Goal: Transaction & Acquisition: Book appointment/travel/reservation

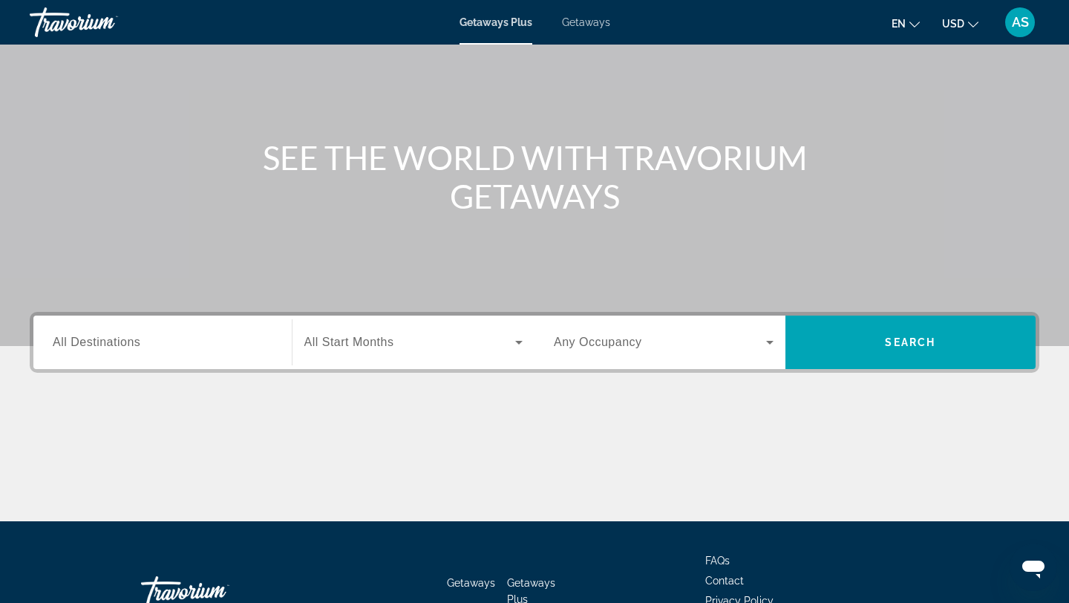
scroll to position [111, 0]
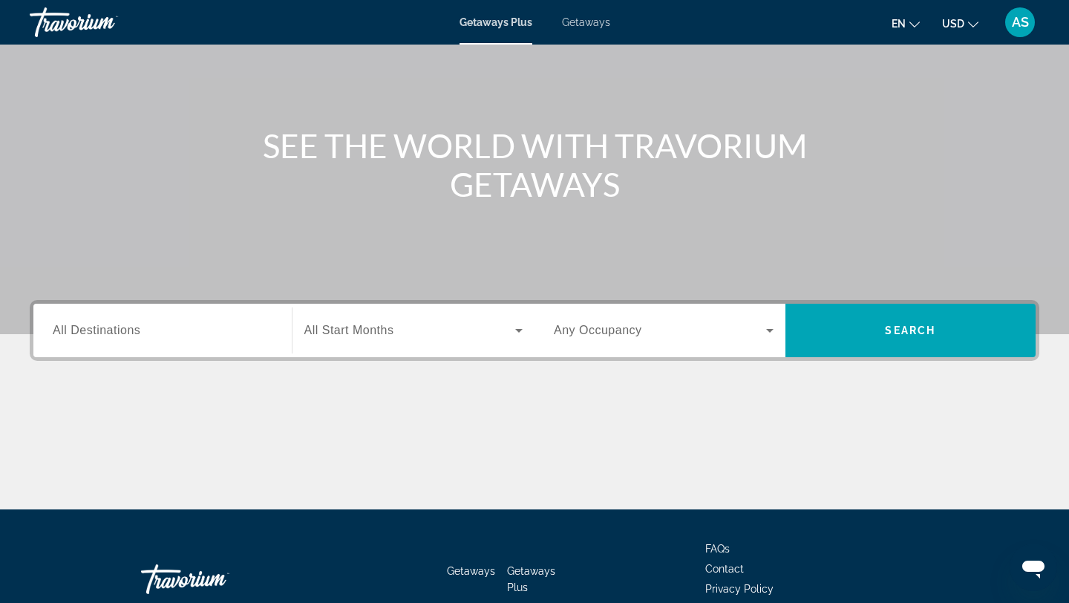
click at [206, 333] on input "Destination All Destinations" at bounding box center [163, 331] width 220 height 18
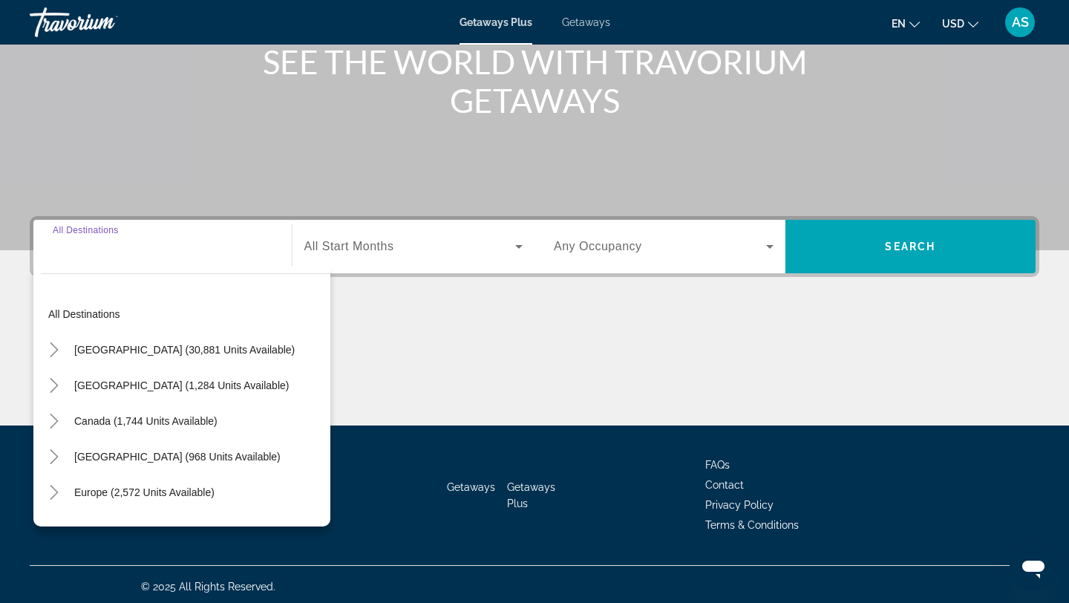
scroll to position [200, 0]
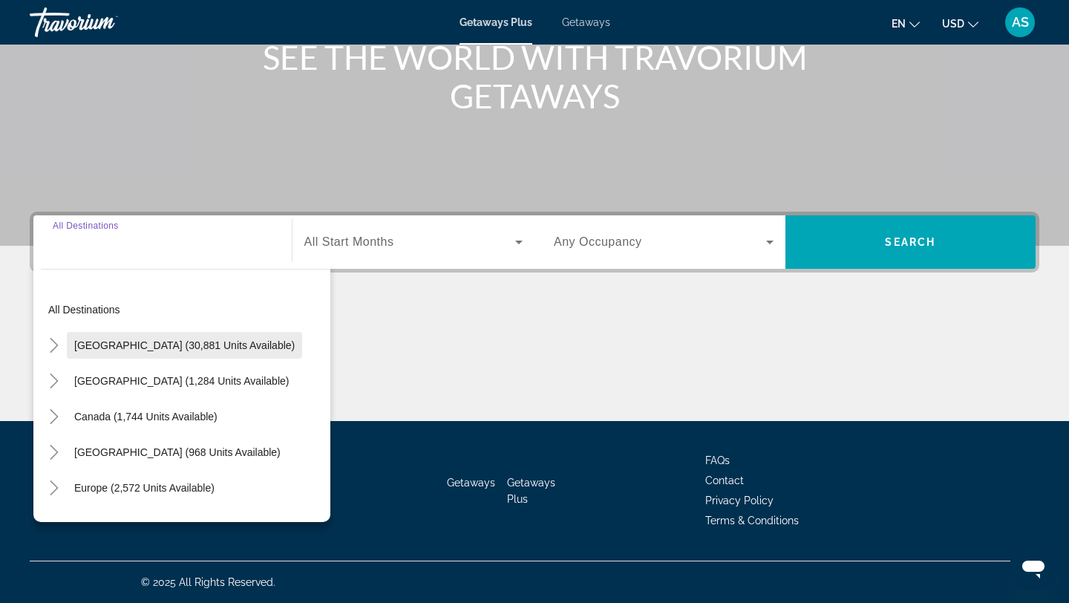
click at [202, 342] on span "United States (30,881 units available)" at bounding box center [184, 345] width 221 height 12
type input "**********"
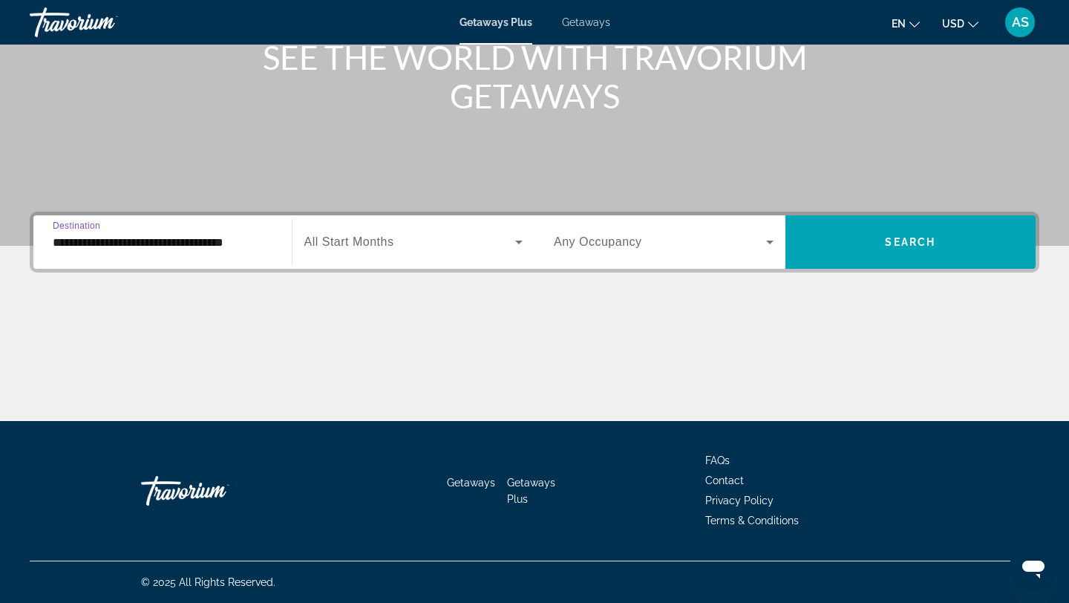
click at [413, 247] on span "Search widget" at bounding box center [410, 242] width 212 height 18
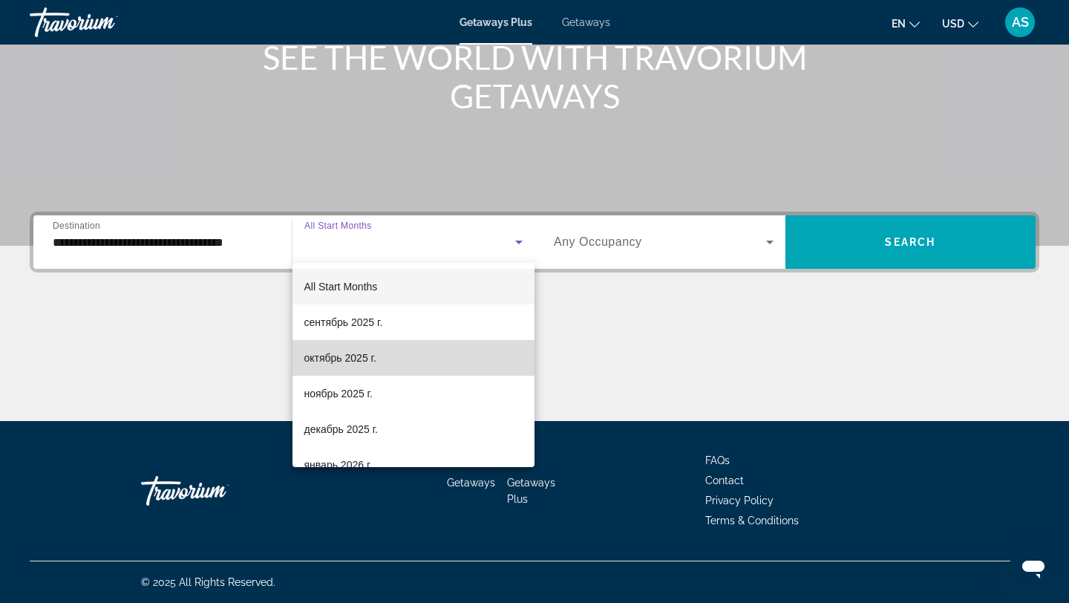
click at [360, 360] on span "октябрь 2025 г." at bounding box center [340, 358] width 72 height 18
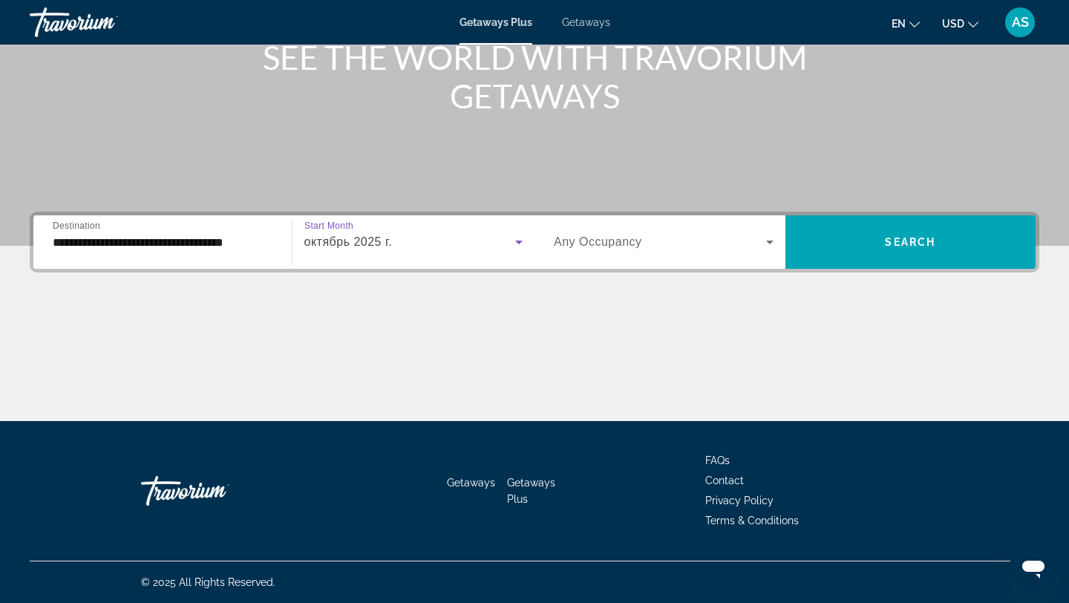
click at [642, 253] on div "Search widget" at bounding box center [664, 242] width 220 height 42
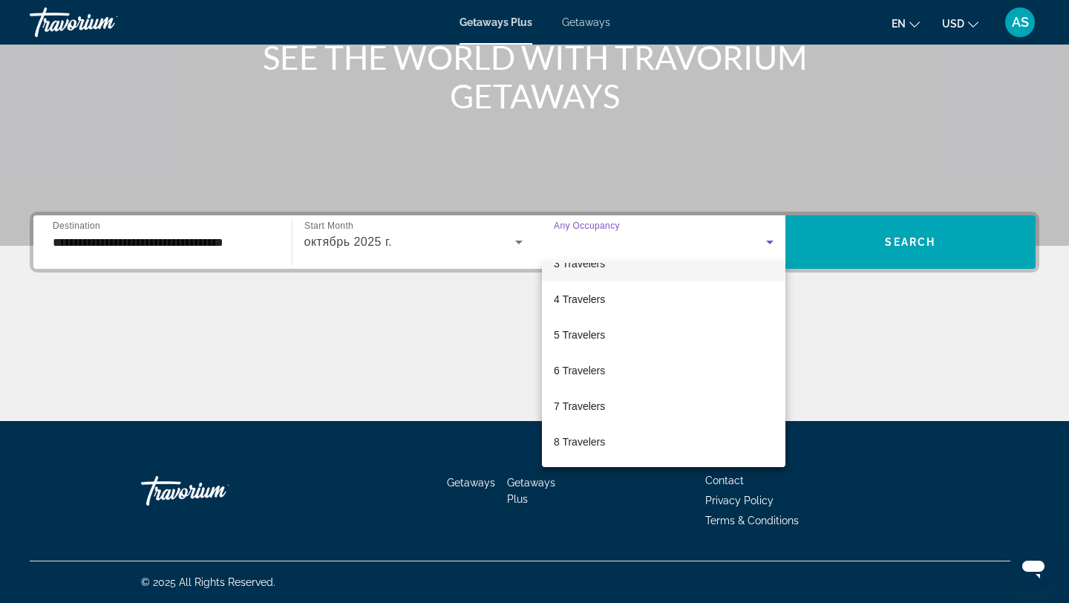
scroll to position [96, 0]
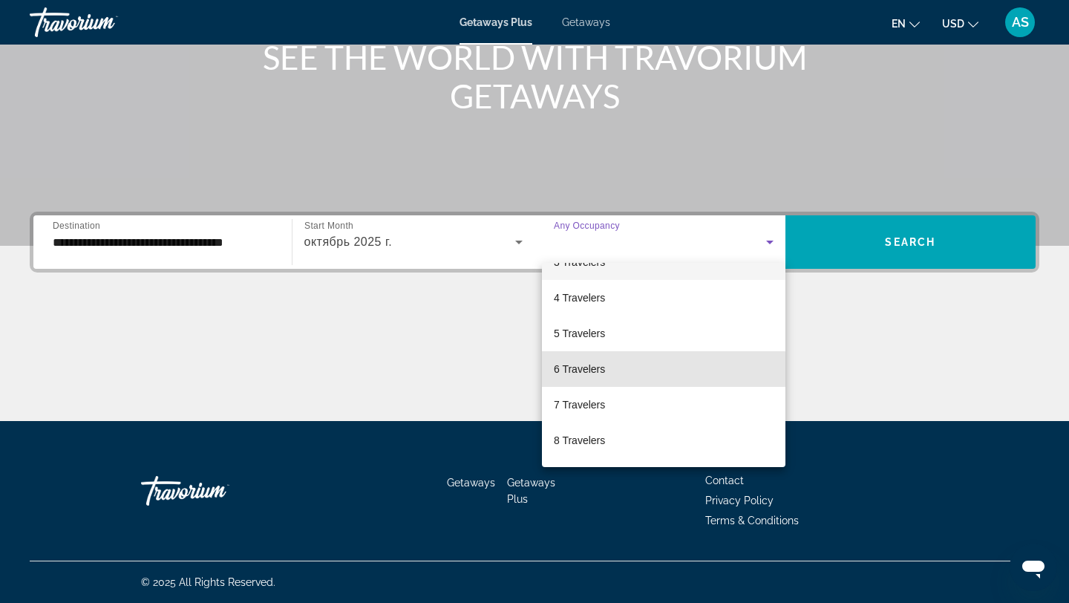
click at [606, 375] on mat-option "6 Travelers" at bounding box center [664, 369] width 244 height 36
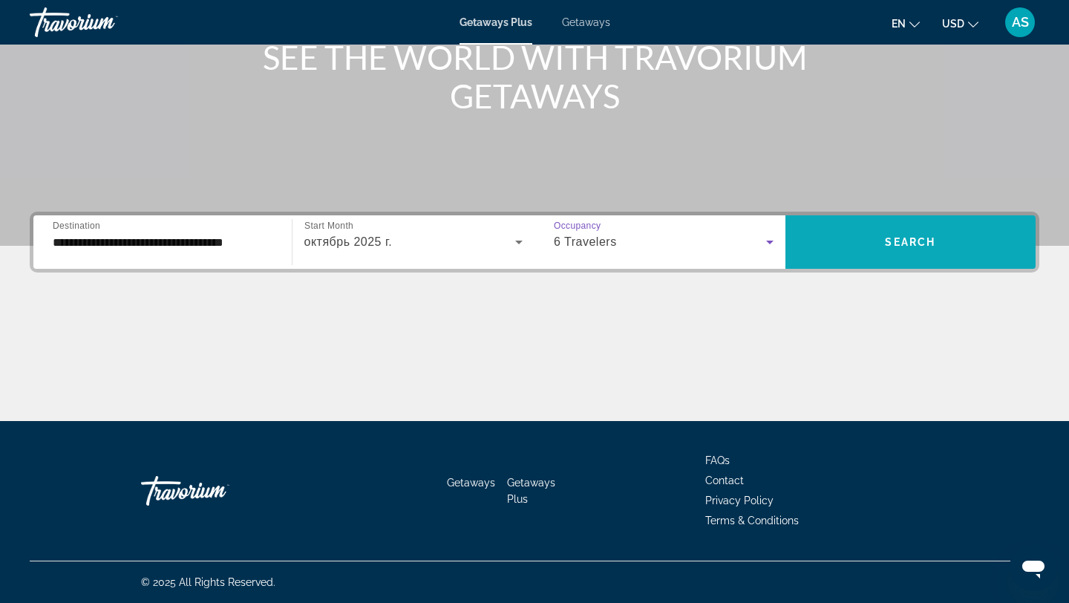
click at [921, 248] on span "Search widget" at bounding box center [911, 242] width 251 height 36
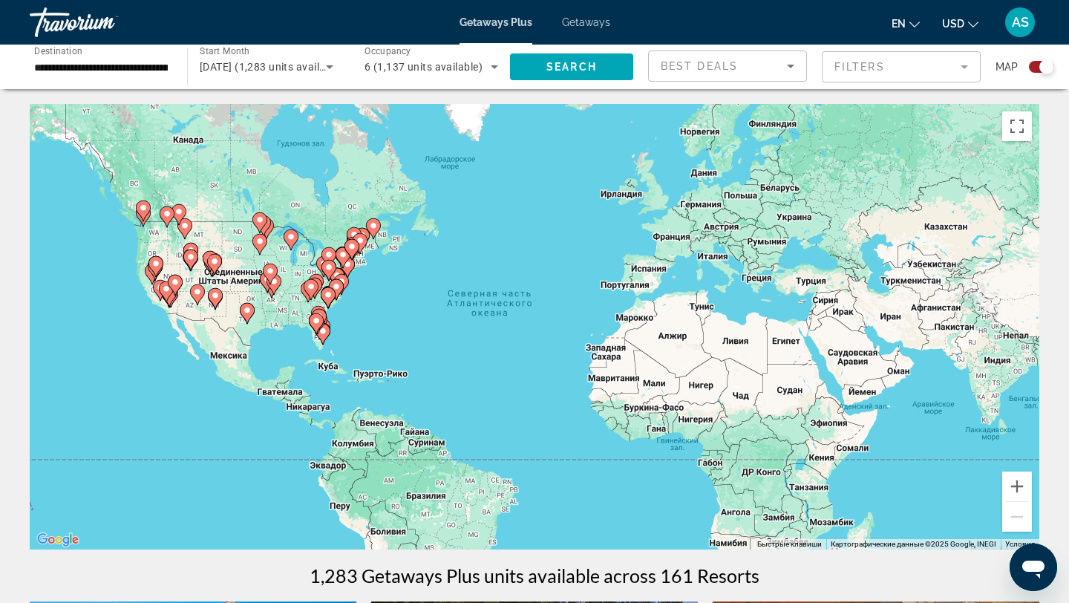
scroll to position [2, 0]
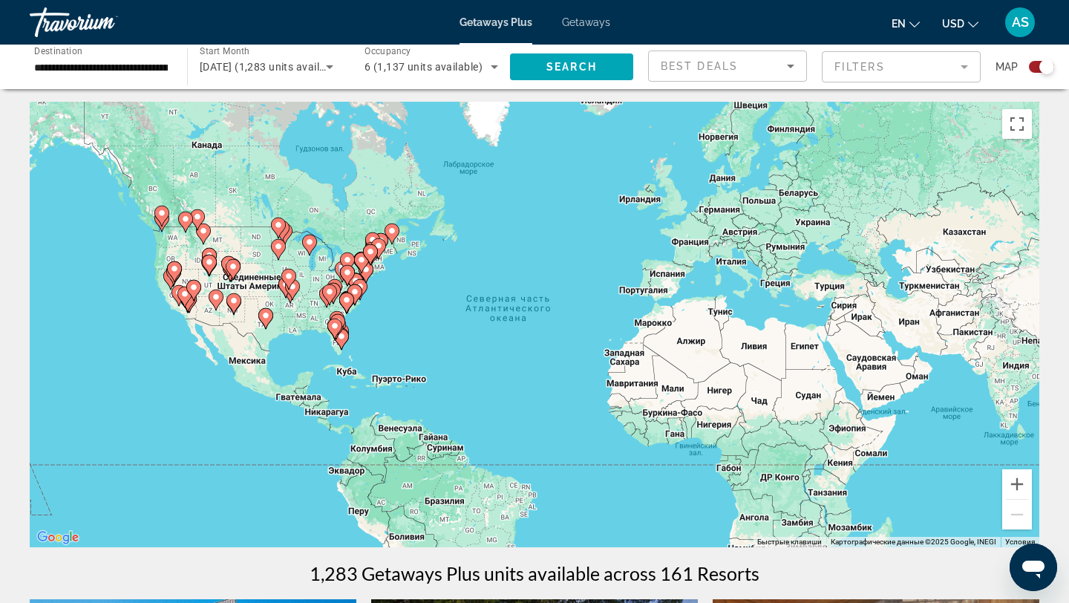
drag, startPoint x: 359, startPoint y: 337, endPoint x: 381, endPoint y: 345, distance: 23.7
click at [381, 345] on div "Чтобы активировать перетаскивание с помощью клавиатуры, нажмите Alt + Ввод. Пос…" at bounding box center [535, 325] width 1010 height 446
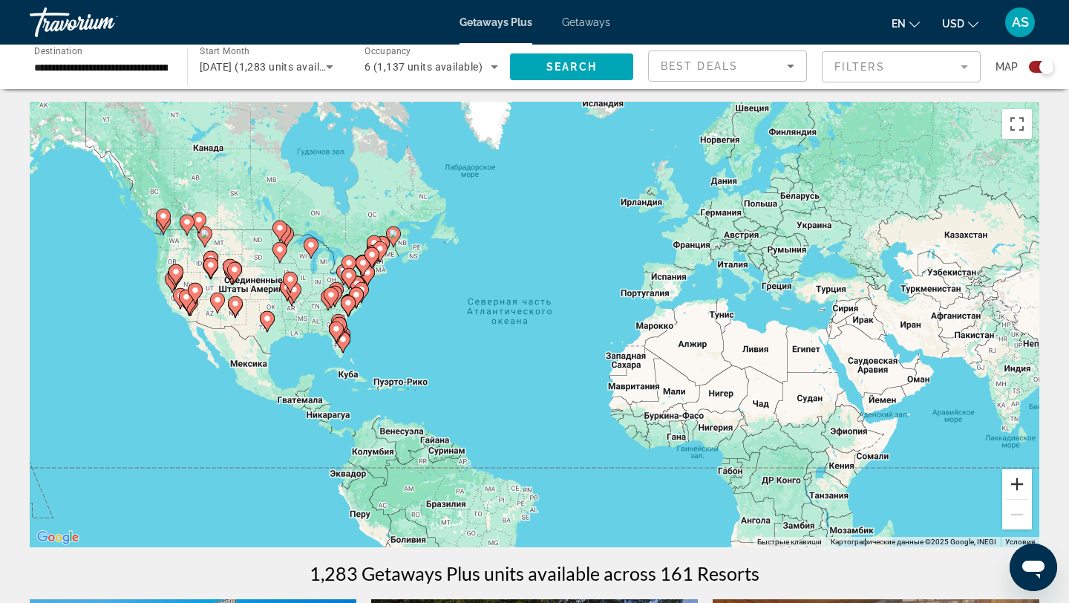
click at [1016, 483] on button "Увеличить" at bounding box center [1018, 484] width 30 height 30
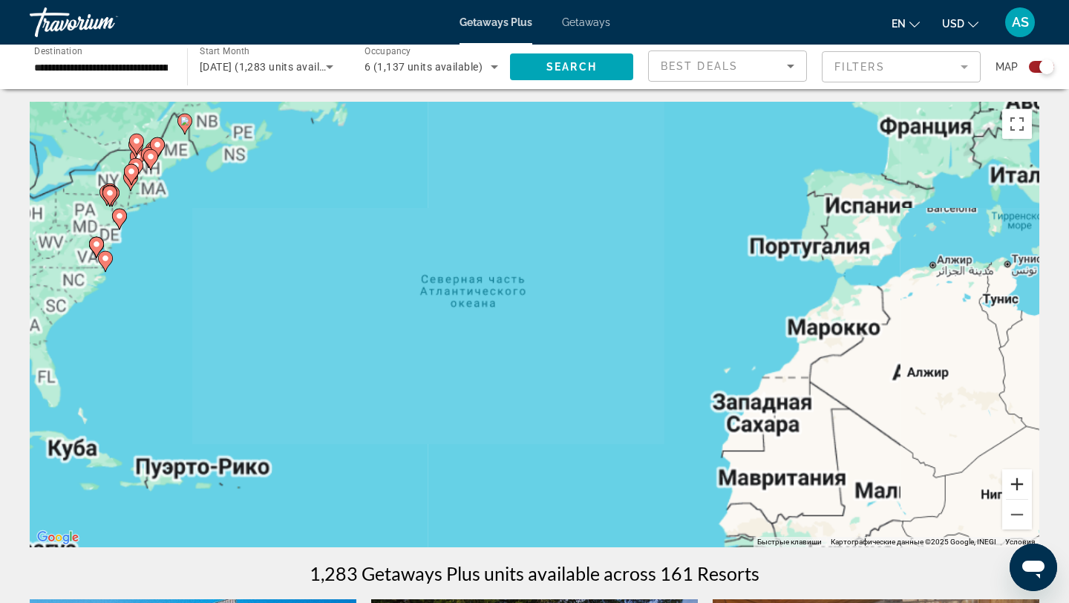
click at [1016, 483] on button "Увеличить" at bounding box center [1018, 484] width 30 height 30
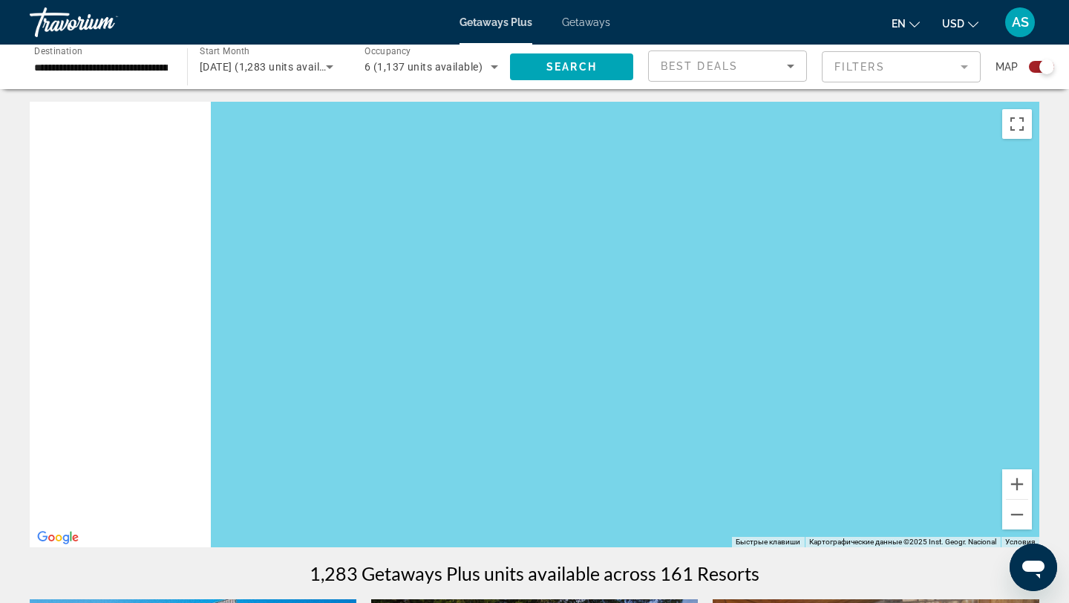
drag, startPoint x: 476, startPoint y: 341, endPoint x: 932, endPoint y: 446, distance: 467.9
click at [931, 446] on div "Main content" at bounding box center [535, 325] width 1010 height 446
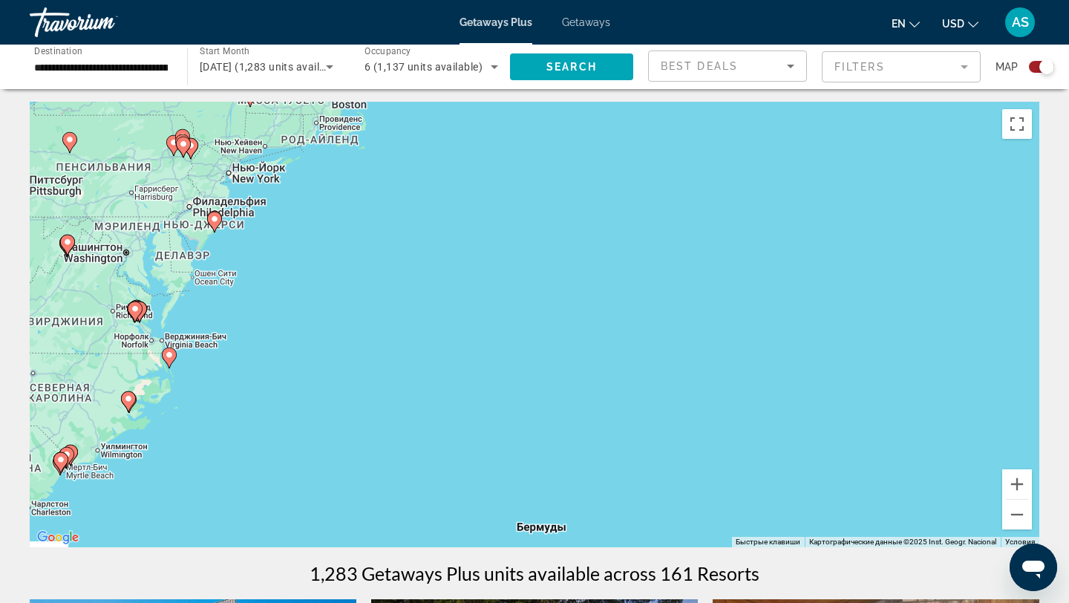
drag, startPoint x: 411, startPoint y: 342, endPoint x: 651, endPoint y: 296, distance: 244.9
click at [651, 296] on div "Чтобы активировать перетаскивание с помощью клавиатуры, нажмите Alt + Ввод. Пос…" at bounding box center [535, 325] width 1010 height 446
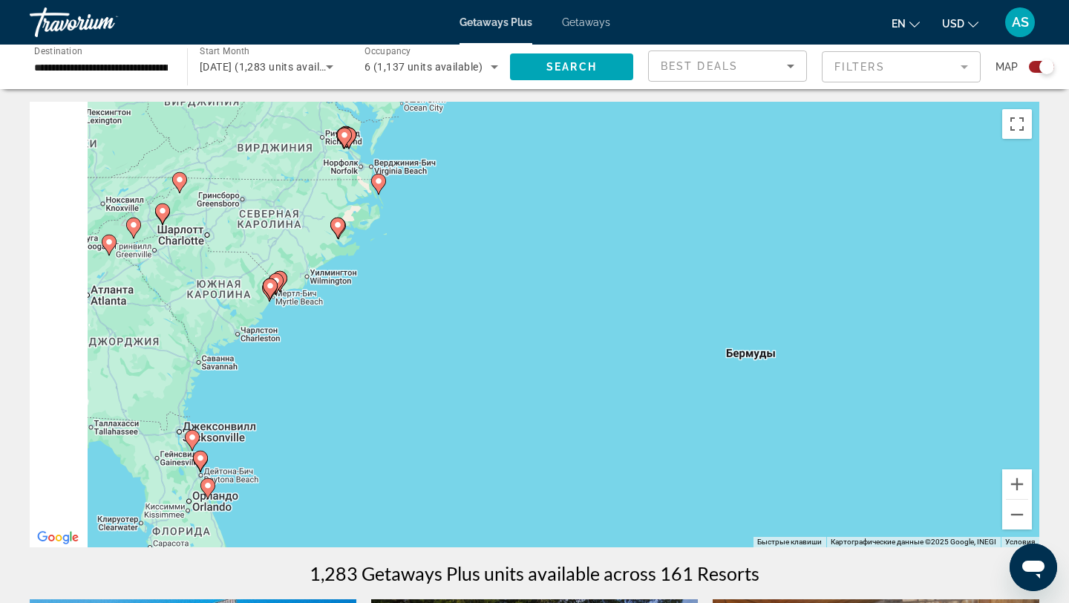
drag, startPoint x: 322, startPoint y: 359, endPoint x: 554, endPoint y: 212, distance: 274.0
click at [555, 212] on div "Чтобы активировать перетаскивание с помощью клавиатуры, нажмите Alt + Ввод. Пос…" at bounding box center [535, 325] width 1010 height 446
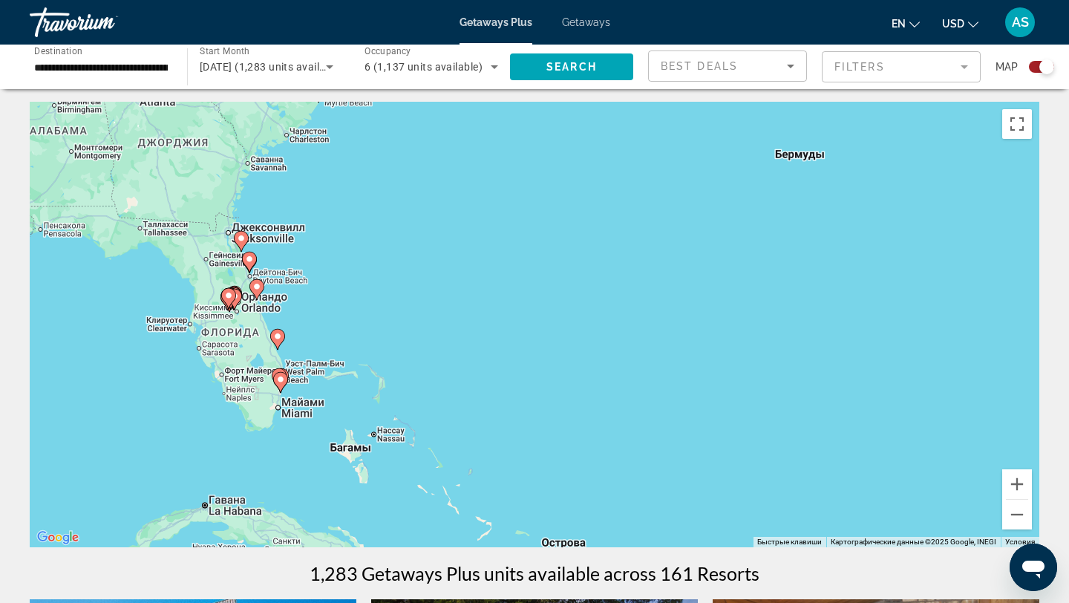
drag, startPoint x: 394, startPoint y: 374, endPoint x: 408, endPoint y: 195, distance: 180.3
click at [408, 195] on div "Чтобы активировать перетаскивание с помощью клавиатуры, нажмите Alt + Ввод. Пос…" at bounding box center [535, 325] width 1010 height 446
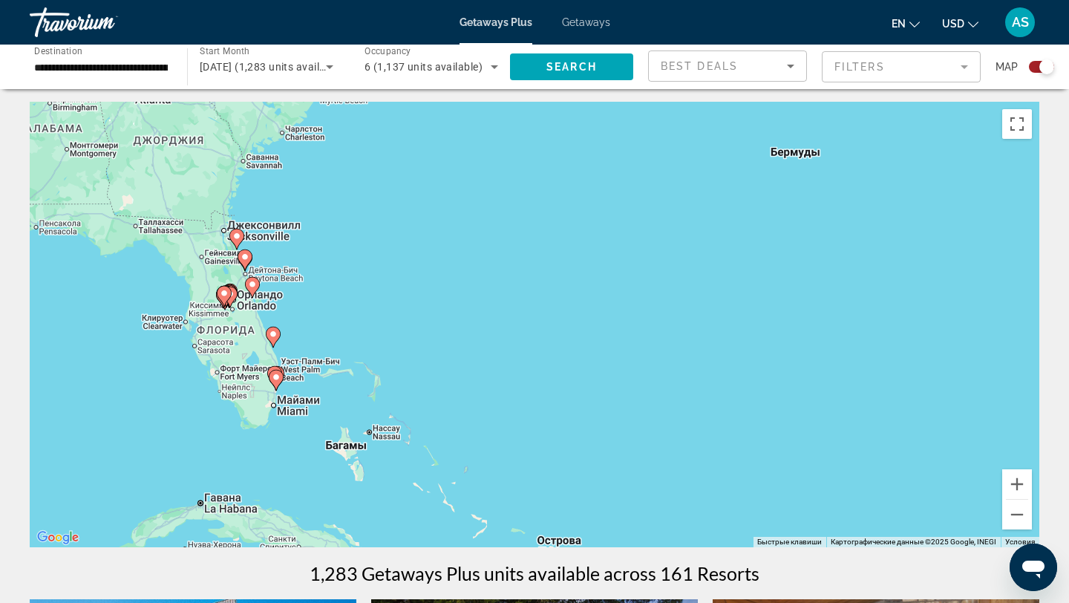
scroll to position [4, 0]
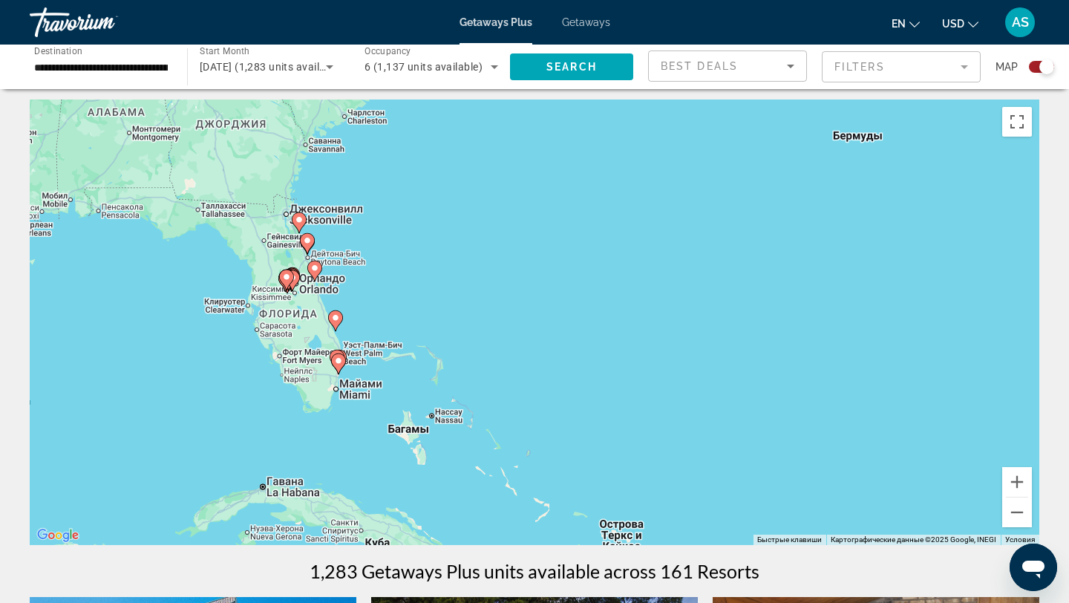
drag, startPoint x: 358, startPoint y: 291, endPoint x: 422, endPoint y: 276, distance: 65.7
click at [1014, 483] on button "Увеличить" at bounding box center [1018, 482] width 30 height 30
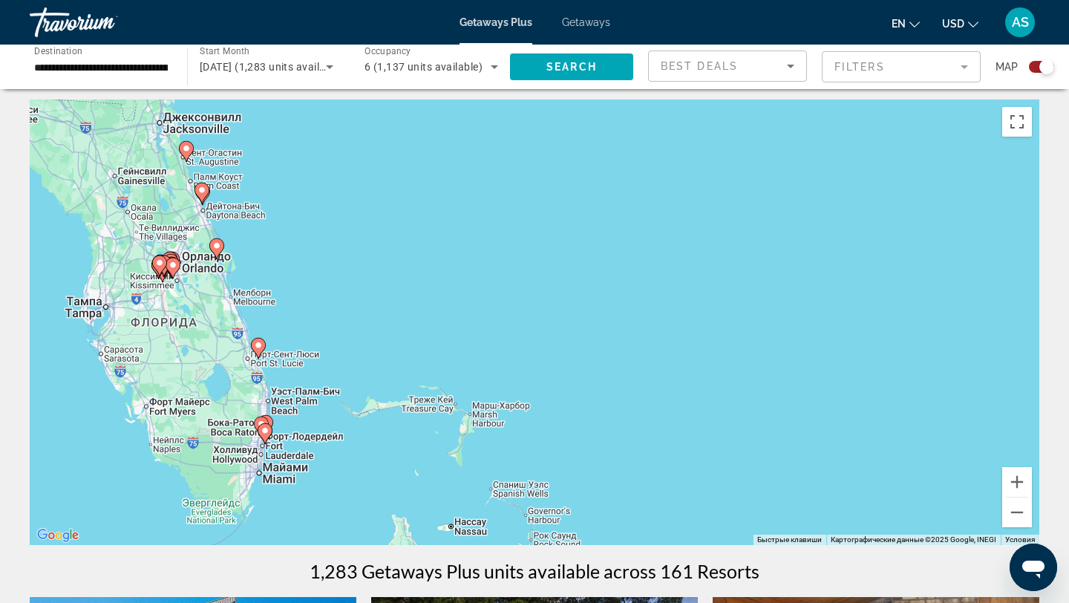
drag, startPoint x: 180, startPoint y: 398, endPoint x: 302, endPoint y: 415, distance: 123.0
click at [302, 415] on div "Чтобы активировать перетаскивание с помощью клавиатуры, нажмите Alt + Ввод. Пос…" at bounding box center [535, 323] width 1010 height 446
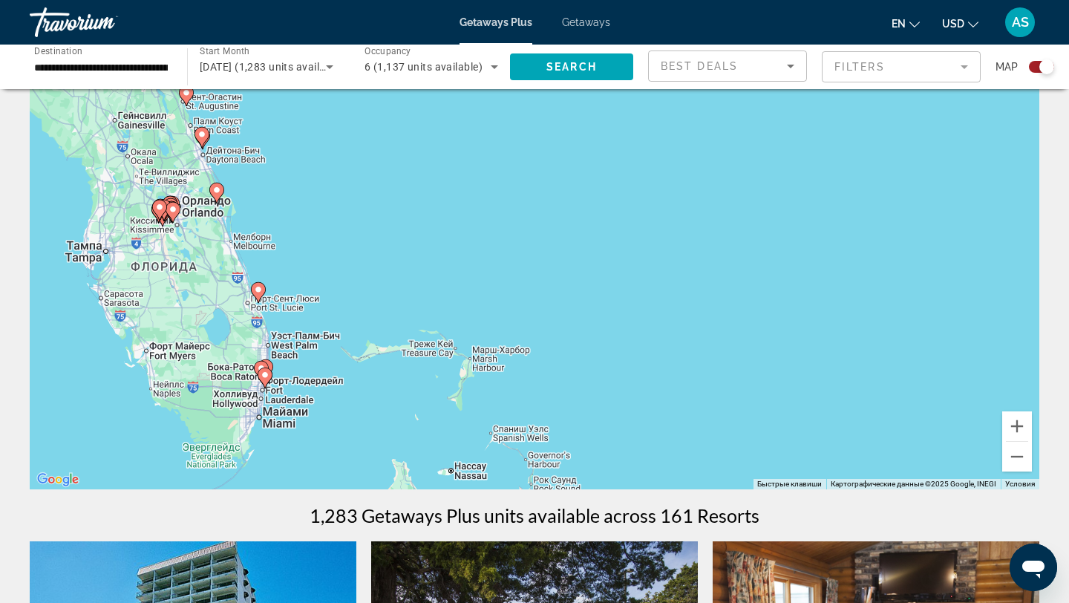
scroll to position [1, 0]
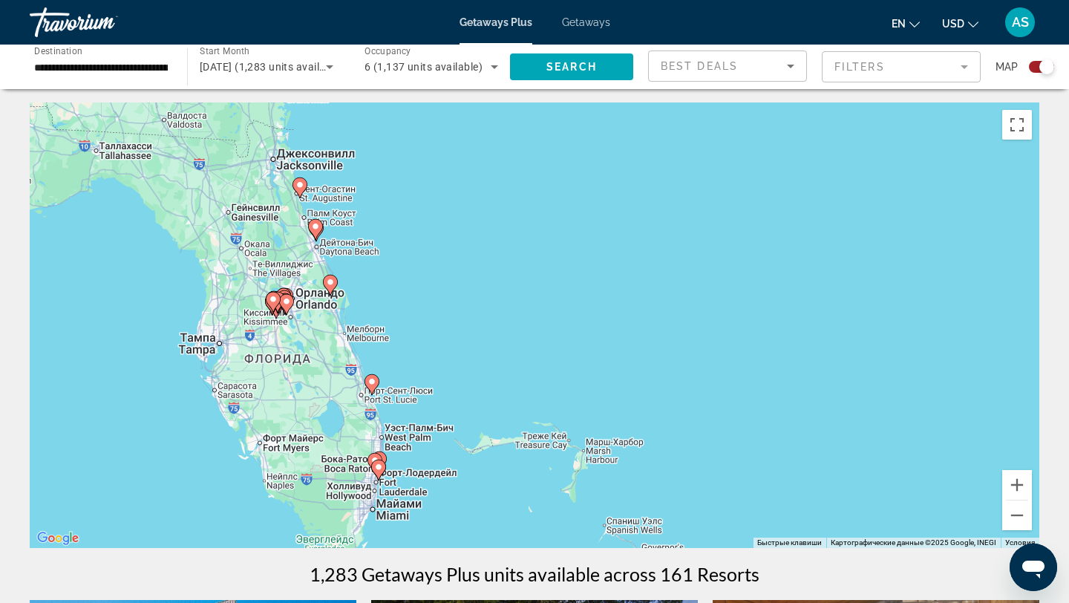
drag, startPoint x: 127, startPoint y: 394, endPoint x: 243, endPoint y: 428, distance: 120.6
click at [243, 428] on div "Чтобы активировать перетаскивание с помощью клавиатуры, нажмите Alt + Ввод. Пос…" at bounding box center [535, 325] width 1010 height 446
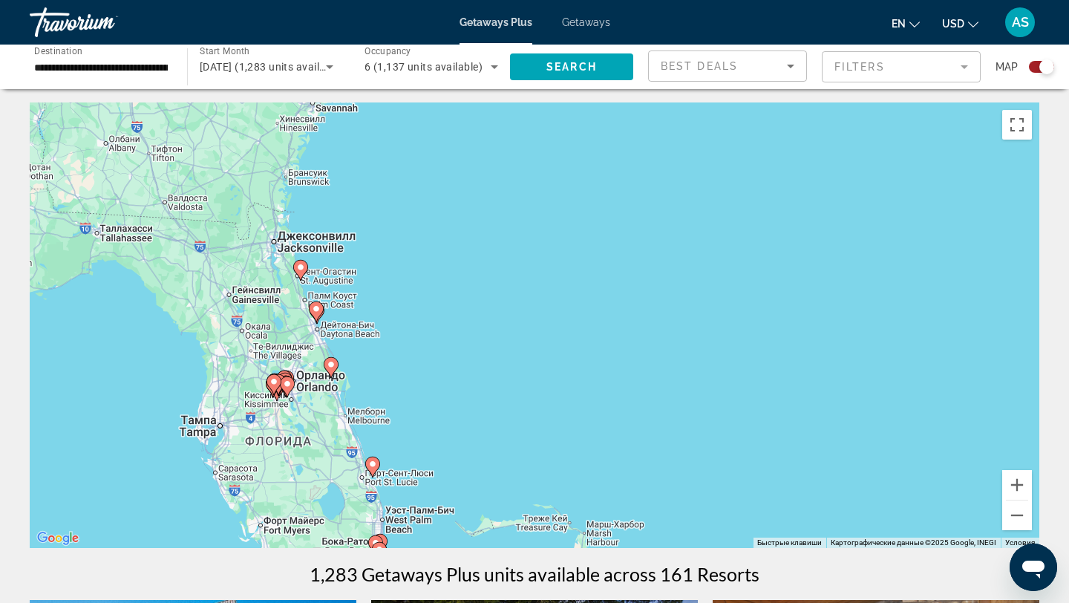
drag, startPoint x: 269, startPoint y: 303, endPoint x: 277, endPoint y: 415, distance: 112.4
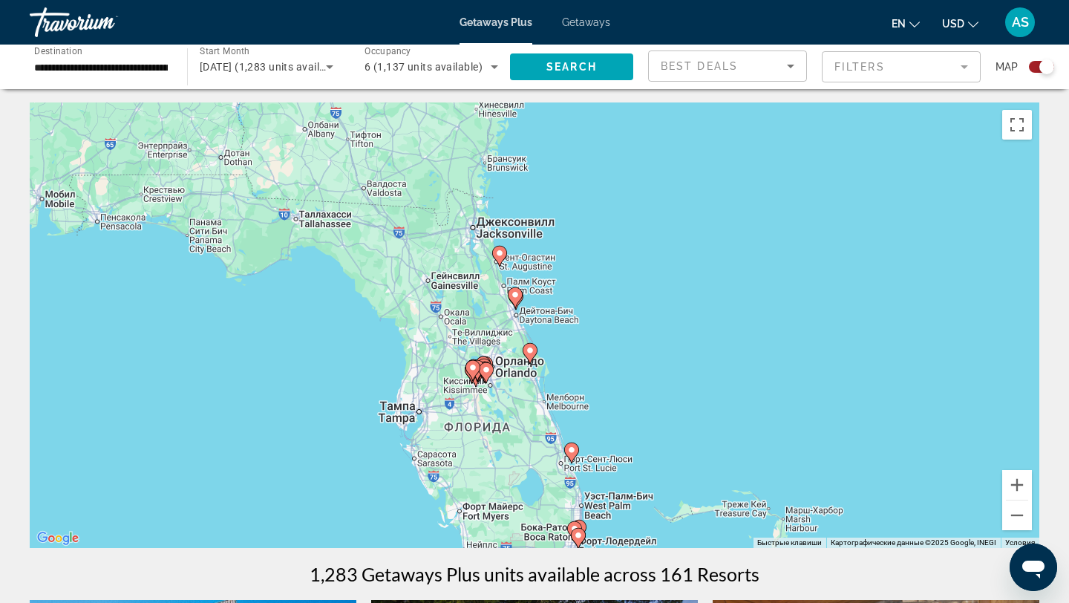
drag, startPoint x: 74, startPoint y: 368, endPoint x: 268, endPoint y: 324, distance: 198.9
click at [270, 325] on div "Чтобы активировать перетаскивание с помощью клавиатуры, нажмите Alt + Ввод. Пос…" at bounding box center [535, 325] width 1010 height 446
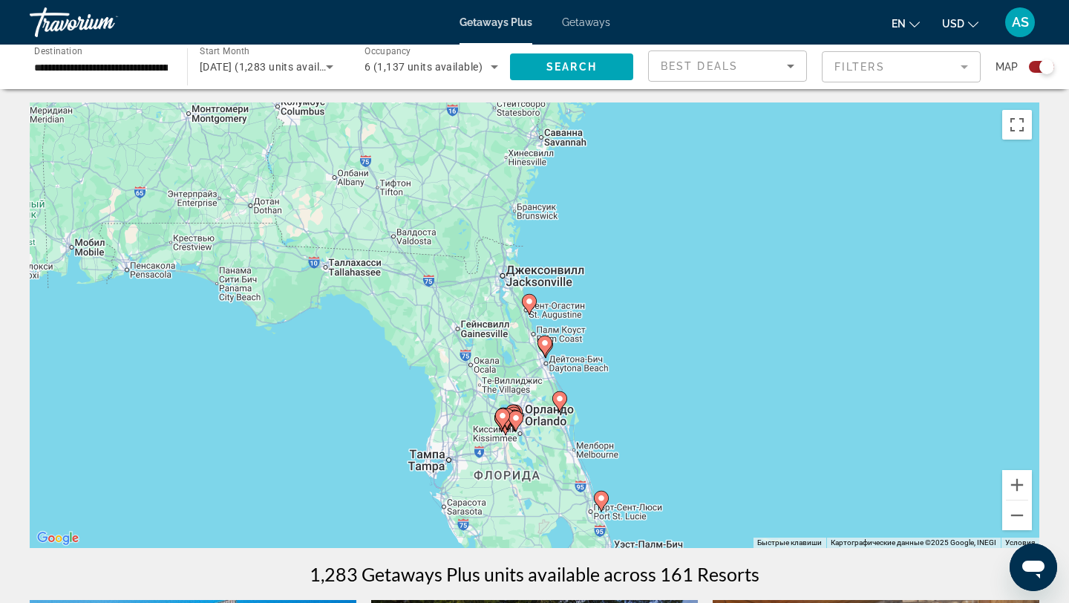
drag, startPoint x: 215, startPoint y: 262, endPoint x: 245, endPoint y: 313, distance: 58.6
click at [245, 313] on div "Чтобы активировать перетаскивание с помощью клавиатуры, нажмите Alt + Ввод. Пос…" at bounding box center [535, 325] width 1010 height 446
click at [232, 281] on div "Чтобы активировать перетаскивание с помощью клавиатуры, нажмите Alt + Ввод. Пос…" at bounding box center [535, 325] width 1010 height 446
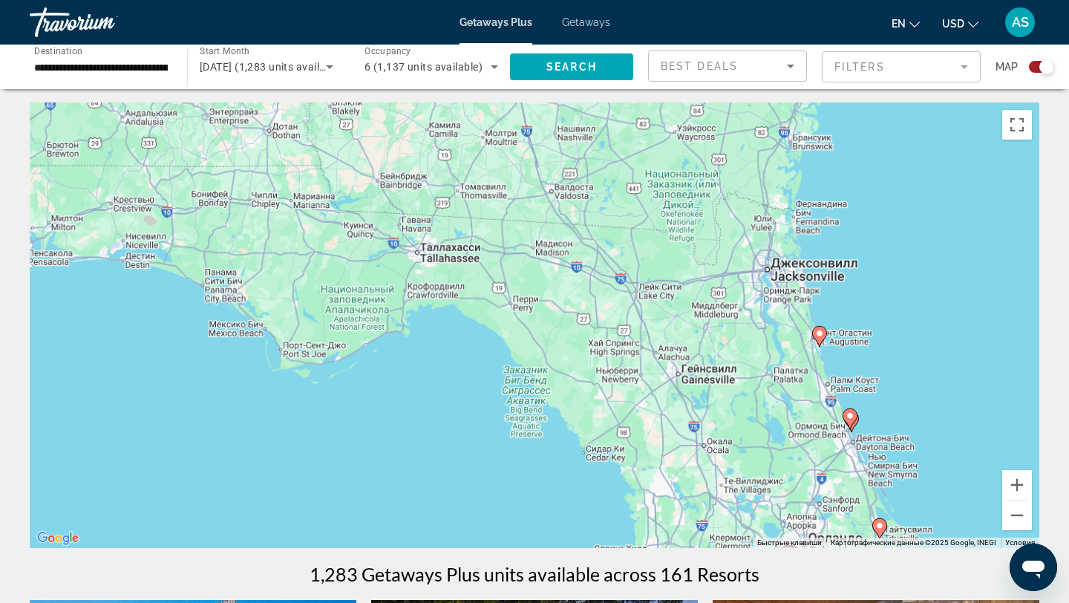
click at [232, 281] on div "Чтобы активировать перетаскивание с помощью клавиатуры, нажмите Alt + Ввод. Пос…" at bounding box center [535, 325] width 1010 height 446
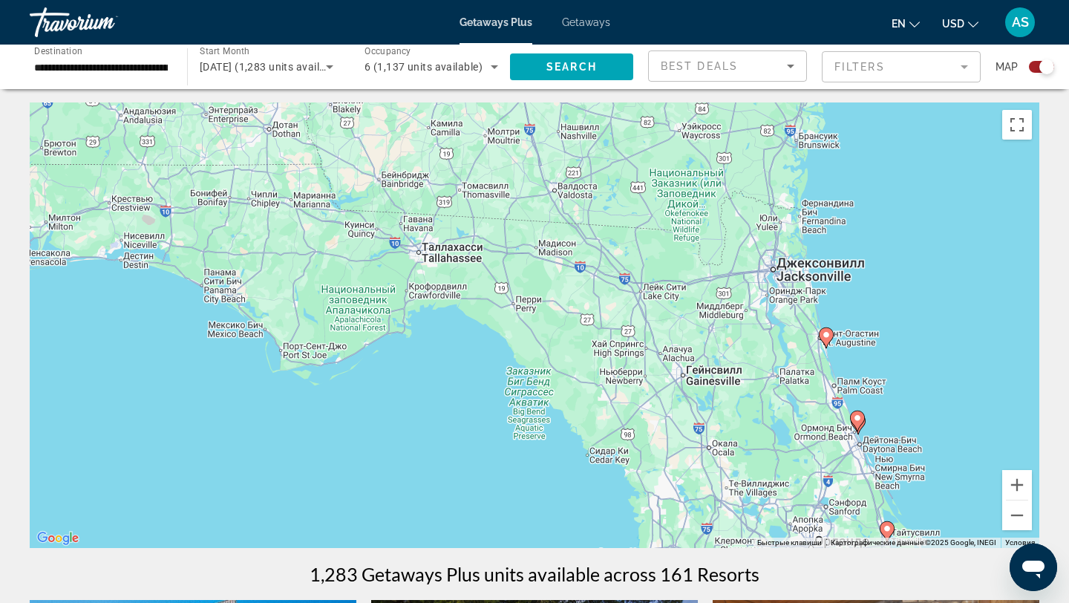
click at [215, 290] on div "Чтобы активировать перетаскивание с помощью клавиатуры, нажмите Alt + Ввод. Пос…" at bounding box center [535, 325] width 1010 height 446
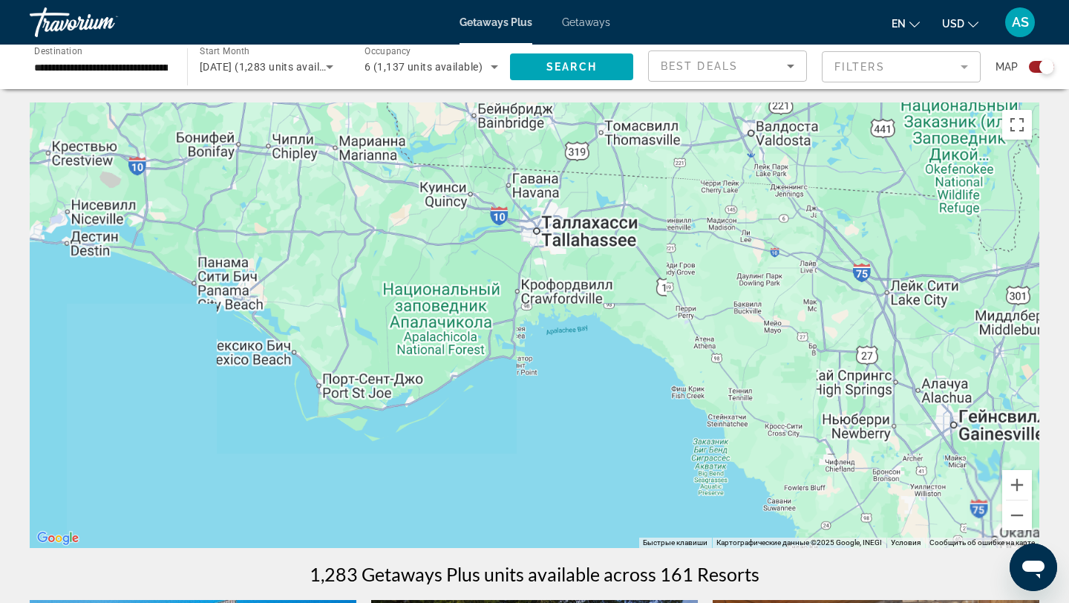
click at [215, 290] on div "Чтобы активировать перетаскивание с помощью клавиатуры, нажмите Alt + Ввод. Пос…" at bounding box center [535, 325] width 1010 height 446
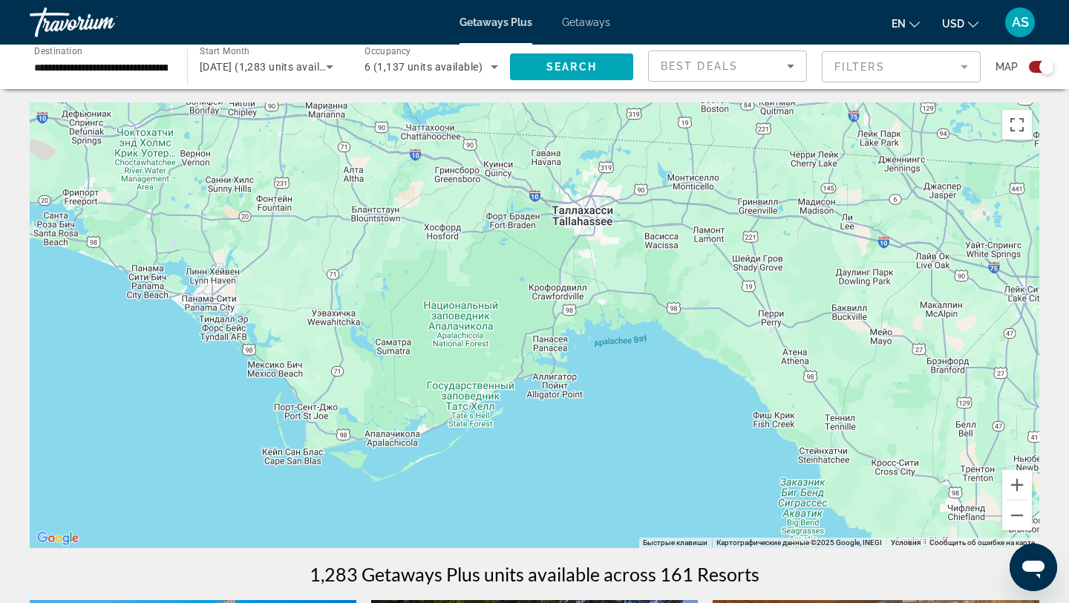
drag, startPoint x: 451, startPoint y: 354, endPoint x: 0, endPoint y: 236, distance: 465.8
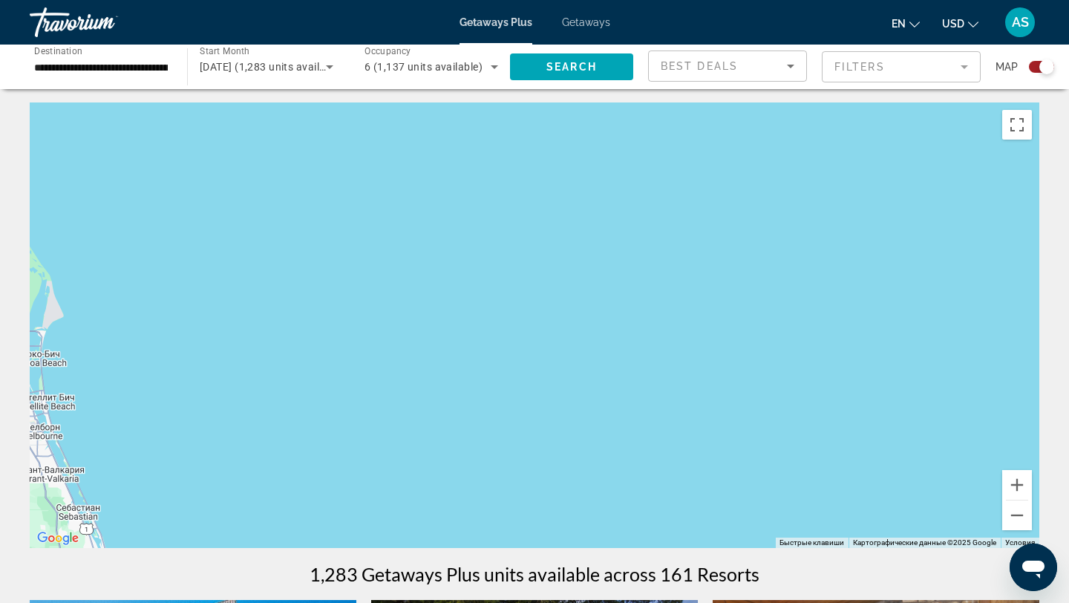
drag, startPoint x: 36, startPoint y: 229, endPoint x: 221, endPoint y: 228, distance: 185.7
click at [221, 228] on div "Main content" at bounding box center [535, 325] width 1010 height 446
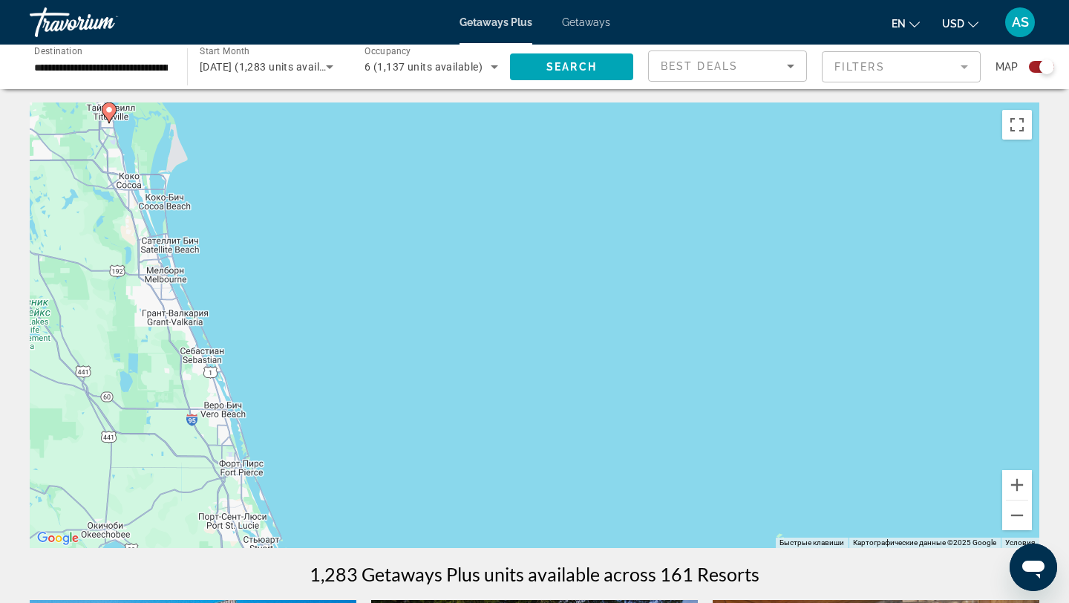
drag, startPoint x: 83, startPoint y: 313, endPoint x: 138, endPoint y: 124, distance: 197.2
click at [139, 124] on div "Чтобы активировать перетаскивание с помощью клавиатуры, нажмите Alt + Ввод. Пос…" at bounding box center [535, 325] width 1010 height 446
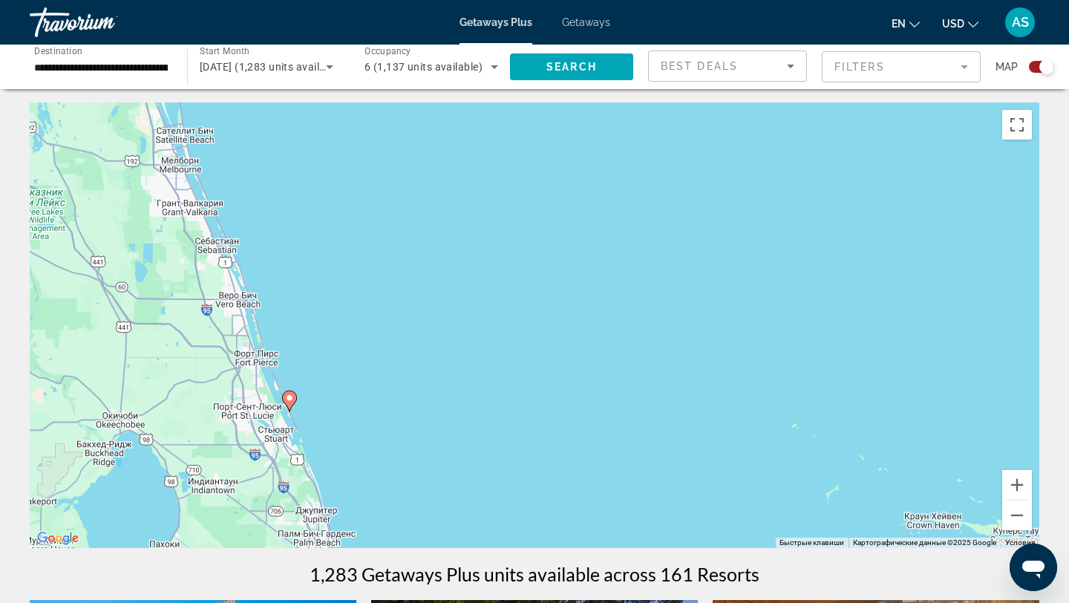
drag, startPoint x: 207, startPoint y: 357, endPoint x: 204, endPoint y: 140, distance: 216.9
click at [205, 141] on div "Чтобы активировать перетаскивание с помощью клавиатуры, нажмите Alt + Ввод. Пос…" at bounding box center [535, 325] width 1010 height 446
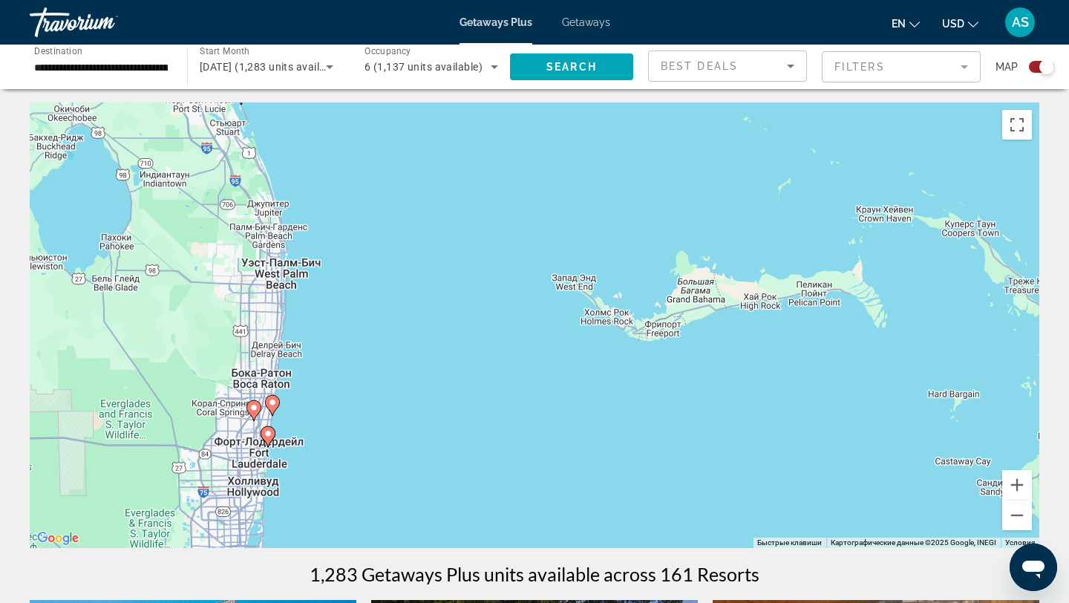
drag, startPoint x: 224, startPoint y: 173, endPoint x: 212, endPoint y: 81, distance: 92.9
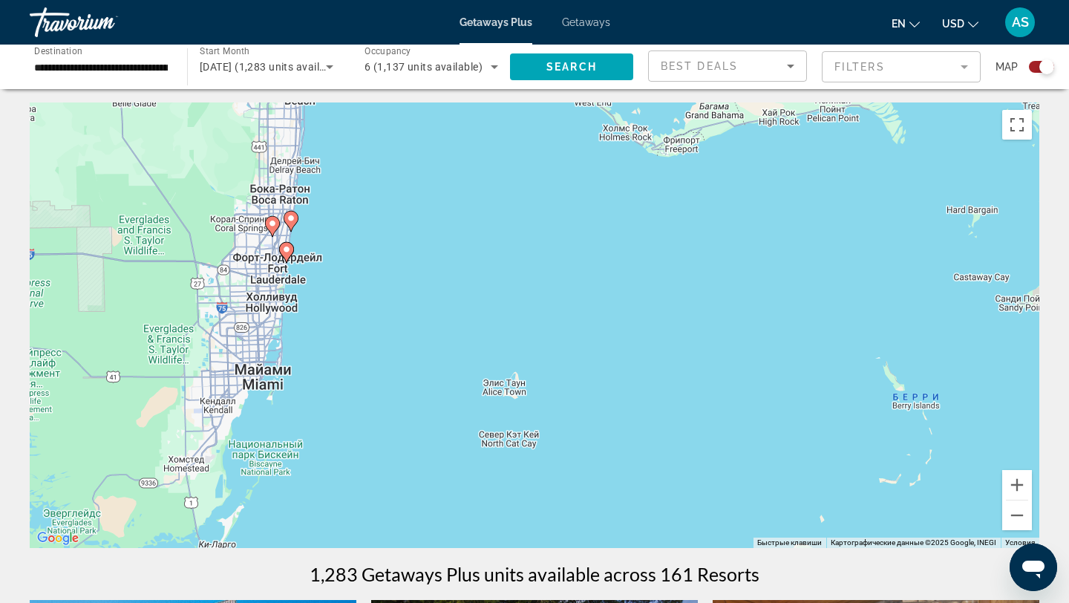
drag, startPoint x: 189, startPoint y: 377, endPoint x: 206, endPoint y: 255, distance: 123.7
click at [206, 255] on div "Чтобы активировать перетаскивание с помощью клавиатуры, нажмите Alt + Ввод. Пос…" at bounding box center [535, 325] width 1010 height 446
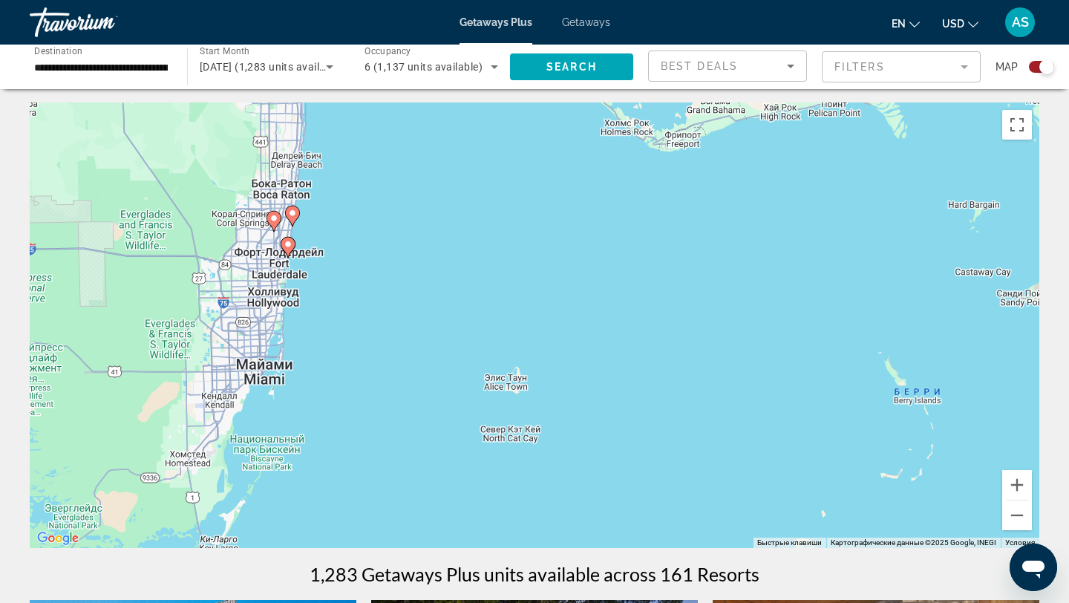
click at [1022, 518] on button "Уменьшить" at bounding box center [1018, 516] width 30 height 30
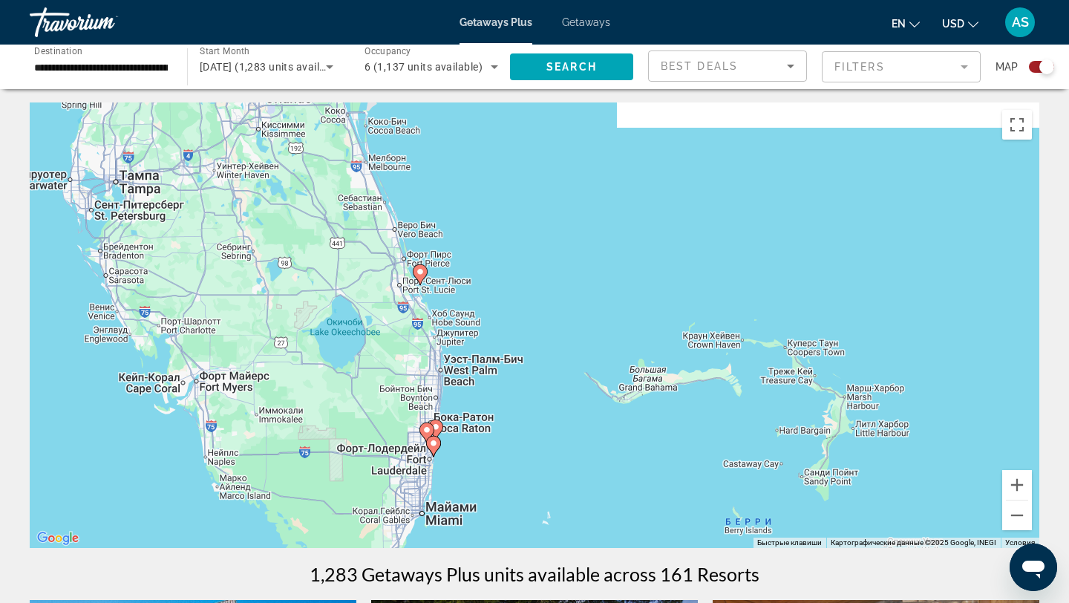
drag, startPoint x: 532, startPoint y: 193, endPoint x: 555, endPoint y: 359, distance: 167.2
click at [555, 359] on div "Чтобы активировать перетаскивание с помощью клавиатуры, нажмите Alt + Ввод. Пос…" at bounding box center [535, 325] width 1010 height 446
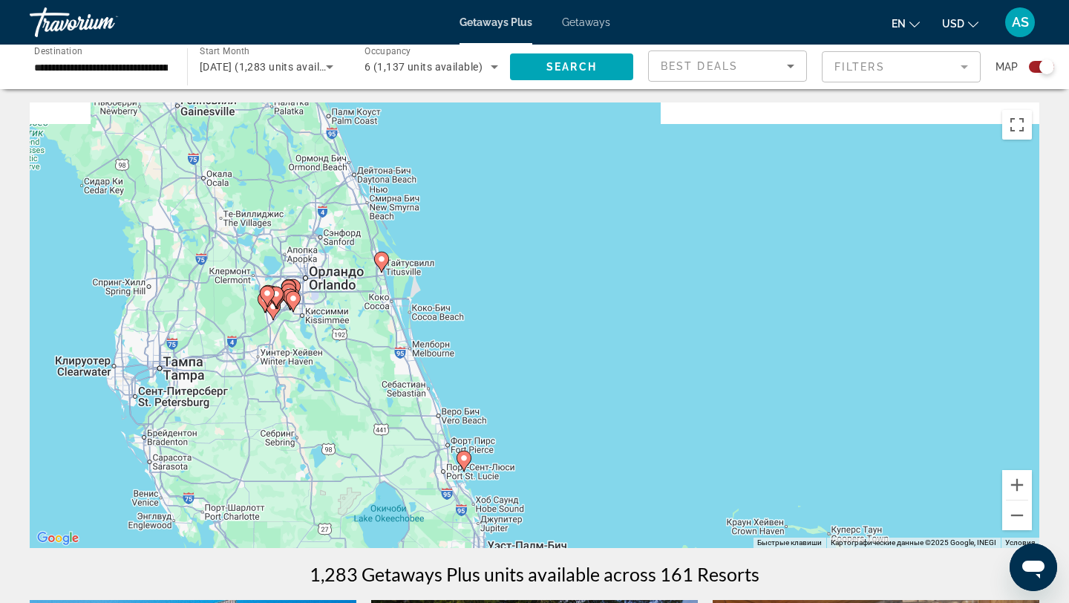
drag, startPoint x: 454, startPoint y: 222, endPoint x: 498, endPoint y: 403, distance: 186.4
click at [498, 403] on div "Чтобы активировать перетаскивание с помощью клавиатуры, нажмите Alt + Ввод. Пос…" at bounding box center [535, 325] width 1010 height 446
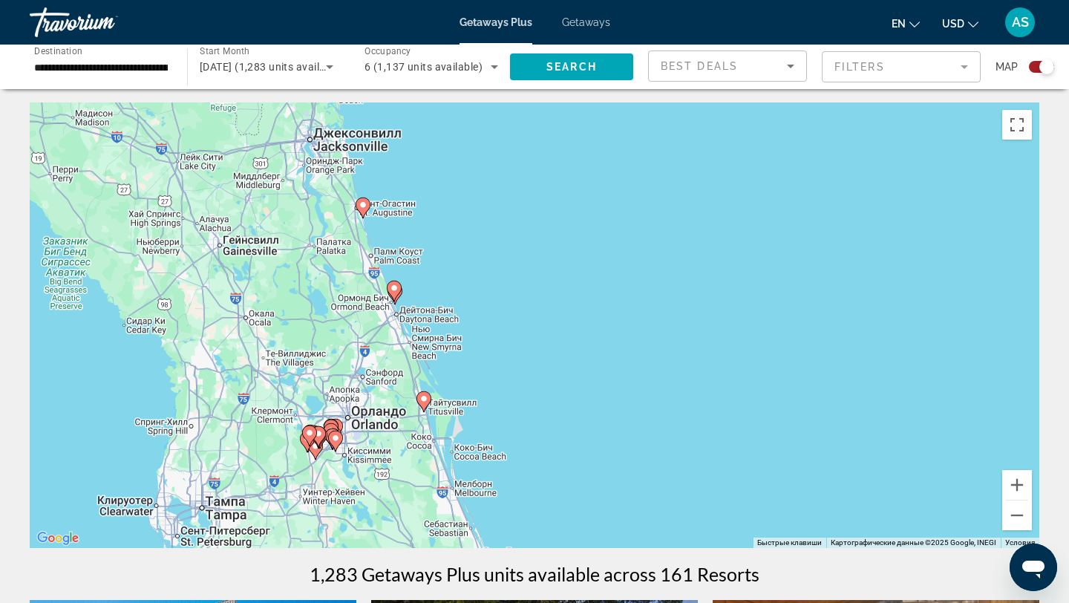
drag, startPoint x: 325, startPoint y: 183, endPoint x: 366, endPoint y: 326, distance: 149.0
click at [366, 326] on div "Чтобы активировать перетаскивание с помощью клавиатуры, нажмите Alt + Ввод. Пос…" at bounding box center [535, 325] width 1010 height 446
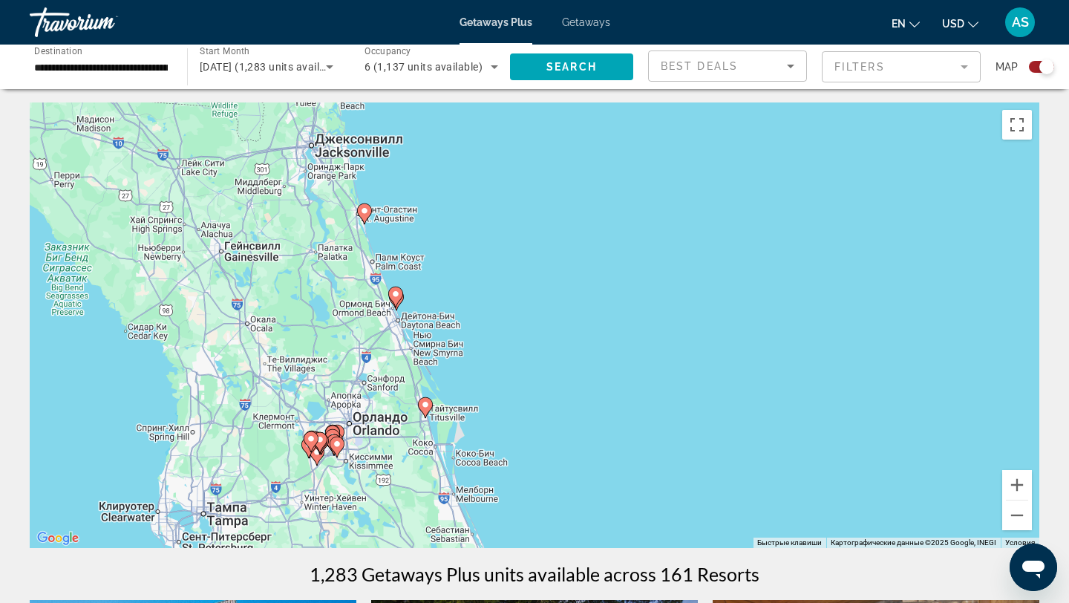
click at [417, 293] on div "Чтобы активировать перетаскивание с помощью клавиатуры, нажмите Alt + Ввод. Пос…" at bounding box center [535, 325] width 1010 height 446
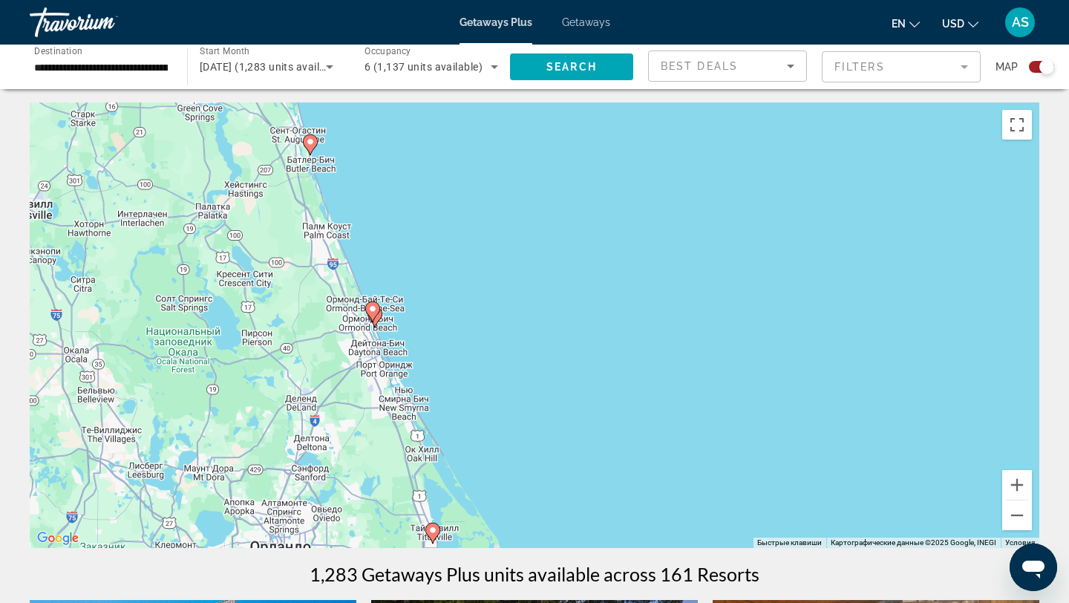
click at [408, 310] on div "Чтобы активировать перетаскивание с помощью клавиатуры, нажмите Alt + Ввод. Пос…" at bounding box center [535, 325] width 1010 height 446
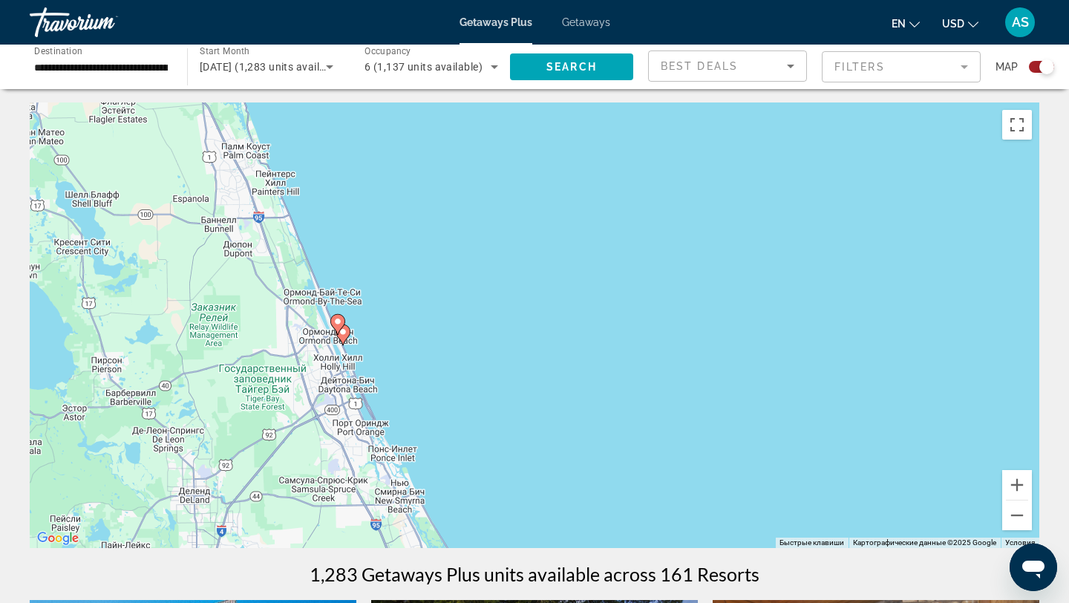
click at [403, 346] on div "Чтобы активировать перетаскивание с помощью клавиатуры, нажмите Alt + Ввод. Пос…" at bounding box center [535, 325] width 1010 height 446
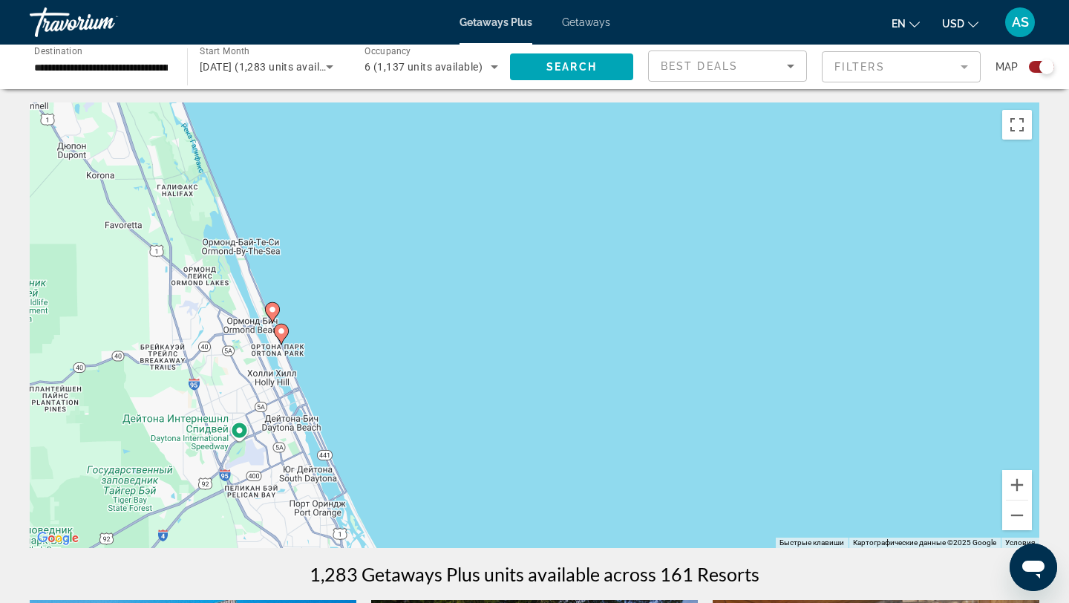
click at [372, 385] on div "Чтобы активировать перетаскивание с помощью клавиатуры, нажмите Alt + Ввод. Пос…" at bounding box center [535, 325] width 1010 height 446
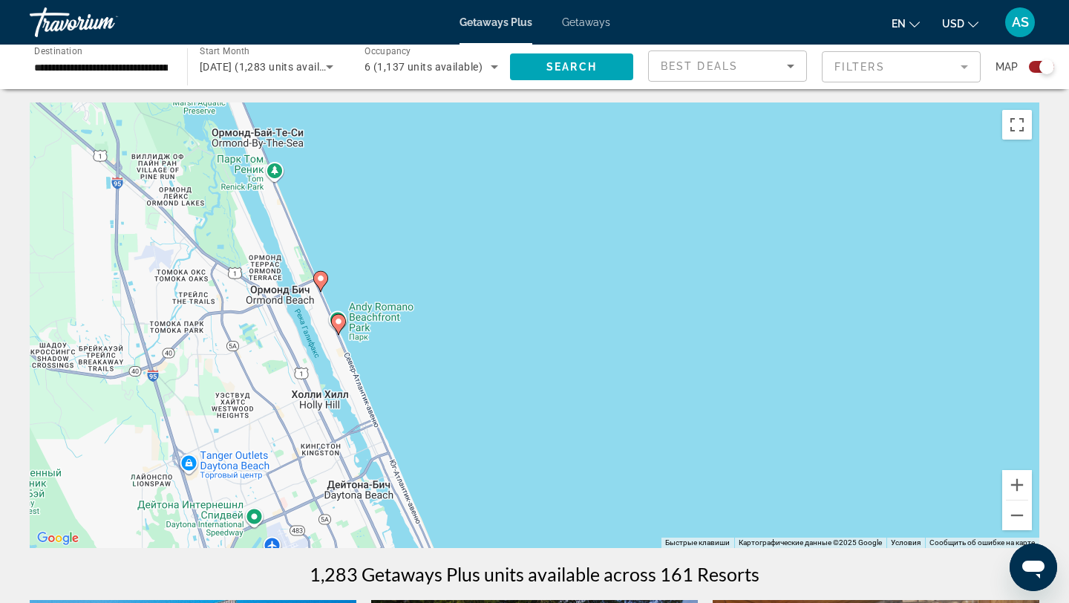
drag, startPoint x: 250, startPoint y: 322, endPoint x: 399, endPoint y: 351, distance: 152.1
click at [399, 351] on div "Чтобы активировать перетаскивание с помощью клавиатуры, нажмите Alt + Ввод. Пос…" at bounding box center [535, 325] width 1010 height 446
click at [341, 324] on image "Main content" at bounding box center [338, 321] width 9 height 9
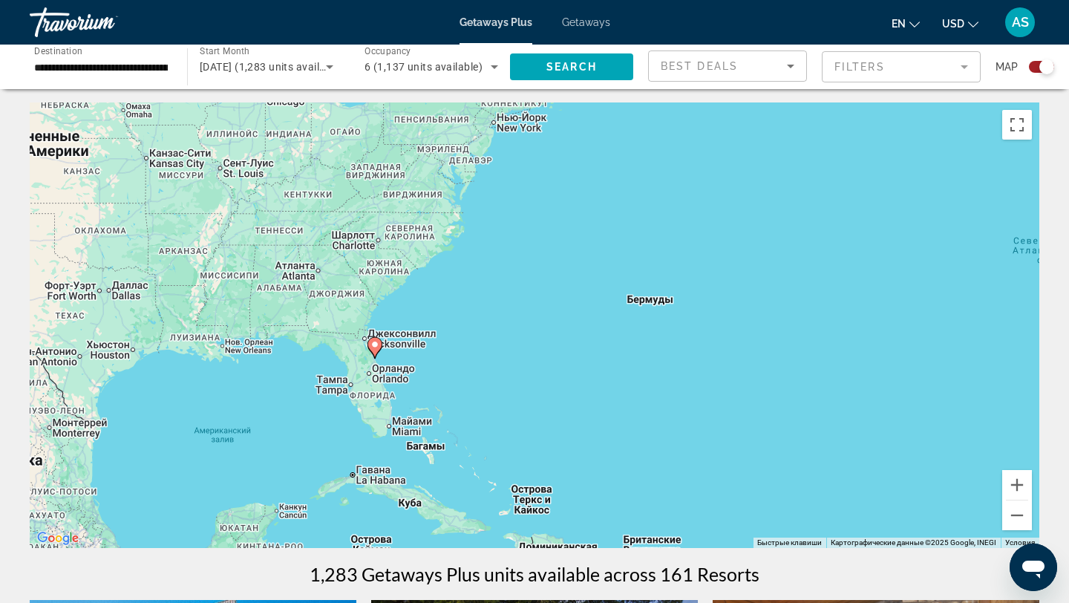
drag, startPoint x: 399, startPoint y: 332, endPoint x: 239, endPoint y: 366, distance: 163.3
click at [239, 366] on div "Чтобы активировать перетаскивание с помощью клавиатуры, нажмите Alt + Ввод. Пос…" at bounding box center [535, 325] width 1010 height 446
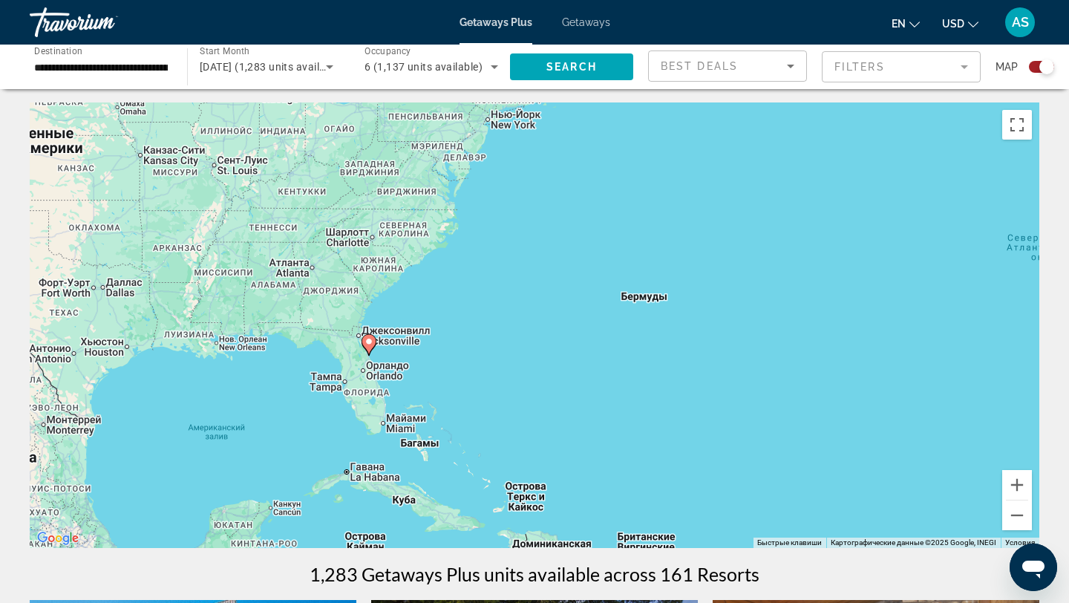
click at [443, 352] on div "Чтобы активировать перетаскивание с помощью клавиатуры, нажмите Alt + Ввод. Пос…" at bounding box center [535, 325] width 1010 height 446
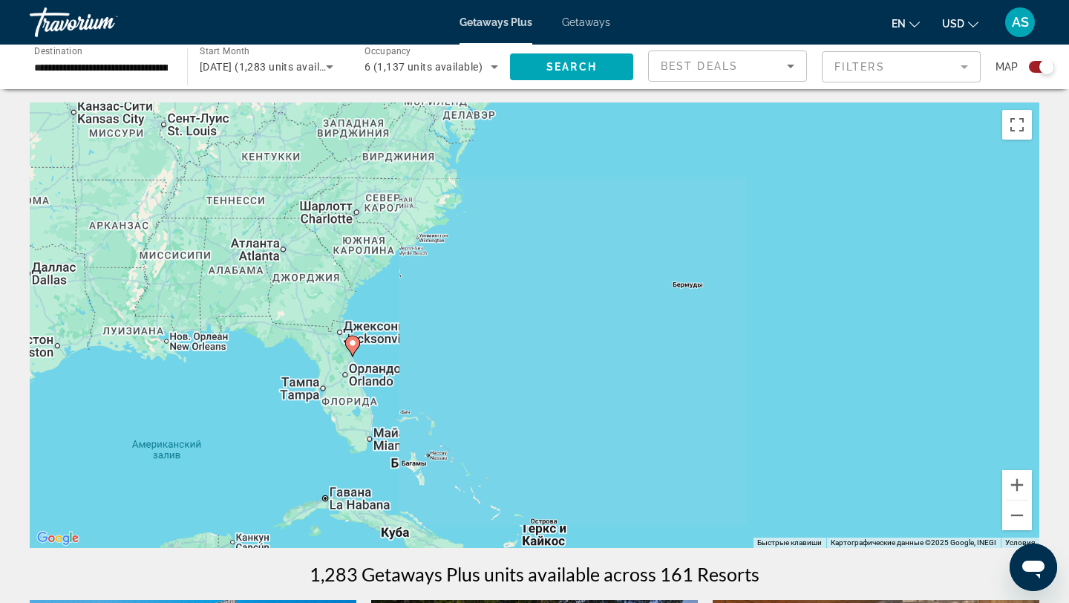
click at [443, 352] on div "Чтобы активировать перетаскивание с помощью клавиатуры, нажмите Alt + Ввод. Пос…" at bounding box center [535, 325] width 1010 height 446
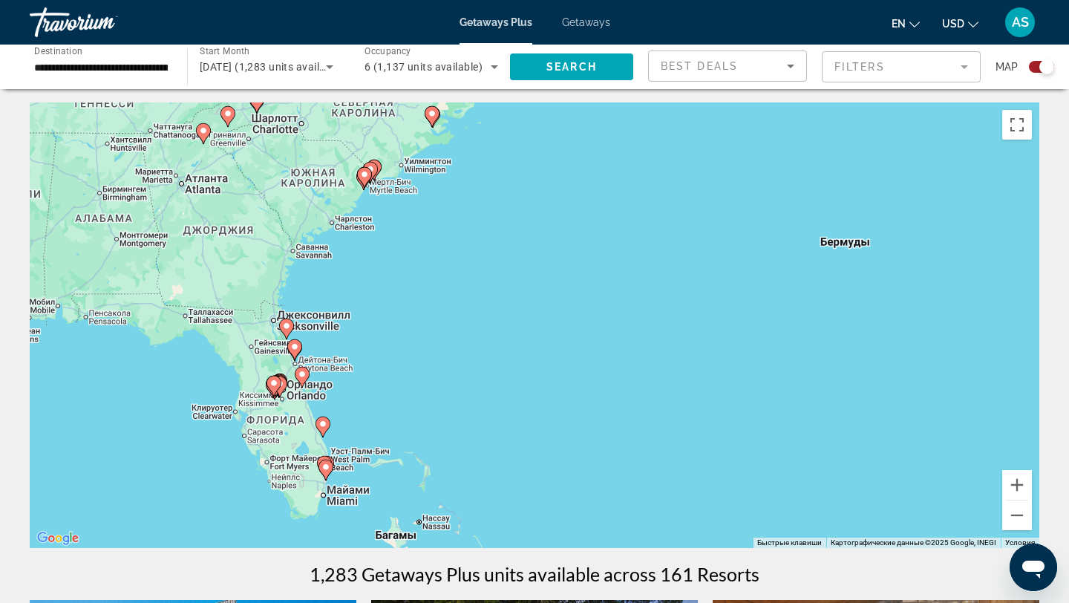
click at [345, 356] on div "Чтобы активировать перетаскивание с помощью клавиатуры, нажмите Alt + Ввод. Пос…" at bounding box center [535, 325] width 1010 height 446
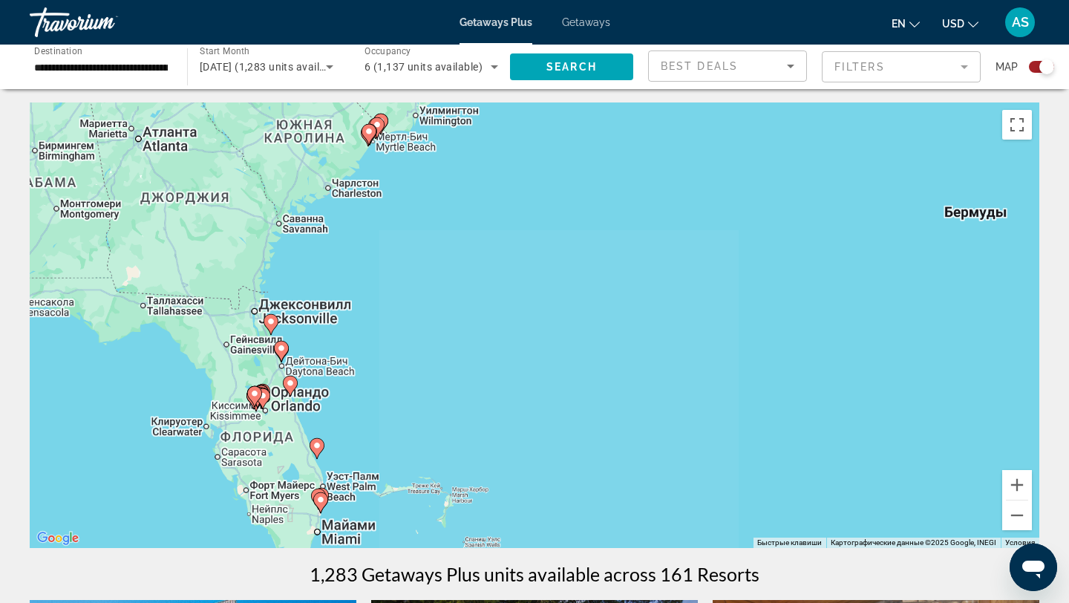
click at [345, 356] on div "Чтобы активировать перетаскивание с помощью клавиатуры, нажмите Alt + Ввод. Пос…" at bounding box center [535, 325] width 1010 height 446
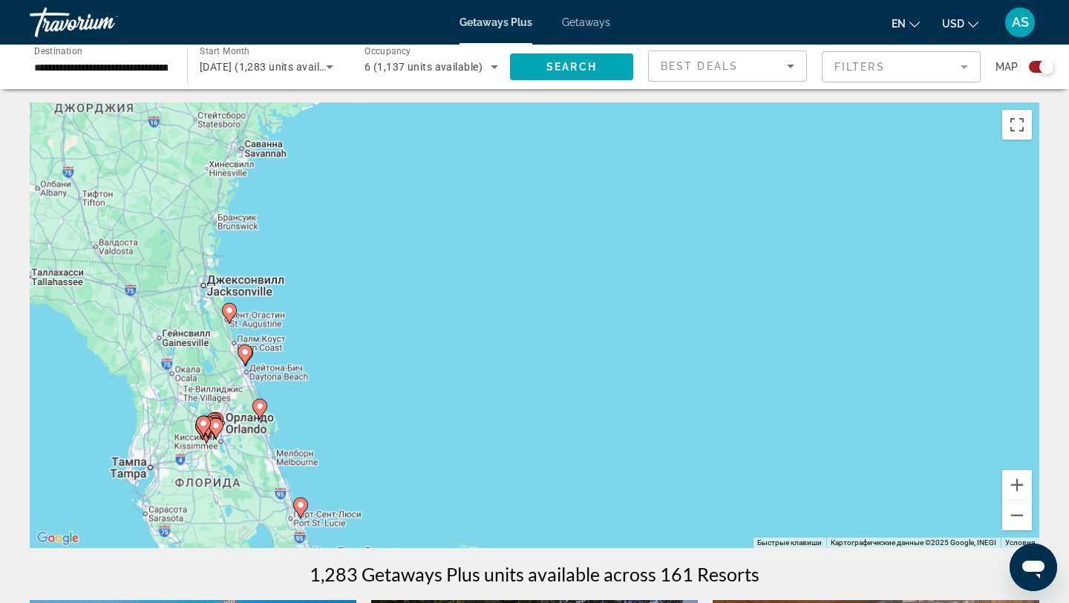
click at [345, 356] on div "Чтобы активировать перетаскивание с помощью клавиатуры, нажмите Alt + Ввод. Пос…" at bounding box center [535, 325] width 1010 height 446
click at [284, 313] on div "Чтобы активировать перетаскивание с помощью клавиатуры, нажмите Alt + Ввод. Пос…" at bounding box center [535, 325] width 1010 height 446
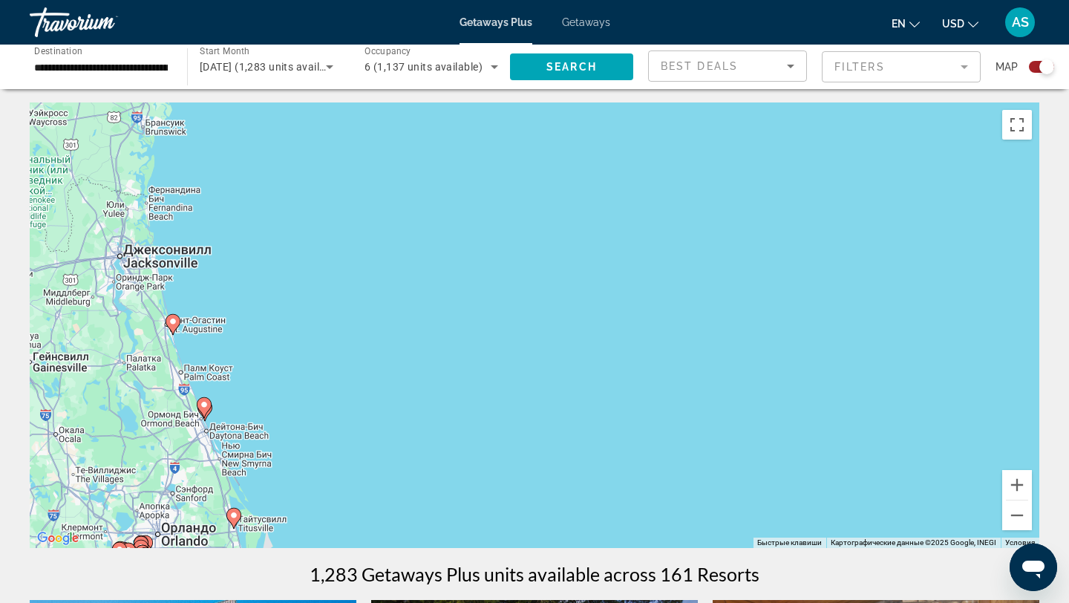
click at [253, 330] on div "Чтобы активировать перетаскивание с помощью клавиатуры, нажмите Alt + Ввод. Пос…" at bounding box center [535, 325] width 1010 height 446
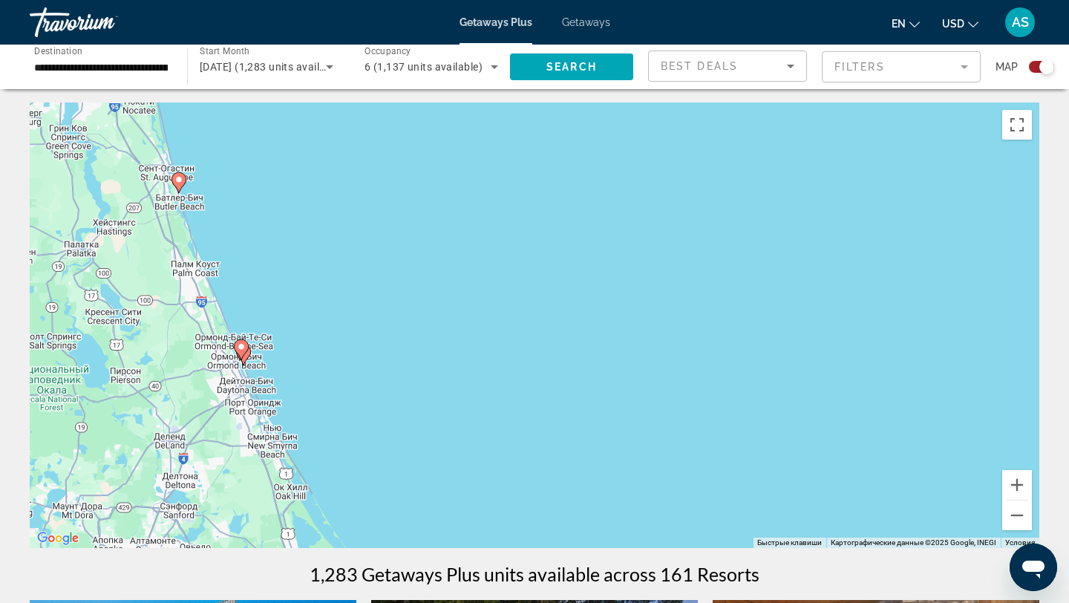
drag, startPoint x: 190, startPoint y: 434, endPoint x: 283, endPoint y: 281, distance: 179.6
click at [283, 281] on div "Чтобы активировать перетаскивание с помощью клавиатуры, нажмите Alt + Ввод. Пос…" at bounding box center [535, 325] width 1010 height 446
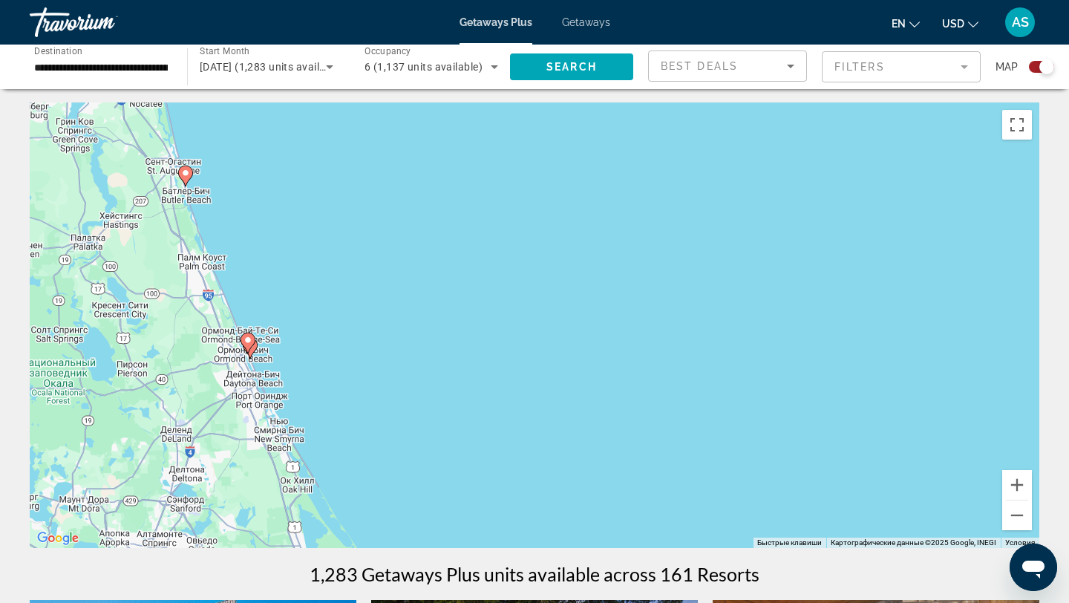
click at [251, 342] on image "Main content" at bounding box center [248, 340] width 9 height 9
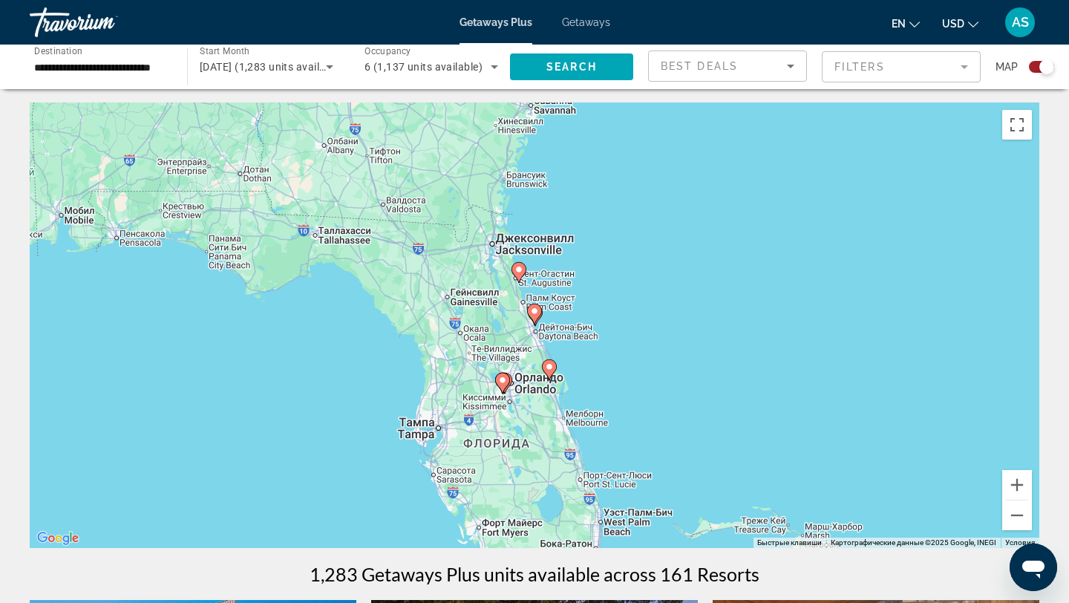
click at [533, 313] on image "Main content" at bounding box center [534, 311] width 9 height 9
type input "**********"
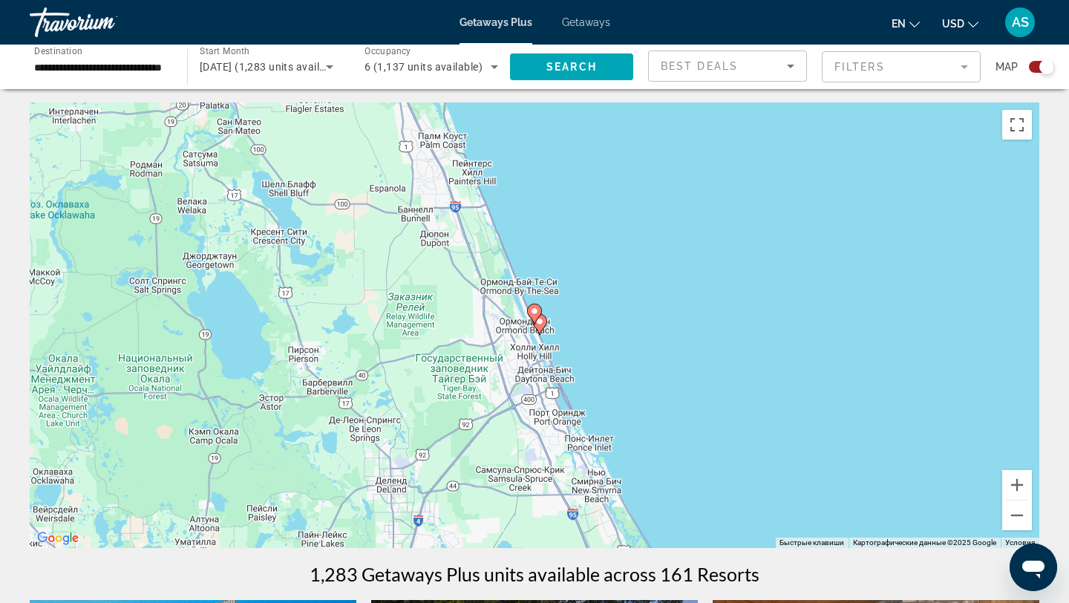
click at [535, 310] on image "Main content" at bounding box center [534, 311] width 9 height 9
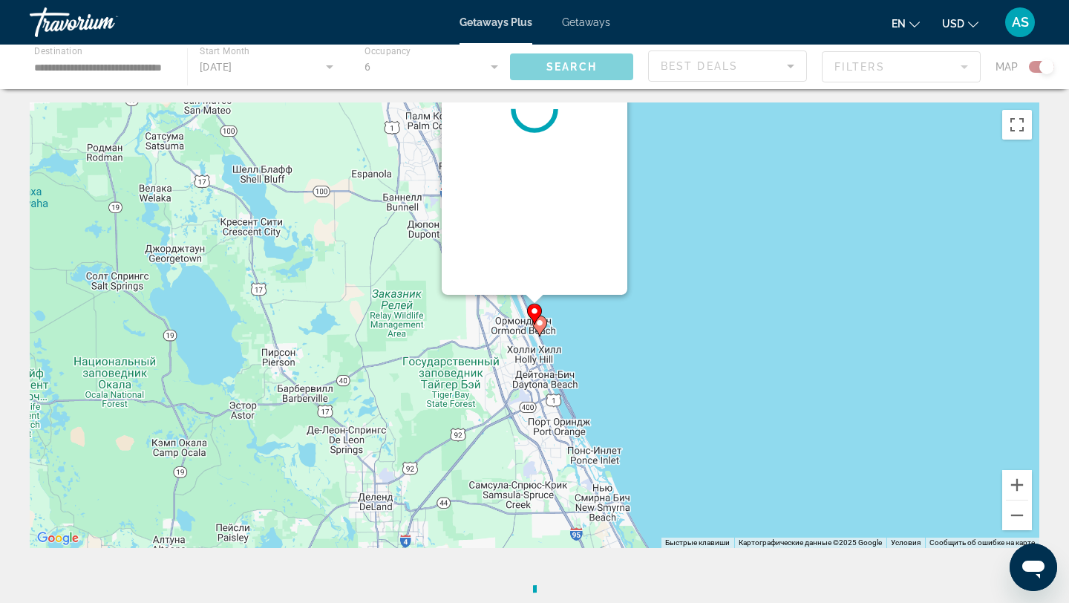
scroll to position [0, 0]
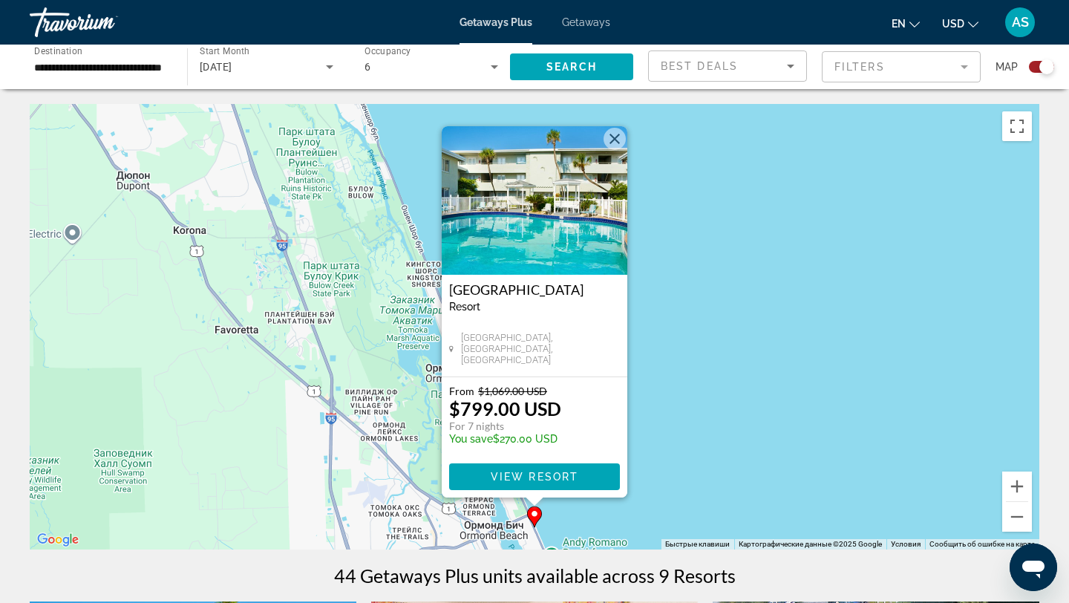
click at [619, 135] on button "Закрыть" at bounding box center [615, 139] width 22 height 22
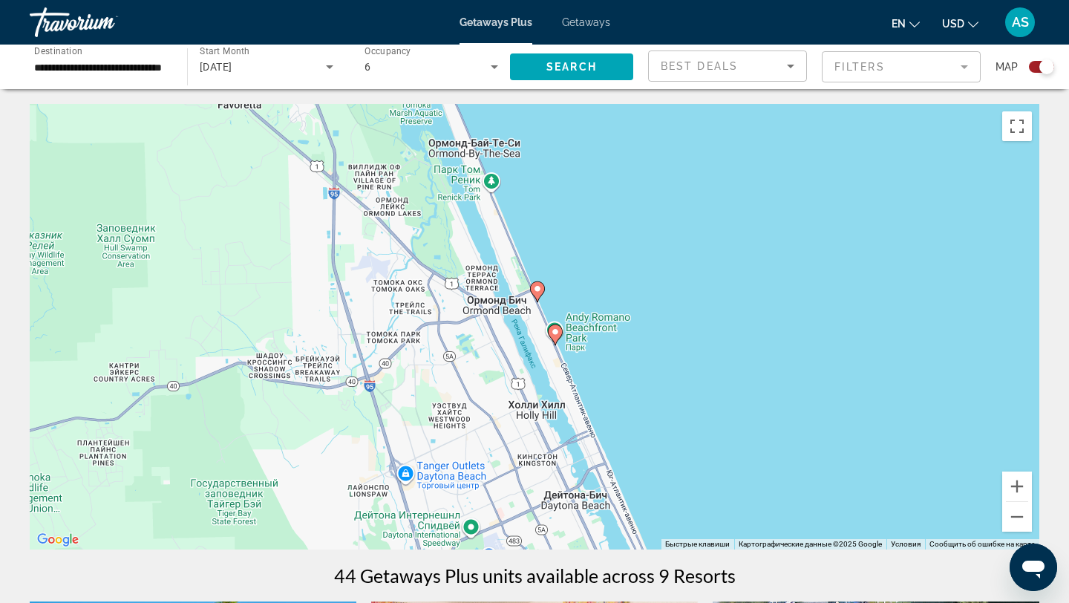
drag, startPoint x: 564, startPoint y: 405, endPoint x: 565, endPoint y: 178, distance: 226.5
click at [565, 178] on div "Чтобы активировать перетаскивание с помощью клавиатуры, нажмите Alt + Ввод. Пос…" at bounding box center [535, 327] width 1010 height 446
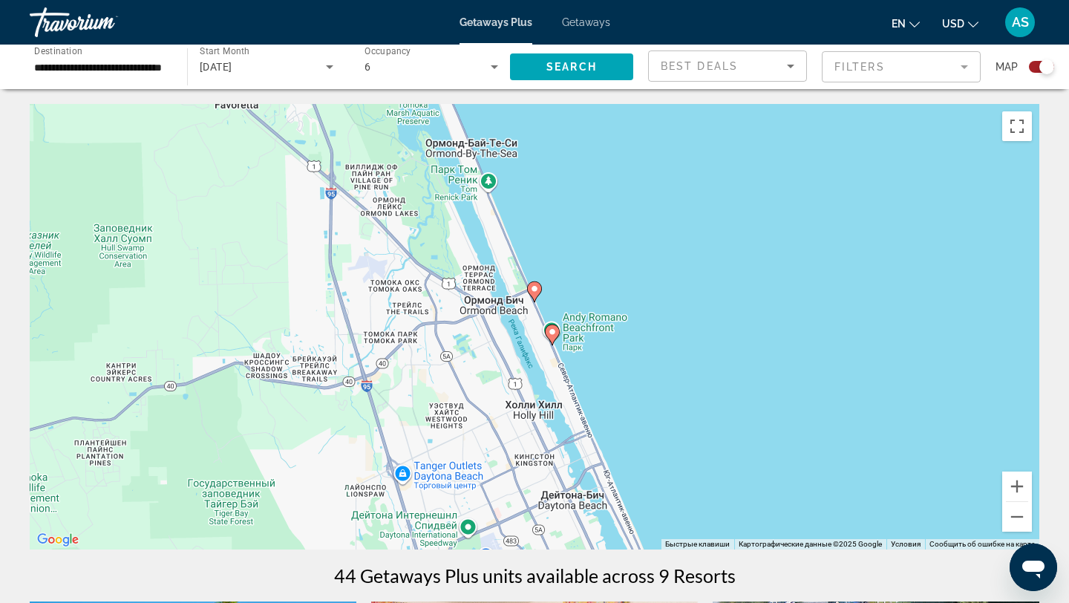
click at [553, 330] on image "Main content" at bounding box center [552, 332] width 9 height 9
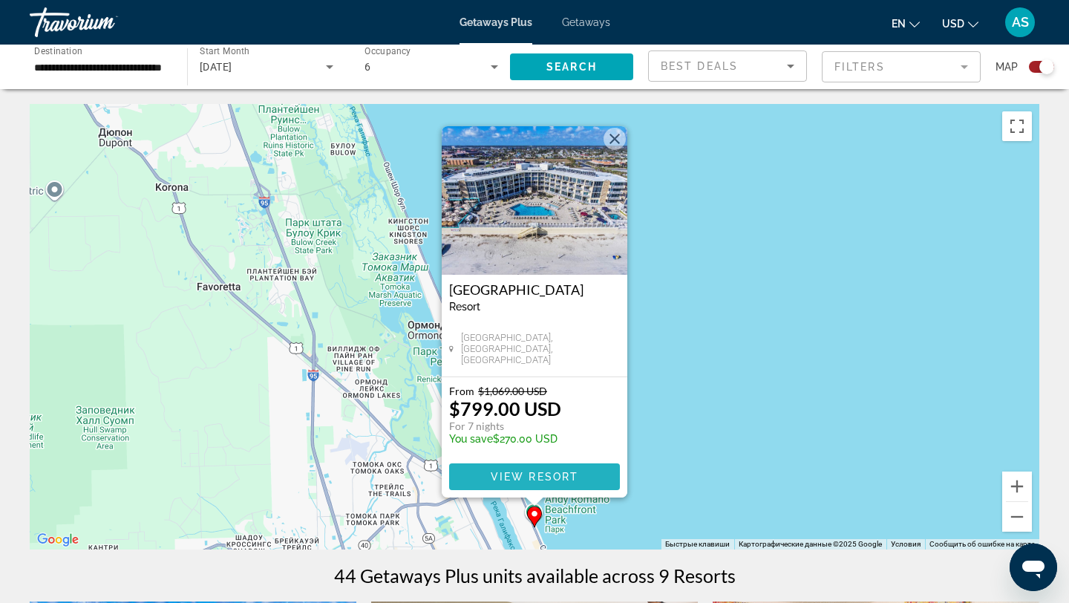
click at [532, 471] on span "View Resort" at bounding box center [535, 477] width 88 height 12
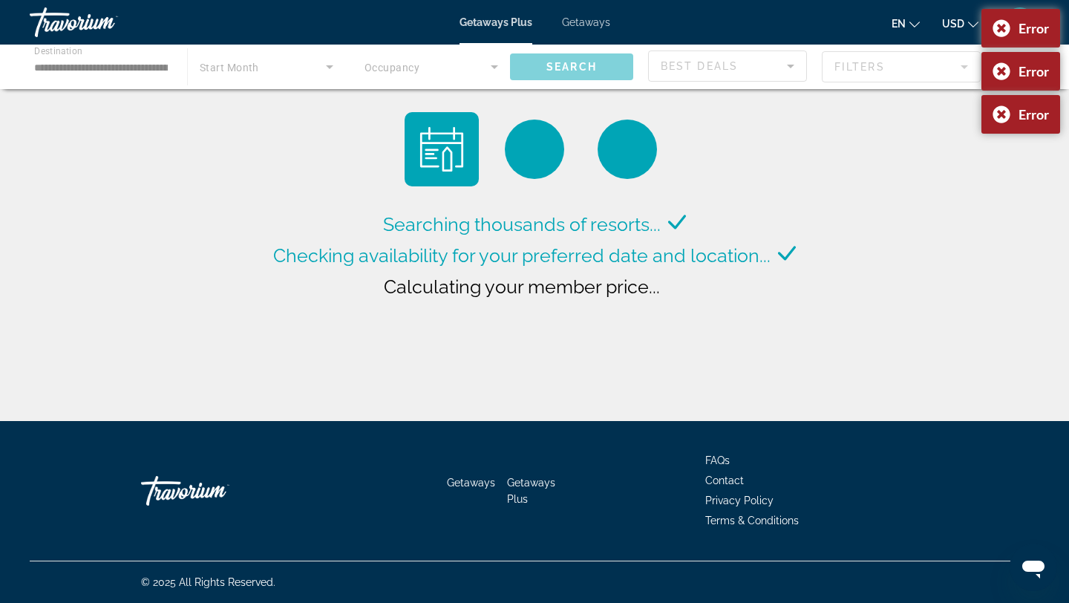
click at [886, 212] on div "Searching thousands of resorts... Checking availability for your preferred date…" at bounding box center [534, 214] width 1069 height 429
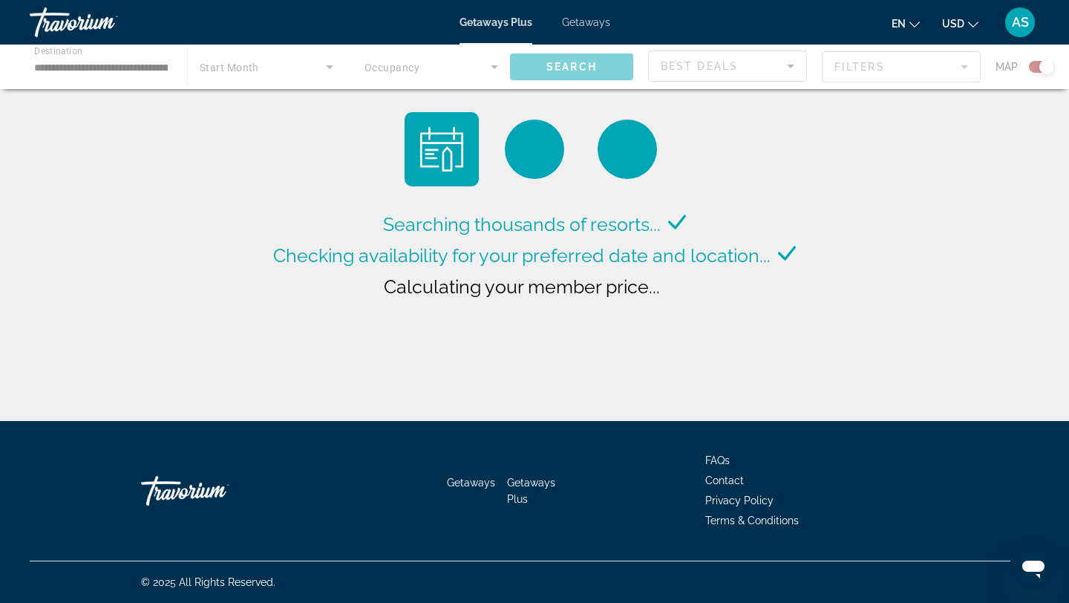
click at [324, 66] on div "Main content" at bounding box center [534, 67] width 1069 height 45
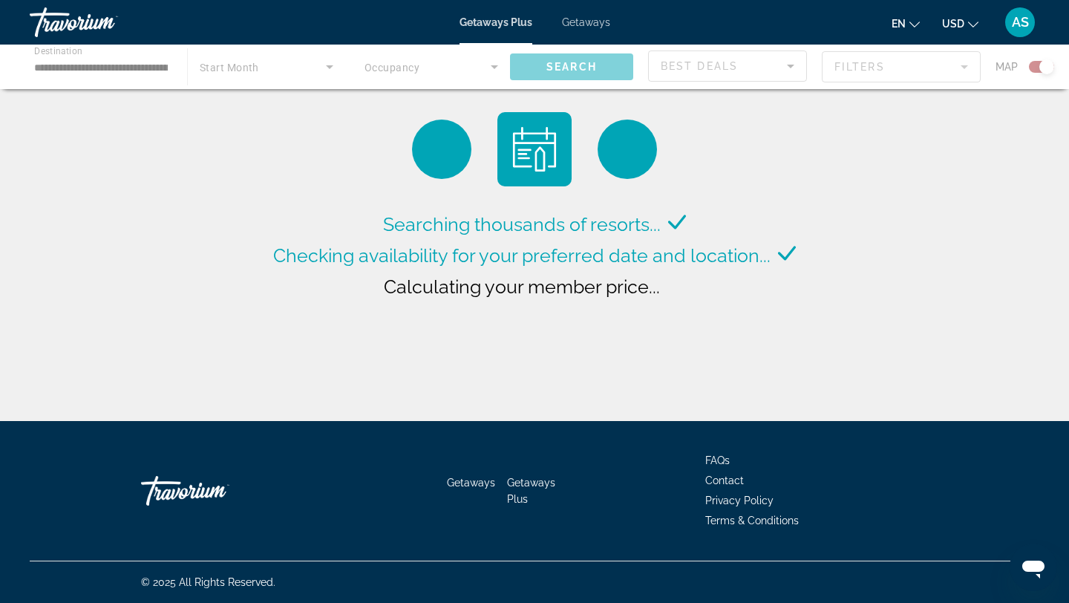
click at [328, 68] on div "Main content" at bounding box center [534, 67] width 1069 height 45
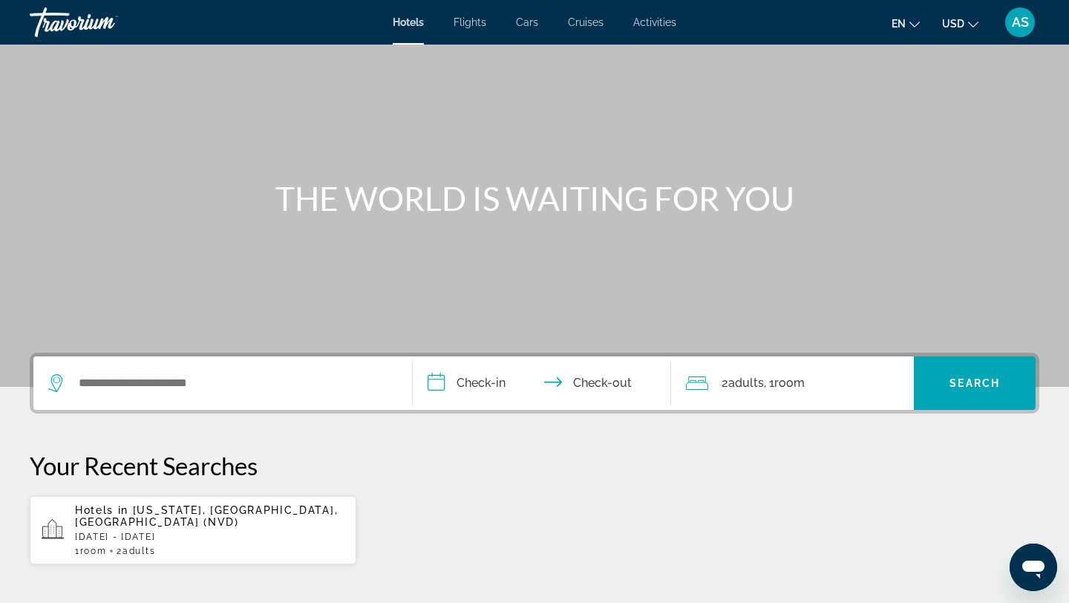
scroll to position [63, 0]
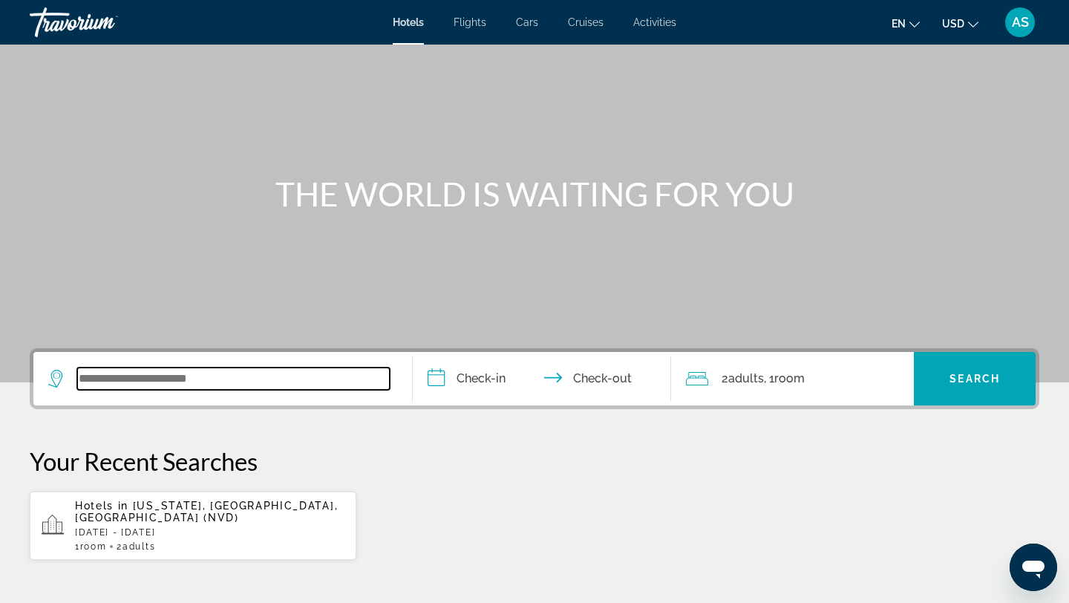
click at [217, 381] on input "Search widget" at bounding box center [233, 379] width 313 height 22
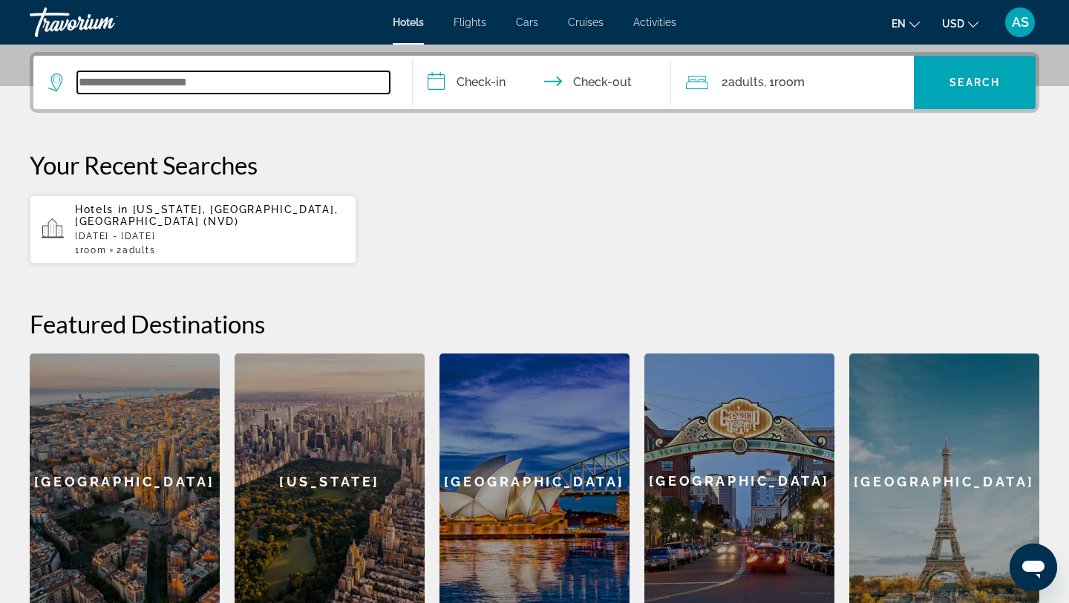
scroll to position [363, 0]
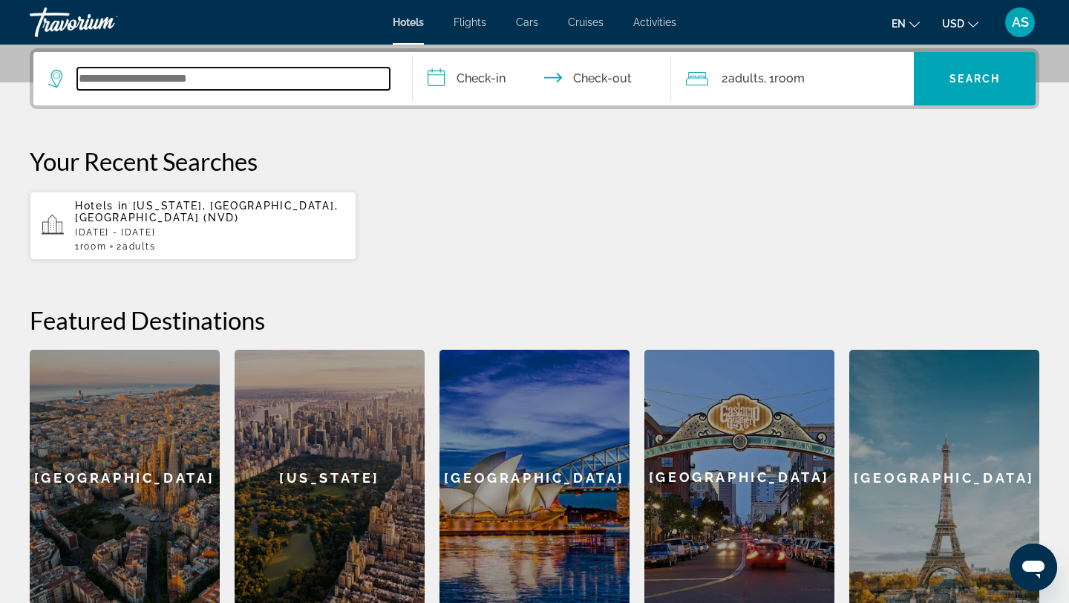
type input "*"
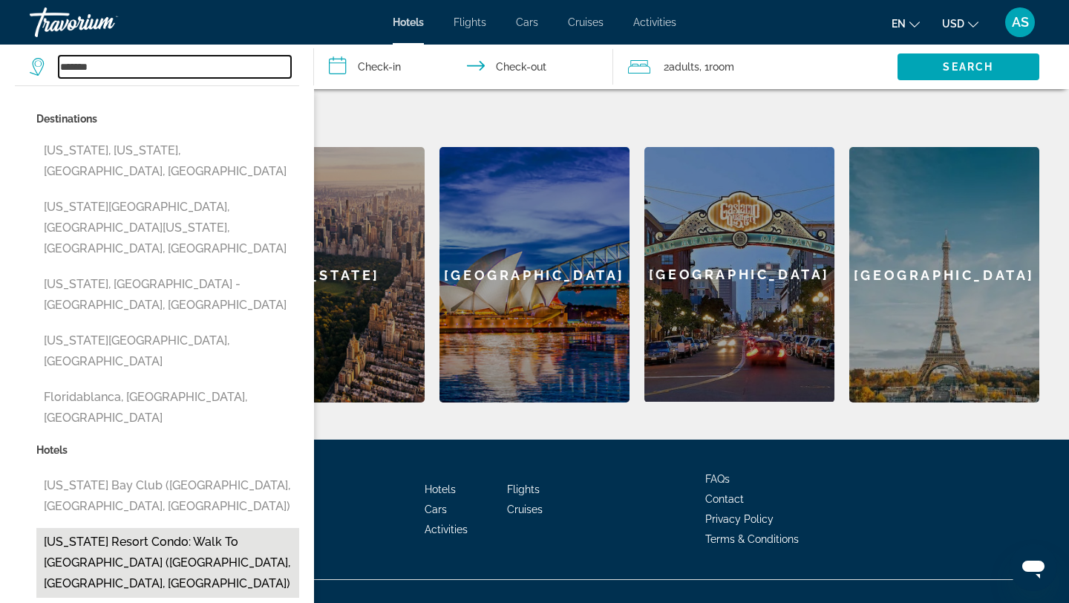
scroll to position [573, 0]
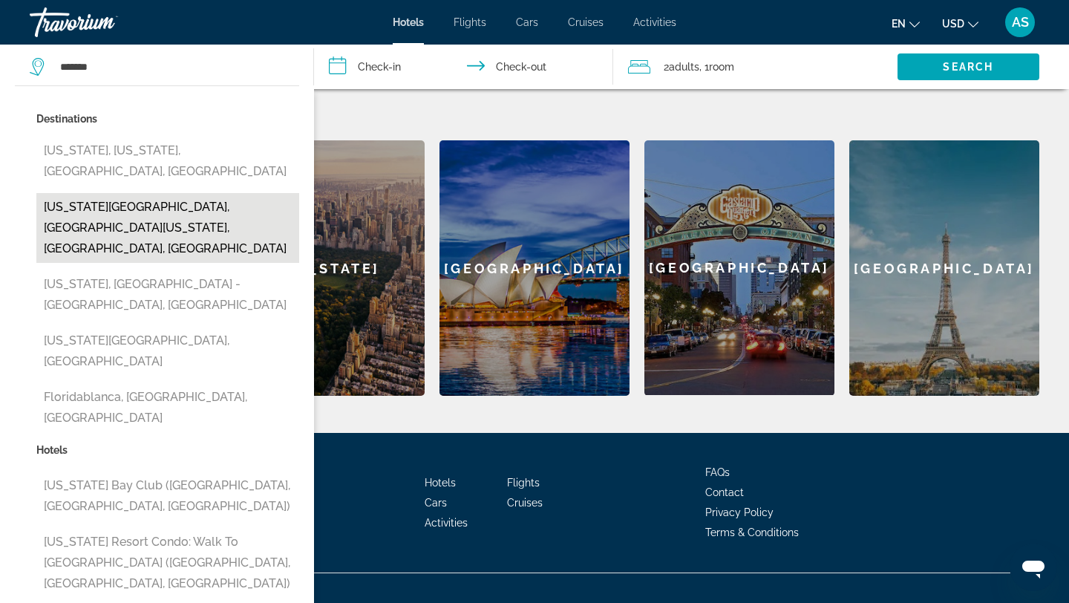
click at [189, 193] on button "Florida Keys, South Florida, FL, United States" at bounding box center [167, 228] width 263 height 70
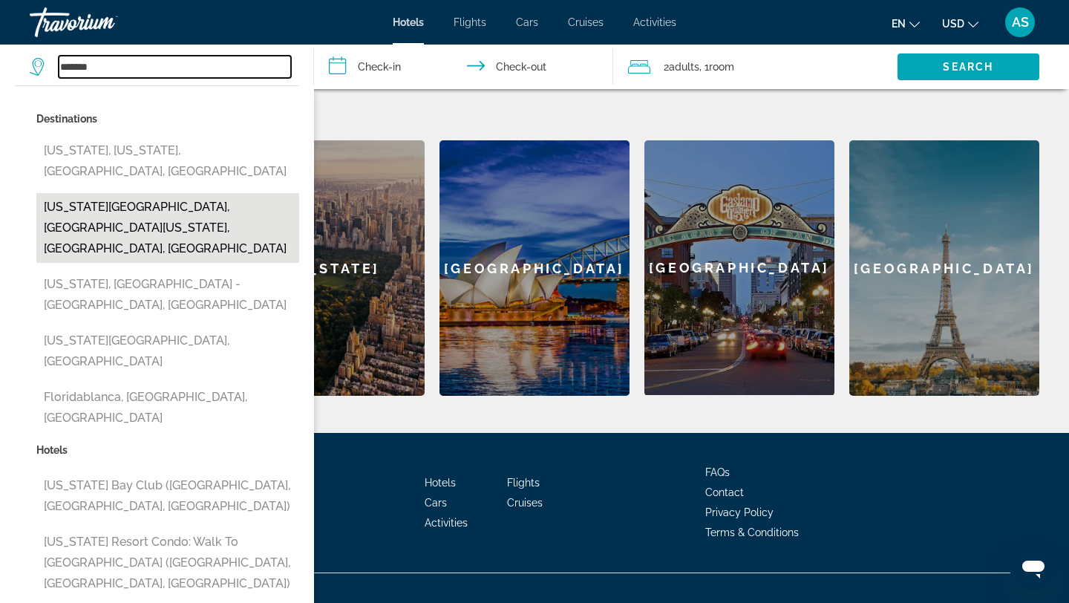
type input "**********"
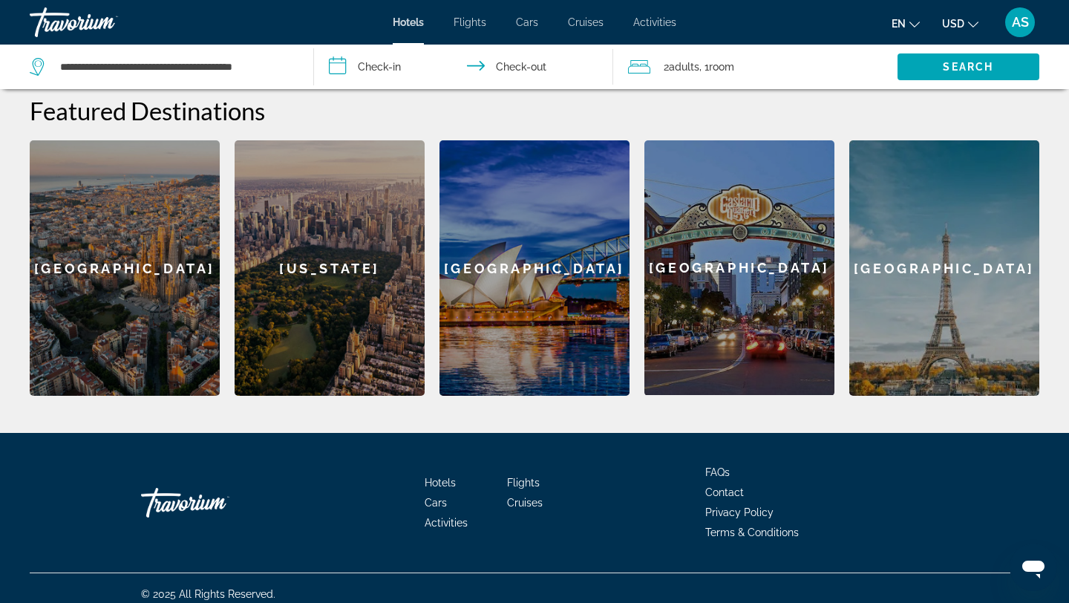
click at [386, 68] on input "**********" at bounding box center [466, 69] width 305 height 49
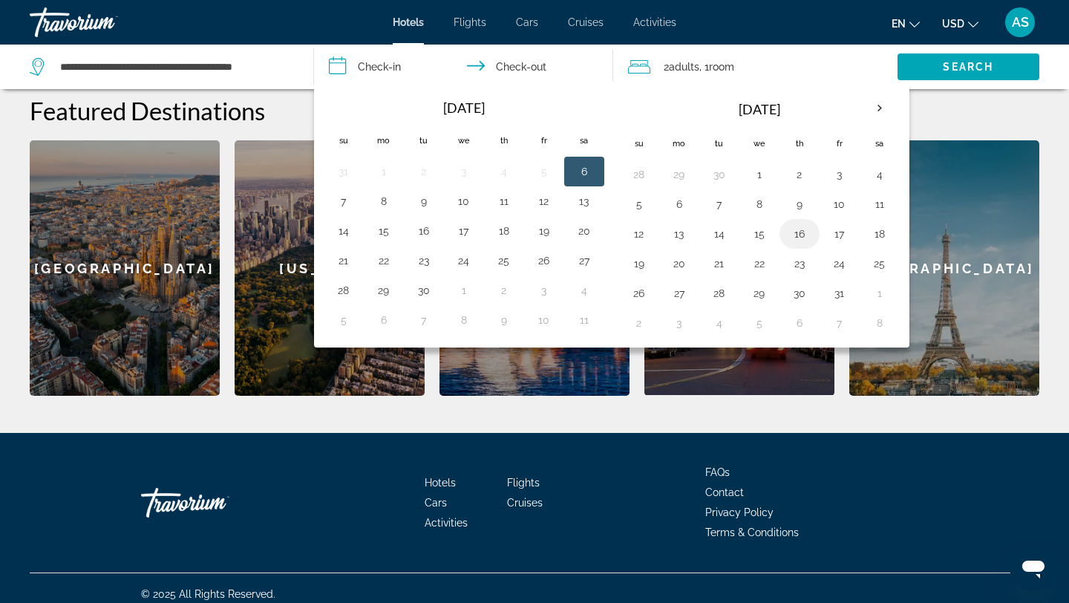
click at [800, 239] on button "16" at bounding box center [800, 234] width 24 height 21
click at [808, 238] on button "16" at bounding box center [800, 234] width 24 height 21
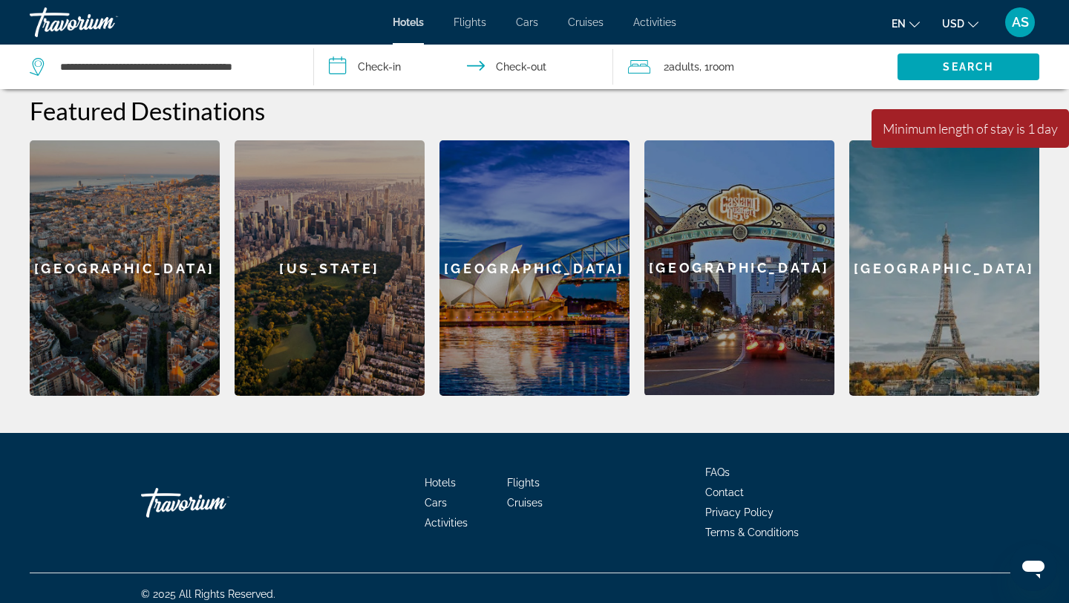
click at [547, 70] on input "**********" at bounding box center [466, 69] width 305 height 49
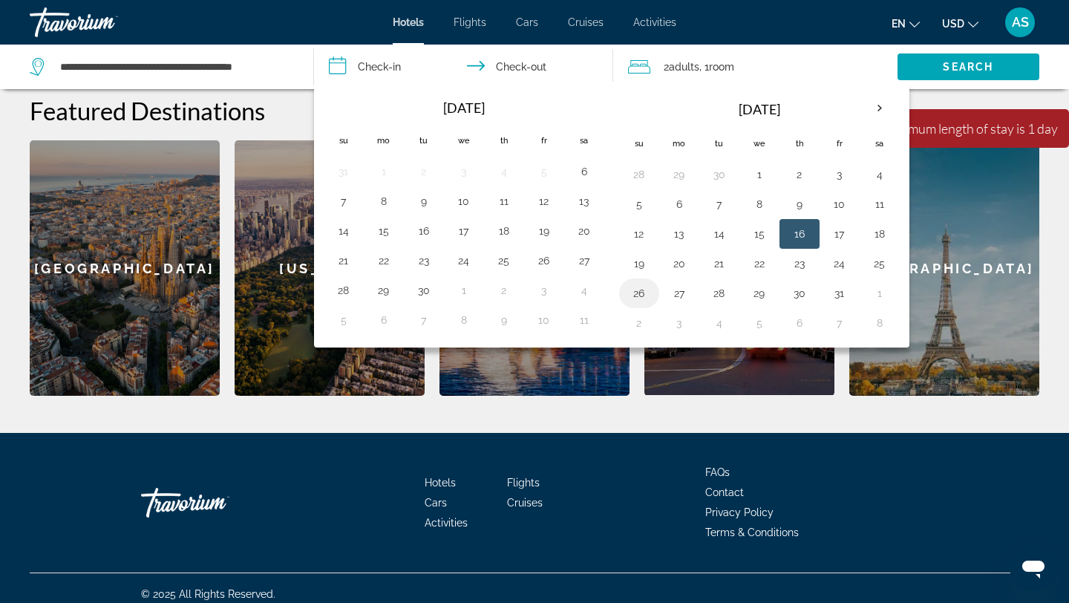
click at [652, 290] on td "26" at bounding box center [639, 294] width 40 height 30
click at [642, 300] on button "26" at bounding box center [640, 293] width 24 height 21
click at [389, 64] on input "**********" at bounding box center [466, 69] width 305 height 49
click at [351, 66] on input "**********" at bounding box center [466, 69] width 305 height 49
click at [350, 66] on input "**********" at bounding box center [466, 69] width 305 height 49
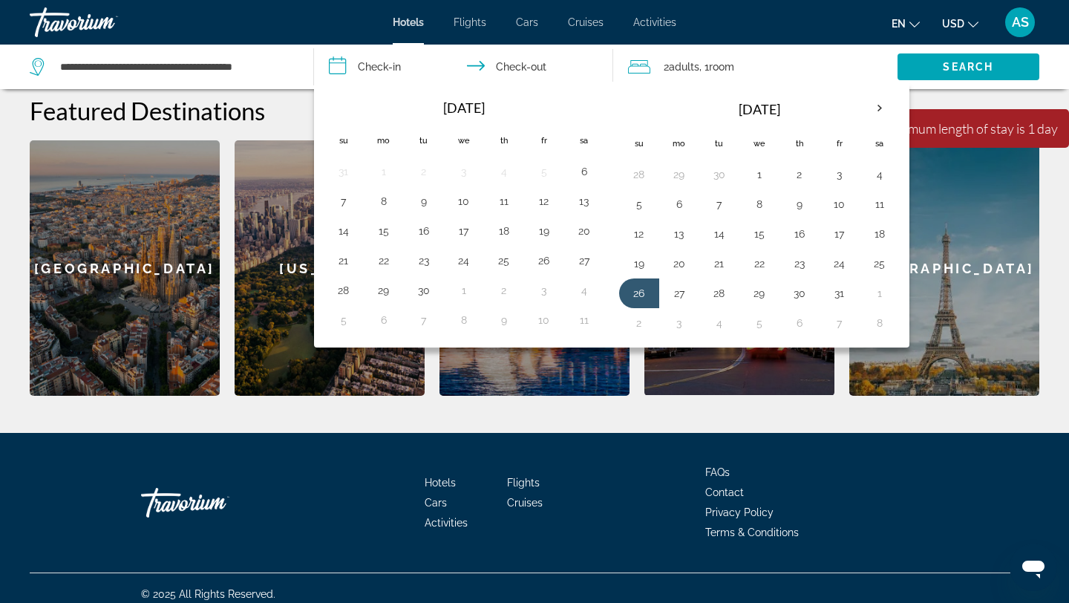
click at [287, 446] on div "Hotels Flights Cars Cruises Activities FAQs Contact Privacy Policy Terms & Cond…" at bounding box center [535, 503] width 1010 height 140
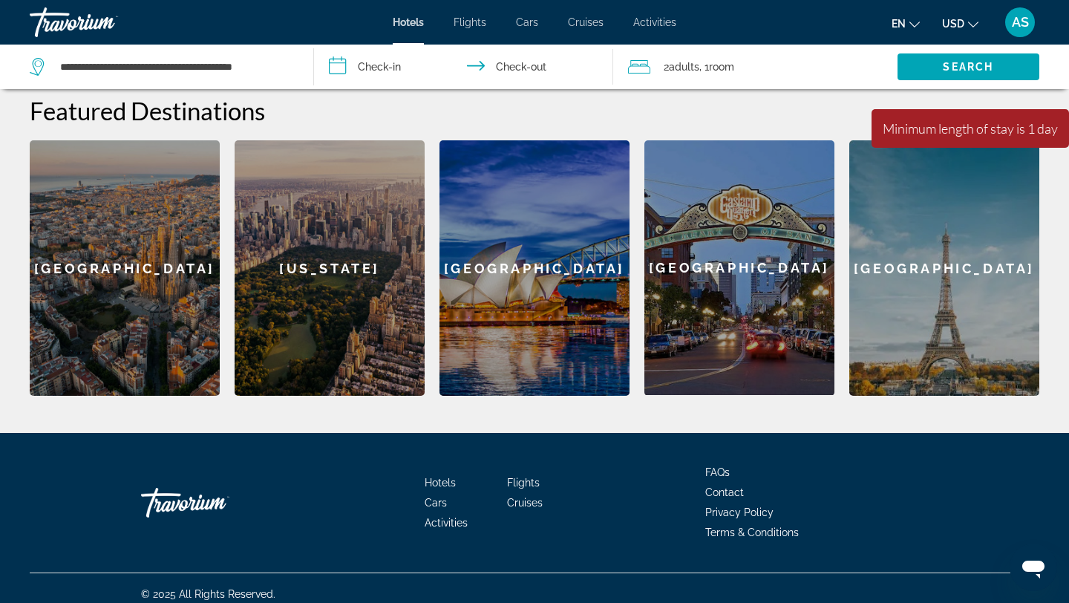
click at [383, 63] on input "**********" at bounding box center [466, 69] width 305 height 49
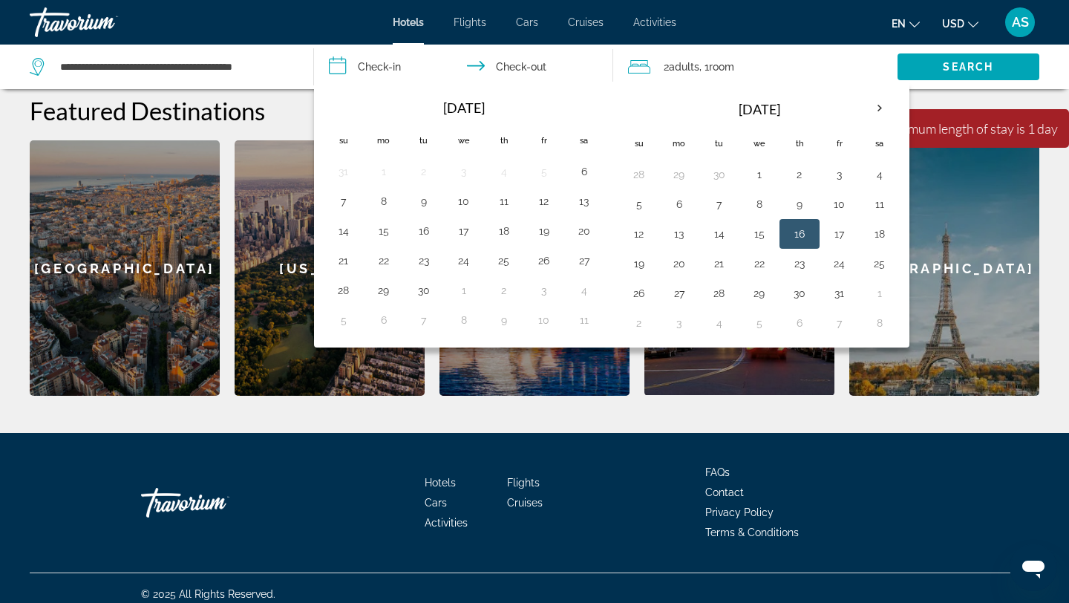
click at [805, 234] on button "16" at bounding box center [800, 234] width 24 height 21
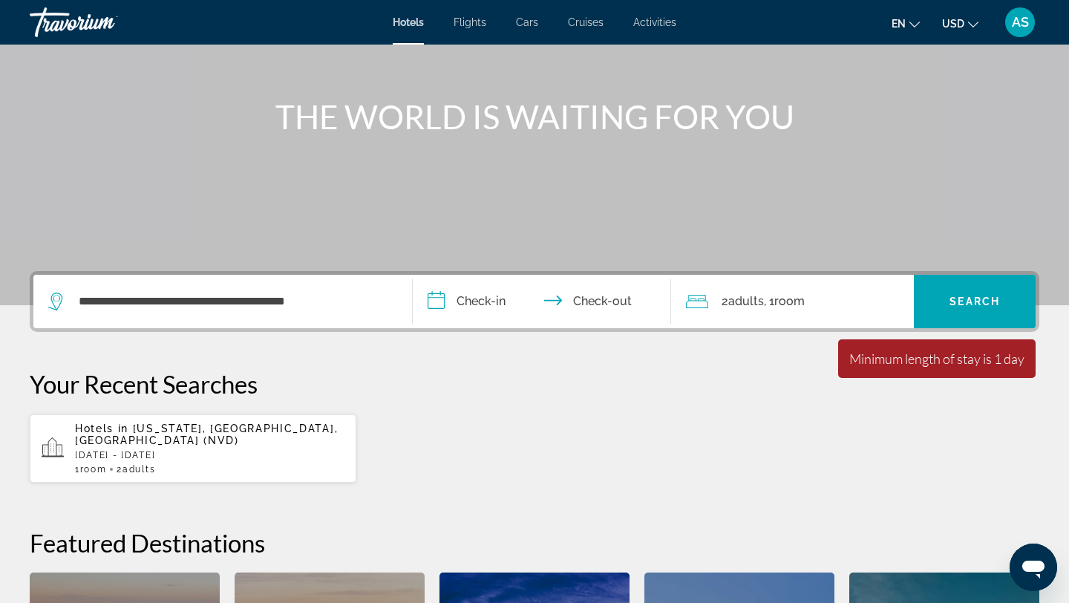
scroll to position [142, 0]
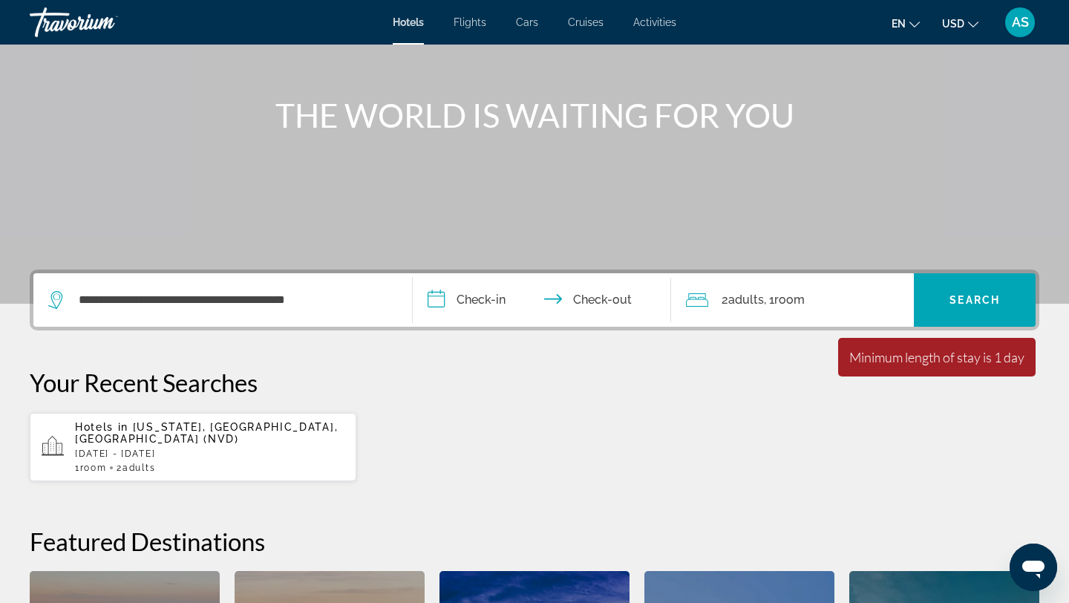
click at [584, 299] on input "**********" at bounding box center [545, 302] width 264 height 58
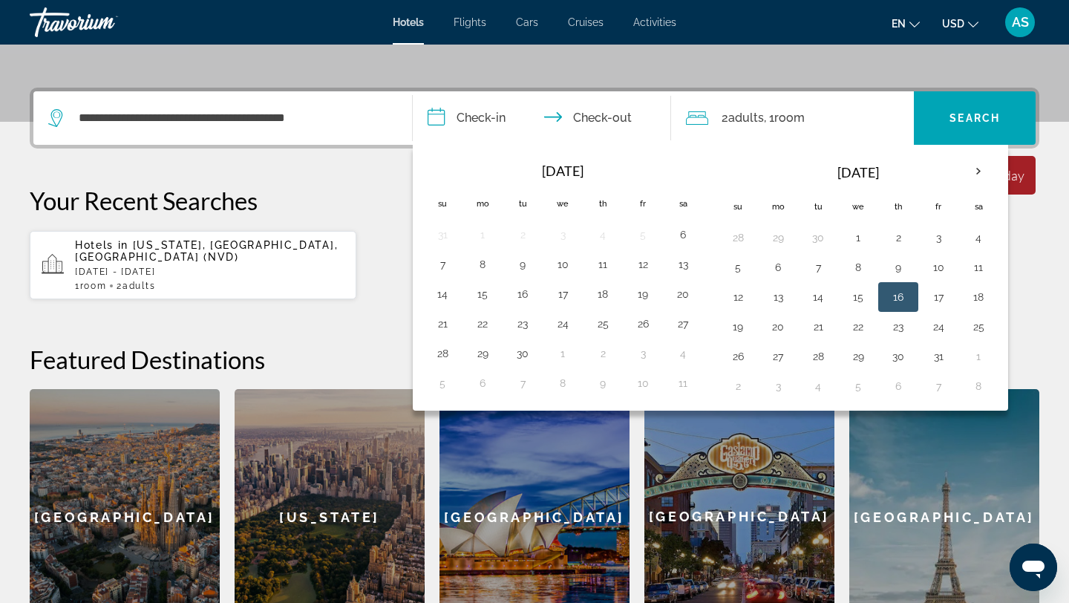
scroll to position [363, 0]
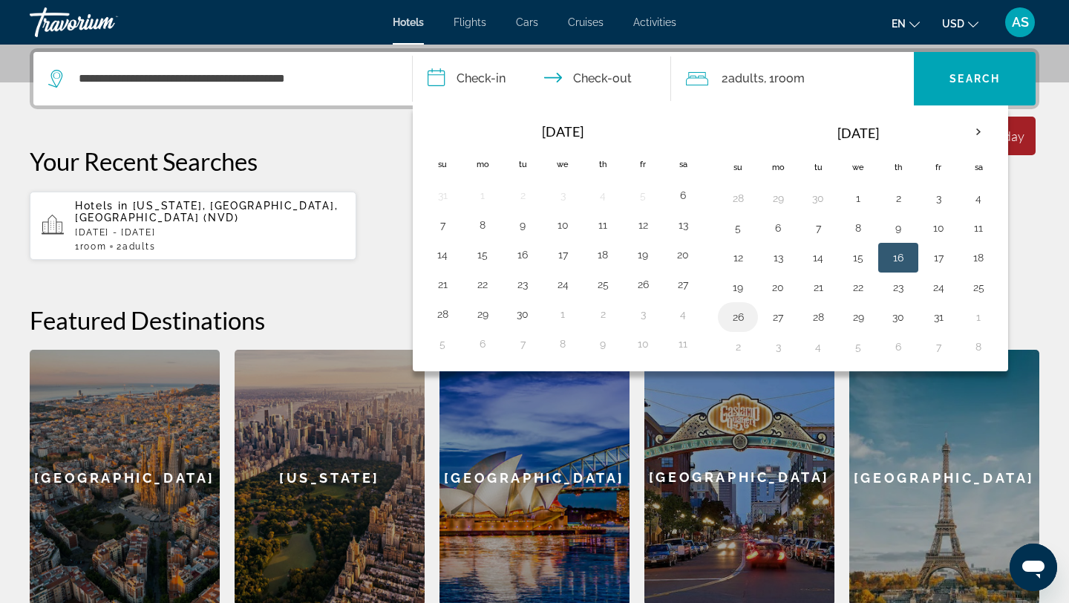
click at [744, 319] on button "26" at bounding box center [738, 317] width 24 height 21
click at [908, 251] on button "16" at bounding box center [899, 257] width 24 height 21
type input "**********"
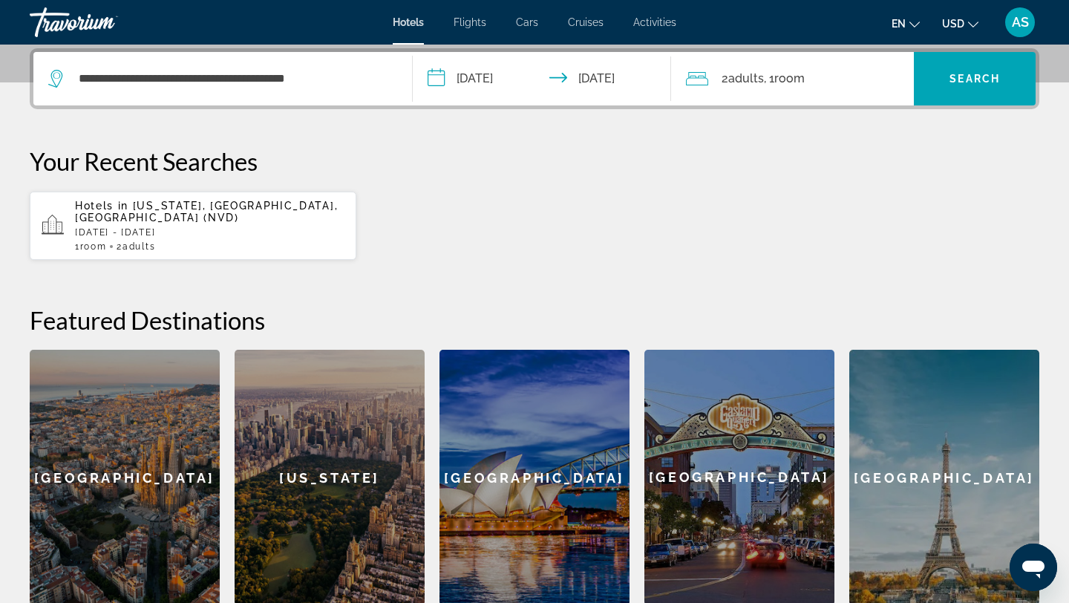
click at [793, 87] on span ", 1 Room rooms" at bounding box center [784, 78] width 41 height 21
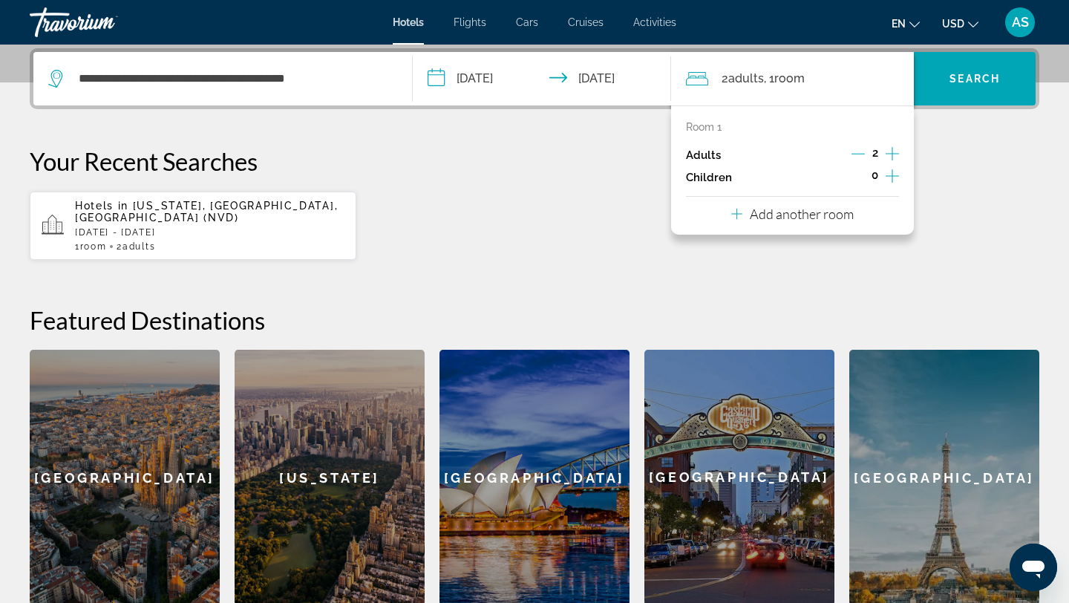
click at [891, 150] on icon "Increment adults" at bounding box center [892, 154] width 13 height 18
click at [899, 177] on button "Increment children" at bounding box center [892, 177] width 13 height 22
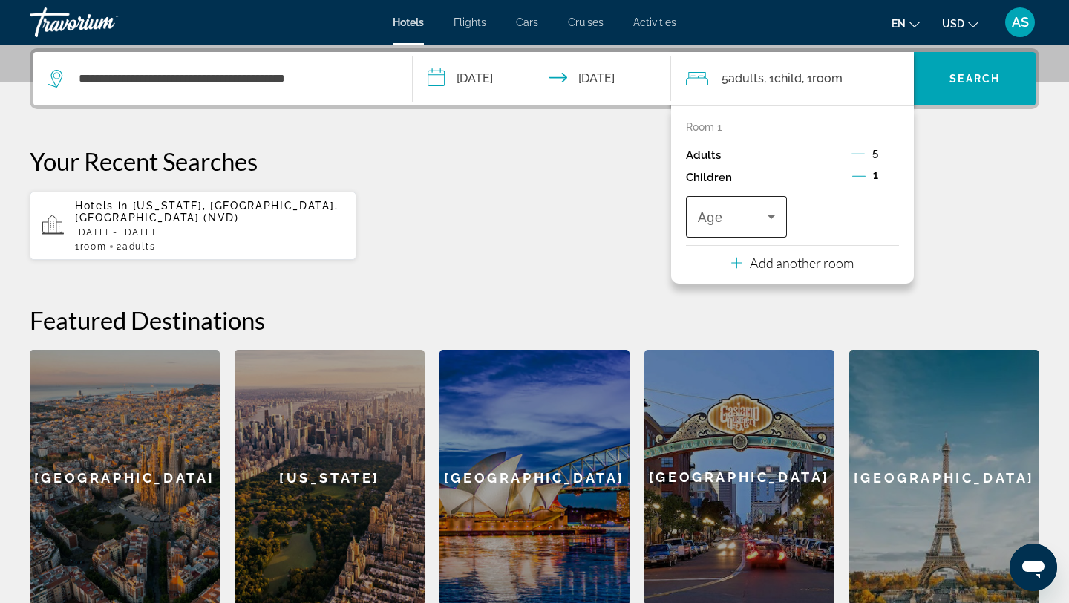
click at [776, 213] on icon "Travelers: 5 adults, 1 child" at bounding box center [772, 217] width 18 height 18
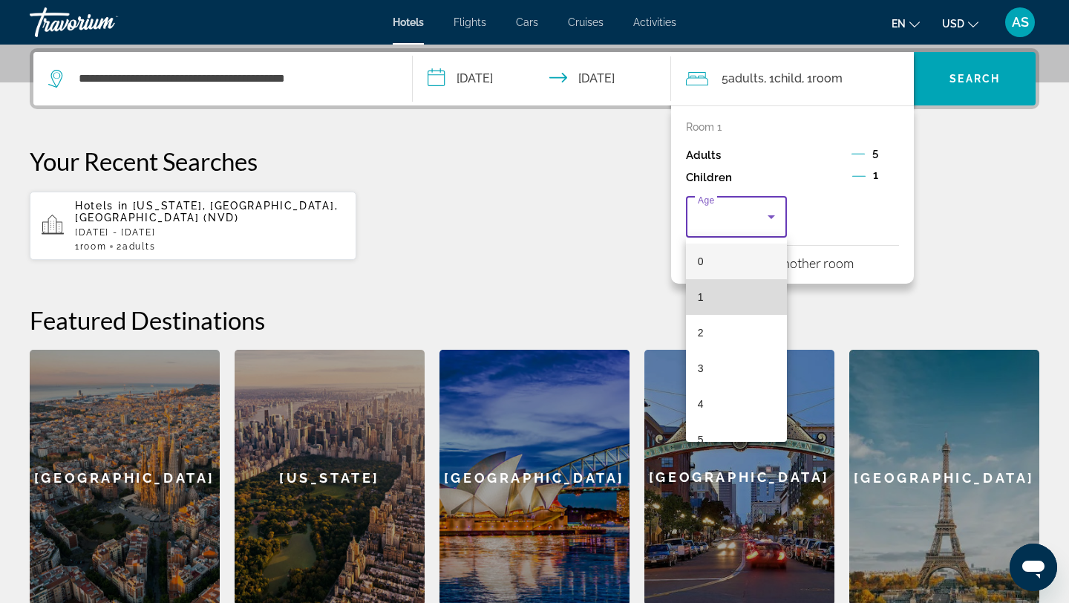
click at [713, 312] on mat-option "1" at bounding box center [736, 297] width 101 height 36
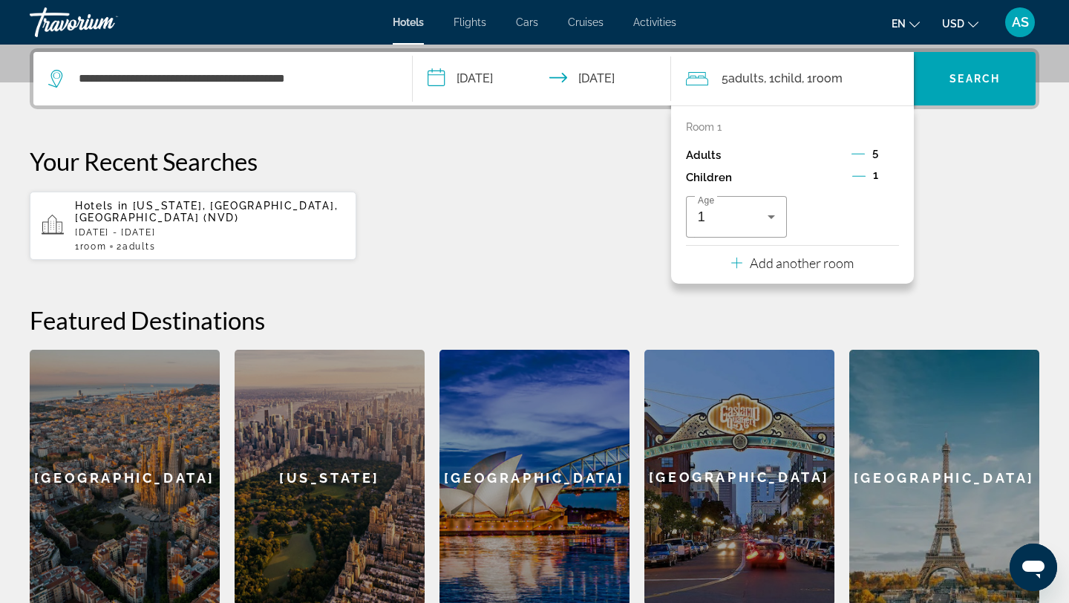
click at [939, 169] on p "Your Recent Searches" at bounding box center [535, 161] width 1010 height 30
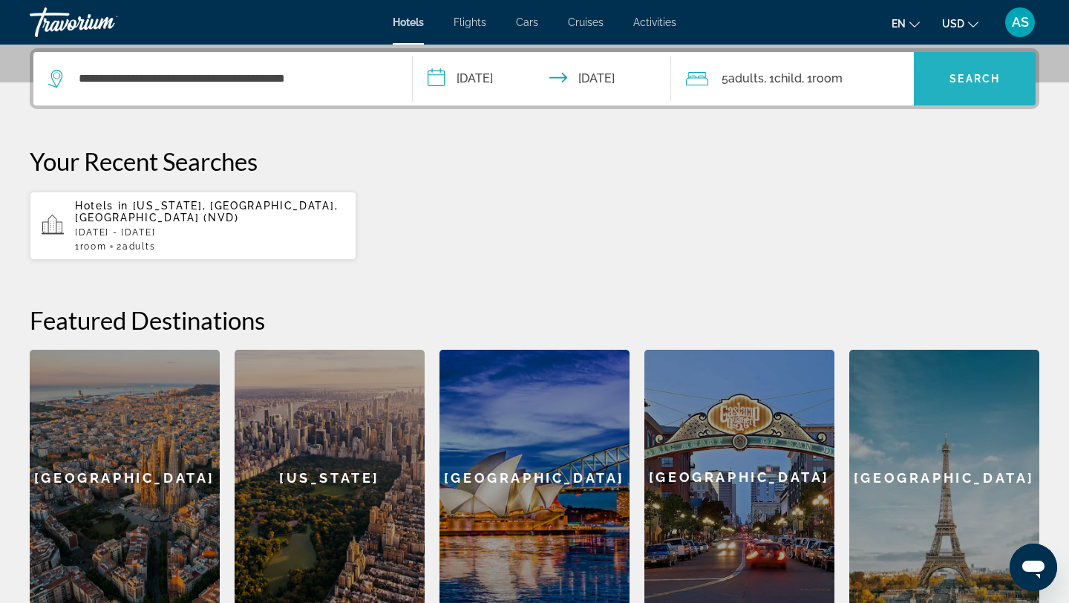
click at [955, 69] on span "Search widget" at bounding box center [975, 79] width 122 height 36
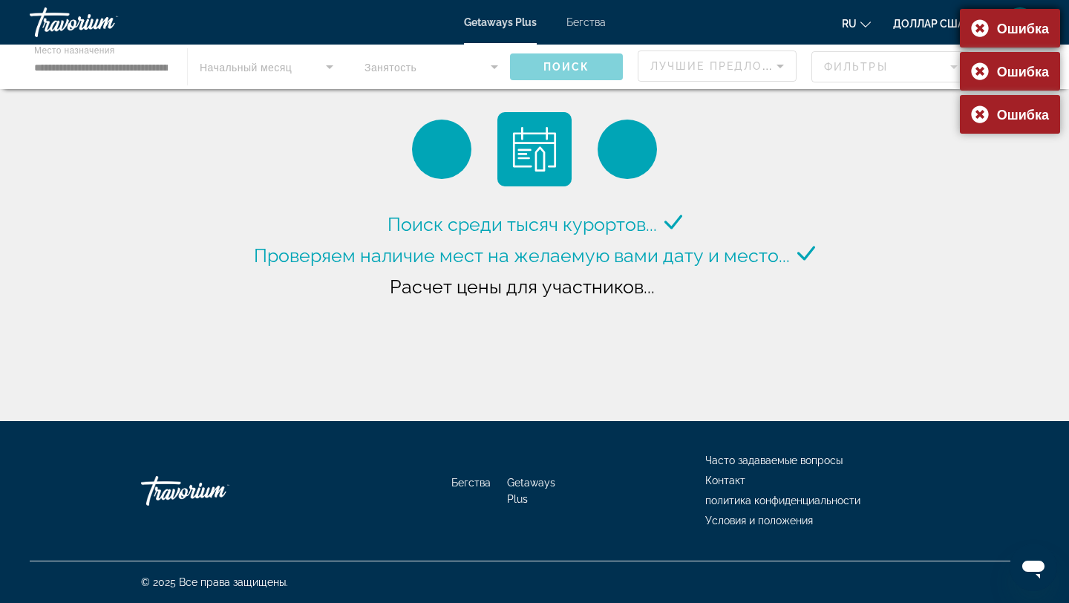
click at [974, 30] on div "Ошибка" at bounding box center [1010, 28] width 100 height 39
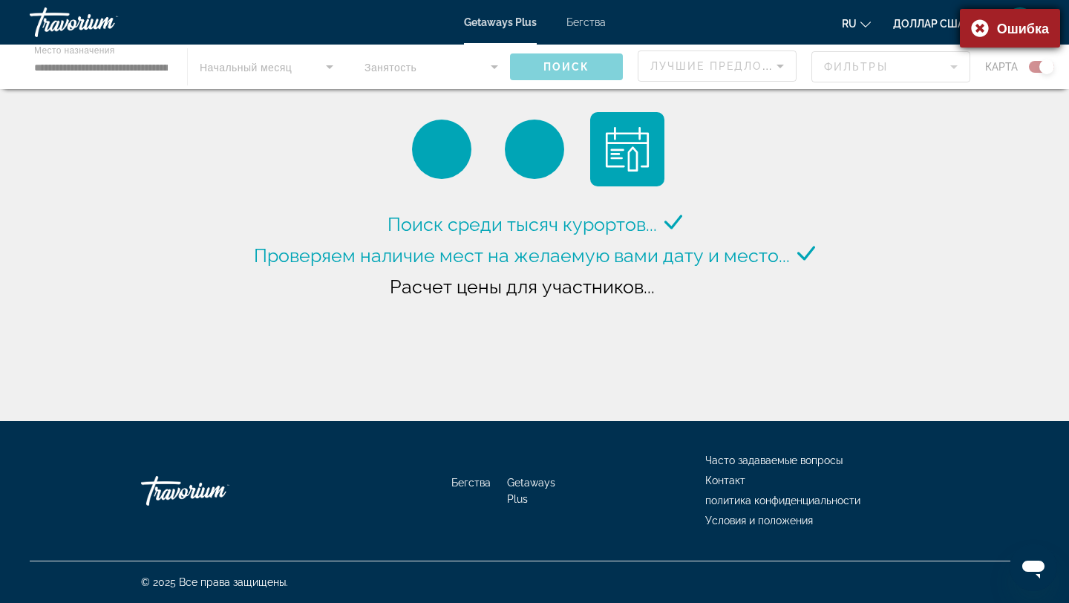
click at [980, 34] on div "Ошибка" at bounding box center [1010, 28] width 100 height 39
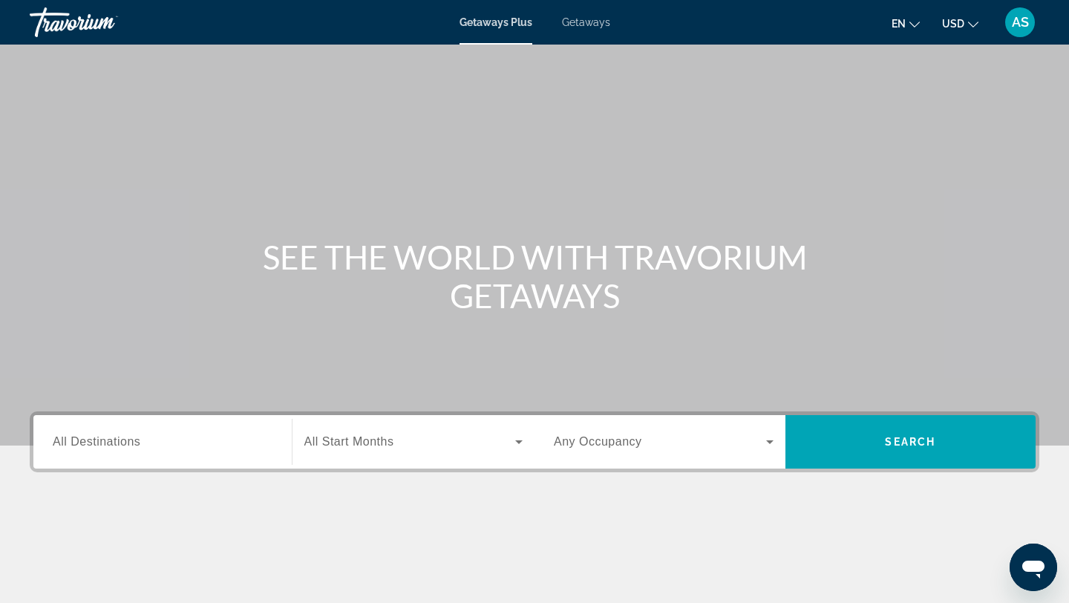
click at [168, 468] on div "Destination All Destinations" at bounding box center [163, 441] width 244 height 53
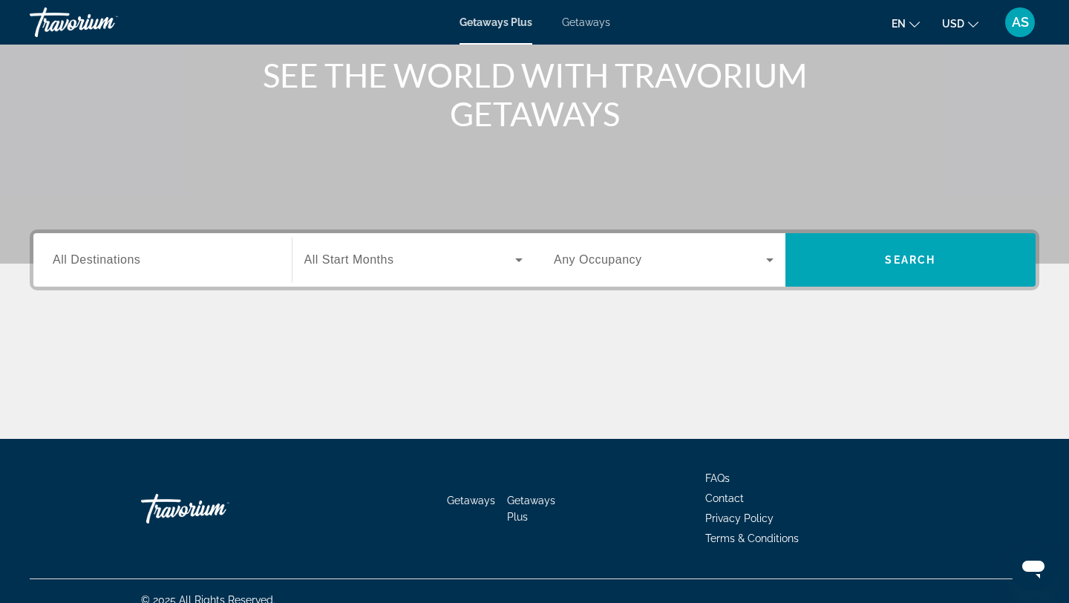
scroll to position [200, 0]
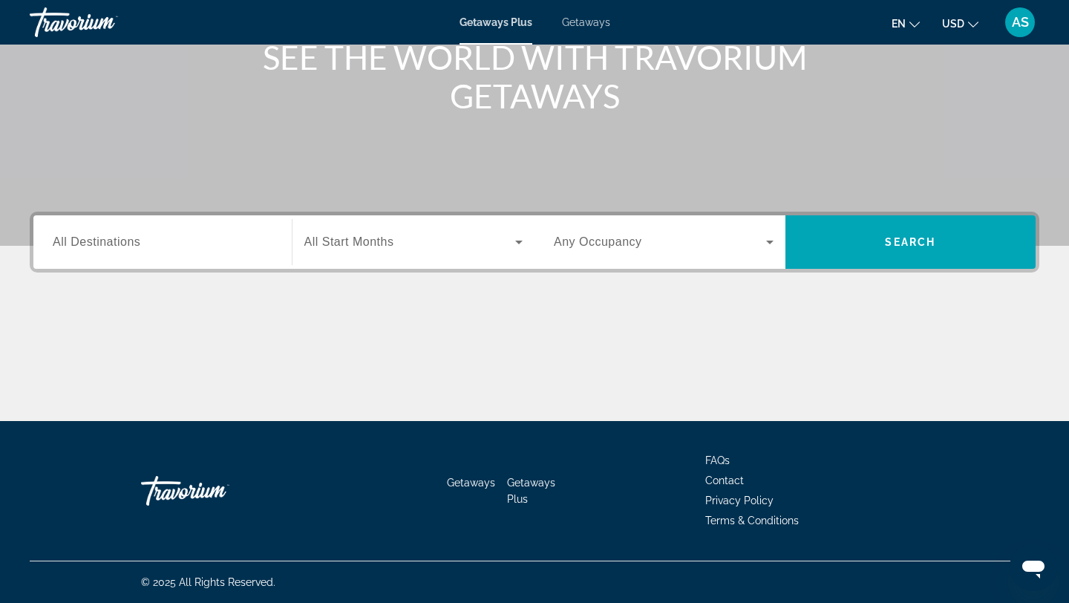
click at [168, 230] on div "Search widget" at bounding box center [163, 242] width 220 height 42
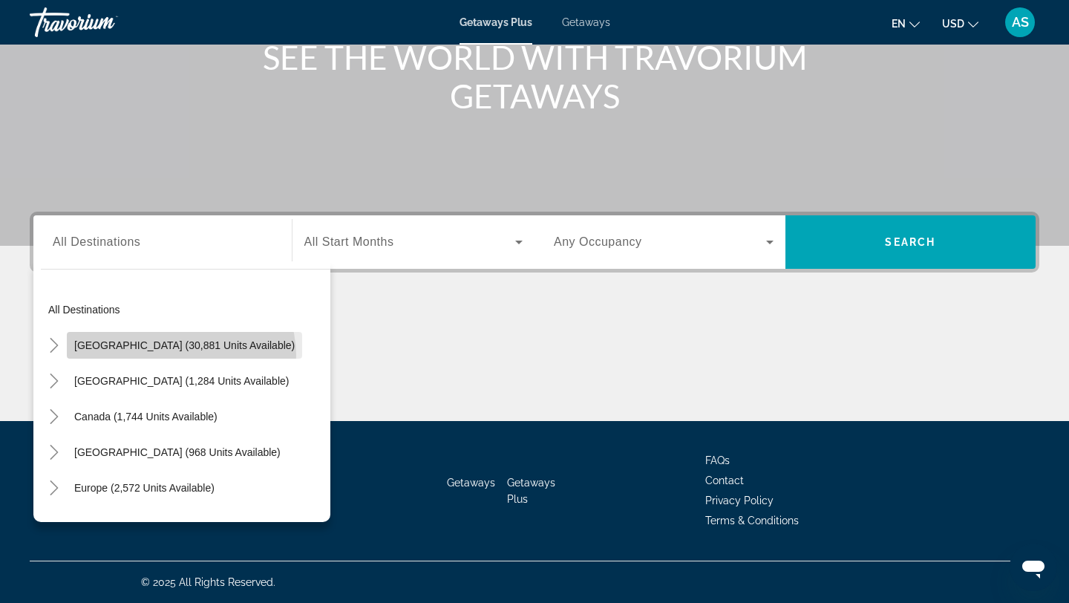
click at [180, 356] on span "Search widget" at bounding box center [184, 346] width 235 height 36
type input "**********"
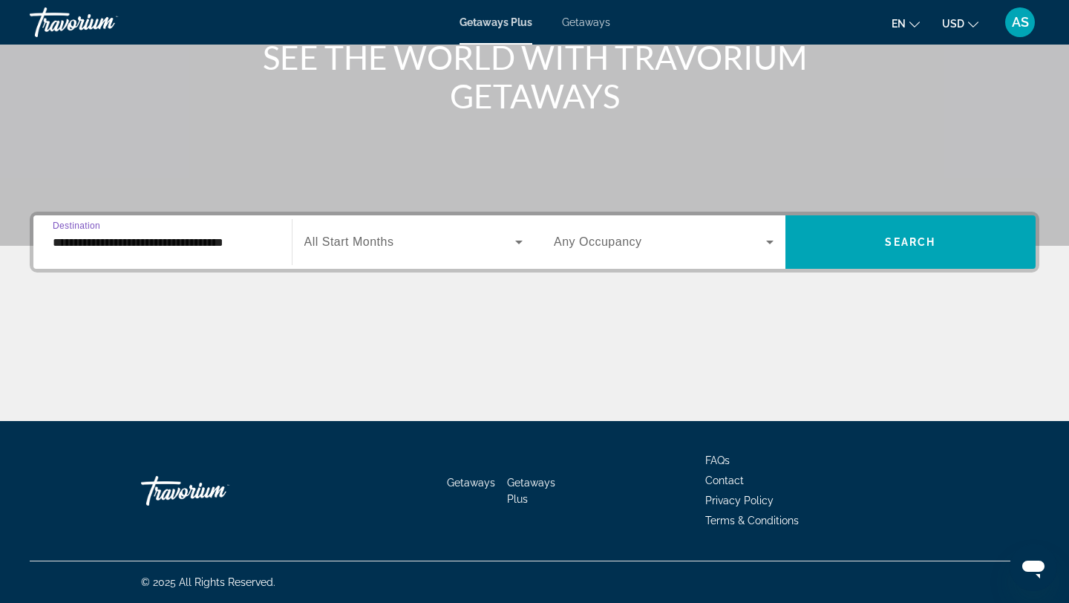
click at [437, 241] on span "Search widget" at bounding box center [410, 242] width 212 height 18
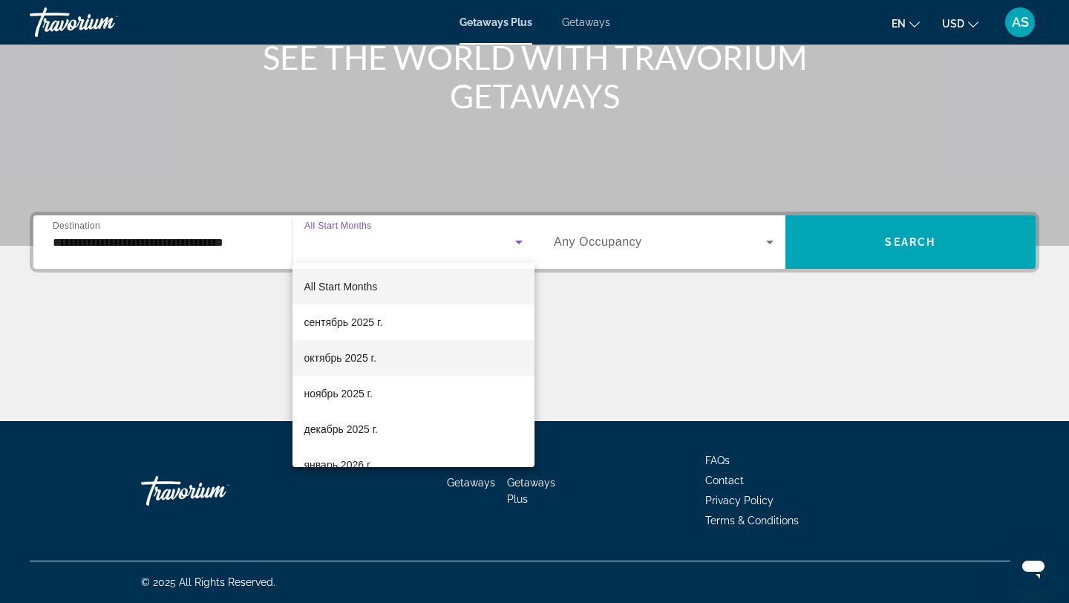
click at [368, 359] on span "октябрь 2025 г." at bounding box center [340, 358] width 72 height 18
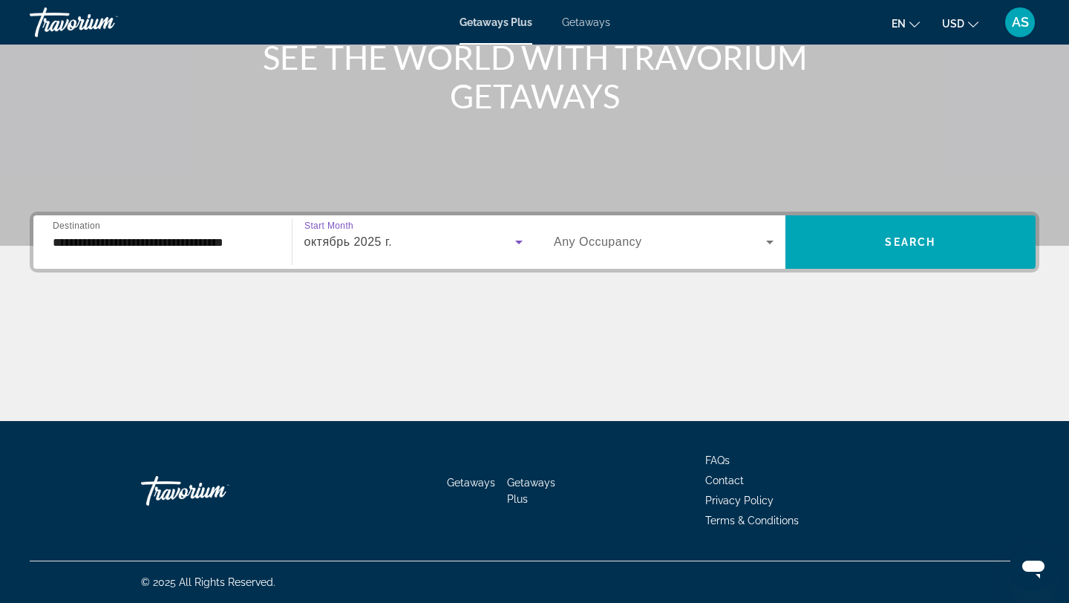
click at [608, 247] on span "Any Occupancy" at bounding box center [598, 241] width 88 height 13
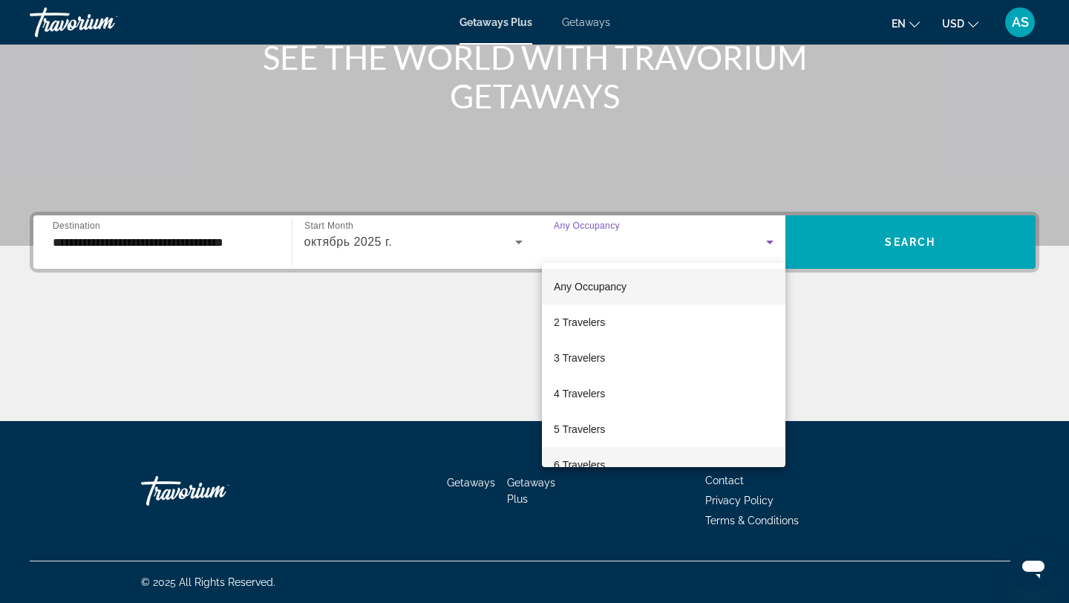
click at [574, 463] on span "6 Travelers" at bounding box center [579, 465] width 51 height 18
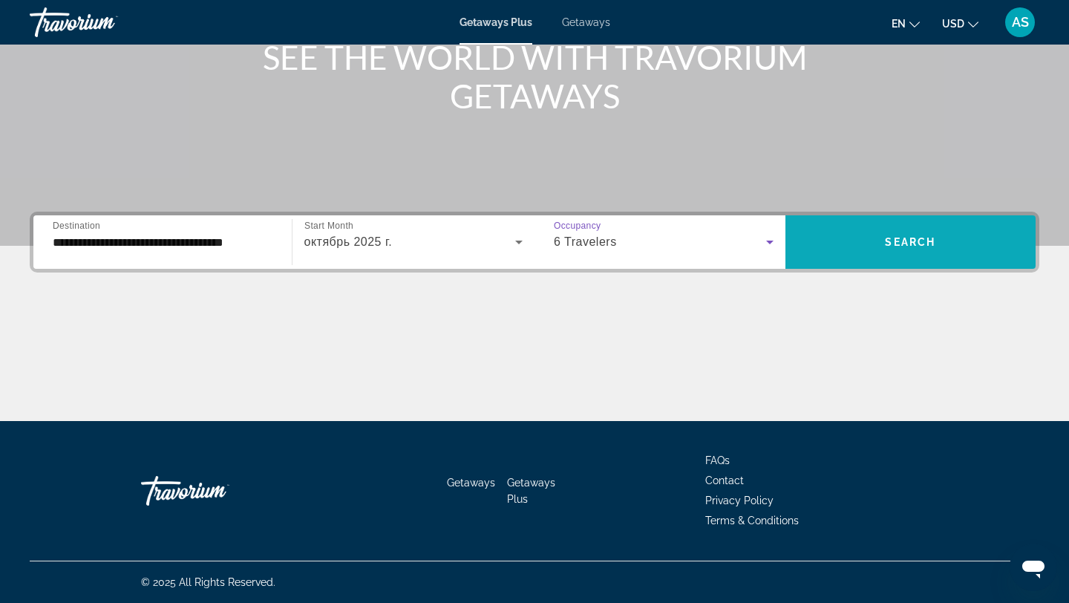
click at [824, 235] on span "Search widget" at bounding box center [911, 242] width 251 height 36
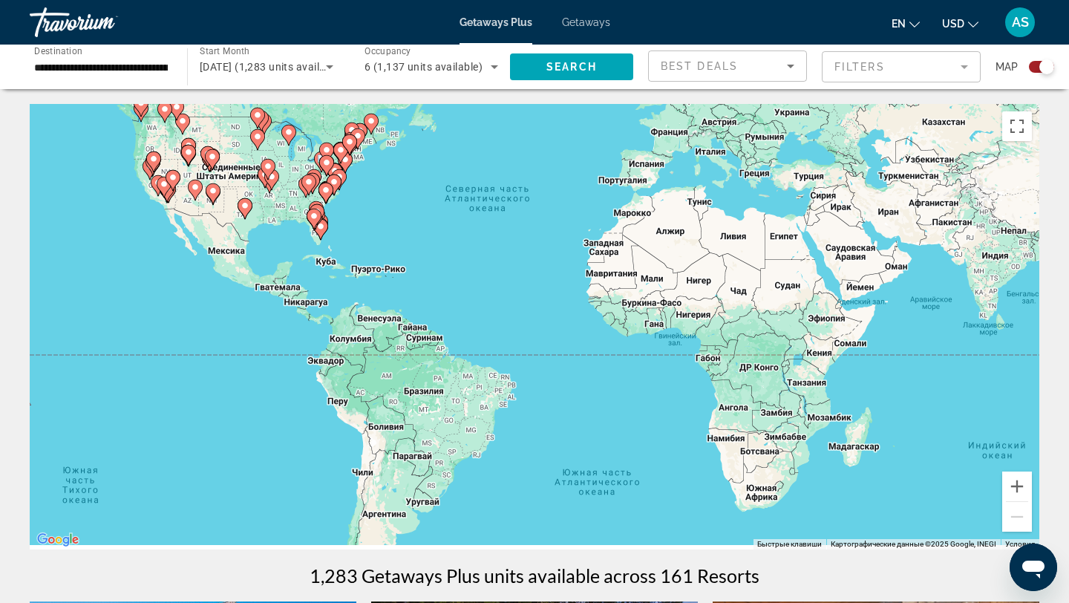
drag, startPoint x: 465, startPoint y: 354, endPoint x: 460, endPoint y: 163, distance: 190.9
click at [460, 168] on div "Чтобы активировать перетаскивание с помощью клавиатуры, нажмите Alt + Ввод. Пос…" at bounding box center [535, 327] width 1010 height 446
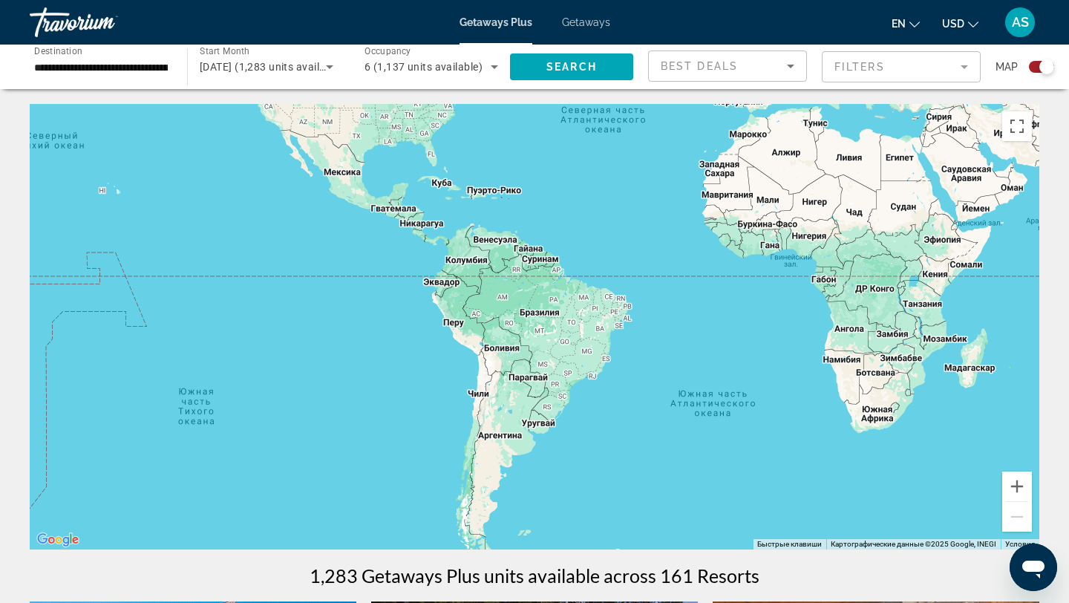
drag, startPoint x: 452, startPoint y: 325, endPoint x: 596, endPoint y: 486, distance: 216.2
click at [596, 485] on div "Main content" at bounding box center [535, 327] width 1010 height 446
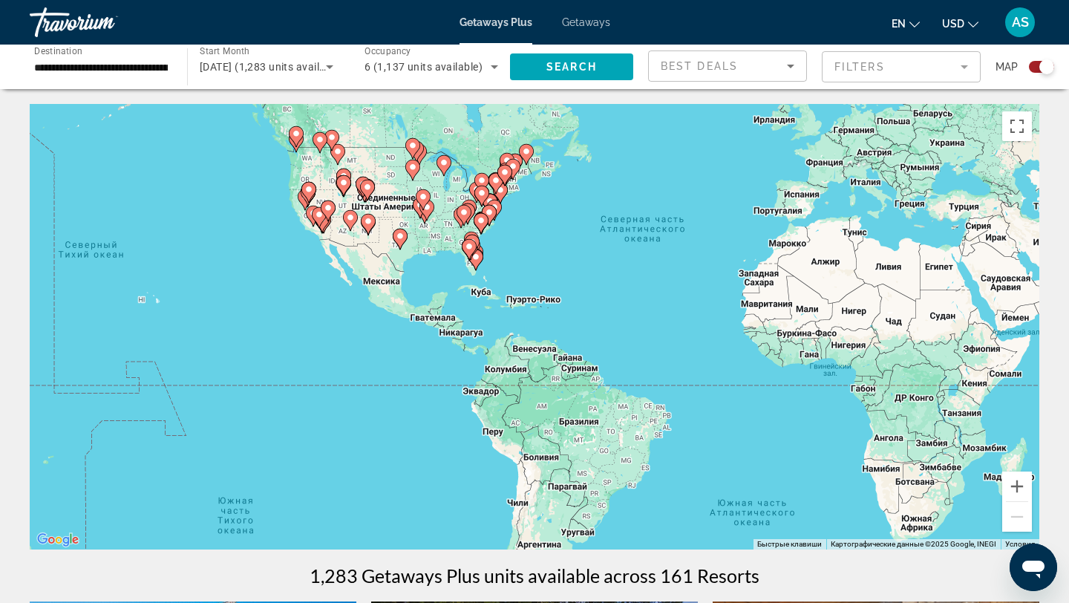
click at [1036, 67] on div "Search widget" at bounding box center [1041, 67] width 25 height 12
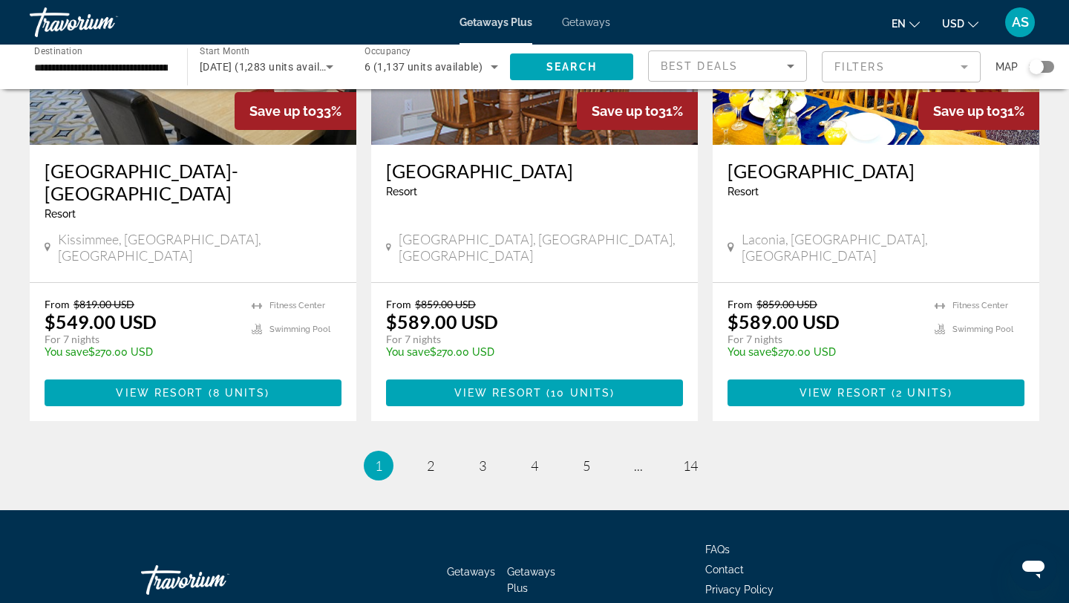
scroll to position [1844, 0]
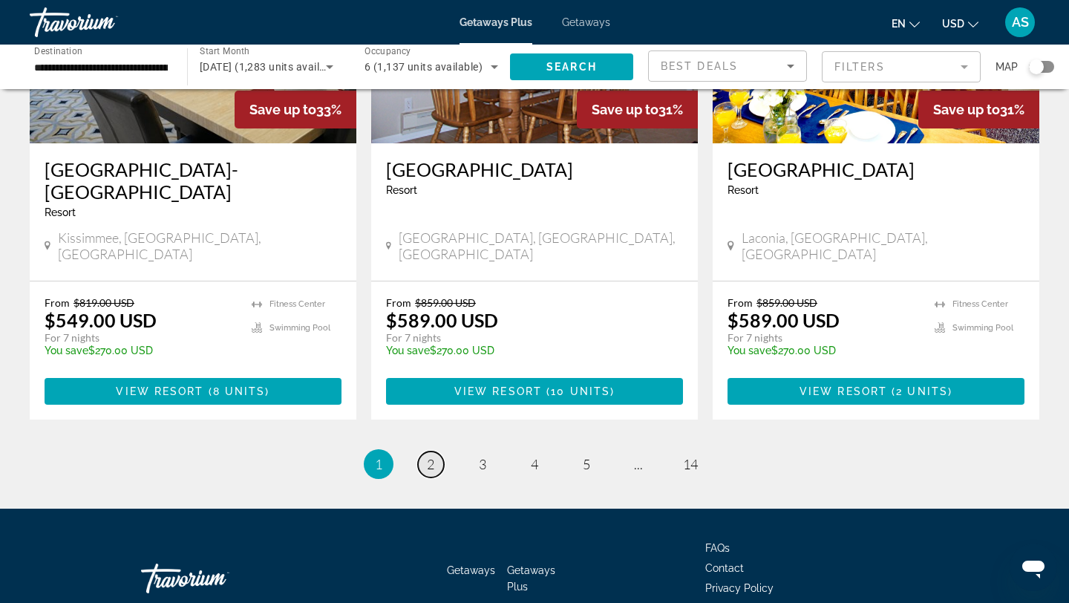
click at [433, 456] on span "2" at bounding box center [430, 464] width 7 height 16
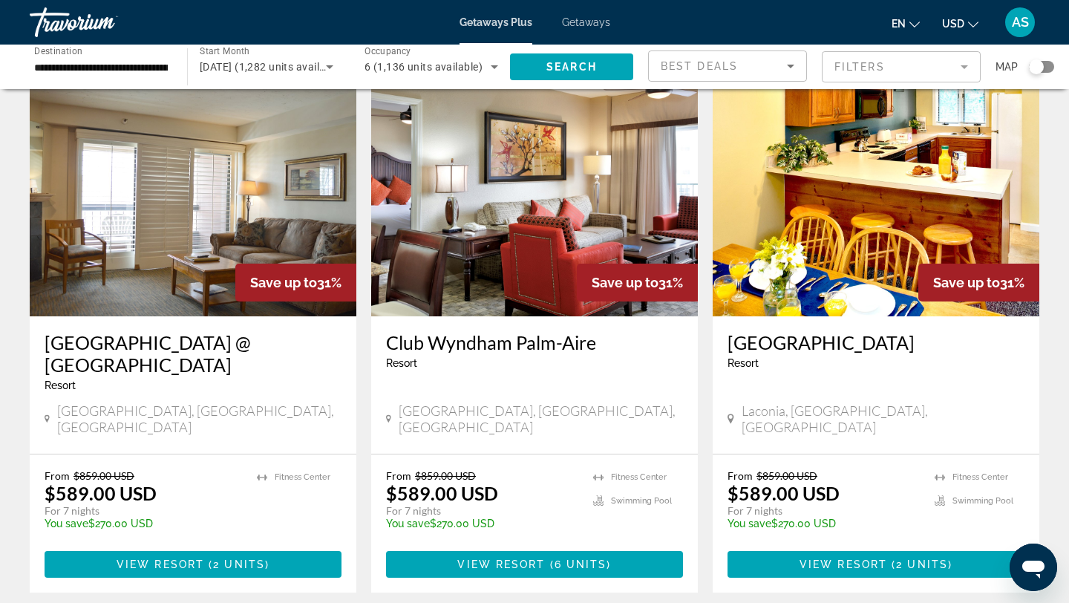
scroll to position [1822, 0]
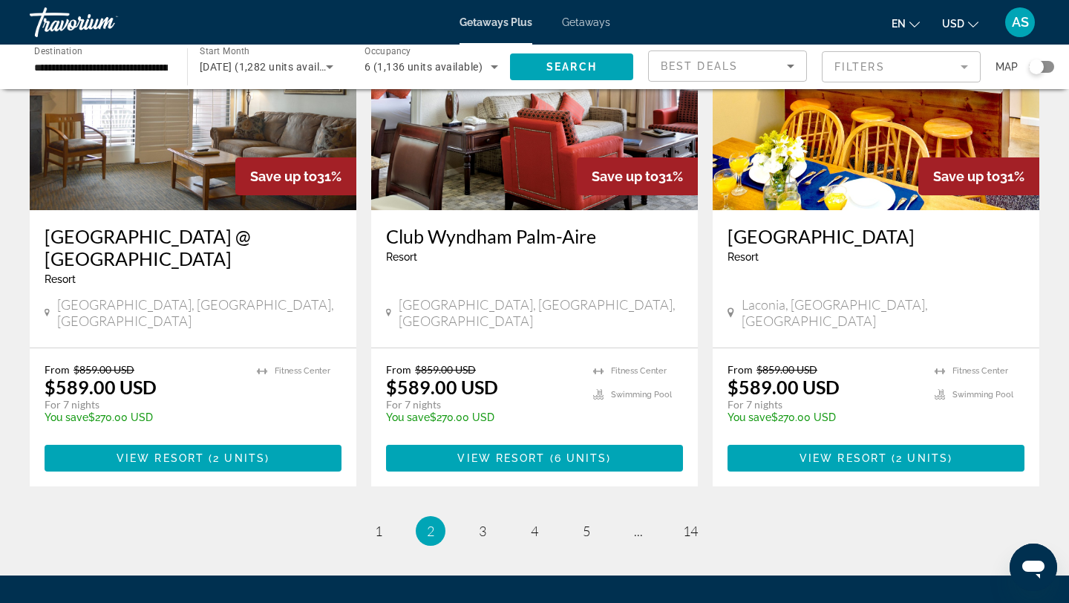
click at [968, 71] on mat-form-field "Filters" at bounding box center [901, 66] width 159 height 31
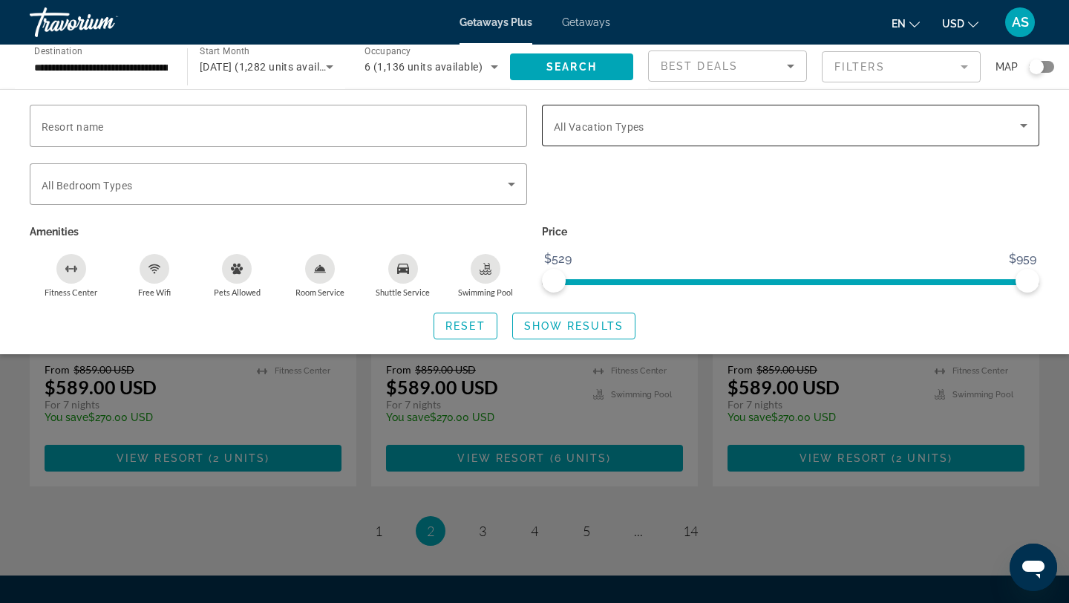
click at [1005, 126] on span "Search widget" at bounding box center [787, 126] width 466 height 18
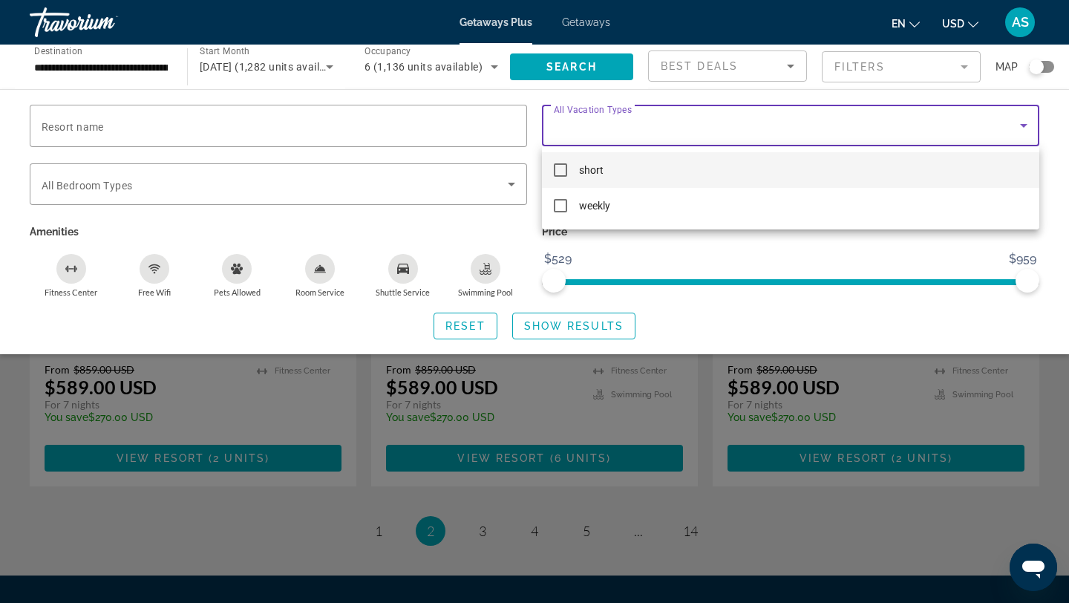
click at [1004, 127] on div at bounding box center [534, 301] width 1069 height 603
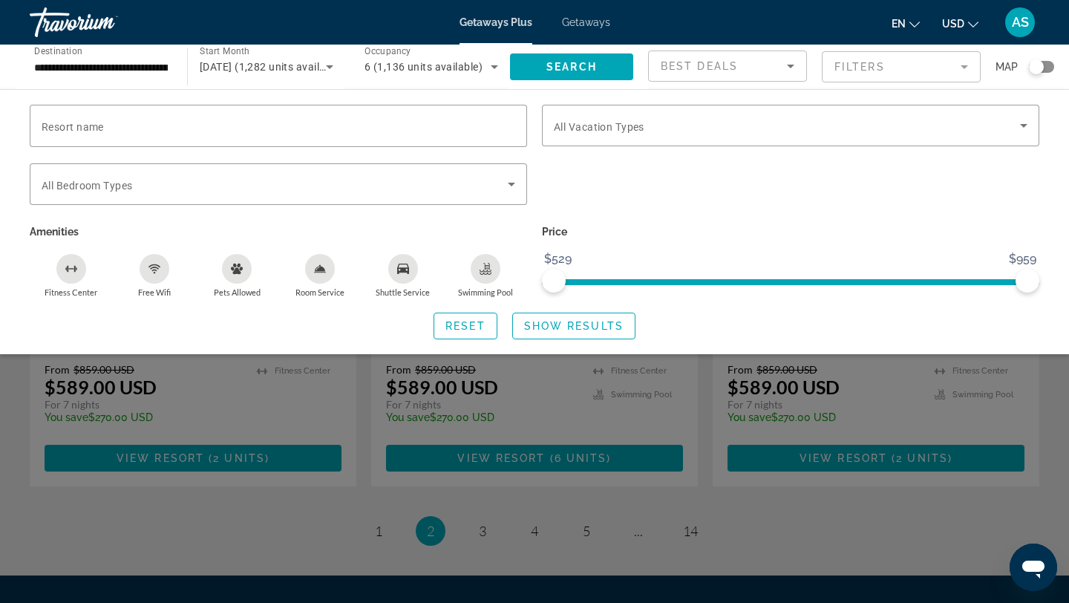
click at [1004, 127] on span "Search widget" at bounding box center [787, 126] width 466 height 18
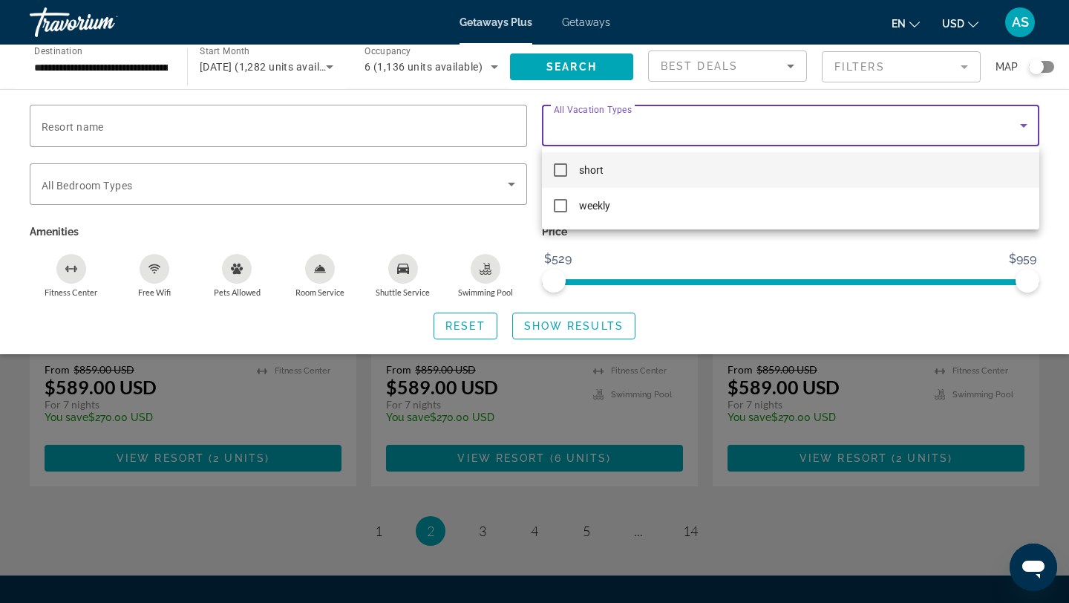
click at [561, 166] on mat-pseudo-checkbox at bounding box center [560, 169] width 13 height 13
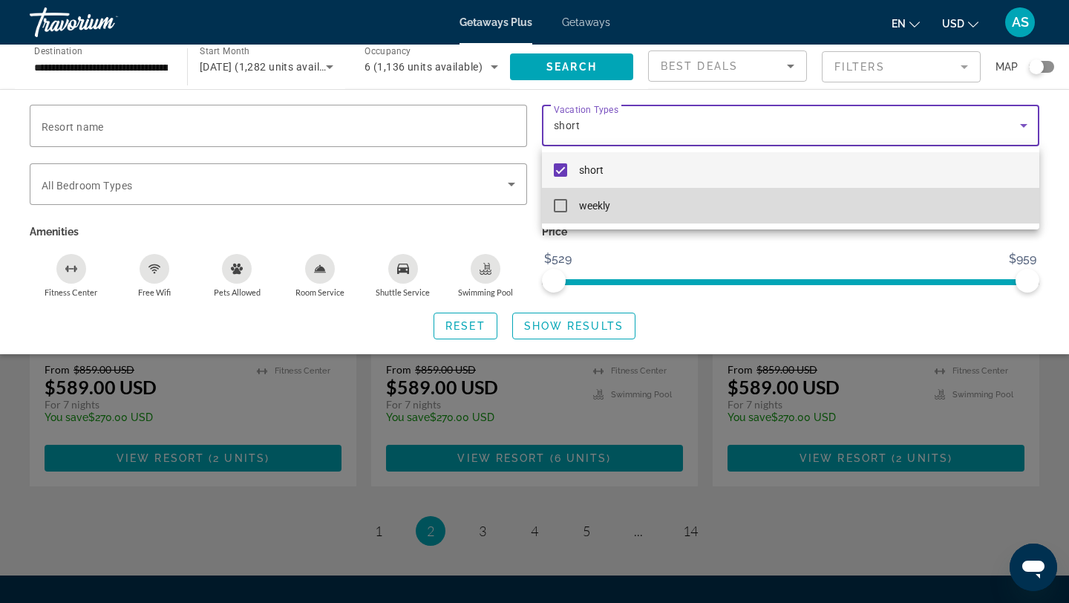
click at [561, 201] on mat-pseudo-checkbox at bounding box center [560, 205] width 13 height 13
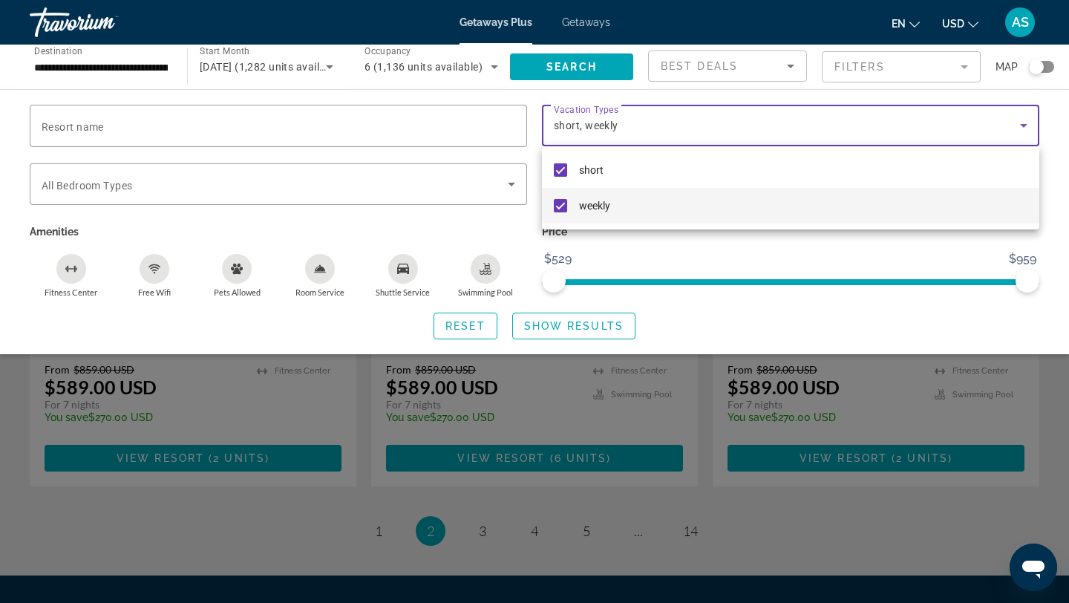
click at [726, 250] on div at bounding box center [534, 301] width 1069 height 603
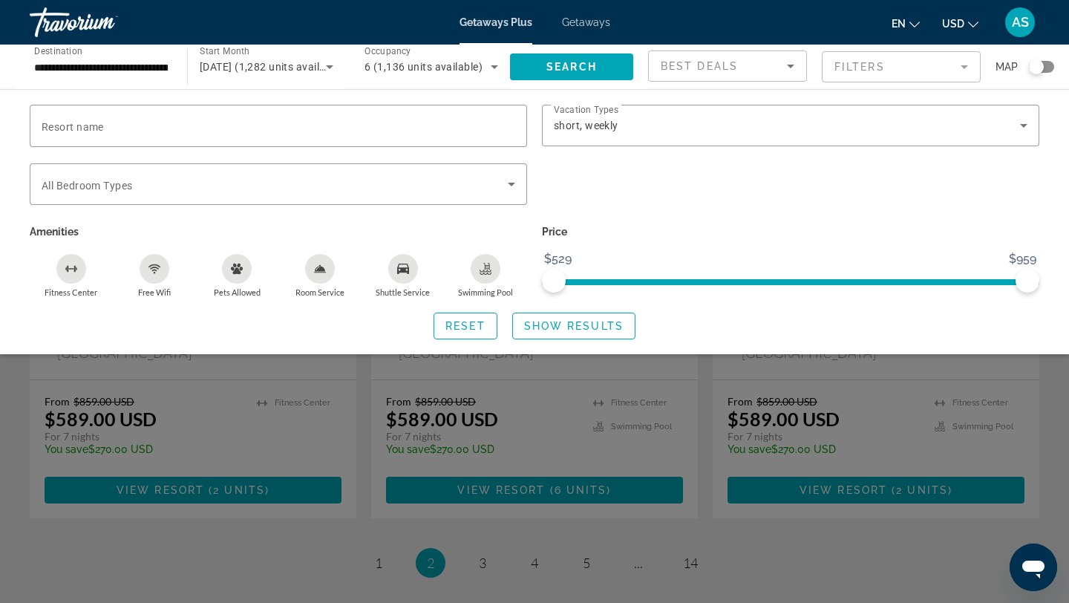
scroll to position [1808, 0]
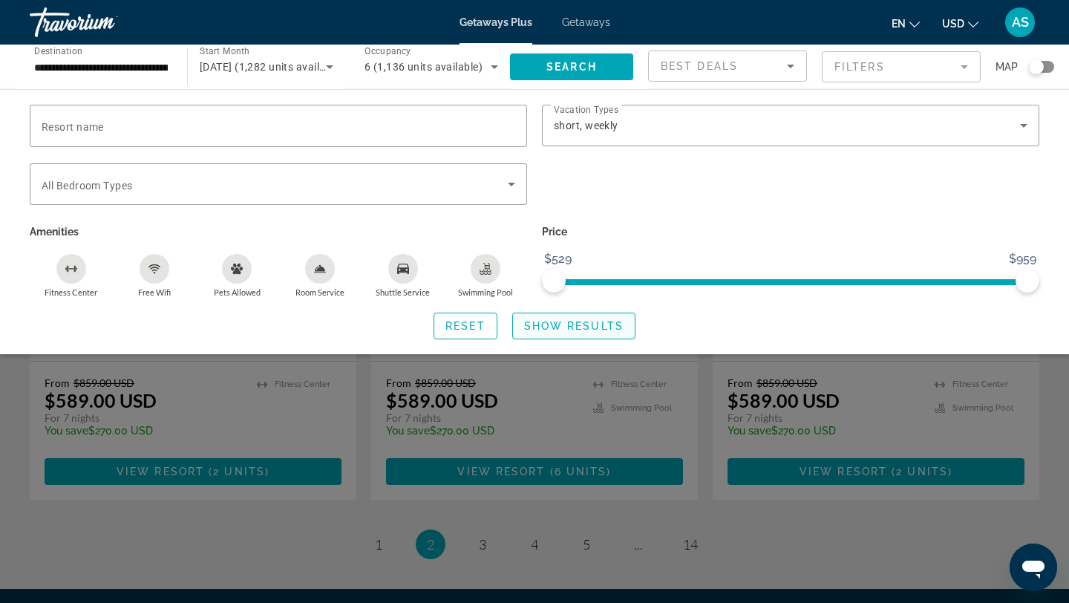
click at [610, 336] on span "Search widget" at bounding box center [574, 326] width 122 height 36
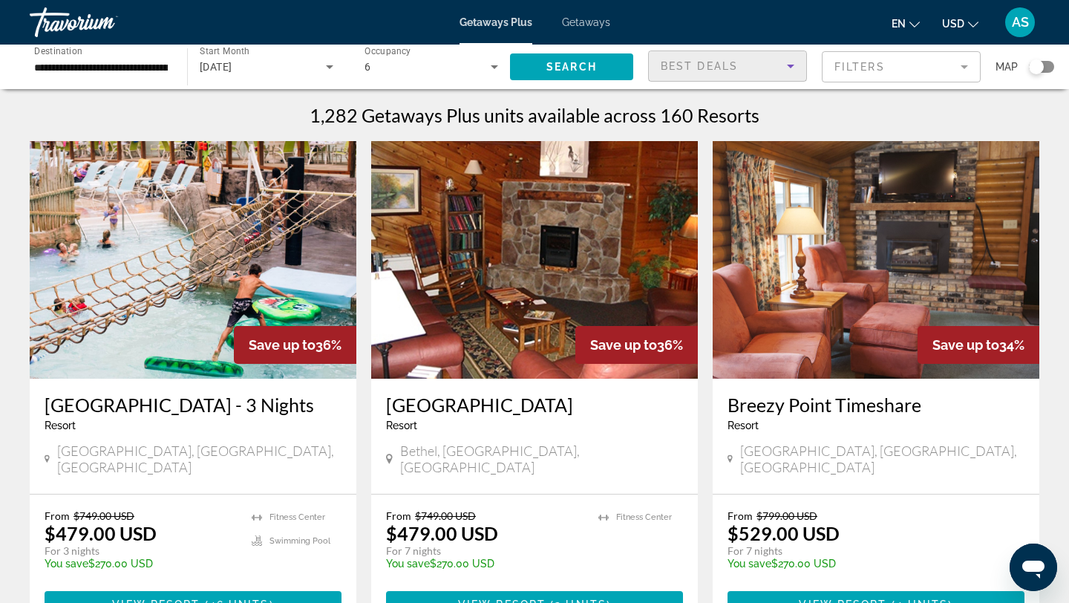
click at [766, 63] on div "Best Deals" at bounding box center [724, 66] width 126 height 18
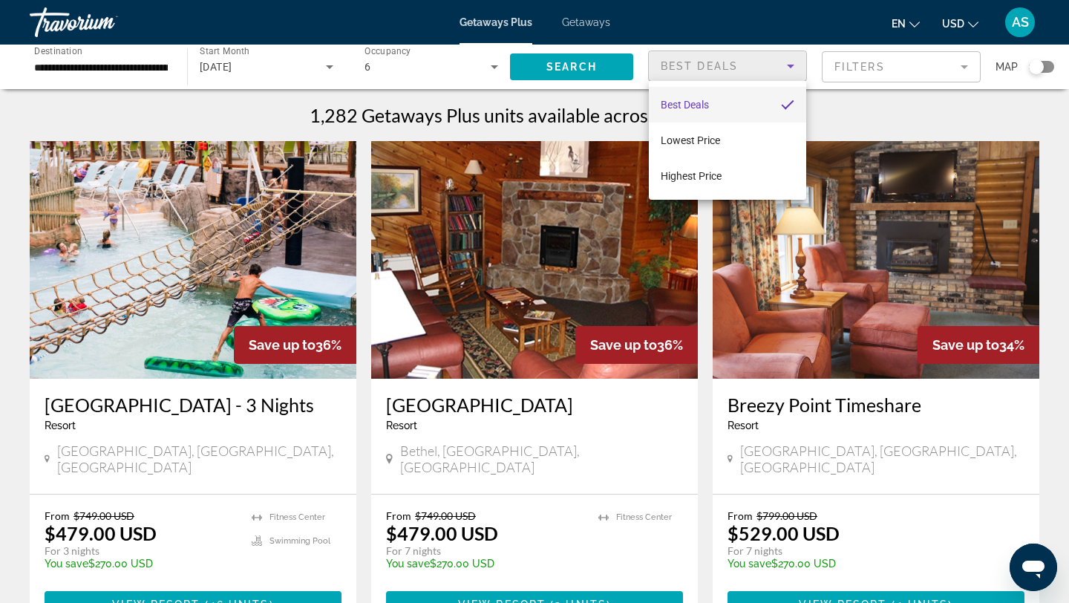
click at [783, 68] on div at bounding box center [534, 301] width 1069 height 603
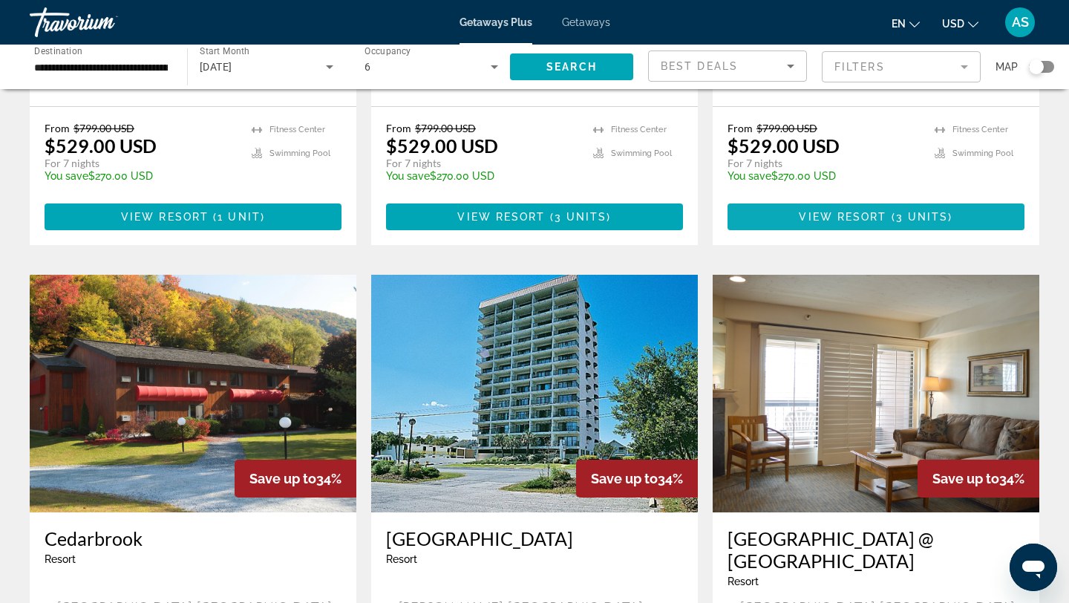
scroll to position [795, 0]
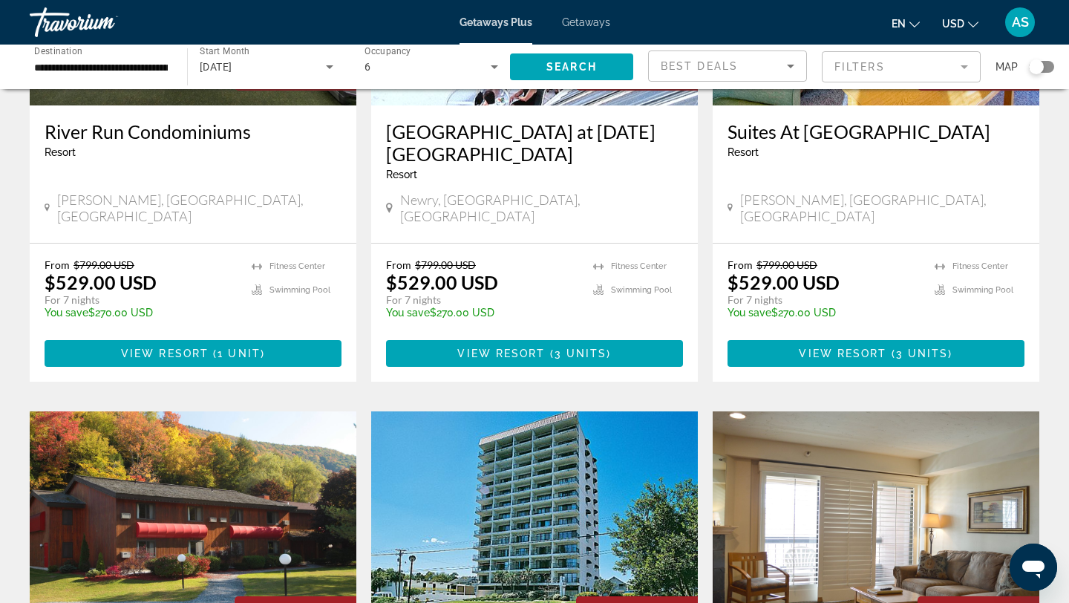
click at [1045, 65] on div "Search widget" at bounding box center [1041, 67] width 25 height 12
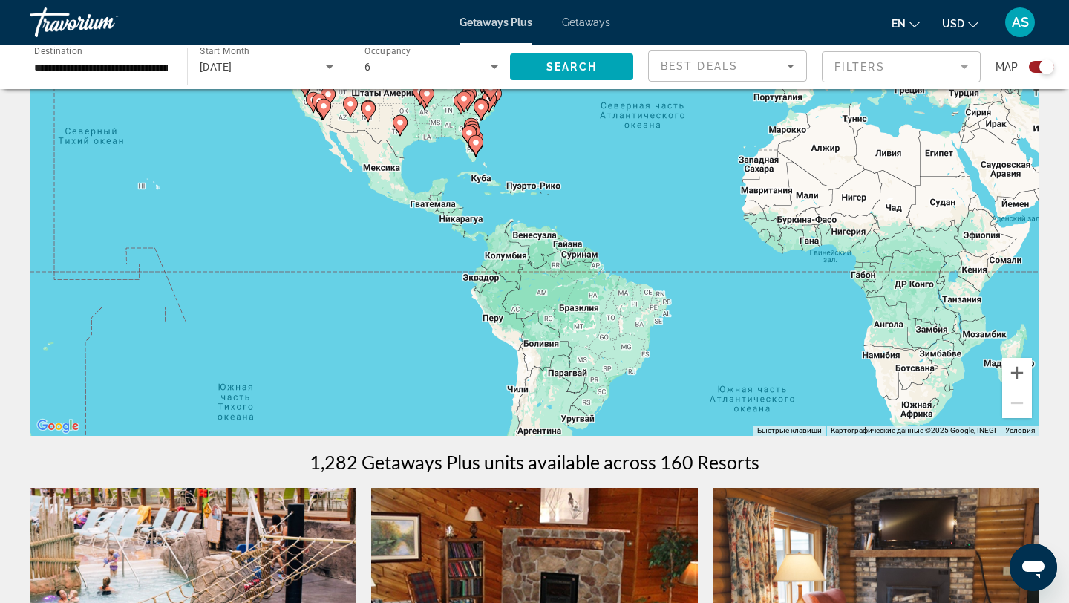
scroll to position [0, 0]
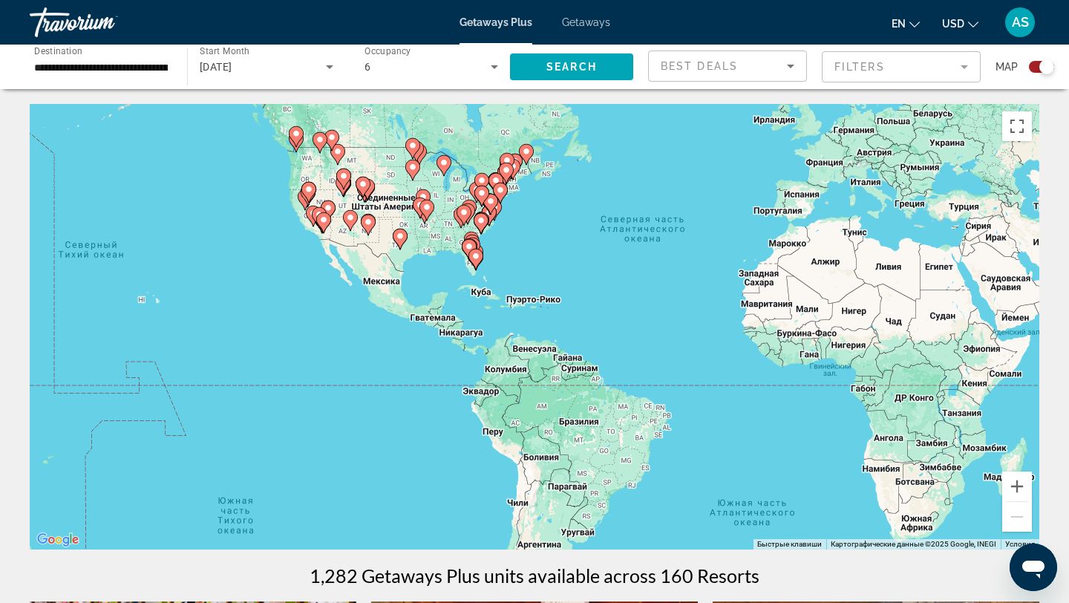
click at [515, 253] on div "Чтобы активировать перетаскивание с помощью клавиатуры, нажмите Alt + Ввод. Пос…" at bounding box center [535, 327] width 1010 height 446
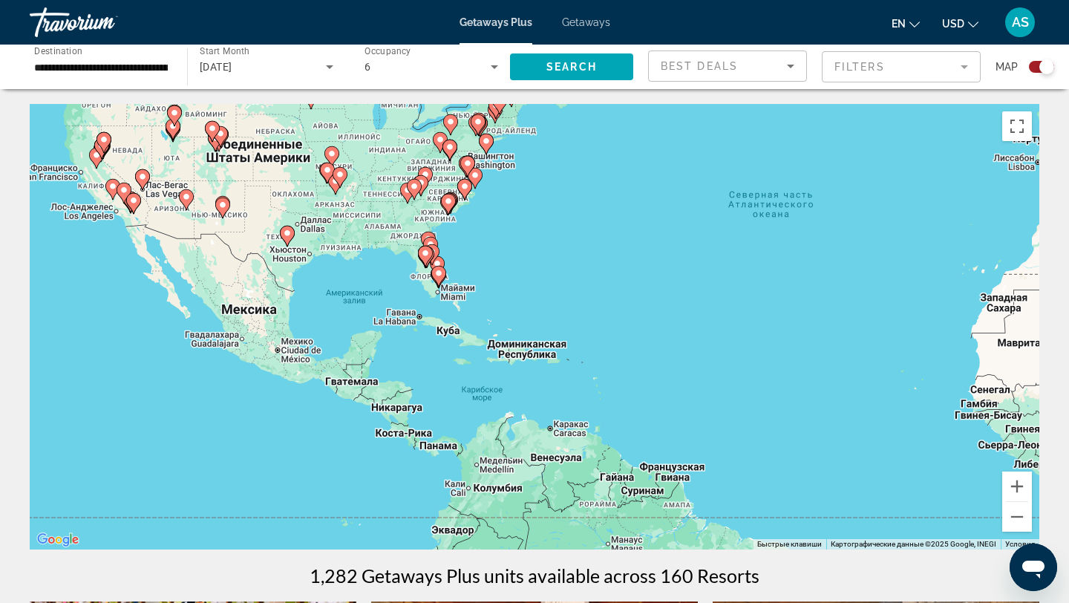
click at [469, 257] on div "Чтобы активировать перетаскивание с помощью клавиатуры, нажмите Alt + Ввод. Пос…" at bounding box center [535, 327] width 1010 height 446
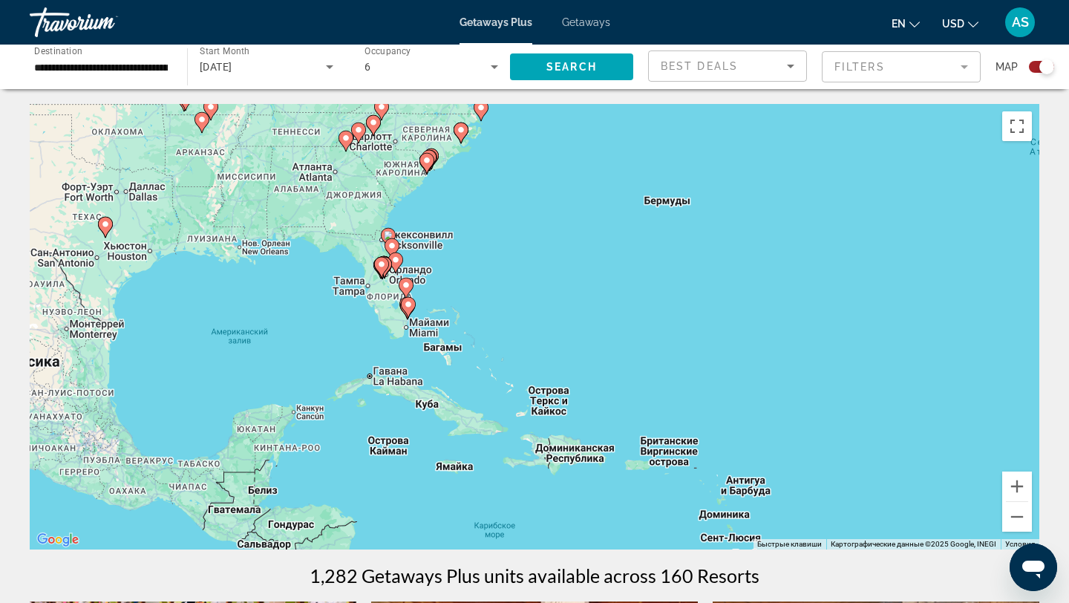
click at [438, 257] on div "Чтобы активировать перетаскивание с помощью клавиатуры, нажмите Alt + Ввод. Пос…" at bounding box center [535, 327] width 1010 height 446
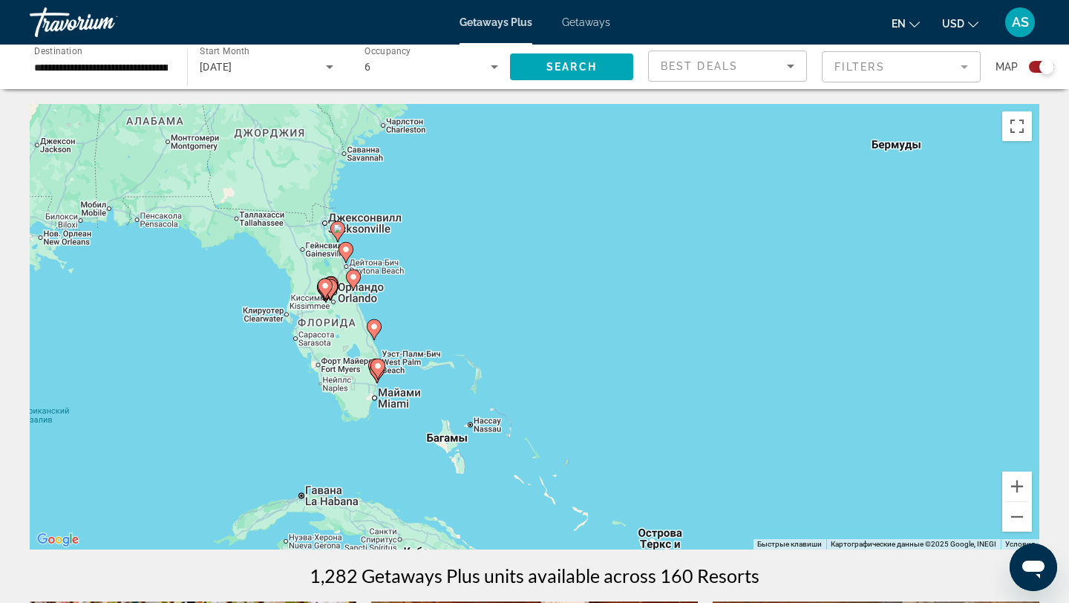
click at [389, 244] on div "Чтобы активировать перетаскивание с помощью клавиатуры, нажмите Alt + Ввод. Пос…" at bounding box center [535, 327] width 1010 height 446
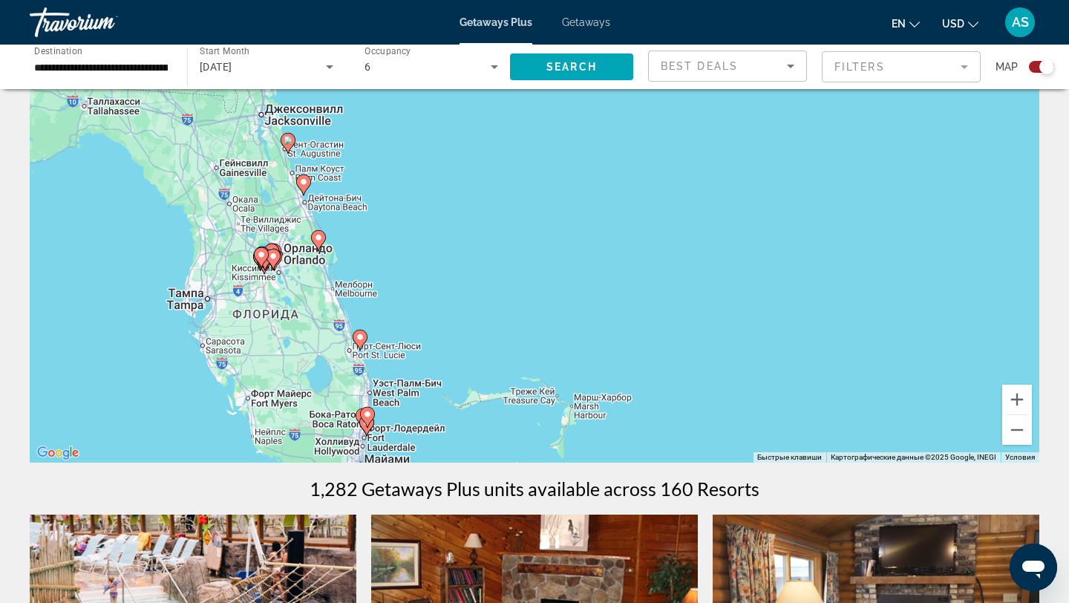
scroll to position [33, 0]
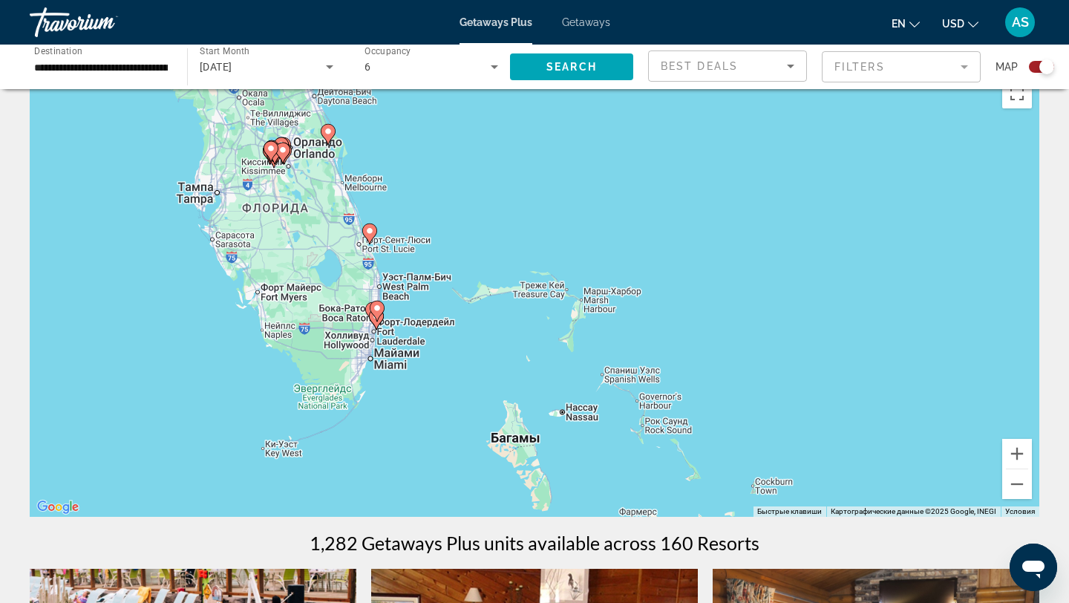
drag, startPoint x: 436, startPoint y: 344, endPoint x: 446, endPoint y: 183, distance: 161.4
click at [446, 182] on div "Чтобы активировать перетаскивание с помощью клавиатуры, нажмите Alt + Ввод. Пос…" at bounding box center [535, 294] width 1010 height 446
click at [470, 355] on div "Чтобы активировать перетаскивание с помощью клавиатуры, нажмите Alt + Ввод. Пос…" at bounding box center [535, 294] width 1010 height 446
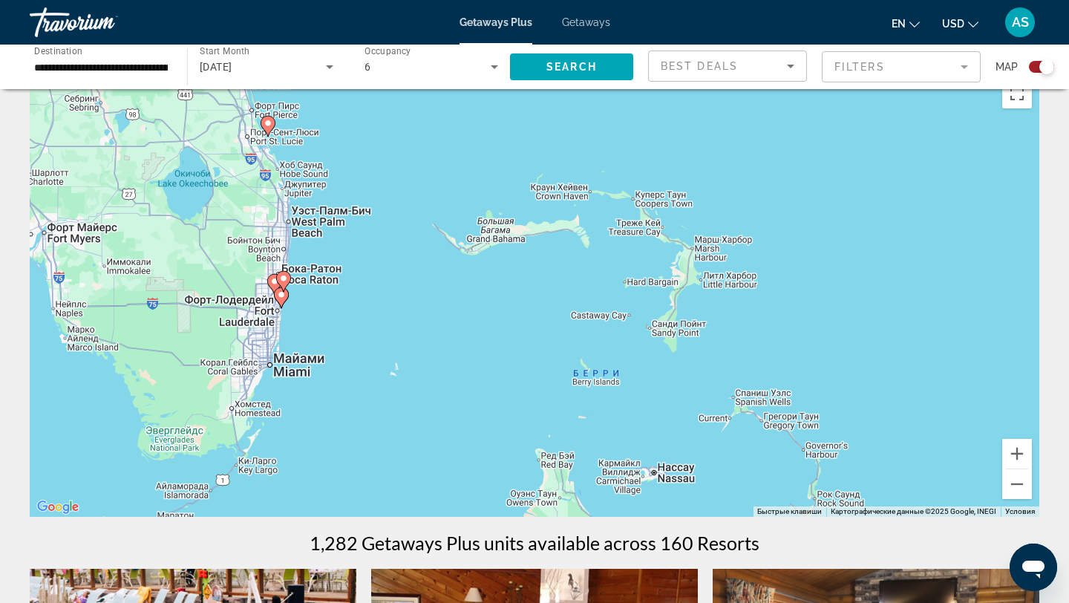
click at [331, 322] on div "Чтобы активировать перетаскивание с помощью клавиатуры, нажмите Alt + Ввод. Пос…" at bounding box center [535, 294] width 1010 height 446
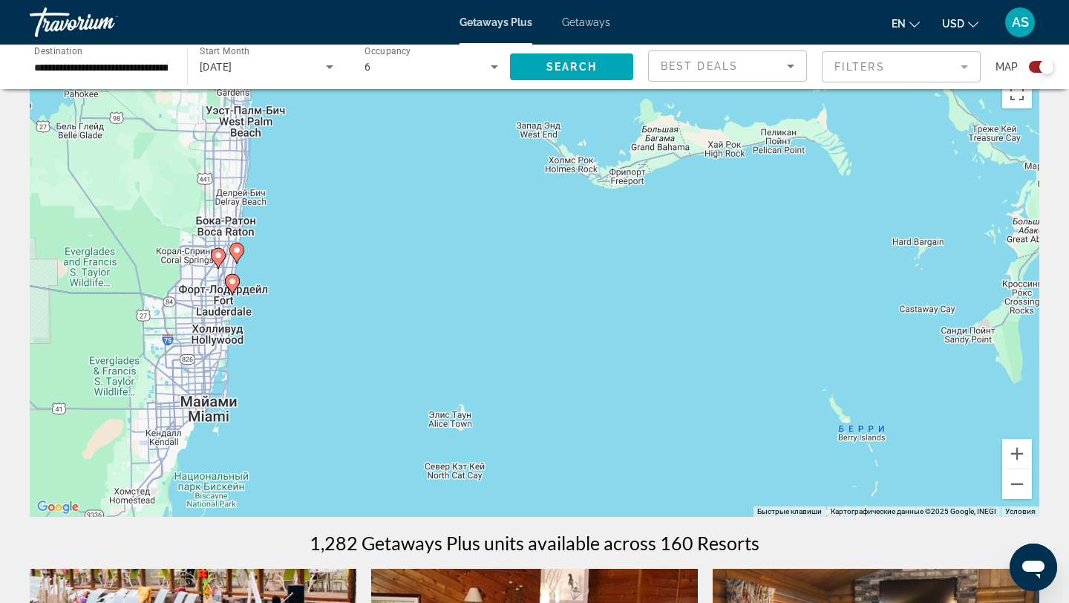
click at [236, 251] on image "Main content" at bounding box center [236, 250] width 9 height 9
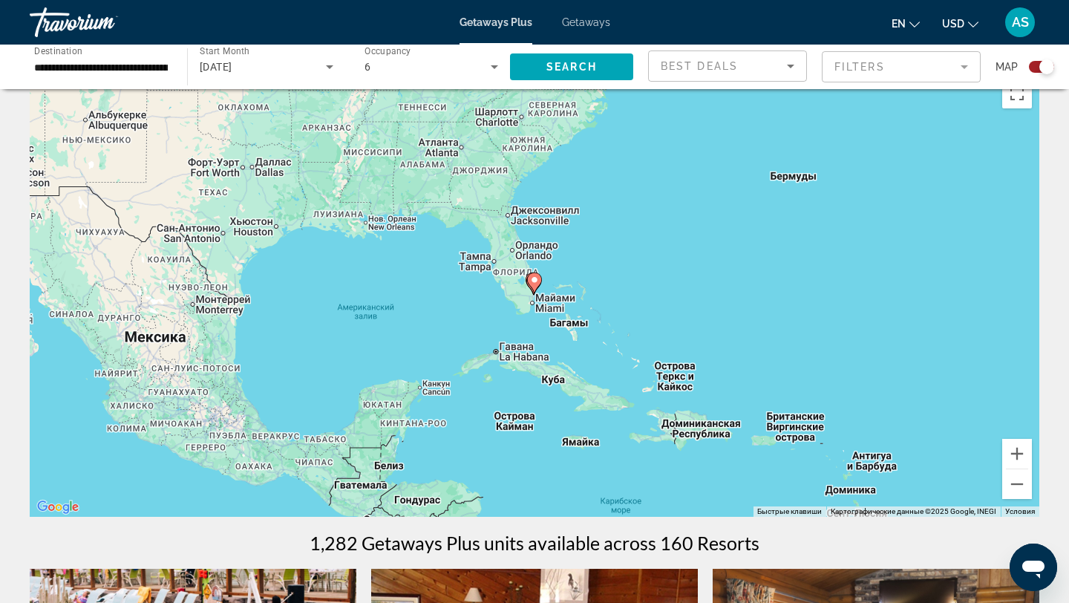
click at [576, 300] on div "Для навигации используйте клавиши со стрелками. Чтобы активировать перетаскиван…" at bounding box center [535, 294] width 1010 height 446
click at [576, 300] on div "Чтобы активировать перетаскивание с помощью клавиатуры, нажмите Alt + Ввод. Пос…" at bounding box center [535, 294] width 1010 height 446
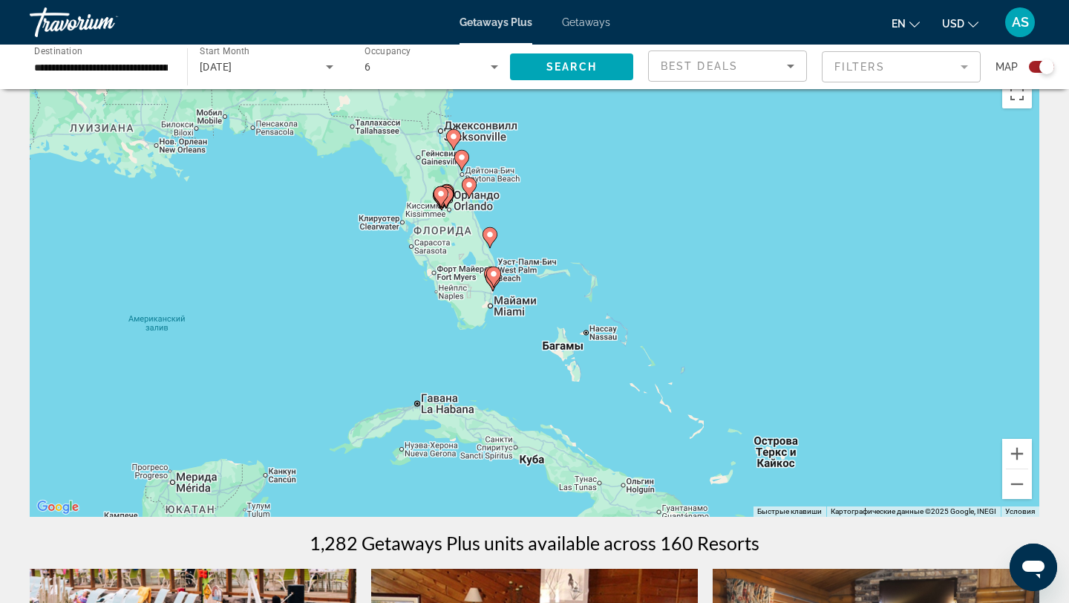
click at [524, 290] on div "Чтобы активировать перетаскивание с помощью клавиатуры, нажмите Alt + Ввод. Пос…" at bounding box center [535, 294] width 1010 height 446
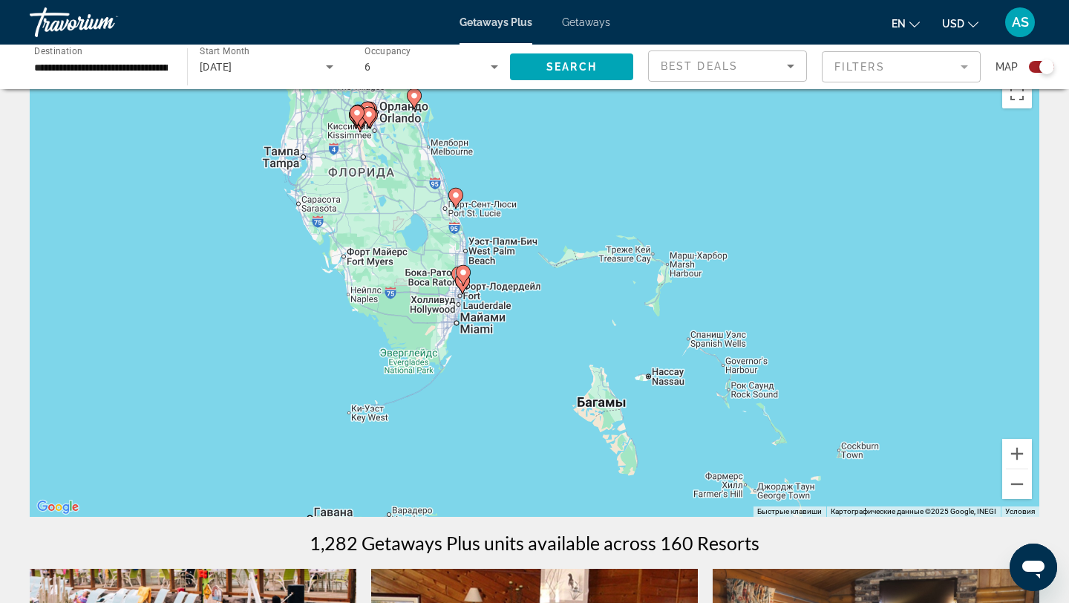
click at [521, 290] on div "Чтобы активировать перетаскивание с помощью клавиатуры, нажмите Alt + Ввод. Пос…" at bounding box center [535, 294] width 1010 height 446
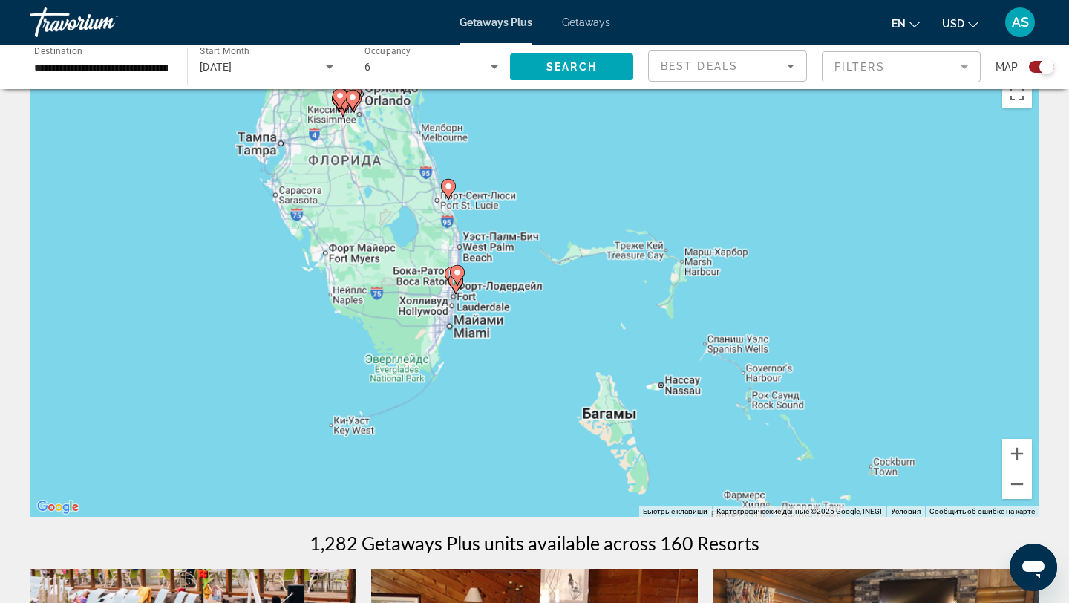
click at [521, 290] on div "Чтобы активировать перетаскивание с помощью клавиатуры, нажмите Alt + Ввод. Пос…" at bounding box center [535, 294] width 1010 height 446
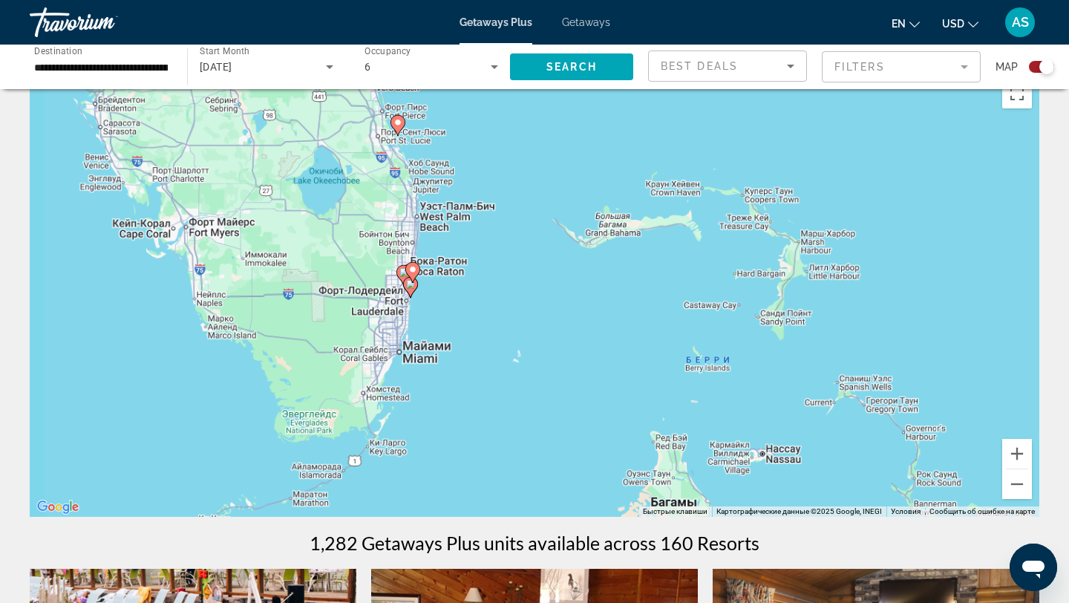
click at [521, 290] on div "Чтобы активировать перетаскивание с помощью клавиатуры, нажмите Alt + Ввод. Пос…" at bounding box center [535, 294] width 1010 height 446
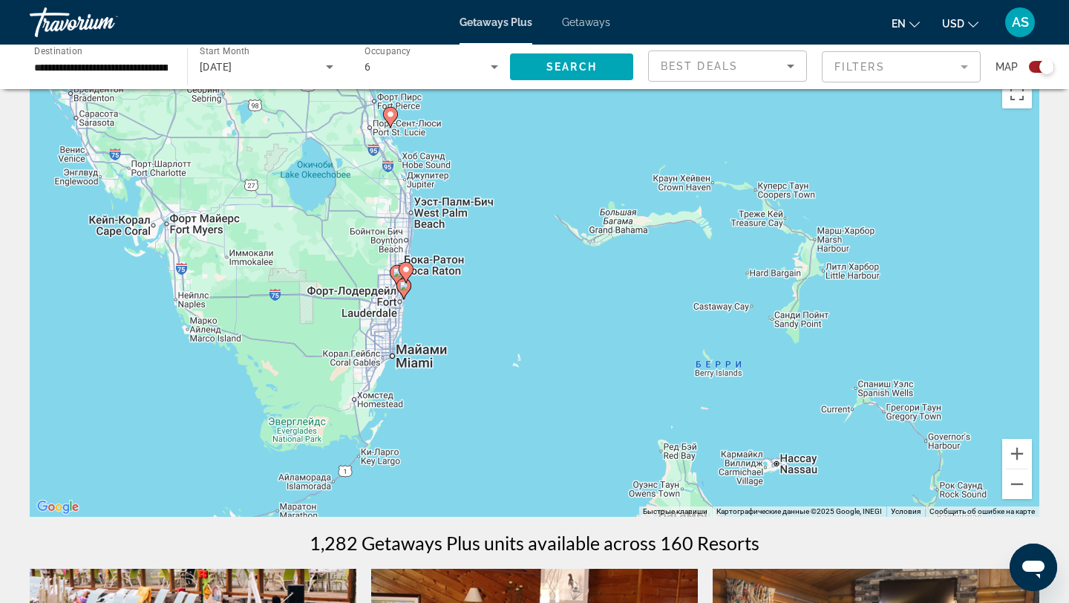
click at [521, 290] on div "Чтобы активировать перетаскивание с помощью клавиатуры, нажмите Alt + Ввод. Пос…" at bounding box center [535, 294] width 1010 height 446
click at [429, 283] on div "Чтобы активировать перетаскивание с помощью клавиатуры, нажмите Alt + Ввод. Пос…" at bounding box center [535, 294] width 1010 height 446
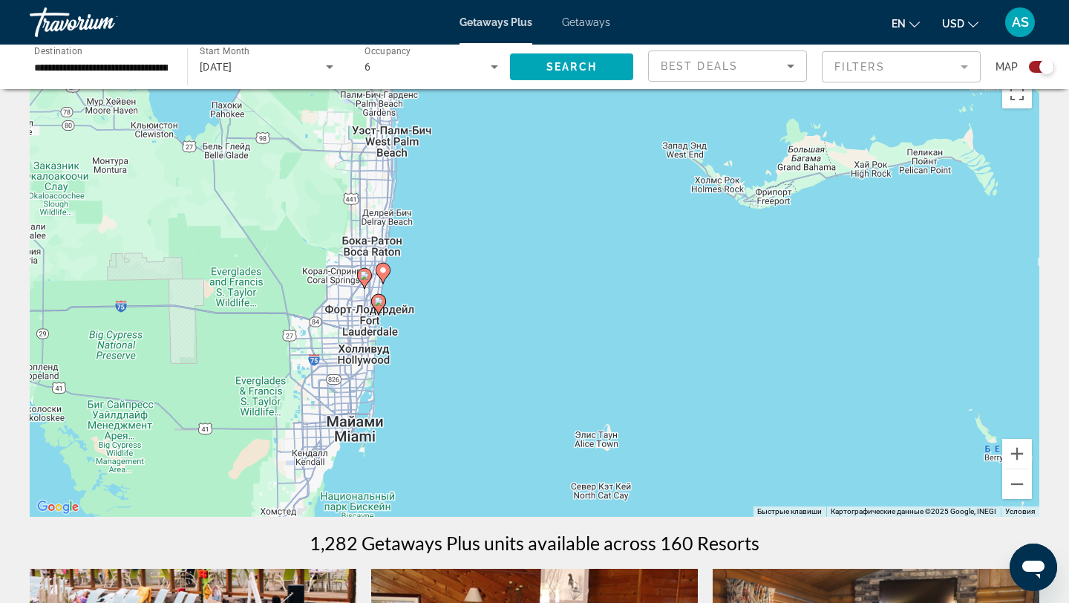
click at [381, 302] on image "Main content" at bounding box center [378, 301] width 9 height 9
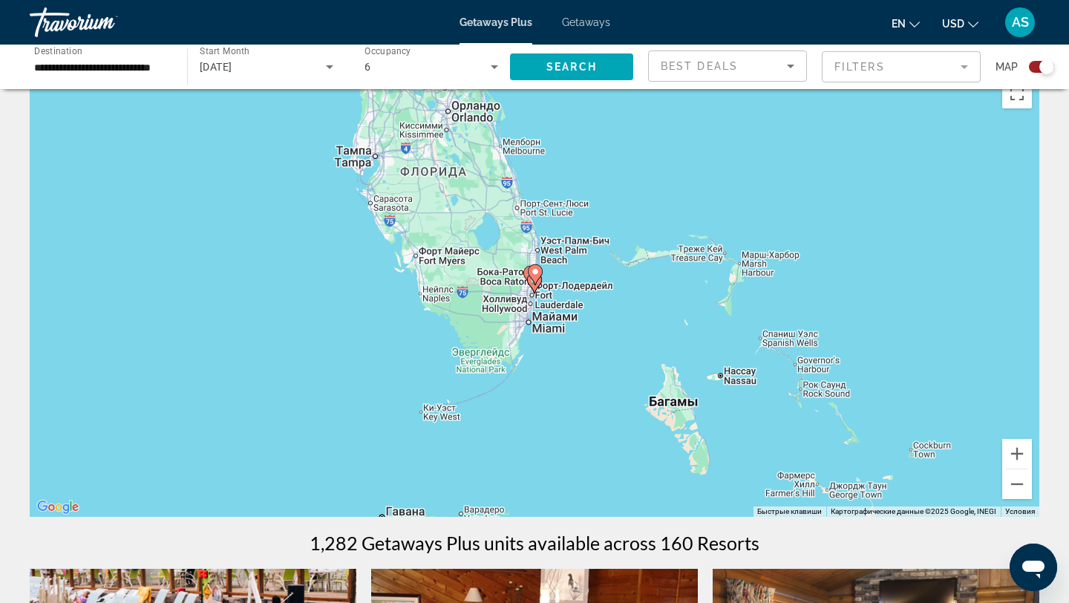
click at [536, 275] on image "Main content" at bounding box center [535, 271] width 9 height 9
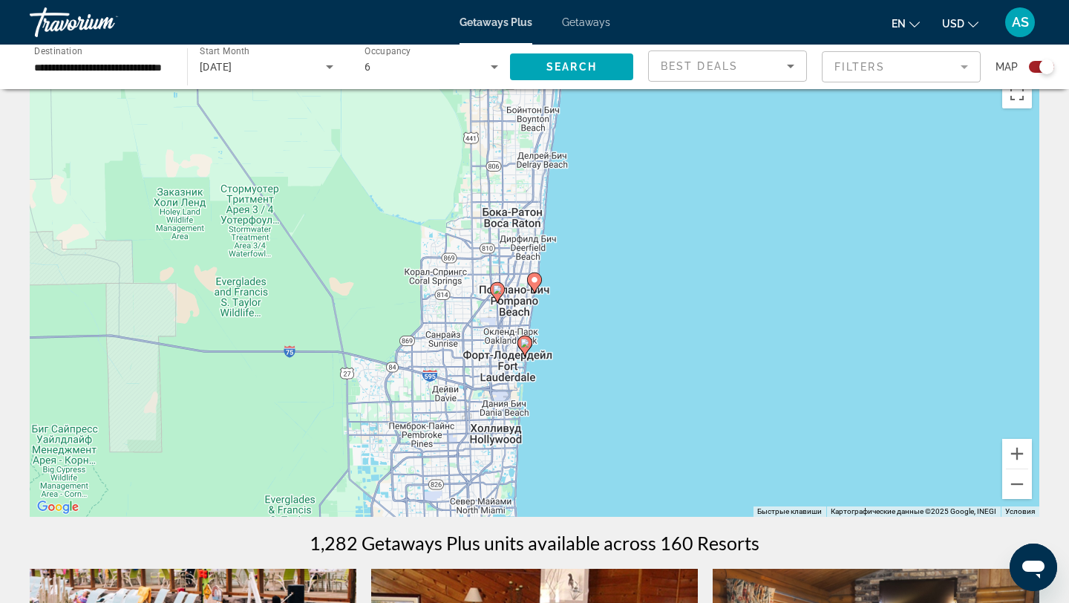
scroll to position [71, 0]
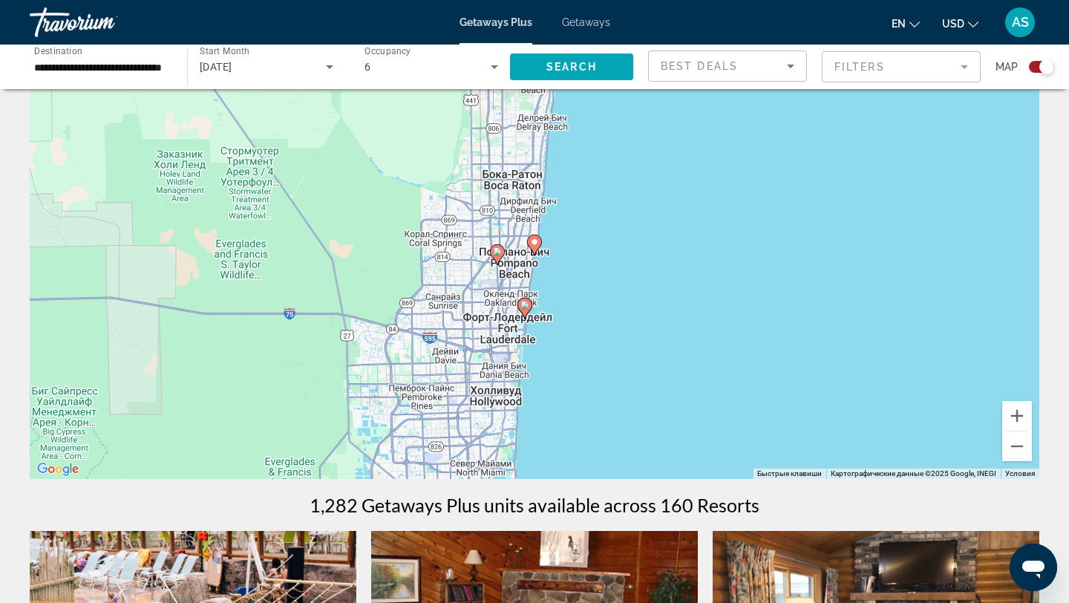
click at [524, 305] on image "Main content" at bounding box center [525, 305] width 9 height 9
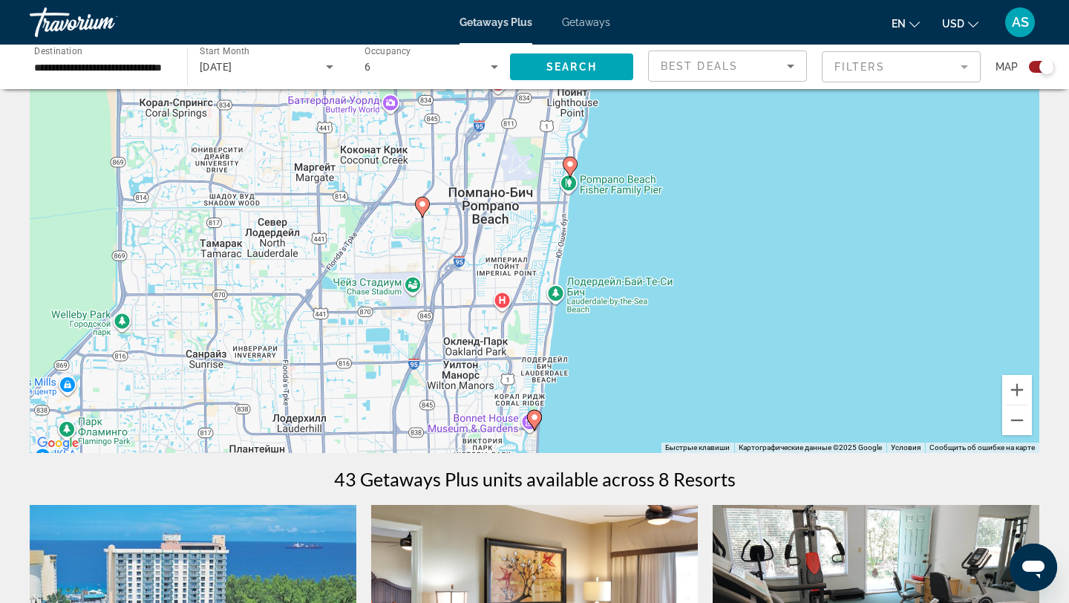
scroll to position [101, 0]
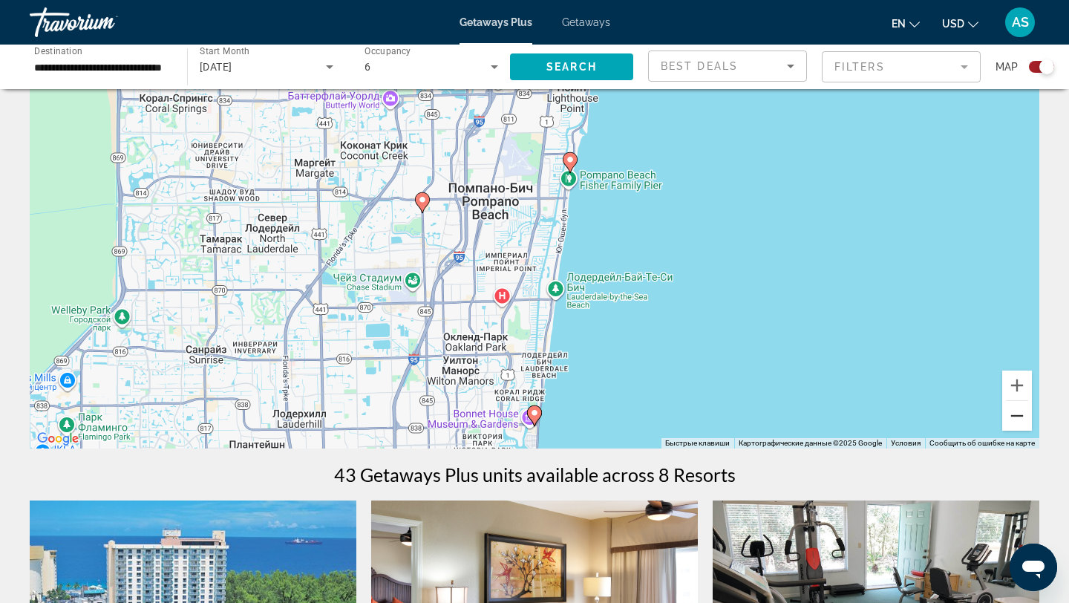
click at [1016, 416] on button "Уменьшить" at bounding box center [1018, 416] width 30 height 30
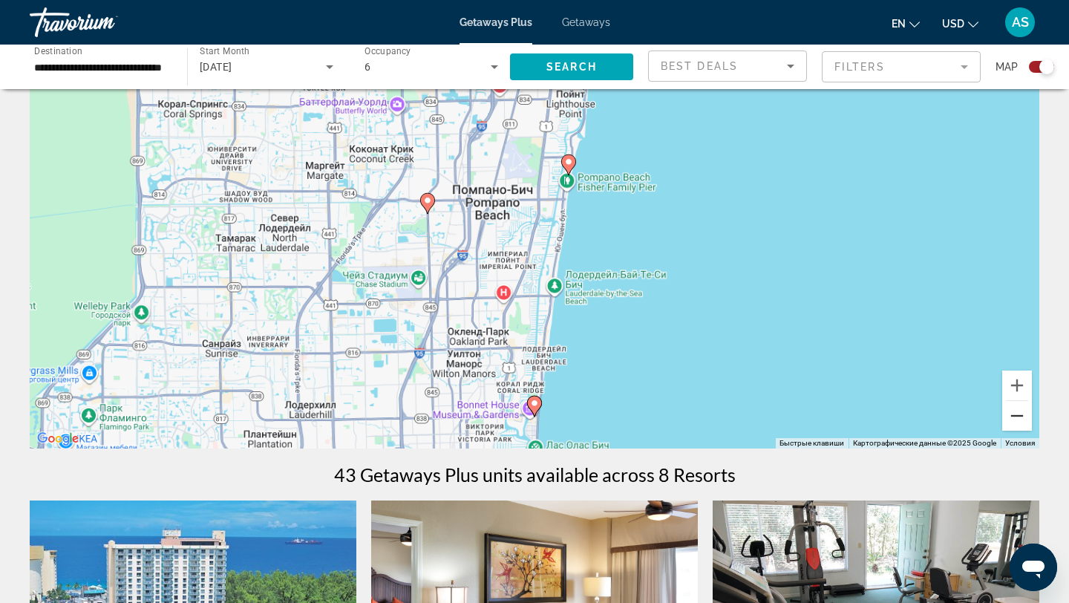
click at [1016, 416] on button "Уменьшить" at bounding box center [1018, 416] width 30 height 30
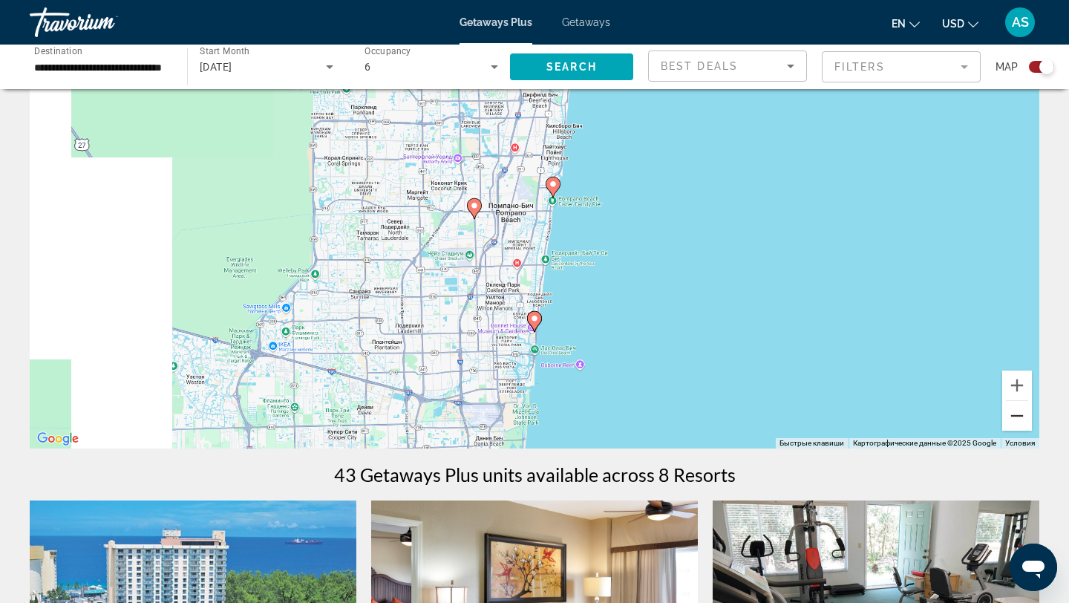
click at [1016, 416] on button "Уменьшить" at bounding box center [1018, 416] width 30 height 30
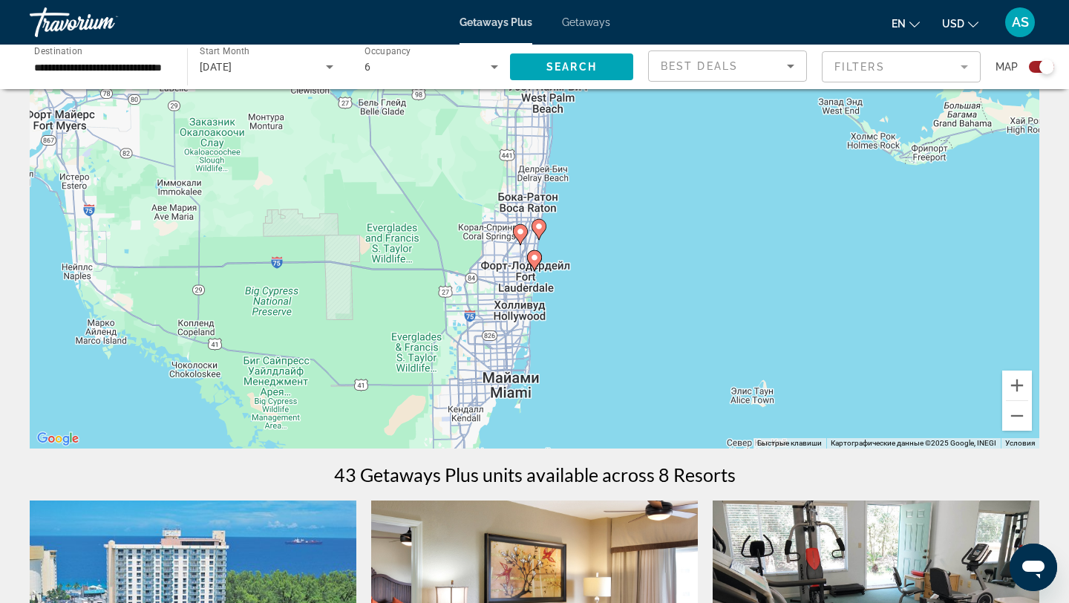
drag, startPoint x: 646, startPoint y: 198, endPoint x: 597, endPoint y: 337, distance: 148.0
click at [598, 335] on div "Чтобы активировать перетаскивание с помощью клавиатуры, нажмите Alt + Ввод. Пос…" at bounding box center [535, 226] width 1010 height 446
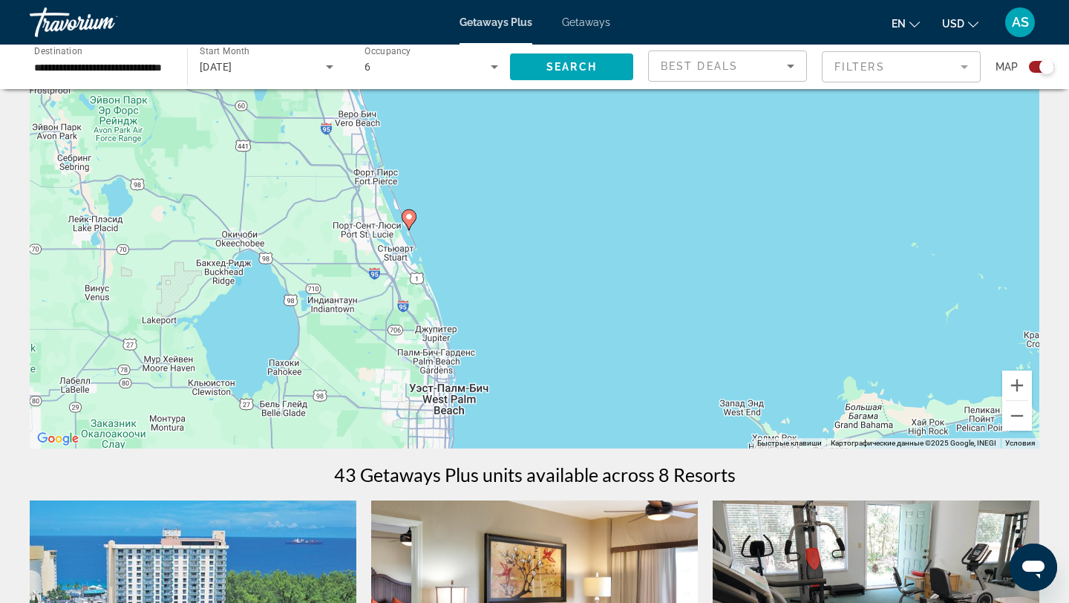
drag, startPoint x: 567, startPoint y: 235, endPoint x: 576, endPoint y: 305, distance: 70.4
click at [576, 304] on div "Чтобы активировать перетаскивание с помощью клавиатуры, нажмите Alt + Ввод. Пос…" at bounding box center [535, 226] width 1010 height 446
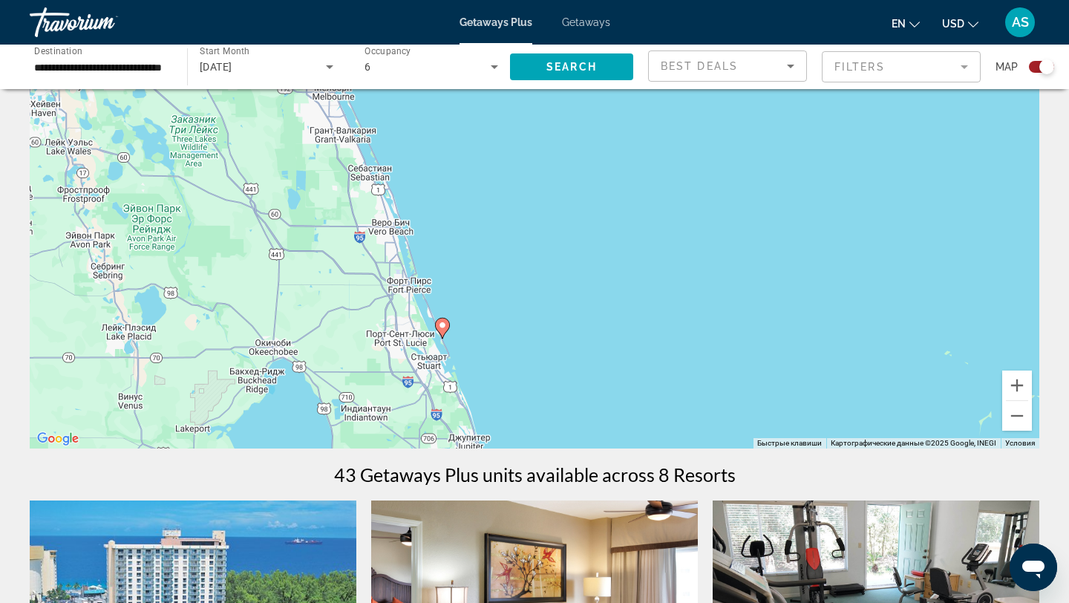
drag, startPoint x: 473, startPoint y: 253, endPoint x: 517, endPoint y: 384, distance: 137.9
click at [517, 383] on div "Чтобы активировать перетаскивание с помощью клавиатуры, нажмите Alt + Ввод. Пос…" at bounding box center [535, 226] width 1010 height 446
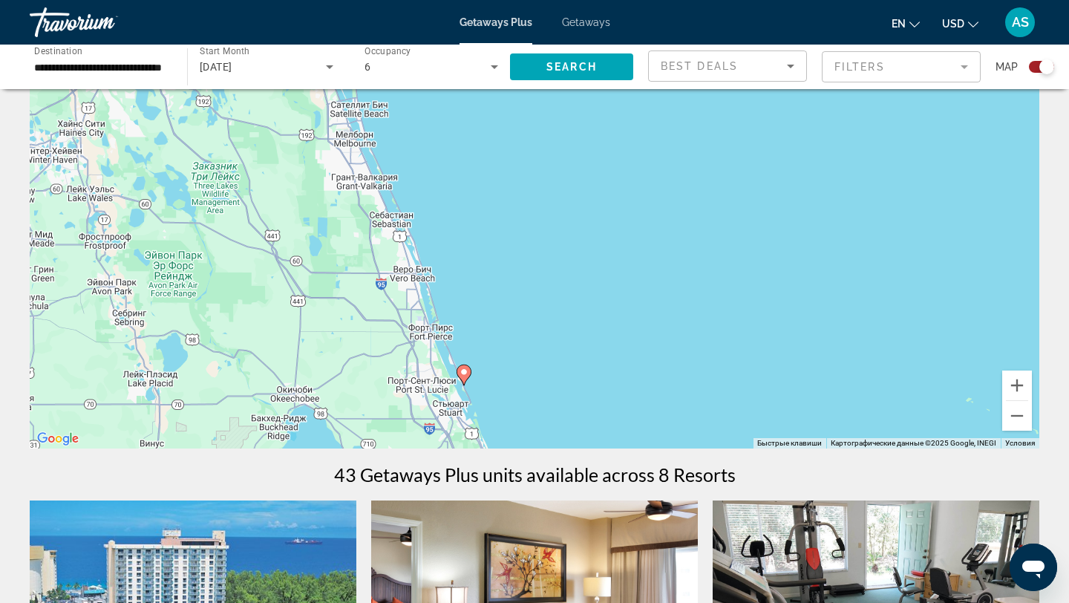
click at [466, 374] on image "Main content" at bounding box center [464, 372] width 9 height 9
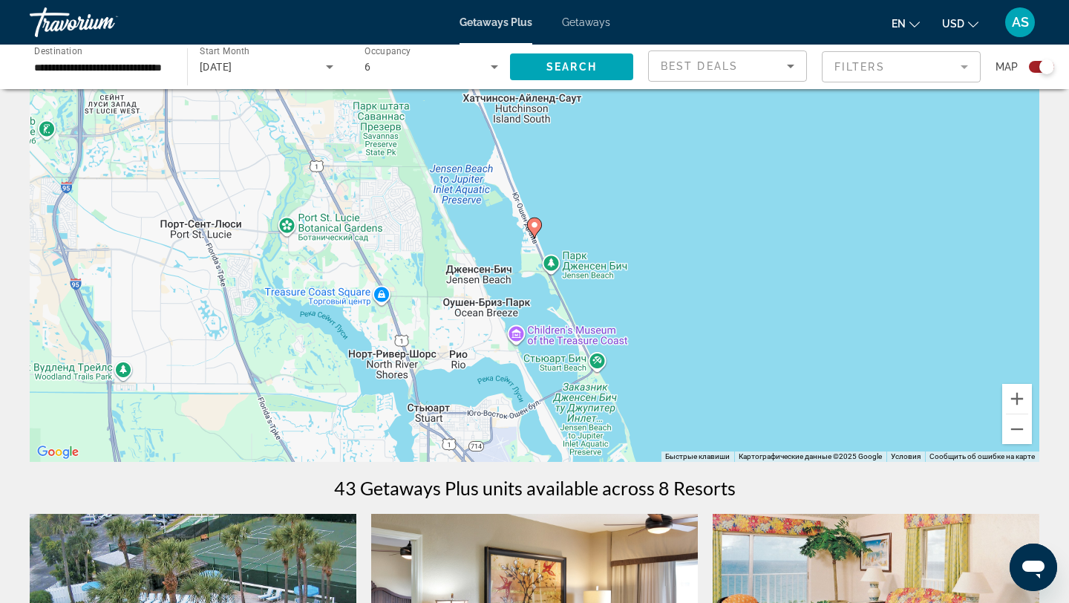
scroll to position [63, 0]
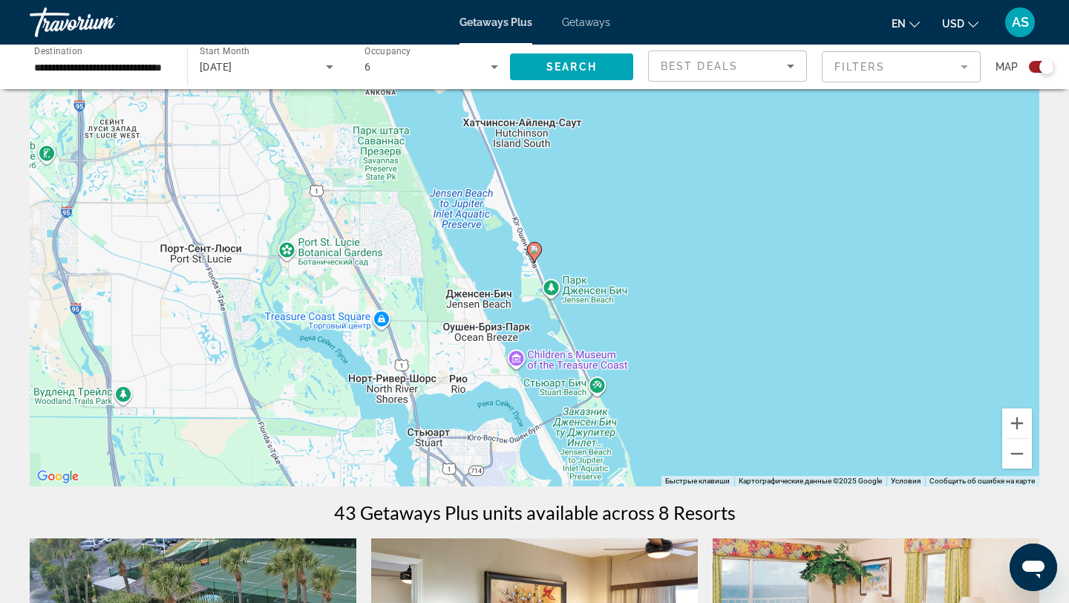
click at [533, 250] on image "Main content" at bounding box center [534, 249] width 9 height 9
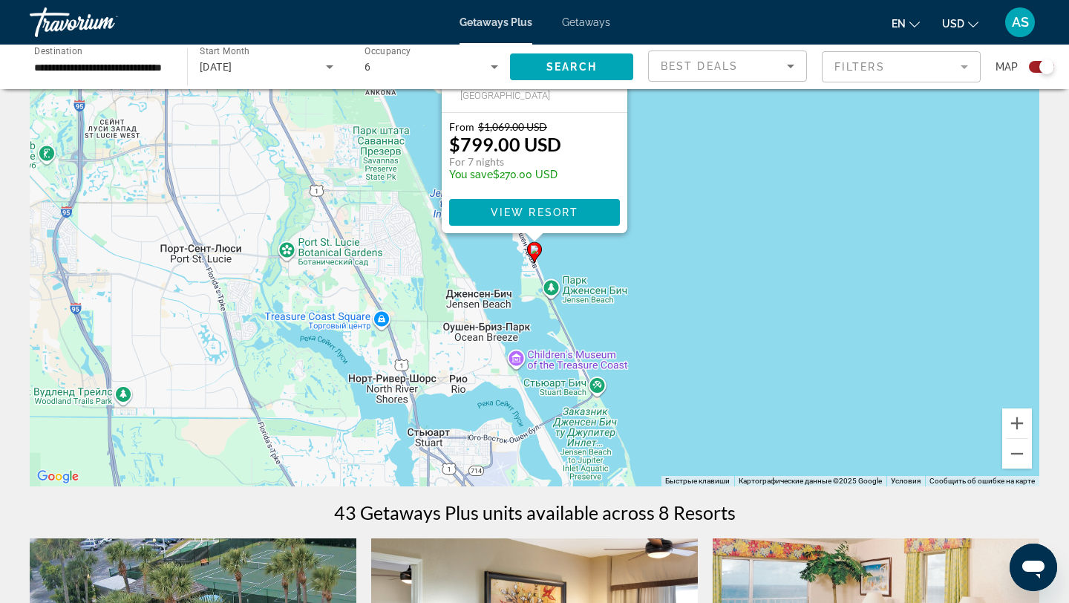
scroll to position [0, 0]
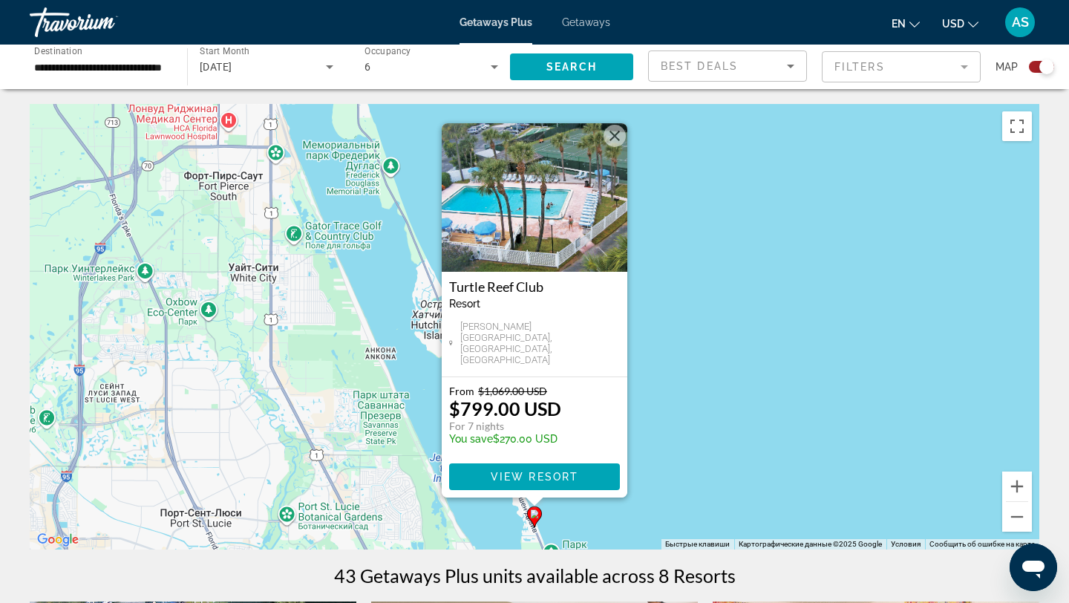
click at [613, 134] on button "Закрыть" at bounding box center [615, 136] width 22 height 22
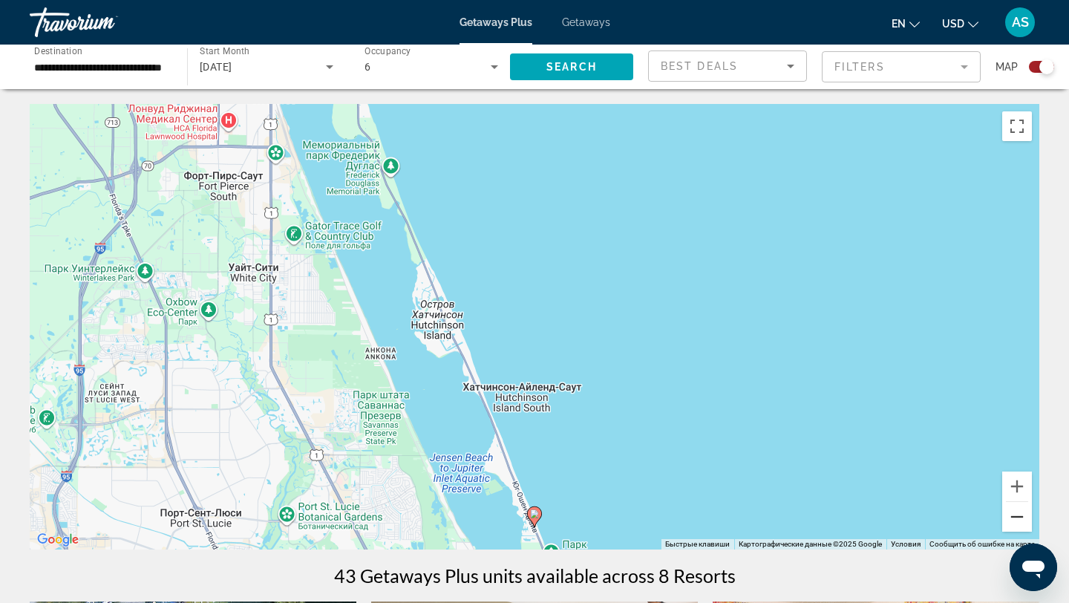
click at [1023, 515] on button "Уменьшить" at bounding box center [1018, 517] width 30 height 30
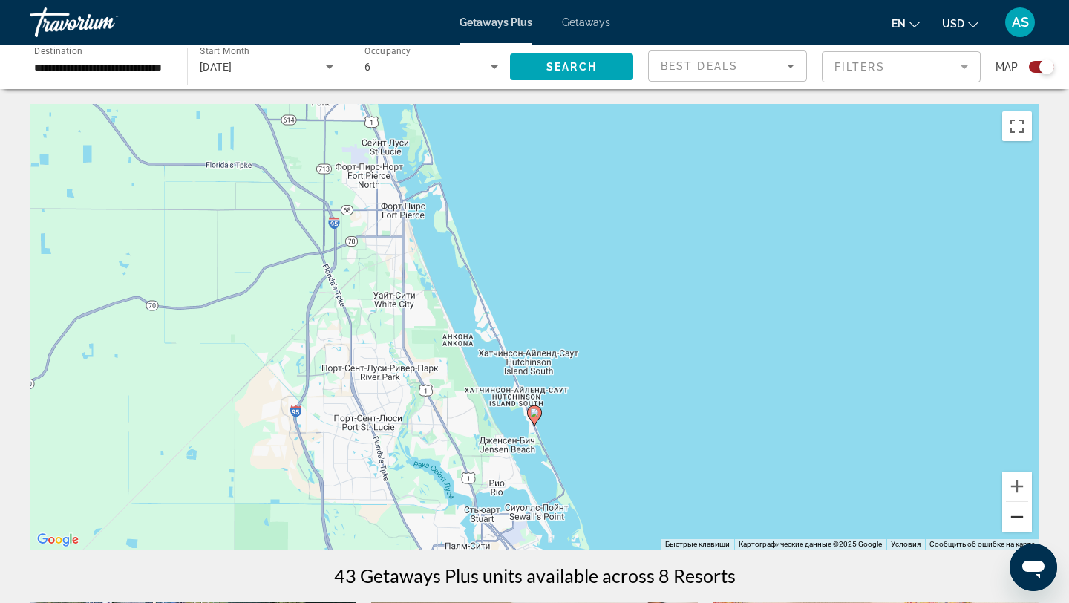
click at [1023, 515] on button "Уменьшить" at bounding box center [1018, 517] width 30 height 30
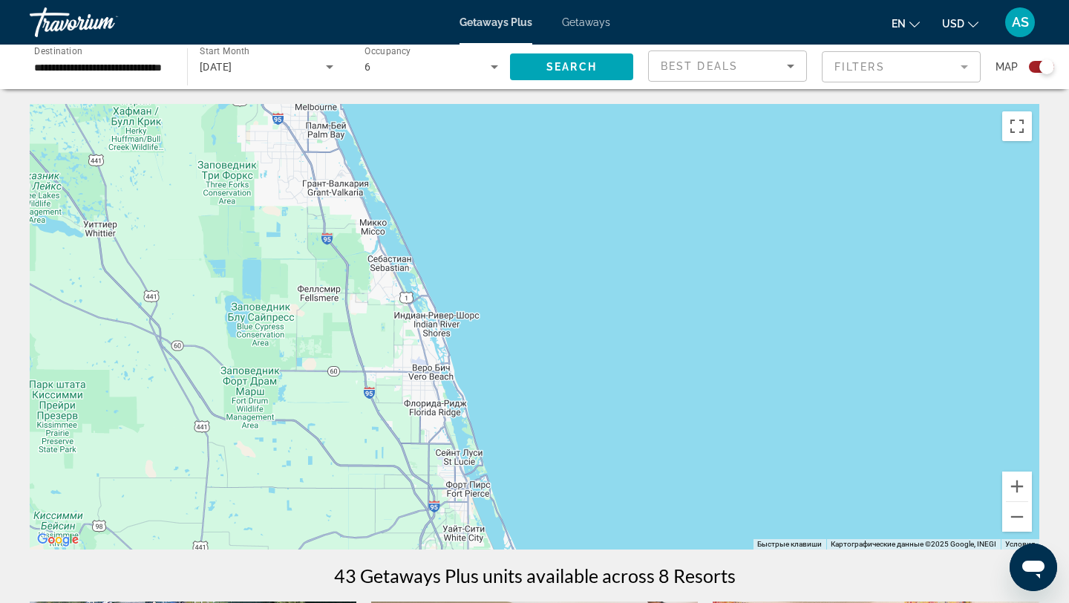
drag, startPoint x: 601, startPoint y: 213, endPoint x: 608, endPoint y: 438, distance: 225.1
click at [606, 439] on div "Чтобы активировать перетаскивание с помощью клавиатуры, нажмите Alt + Ввод. Пос…" at bounding box center [535, 327] width 1010 height 446
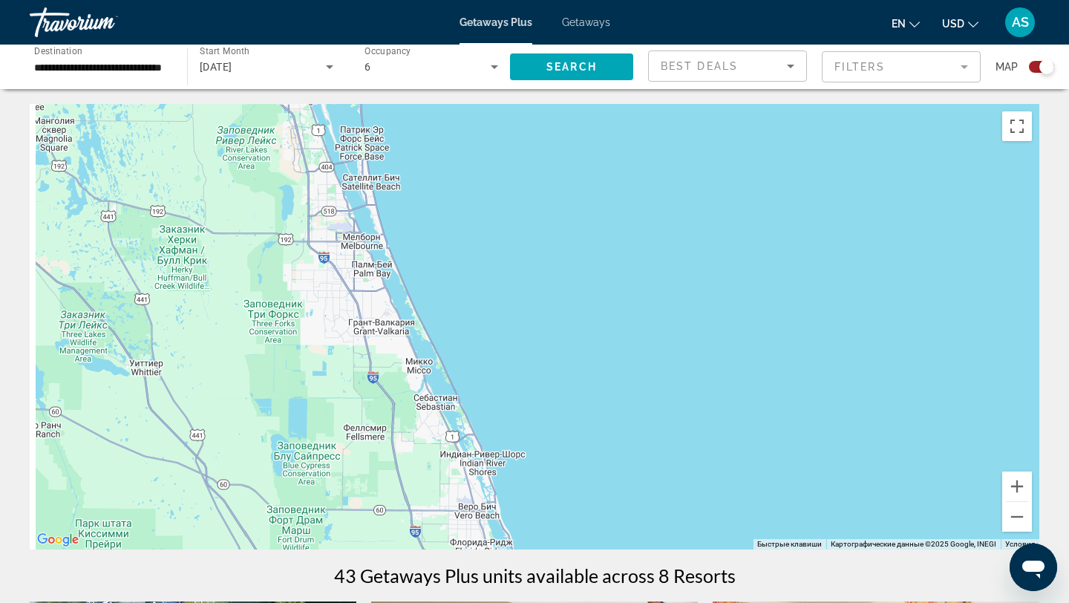
drag, startPoint x: 554, startPoint y: 302, endPoint x: 608, endPoint y: 466, distance: 172.1
click at [608, 466] on div "Чтобы активировать перетаскивание с помощью клавиатуры, нажмите Alt + Ввод. Пос…" at bounding box center [535, 327] width 1010 height 446
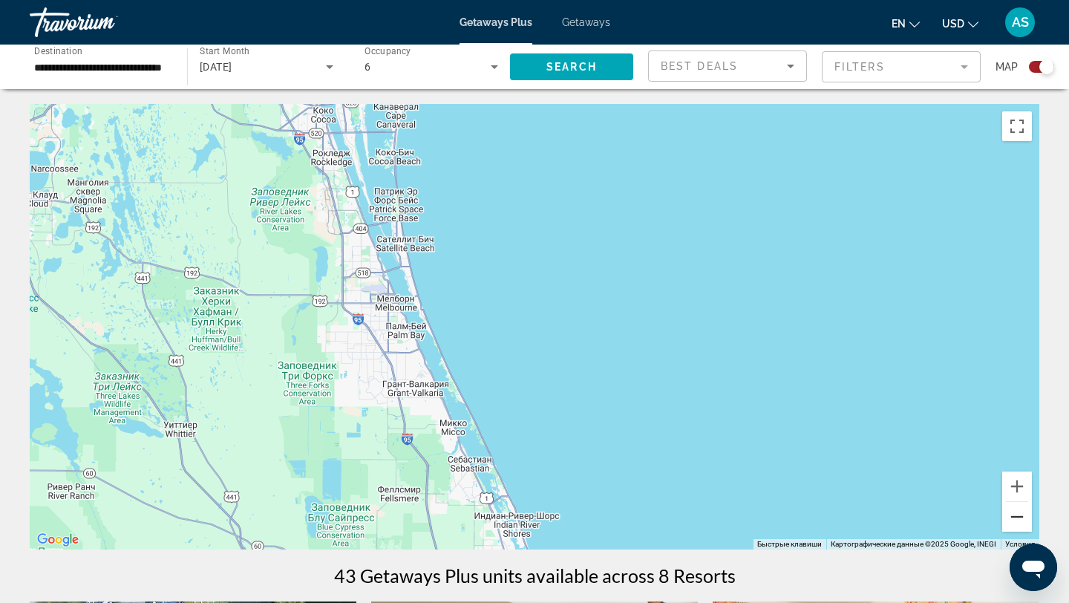
click at [1011, 515] on button "Уменьшить" at bounding box center [1018, 517] width 30 height 30
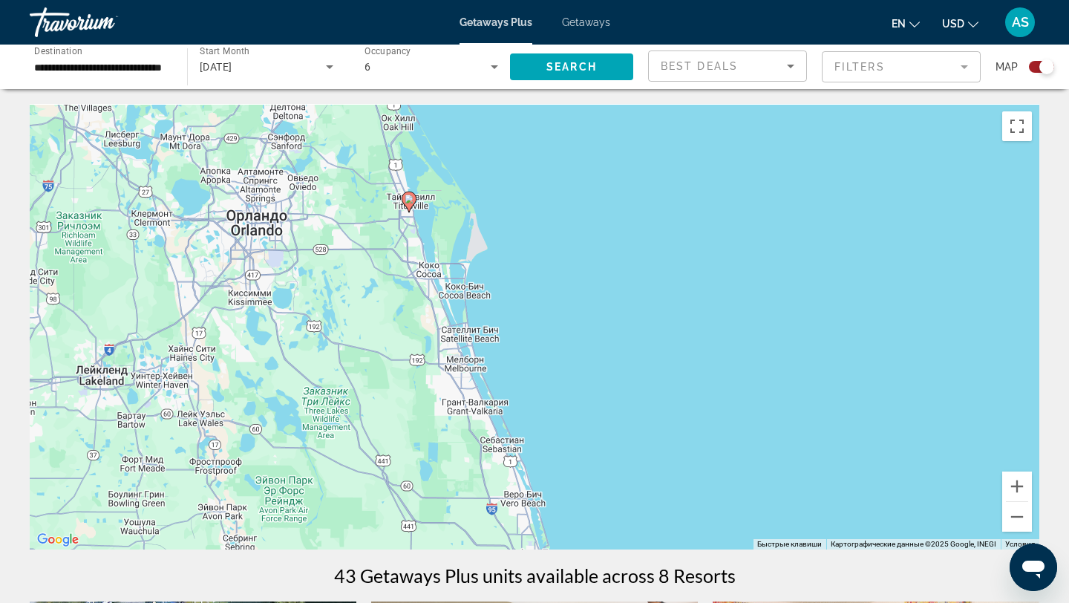
drag, startPoint x: 522, startPoint y: 183, endPoint x: 532, endPoint y: 336, distance: 152.6
click at [532, 335] on div "Чтобы активировать перетаскивание с помощью клавиатуры, нажмите Alt + Ввод. Пос…" at bounding box center [535, 327] width 1010 height 446
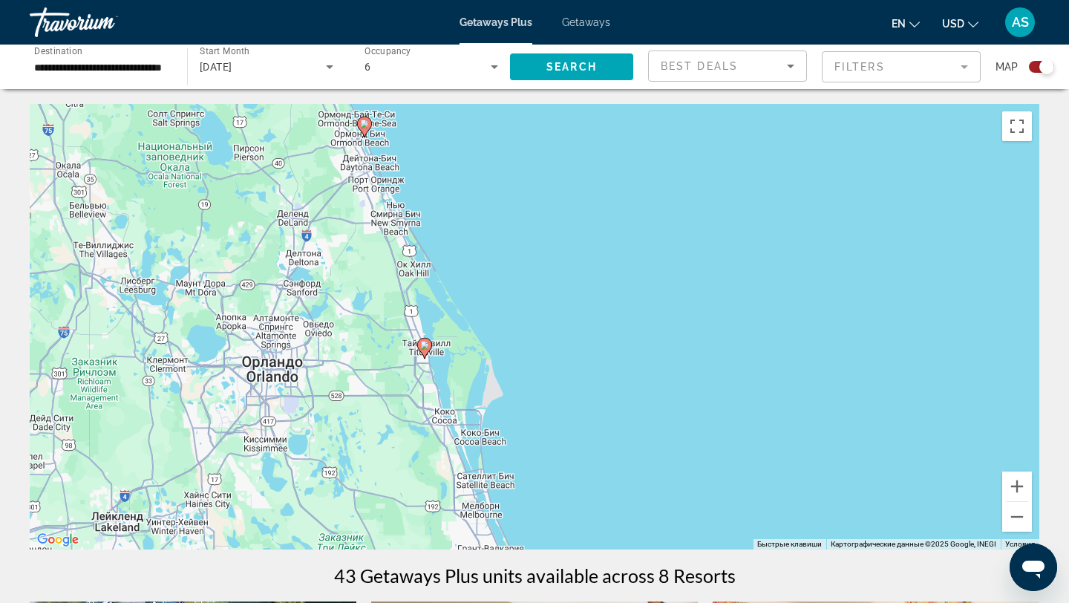
click at [472, 349] on div "Чтобы активировать перетаскивание с помощью клавиатуры, нажмите Alt + Ввод. Пос…" at bounding box center [535, 327] width 1010 height 446
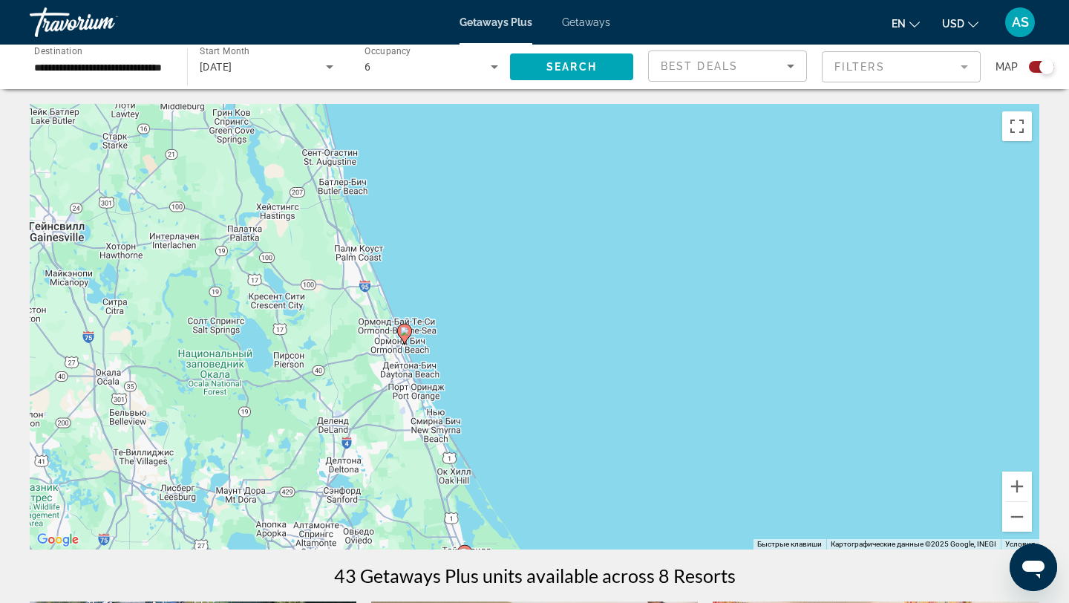
drag, startPoint x: 452, startPoint y: 276, endPoint x: 497, endPoint y: 498, distance: 225.8
click at [497, 499] on div "Чтобы активировать перетаскивание с помощью клавиатуры, нажмите Alt + Ввод. Пос…" at bounding box center [535, 327] width 1010 height 446
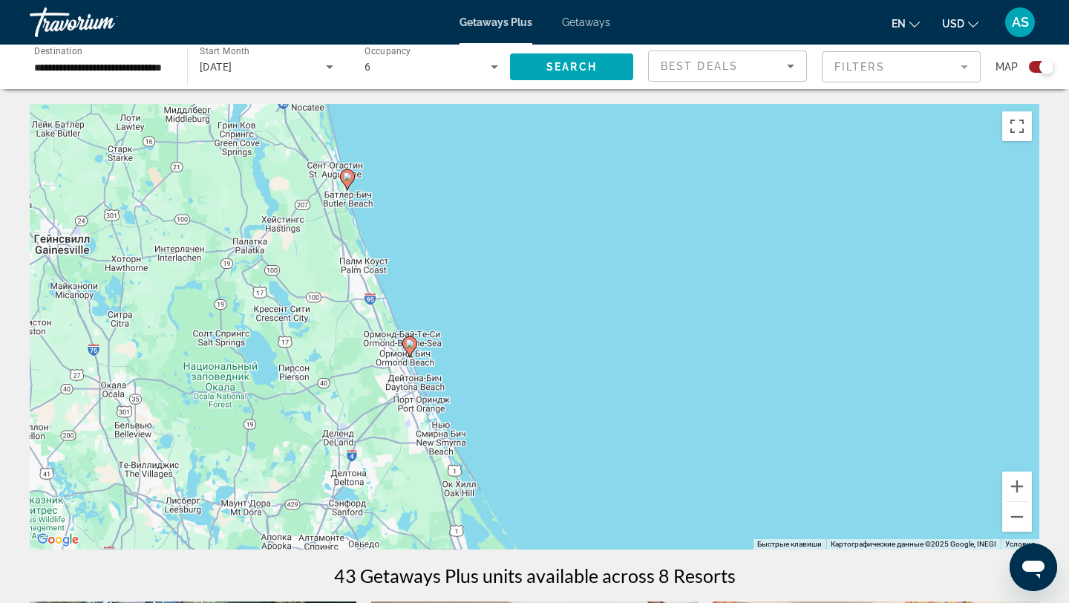
click at [411, 343] on image "Main content" at bounding box center [409, 343] width 9 height 9
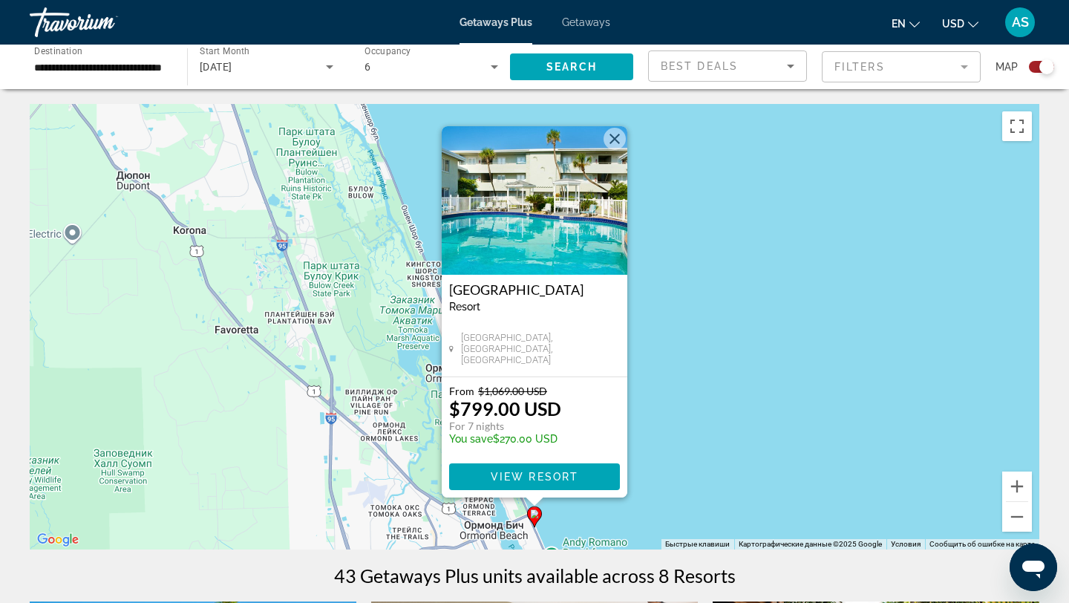
click at [680, 308] on div "Чтобы активировать перетаскивание с помощью клавиатуры, нажмите Alt + Ввод. Пос…" at bounding box center [535, 327] width 1010 height 446
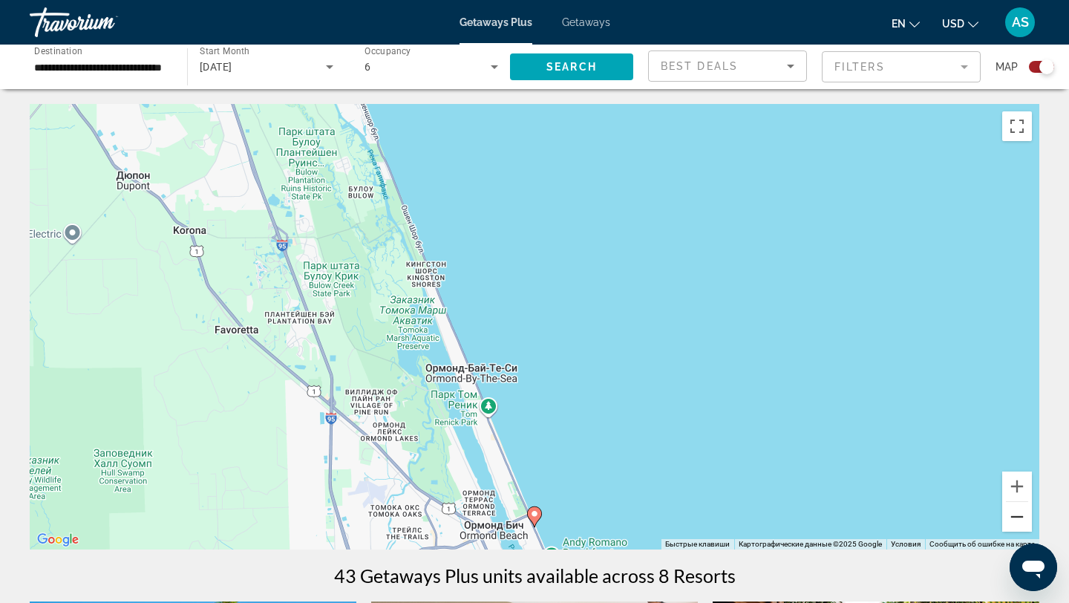
click at [1023, 512] on button "Уменьшить" at bounding box center [1018, 517] width 30 height 30
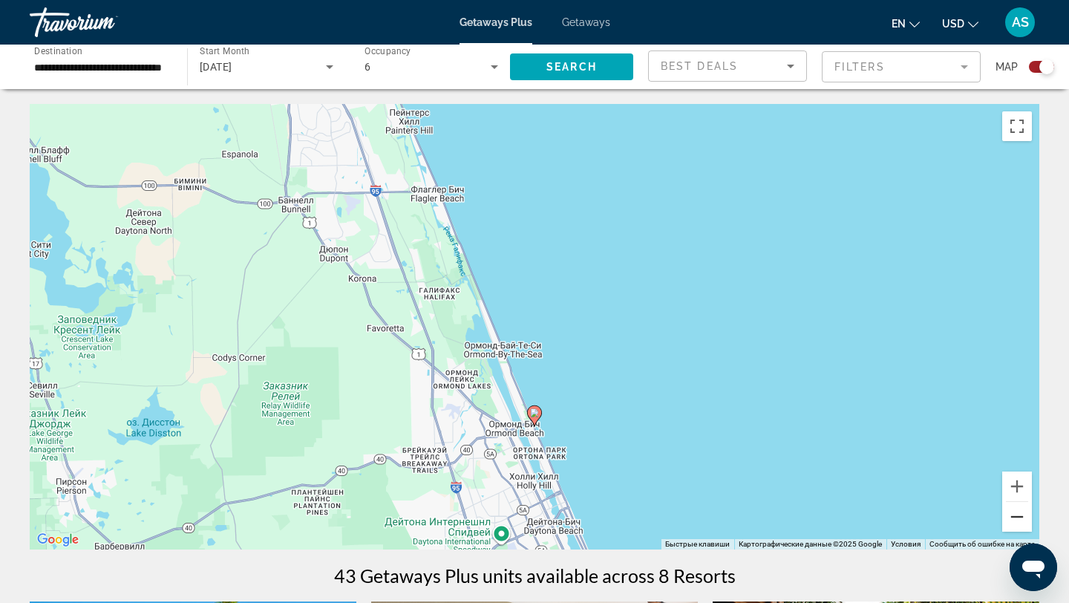
click at [1023, 512] on button "Уменьшить" at bounding box center [1018, 517] width 30 height 30
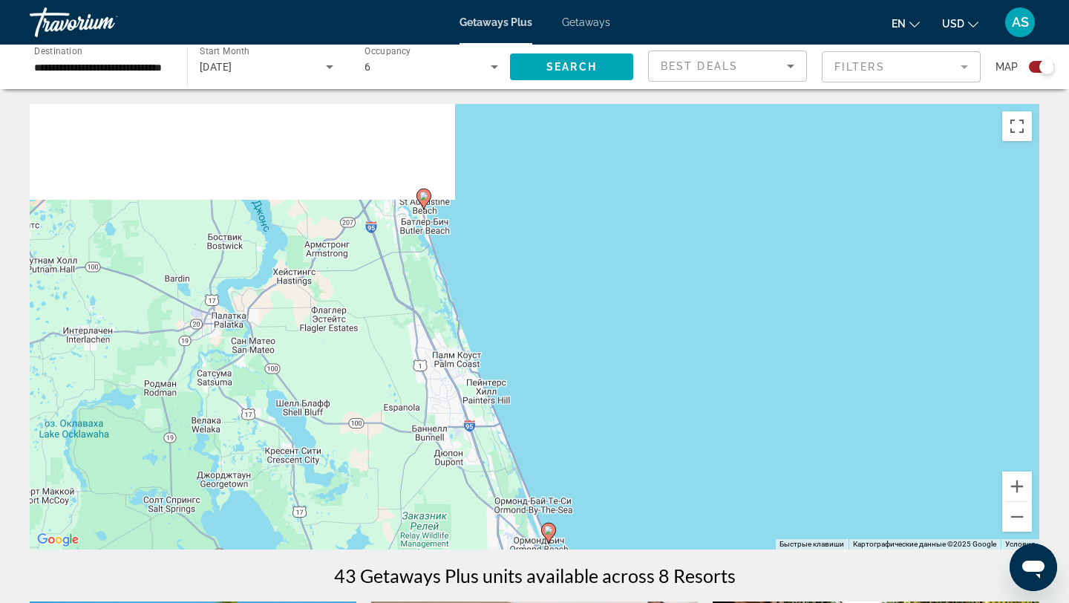
drag, startPoint x: 517, startPoint y: 188, endPoint x: 532, endPoint y: 363, distance: 176.0
click at [532, 362] on div "Чтобы активировать перетаскивание с помощью клавиатуры, нажмите Alt + Ввод. Пос…" at bounding box center [535, 327] width 1010 height 446
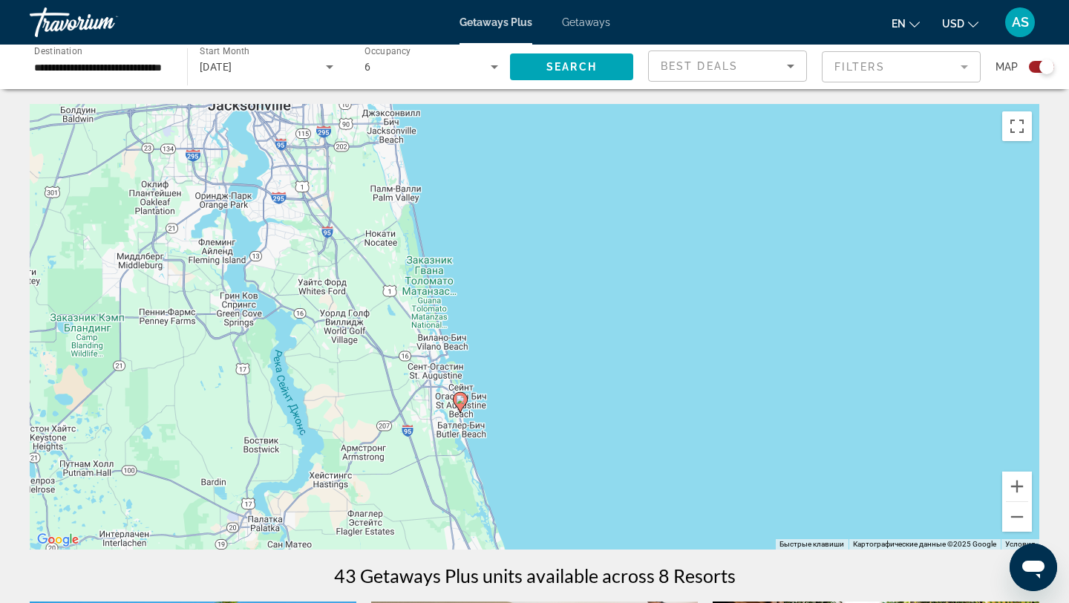
drag, startPoint x: 475, startPoint y: 287, endPoint x: 502, endPoint y: 397, distance: 113.1
click at [502, 397] on div "Чтобы активировать перетаскивание с помощью клавиатуры, нажмите Alt + Ввод. Пос…" at bounding box center [535, 327] width 1010 height 446
click at [461, 397] on image "Main content" at bounding box center [460, 399] width 9 height 9
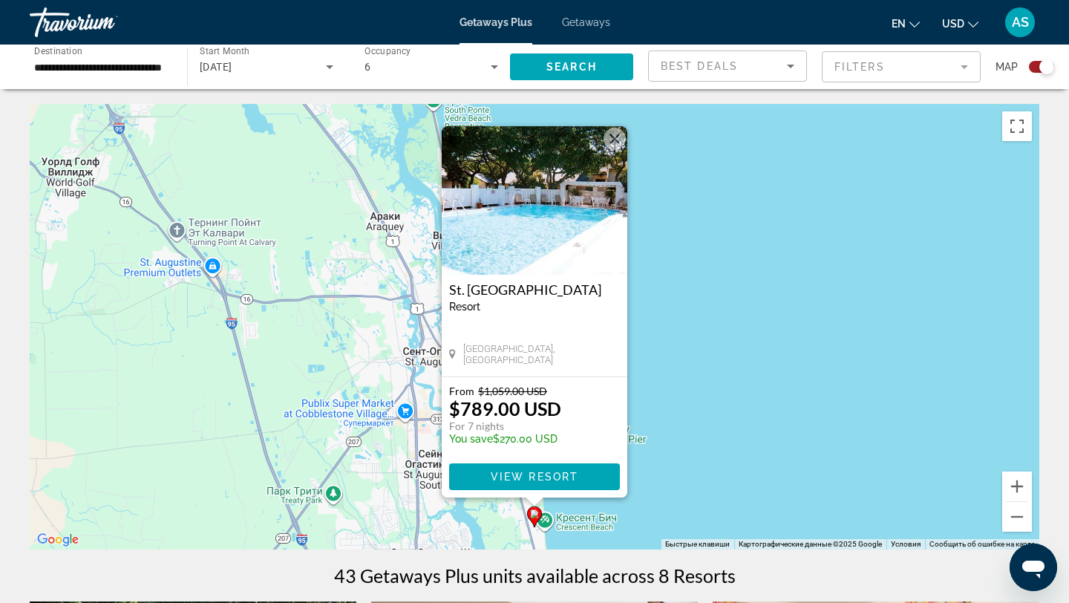
click at [617, 141] on button "Закрыть" at bounding box center [615, 139] width 22 height 22
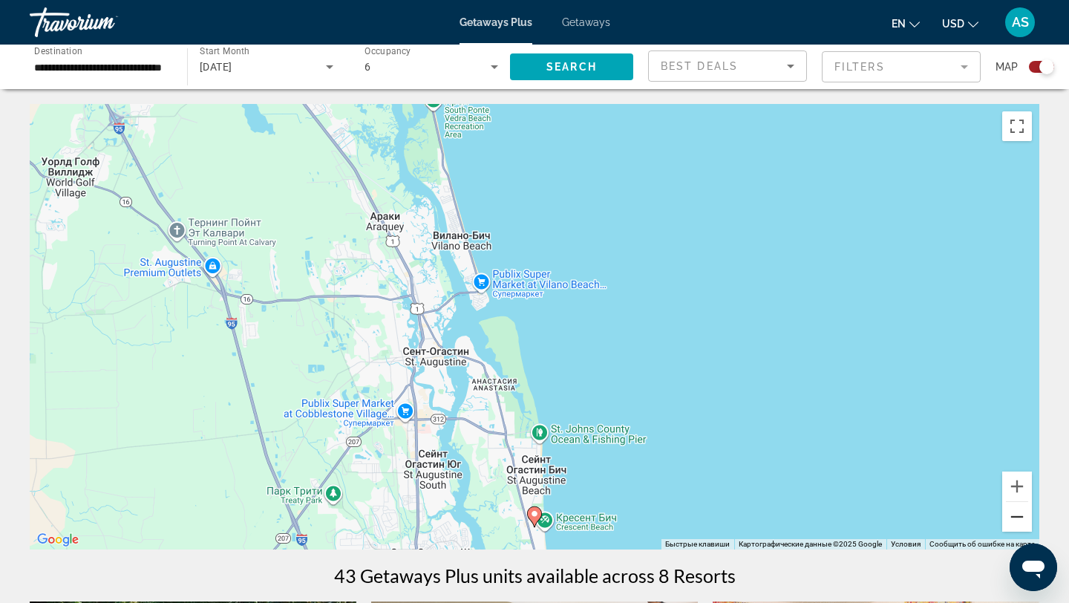
click at [1020, 517] on button "Уменьшить" at bounding box center [1018, 517] width 30 height 30
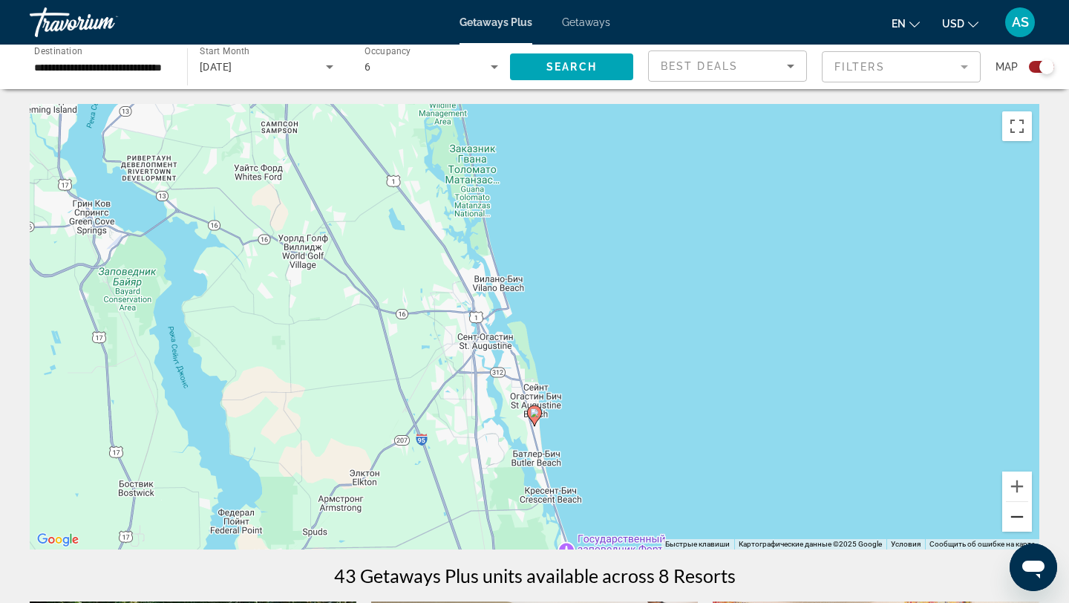
click at [1020, 517] on button "Уменьшить" at bounding box center [1018, 517] width 30 height 30
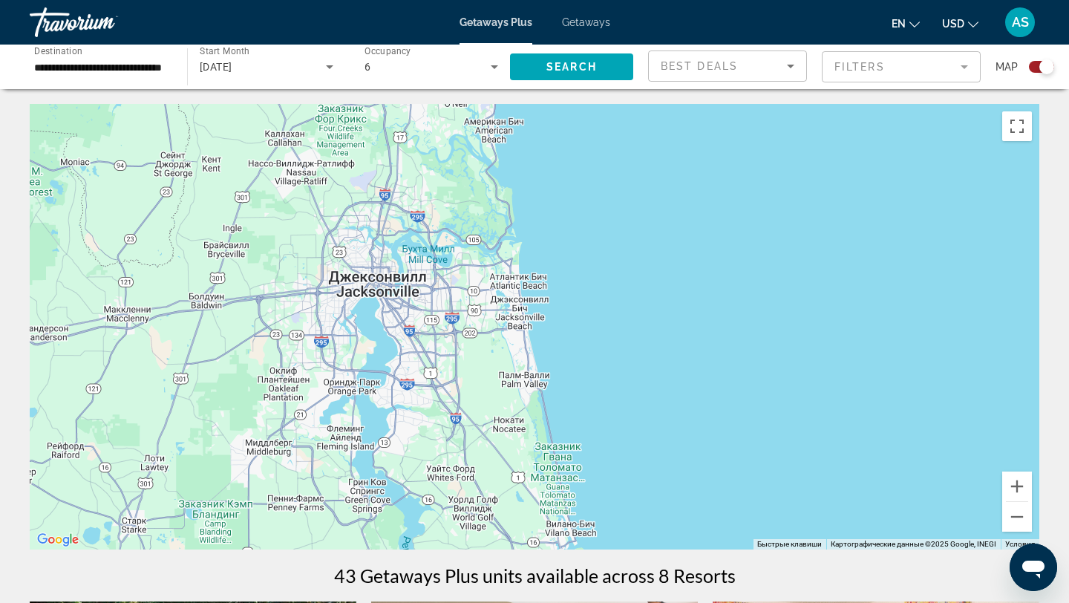
drag, startPoint x: 579, startPoint y: 203, endPoint x: 633, endPoint y: 431, distance: 234.4
click at [633, 431] on div "Чтобы активировать перетаскивание с помощью клавиатуры, нажмите Alt + Ввод. Пос…" at bounding box center [535, 327] width 1010 height 446
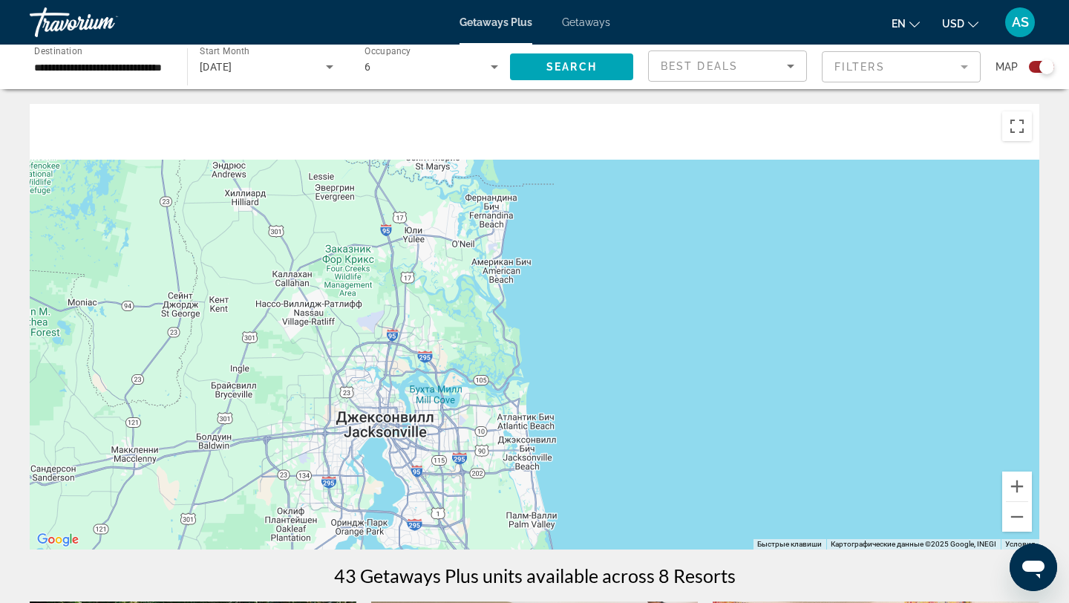
drag, startPoint x: 599, startPoint y: 267, endPoint x: 602, endPoint y: 461, distance: 194.6
click at [602, 461] on div "Чтобы активировать перетаскивание с помощью клавиатуры, нажмите Alt + Ввод. Пос…" at bounding box center [535, 327] width 1010 height 446
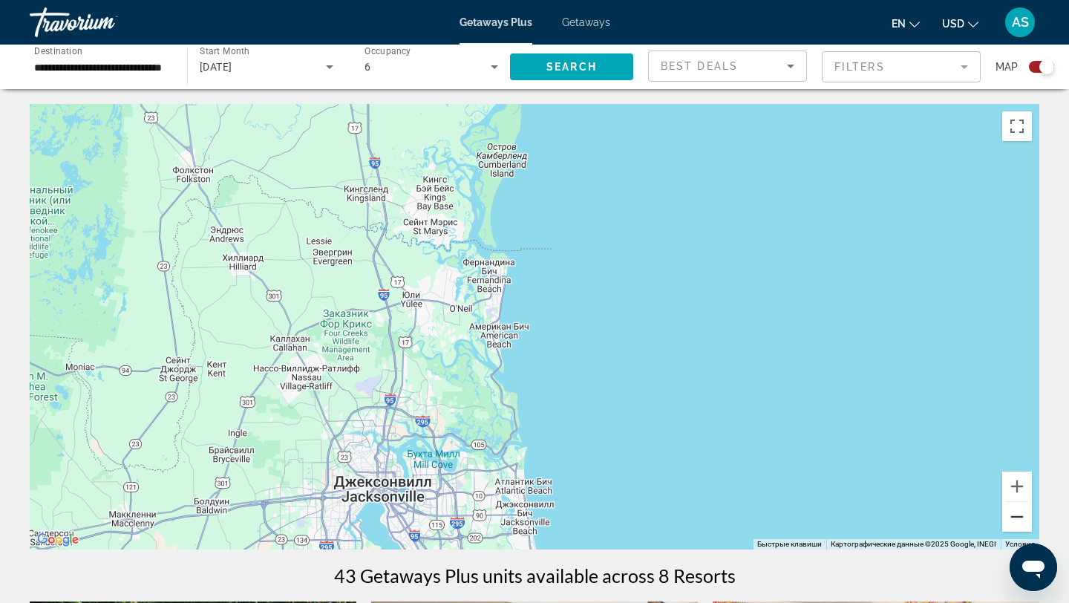
click at [1023, 518] on button "Уменьшить" at bounding box center [1018, 517] width 30 height 30
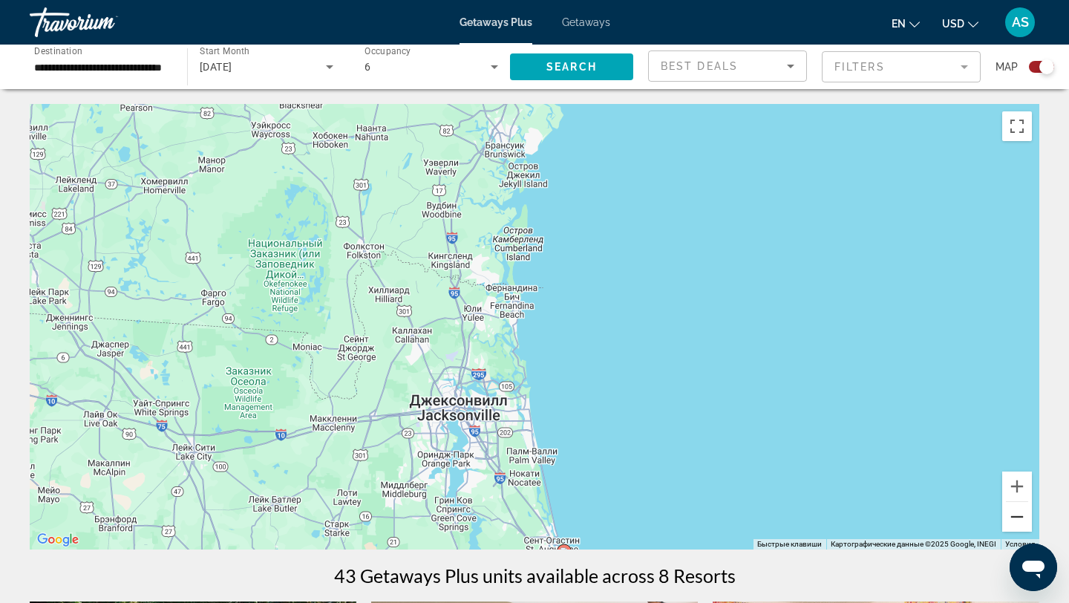
click at [1023, 517] on button "Уменьшить" at bounding box center [1018, 517] width 30 height 30
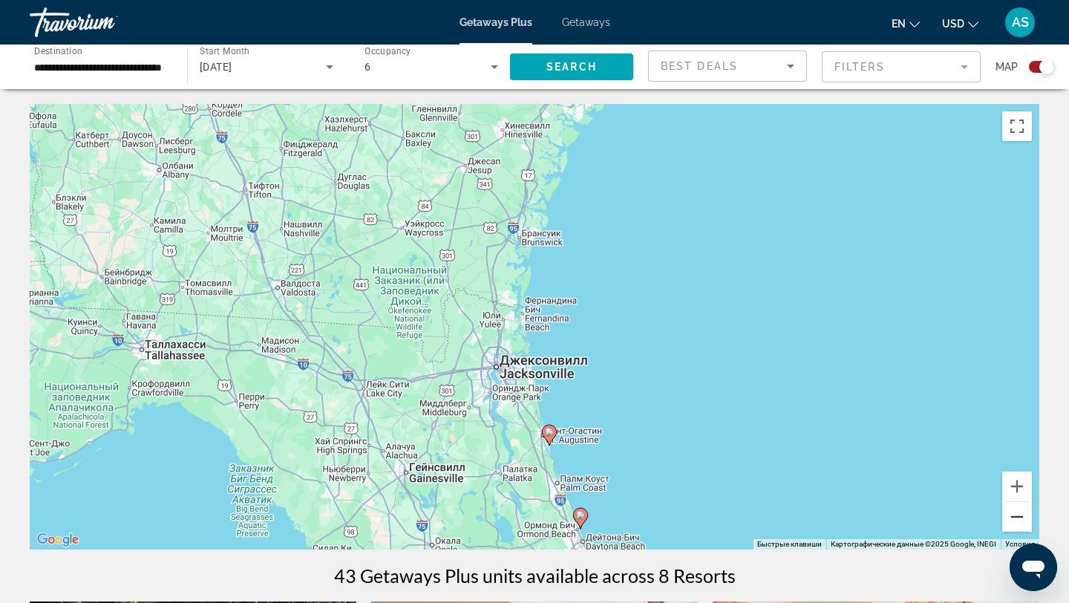
click at [1023, 517] on button "Уменьшить" at bounding box center [1018, 517] width 30 height 30
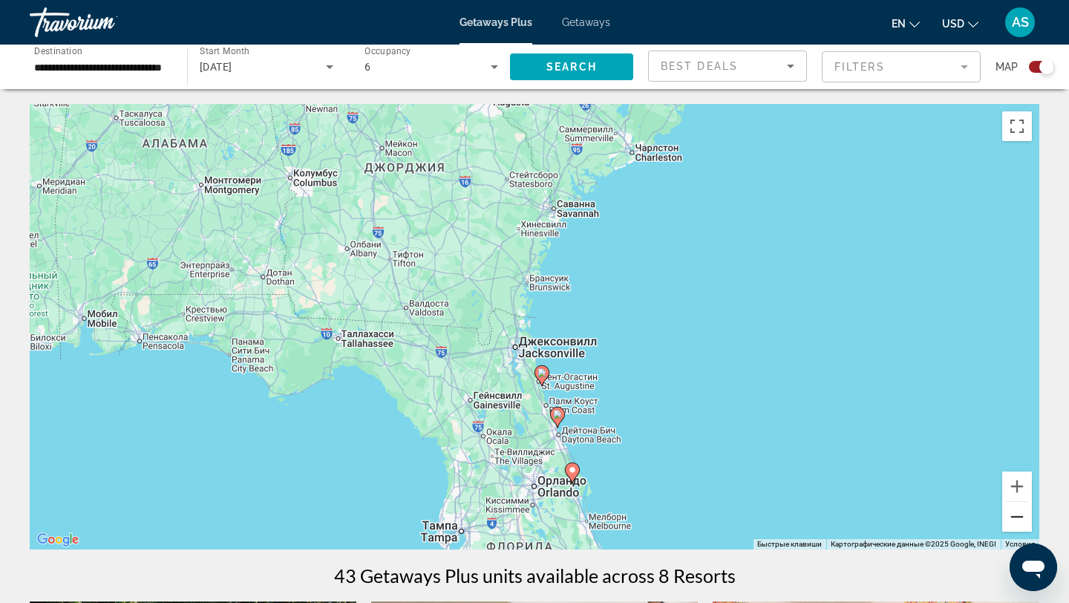
click at [1017, 511] on button "Уменьшить" at bounding box center [1018, 517] width 30 height 30
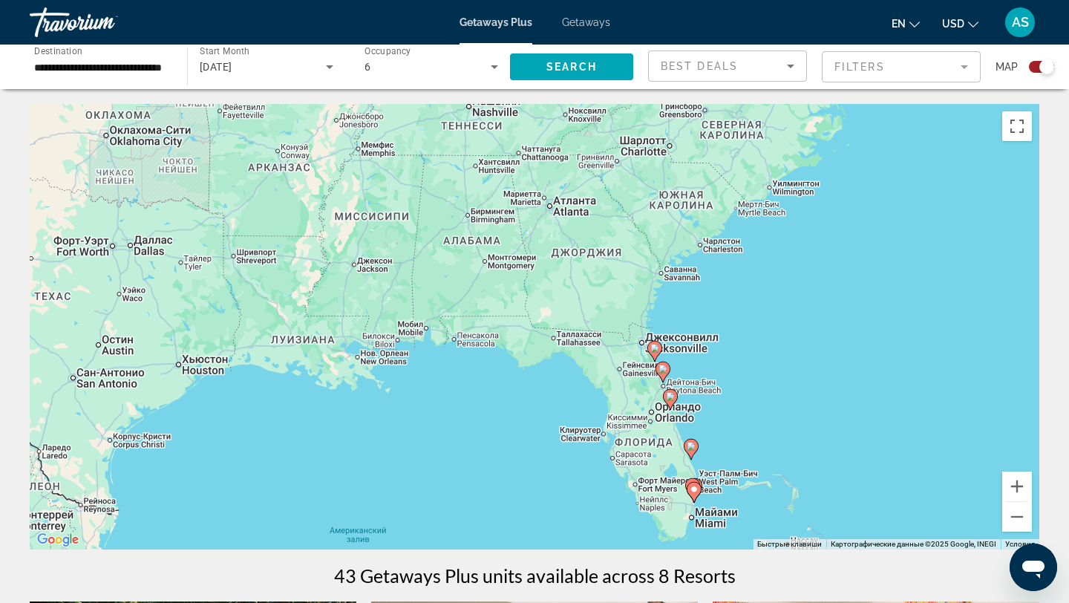
drag, startPoint x: 535, startPoint y: 285, endPoint x: 700, endPoint y: 327, distance: 169.3
click at [700, 325] on div "Чтобы активировать перетаскивание с помощью клавиатуры, нажмите Alt + Ввод. Пос…" at bounding box center [535, 327] width 1010 height 446
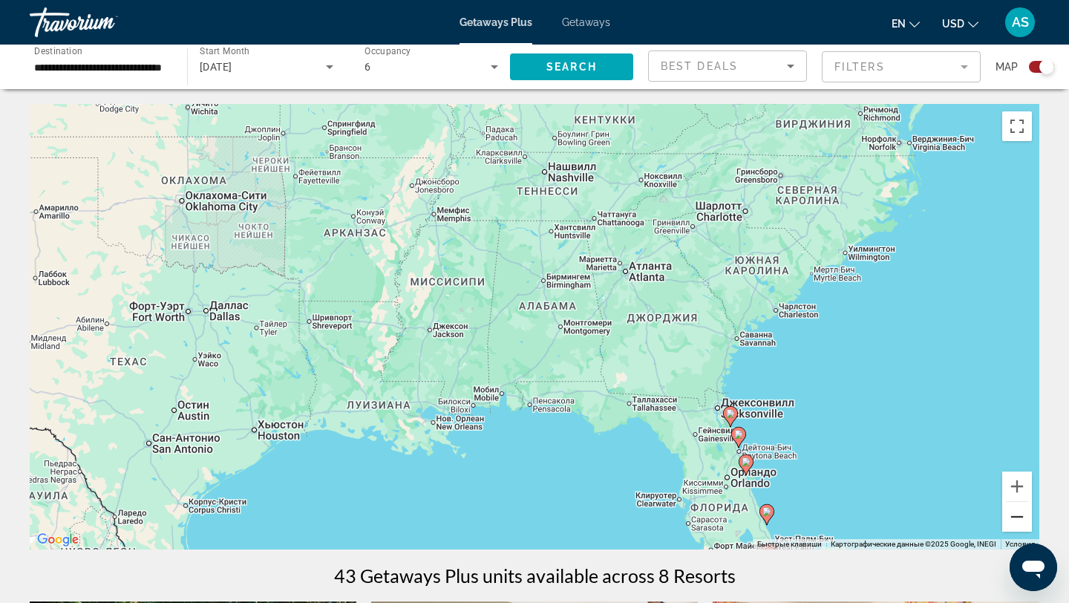
click at [1020, 510] on button "Уменьшить" at bounding box center [1018, 517] width 30 height 30
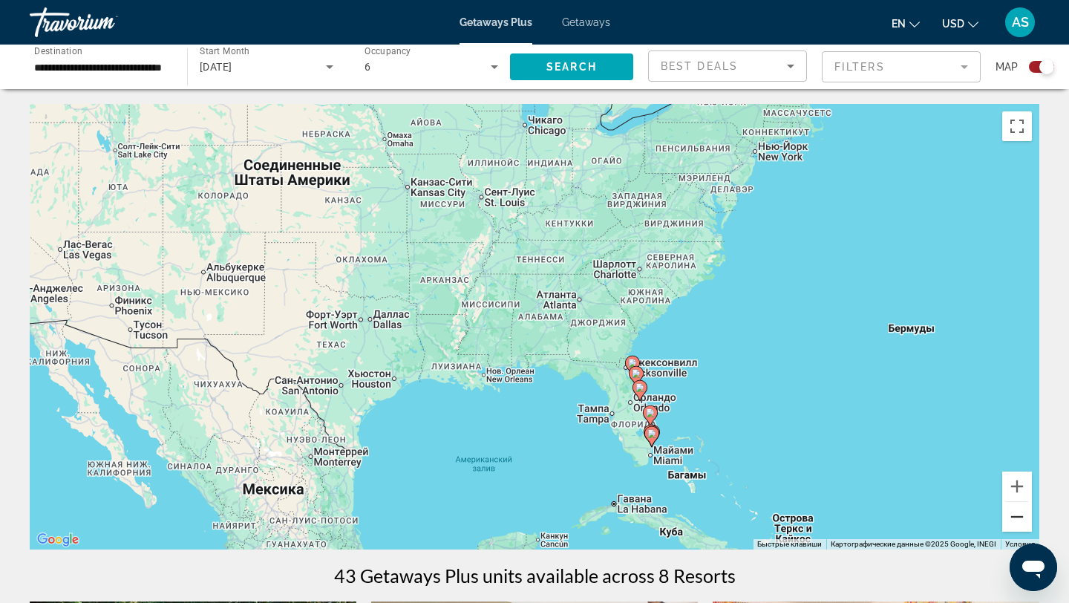
click at [1020, 510] on button "Уменьшить" at bounding box center [1018, 517] width 30 height 30
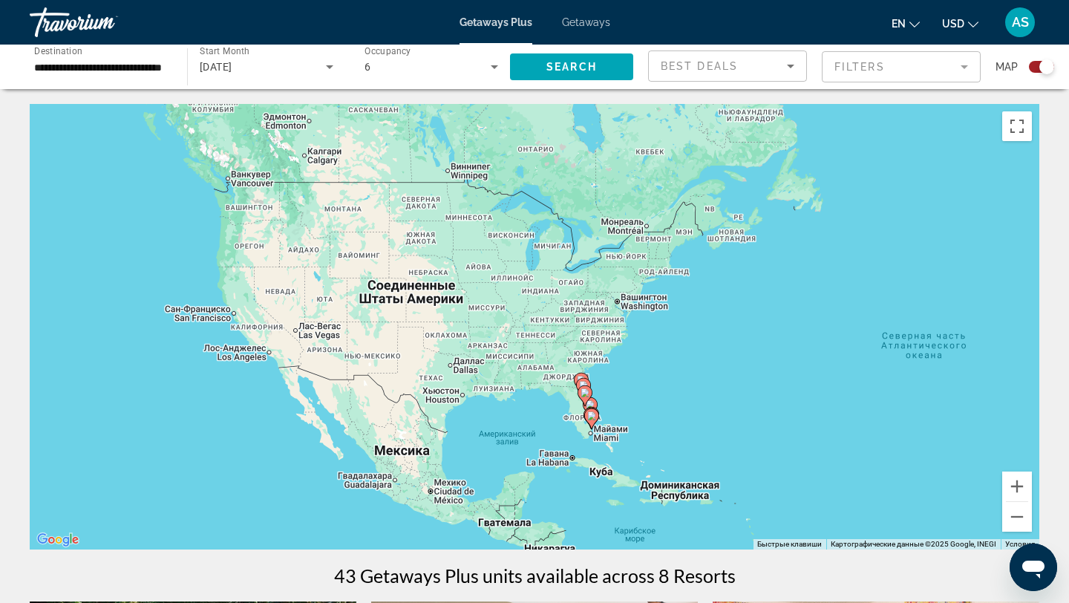
drag, startPoint x: 919, startPoint y: 320, endPoint x: 916, endPoint y: 365, distance: 45.4
click at [916, 365] on div "Чтобы активировать перетаскивание с помощью клавиатуры, нажмите Alt + Ввод. Пос…" at bounding box center [535, 327] width 1010 height 446
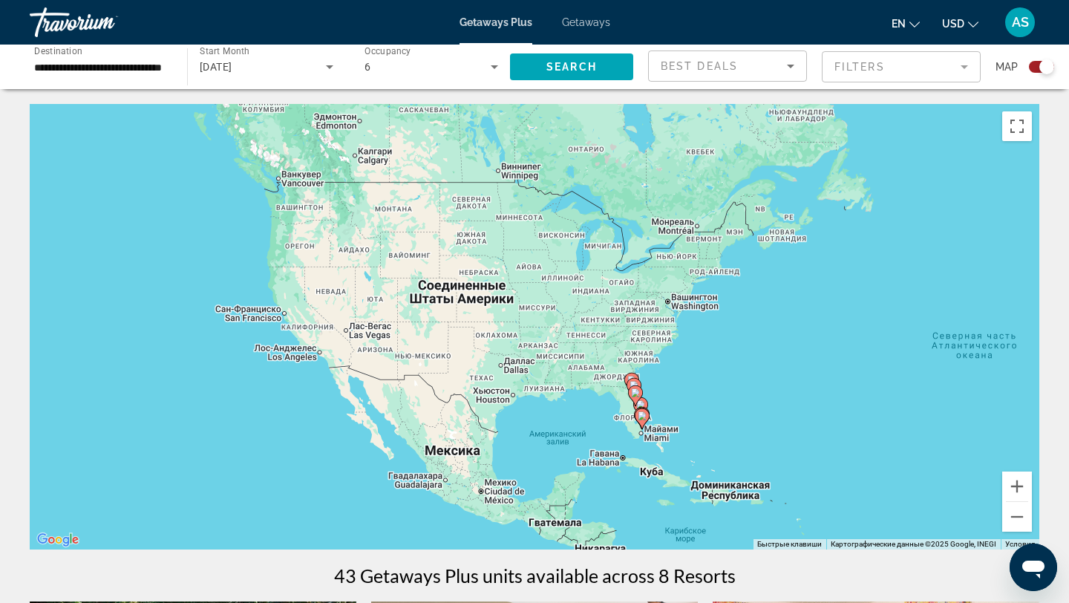
drag, startPoint x: 248, startPoint y: 241, endPoint x: 383, endPoint y: 282, distance: 141.4
click at [382, 281] on div "Чтобы активировать перетаскивание с помощью клавиатуры, нажмите Alt + Ввод. Пос…" at bounding box center [535, 327] width 1010 height 446
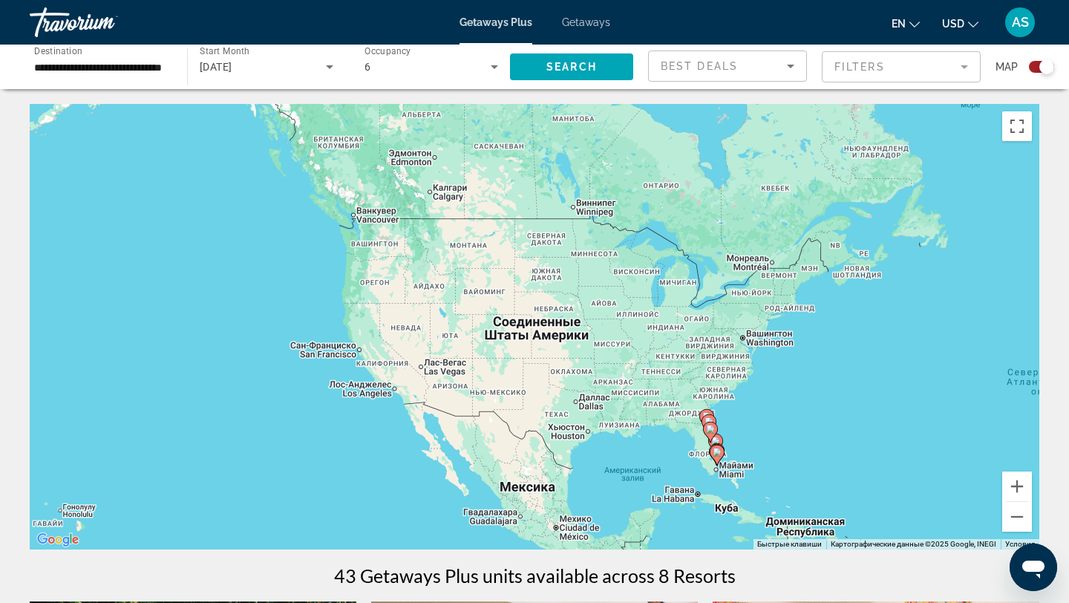
drag, startPoint x: 813, startPoint y: 229, endPoint x: 766, endPoint y: 173, distance: 73.2
click at [766, 173] on div "Чтобы активировать перетаскивание с помощью клавиатуры, нажмите Alt + Ввод. Пос…" at bounding box center [535, 327] width 1010 height 446
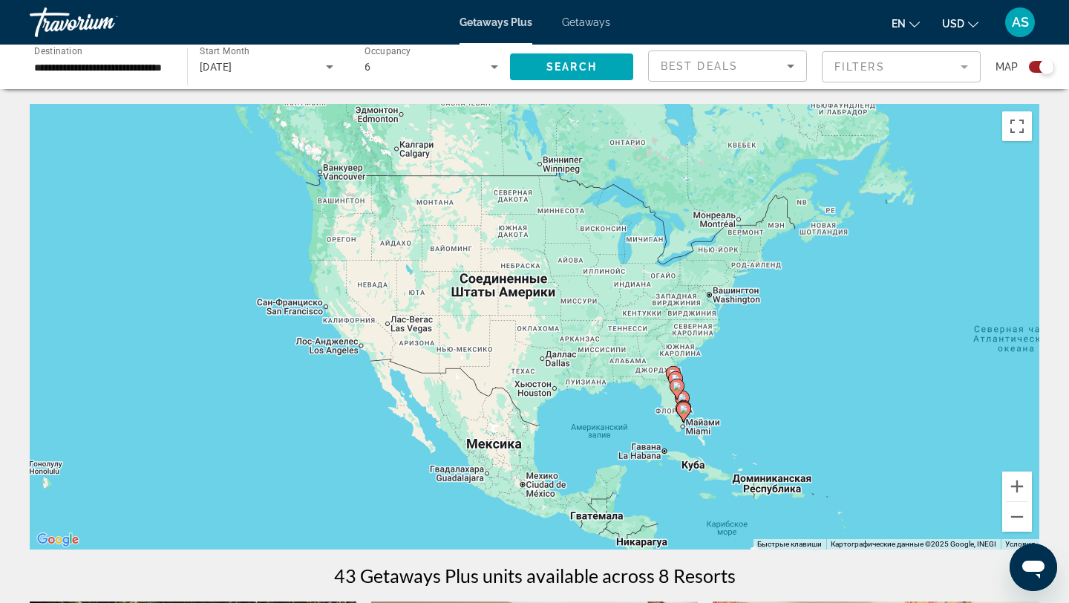
click at [129, 68] on input "**********" at bounding box center [101, 68] width 134 height 18
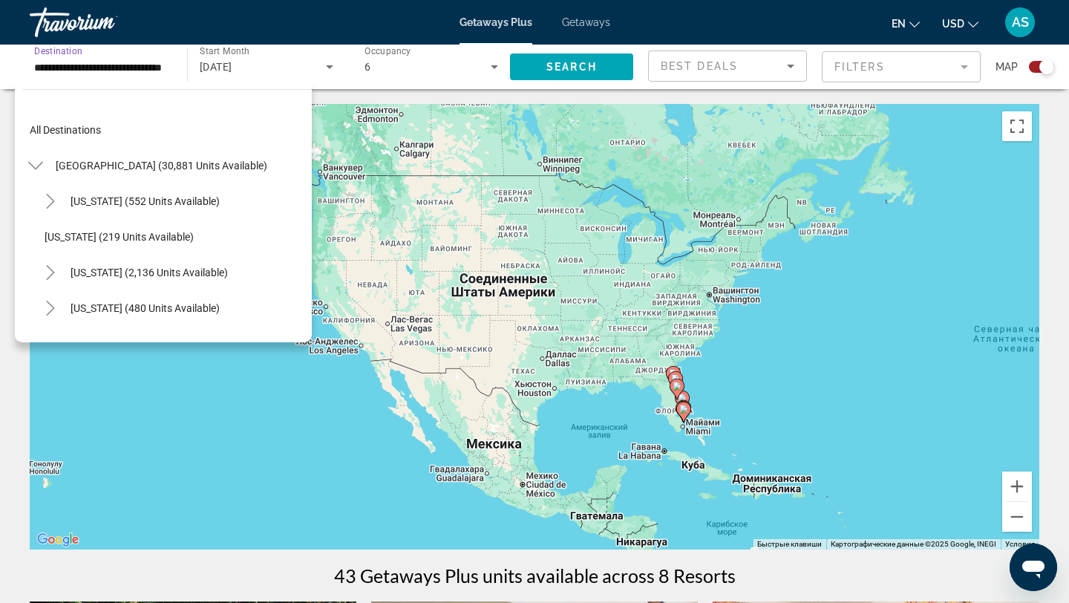
scroll to position [195, 0]
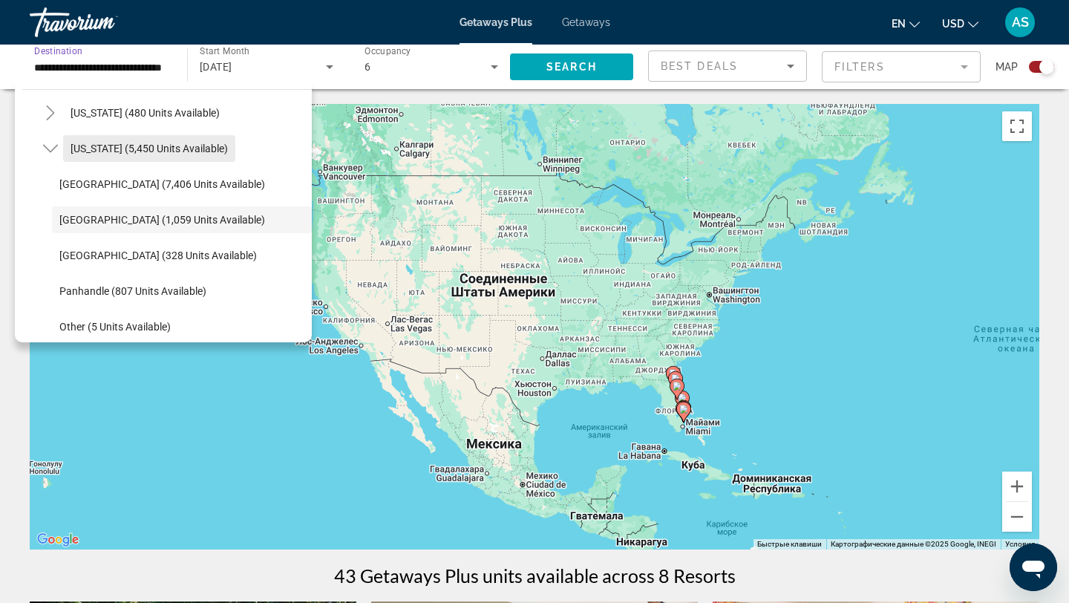
click at [98, 148] on span "Florida (5,450 units available)" at bounding box center [149, 149] width 157 height 12
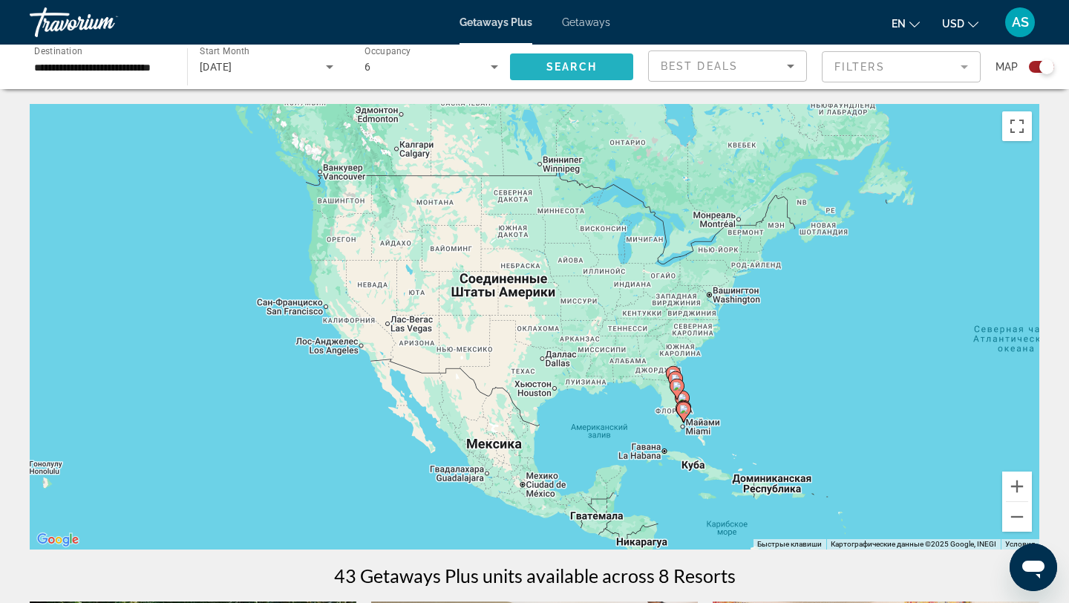
click at [545, 62] on span "Search widget" at bounding box center [571, 67] width 123 height 36
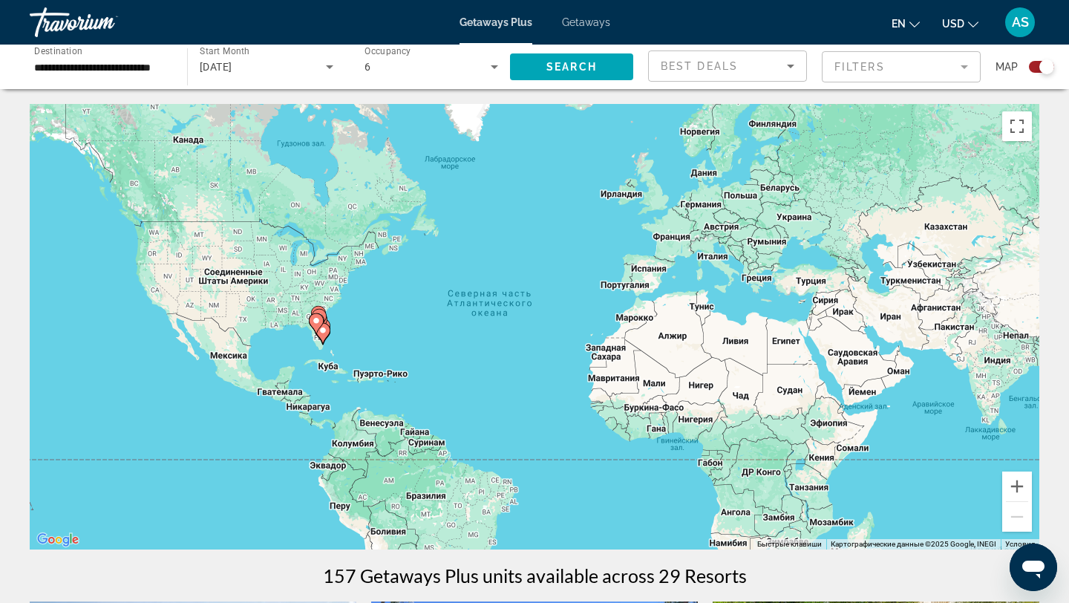
click at [134, 68] on input "**********" at bounding box center [101, 68] width 134 height 18
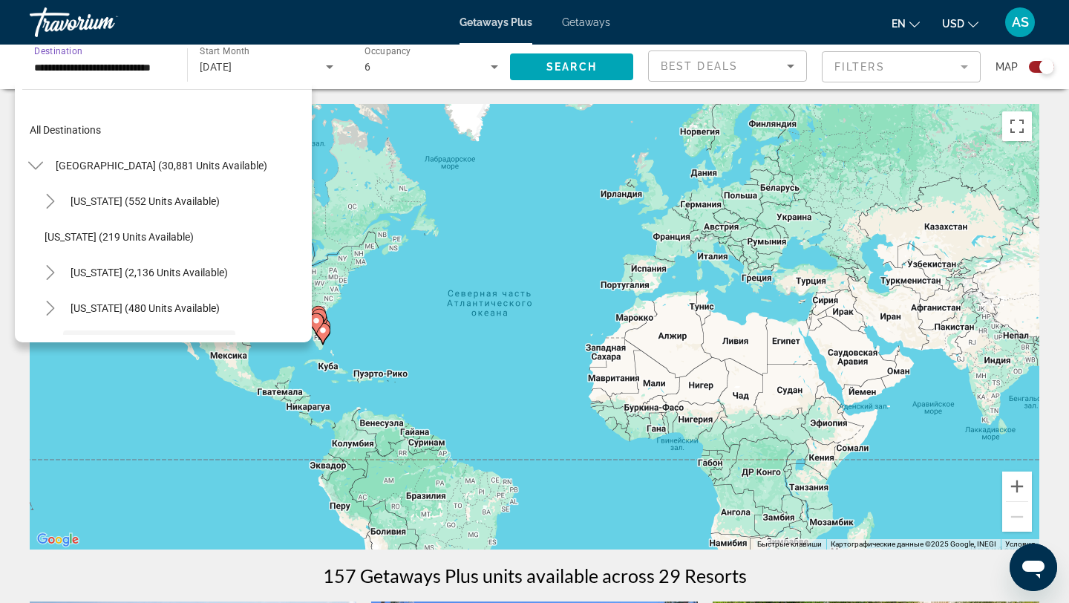
scroll to position [124, 0]
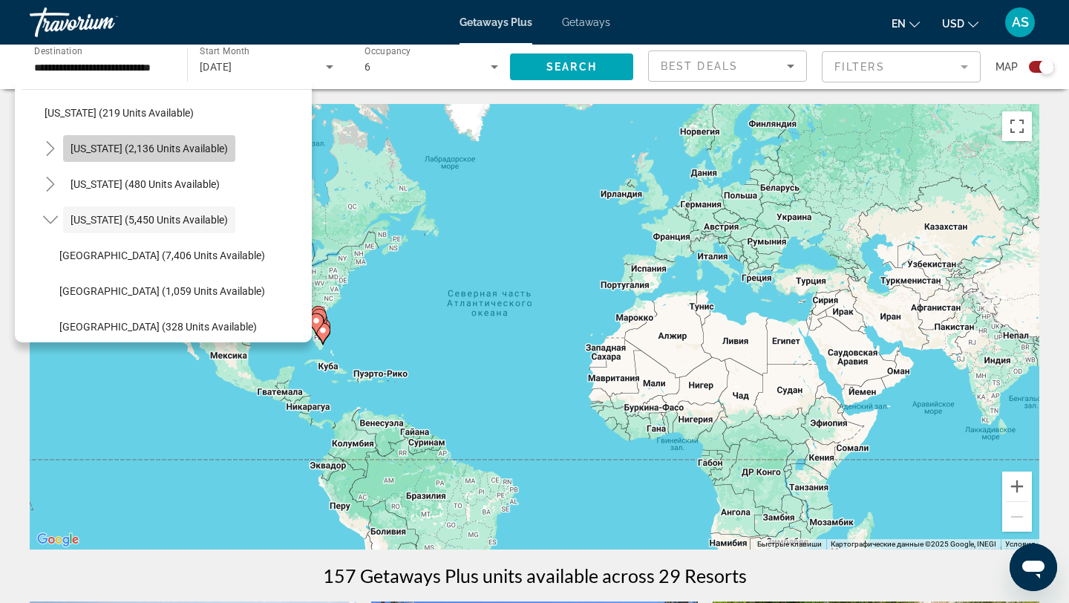
click at [149, 146] on span "California (2,136 units available)" at bounding box center [149, 149] width 157 height 12
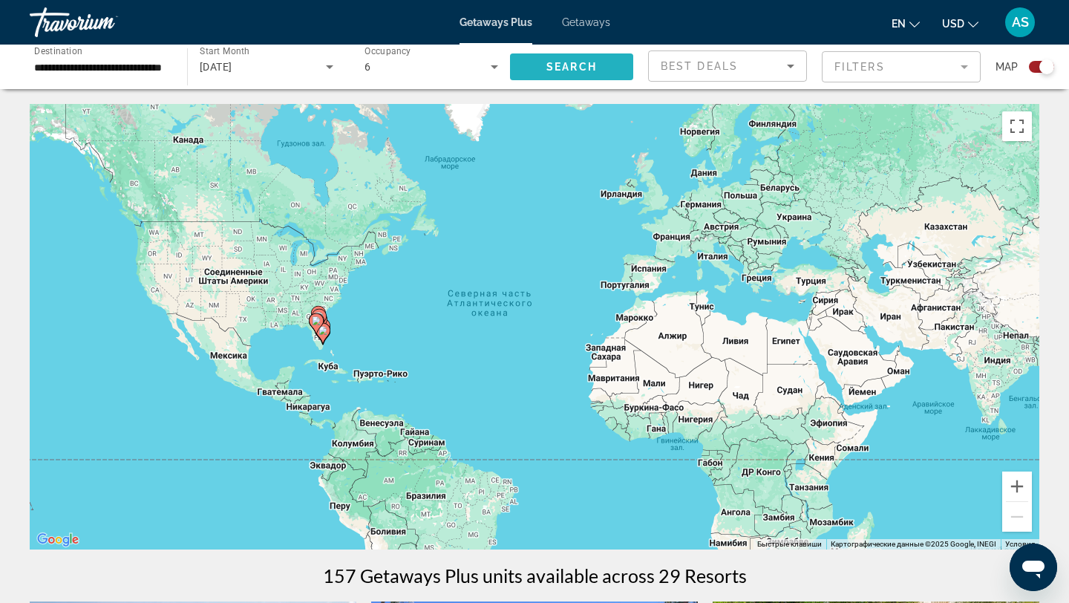
click at [551, 72] on span "Search" at bounding box center [572, 67] width 51 height 12
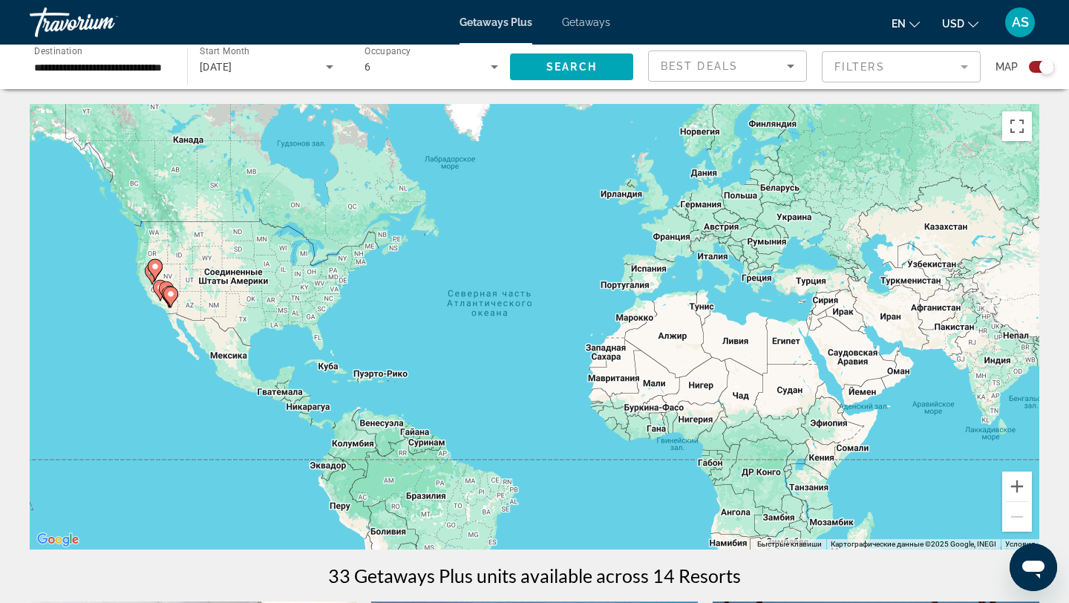
click at [147, 305] on div "Чтобы активировать перетаскивание с помощью клавиатуры, нажмите Alt + Ввод. Пос…" at bounding box center [535, 327] width 1010 height 446
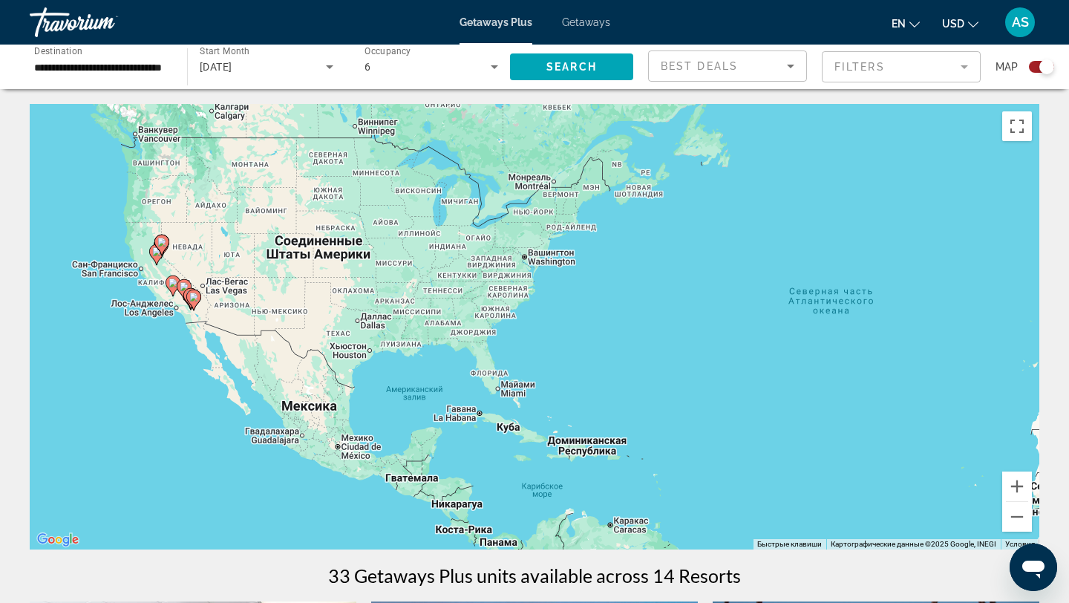
click at [147, 305] on div "Чтобы активировать перетаскивание с помощью клавиатуры, нажмите Alt + Ввод. Пос…" at bounding box center [535, 327] width 1010 height 446
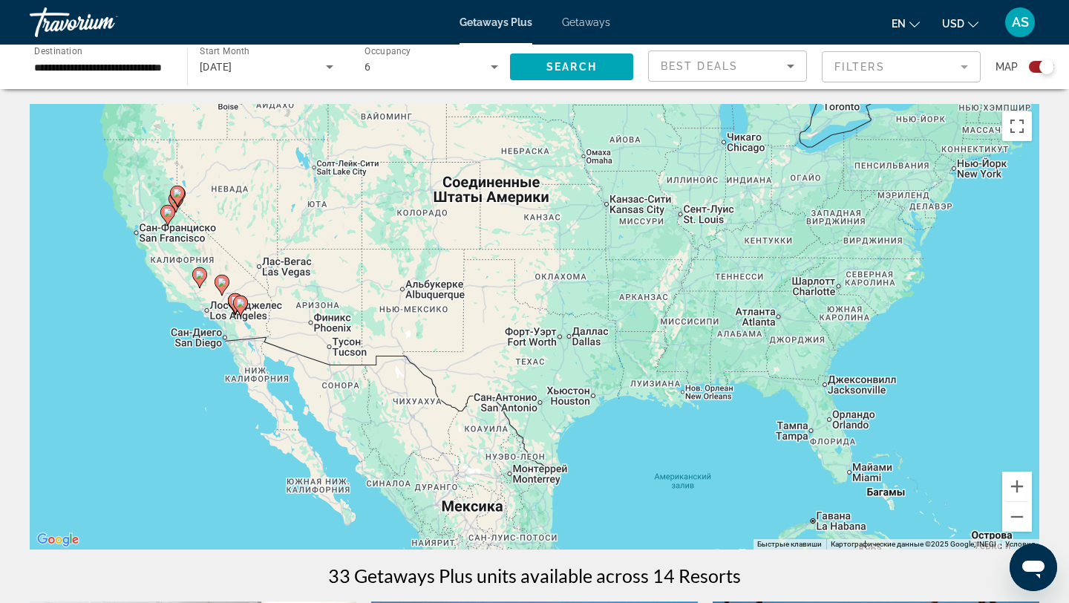
click at [147, 305] on div "Чтобы активировать перетаскивание с помощью клавиатуры, нажмите Alt + Ввод. Пос…" at bounding box center [535, 327] width 1010 height 446
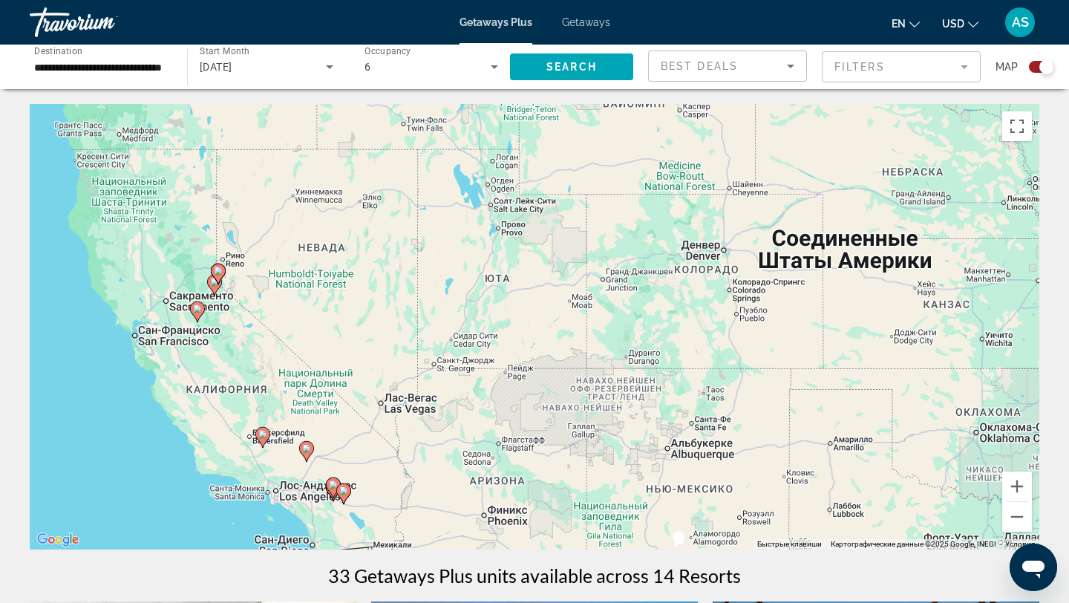
drag, startPoint x: 192, startPoint y: 154, endPoint x: 202, endPoint y: 330, distance: 177.1
click at [202, 330] on div "Чтобы активировать перетаскивание с помощью клавиатуры, нажмите Alt + Ввод. Пос…" at bounding box center [535, 327] width 1010 height 446
click at [136, 68] on input "**********" at bounding box center [101, 68] width 134 height 18
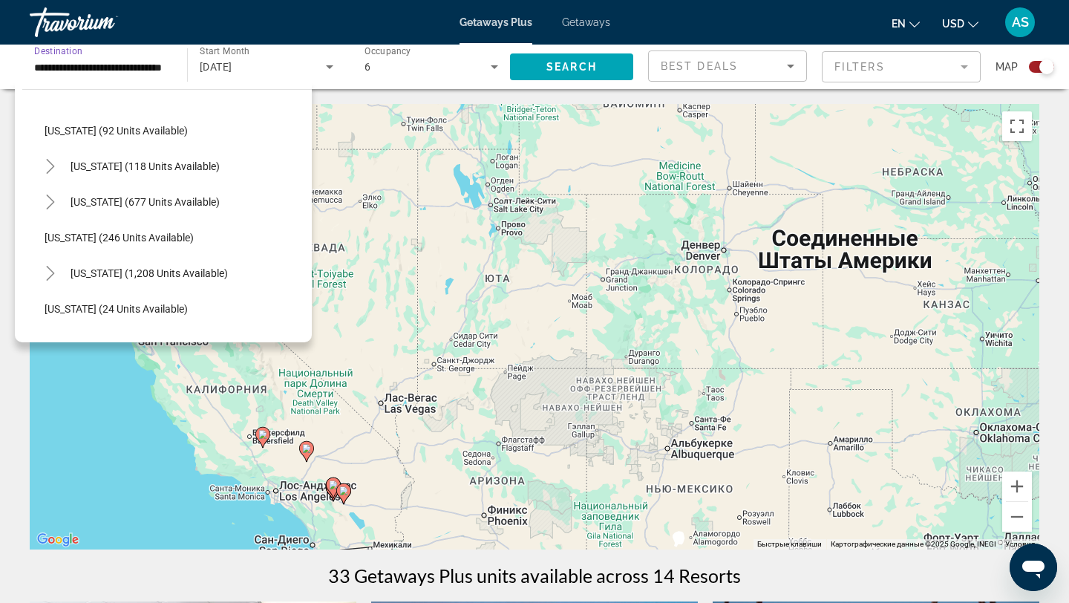
scroll to position [1026, 0]
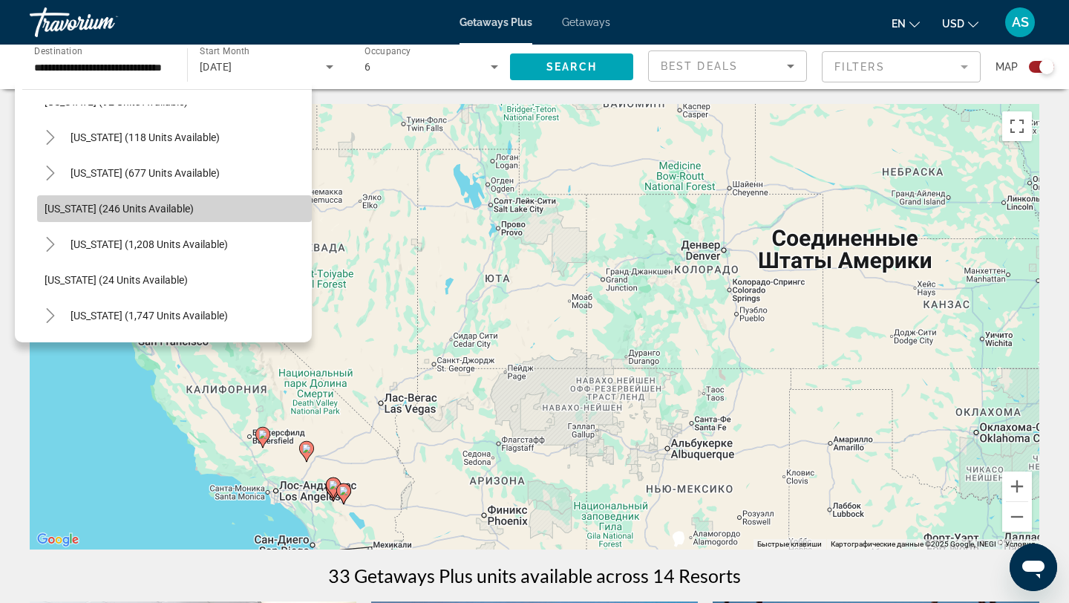
click at [100, 203] on span "Oregon (246 units available)" at bounding box center [119, 209] width 149 height 12
type input "**********"
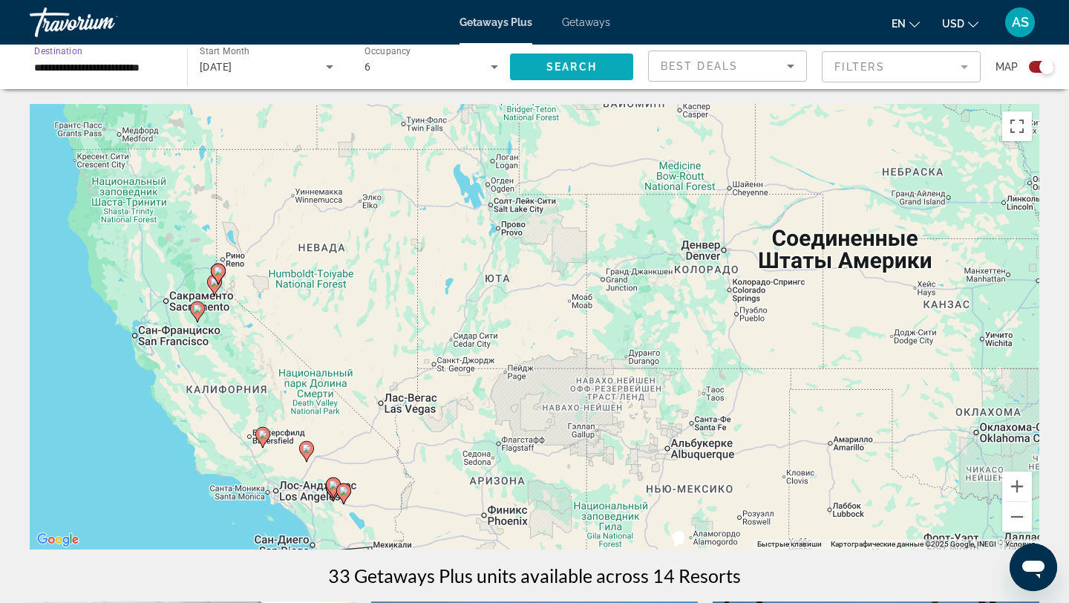
click at [557, 68] on span "Search" at bounding box center [572, 67] width 51 height 12
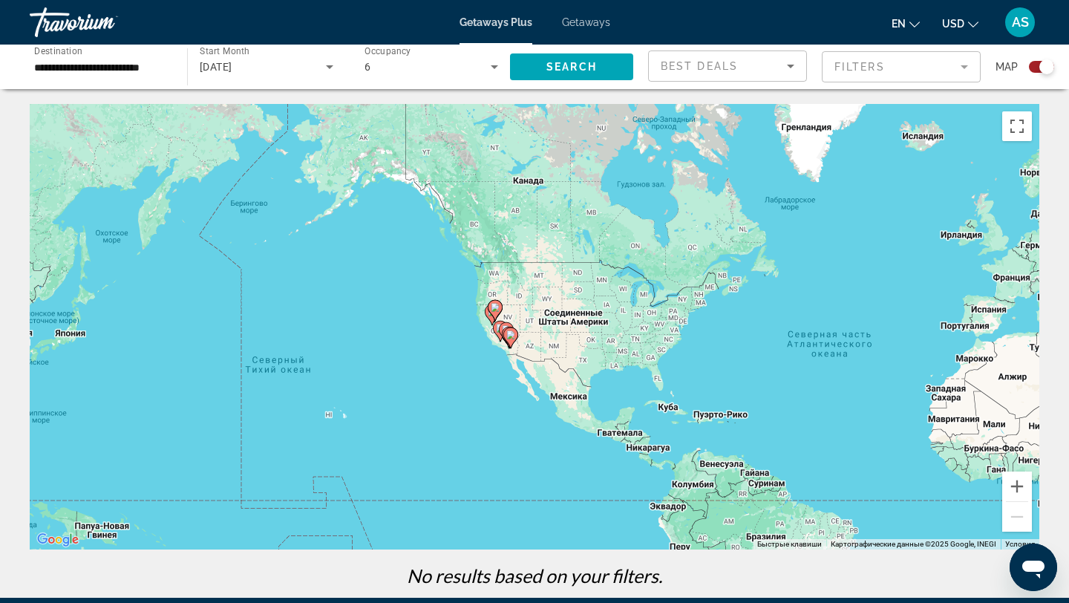
click at [477, 315] on div "Чтобы активировать перетаскивание с помощью клавиатуры, нажмите Alt + Ввод. Пос…" at bounding box center [535, 327] width 1010 height 446
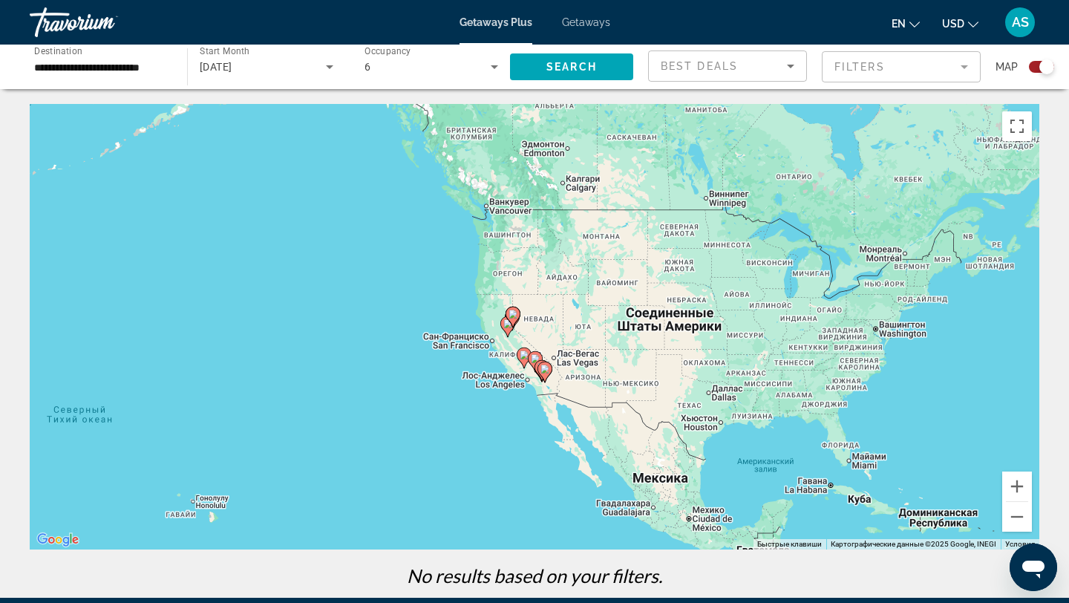
click at [477, 315] on div "Чтобы активировать перетаскивание с помощью клавиатуры, нажмите Alt + Ввод. Пос…" at bounding box center [535, 327] width 1010 height 446
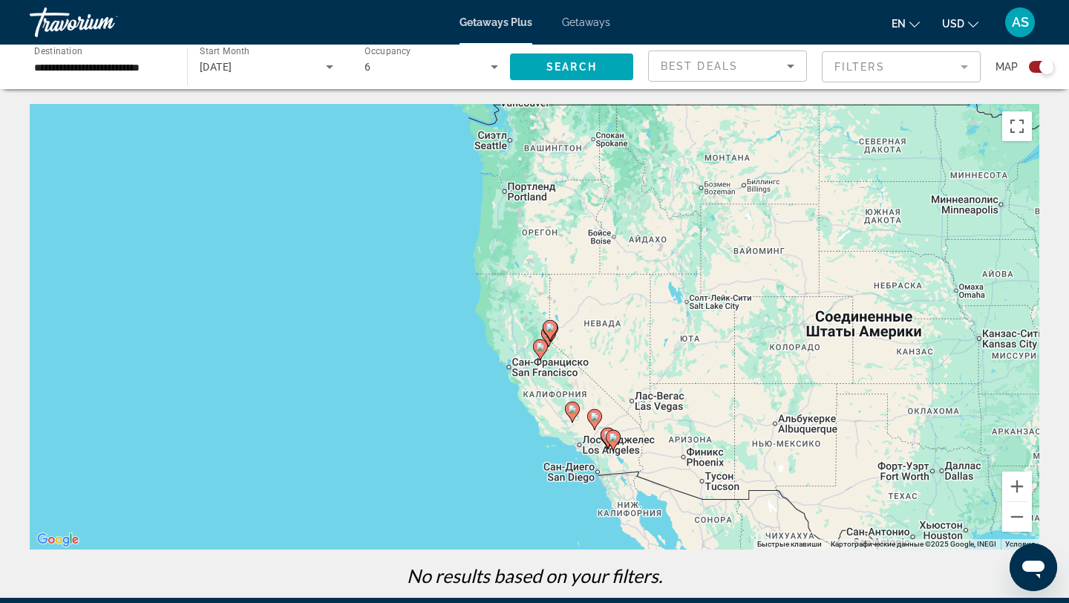
click at [446, 299] on div "Чтобы активировать перетаскивание с помощью клавиатуры, нажмите Alt + Ввод. Пос…" at bounding box center [535, 327] width 1010 height 446
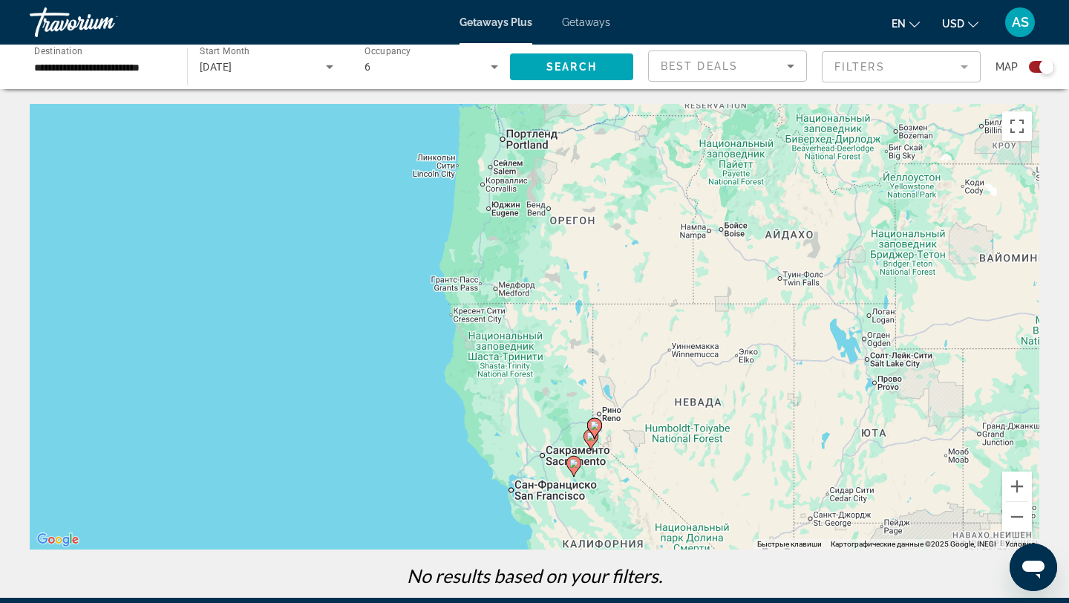
drag, startPoint x: 566, startPoint y: 362, endPoint x: 505, endPoint y: 417, distance: 82.5
click at [505, 417] on div "Чтобы активировать перетаскивание с помощью клавиатуры, нажмите Alt + Ввод. Пос…" at bounding box center [535, 327] width 1010 height 446
click at [152, 73] on input "**********" at bounding box center [101, 68] width 134 height 18
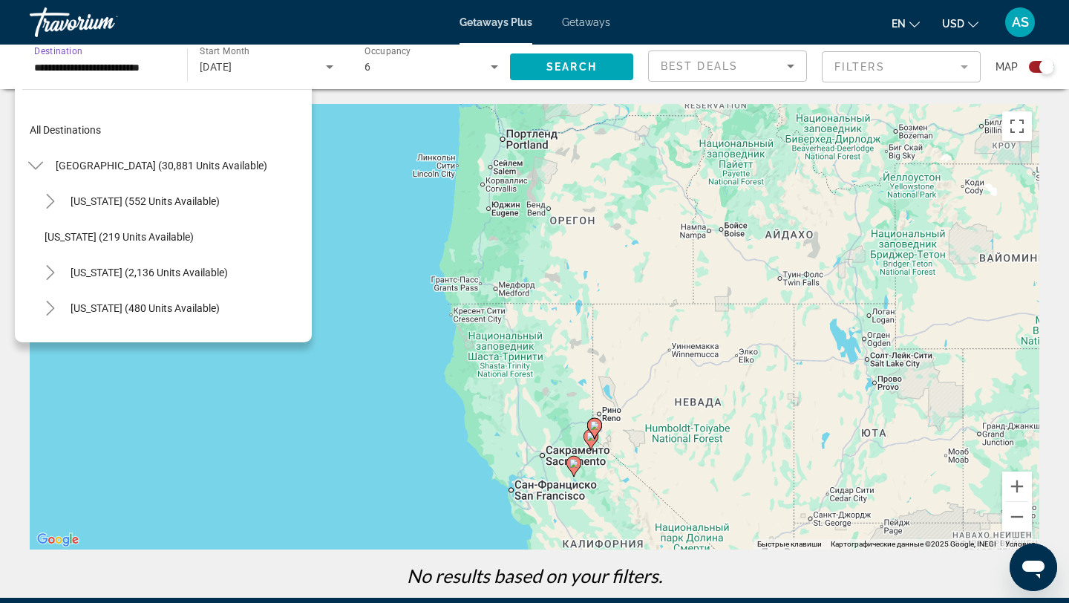
scroll to position [837, 0]
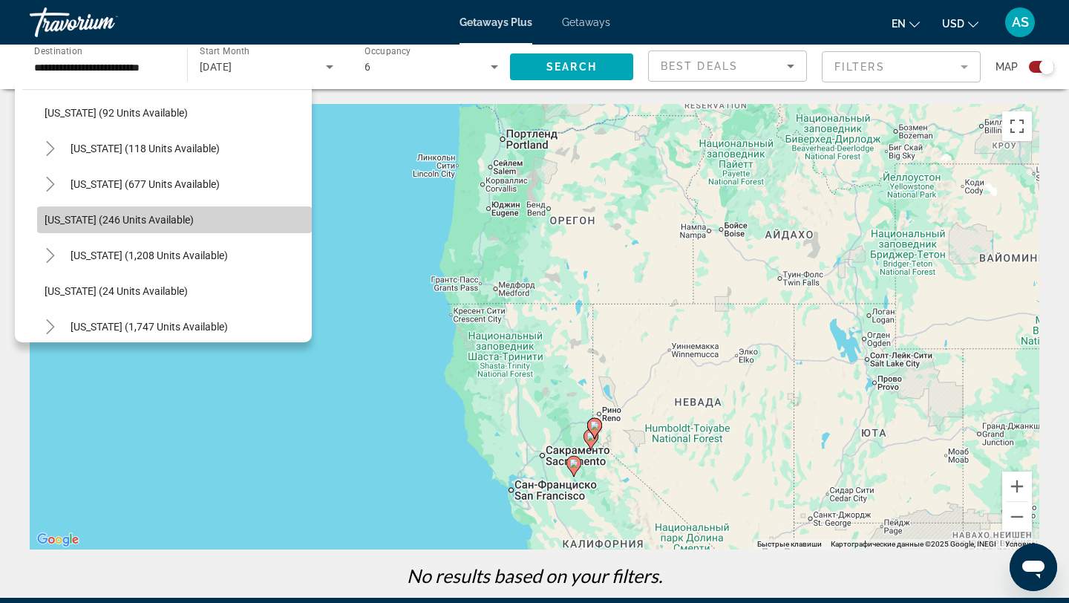
click at [133, 221] on span "Oregon (246 units available)" at bounding box center [119, 220] width 149 height 12
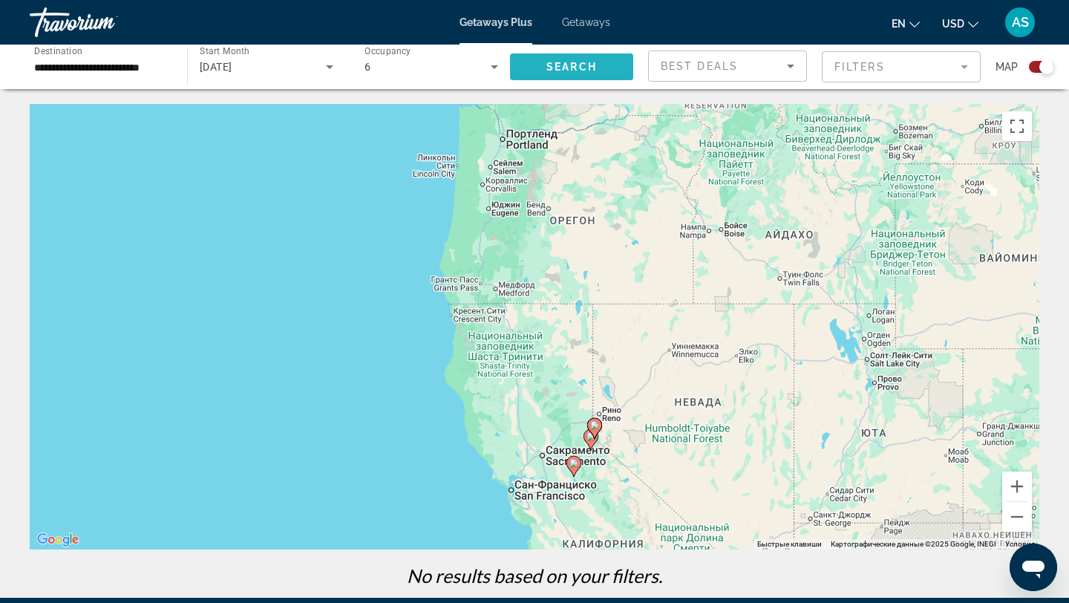
click at [535, 62] on span "Search widget" at bounding box center [571, 67] width 123 height 36
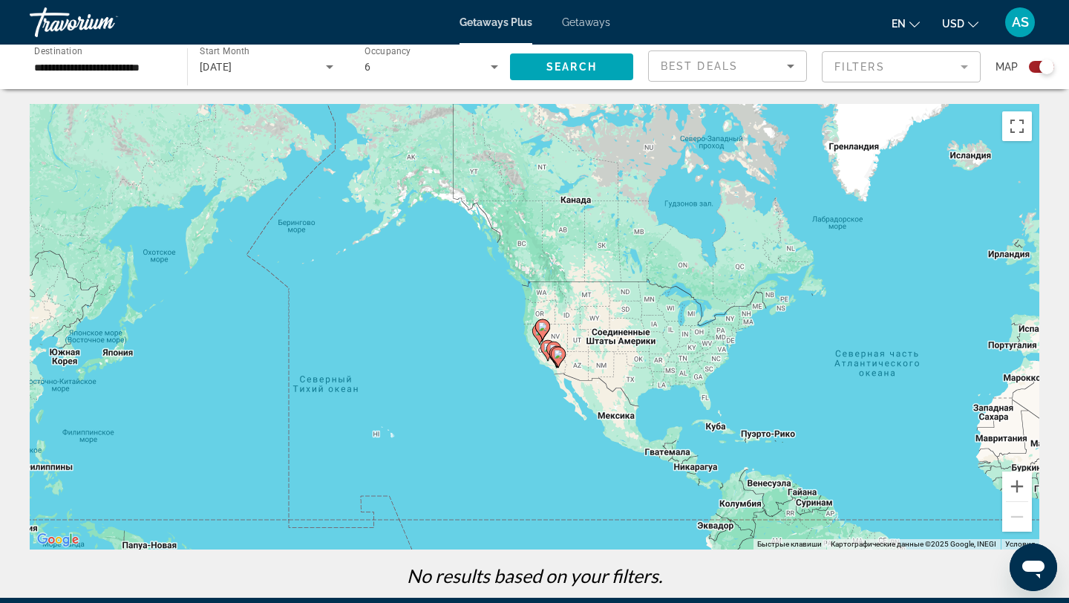
click at [153, 65] on input "**********" at bounding box center [101, 68] width 134 height 18
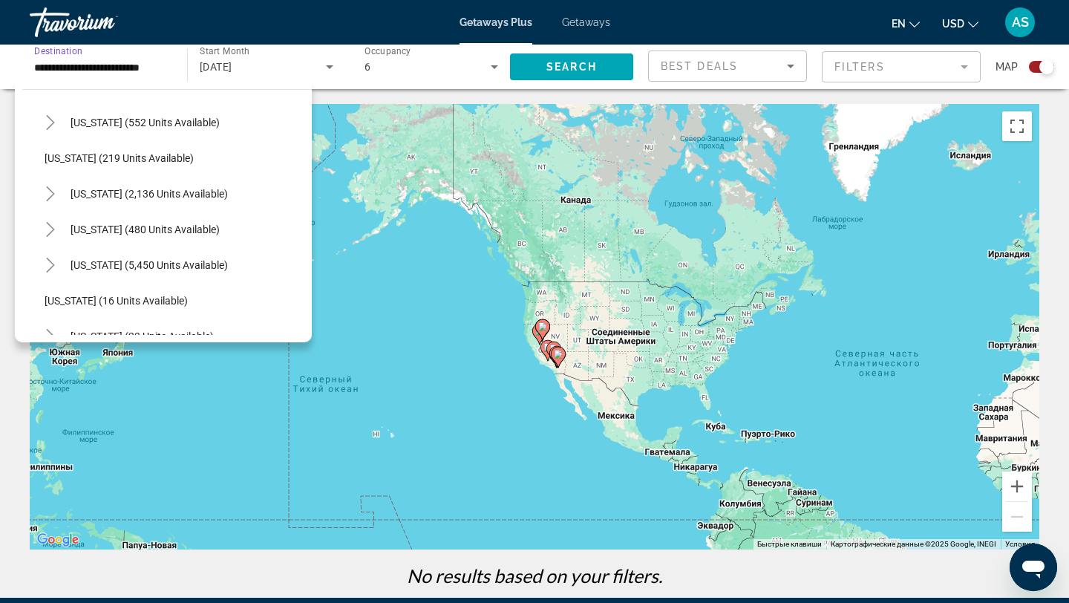
scroll to position [0, 0]
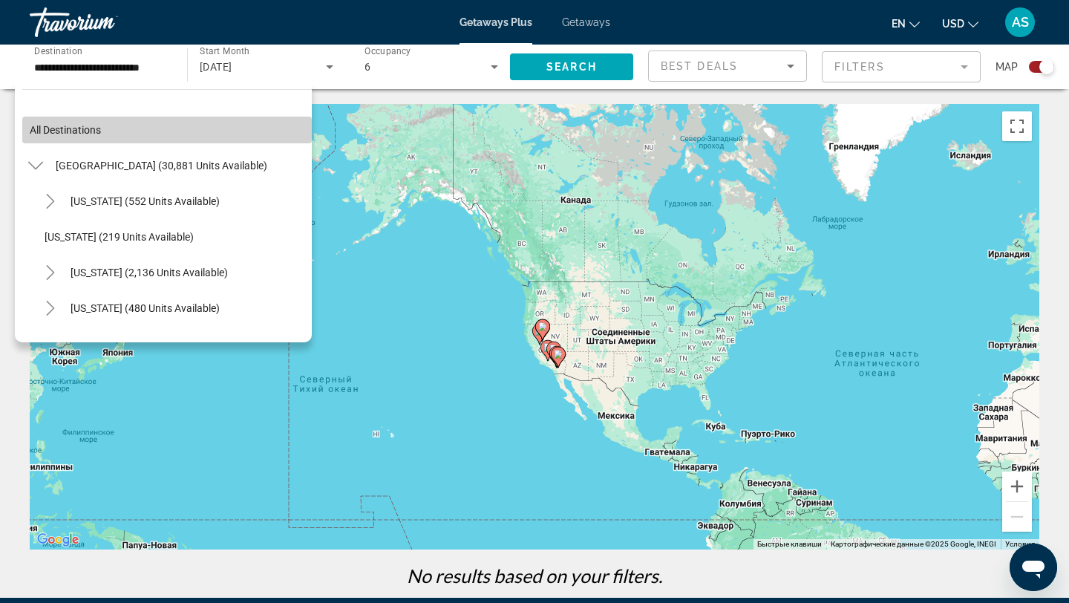
click at [100, 130] on span "All destinations" at bounding box center [65, 130] width 71 height 12
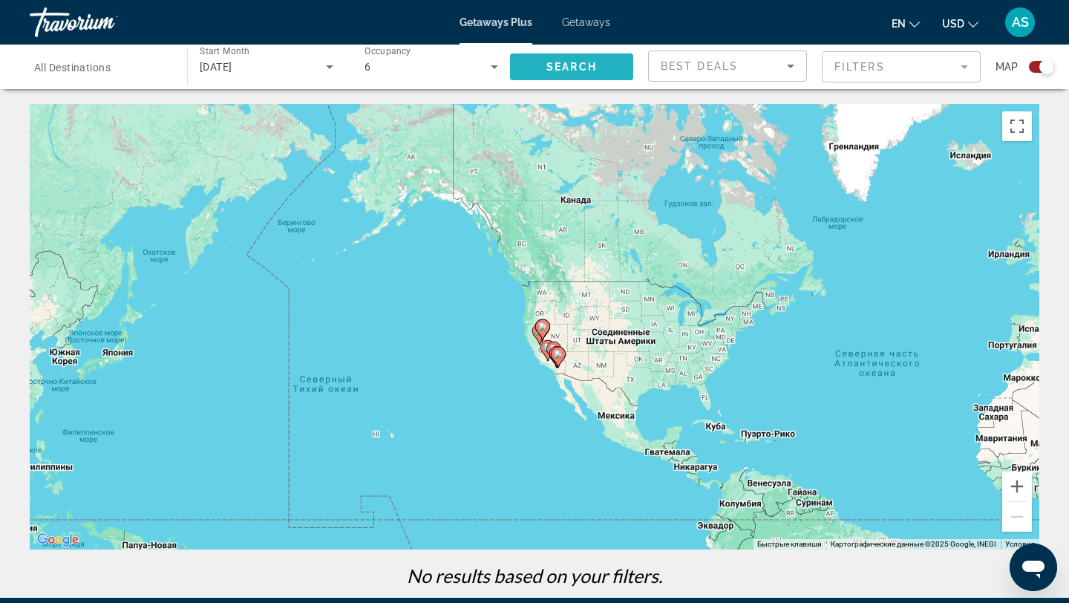
click at [578, 68] on span "Search" at bounding box center [572, 67] width 51 height 12
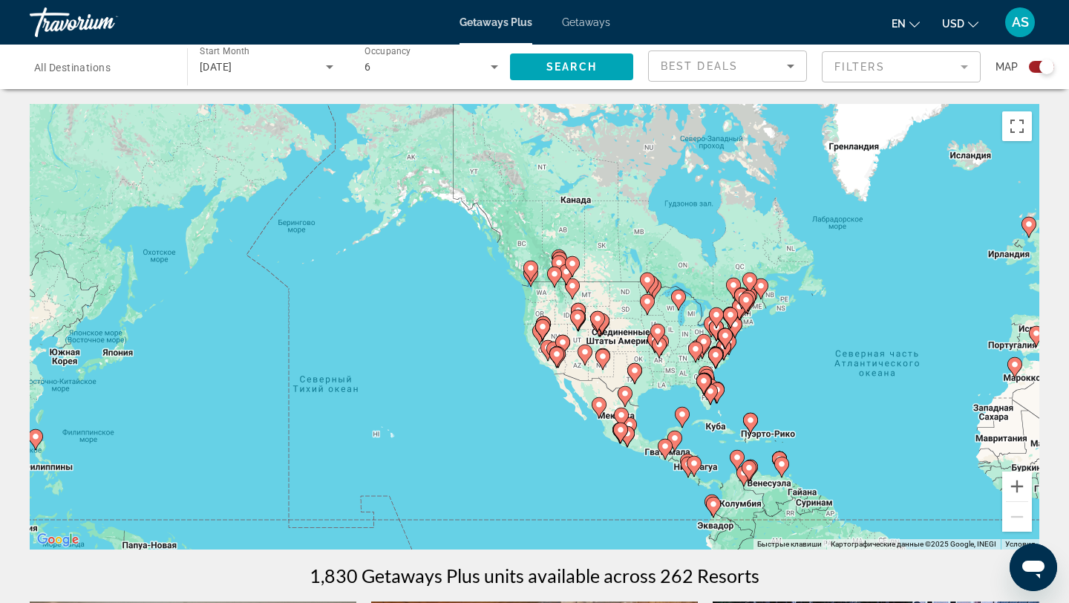
click at [515, 300] on div "Чтобы активировать перетаскивание с помощью клавиатуры, нажмите Alt + Ввод. Пос…" at bounding box center [535, 327] width 1010 height 446
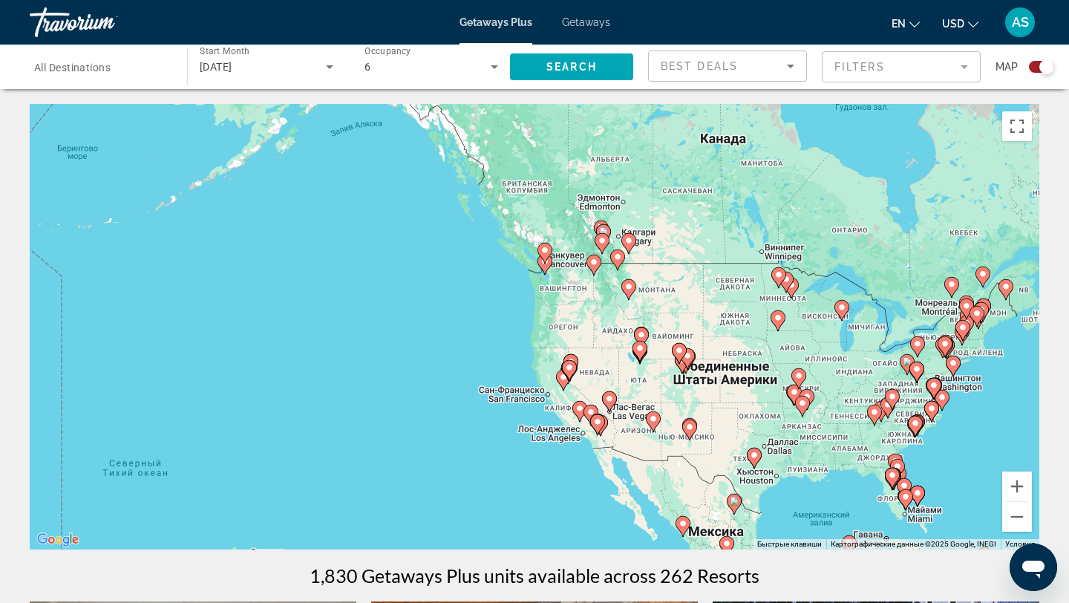
click at [525, 281] on div "Чтобы активировать перетаскивание с помощью клавиатуры, нажмите Alt + Ввод. Пос…" at bounding box center [535, 327] width 1010 height 446
click at [512, 293] on div "Чтобы активировать перетаскивание с помощью клавиатуры, нажмите Alt + Ввод. Пос…" at bounding box center [535, 327] width 1010 height 446
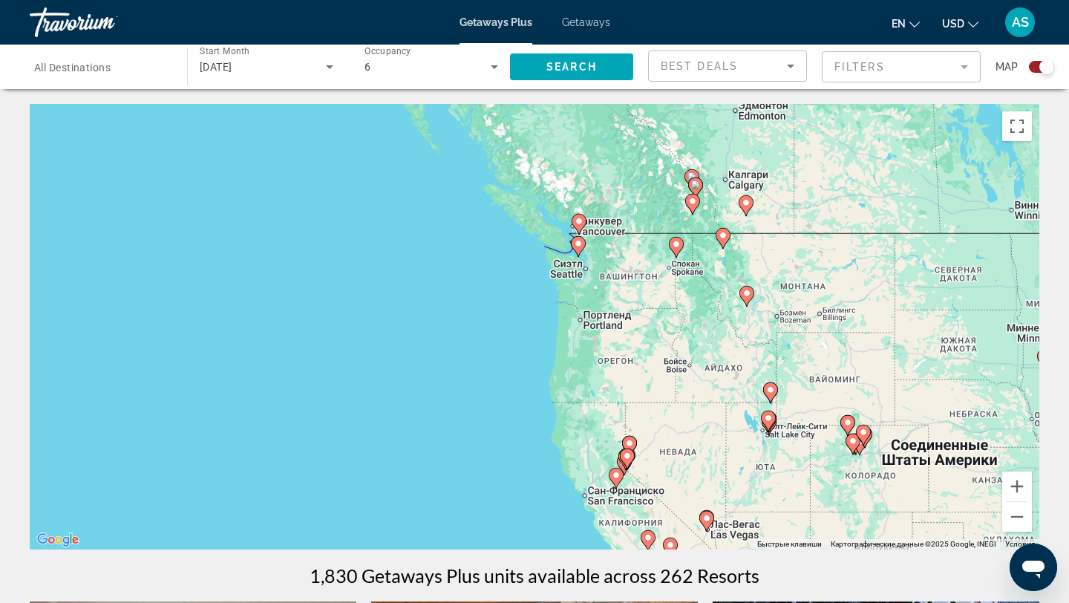
click at [507, 276] on div "Чтобы активировать перетаскивание с помощью клавиатуры, нажмите Alt + Ввод. Пос…" at bounding box center [535, 327] width 1010 height 446
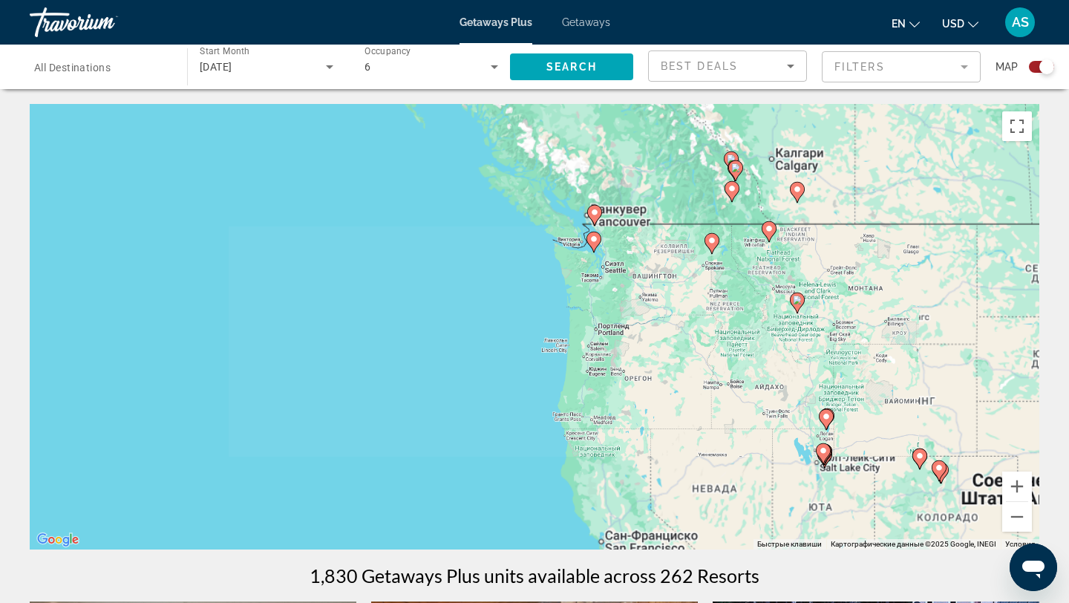
click at [507, 276] on div "Чтобы активировать перетаскивание с помощью клавиатуры, нажмите Alt + Ввод. Пос…" at bounding box center [535, 327] width 1010 height 446
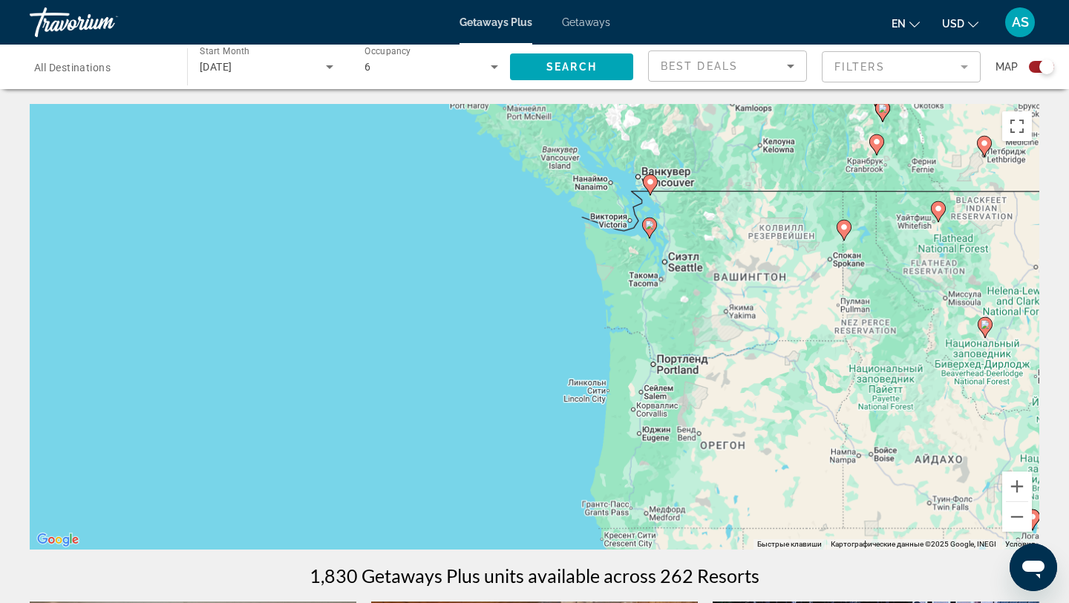
click at [507, 276] on div "Чтобы активировать перетаскивание с помощью клавиатуры, нажмите Alt + Ввод. Пос…" at bounding box center [535, 327] width 1010 height 446
click at [633, 247] on div "Чтобы активировать перетаскивание с помощью клавиатуры, нажмите Alt + Ввод. Пос…" at bounding box center [535, 327] width 1010 height 446
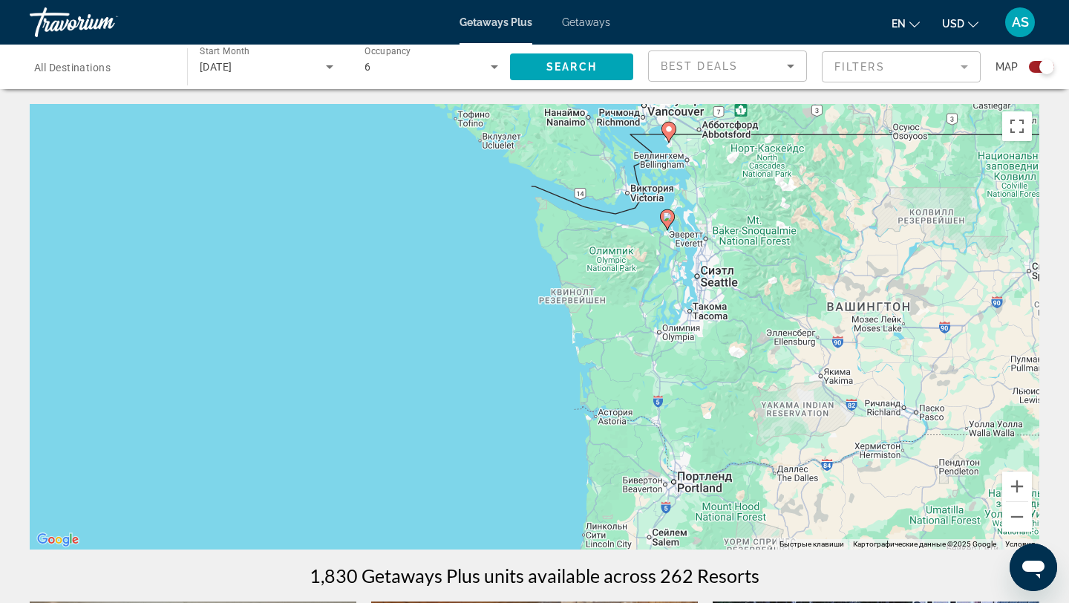
click at [669, 218] on image "Main content" at bounding box center [667, 216] width 9 height 9
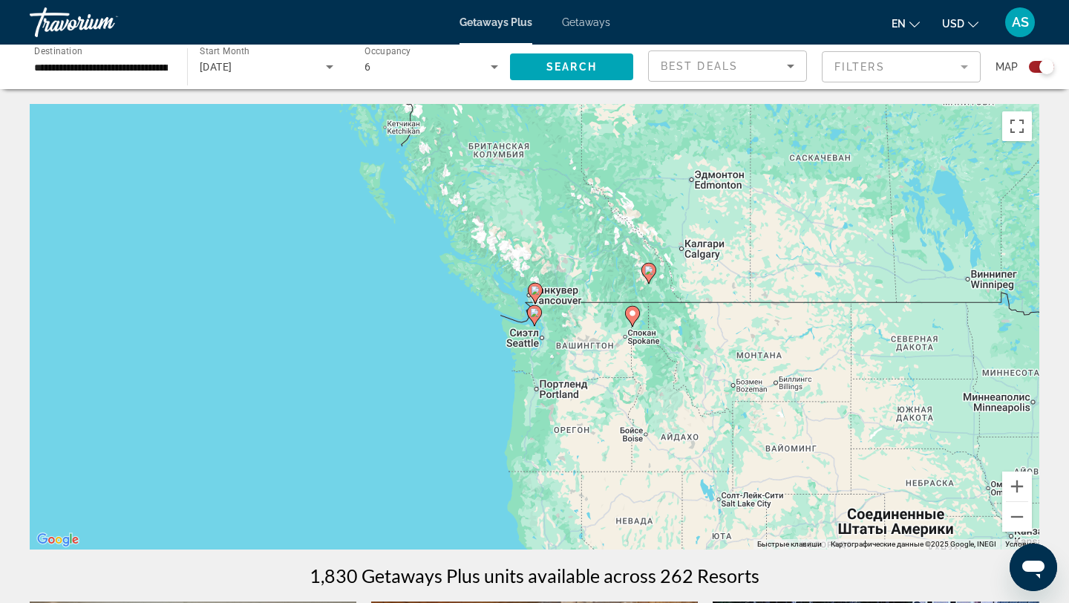
click at [535, 313] on image "Main content" at bounding box center [534, 312] width 9 height 9
type input "**********"
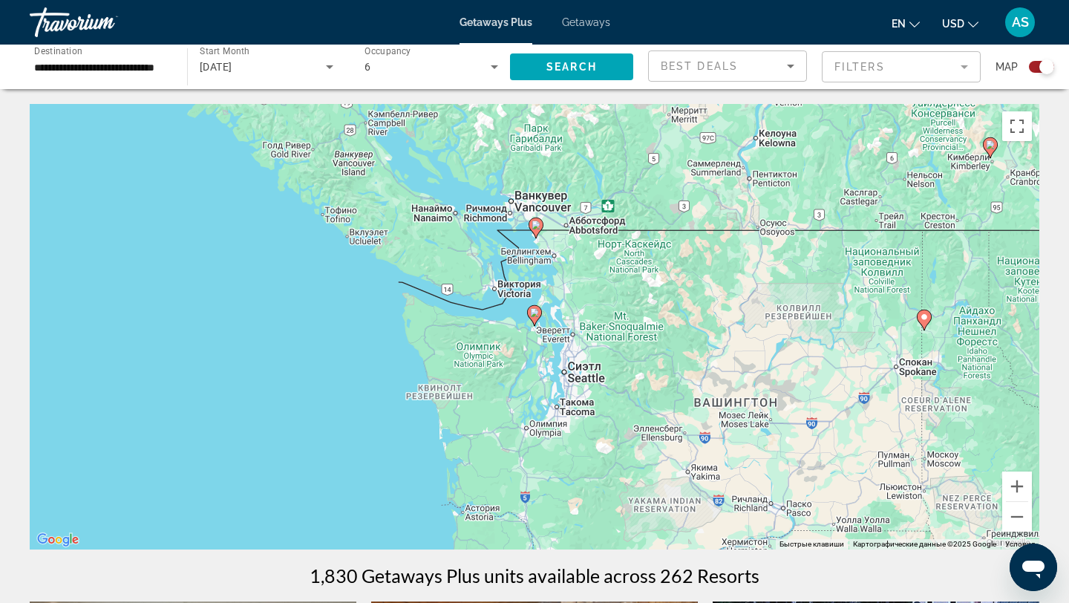
click at [535, 319] on icon "Main content" at bounding box center [534, 315] width 13 height 19
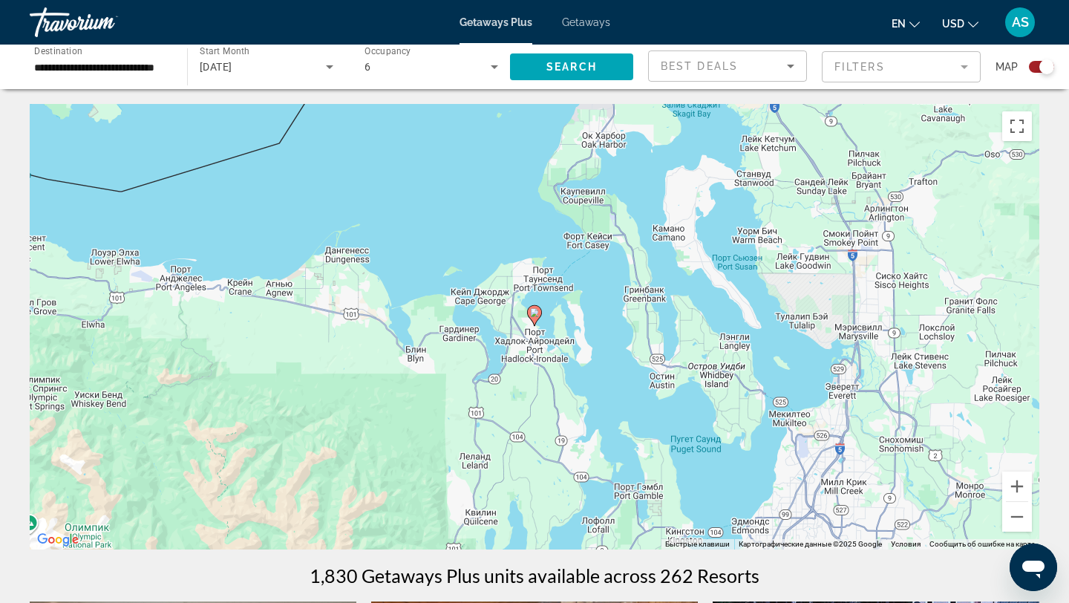
click at [535, 313] on image "Main content" at bounding box center [534, 312] width 9 height 9
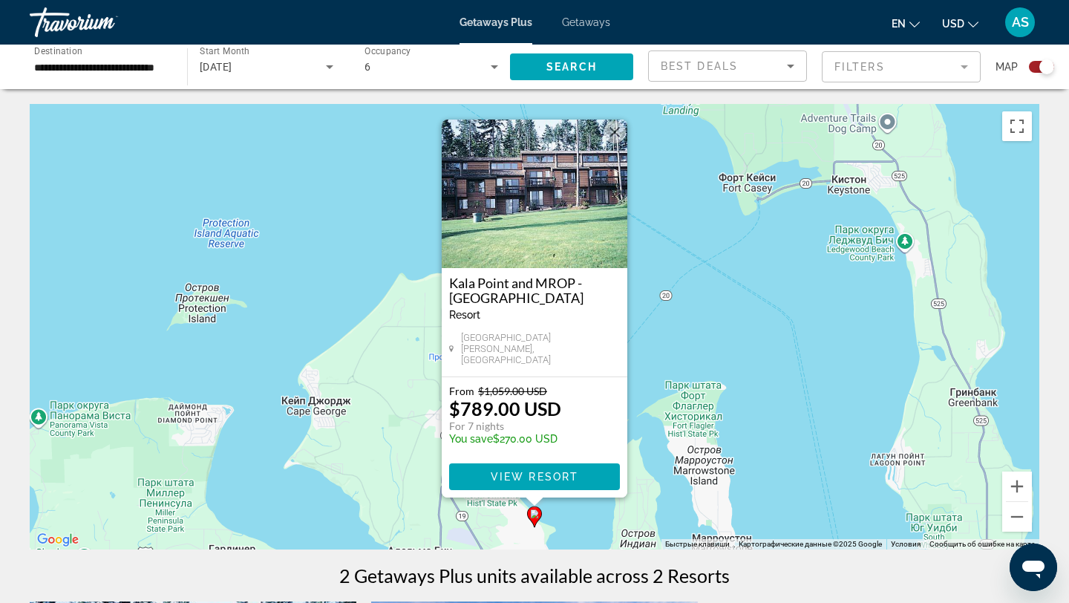
click at [615, 140] on button "Закрыть" at bounding box center [615, 132] width 22 height 22
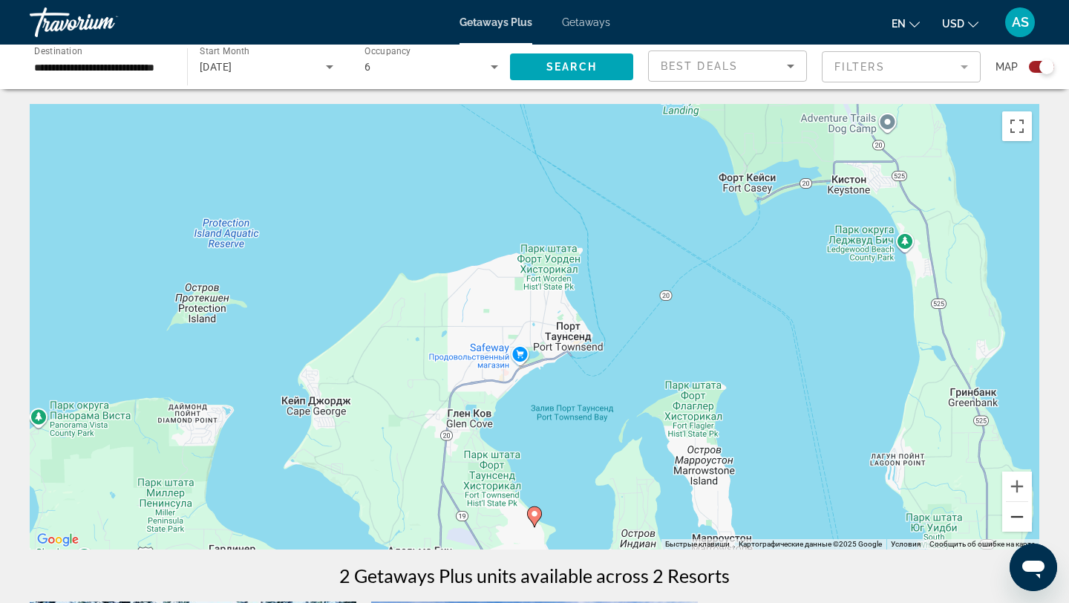
click at [1016, 515] on button "Уменьшить" at bounding box center [1018, 517] width 30 height 30
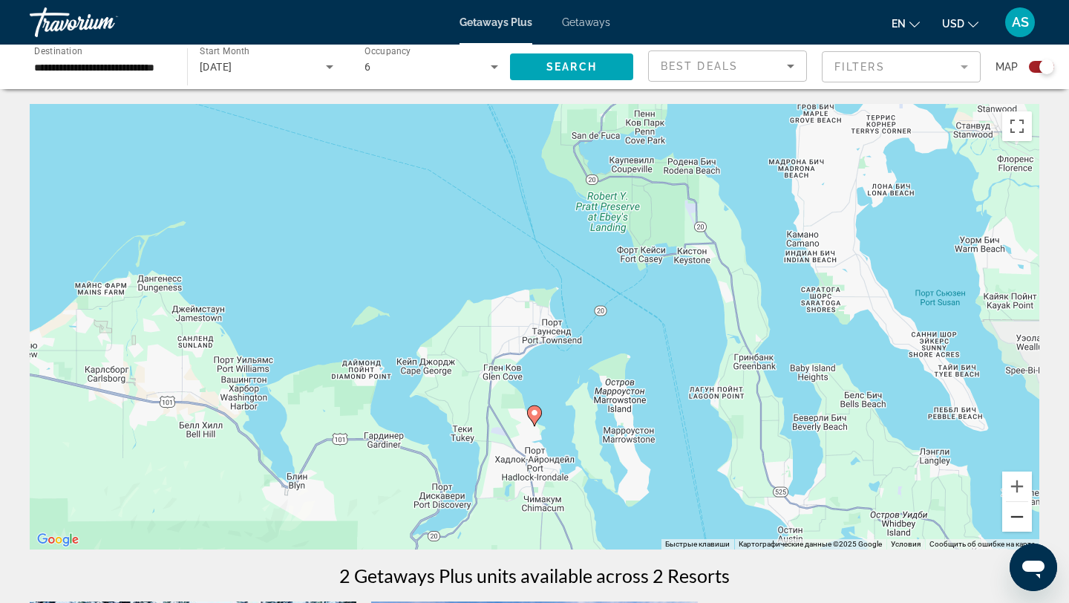
click at [1016, 515] on button "Уменьшить" at bounding box center [1018, 517] width 30 height 30
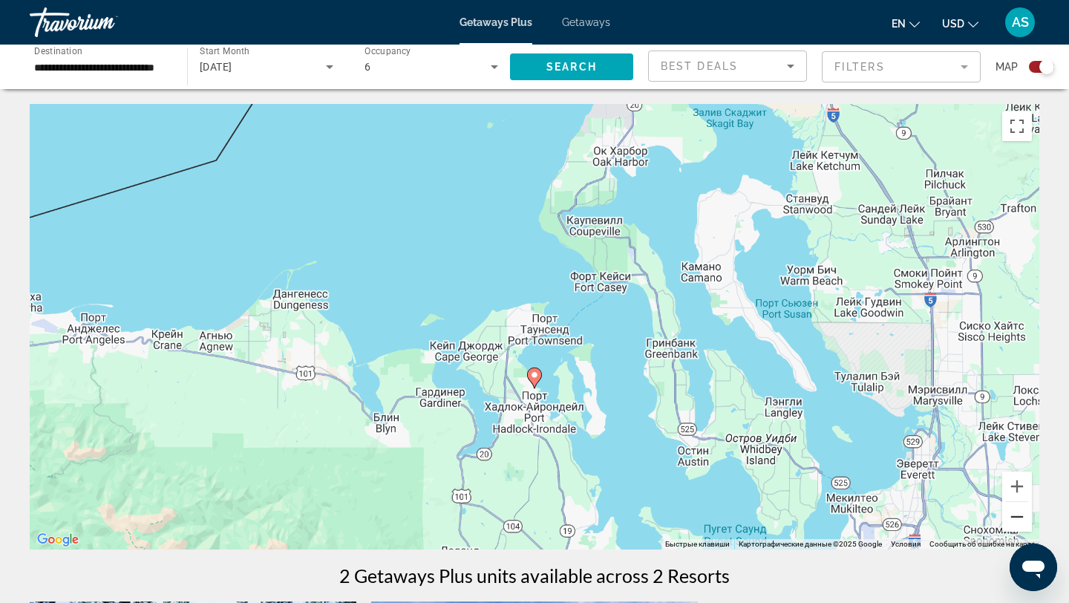
click at [1016, 515] on button "Уменьшить" at bounding box center [1018, 517] width 30 height 30
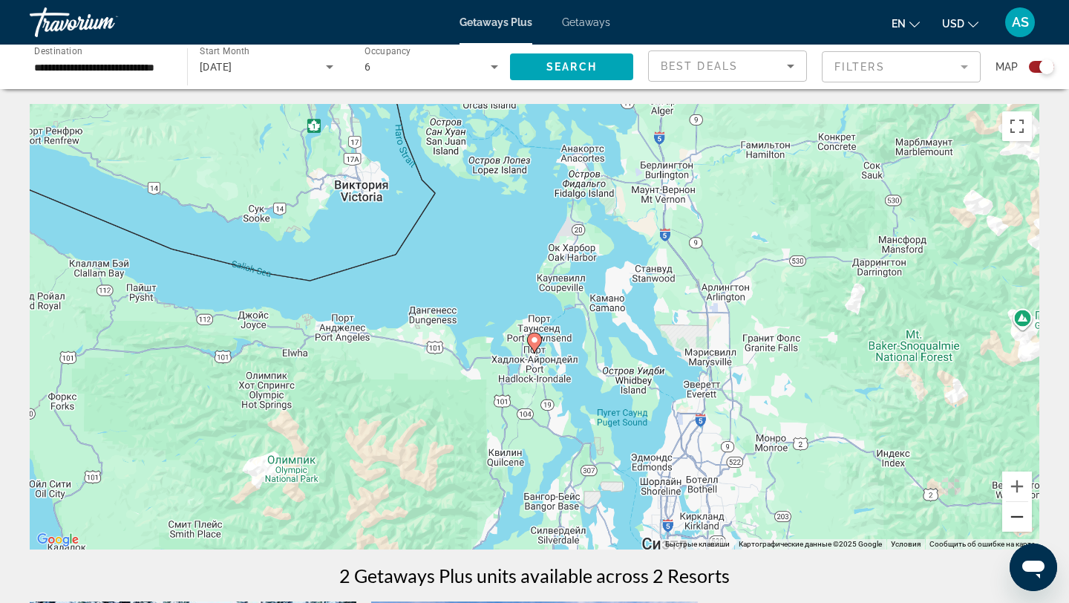
click at [1016, 515] on button "Уменьшить" at bounding box center [1018, 517] width 30 height 30
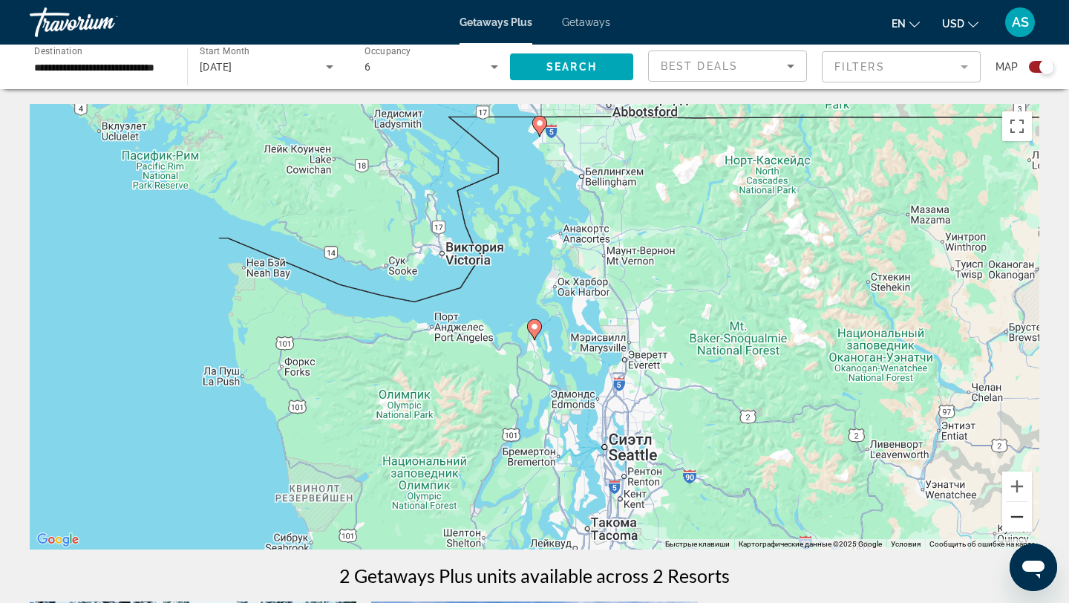
click at [1016, 515] on button "Уменьшить" at bounding box center [1018, 517] width 30 height 30
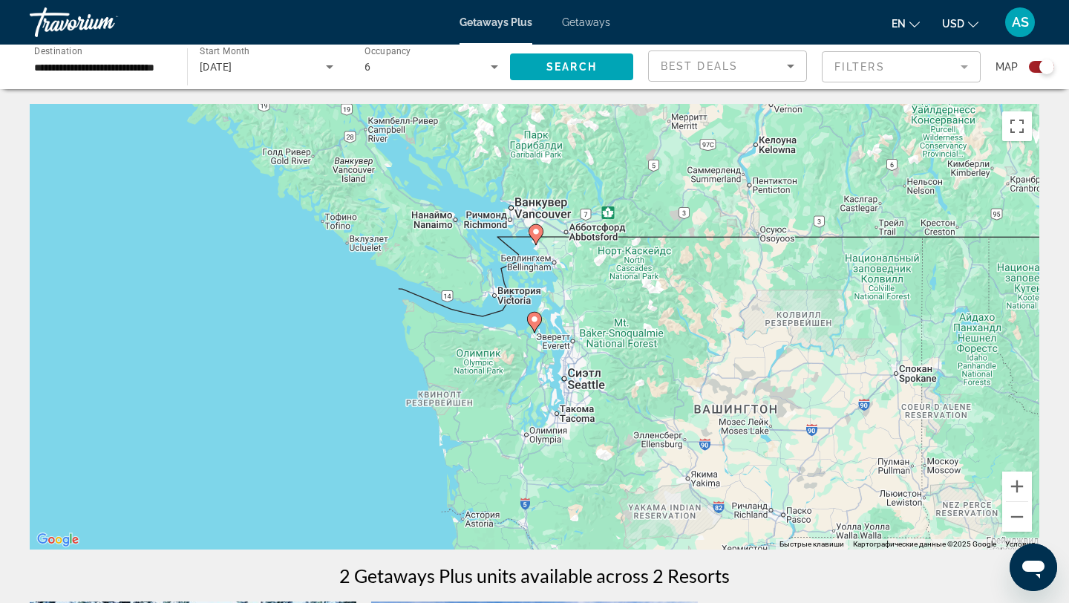
click at [538, 234] on image "Main content" at bounding box center [536, 231] width 9 height 9
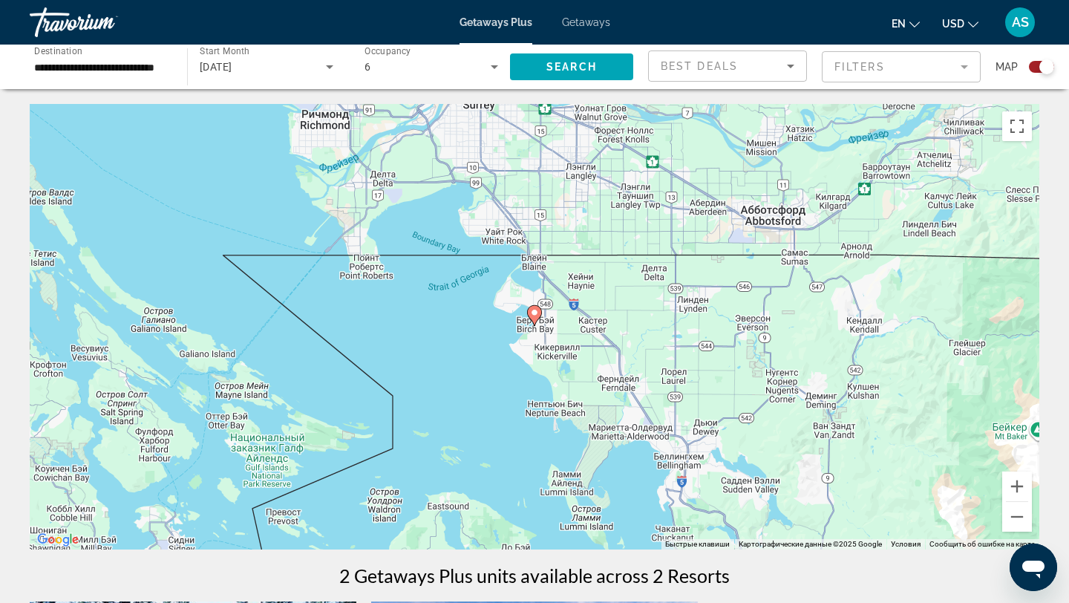
click at [535, 319] on icon "Main content" at bounding box center [534, 315] width 13 height 19
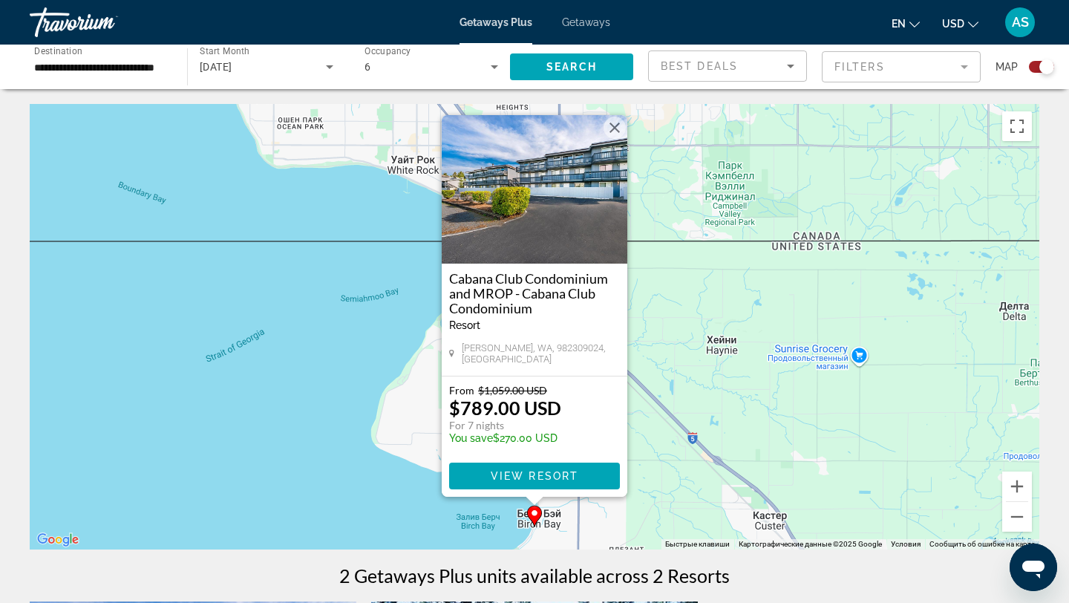
click at [619, 139] on button "Закрыть" at bounding box center [615, 128] width 22 height 22
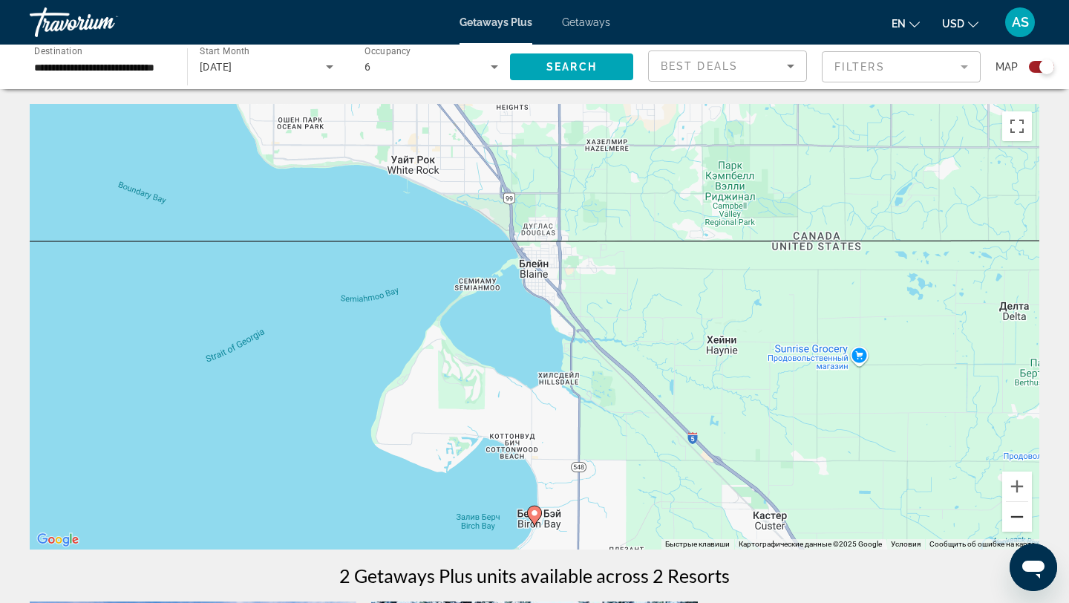
click at [1026, 517] on button "Уменьшить" at bounding box center [1018, 517] width 30 height 30
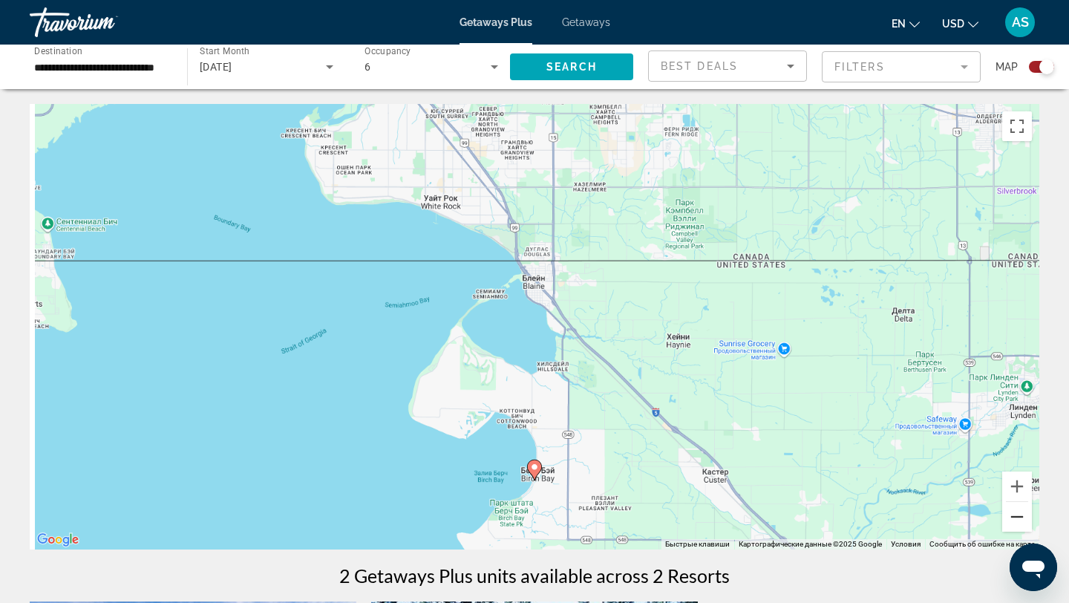
click at [1026, 517] on button "Уменьшить" at bounding box center [1018, 517] width 30 height 30
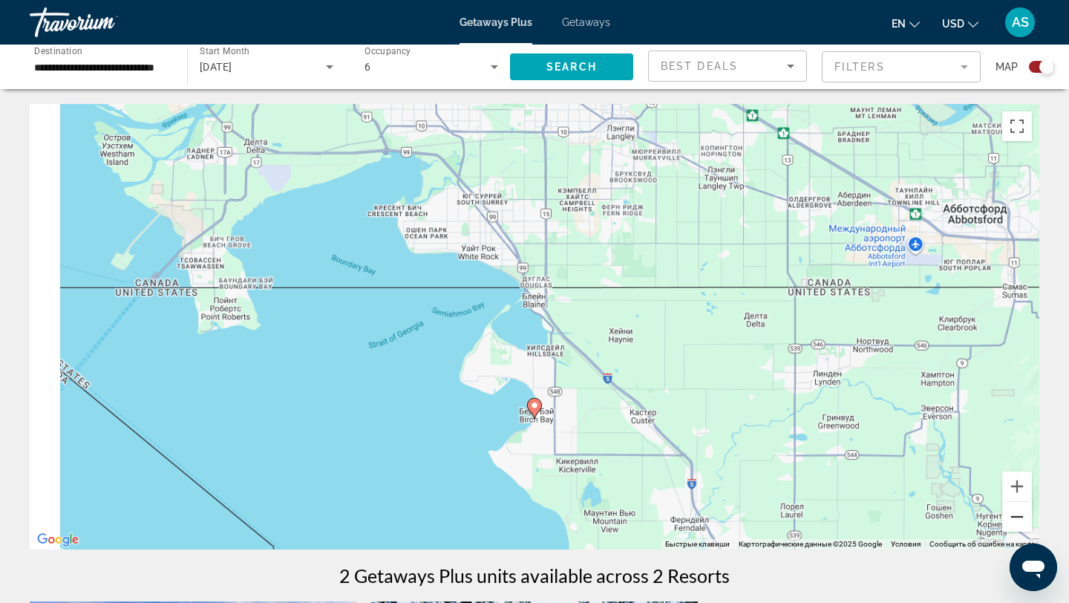
click at [1026, 517] on button "Уменьшить" at bounding box center [1018, 517] width 30 height 30
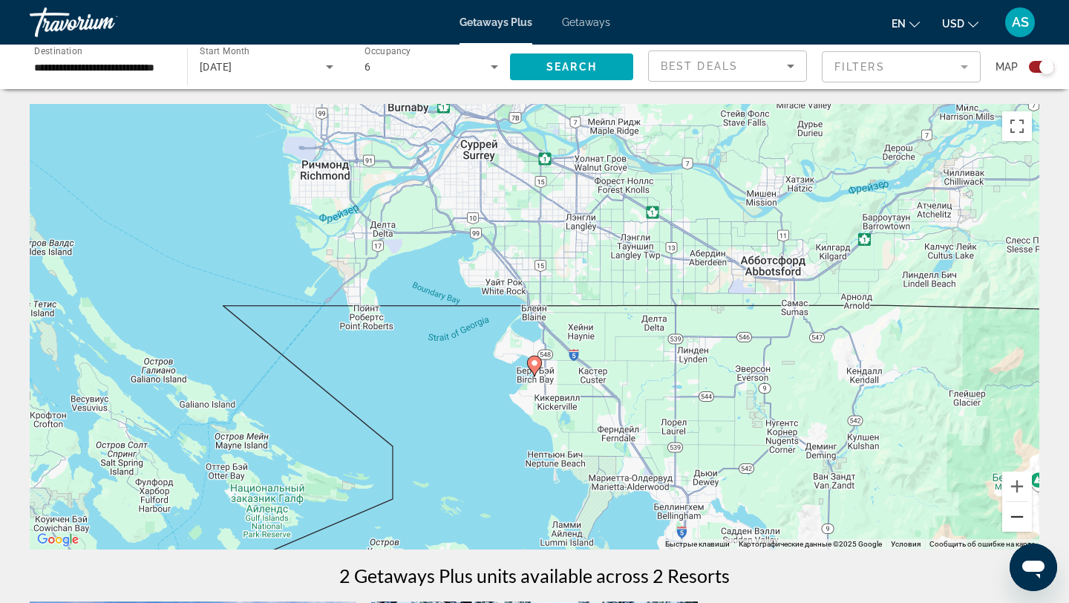
click at [1026, 517] on button "Уменьшить" at bounding box center [1018, 517] width 30 height 30
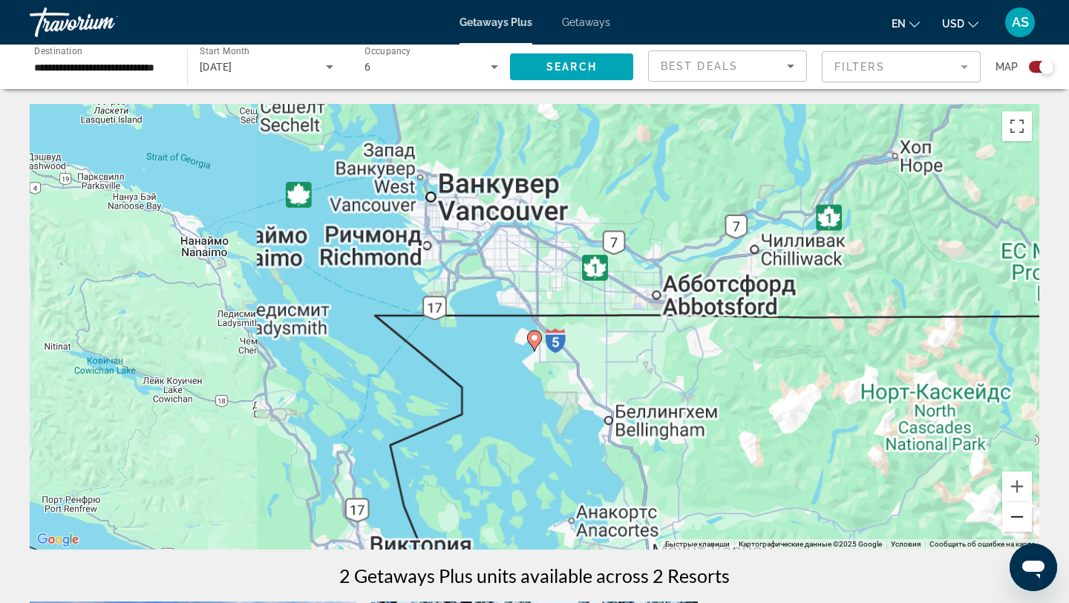
click at [1026, 517] on button "Уменьшить" at bounding box center [1018, 517] width 30 height 30
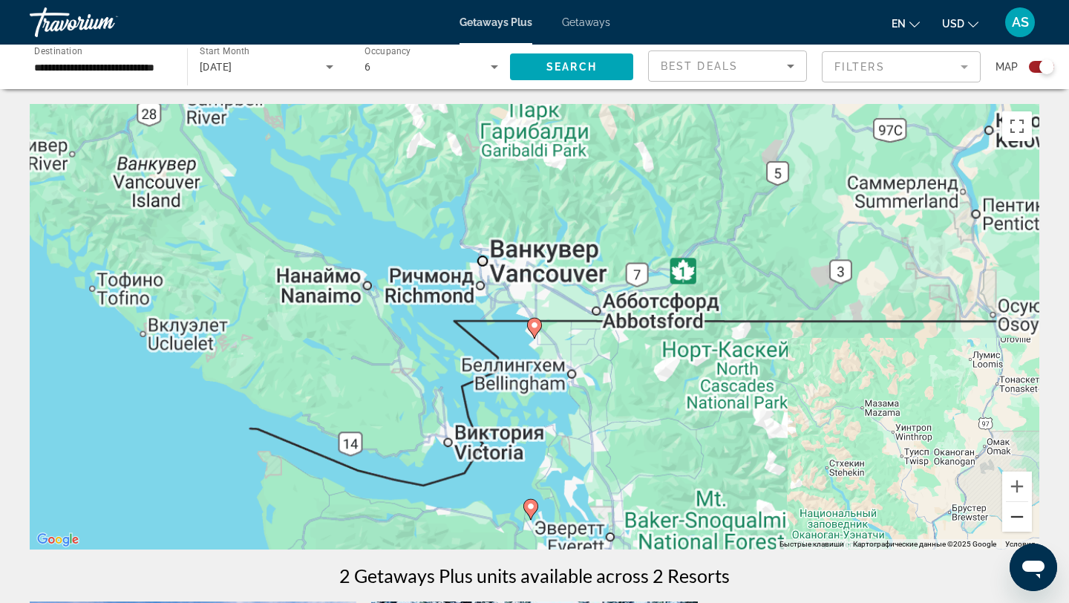
click at [1026, 517] on button "Уменьшить" at bounding box center [1018, 517] width 30 height 30
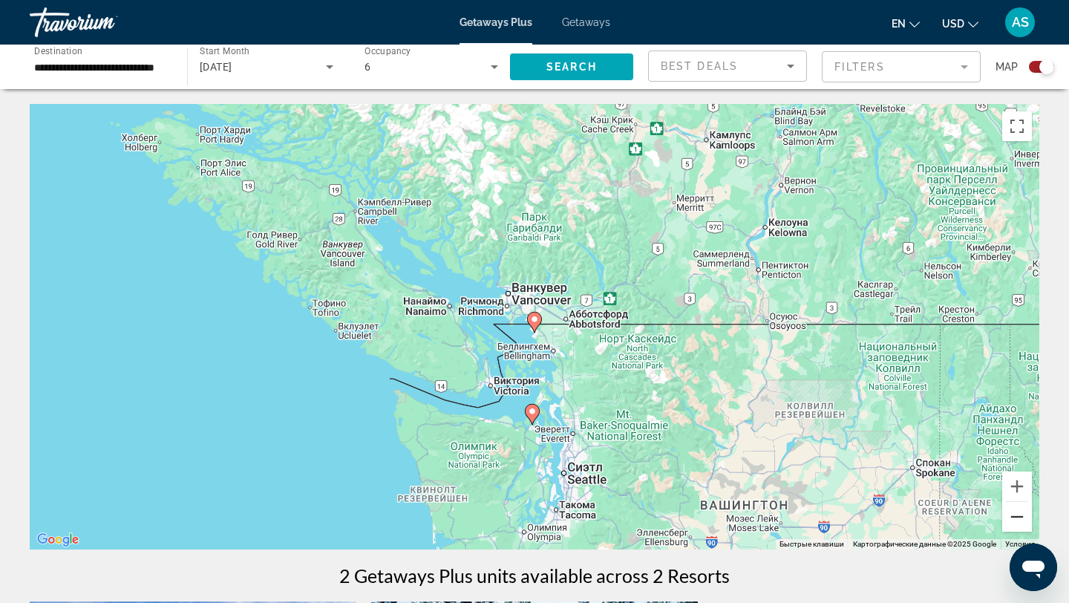
click at [1026, 517] on button "Уменьшить" at bounding box center [1018, 517] width 30 height 30
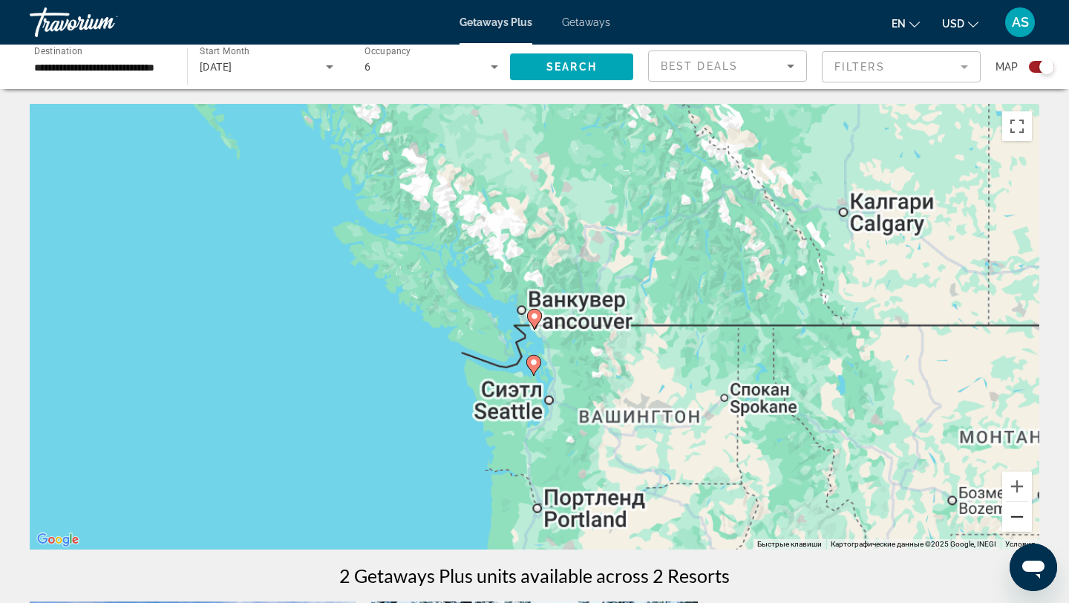
click at [1026, 517] on button "Уменьшить" at bounding box center [1018, 517] width 30 height 30
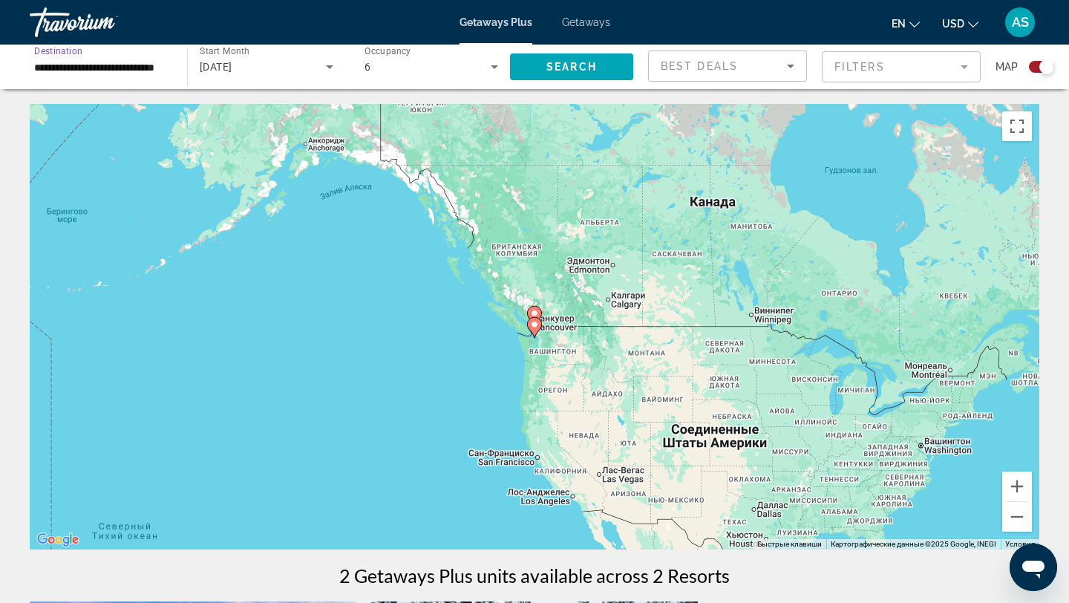
click at [158, 66] on input "**********" at bounding box center [101, 68] width 134 height 18
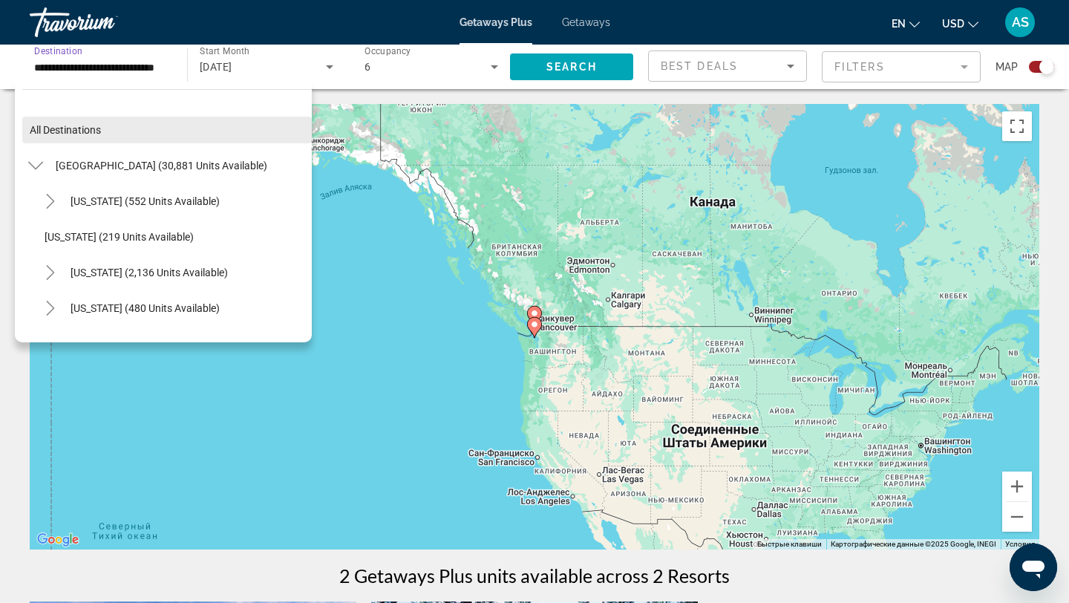
click at [68, 131] on span "All destinations" at bounding box center [65, 130] width 71 height 12
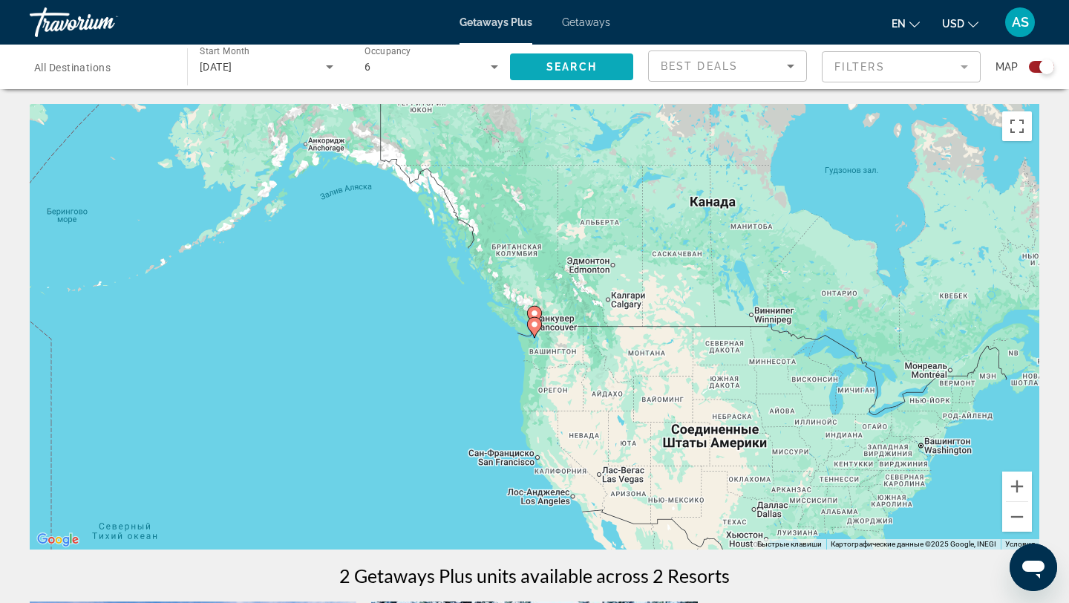
click at [571, 65] on span "Search" at bounding box center [572, 67] width 51 height 12
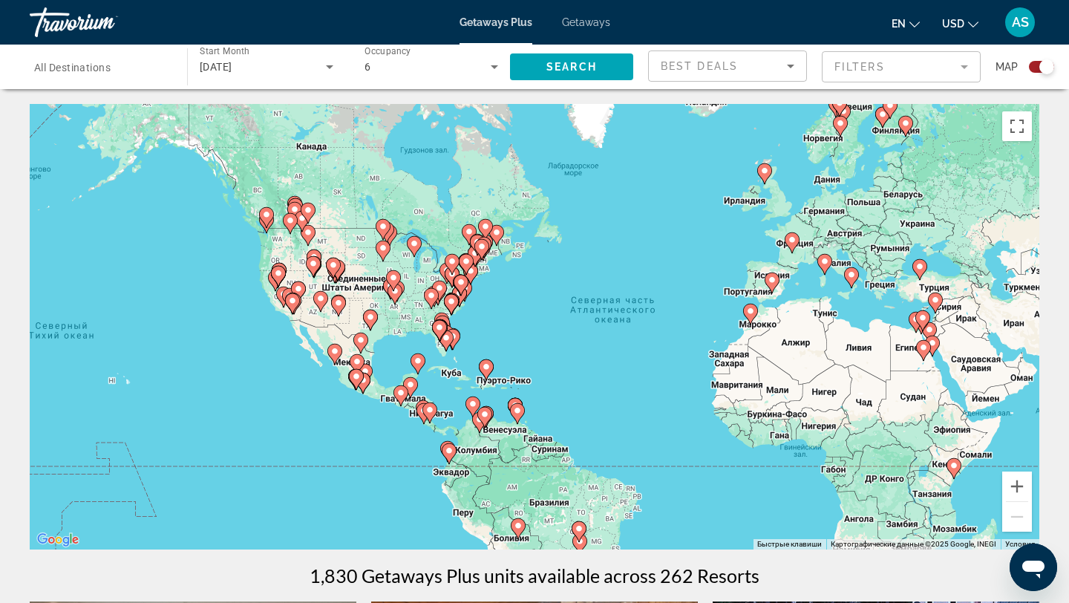
drag, startPoint x: 329, startPoint y: 316, endPoint x: 531, endPoint y: 348, distance: 204.5
click at [530, 346] on div "Чтобы активировать перетаскивание с помощью клавиатуры, нажмите Alt + Ввод. Пос…" at bounding box center [535, 327] width 1010 height 446
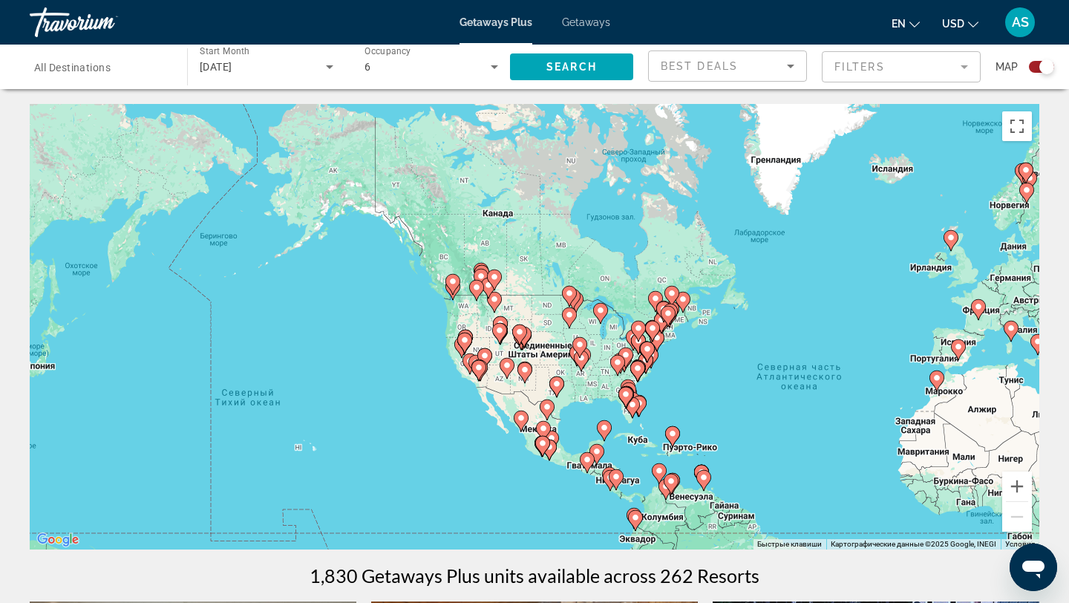
drag, startPoint x: 441, startPoint y: 314, endPoint x: 455, endPoint y: 314, distance: 14.1
click at [455, 314] on div "Чтобы активировать перетаскивание с помощью клавиатуры, нажмите Alt + Ввод. Пос…" at bounding box center [535, 327] width 1010 height 446
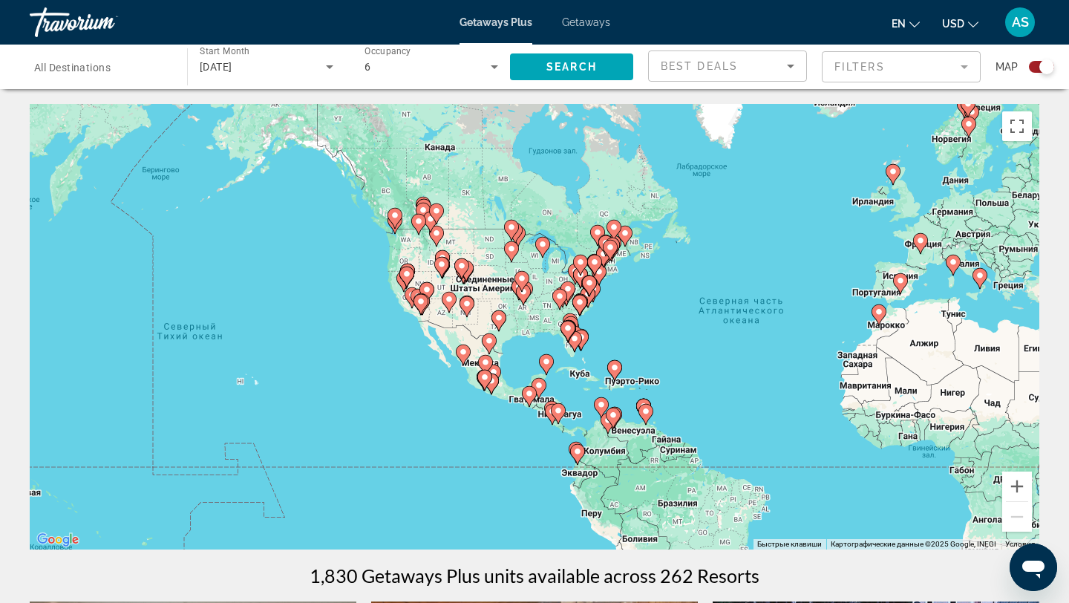
drag, startPoint x: 215, startPoint y: 276, endPoint x: 153, endPoint y: 204, distance: 94.8
click at [153, 204] on div "Чтобы активировать перетаскивание с помощью клавиатуры, нажмите Alt + Ввод. Пос…" at bounding box center [535, 327] width 1010 height 446
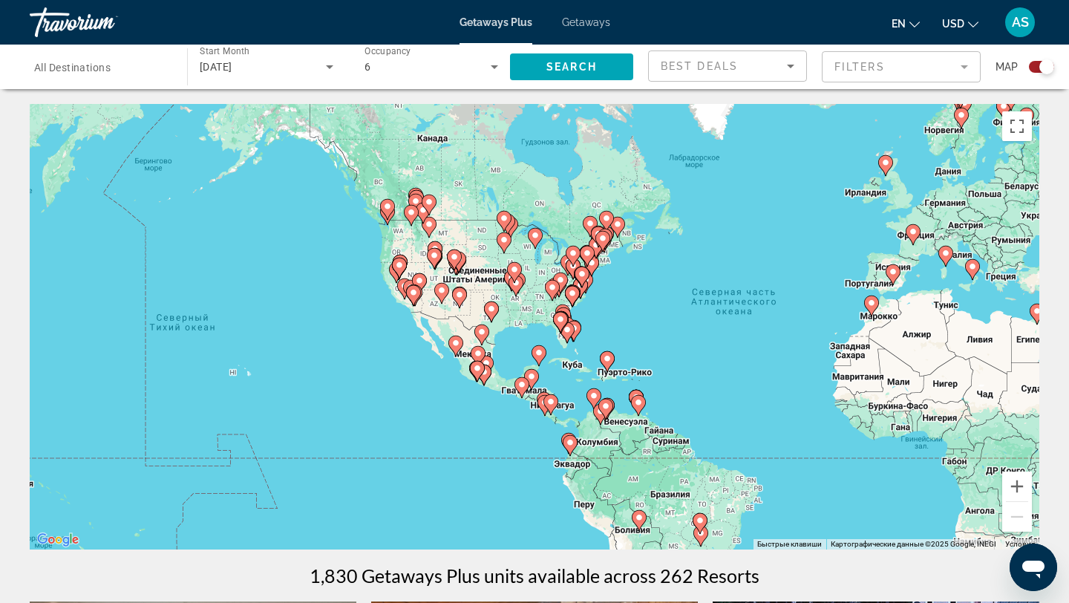
drag, startPoint x: 241, startPoint y: 264, endPoint x: 379, endPoint y: 352, distance: 164.0
click at [378, 352] on div "Чтобы активировать перетаскивание с помощью клавиатуры, нажмите Alt + Ввод. Пос…" at bounding box center [535, 327] width 1010 height 446
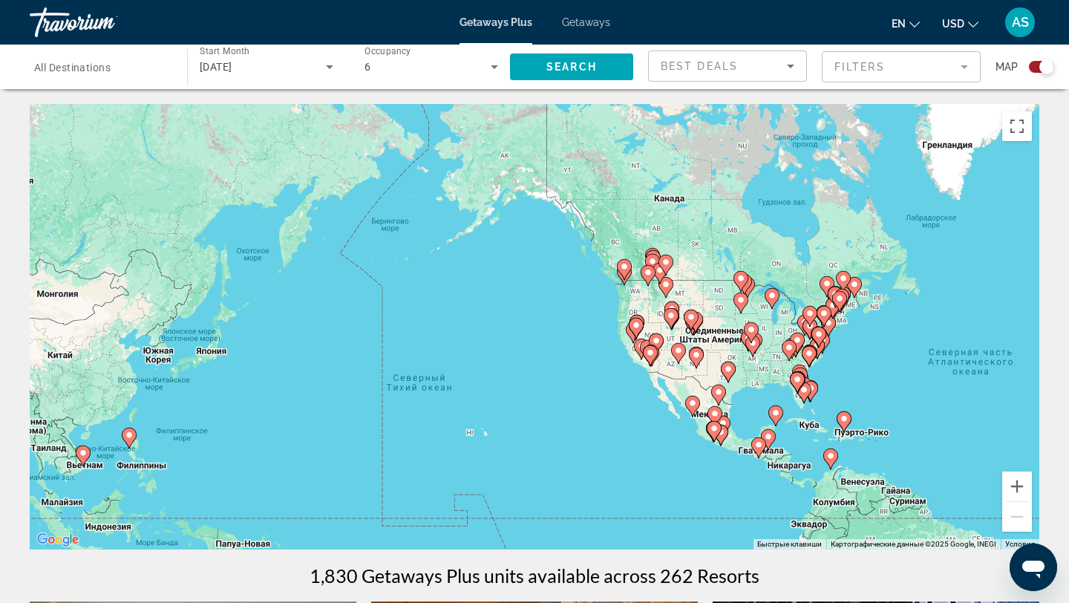
drag, startPoint x: 420, startPoint y: 371, endPoint x: 440, endPoint y: 293, distance: 81.2
click at [440, 292] on div "Чтобы активировать перетаскивание с помощью клавиатуры, нажмите Alt + Ввод. Пос…" at bounding box center [535, 327] width 1010 height 446
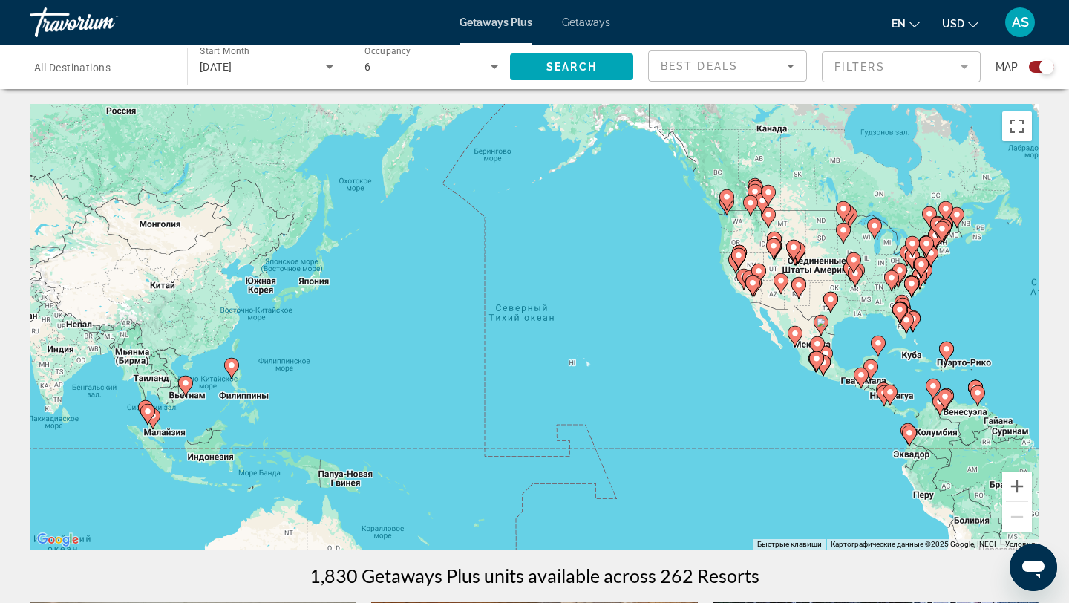
drag, startPoint x: 412, startPoint y: 342, endPoint x: 515, endPoint y: 271, distance: 124.4
click at [517, 271] on div "Чтобы активировать перетаскивание с помощью клавиатуры, нажмите Alt + Ввод. Пос…" at bounding box center [535, 327] width 1010 height 446
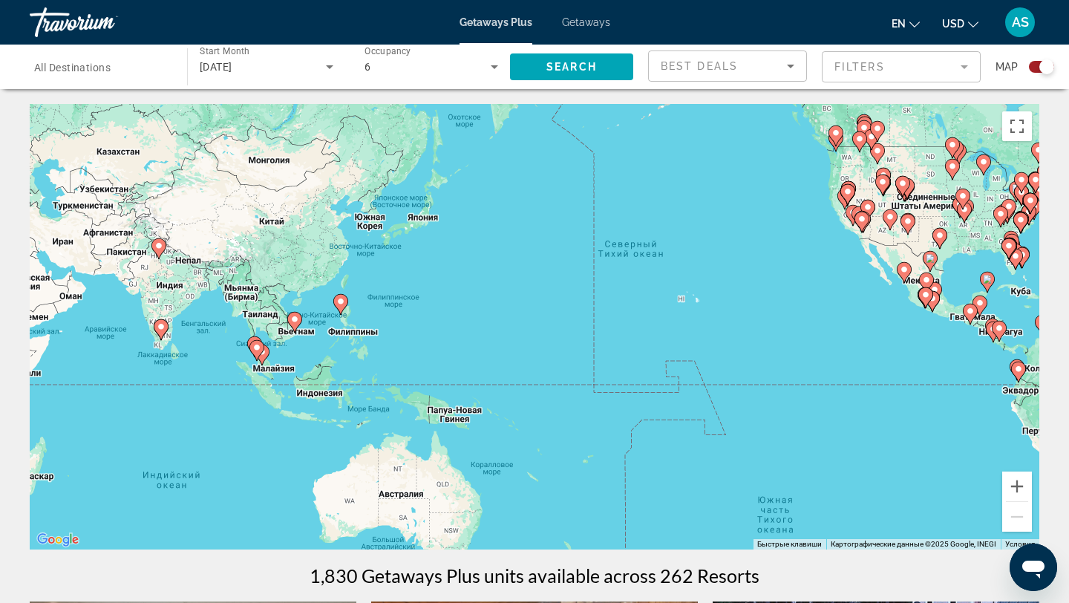
drag, startPoint x: 261, startPoint y: 348, endPoint x: 380, endPoint y: 272, distance: 140.9
click at [381, 272] on div "Чтобы активировать перетаскивание с помощью клавиатуры, нажмите Alt + Ввод. Пос…" at bounding box center [535, 327] width 1010 height 446
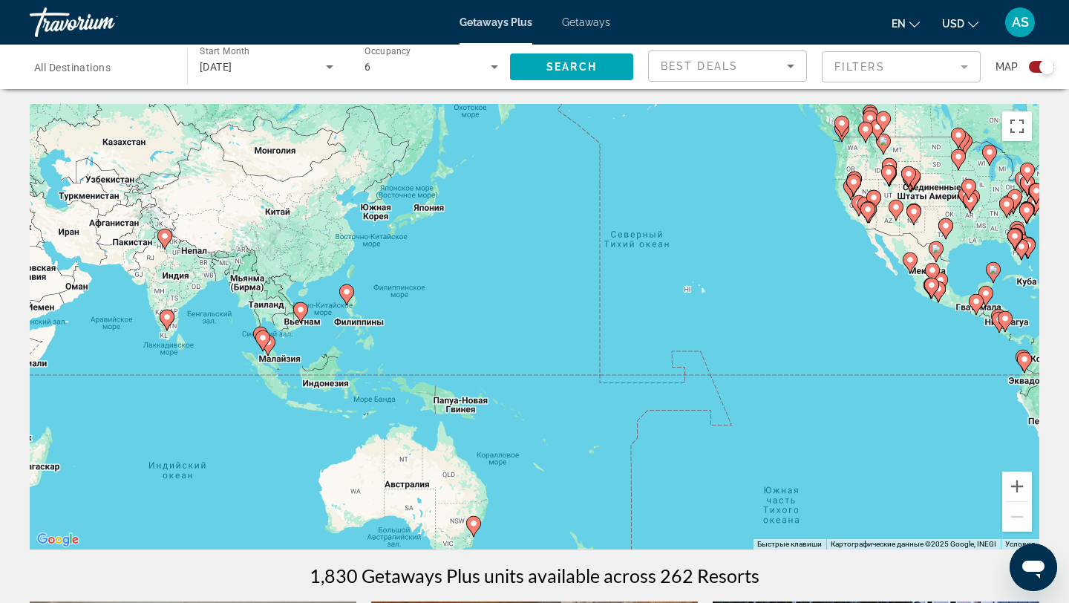
click at [300, 345] on div "Чтобы активировать перетаскивание с помощью клавиатуры, нажмите Alt + Ввод. Пос…" at bounding box center [535, 327] width 1010 height 446
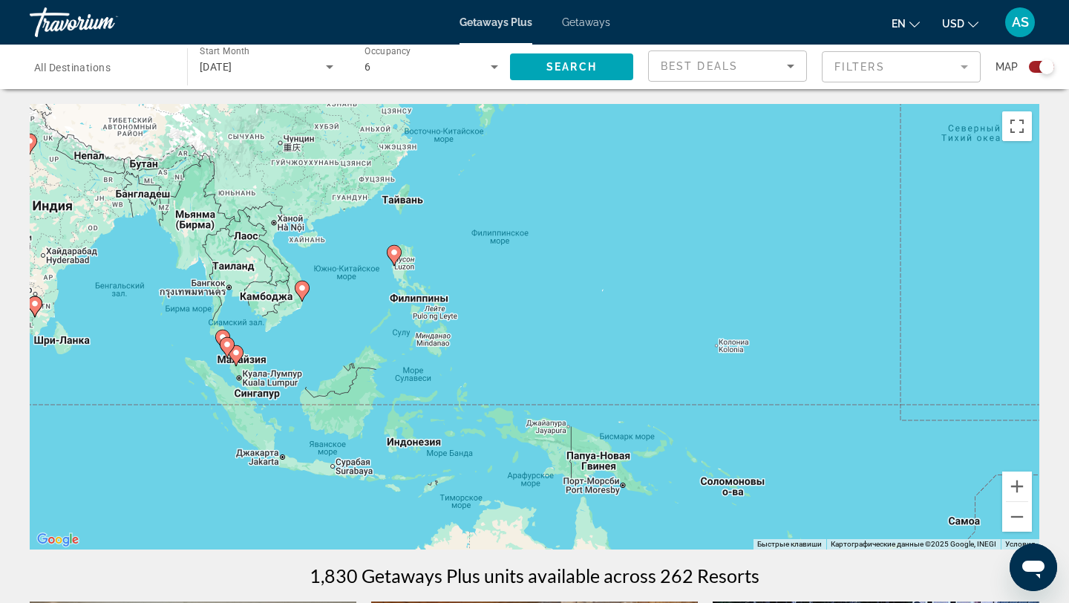
click at [267, 346] on div "Чтобы активировать перетаскивание с помощью клавиатуры, нажмите Alt + Ввод. Пос…" at bounding box center [535, 327] width 1010 height 446
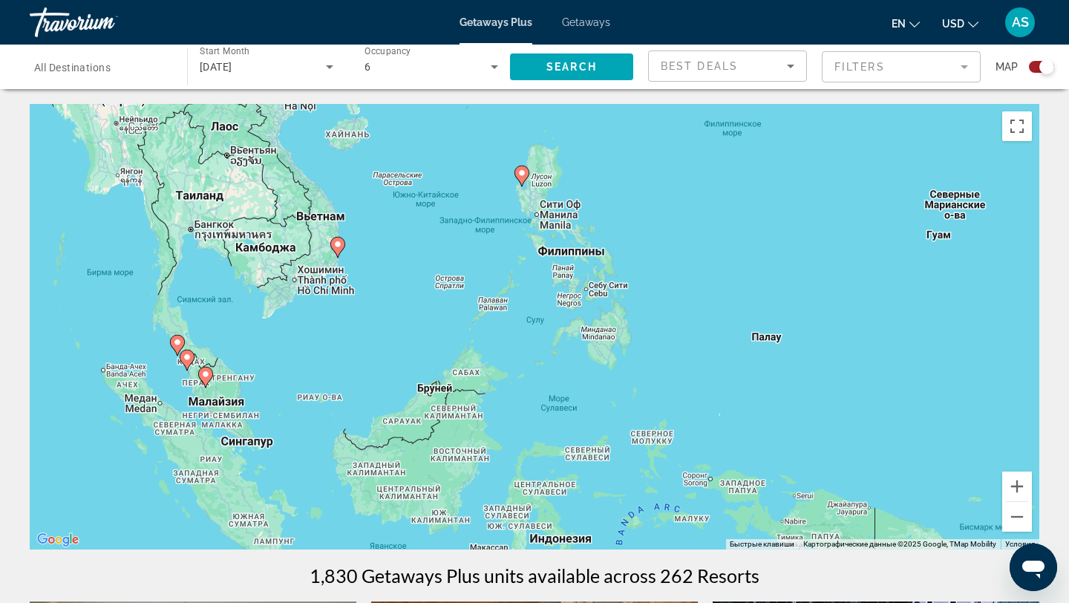
click at [339, 245] on image "Main content" at bounding box center [337, 244] width 9 height 9
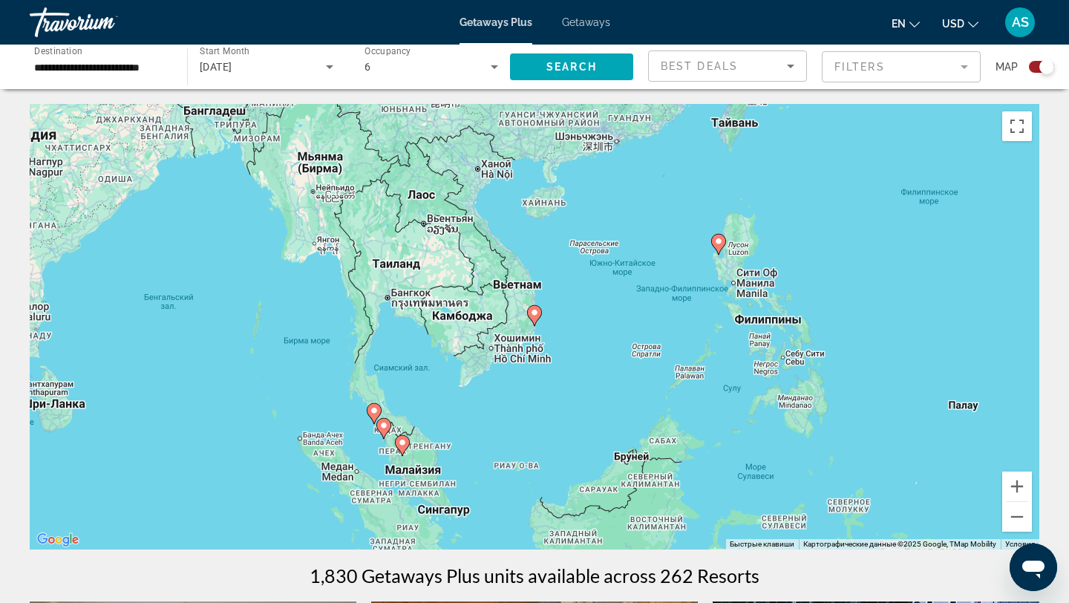
click at [536, 320] on icon "Main content" at bounding box center [534, 315] width 13 height 19
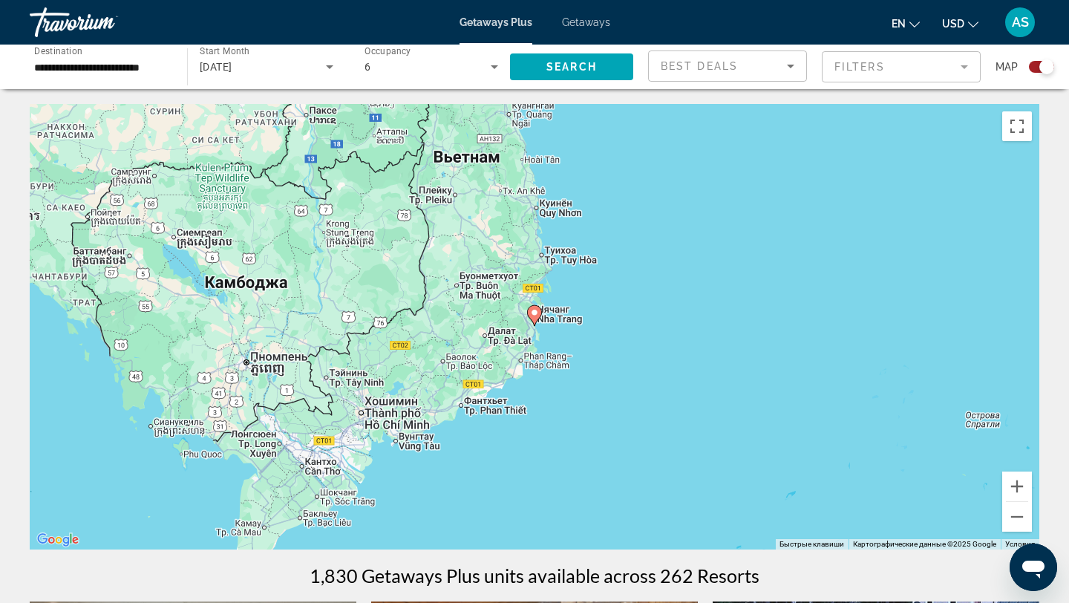
click at [535, 316] on image "Main content" at bounding box center [534, 312] width 9 height 9
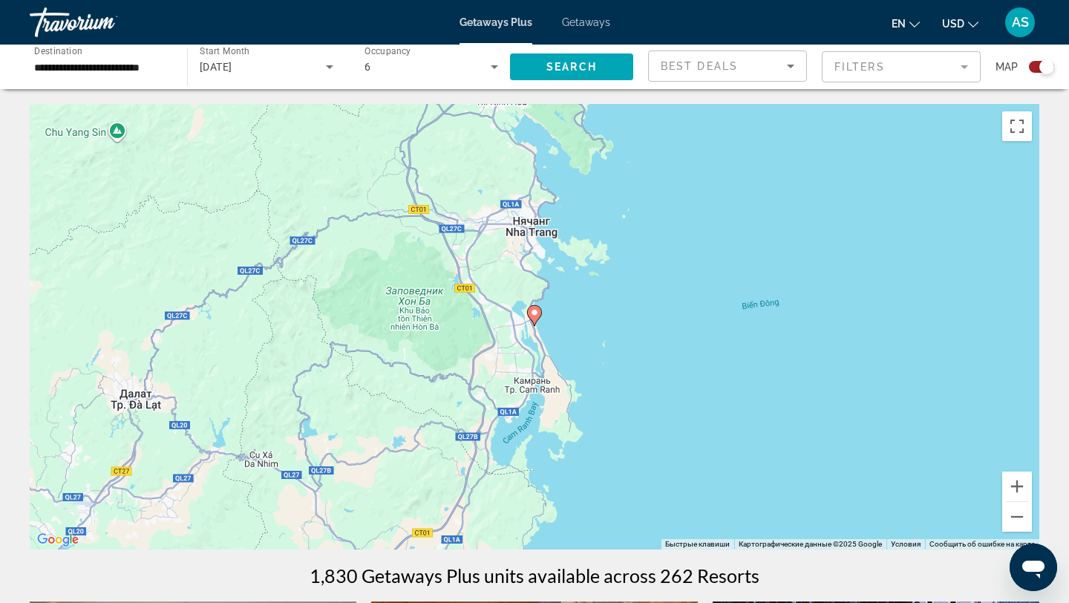
click at [537, 314] on image "Main content" at bounding box center [534, 312] width 9 height 9
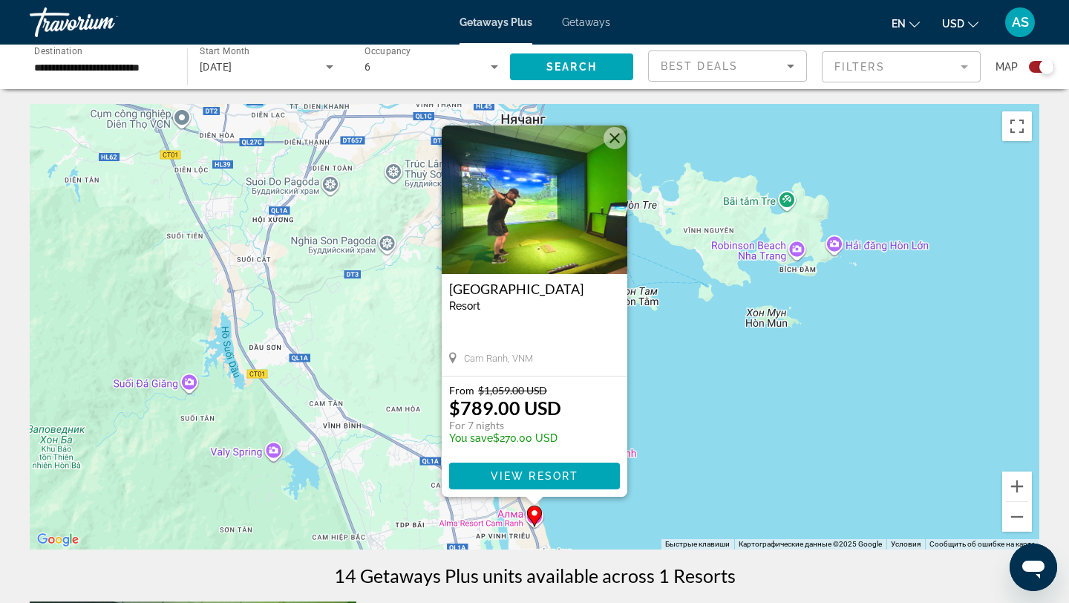
click at [614, 141] on button "Закрыть" at bounding box center [615, 138] width 22 height 22
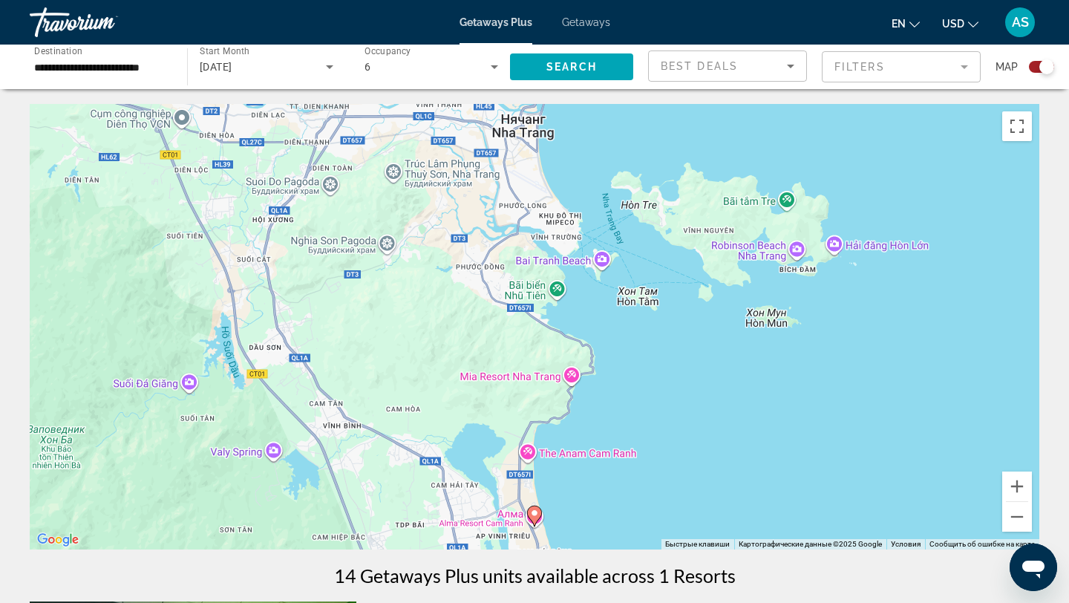
click at [150, 63] on input "**********" at bounding box center [101, 68] width 134 height 18
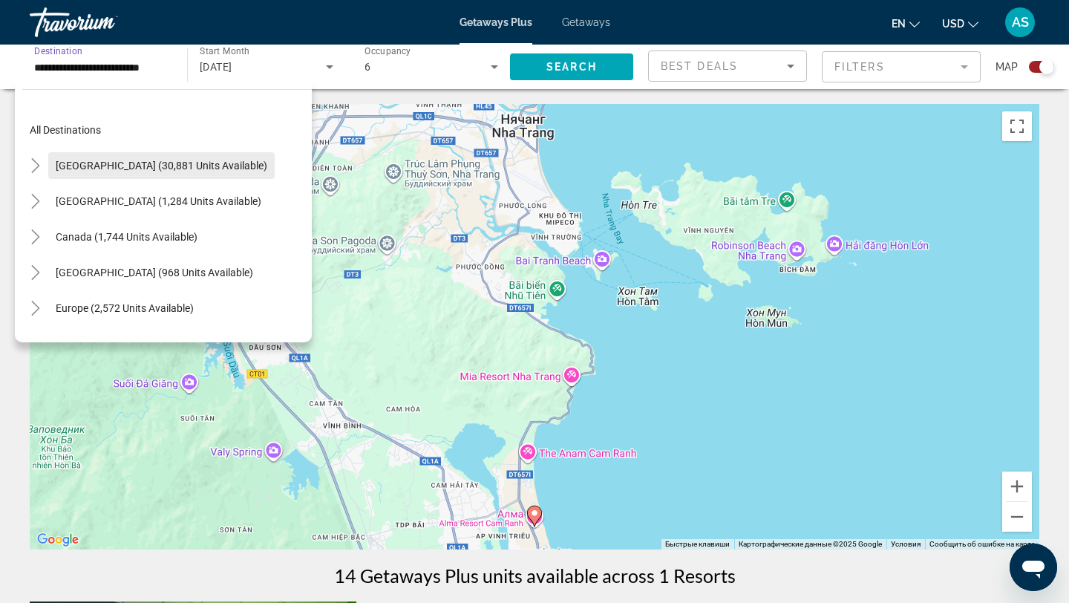
click at [100, 160] on span "[GEOGRAPHIC_DATA] (30,881 units available)" at bounding box center [162, 166] width 212 height 12
type input "**********"
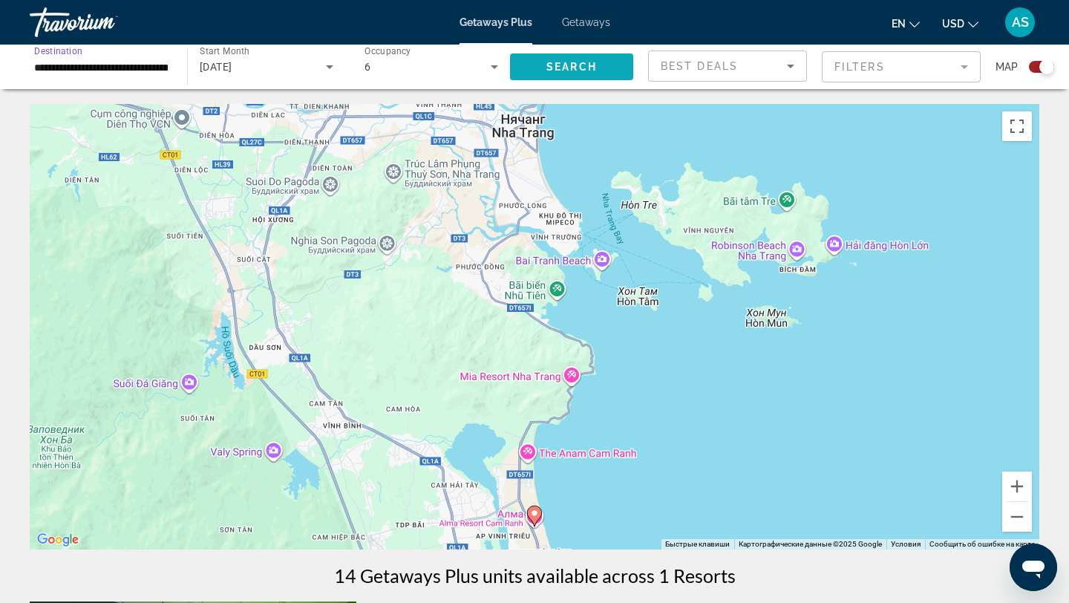
click at [548, 68] on span "Search" at bounding box center [572, 67] width 51 height 12
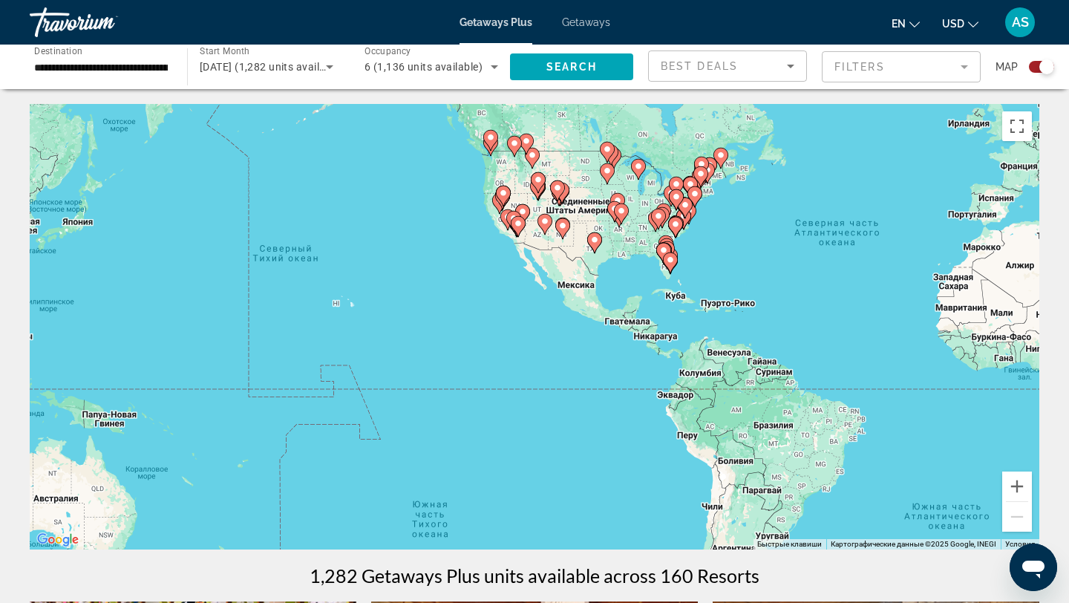
drag, startPoint x: 163, startPoint y: 348, endPoint x: 507, endPoint y: 282, distance: 350.2
click at [508, 281] on div "Чтобы активировать перетаскивание с помощью клавиатуры, нажмите Alt + Ввод. Пос…" at bounding box center [535, 327] width 1010 height 446
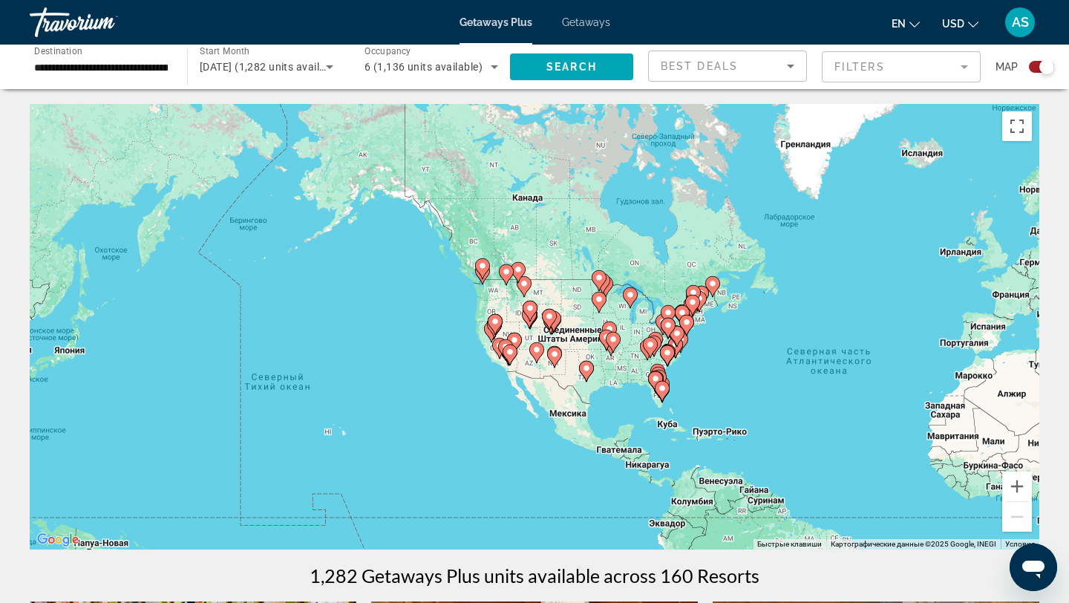
drag, startPoint x: 752, startPoint y: 271, endPoint x: 749, endPoint y: 397, distance: 126.3
click at [749, 397] on div "Чтобы активировать перетаскивание с помощью клавиатуры, нажмите Alt + Ввод. Пос…" at bounding box center [535, 327] width 1010 height 446
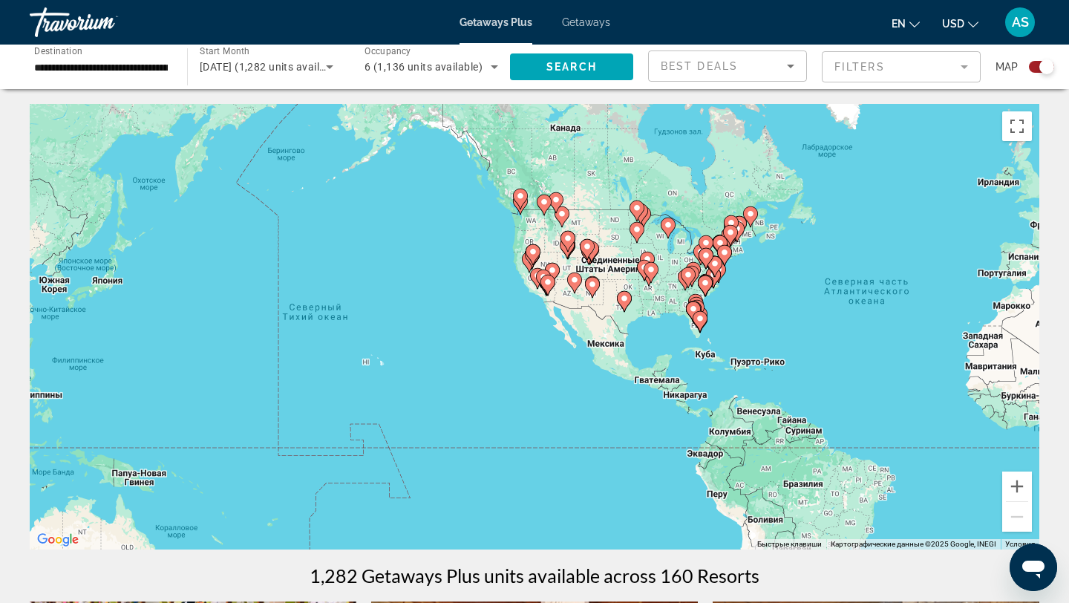
drag, startPoint x: 425, startPoint y: 382, endPoint x: 465, endPoint y: 312, distance: 81.2
click at [465, 311] on div "Чтобы активировать перетаскивание с помощью клавиатуры, нажмите Alt + Ввод. Пос…" at bounding box center [535, 327] width 1010 height 446
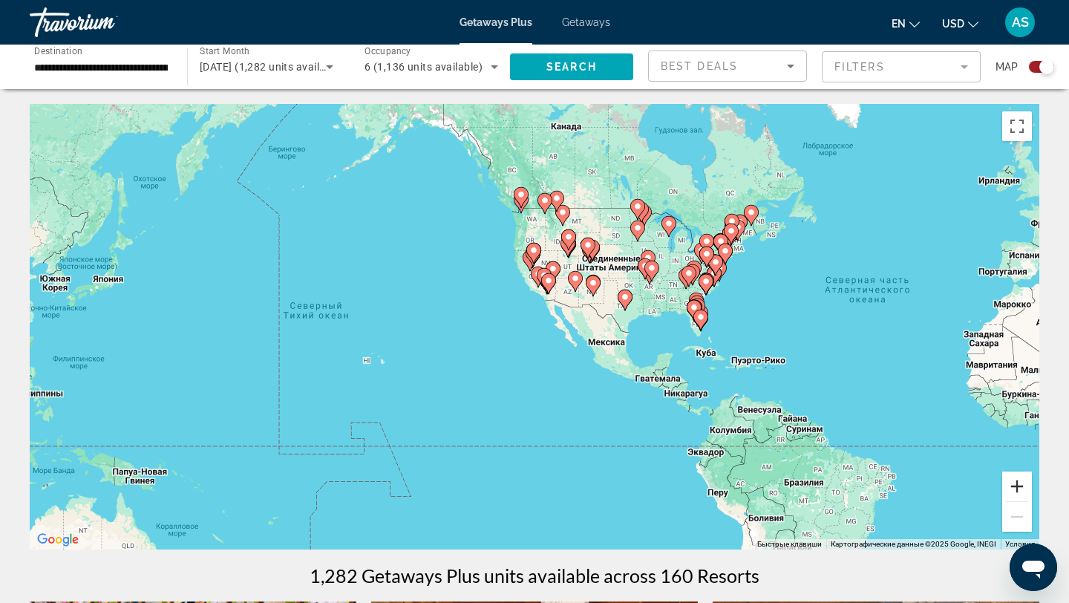
click at [1014, 486] on button "Увеличить" at bounding box center [1018, 487] width 30 height 30
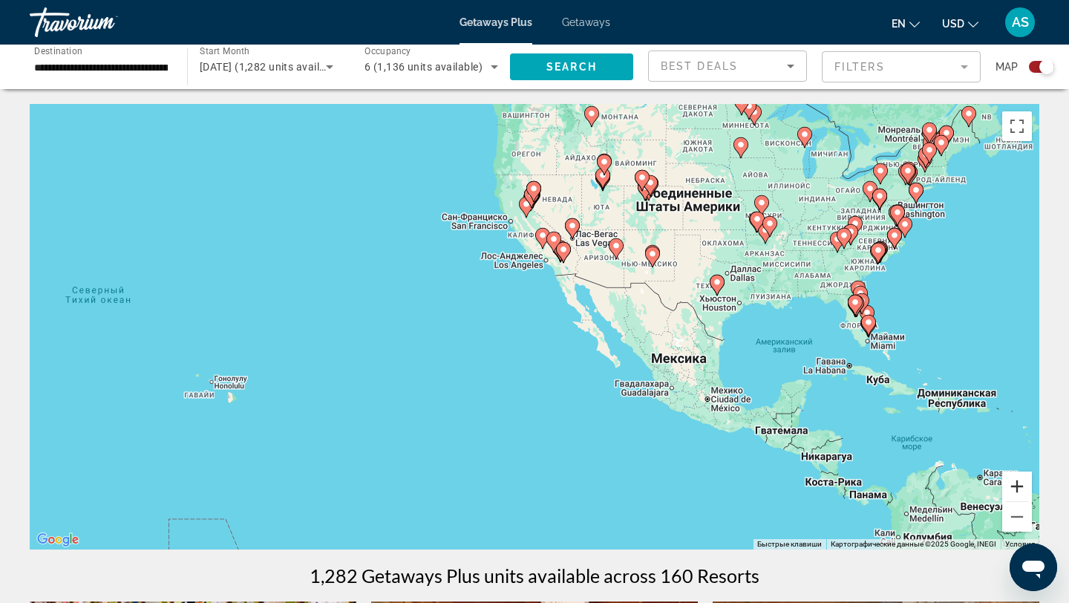
click at [1020, 486] on button "Увеличить" at bounding box center [1018, 487] width 30 height 30
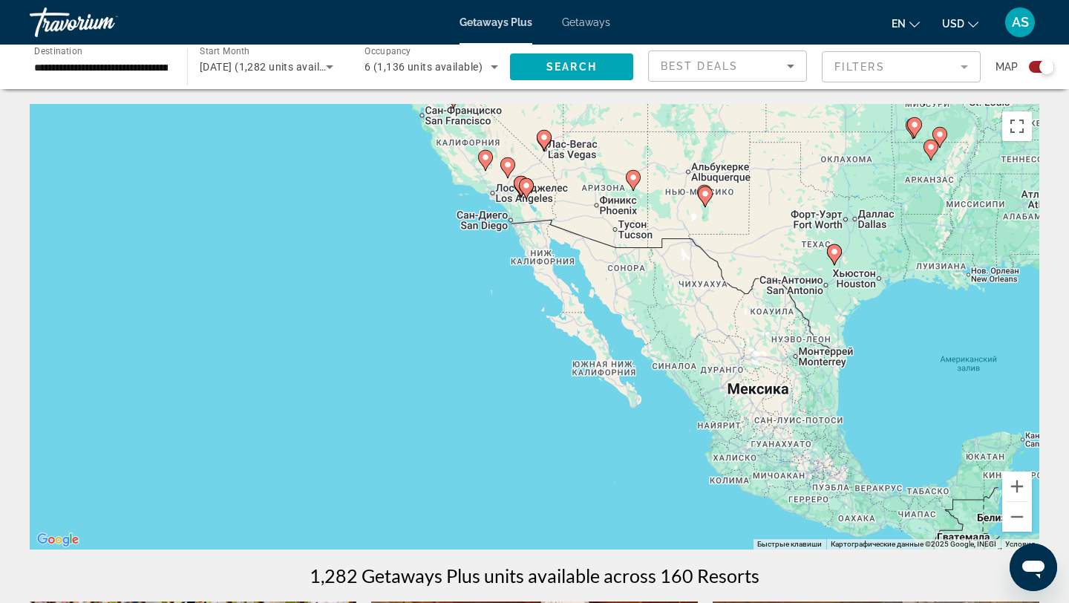
drag, startPoint x: 936, startPoint y: 331, endPoint x: 821, endPoint y: 340, distance: 114.7
click at [822, 339] on div "Чтобы активировать перетаскивание с помощью клавиатуры, нажмите Alt + Ввод. Пос…" at bounding box center [535, 327] width 1010 height 446
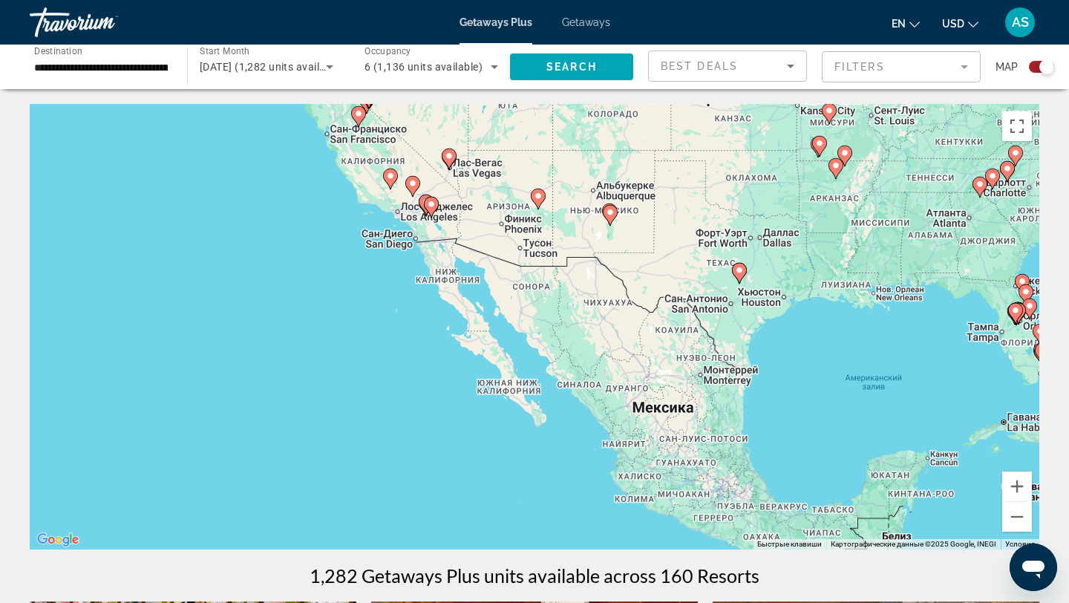
drag, startPoint x: 803, startPoint y: 365, endPoint x: 645, endPoint y: 381, distance: 159.0
click at [645, 380] on div "Чтобы активировать перетаскивание с помощью клавиатуры, нажмите Alt + Ввод. Пос…" at bounding box center [535, 327] width 1010 height 446
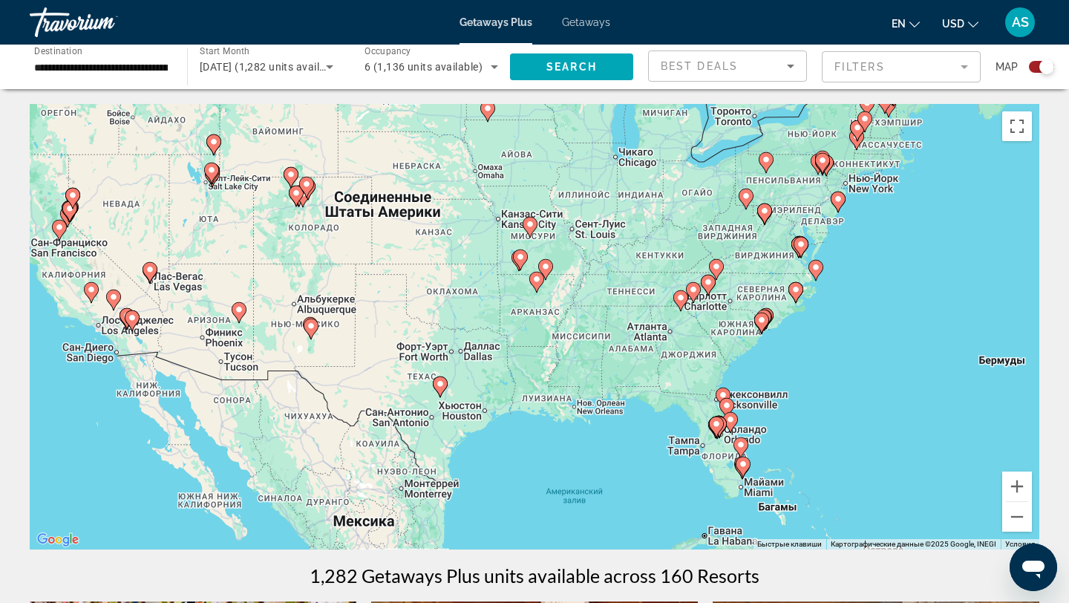
drag, startPoint x: 684, startPoint y: 349, endPoint x: 542, endPoint y: 441, distance: 169.1
click at [541, 442] on div "Чтобы активировать перетаскивание с помощью клавиатуры, нажмите Alt + Ввод. Пос…" at bounding box center [535, 327] width 1010 height 446
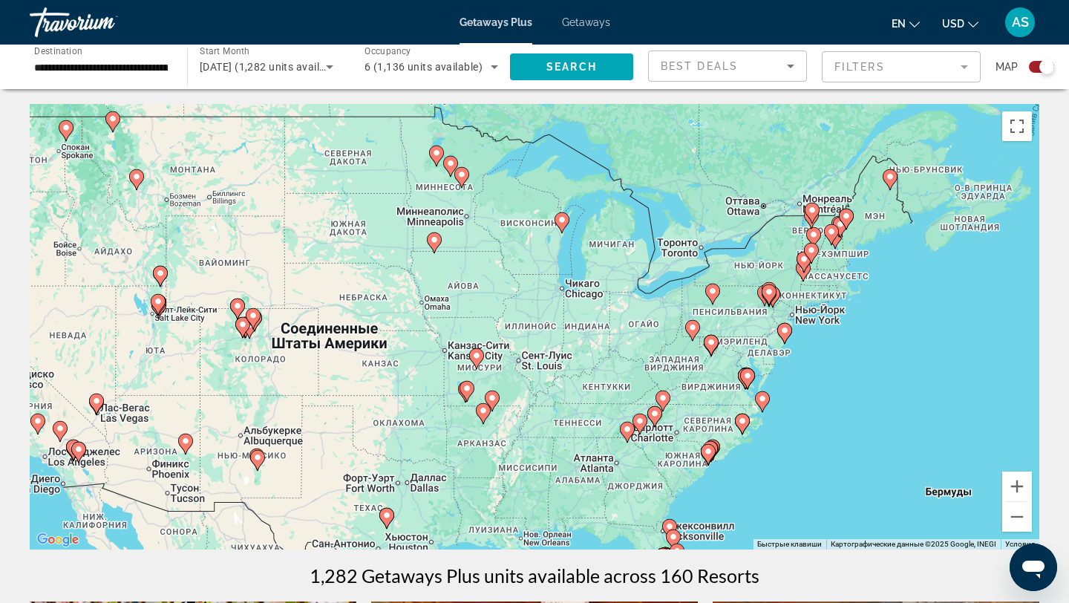
drag, startPoint x: 747, startPoint y: 200, endPoint x: 691, endPoint y: 337, distance: 148.3
click at [691, 337] on icon "Main content" at bounding box center [692, 330] width 13 height 19
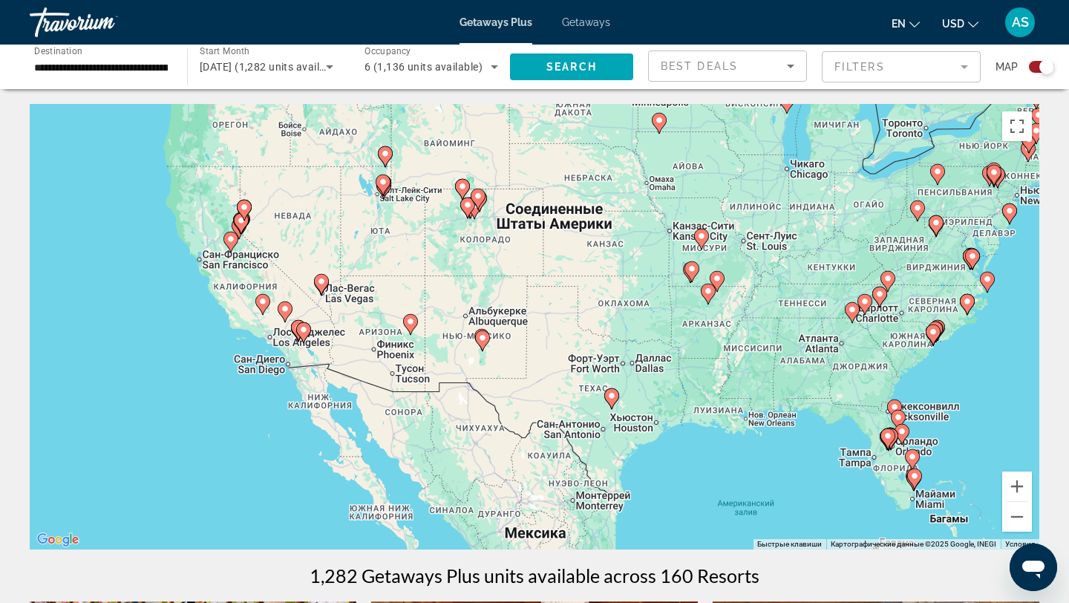
drag, startPoint x: 290, startPoint y: 401, endPoint x: 517, endPoint y: 280, distance: 257.5
click at [517, 280] on div "Чтобы активировать перетаскивание с помощью клавиатуры, нажмите Alt + Ввод. Пос…" at bounding box center [535, 327] width 1010 height 446
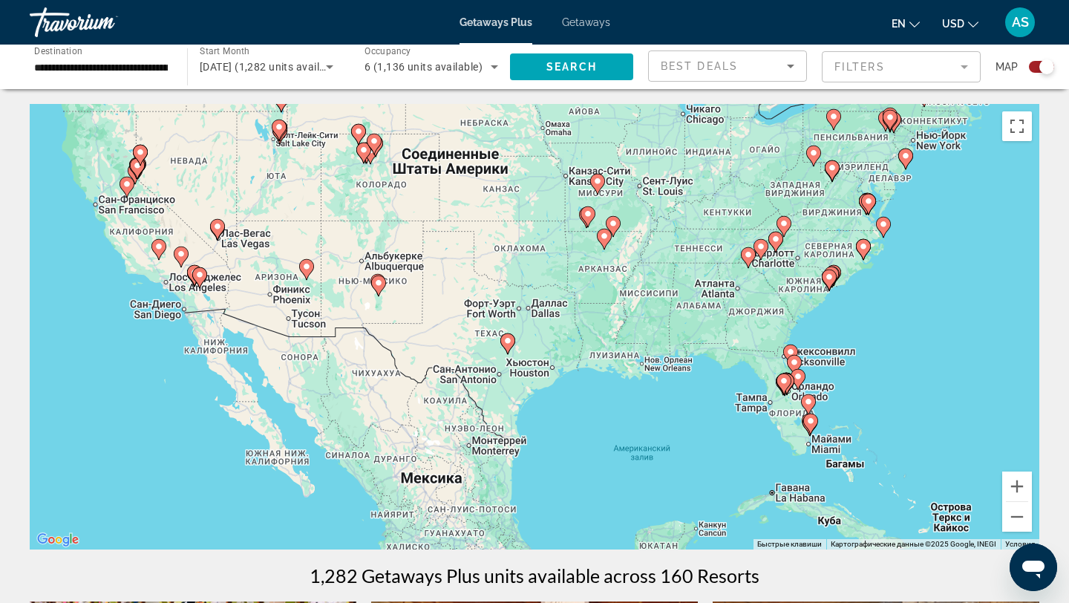
drag, startPoint x: 953, startPoint y: 385, endPoint x: 832, endPoint y: 311, distance: 142.0
click at [832, 312] on div "Чтобы активировать перетаскивание с помощью клавиатуры, нажмите Alt + Ввод. Пос…" at bounding box center [535, 327] width 1010 height 446
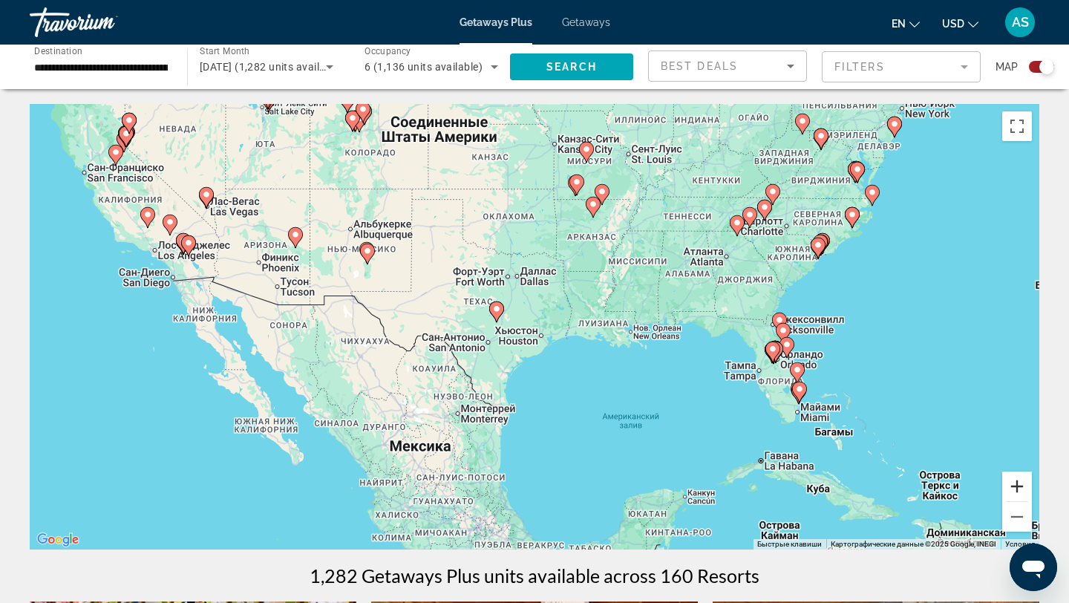
click at [1023, 488] on button "Увеличить" at bounding box center [1018, 487] width 30 height 30
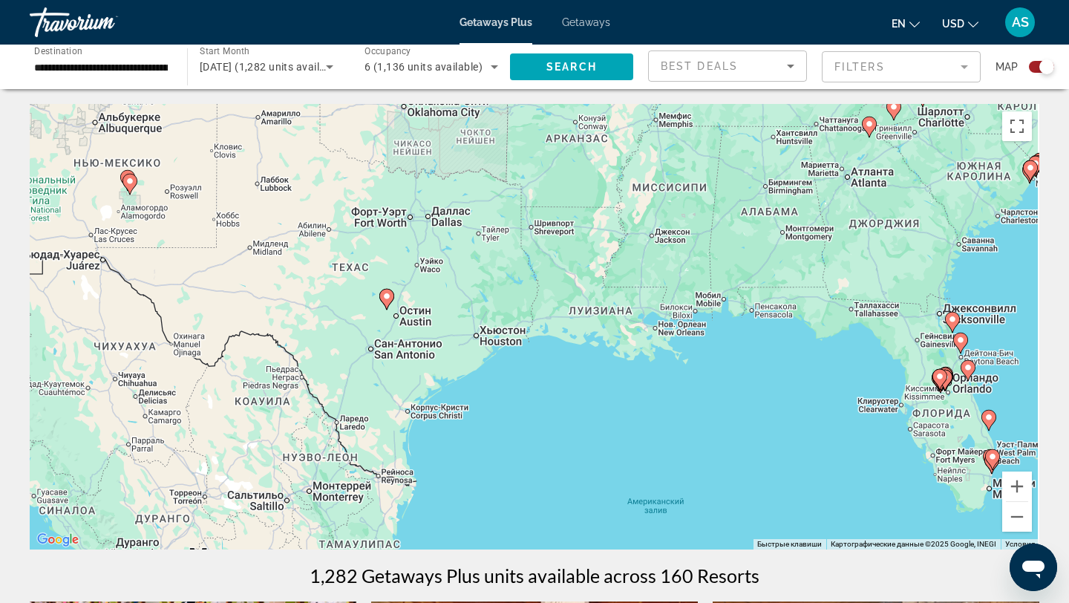
drag, startPoint x: 862, startPoint y: 379, endPoint x: 749, endPoint y: 353, distance: 115.8
click at [749, 353] on div "Чтобы активировать перетаскивание с помощью клавиатуры, нажмите Alt + Ввод. Пос…" at bounding box center [535, 327] width 1010 height 446
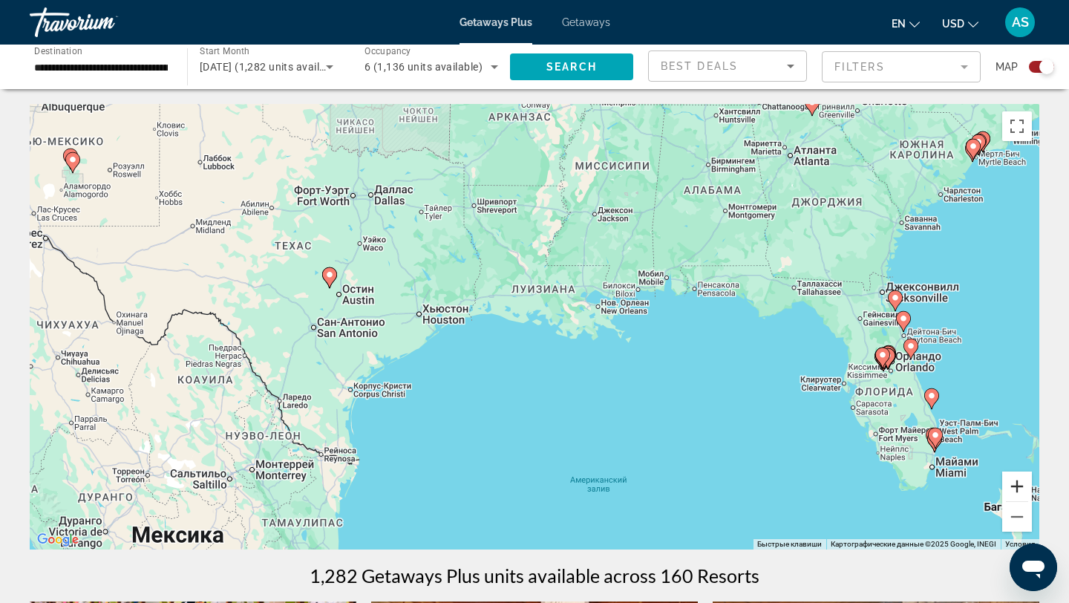
click at [1015, 488] on button "Увеличить" at bounding box center [1018, 487] width 30 height 30
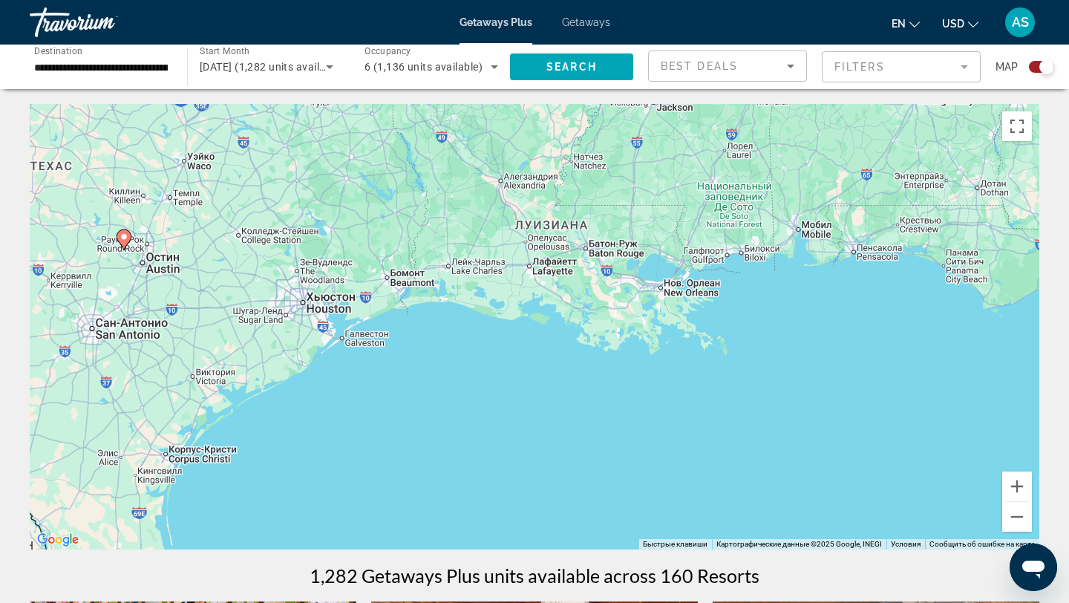
drag, startPoint x: 945, startPoint y: 385, endPoint x: 730, endPoint y: 364, distance: 215.6
click at [730, 364] on div "Чтобы активировать перетаскивание с помощью клавиатуры, нажмите Alt + Ввод. Пос…" at bounding box center [535, 327] width 1010 height 446
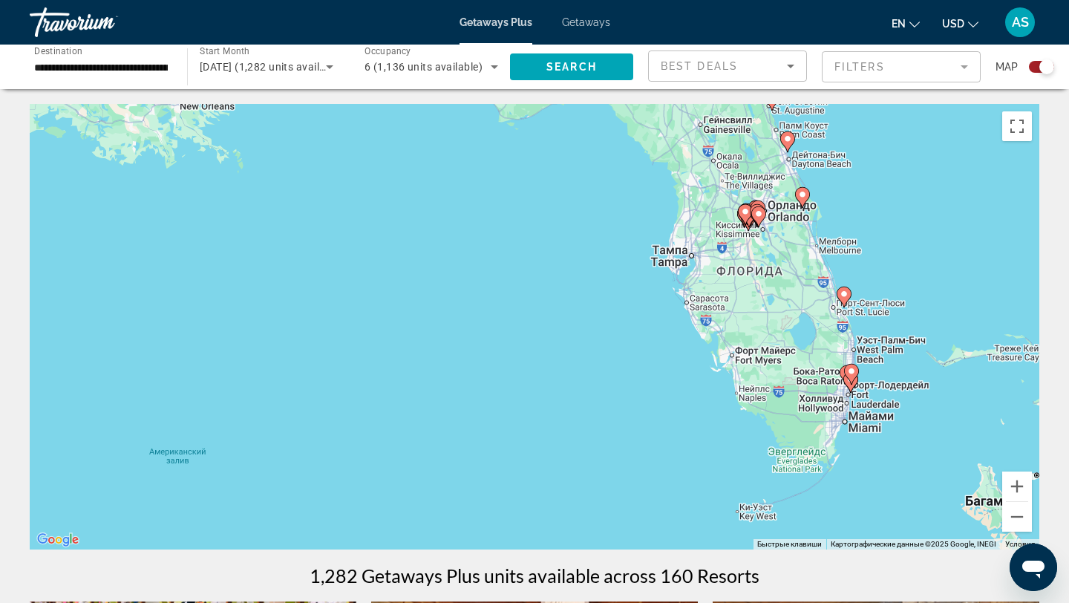
drag, startPoint x: 737, startPoint y: 409, endPoint x: 647, endPoint y: 274, distance: 162.7
click at [648, 273] on div "Чтобы активировать перетаскивание с помощью клавиатуры, нажмите Alt + Ввод. Пос…" at bounding box center [535, 327] width 1010 height 446
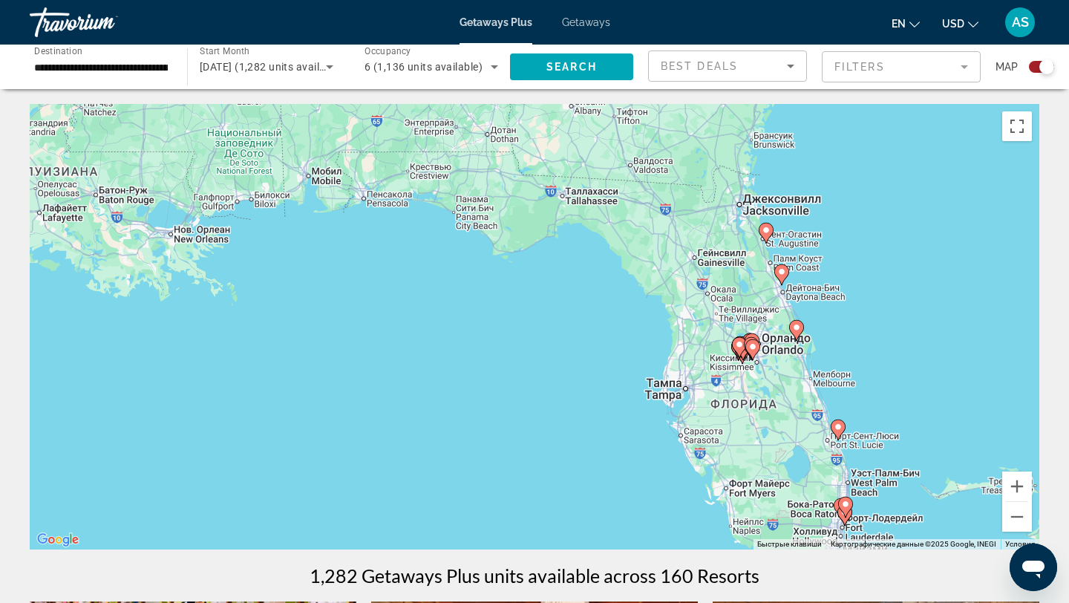
drag, startPoint x: 616, startPoint y: 222, endPoint x: 618, endPoint y: 359, distance: 136.7
click at [618, 359] on div "Чтобы активировать перетаскивание с помощью клавиатуры, нажмите Alt + Ввод. Пос…" at bounding box center [535, 327] width 1010 height 446
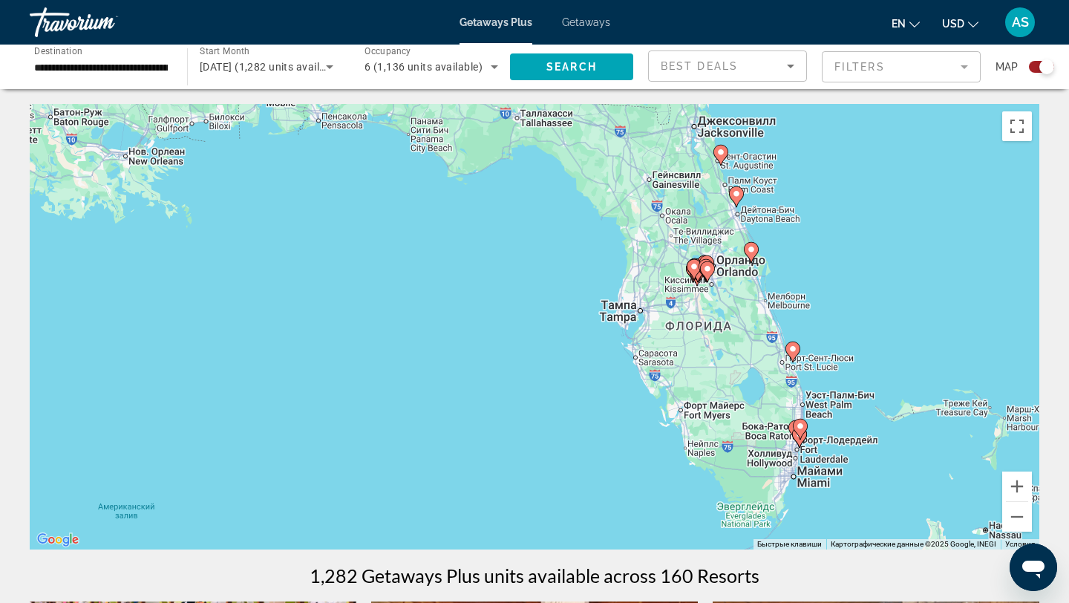
drag, startPoint x: 784, startPoint y: 427, endPoint x: 714, endPoint y: 335, distance: 115.6
click at [714, 335] on div "Чтобы активировать перетаскивание с помощью клавиатуры, нажмите Alt + Ввод. Пос…" at bounding box center [535, 327] width 1010 height 446
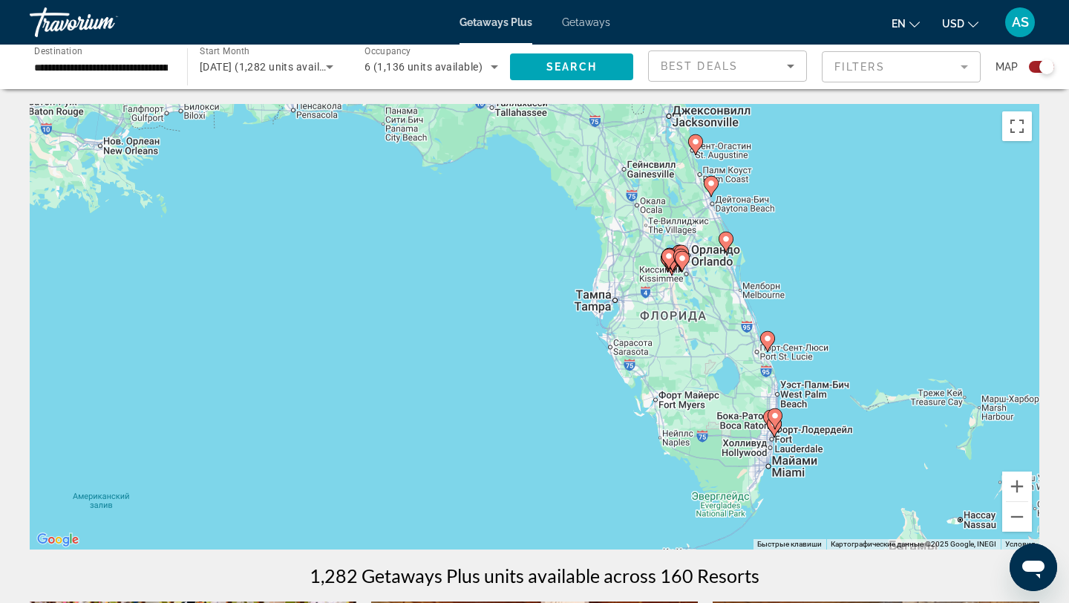
click at [590, 22] on span "Getaways" at bounding box center [586, 22] width 48 height 12
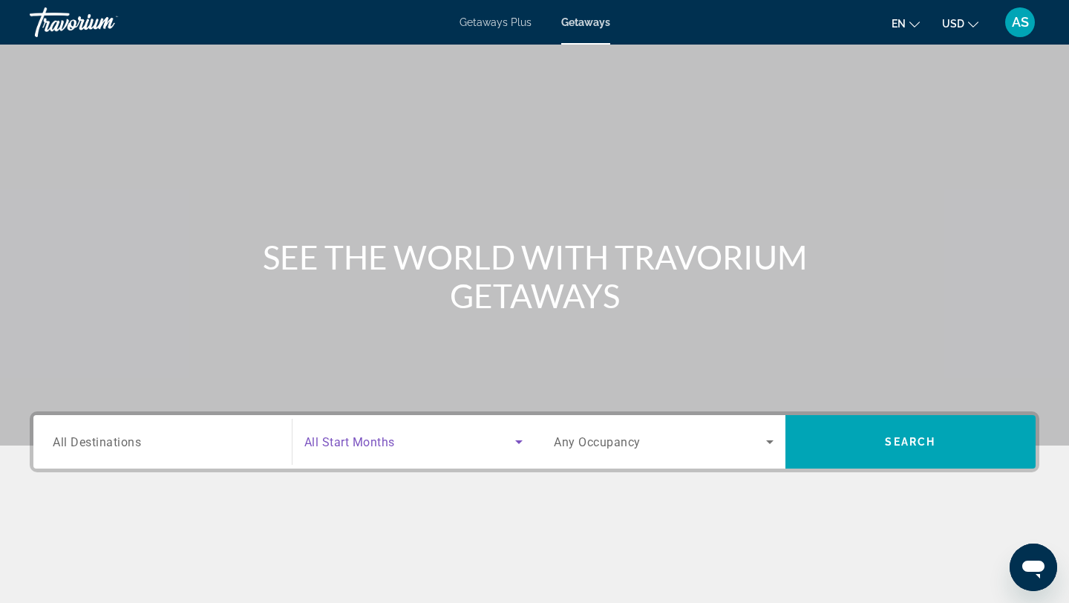
click at [513, 435] on icon "Search widget" at bounding box center [519, 442] width 18 height 18
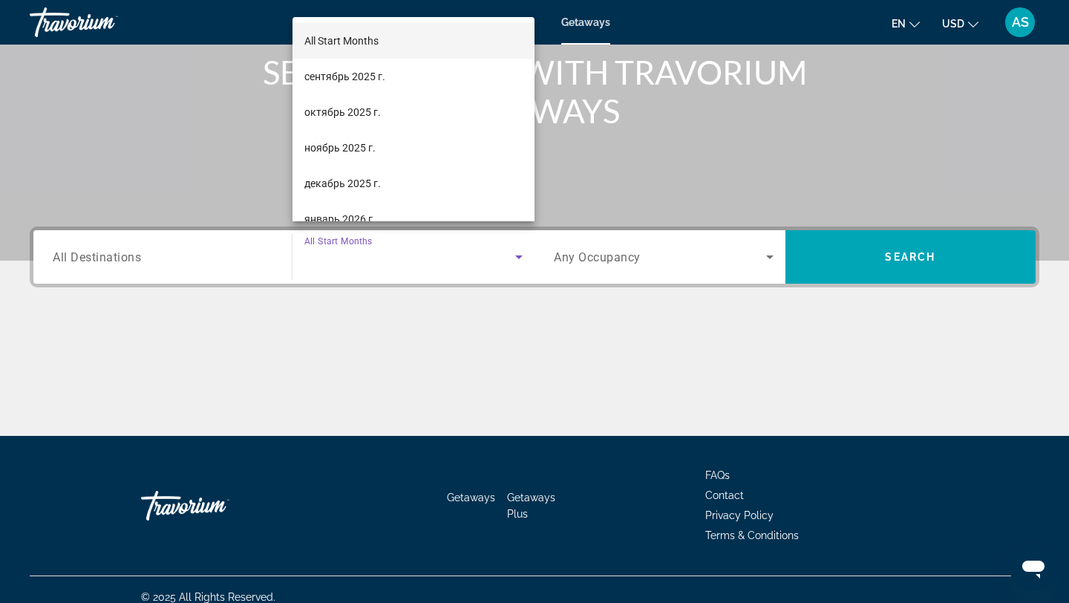
scroll to position [200, 0]
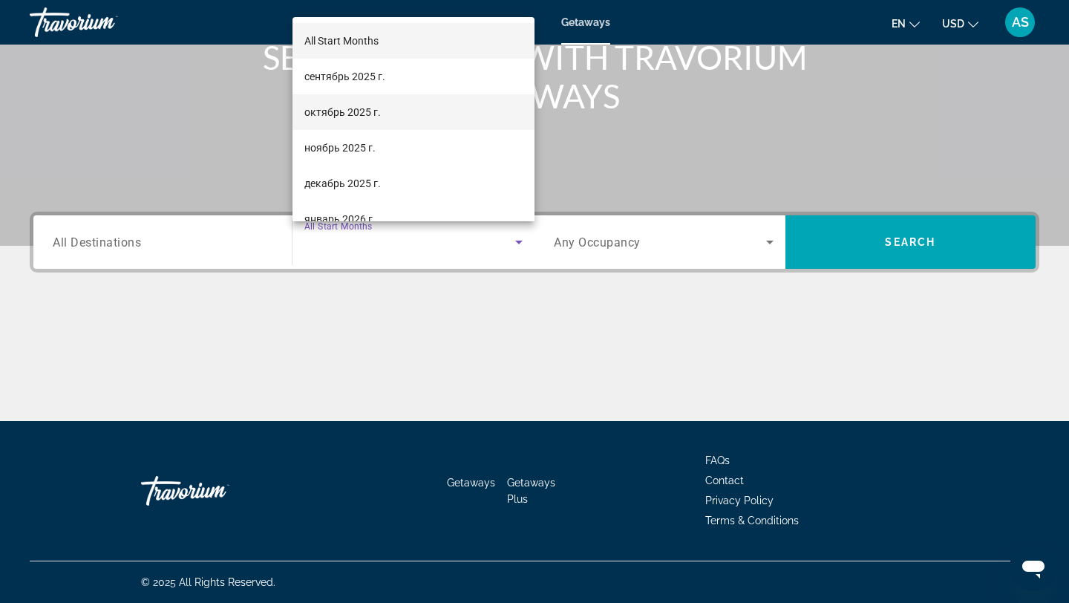
click at [355, 112] on span "октябрь 2025 г." at bounding box center [342, 112] width 76 height 18
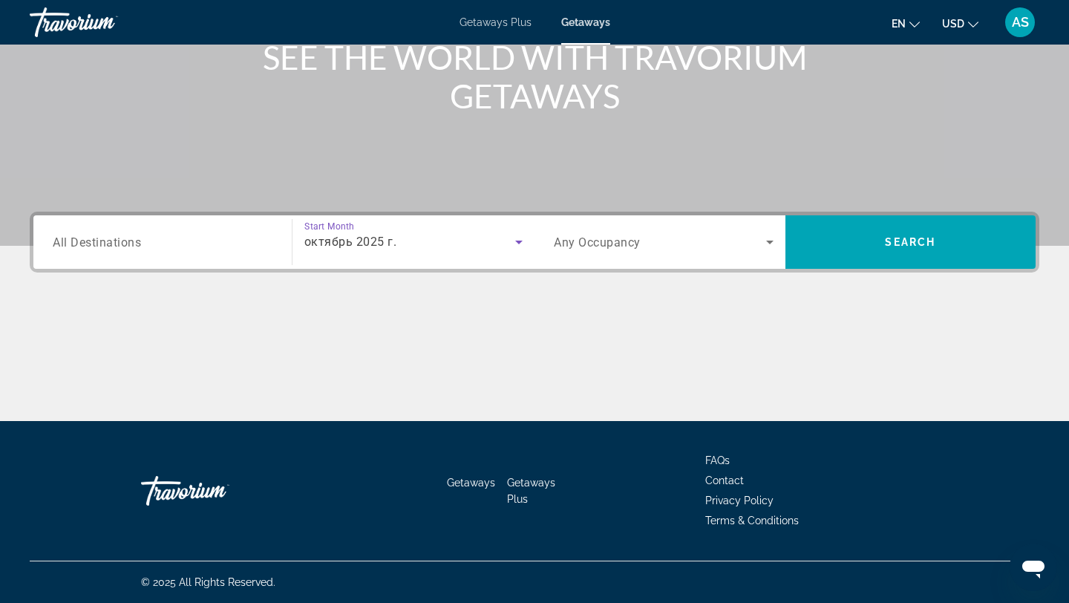
click at [757, 238] on span "Search widget" at bounding box center [660, 242] width 212 height 18
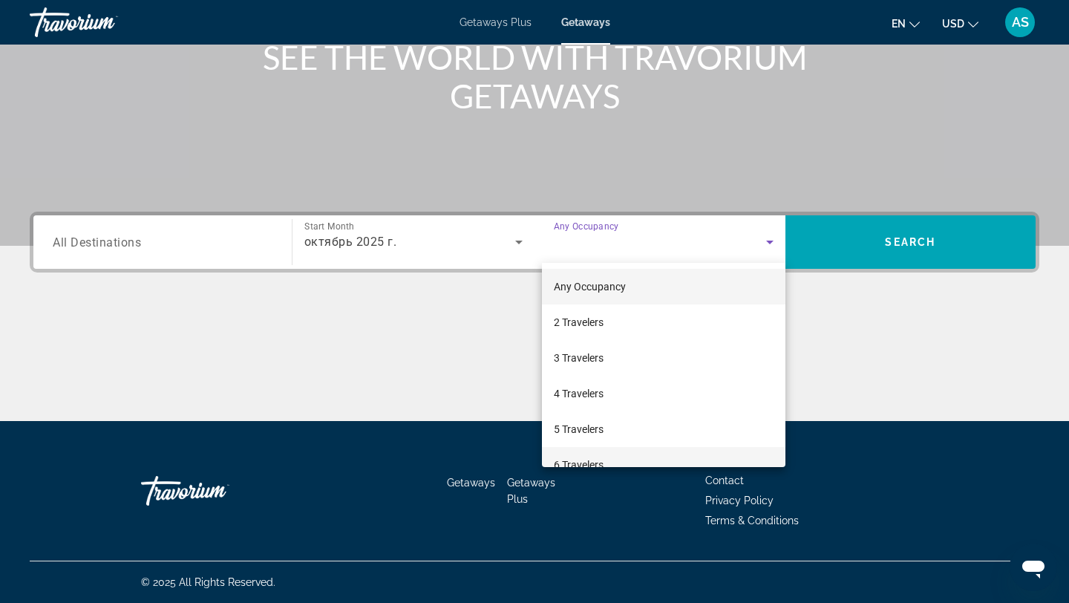
click at [596, 464] on span "6 Travelers" at bounding box center [579, 465] width 50 height 18
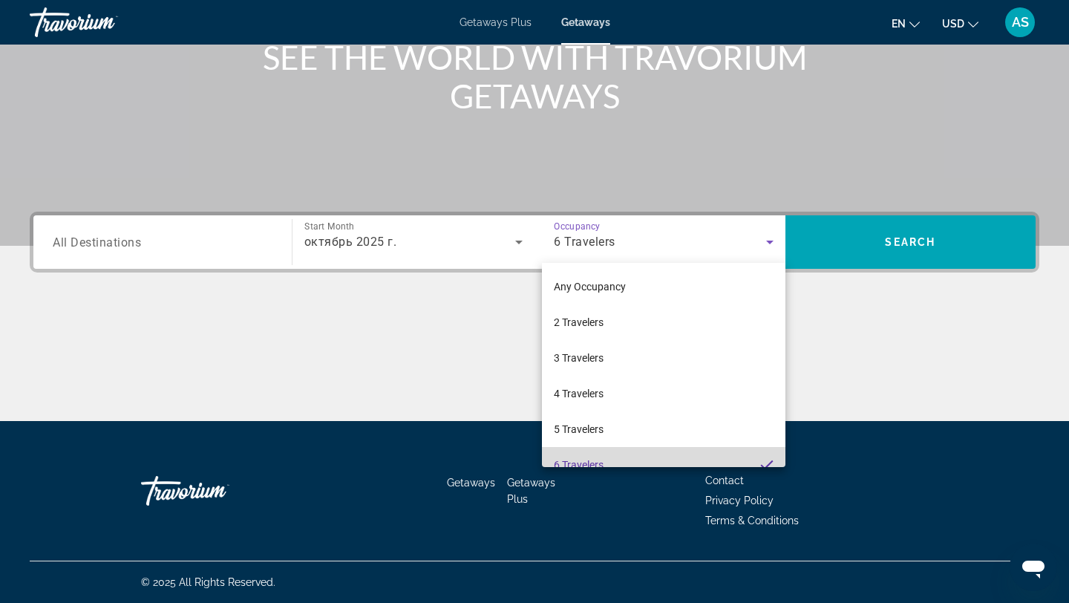
scroll to position [16, 0]
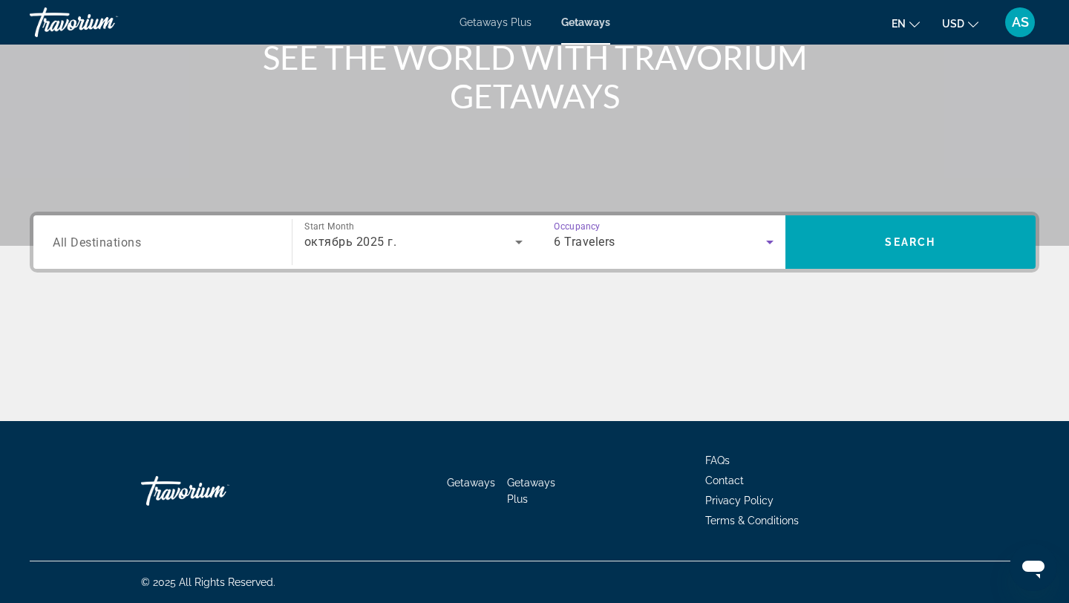
click at [771, 242] on icon "Search widget" at bounding box center [769, 243] width 7 height 4
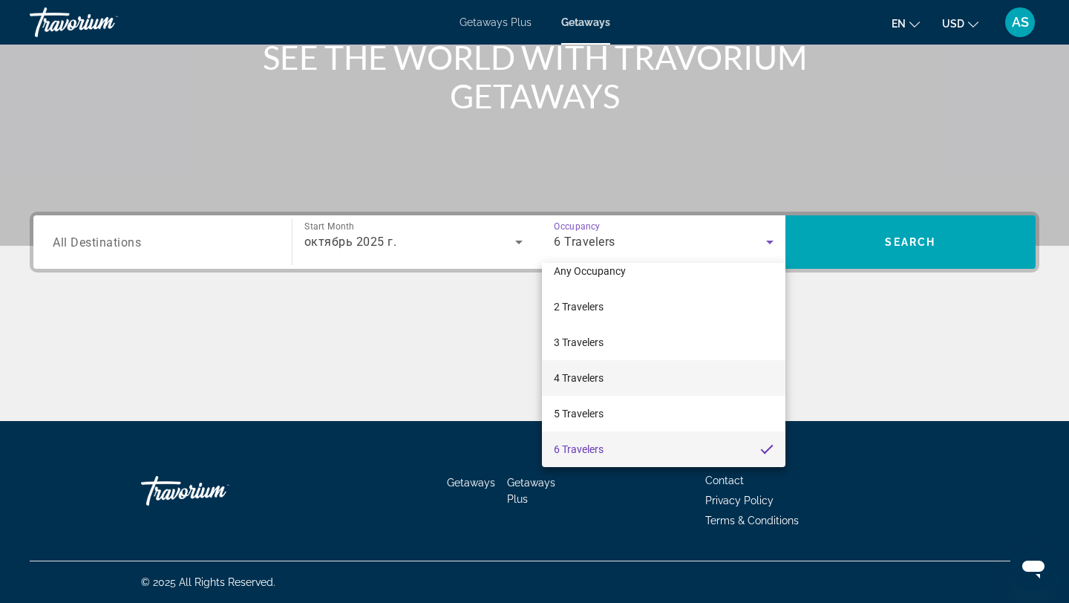
click at [609, 376] on mat-option "4 Travelers" at bounding box center [664, 378] width 244 height 36
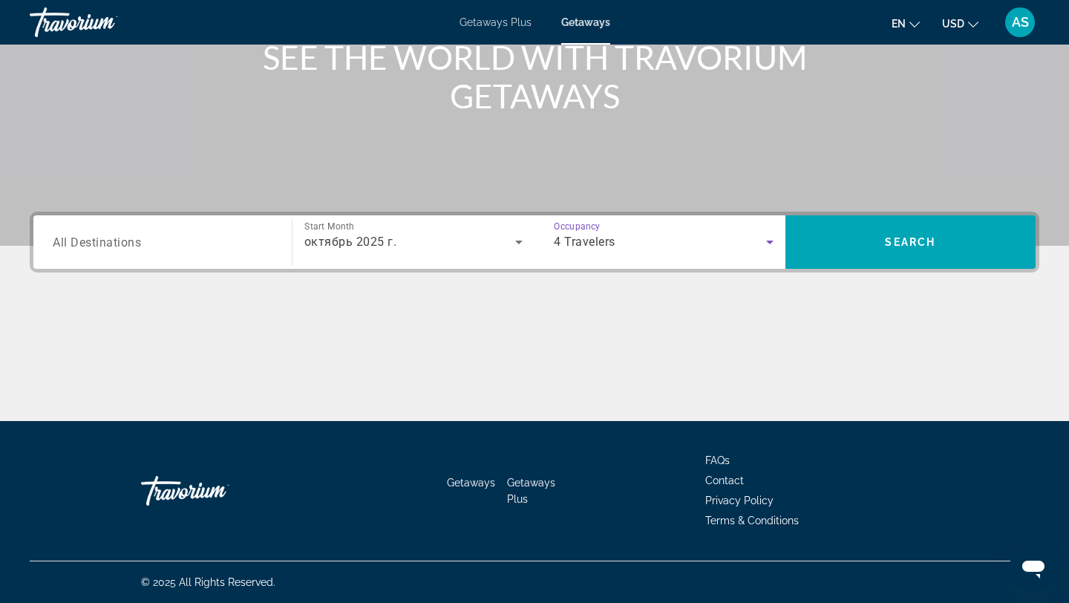
click at [163, 242] on input "Destination All Destinations" at bounding box center [163, 243] width 220 height 18
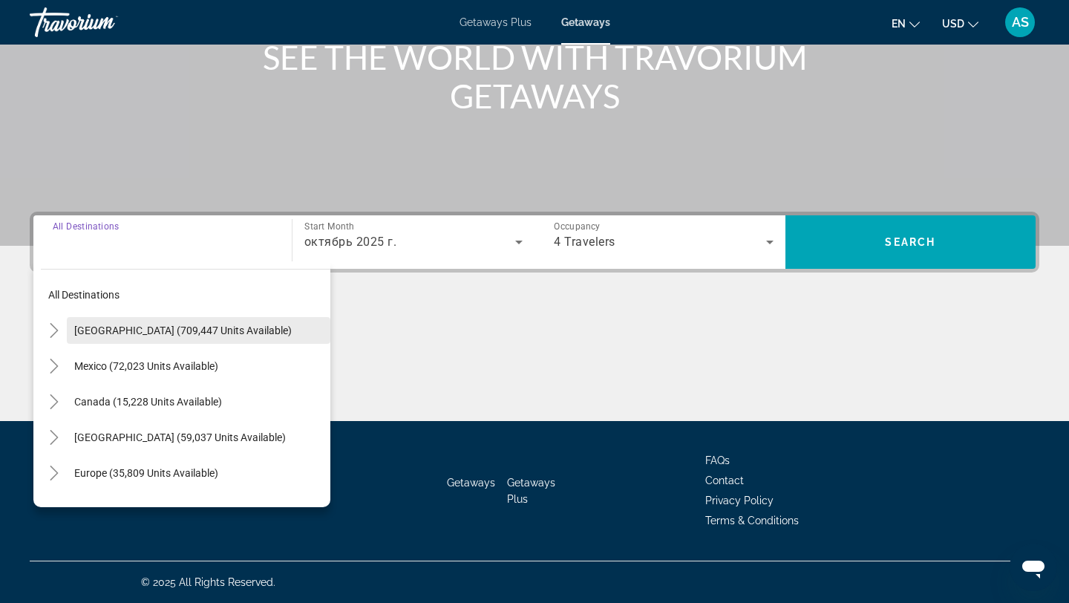
click at [156, 330] on span "United States (709,447 units available)" at bounding box center [183, 331] width 218 height 12
type input "**********"
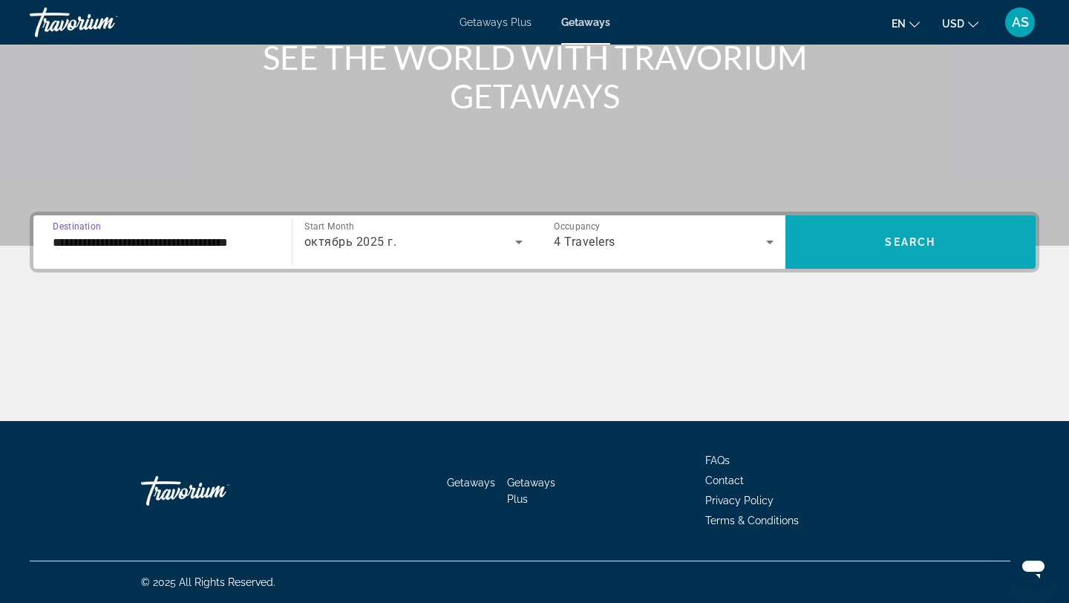
click at [944, 227] on span "Search widget" at bounding box center [911, 242] width 251 height 36
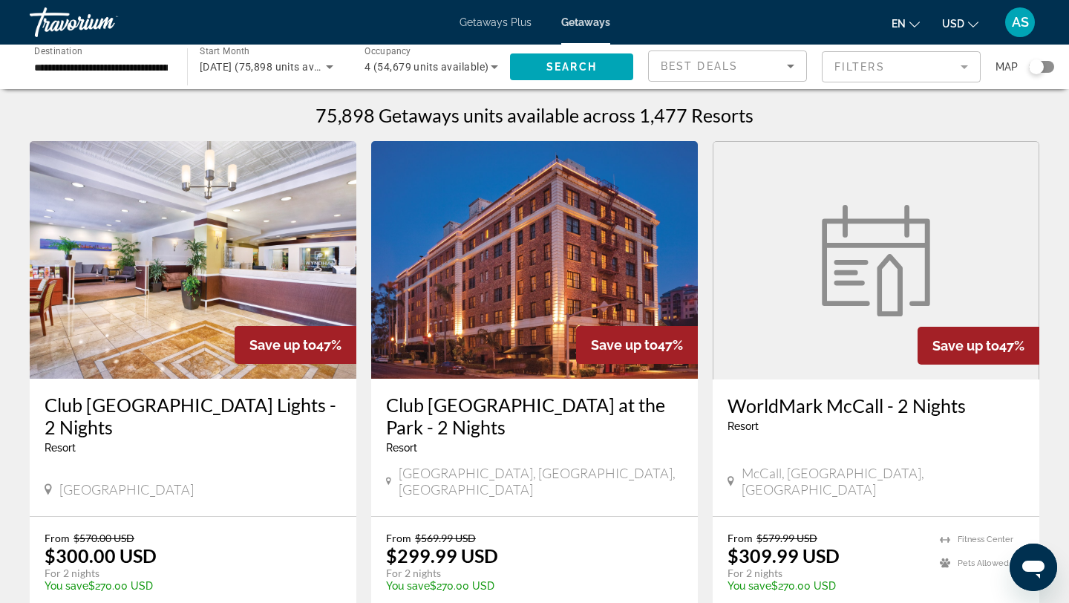
click at [1046, 67] on div "Search widget" at bounding box center [1041, 67] width 25 height 12
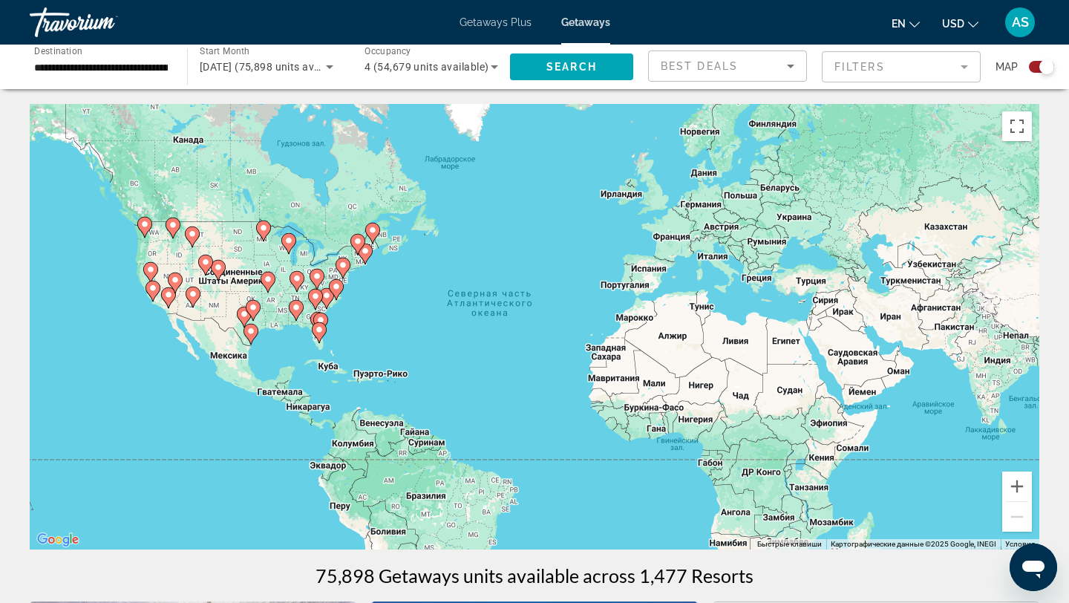
click at [348, 332] on div "Чтобы активировать перетаскивание с помощью клавиатуры, нажмите Alt + Ввод. Пос…" at bounding box center [535, 327] width 1010 height 446
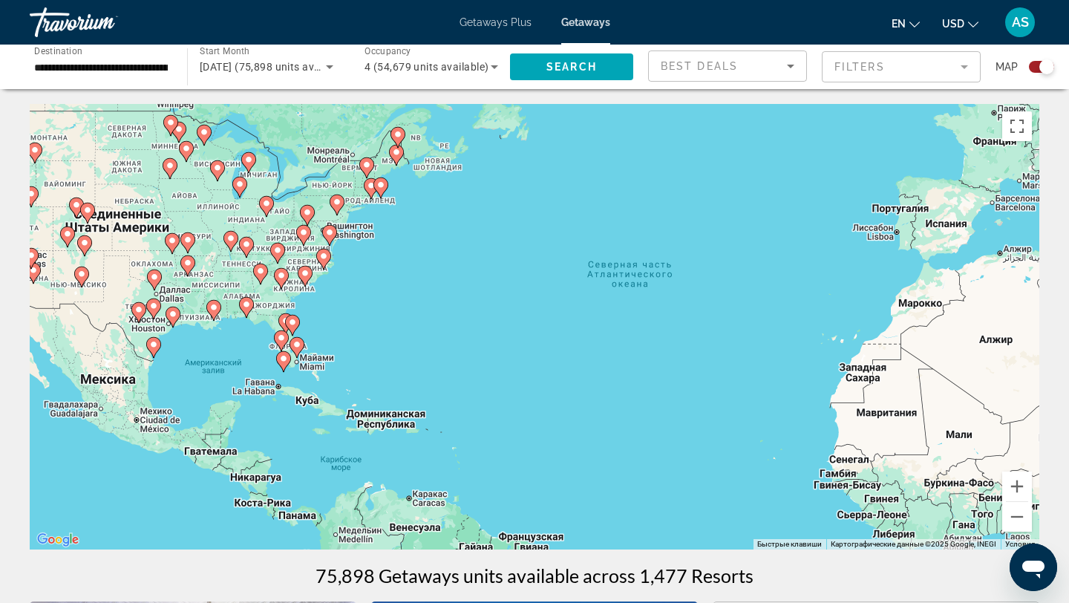
click at [313, 342] on div "Чтобы активировать перетаскивание с помощью клавиатуры, нажмите Alt + Ввод. Пос…" at bounding box center [535, 327] width 1010 height 446
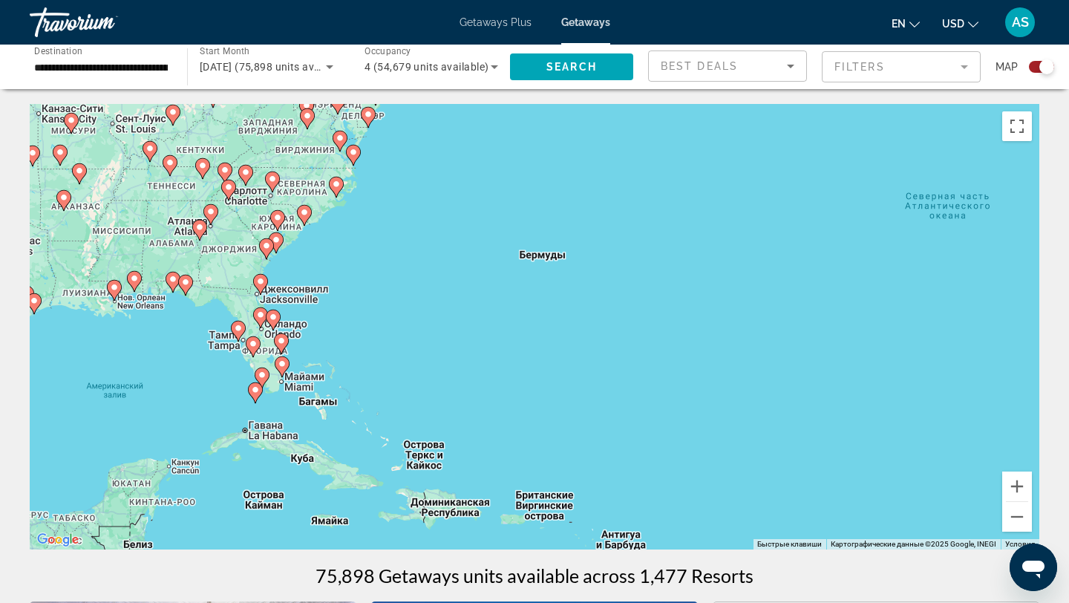
click at [316, 352] on div "Чтобы активировать перетаскивание с помощью клавиатуры, нажмите Alt + Ввод. Пос…" at bounding box center [535, 327] width 1010 height 446
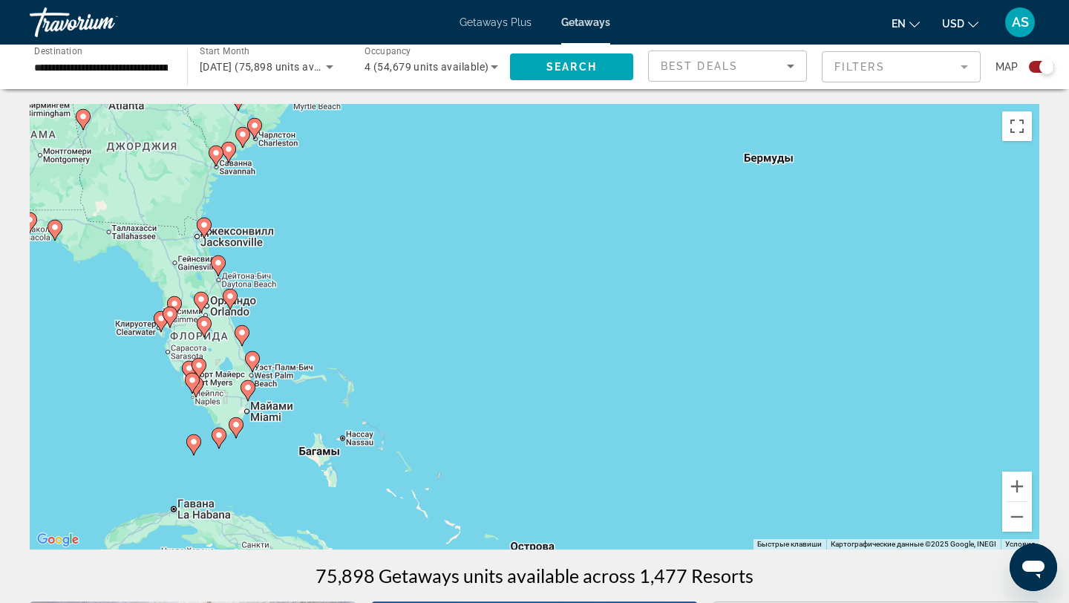
click at [492, 67] on icon "Search widget" at bounding box center [494, 67] width 7 height 4
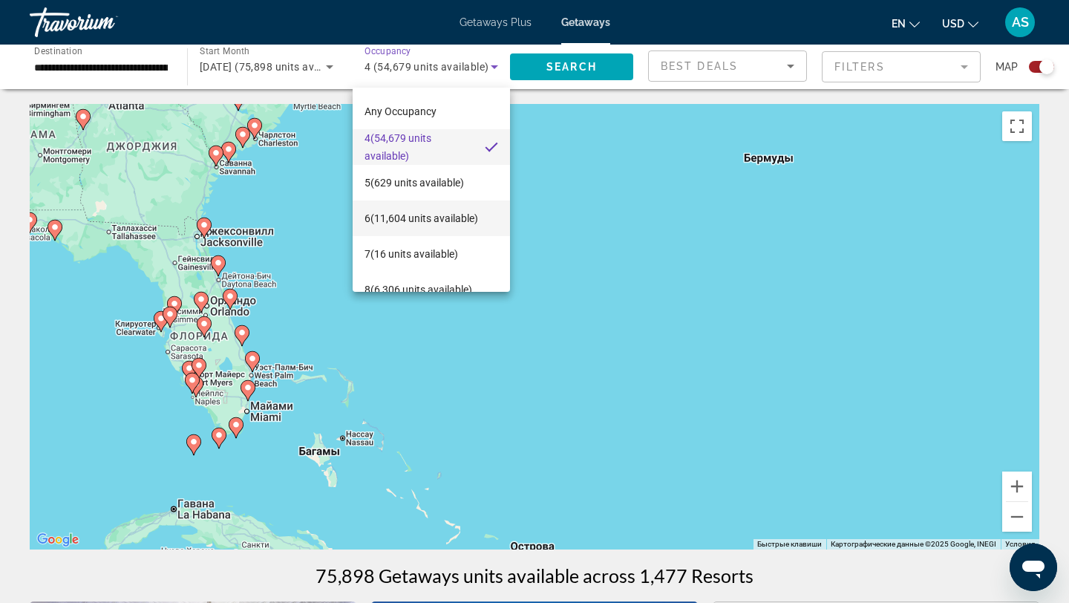
click at [405, 212] on span "6 (11,604 units available)" at bounding box center [422, 218] width 114 height 18
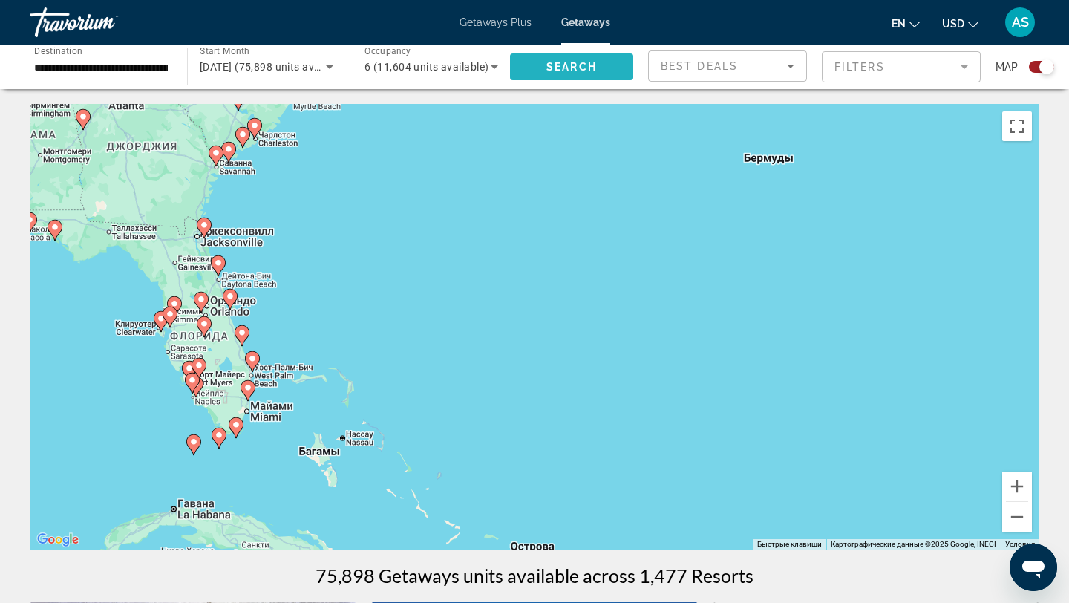
click at [544, 65] on span "Search widget" at bounding box center [571, 67] width 123 height 36
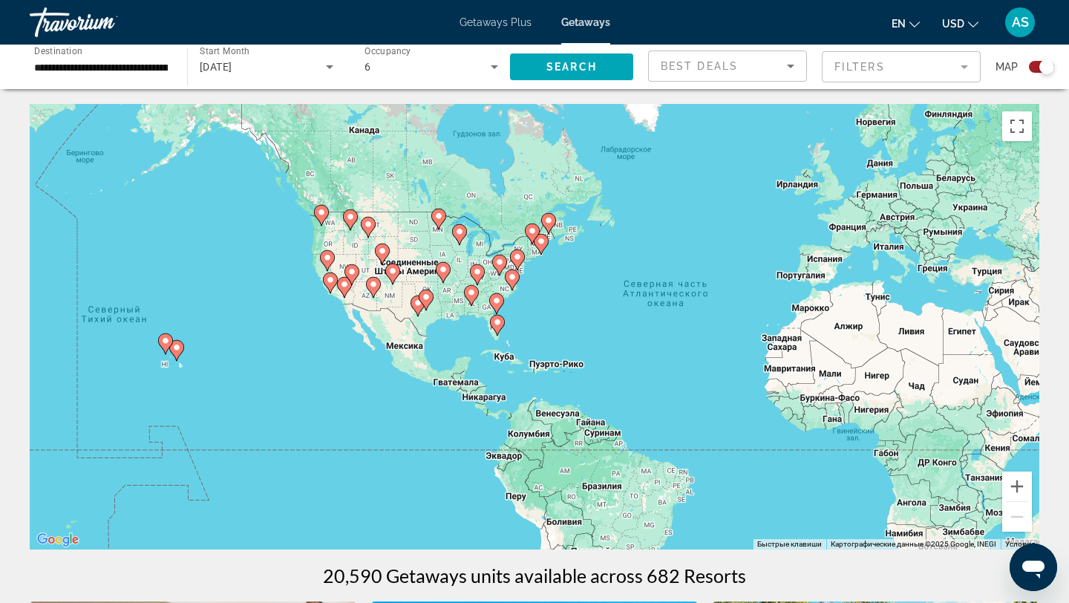
click at [518, 333] on div "Чтобы активировать перетаскивание с помощью клавиатуры, нажмите Alt + Ввод. Пос…" at bounding box center [535, 327] width 1010 height 446
click at [515, 333] on div "Чтобы активировать перетаскивание с помощью клавиатуры, нажмите Alt + Ввод. Пос…" at bounding box center [535, 327] width 1010 height 446
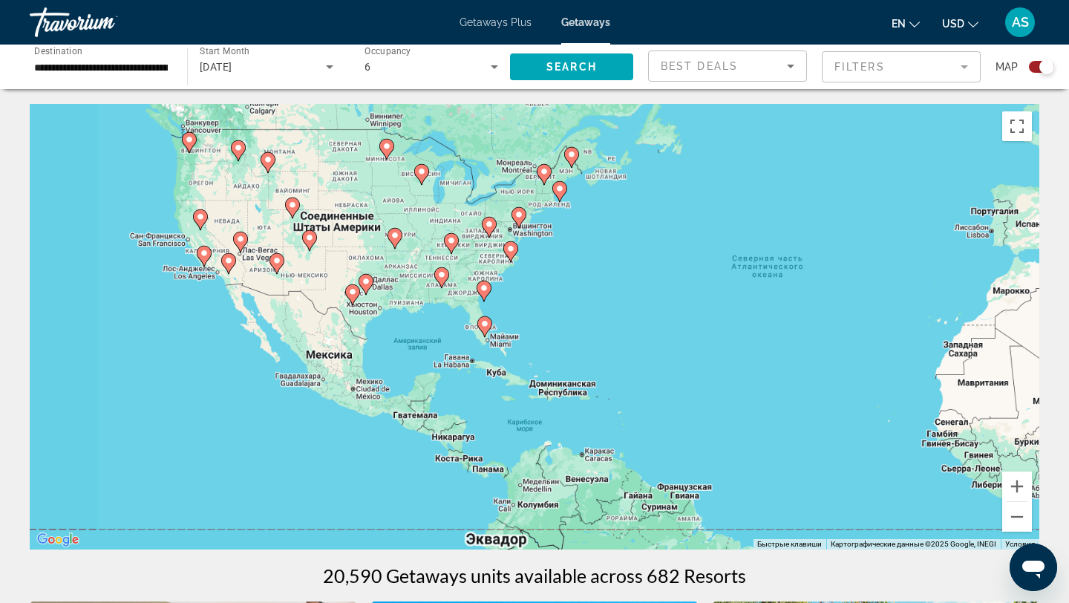
click at [515, 333] on div "Чтобы активировать перетаскивание с помощью клавиатуры, нажмите Alt + Ввод. Пос…" at bounding box center [535, 327] width 1010 height 446
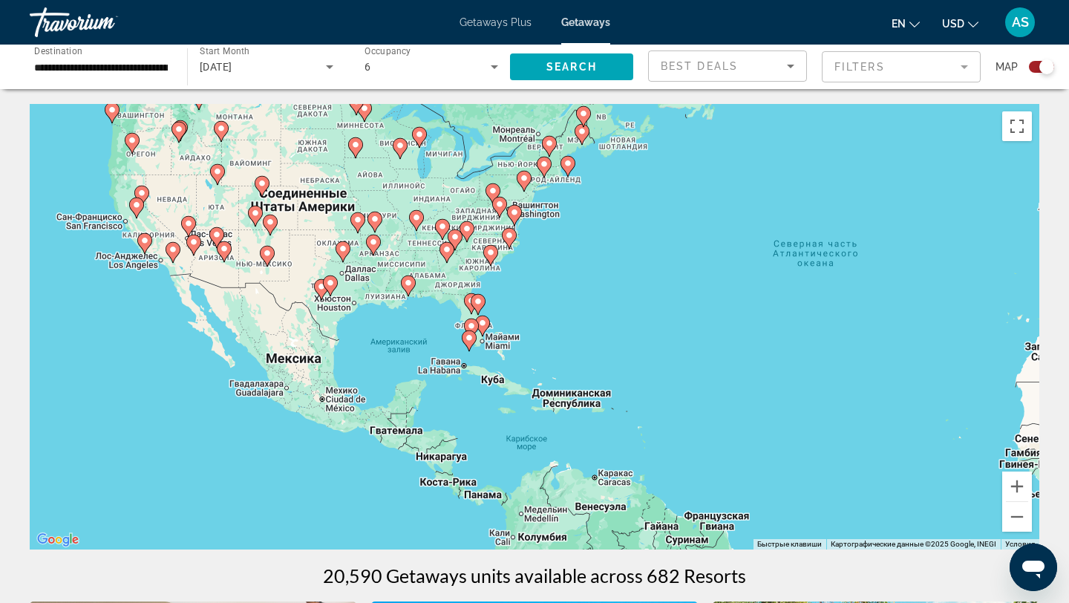
click at [515, 333] on div "Чтобы активировать перетаскивание с помощью клавиатуры, нажмите Alt + Ввод. Пос…" at bounding box center [535, 327] width 1010 height 446
click at [510, 320] on div "Чтобы активировать перетаскивание с помощью клавиатуры, нажмите Alt + Ввод. Пос…" at bounding box center [535, 327] width 1010 height 446
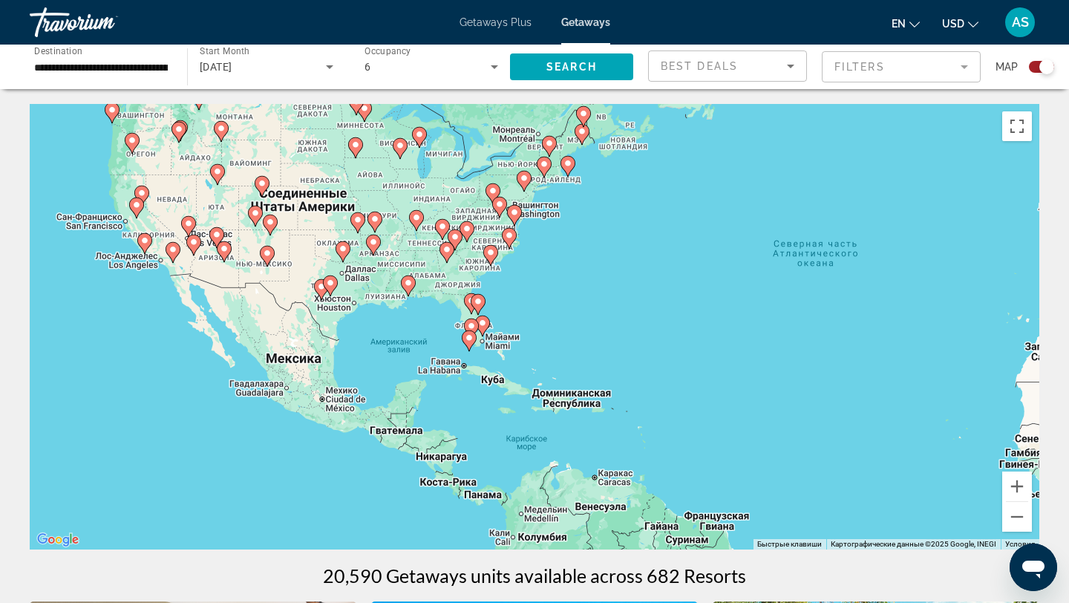
click at [510, 320] on div "Чтобы активировать перетаскивание с помощью клавиатуры, нажмите Alt + Ввод. Пос…" at bounding box center [535, 327] width 1010 height 446
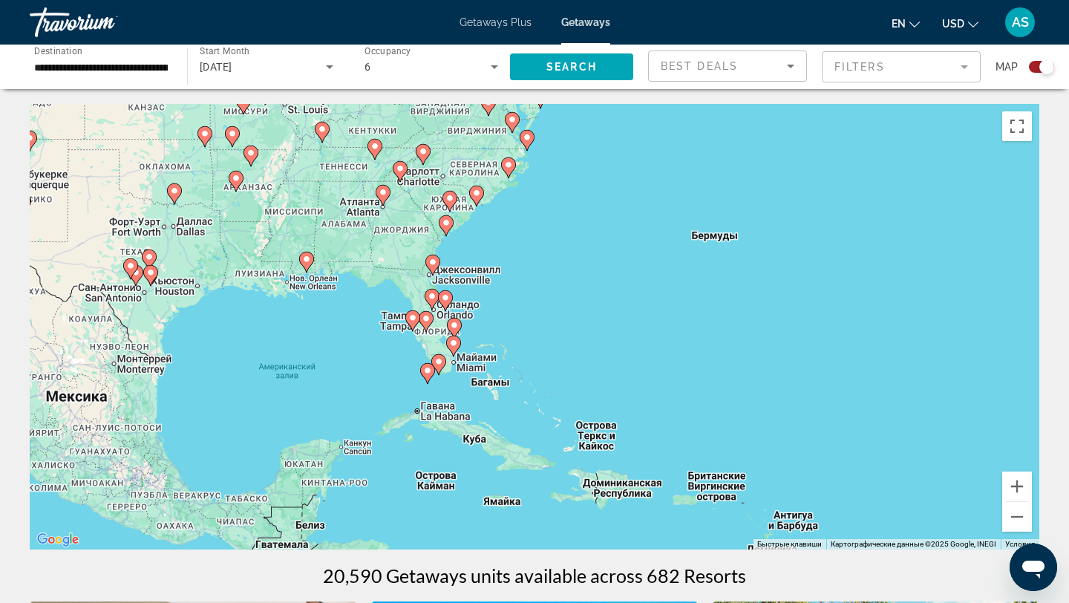
click at [510, 320] on div "Чтобы активировать перетаскивание с помощью клавиатуры, нажмите Alt + Ввод. Пос…" at bounding box center [535, 327] width 1010 height 446
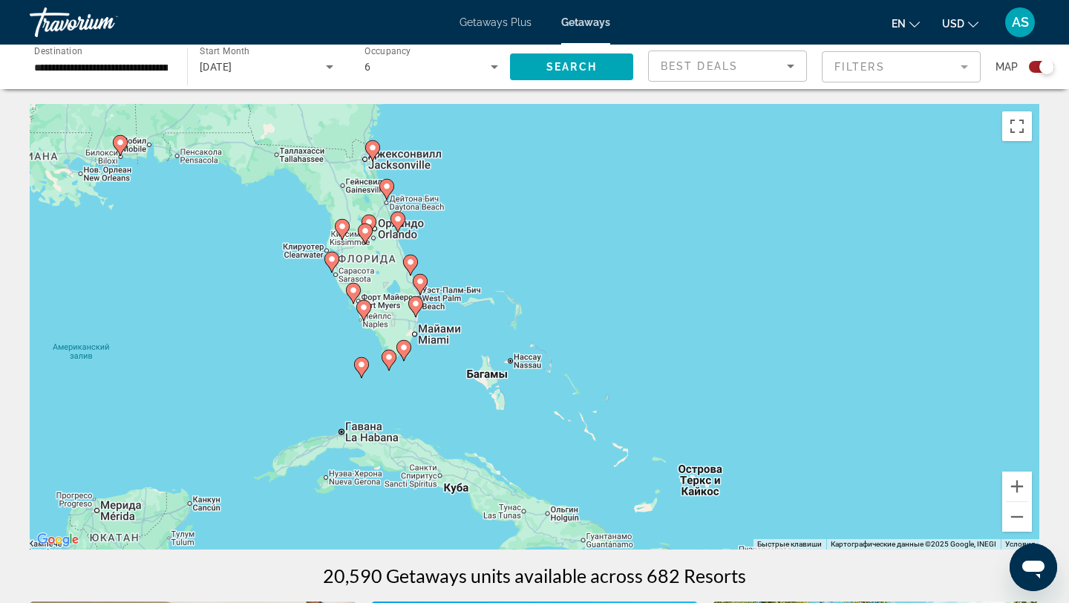
drag, startPoint x: 471, startPoint y: 354, endPoint x: 488, endPoint y: 282, distance: 74.0
click at [488, 282] on div "Чтобы активировать перетаскивание с помощью клавиатуры, нажмите Alt + Ввод. Пос…" at bounding box center [535, 327] width 1010 height 446
click at [321, 304] on div "Чтобы активировать перетаскивание с помощью клавиатуры, нажмите Alt + Ввод. Пос…" at bounding box center [535, 327] width 1010 height 446
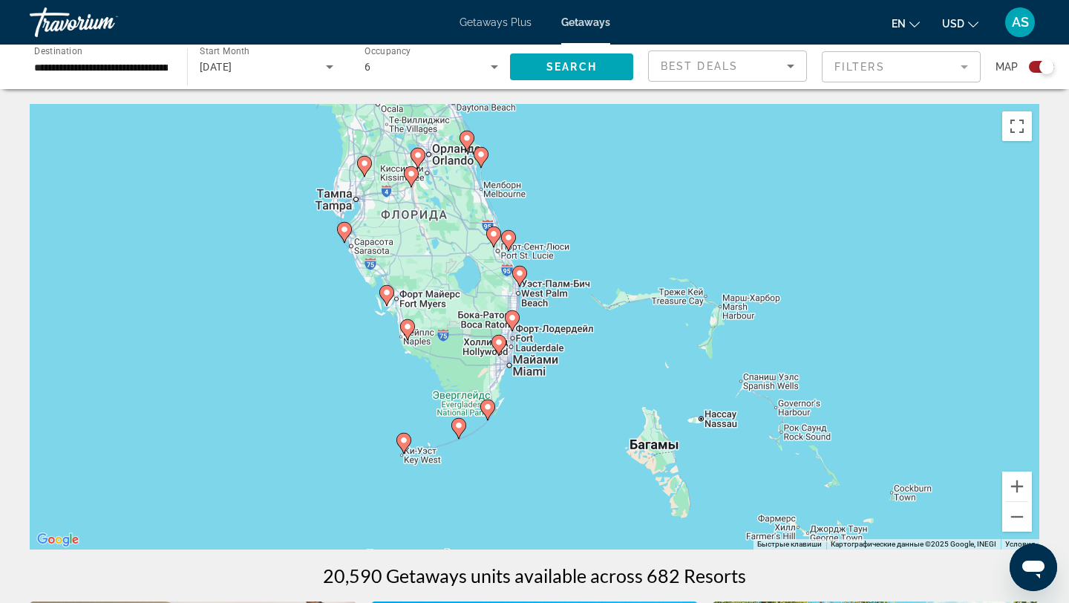
click at [335, 327] on div "Чтобы активировать перетаскивание с помощью клавиатуры, нажмите Alt + Ввод. Пос…" at bounding box center [535, 327] width 1010 height 446
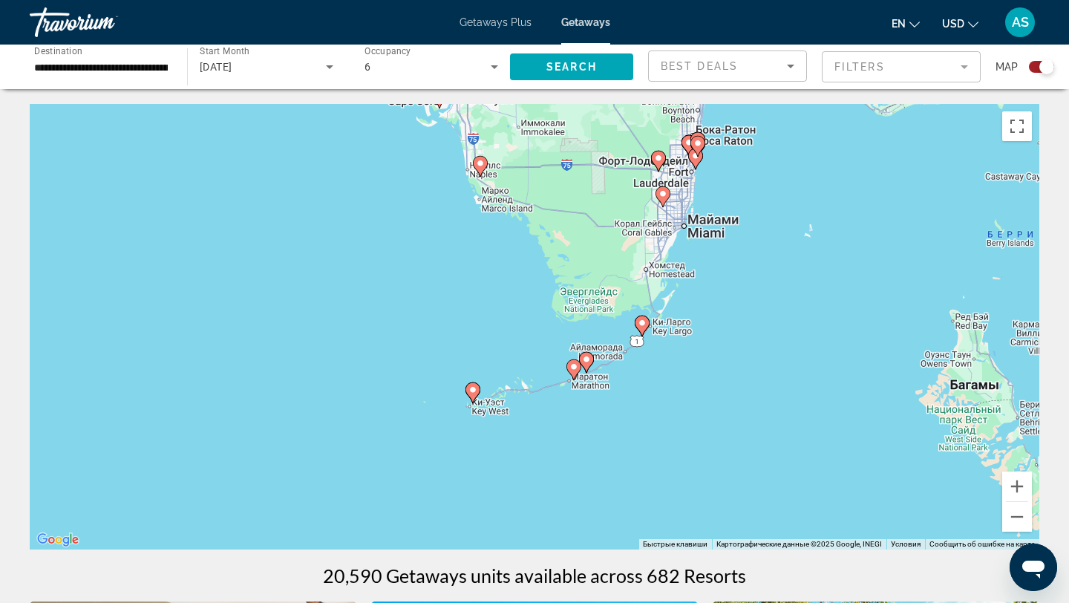
drag, startPoint x: 400, startPoint y: 417, endPoint x: 393, endPoint y: 208, distance: 208.8
click at [393, 208] on div "Чтобы активировать перетаскивание с помощью клавиатуры, нажмите Alt + Ввод. Пос…" at bounding box center [535, 327] width 1010 height 446
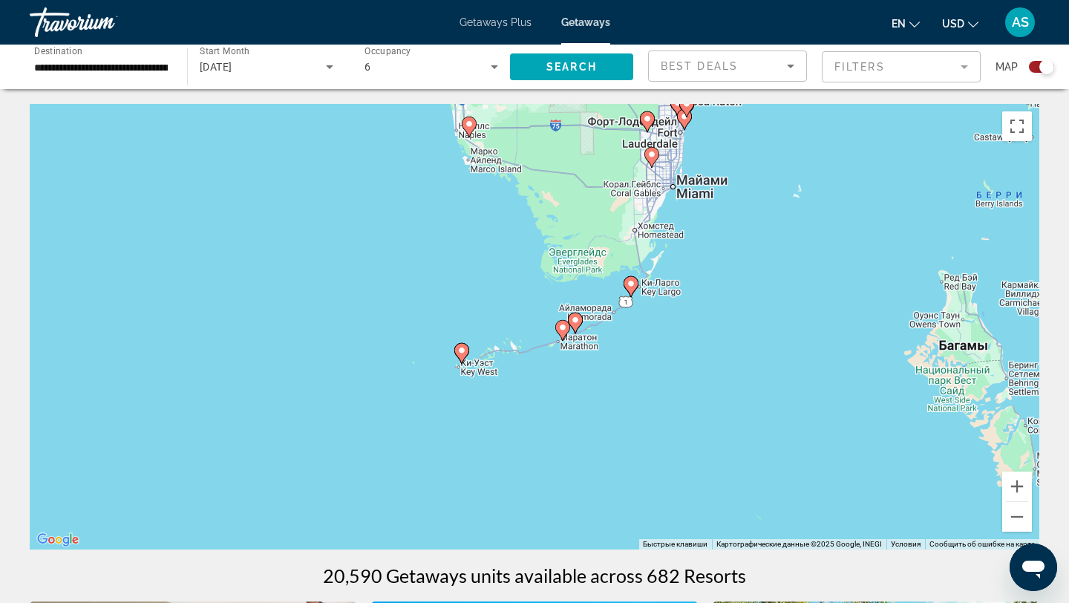
click at [463, 354] on image "Main content" at bounding box center [461, 350] width 9 height 9
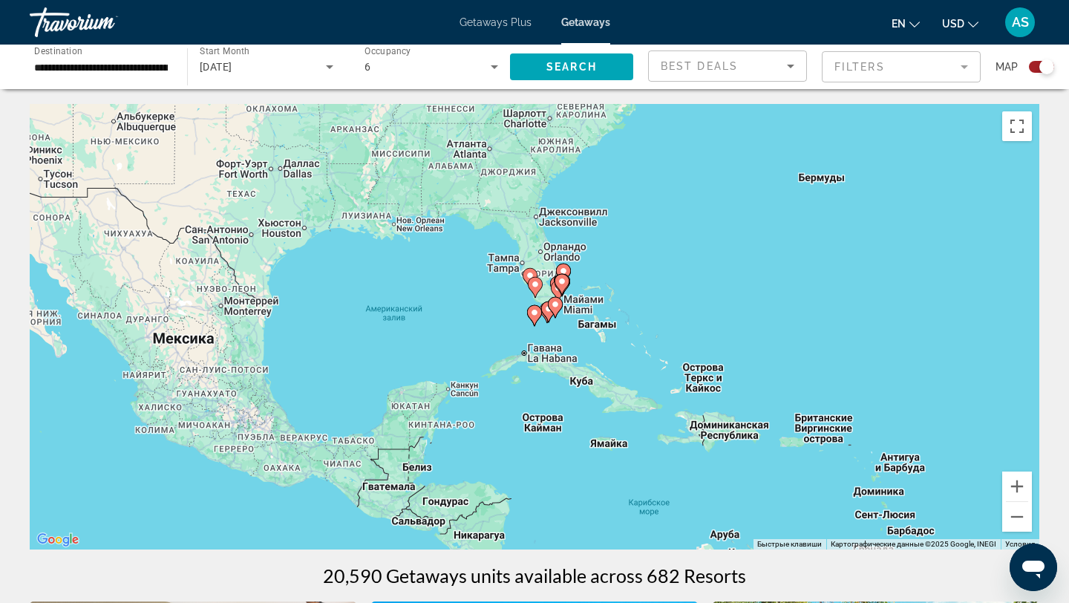
click at [495, 329] on div "Для навигации используйте клавиши со стрелками. Чтобы активировать перетаскиван…" at bounding box center [535, 327] width 1010 height 446
click at [495, 329] on div "Чтобы активировать перетаскивание с помощью клавиатуры, нажмите Alt + Ввод. Пос…" at bounding box center [535, 327] width 1010 height 446
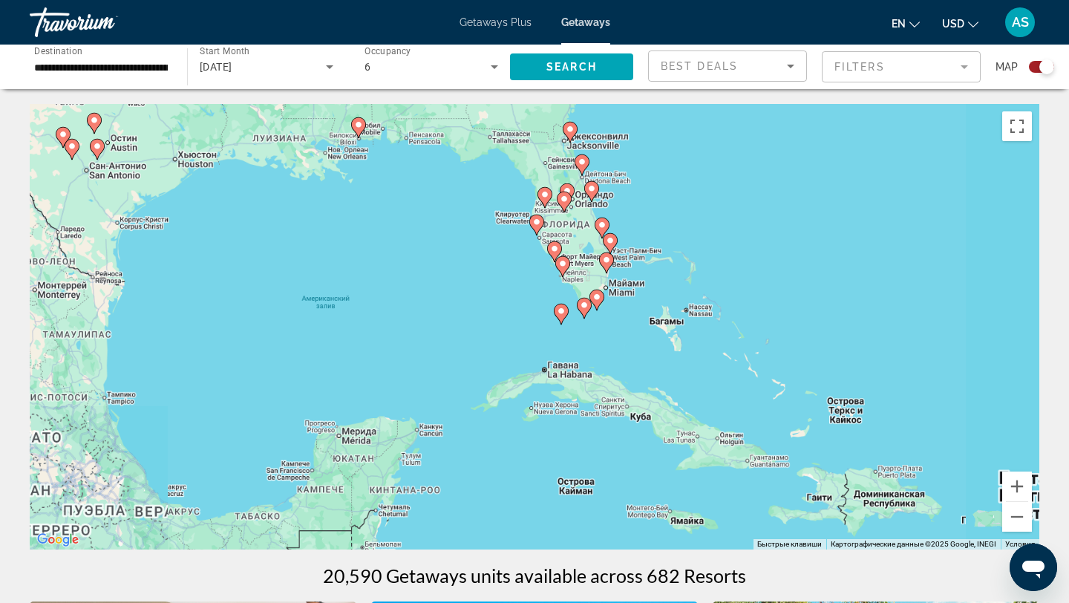
click at [495, 329] on div "Чтобы активировать перетаскивание с помощью клавиатуры, нажмите Alt + Ввод. Пос…" at bounding box center [535, 327] width 1010 height 446
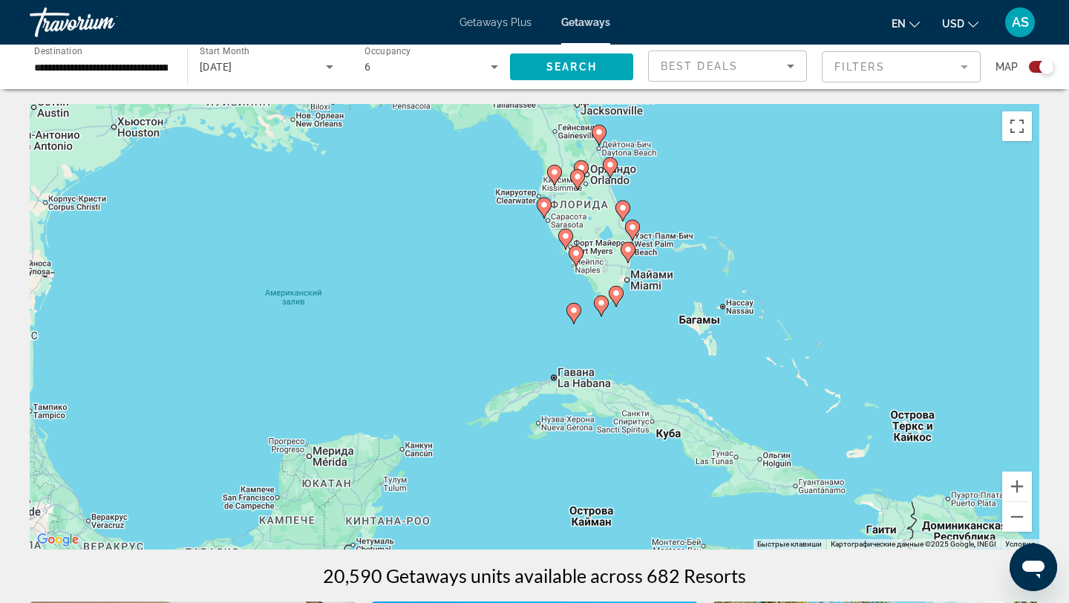
click at [495, 329] on div "Чтобы активировать перетаскивание с помощью клавиатуры, нажмите Alt + Ввод. Пос…" at bounding box center [535, 327] width 1010 height 446
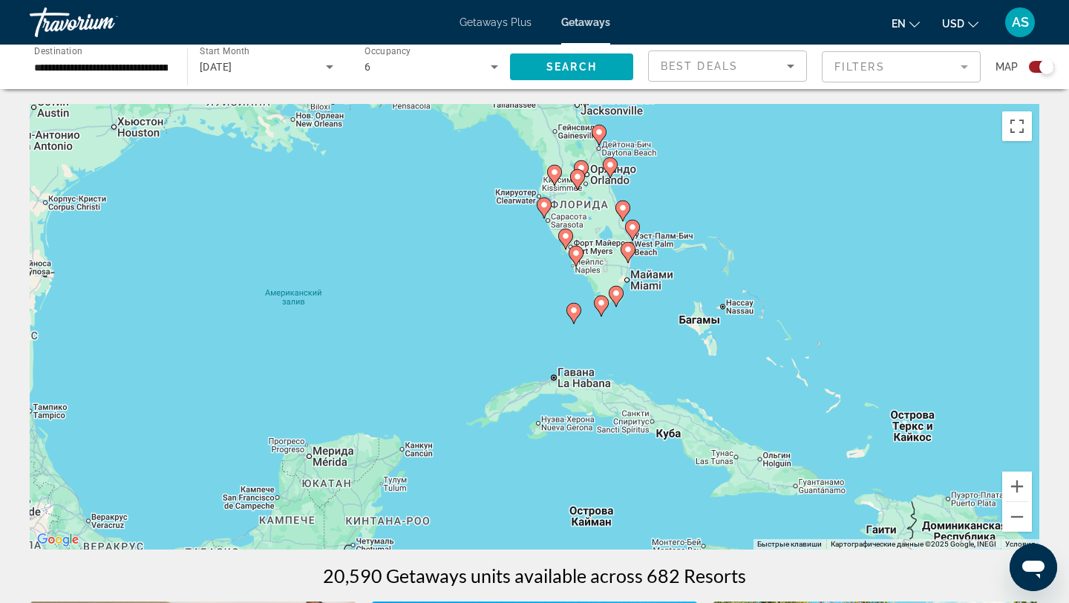
click at [636, 345] on div "Чтобы активировать перетаскивание с помощью клавиатуры, нажмите Alt + Ввод. Пос…" at bounding box center [535, 327] width 1010 height 446
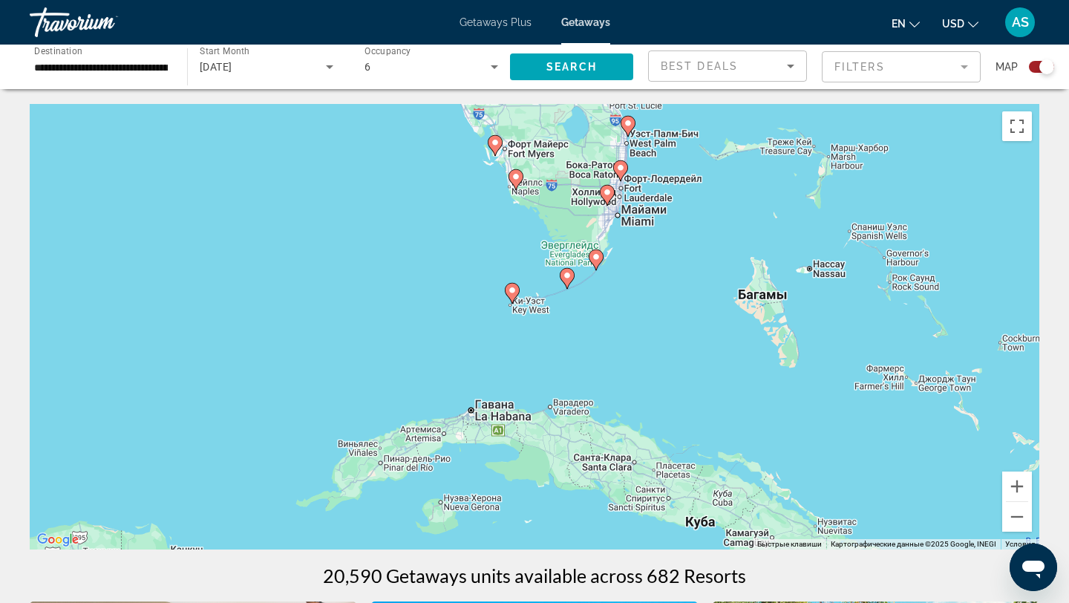
click at [512, 287] on image "Main content" at bounding box center [512, 290] width 9 height 9
click at [515, 290] on image "Main content" at bounding box center [512, 290] width 9 height 9
type input "**********"
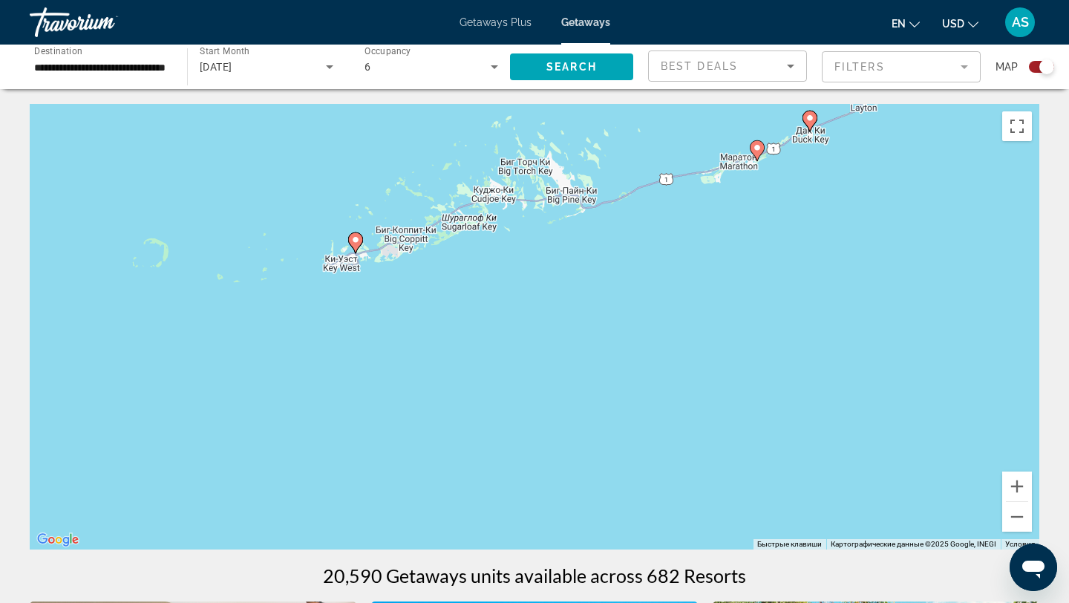
drag, startPoint x: 384, startPoint y: 165, endPoint x: 381, endPoint y: 294, distance: 129.3
click at [381, 294] on div "Для навигации используйте клавиши со стрелками. Чтобы активировать перетаскиван…" at bounding box center [535, 327] width 1010 height 446
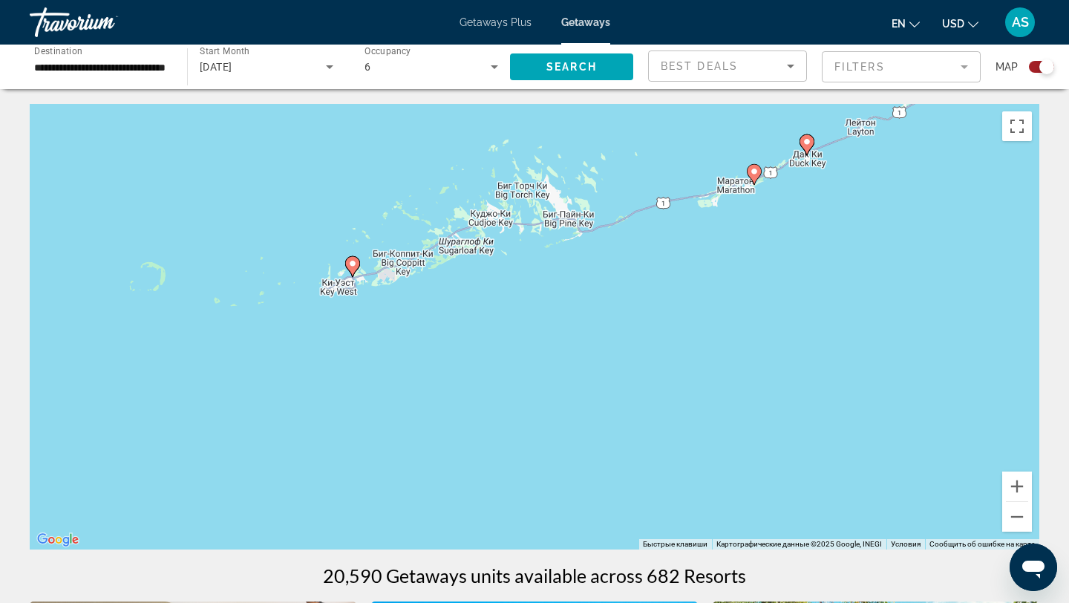
click at [351, 268] on icon "Main content" at bounding box center [352, 266] width 13 height 19
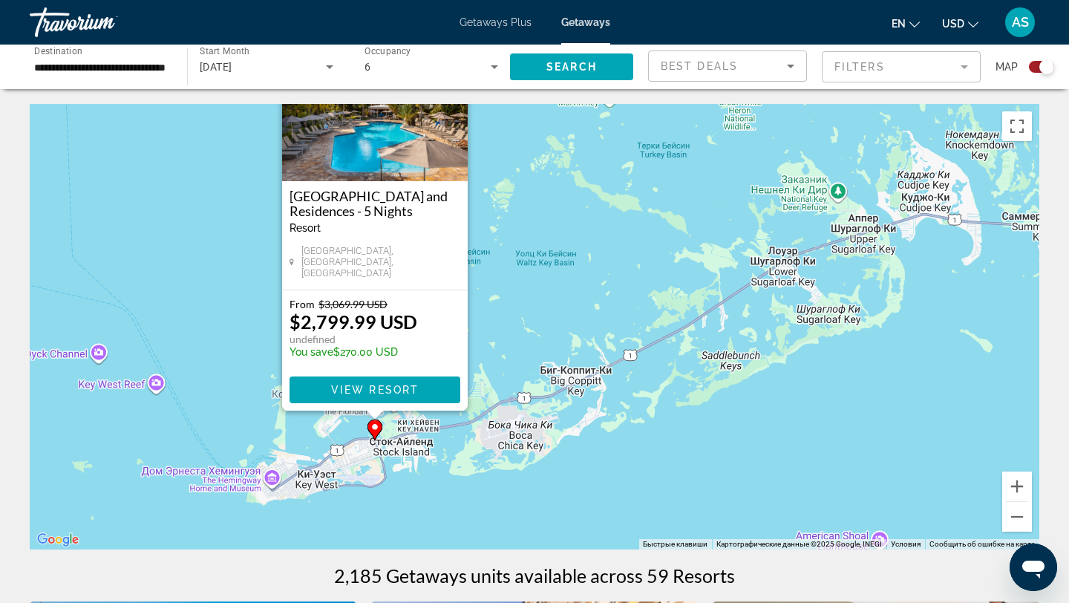
drag, startPoint x: 389, startPoint y: 382, endPoint x: 594, endPoint y: 302, distance: 220.4
click at [594, 302] on div "Чтобы активировать перетаскивание с помощью клавиатуры, нажмите Alt + Ввод. Пос…" at bounding box center [535, 327] width 1010 height 446
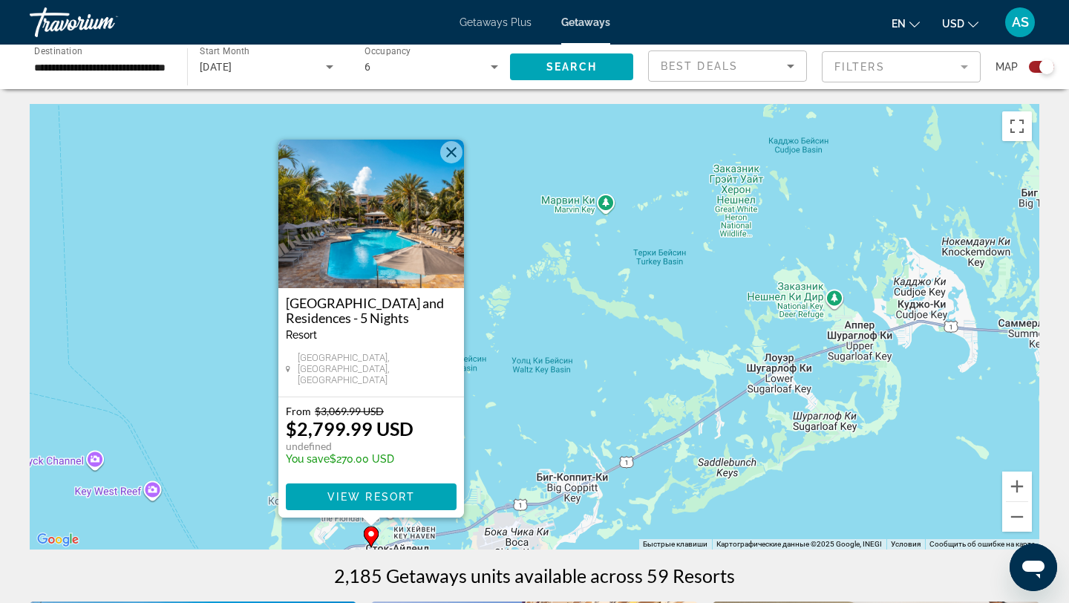
drag, startPoint x: 564, startPoint y: 202, endPoint x: 564, endPoint y: 312, distance: 109.9
click at [564, 312] on div "Чтобы активировать перетаскивание с помощью клавиатуры, нажмите Alt + Ввод. Пос…" at bounding box center [535, 327] width 1010 height 446
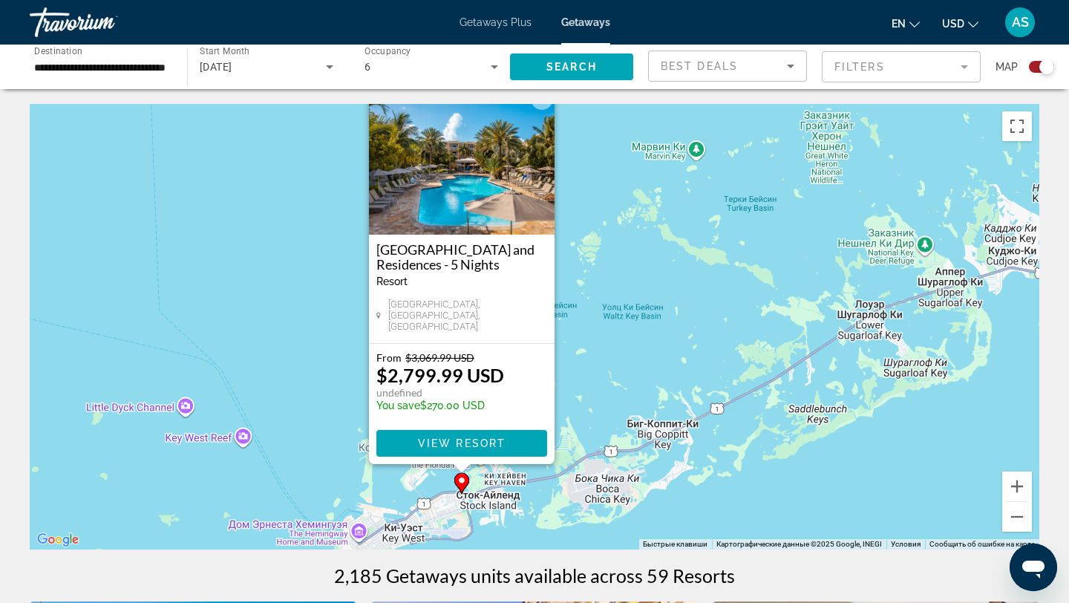
drag, startPoint x: 544, startPoint y: 349, endPoint x: 634, endPoint y: 280, distance: 113.9
click at [634, 280] on div "Чтобы активировать перетаскивание с помощью клавиатуры, нажмите Alt + Ввод. Пос…" at bounding box center [535, 327] width 1010 height 446
click at [1014, 521] on button "Уменьшить" at bounding box center [1018, 517] width 30 height 30
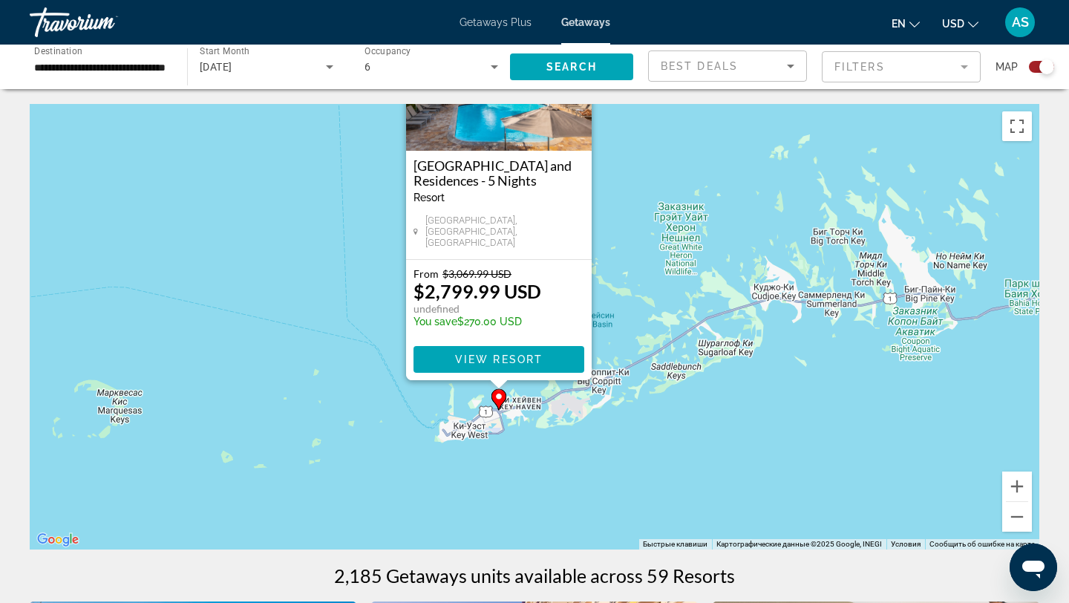
click at [872, 445] on div "Чтобы активировать перетаскивание с помощью клавиатуры, нажмите Alt + Ввод. Пос…" at bounding box center [535, 327] width 1010 height 446
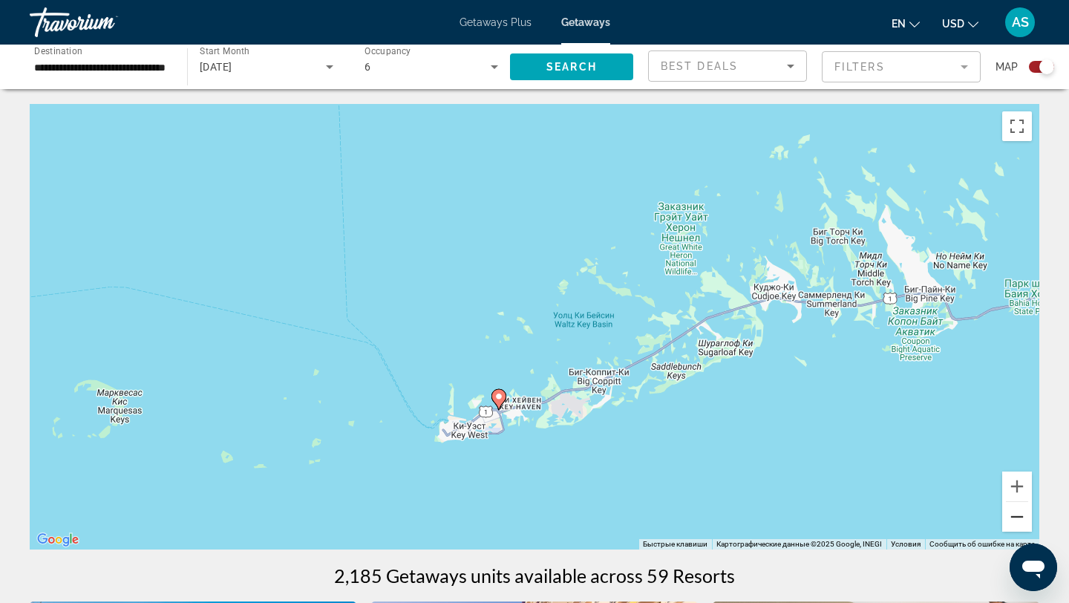
click at [1016, 517] on button "Уменьшить" at bounding box center [1018, 517] width 30 height 30
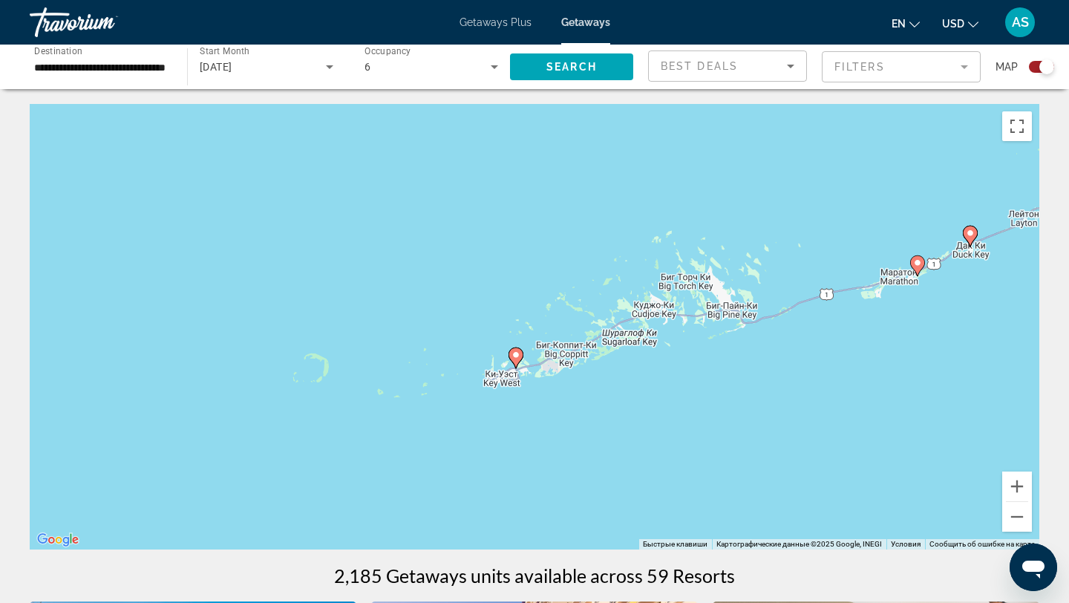
click at [917, 265] on image "Main content" at bounding box center [917, 262] width 9 height 9
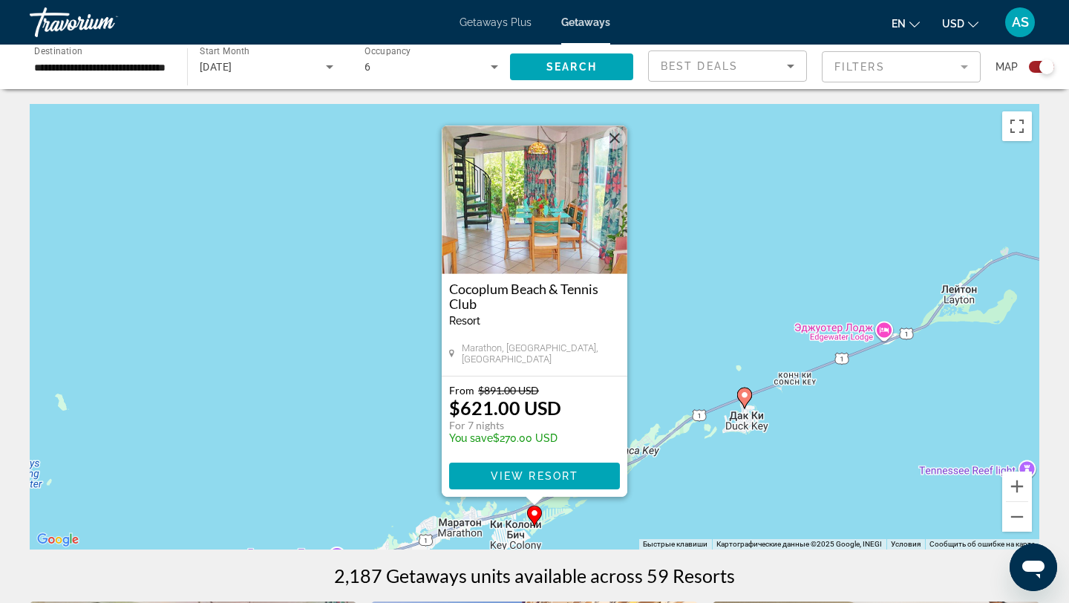
click at [530, 229] on img "Main content" at bounding box center [535, 200] width 186 height 149
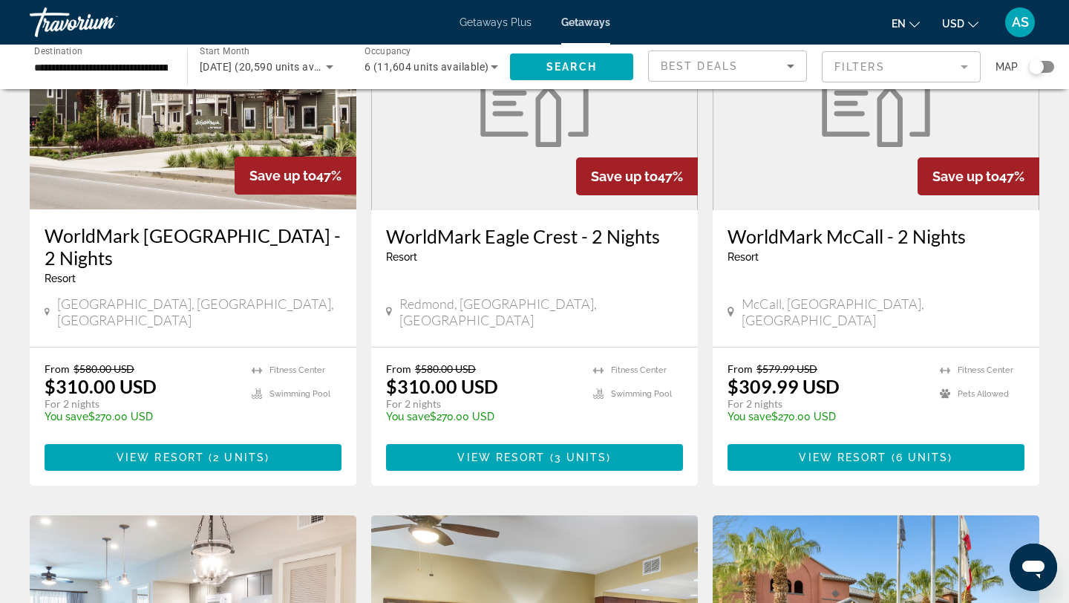
scroll to position [773, 0]
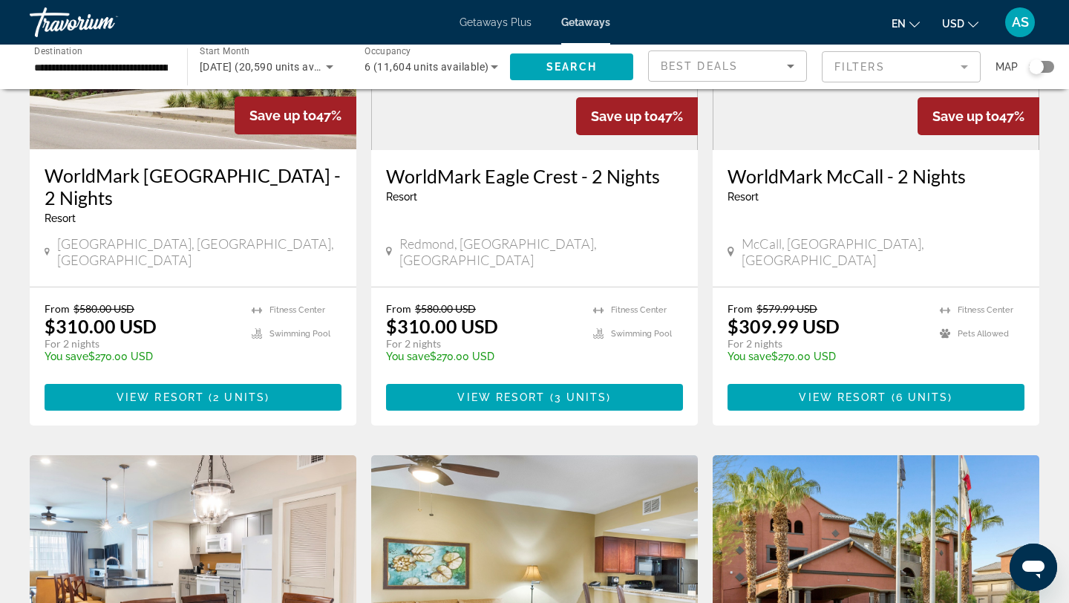
click at [1049, 65] on div "Search widget" at bounding box center [1041, 67] width 25 height 12
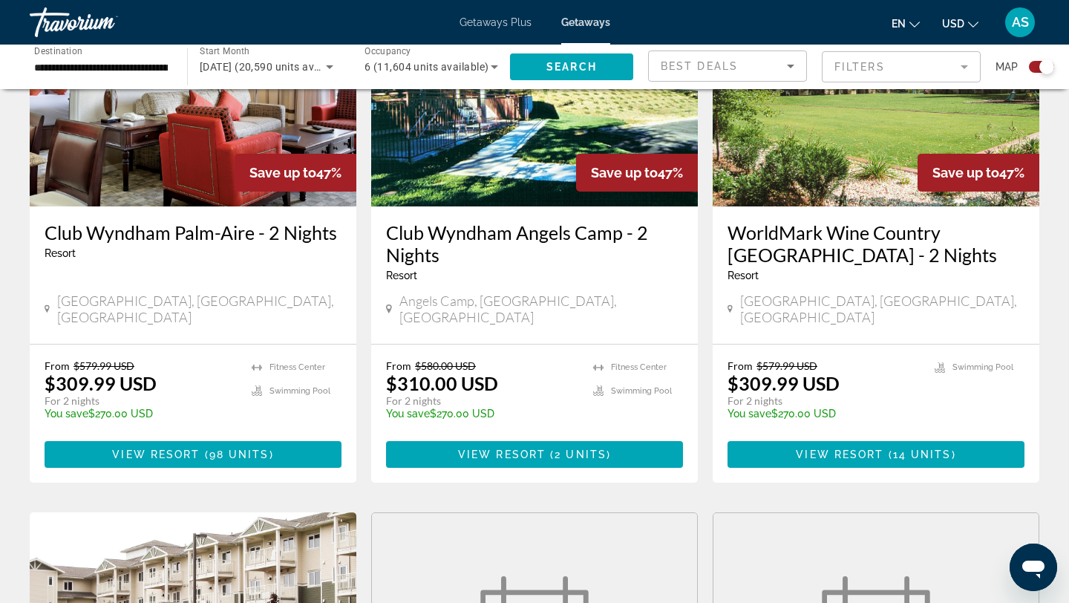
scroll to position [0, 0]
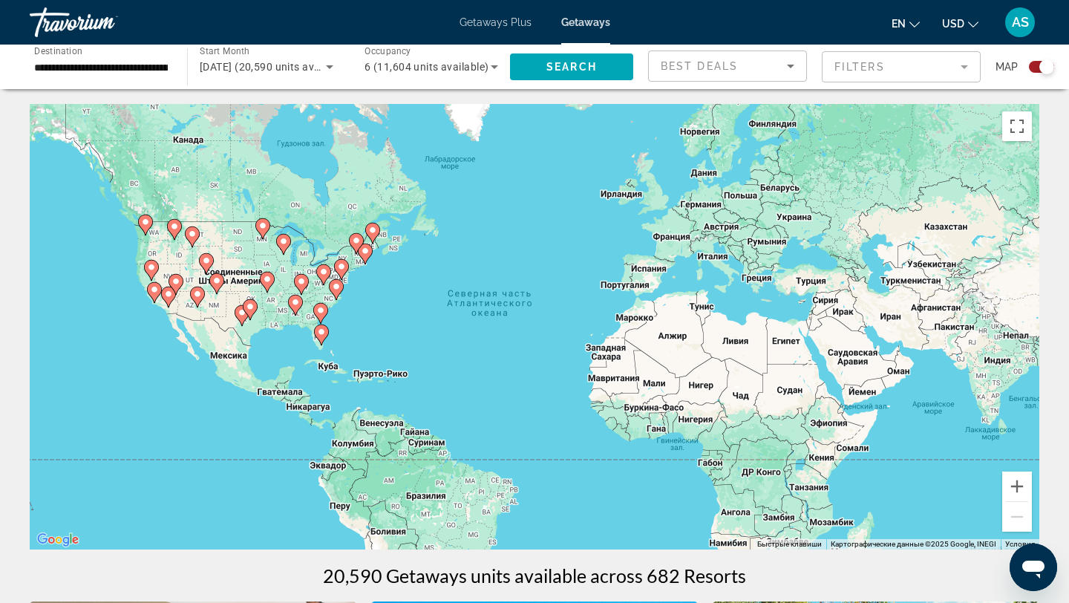
click at [334, 329] on div "Чтобы активировать перетаскивание с помощью клавиатуры, нажмите Alt + Ввод. Пос…" at bounding box center [535, 327] width 1010 height 446
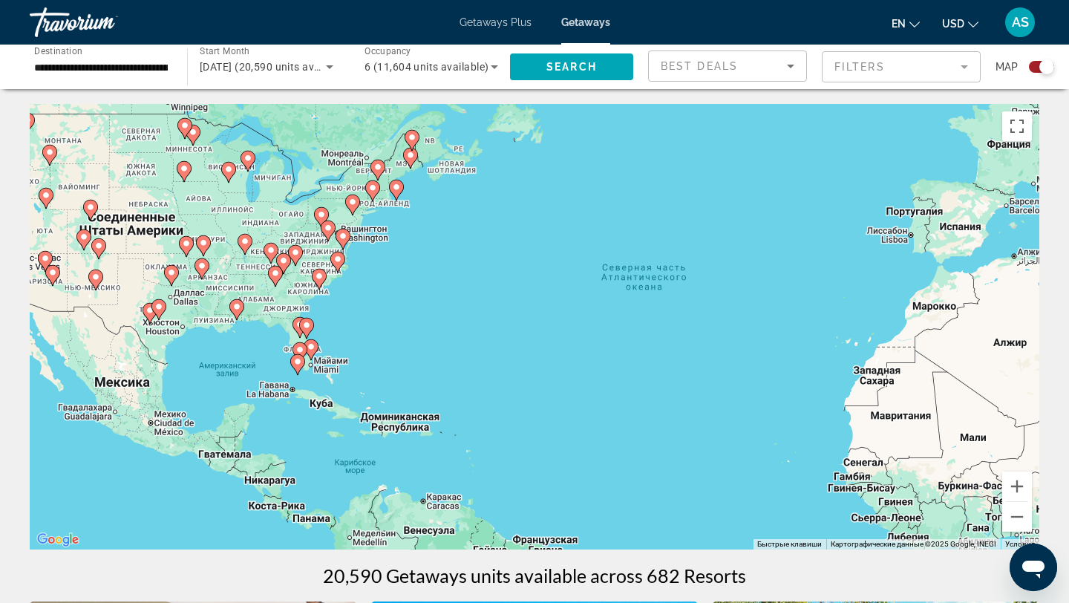
click at [334, 329] on div "Чтобы активировать перетаскивание с помощью клавиатуры, нажмите Alt + Ввод. Пос…" at bounding box center [535, 327] width 1010 height 446
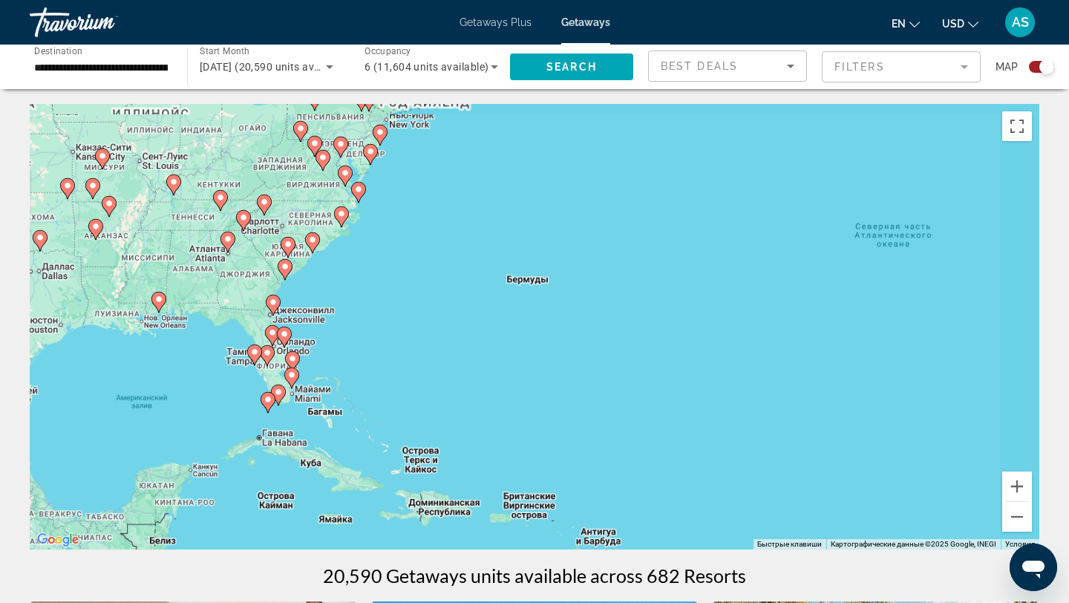
click at [334, 329] on div "Чтобы активировать перетаскивание с помощью клавиатуры, нажмите Alt + Ввод. Пос…" at bounding box center [535, 327] width 1010 height 446
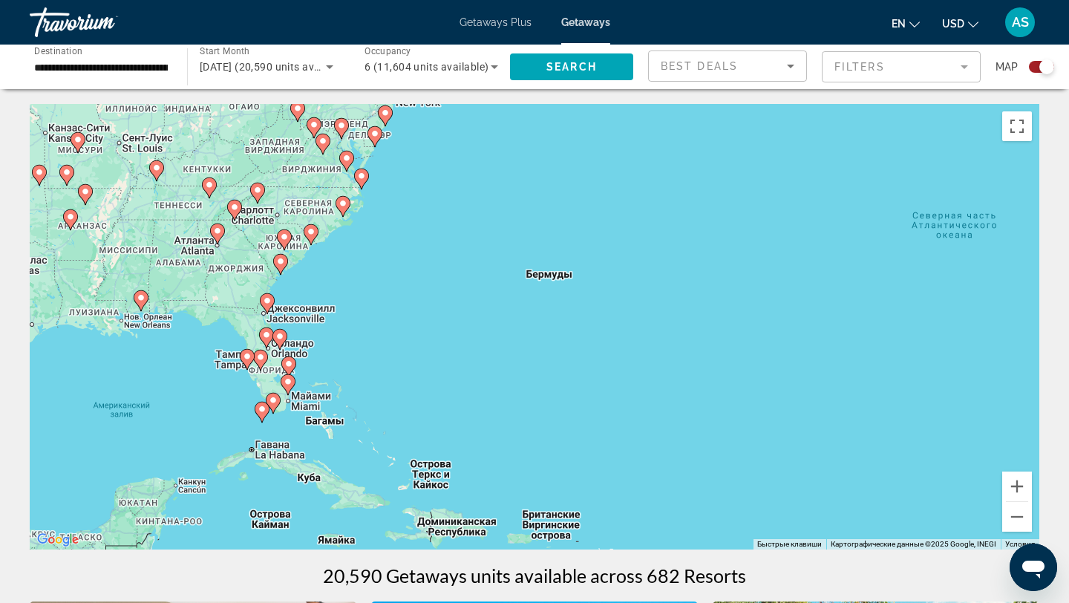
click at [334, 329] on div "Чтобы активировать перетаскивание с помощью клавиатуры, нажмите Alt + Ввод. Пос…" at bounding box center [535, 327] width 1010 height 446
click at [336, 373] on div "Чтобы активировать перетаскивание с помощью клавиатуры, нажмите Alt + Ввод. Пос…" at bounding box center [535, 327] width 1010 height 446
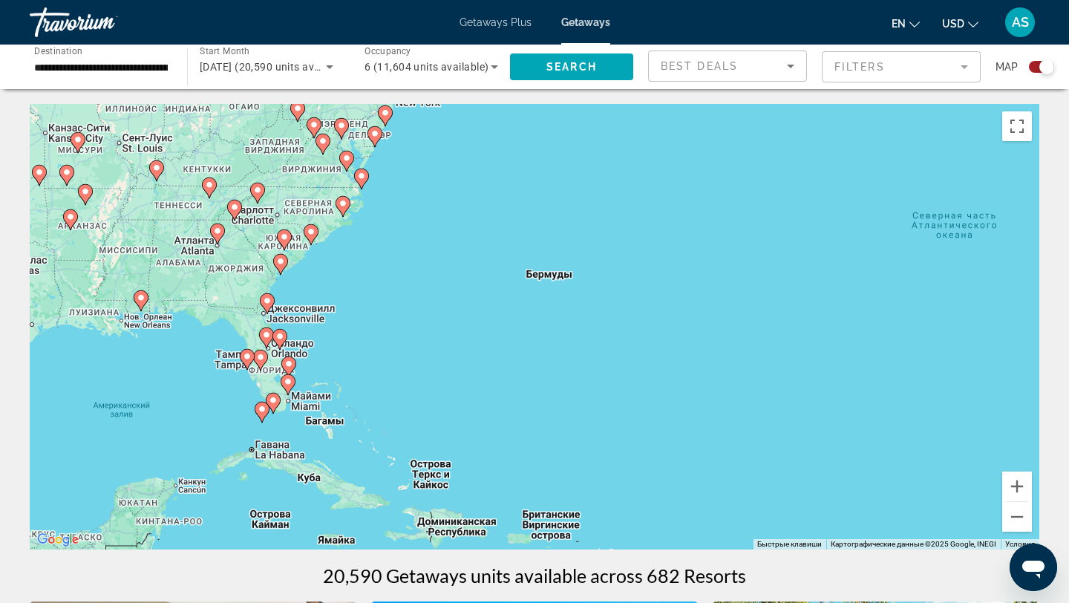
click at [336, 373] on div "Чтобы активировать перетаскивание с помощью клавиатуры, нажмите Alt + Ввод. Пос…" at bounding box center [535, 327] width 1010 height 446
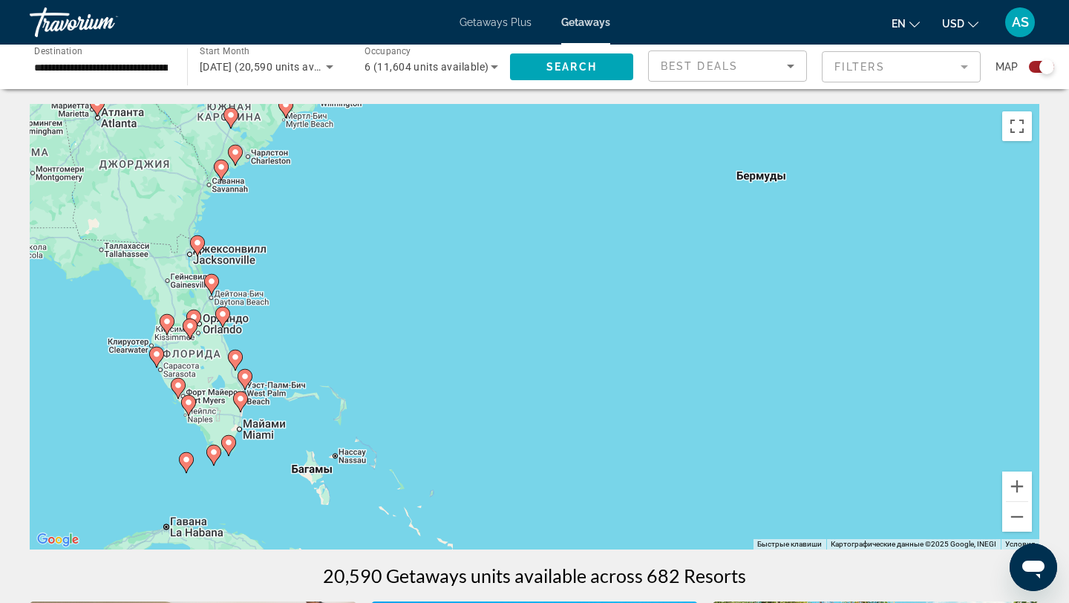
click at [252, 472] on div "Чтобы активировать перетаскивание с помощью клавиатуры, нажмите Alt + Ввод. Пос…" at bounding box center [535, 327] width 1010 height 446
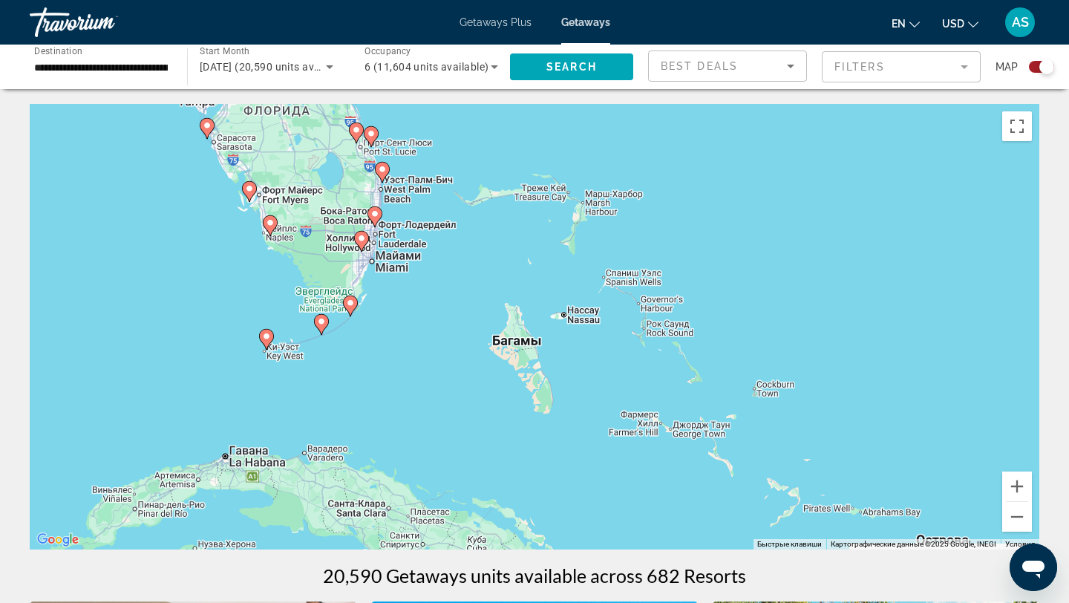
drag, startPoint x: 241, startPoint y: 451, endPoint x: 389, endPoint y: 324, distance: 194.9
click at [389, 324] on div "Чтобы активировать перетаскивание с помощью клавиатуры, нажмите Alt + Ввод. Пос…" at bounding box center [535, 327] width 1010 height 446
click at [377, 319] on div "Чтобы активировать перетаскивание с помощью клавиатуры, нажмите Alt + Ввод. Пос…" at bounding box center [535, 327] width 1010 height 446
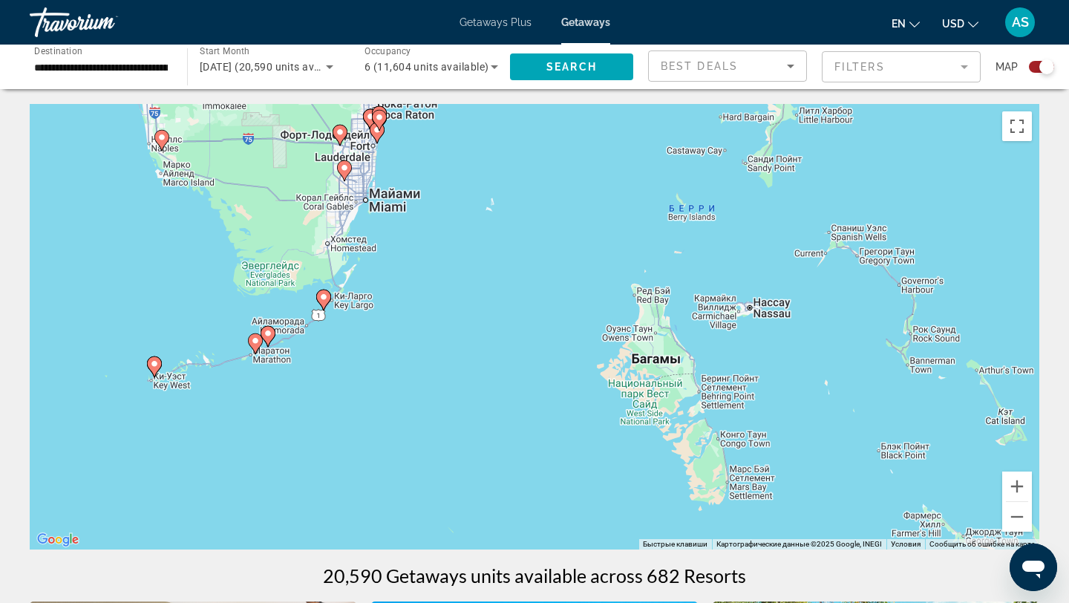
click at [333, 344] on div "Чтобы активировать перетаскивание с помощью клавиатуры, нажмите Alt + Ввод. Пос…" at bounding box center [535, 327] width 1010 height 446
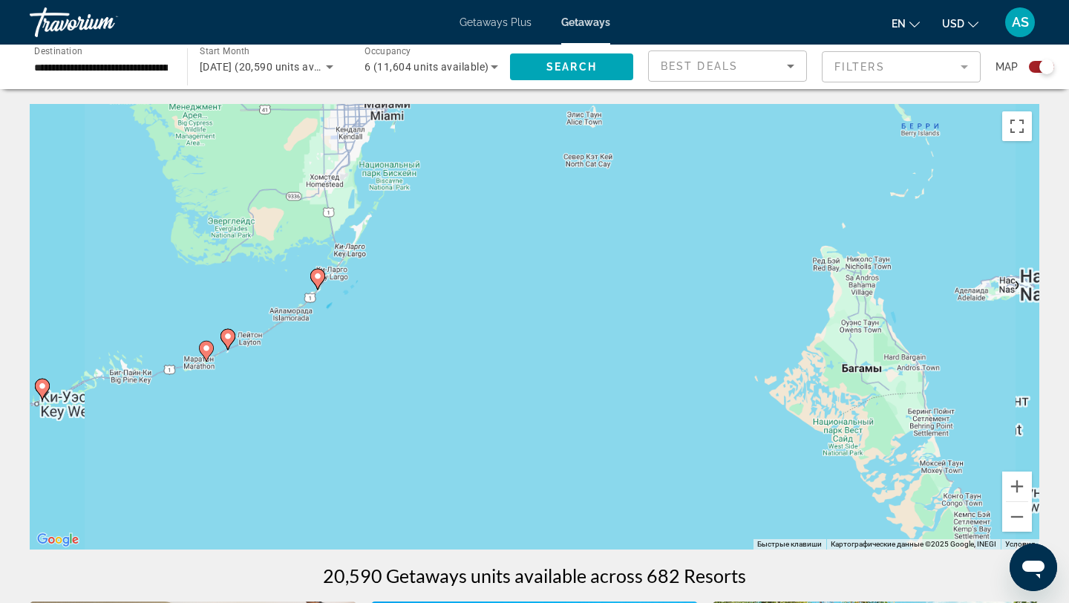
click at [333, 344] on div "Чтобы активировать перетаскивание с помощью клавиатуры, нажмите Alt + Ввод. Пос…" at bounding box center [535, 327] width 1010 height 446
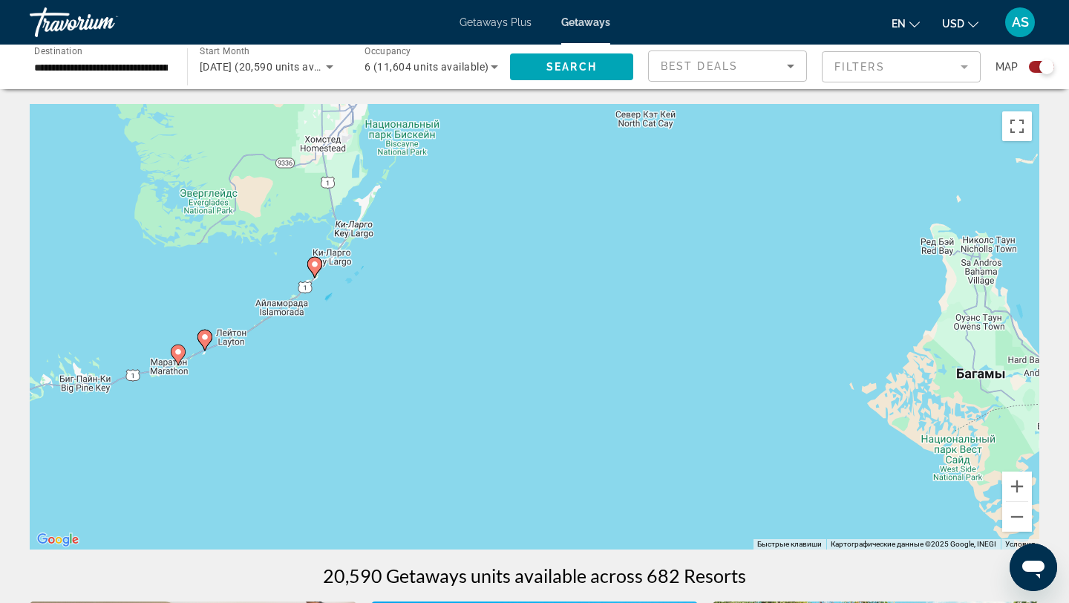
click at [277, 382] on div "Чтобы активировать перетаскивание с помощью клавиатуры, нажмите Alt + Ввод. Пос…" at bounding box center [535, 327] width 1010 height 446
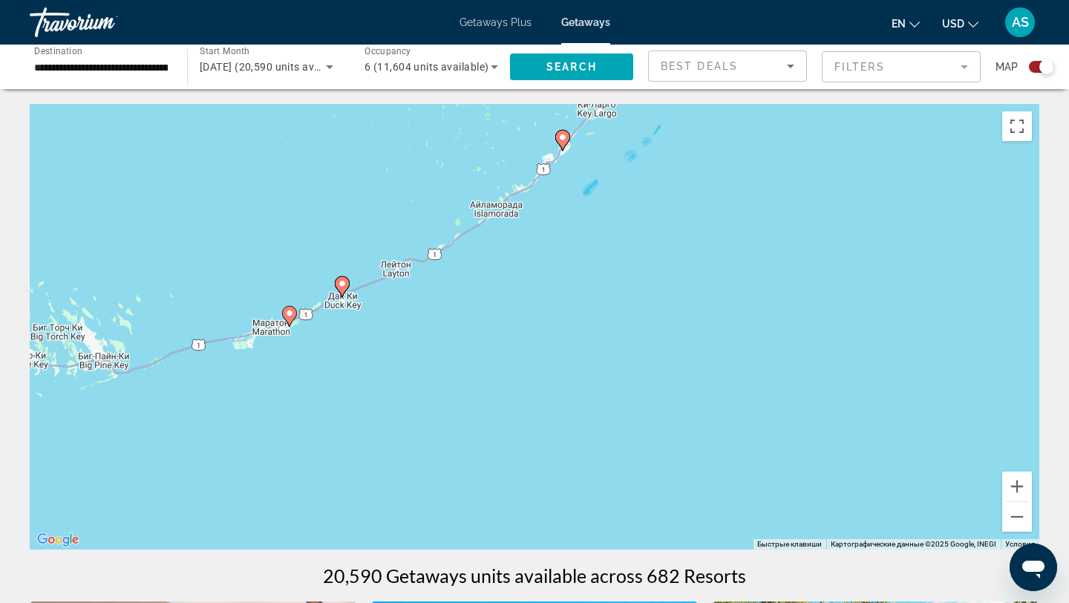
drag, startPoint x: 134, startPoint y: 400, endPoint x: 348, endPoint y: 377, distance: 215.2
click at [348, 377] on div "Чтобы активировать перетаскивание с помощью клавиатуры, нажмите Alt + Ввод. Пос…" at bounding box center [535, 327] width 1010 height 446
click at [345, 285] on image "Main content" at bounding box center [342, 283] width 9 height 9
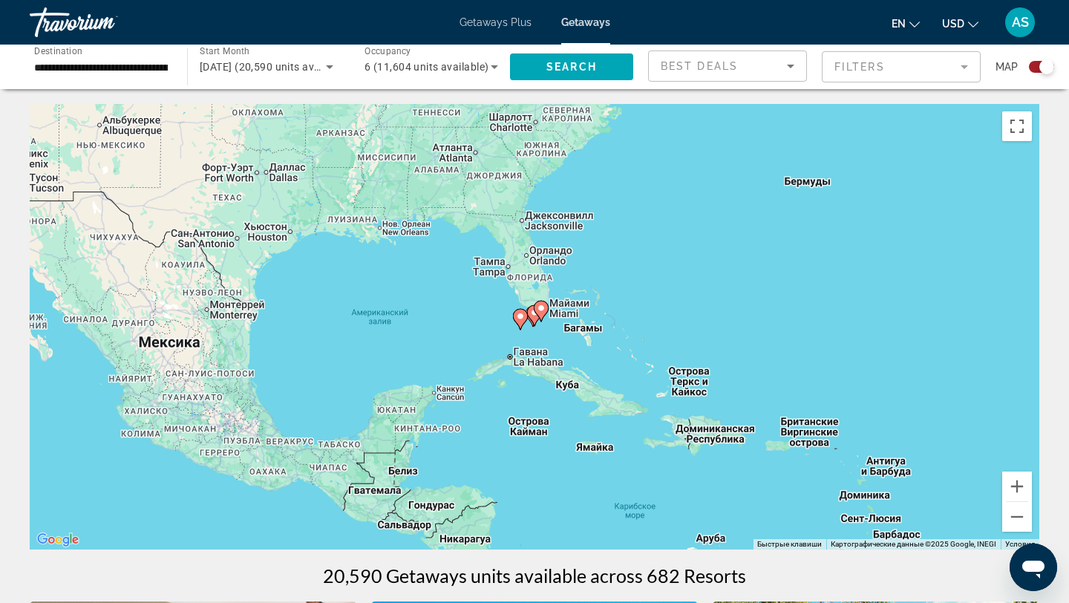
click at [524, 325] on gmp-advanced-marker "Main content" at bounding box center [520, 319] width 15 height 22
type input "**********"
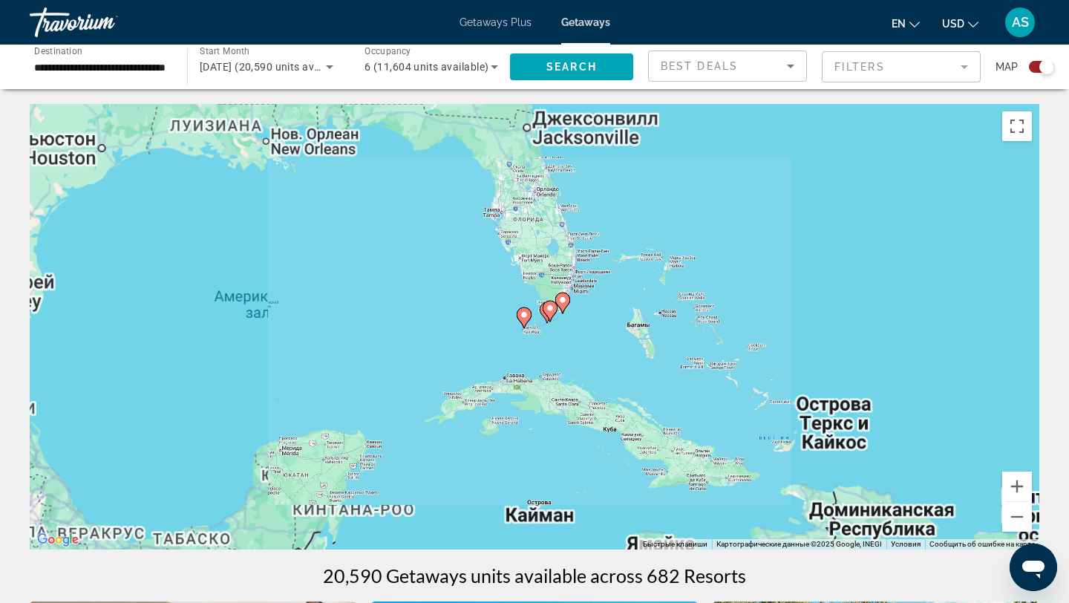
click at [524, 325] on icon "Main content" at bounding box center [524, 317] width 13 height 19
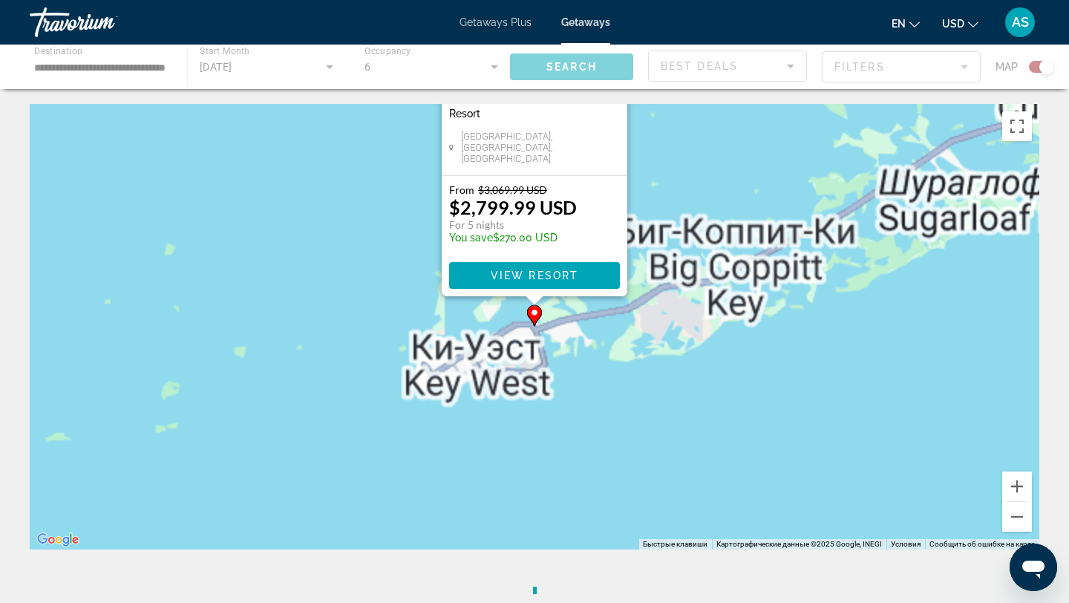
click at [524, 325] on div "Для навигации используйте клавиши со стрелками. Чтобы активировать перетаскиван…" at bounding box center [535, 327] width 1010 height 446
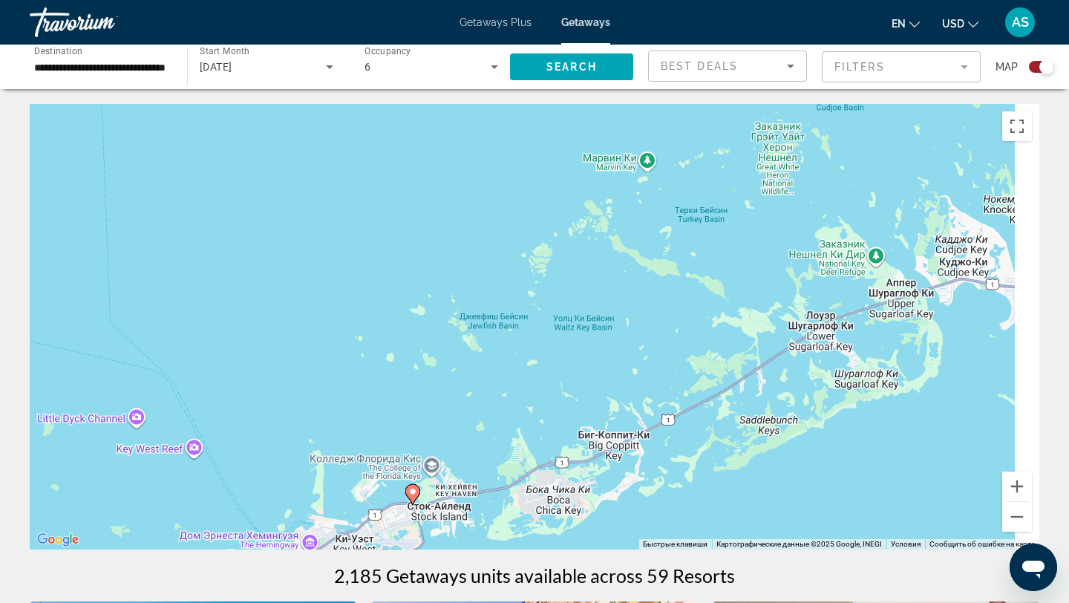
drag, startPoint x: 590, startPoint y: 330, endPoint x: 430, endPoint y: 306, distance: 161.4
click at [430, 306] on div "Чтобы активировать перетаскивание с помощью клавиатуры, нажмите Alt + Ввод. Пос…" at bounding box center [535, 327] width 1010 height 446
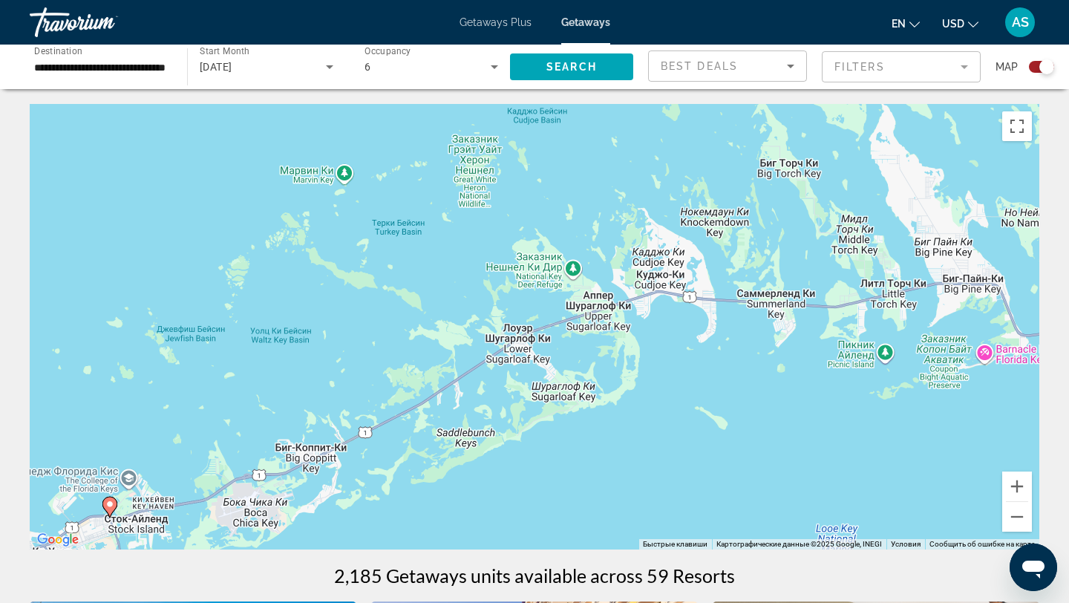
drag, startPoint x: 695, startPoint y: 237, endPoint x: 443, endPoint y: 255, distance: 253.1
click at [446, 255] on div "Чтобы активировать перетаскивание с помощью клавиатуры, нажмите Alt + Ввод. Пос…" at bounding box center [535, 327] width 1010 height 446
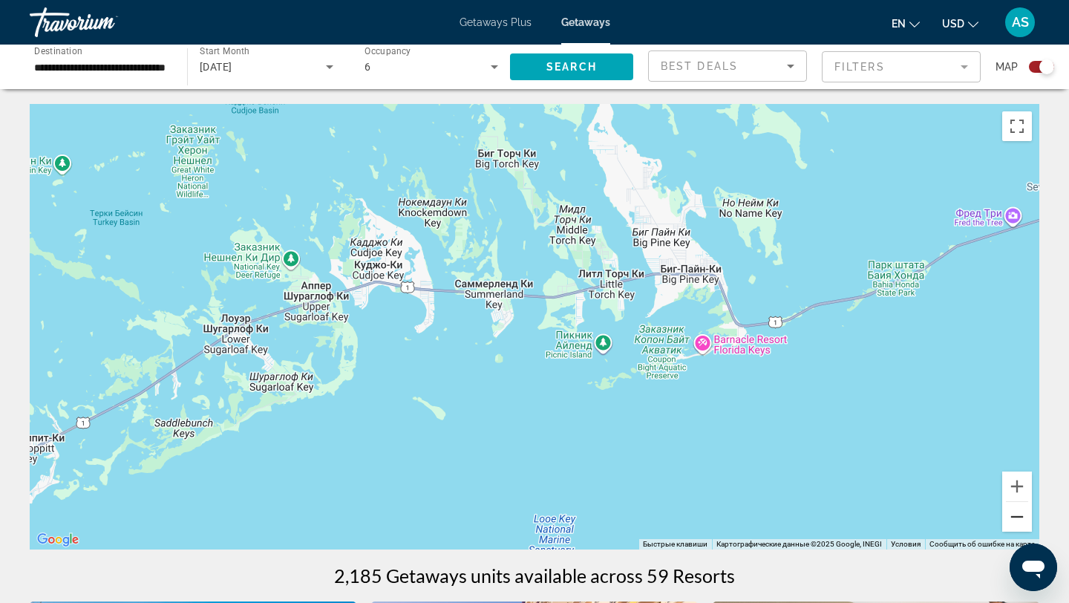
click at [1018, 514] on button "Уменьшить" at bounding box center [1018, 517] width 30 height 30
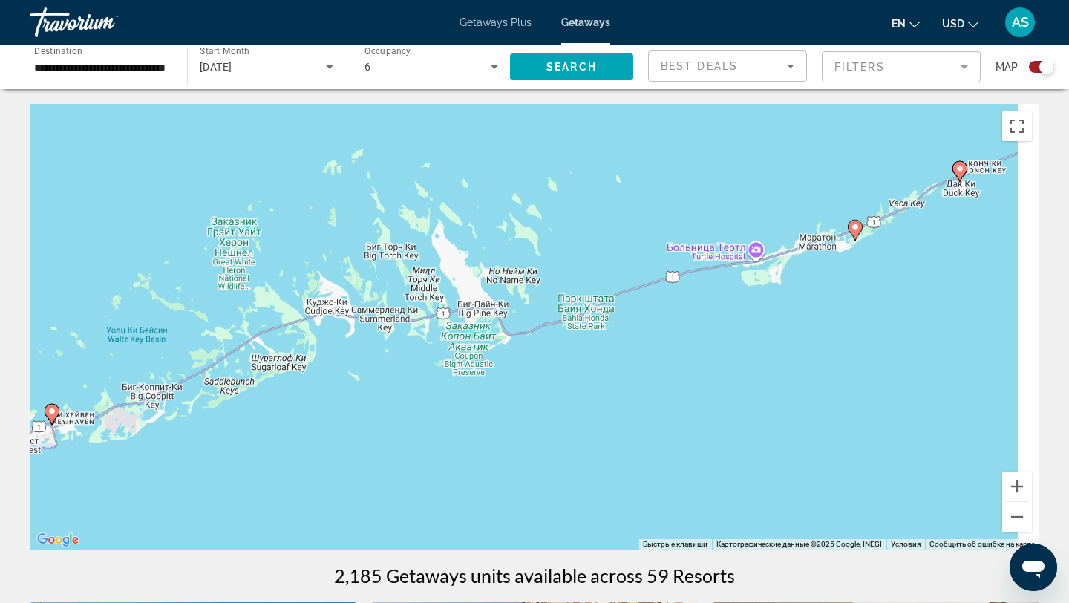
drag, startPoint x: 883, startPoint y: 331, endPoint x: 521, endPoint y: 347, distance: 362.8
click at [521, 345] on div "Чтобы активировать перетаскивание с помощью клавиатуры, нажмите Alt + Ввод. Пос…" at bounding box center [535, 327] width 1010 height 446
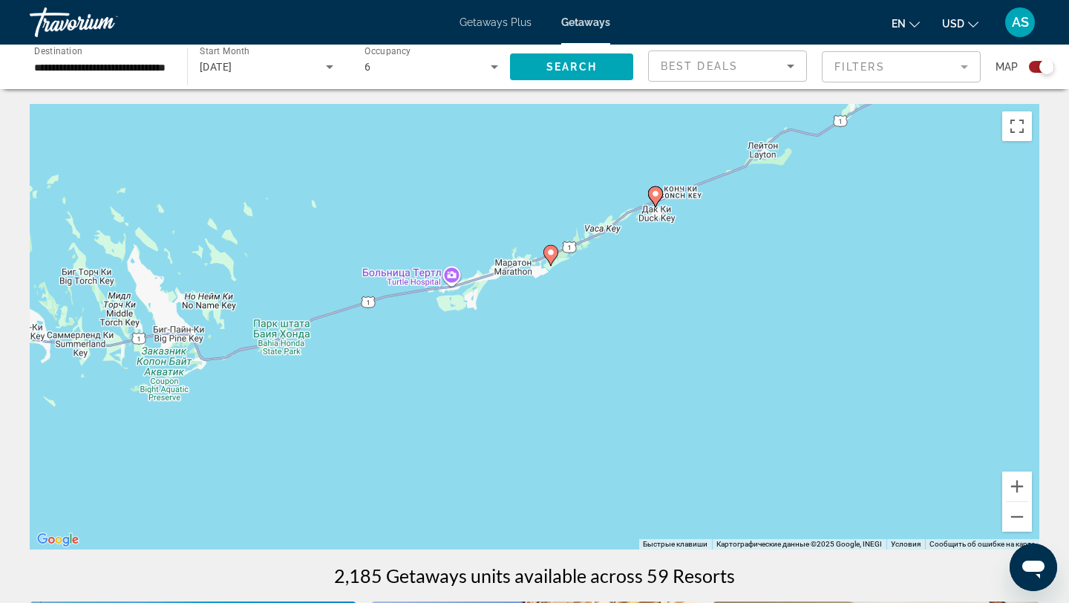
click at [655, 195] on image "Main content" at bounding box center [655, 193] width 9 height 9
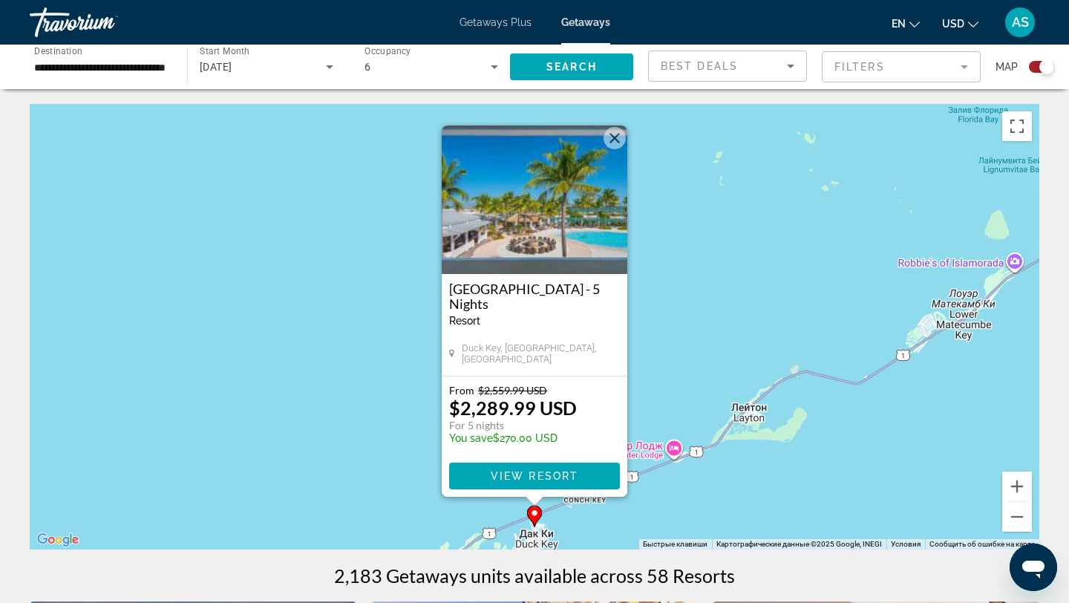
click at [619, 141] on button "Закрыть" at bounding box center [615, 138] width 22 height 22
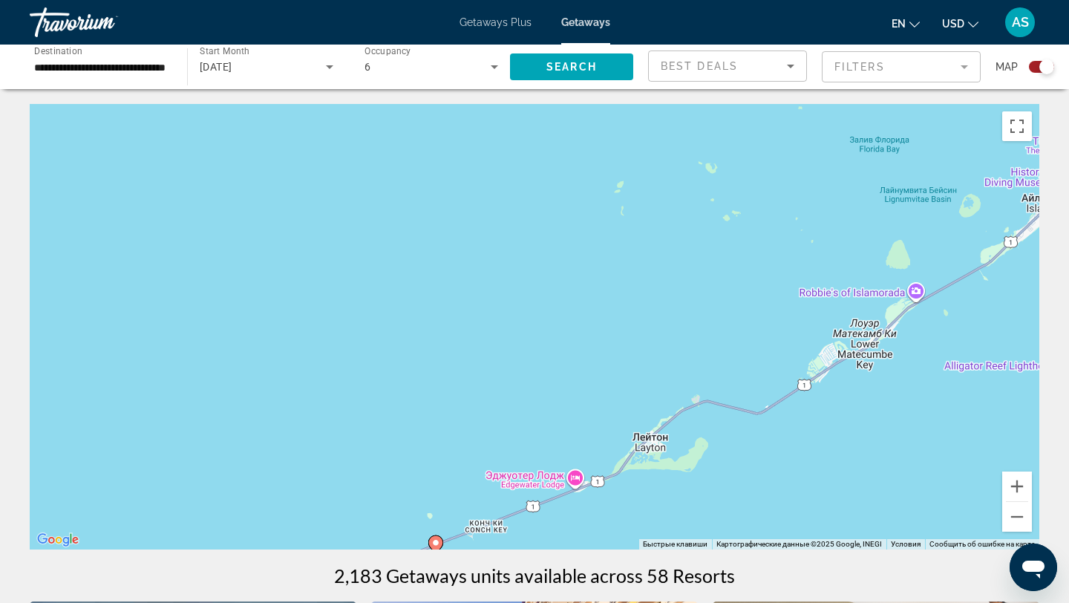
drag, startPoint x: 755, startPoint y: 276, endPoint x: 440, endPoint y: 380, distance: 331.6
click at [440, 380] on div "Чтобы активировать перетаскивание с помощью клавиатуры, нажмите Alt + Ввод. Пос…" at bounding box center [535, 327] width 1010 height 446
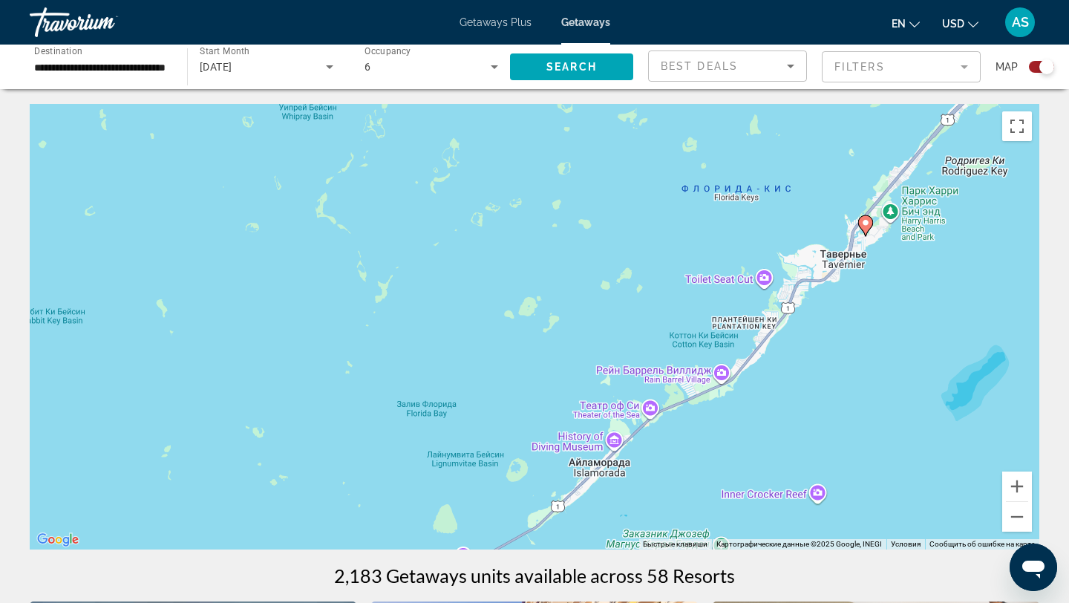
drag, startPoint x: 804, startPoint y: 135, endPoint x: 631, endPoint y: 290, distance: 231.4
click at [631, 290] on div "Чтобы активировать перетаскивание с помощью клавиатуры, нажмите Alt + Ввод. Пос…" at bounding box center [535, 327] width 1010 height 446
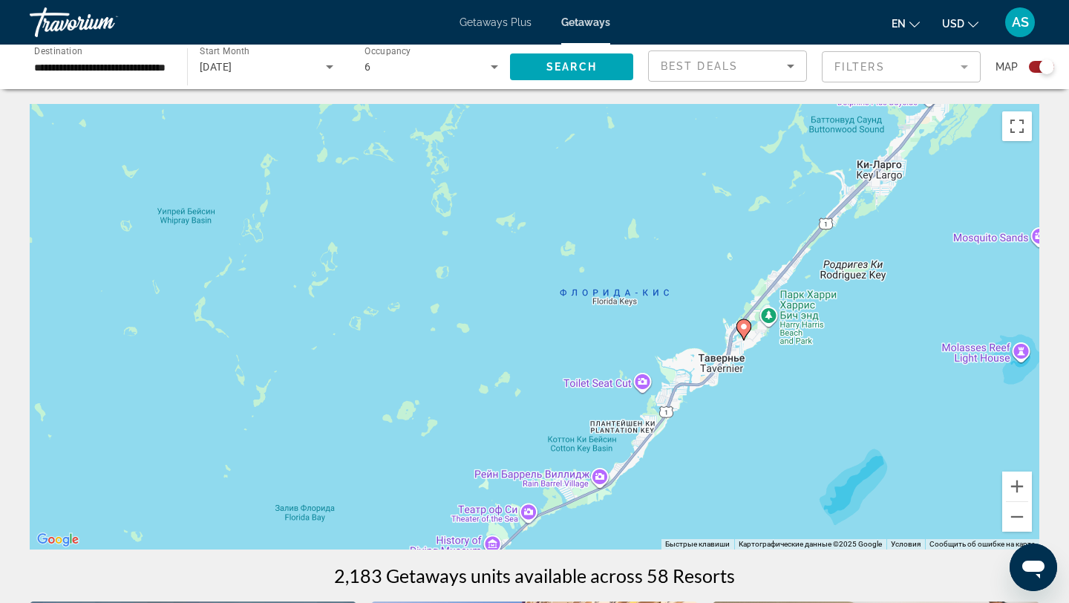
click at [743, 327] on image "Main content" at bounding box center [744, 326] width 9 height 9
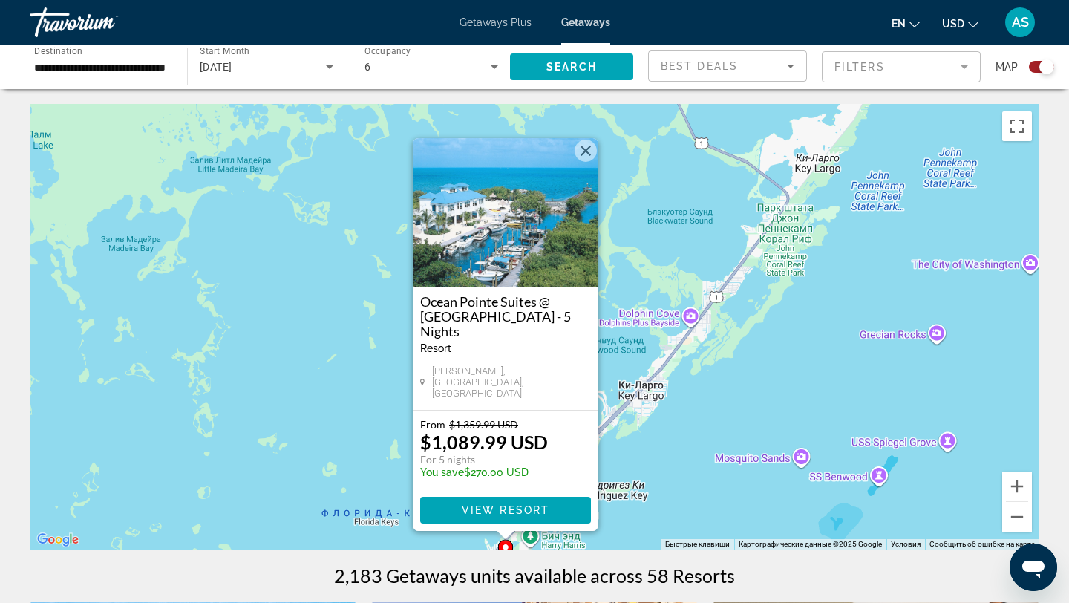
drag, startPoint x: 842, startPoint y: 288, endPoint x: 694, endPoint y: 407, distance: 189.6
click at [695, 407] on div "Чтобы активировать перетаскивание с помощью клавиатуры, нажмите Alt + Ввод. Пос…" at bounding box center [535, 327] width 1010 height 446
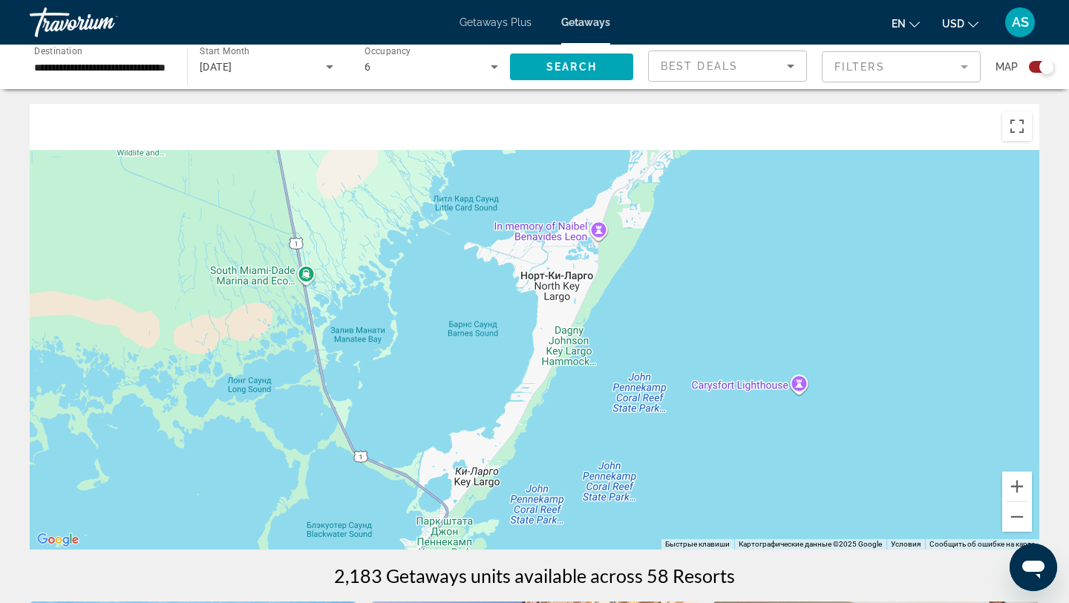
drag, startPoint x: 724, startPoint y: 299, endPoint x: 600, endPoint y: 470, distance: 211.7
click at [601, 469] on div "Main content" at bounding box center [535, 327] width 1010 height 446
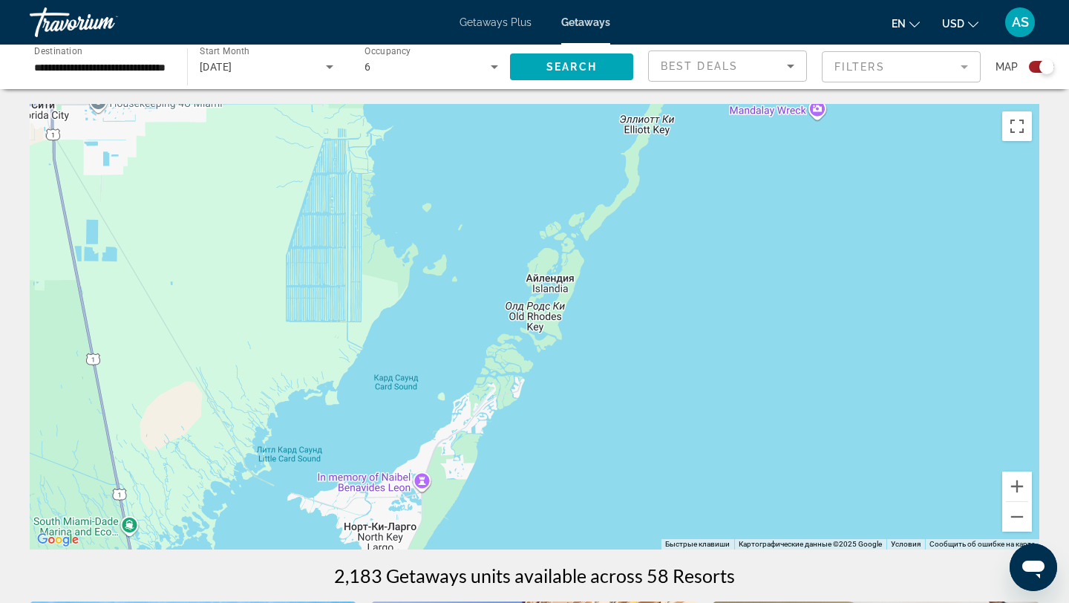
drag, startPoint x: 648, startPoint y: 284, endPoint x: 554, endPoint y: 451, distance: 191.2
click at [555, 451] on div "Main content" at bounding box center [535, 327] width 1010 height 446
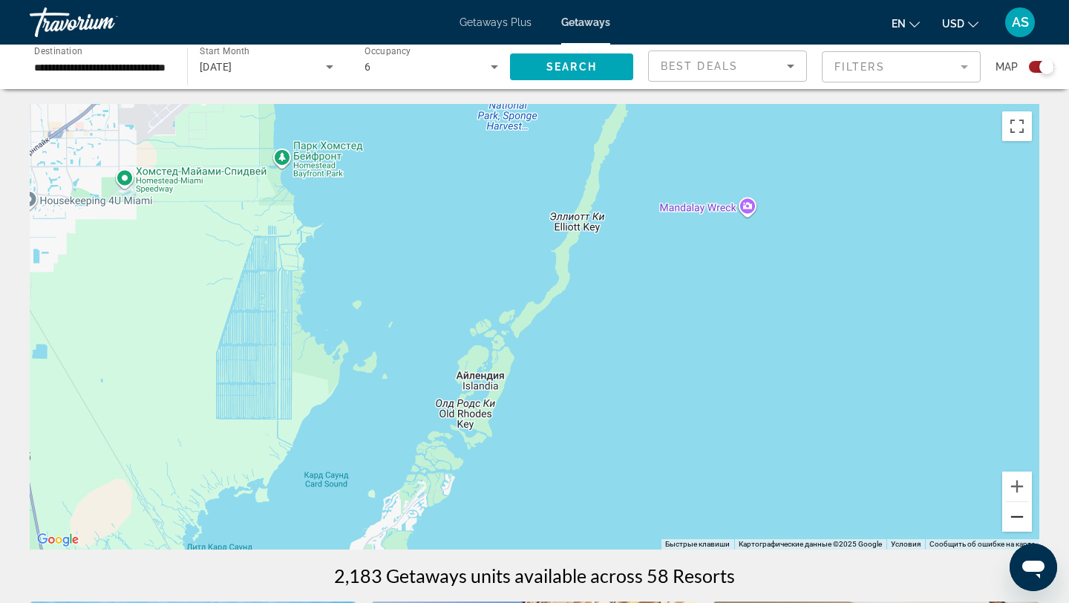
click at [1014, 513] on button "Уменьшить" at bounding box center [1018, 517] width 30 height 30
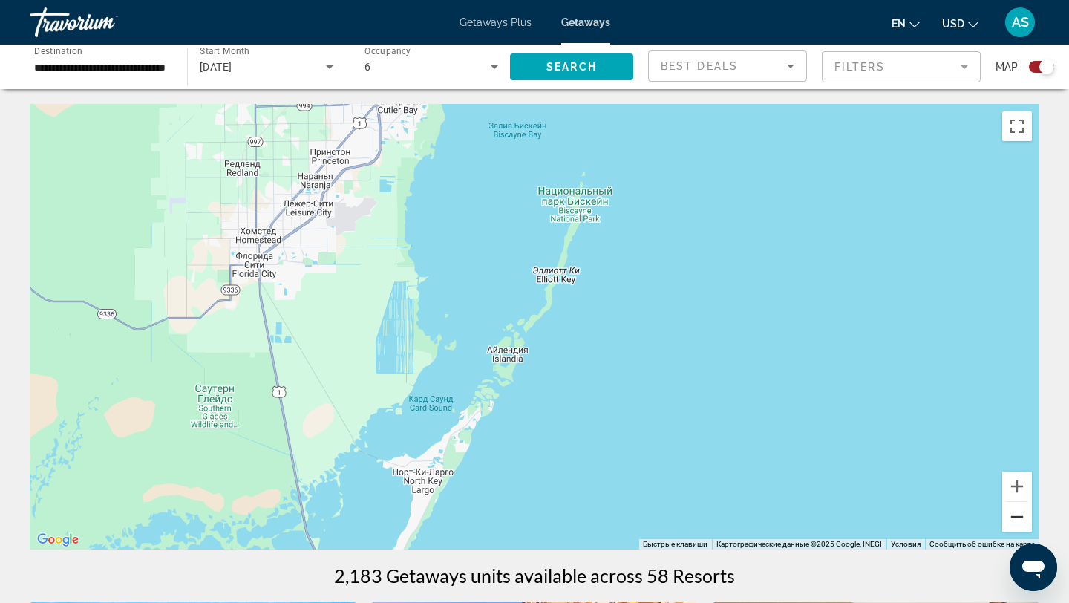
click at [1014, 513] on button "Уменьшить" at bounding box center [1018, 517] width 30 height 30
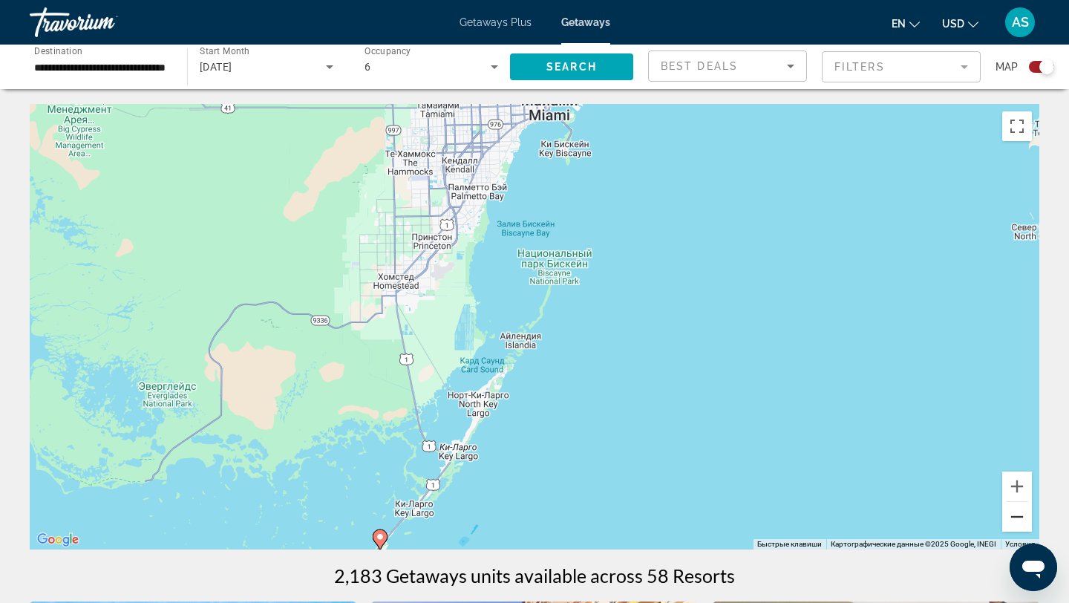
click at [1014, 513] on button "Уменьшить" at bounding box center [1018, 517] width 30 height 30
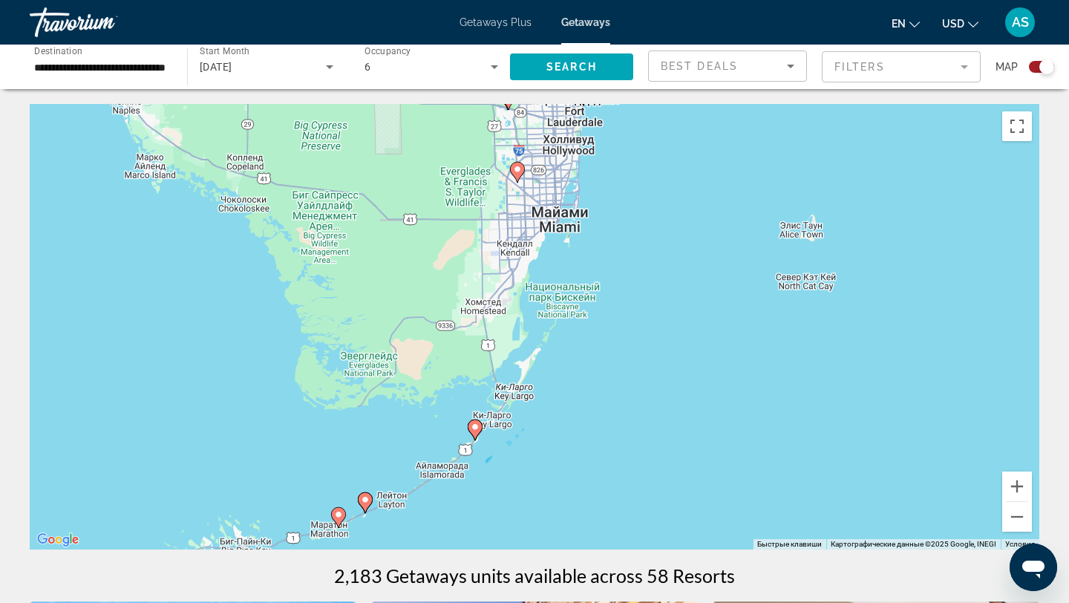
drag, startPoint x: 752, startPoint y: 325, endPoint x: 974, endPoint y: 420, distance: 241.5
click at [971, 416] on div "Чтобы активировать перетаскивание с помощью клавиатуры, нажмите Alt + Ввод. Пос…" at bounding box center [535, 327] width 1010 height 446
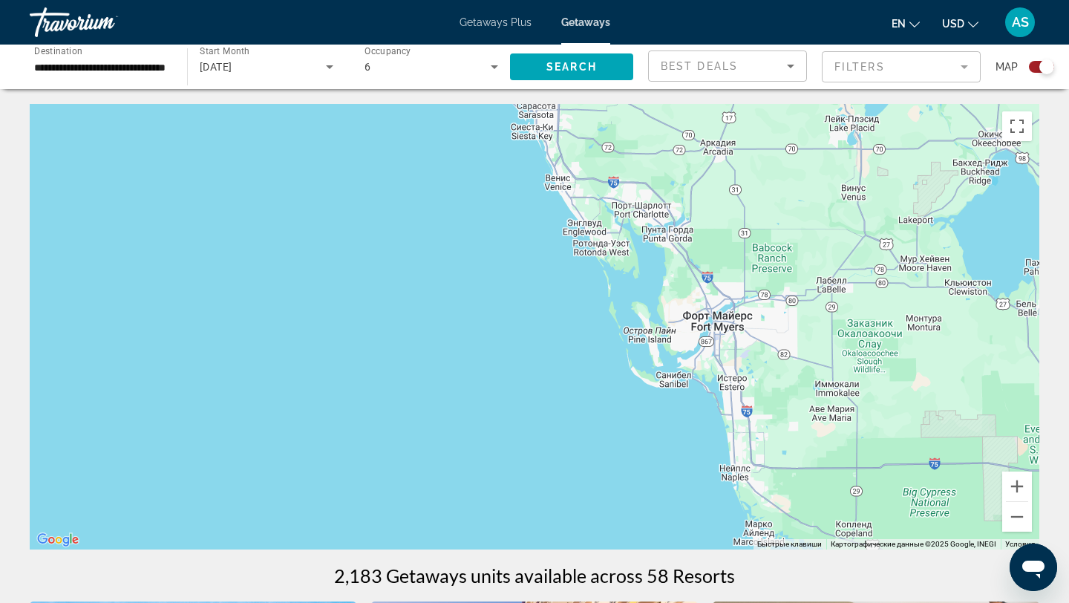
drag, startPoint x: 674, startPoint y: 267, endPoint x: 678, endPoint y: 463, distance: 196.1
click at [677, 461] on div "Чтобы активировать перетаскивание с помощью клавиатуры, нажмите Alt + Ввод. Пос…" at bounding box center [535, 327] width 1010 height 446
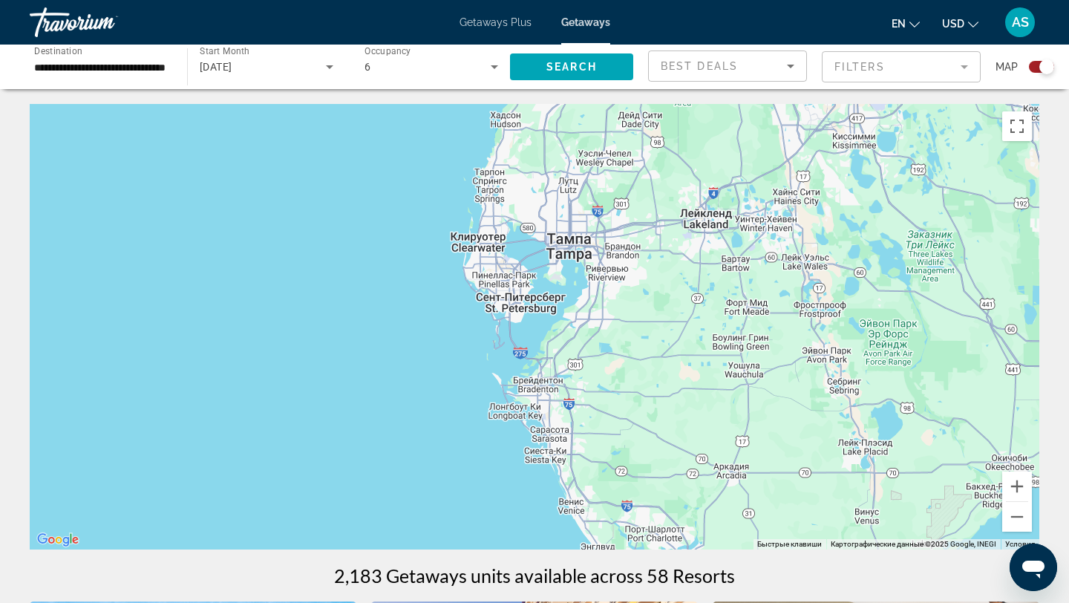
drag, startPoint x: 631, startPoint y: 344, endPoint x: 637, endPoint y: 524, distance: 180.6
click at [637, 524] on div "Чтобы активировать перетаскивание с помощью клавиатуры, нажмите Alt + Ввод. Пос…" at bounding box center [535, 327] width 1010 height 446
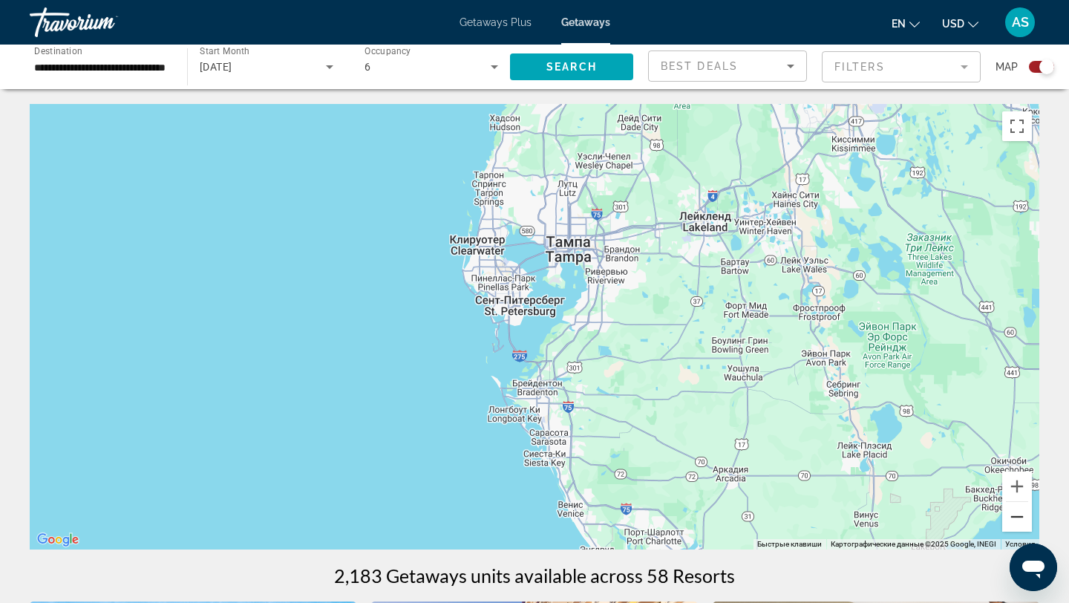
click at [1020, 517] on button "Уменьшить" at bounding box center [1018, 517] width 30 height 30
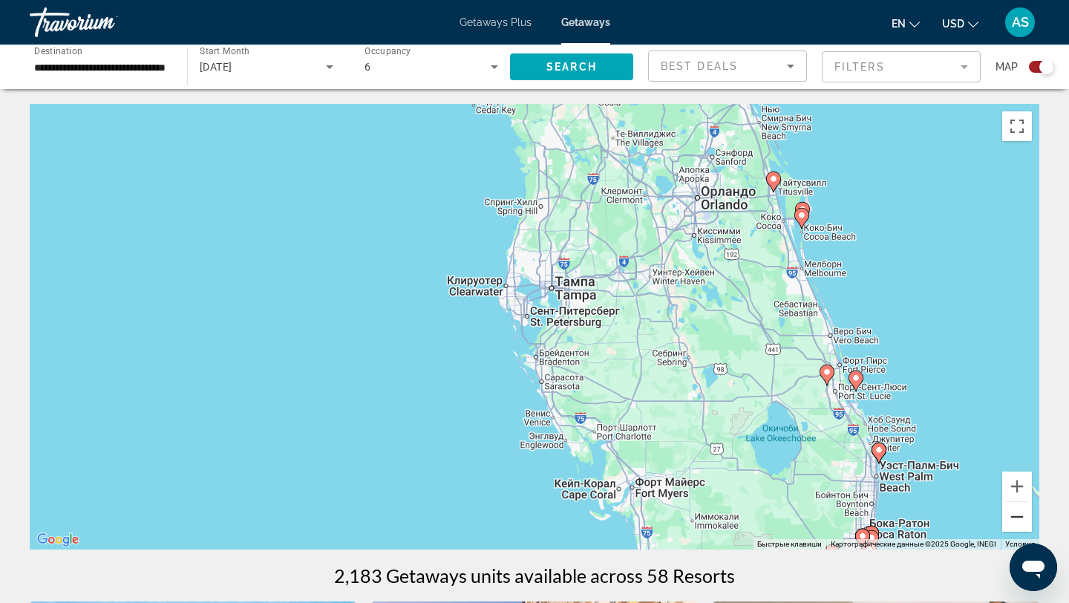
click at [1020, 517] on button "Уменьшить" at bounding box center [1018, 517] width 30 height 30
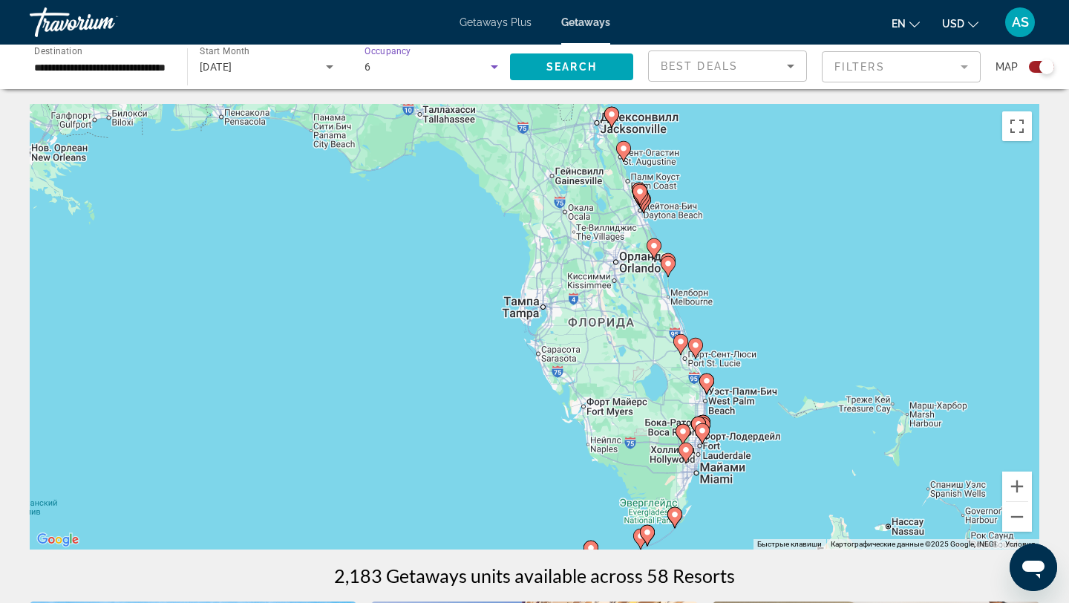
click at [488, 67] on icon "Search widget" at bounding box center [495, 67] width 18 height 18
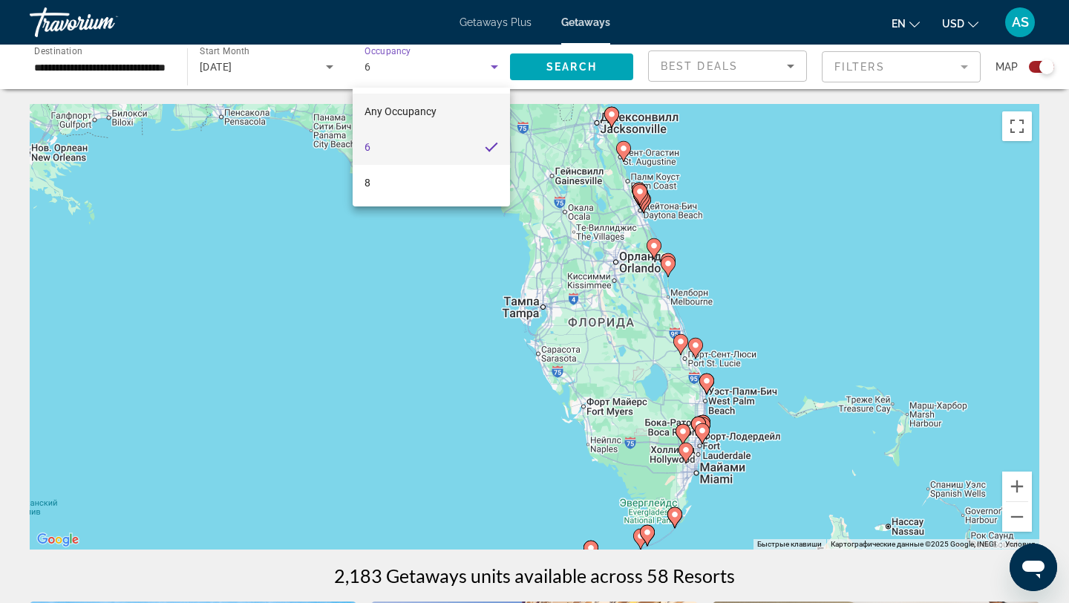
click at [440, 113] on mat-option "Any Occupancy" at bounding box center [431, 112] width 157 height 36
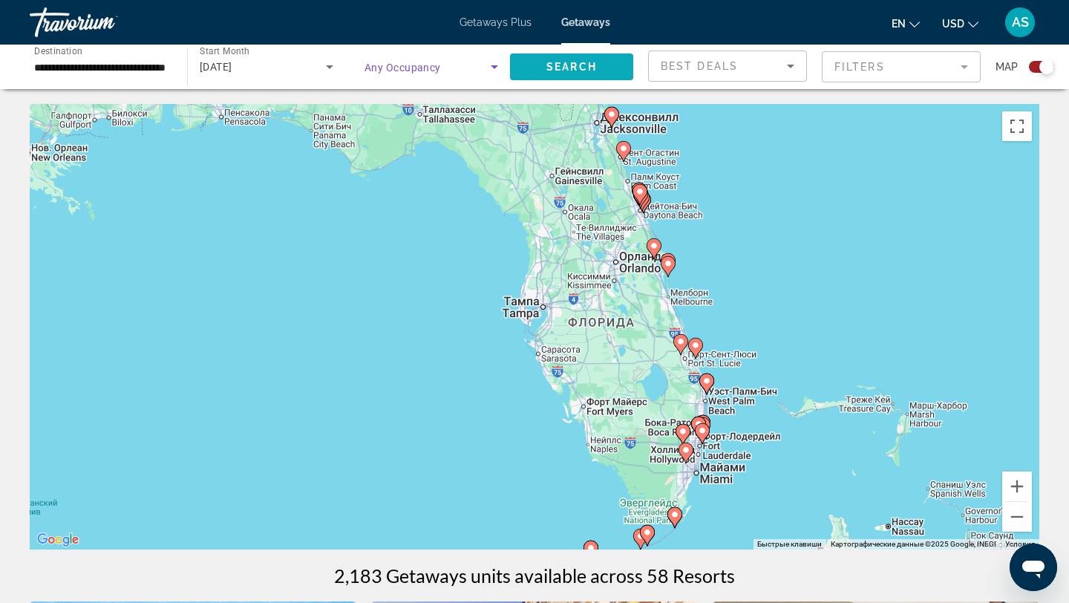
click at [547, 61] on span "Search" at bounding box center [572, 67] width 51 height 12
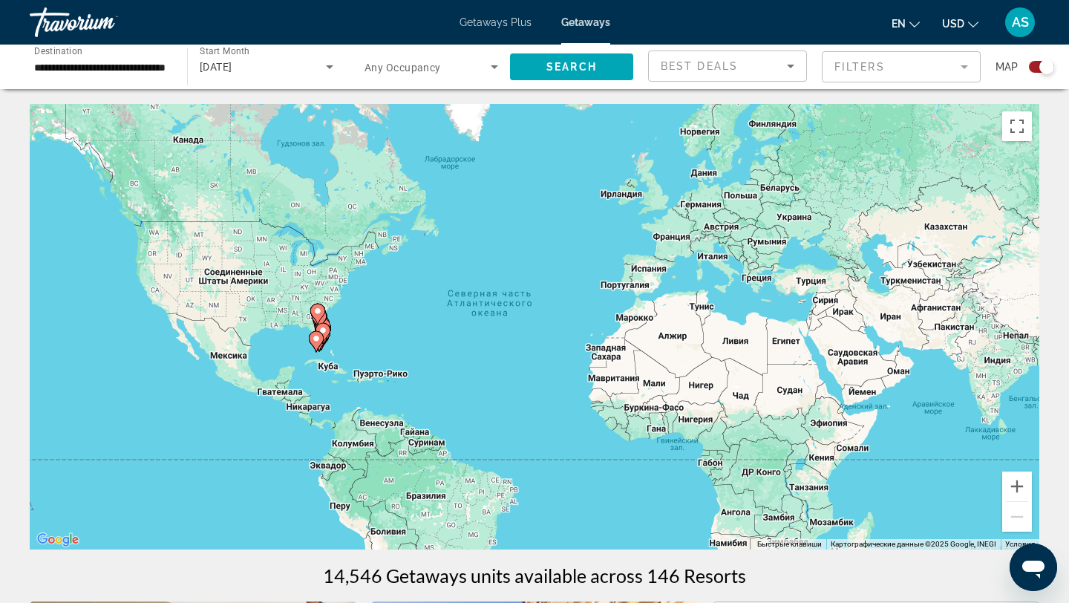
click at [302, 334] on div "Чтобы активировать перетаскивание с помощью клавиатуры, нажмите Alt + Ввод. Пос…" at bounding box center [535, 327] width 1010 height 446
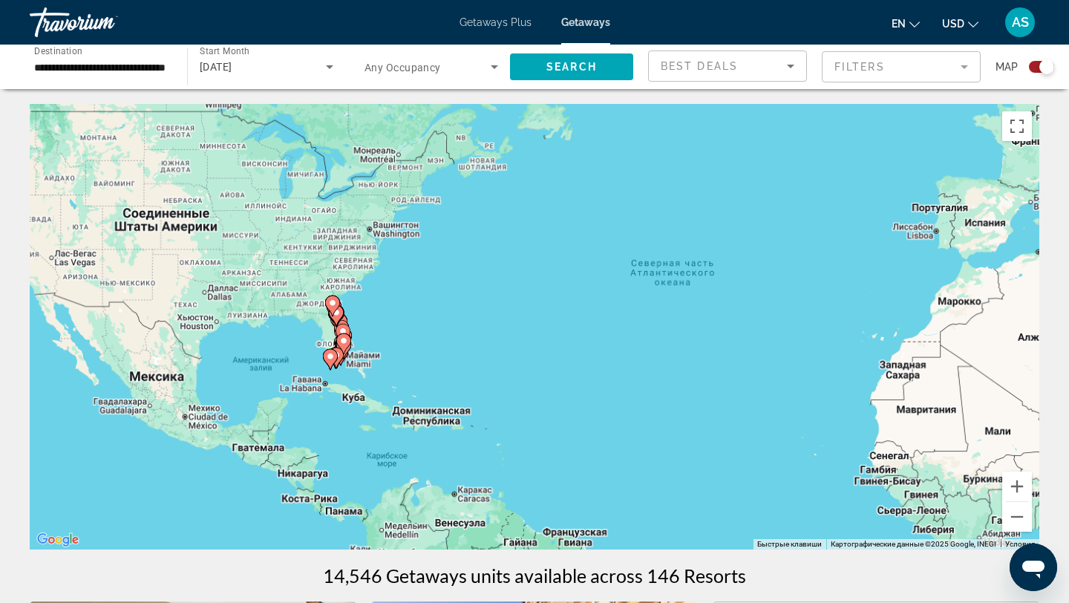
click at [302, 334] on div "Чтобы активировать перетаскивание с помощью клавиатуры, нажмите Alt + Ввод. Пос…" at bounding box center [535, 327] width 1010 height 446
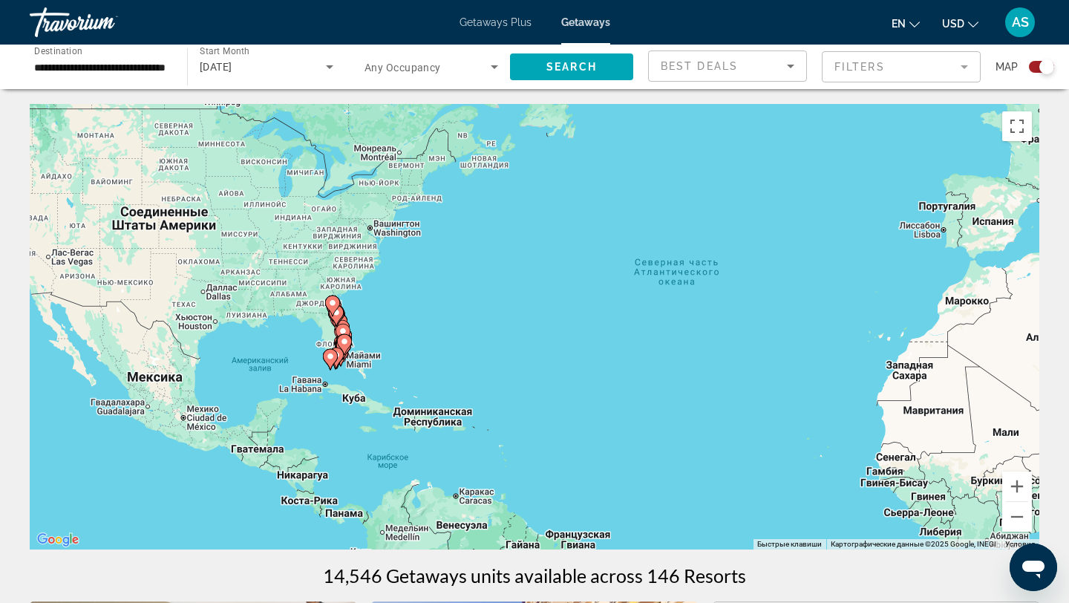
click at [302, 334] on div "Чтобы активировать перетаскивание с помощью клавиатуры, нажмите Alt + Ввод. Пос…" at bounding box center [535, 327] width 1010 height 446
click at [304, 334] on div "Чтобы активировать перетаскивание с помощью клавиатуры, нажмите Alt + Ввод. Пос…" at bounding box center [535, 327] width 1010 height 446
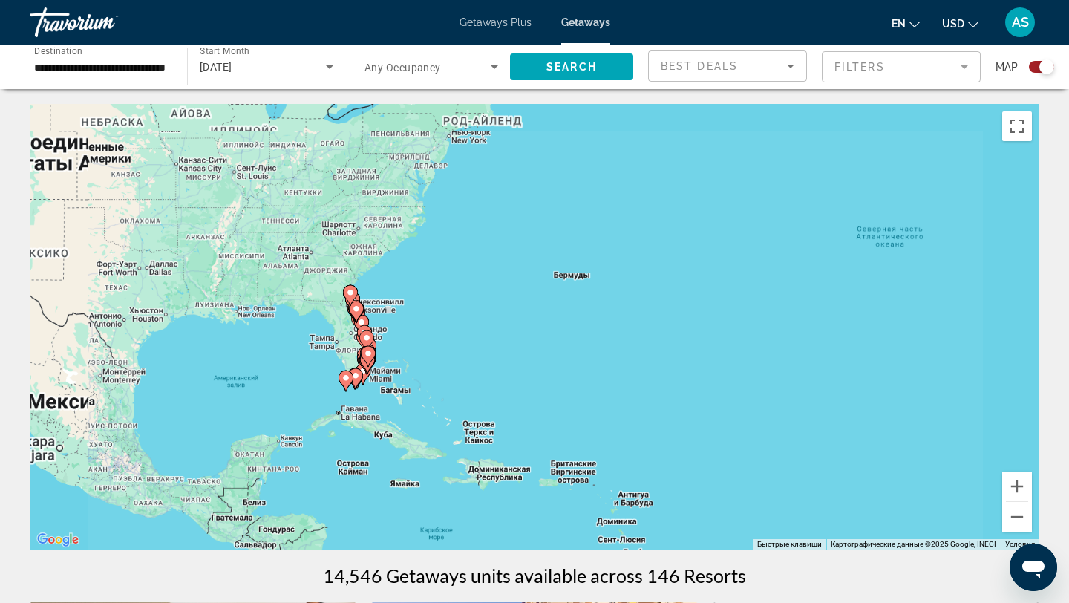
click at [304, 334] on div "Чтобы активировать перетаскивание с помощью клавиатуры, нажмите Alt + Ввод. Пос…" at bounding box center [535, 327] width 1010 height 446
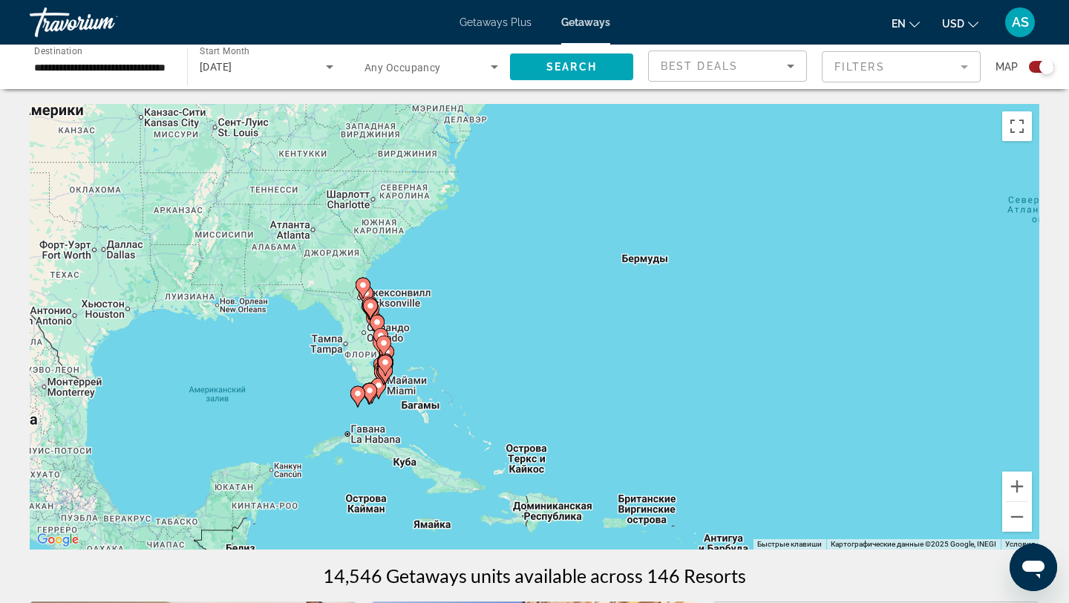
click at [308, 354] on div "Чтобы активировать перетаскивание с помощью клавиатуры, нажмите Alt + Ввод. Пос…" at bounding box center [535, 327] width 1010 height 446
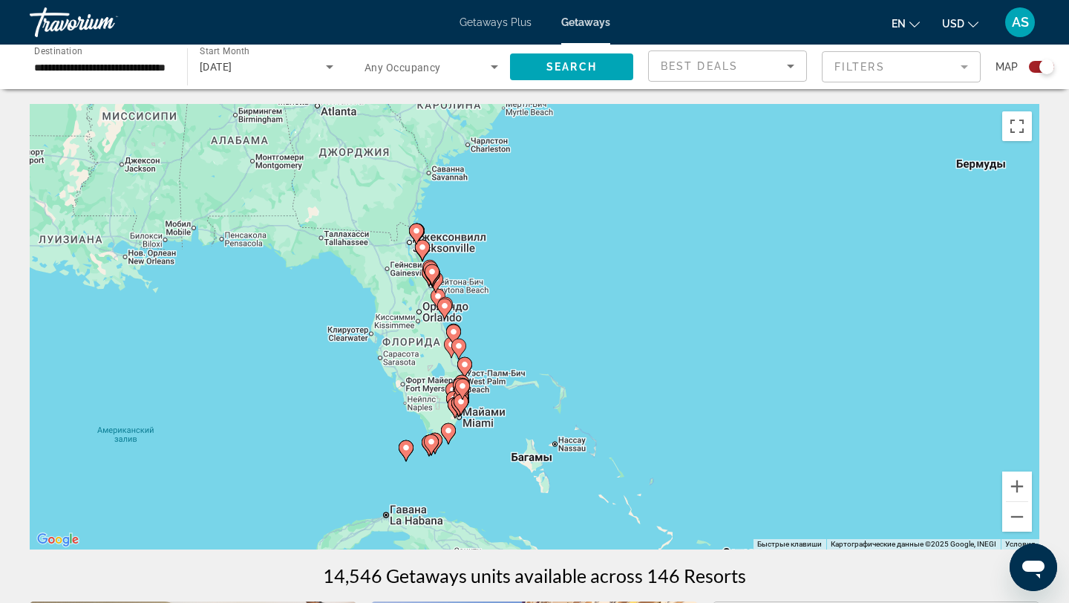
click at [481, 75] on span "Search widget" at bounding box center [428, 67] width 126 height 18
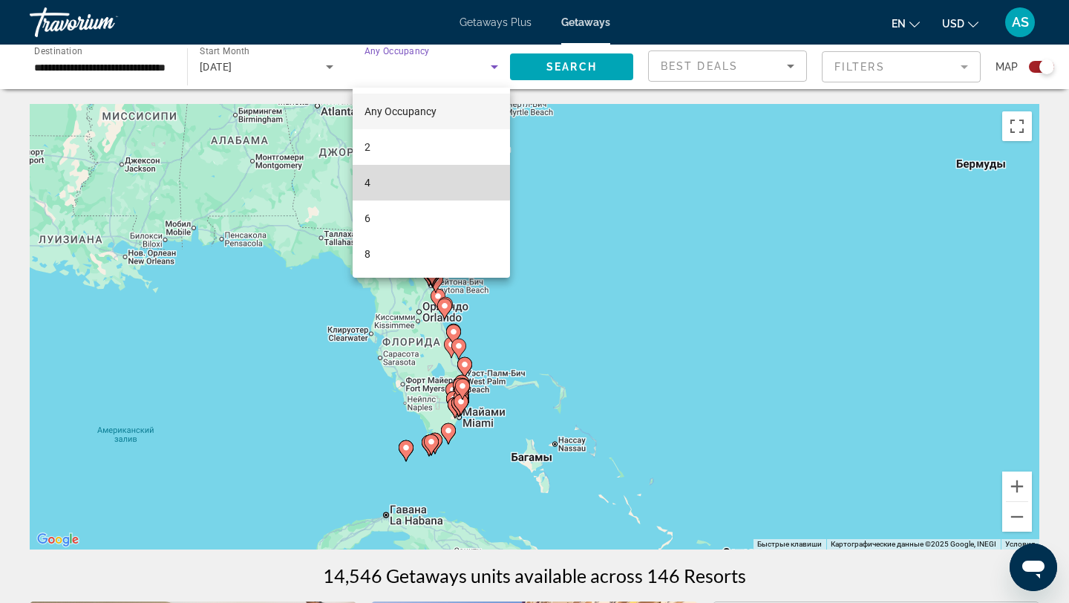
click at [380, 180] on mat-option "4" at bounding box center [431, 183] width 157 height 36
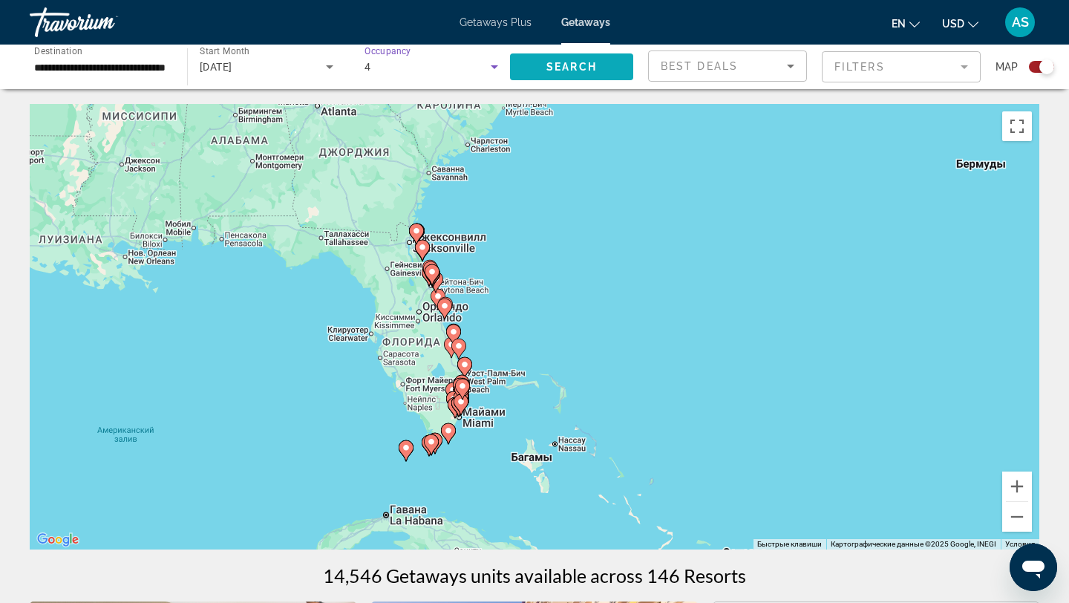
click at [554, 71] on span "Search" at bounding box center [572, 67] width 51 height 12
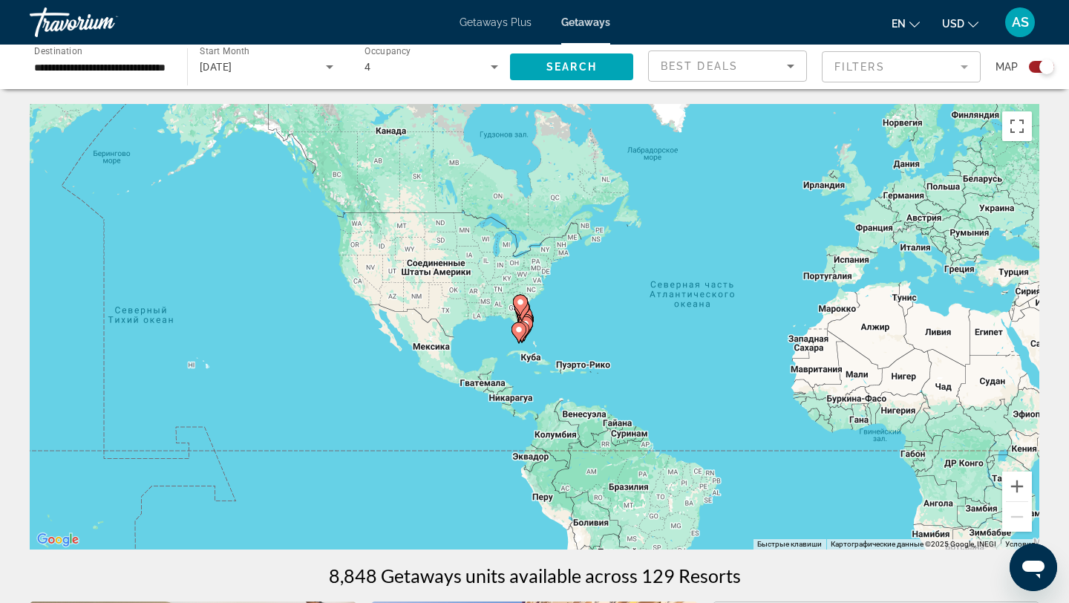
click at [495, 339] on div "Чтобы активировать перетаскивание с помощью клавиатуры, нажмите Alt + Ввод. Пос…" at bounding box center [535, 327] width 1010 height 446
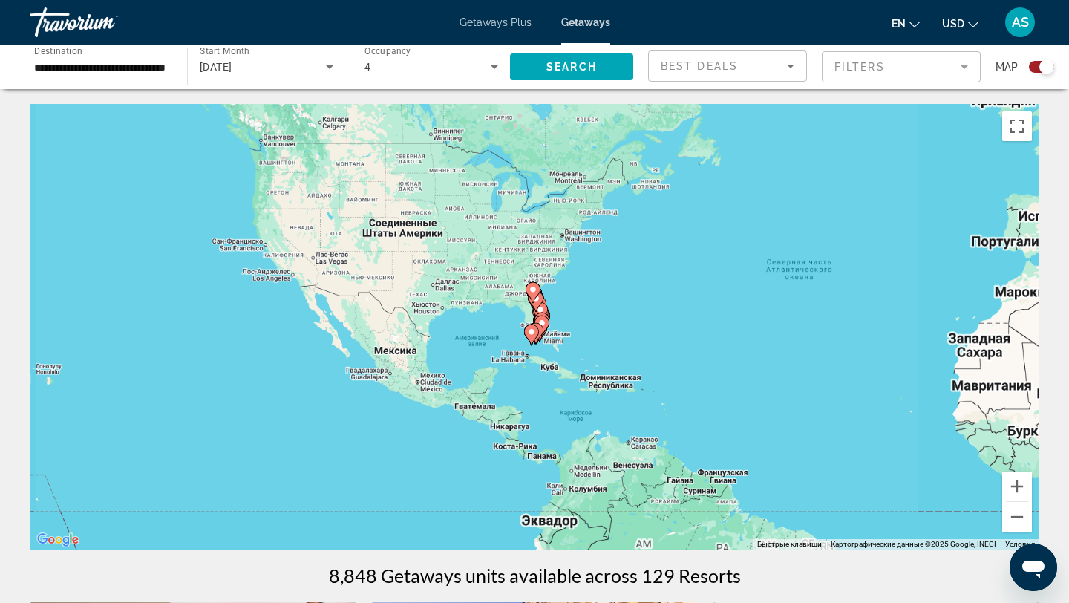
click at [495, 339] on div "Чтобы активировать перетаскивание с помощью клавиатуры, нажмите Alt + Ввод. Пос…" at bounding box center [535, 327] width 1010 height 446
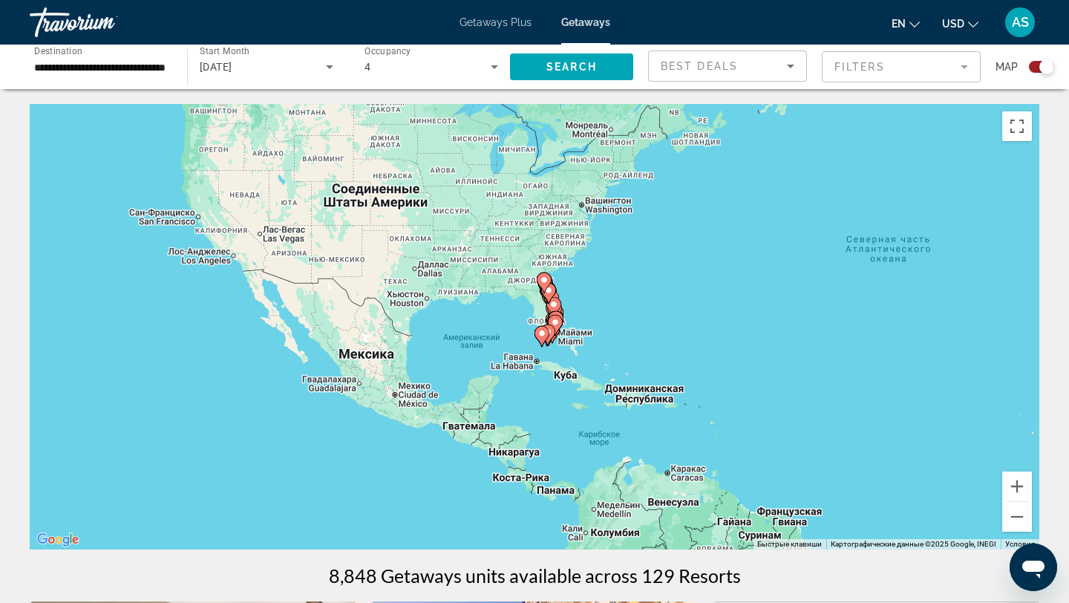
click at [495, 339] on div "Чтобы активировать перетаскивание с помощью клавиатуры, нажмите Alt + Ввод. Пос…" at bounding box center [535, 327] width 1010 height 446
click at [516, 322] on div "Чтобы активировать перетаскивание с помощью клавиатуры, нажмите Alt + Ввод. Пос…" at bounding box center [535, 327] width 1010 height 446
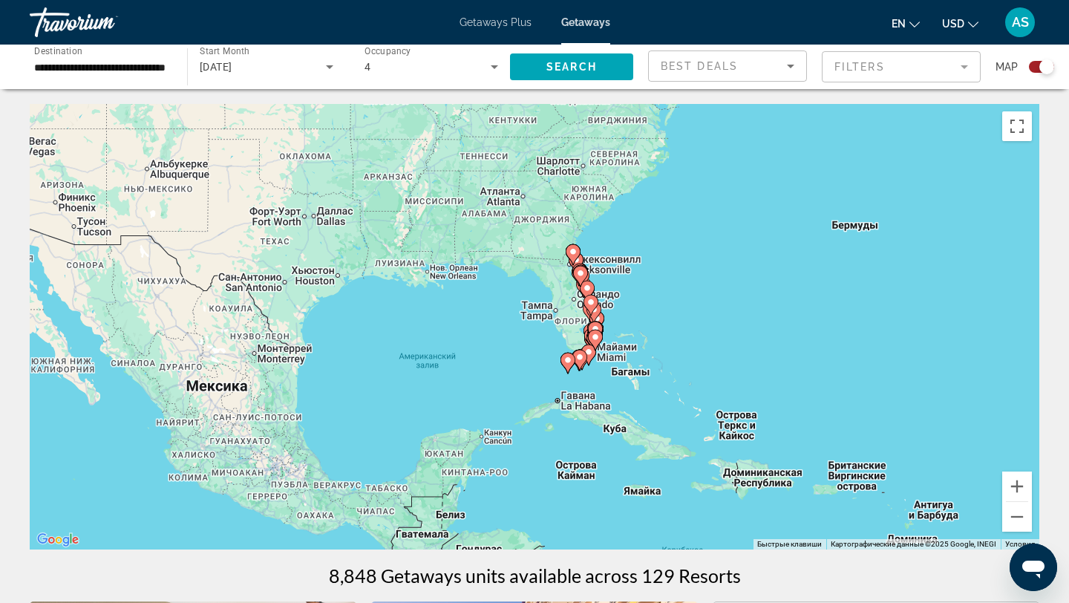
click at [537, 318] on div "Чтобы активировать перетаскивание с помощью клавиатуры, нажмите Alt + Ввод. Пос…" at bounding box center [535, 327] width 1010 height 446
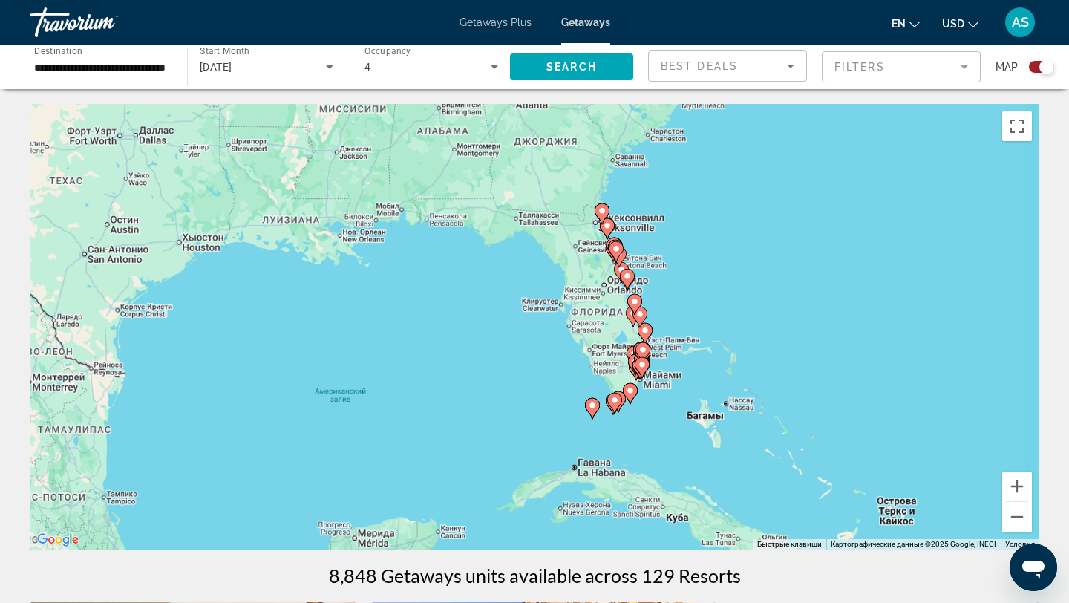
click at [538, 318] on div "Чтобы активировать перетаскивание с помощью клавиатуры, нажмите Alt + Ввод. Пос…" at bounding box center [535, 327] width 1010 height 446
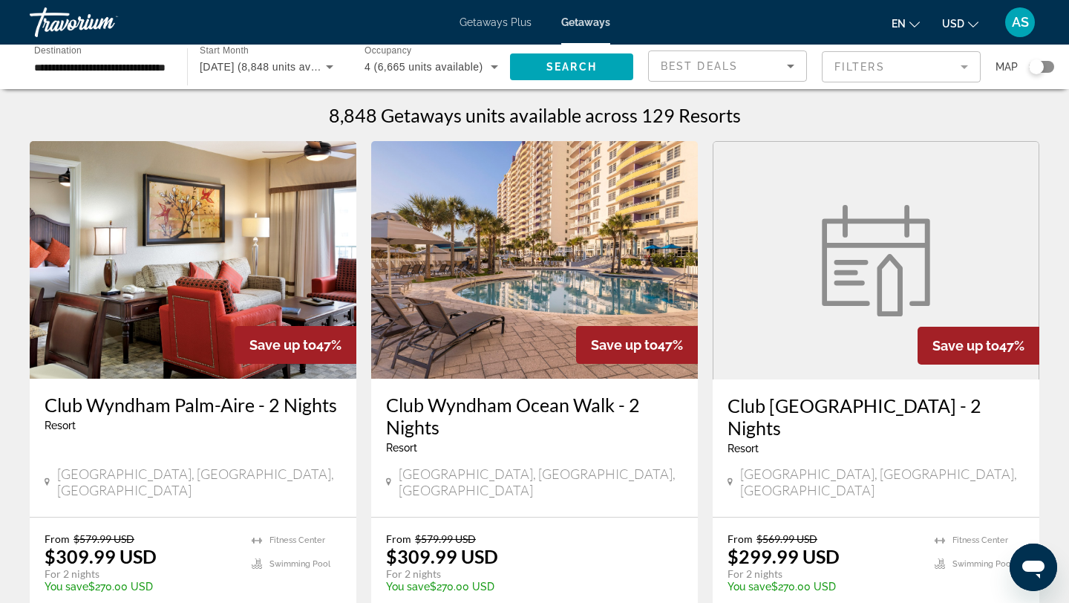
click at [1046, 69] on div "Search widget" at bounding box center [1041, 67] width 25 height 12
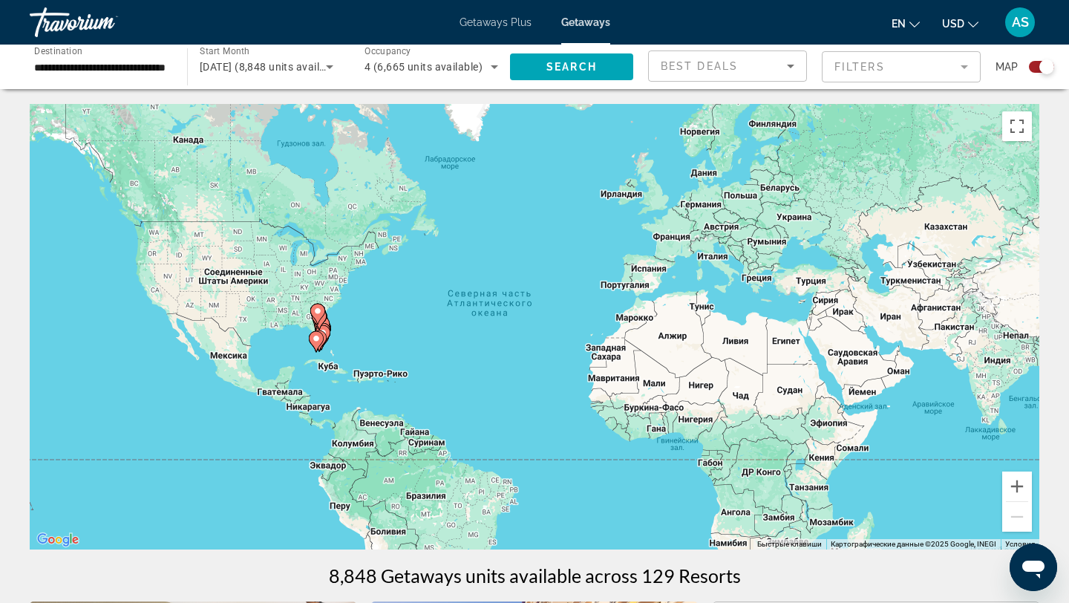
click at [344, 320] on div "Чтобы активировать перетаскивание с помощью клавиатуры, нажмите Alt + Ввод. Пос…" at bounding box center [535, 327] width 1010 height 446
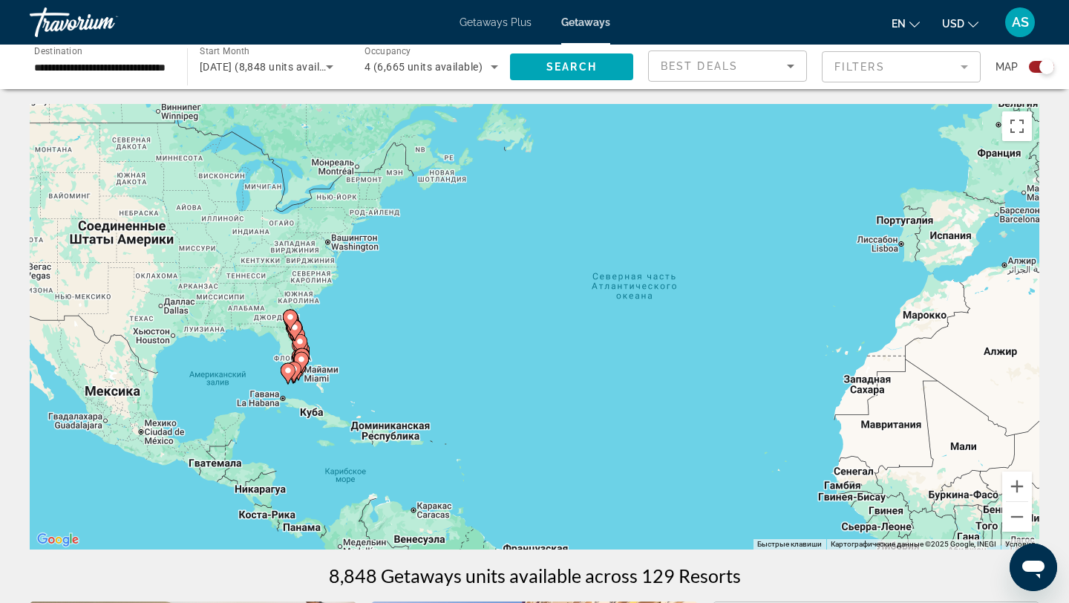
click at [337, 345] on div "Чтобы активировать перетаскивание с помощью клавиатуры, нажмите Alt + Ввод. Пос…" at bounding box center [535, 327] width 1010 height 446
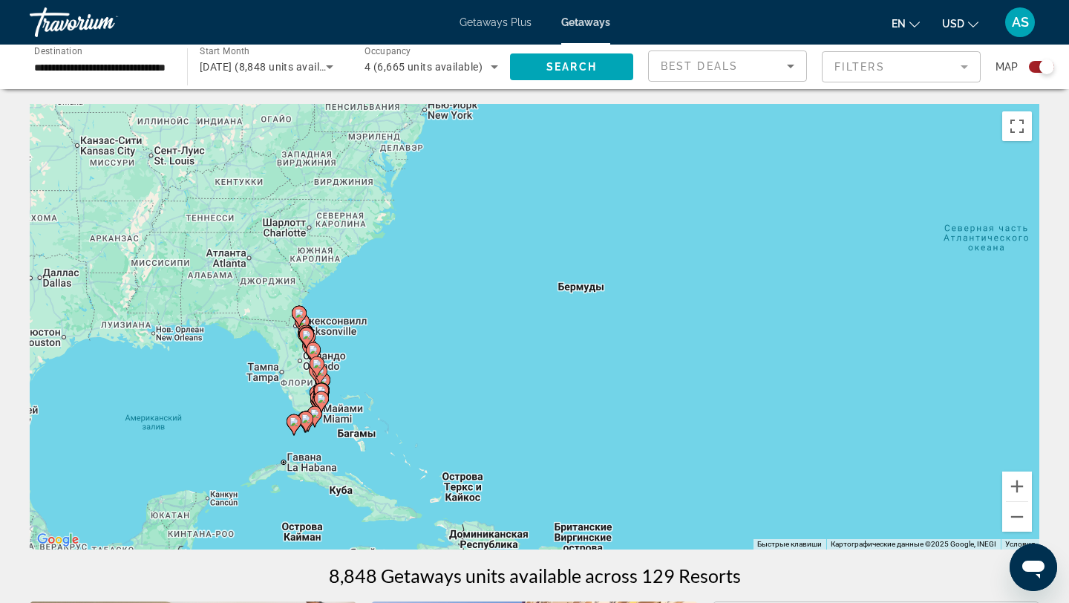
drag, startPoint x: 333, startPoint y: 359, endPoint x: 388, endPoint y: 370, distance: 56.8
click at [388, 370] on div "Чтобы активировать перетаскивание с помощью клавиатуры, нажмите Alt + Ввод. Пос…" at bounding box center [535, 327] width 1010 height 446
click at [158, 75] on input "**********" at bounding box center [101, 68] width 134 height 18
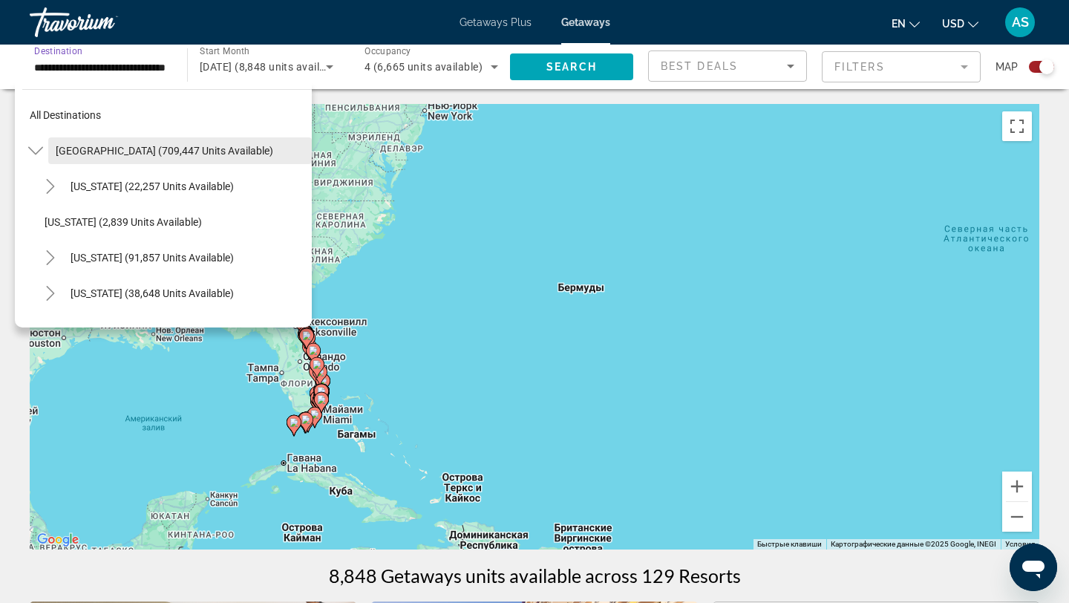
click at [119, 154] on span "United States (709,447 units available)" at bounding box center [165, 151] width 218 height 12
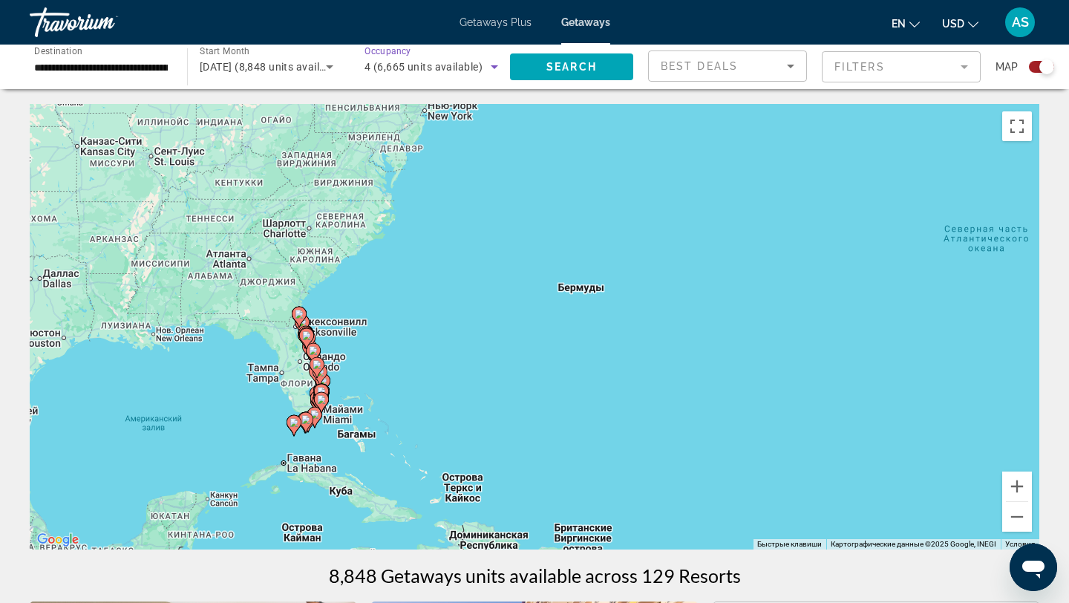
click at [488, 63] on icon "Search widget" at bounding box center [495, 67] width 18 height 18
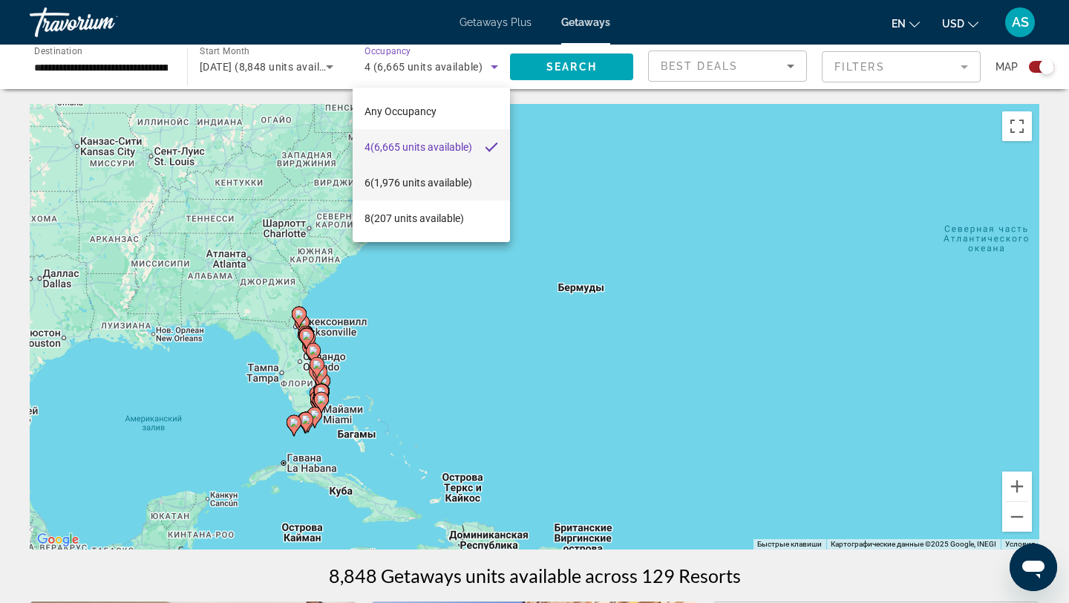
click at [405, 174] on span "6 (1,976 units available)" at bounding box center [419, 183] width 108 height 18
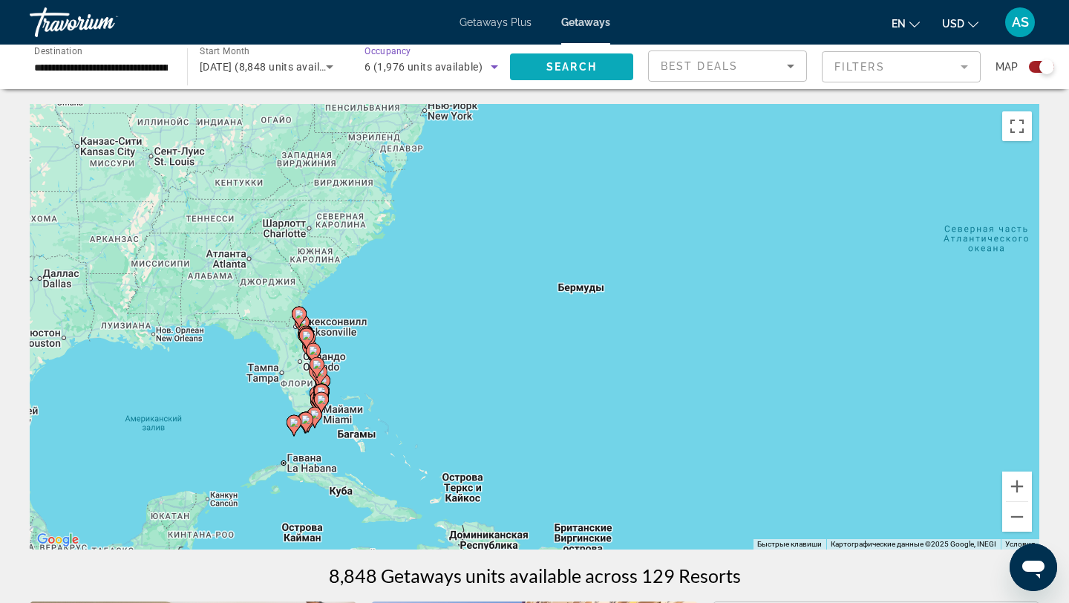
click at [581, 70] on span "Search" at bounding box center [572, 67] width 51 height 12
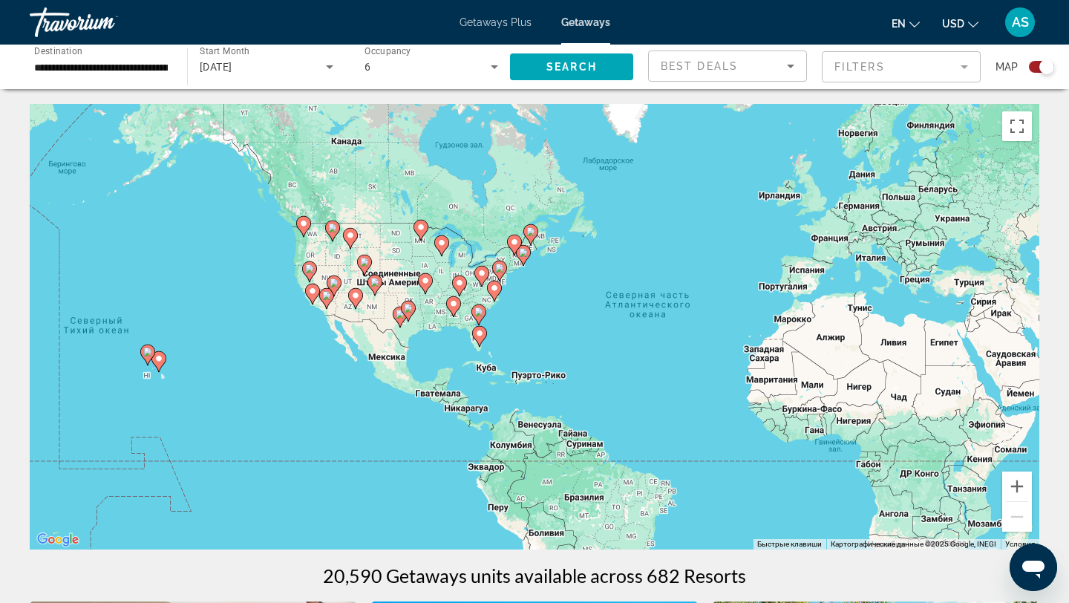
click at [469, 351] on div "Чтобы активировать перетаскивание с помощью клавиатуры, нажмите Alt + Ввод. Пос…" at bounding box center [535, 327] width 1010 height 446
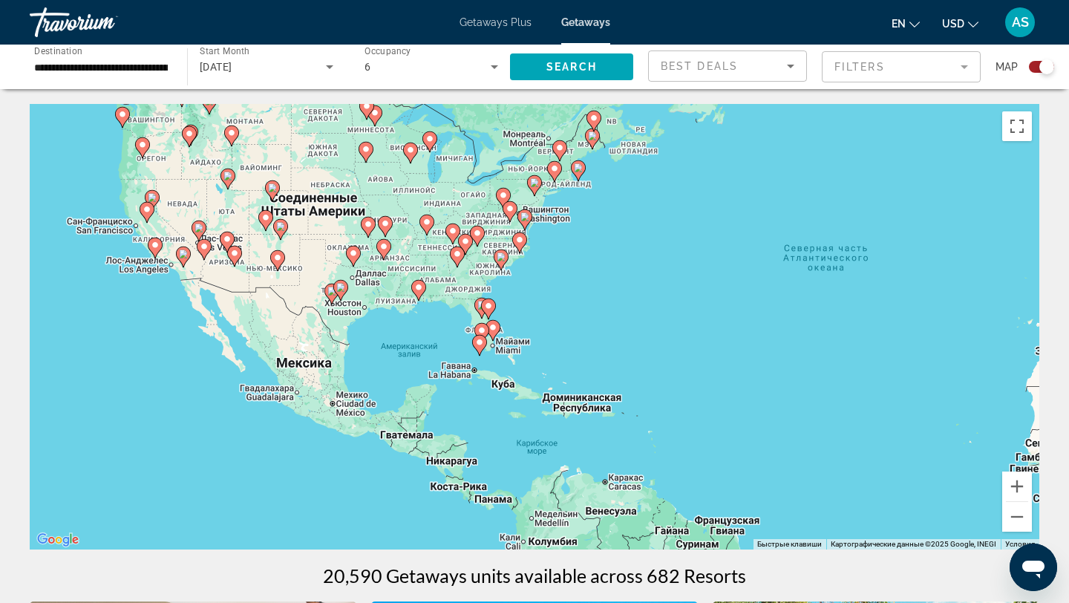
click at [446, 345] on div "Чтобы активировать перетаскивание с помощью клавиатуры, нажмите Alt + Ввод. Пос…" at bounding box center [535, 327] width 1010 height 446
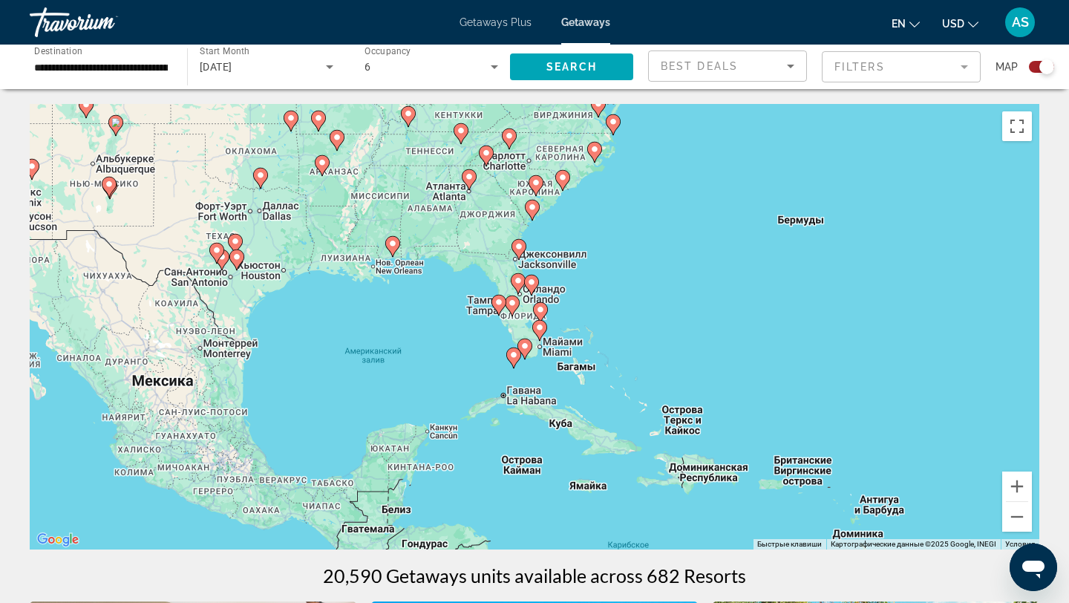
click at [446, 345] on div "Чтобы активировать перетаскивание с помощью клавиатуры, нажмите Alt + Ввод. Пос…" at bounding box center [535, 327] width 1010 height 446
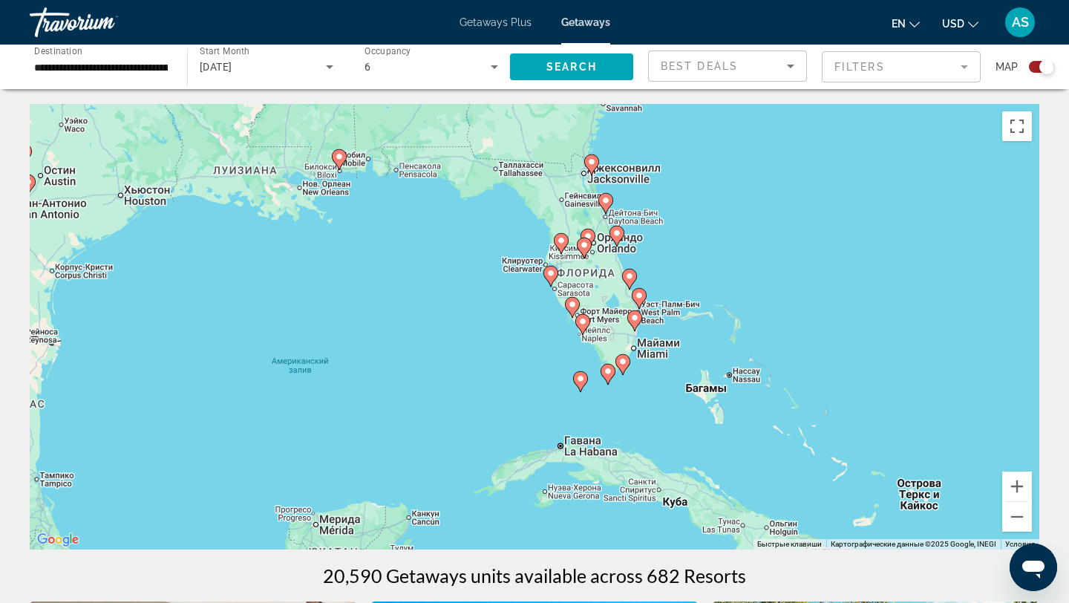
click at [527, 307] on div "Чтобы активировать перетаскивание с помощью клавиатуры, нажмите Alt + Ввод. Пос…" at bounding box center [535, 327] width 1010 height 446
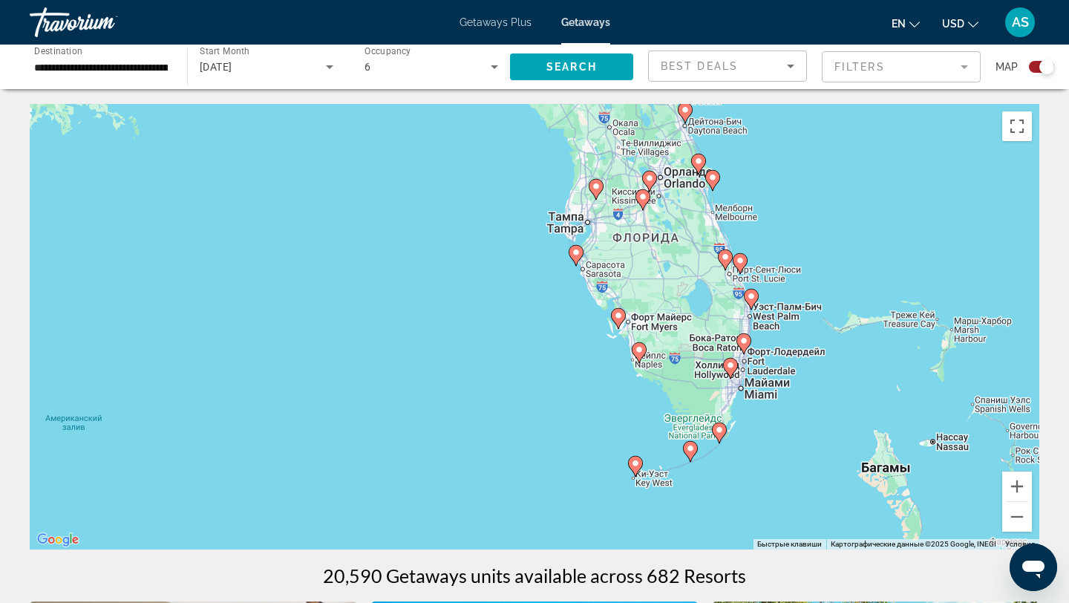
click at [535, 276] on div "Чтобы активировать перетаскивание с помощью клавиатуры, нажмите Alt + Ввод. Пос…" at bounding box center [535, 327] width 1010 height 446
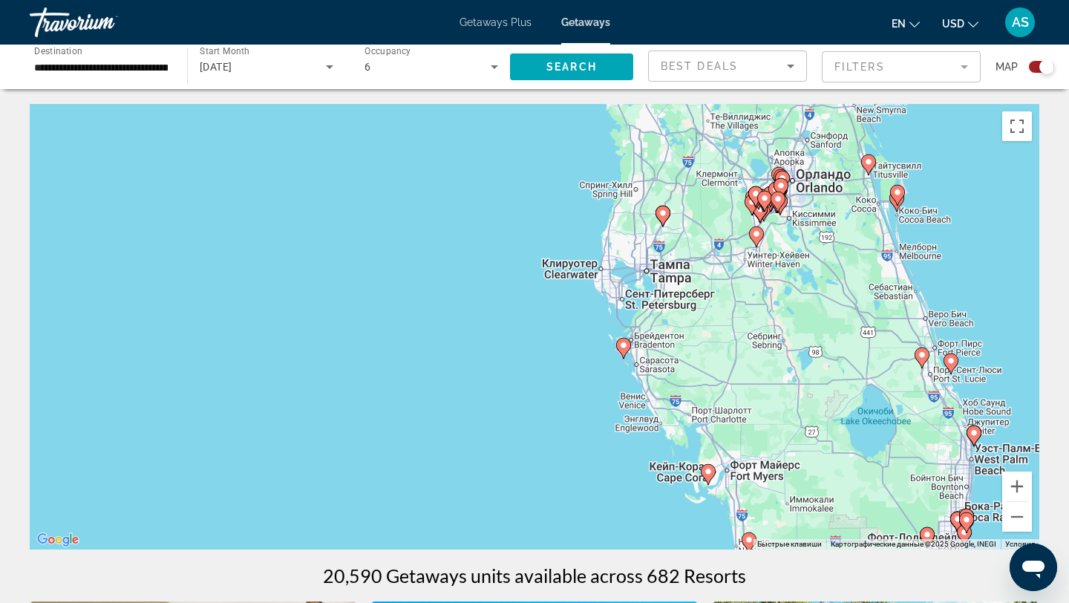
drag, startPoint x: 555, startPoint y: 238, endPoint x: 561, endPoint y: 342, distance: 104.2
click at [561, 342] on div "Чтобы активировать перетаскивание с помощью клавиатуры, нажмите Alt + Ввод. Пос…" at bounding box center [535, 327] width 1010 height 446
click at [625, 346] on image "Main content" at bounding box center [623, 345] width 9 height 9
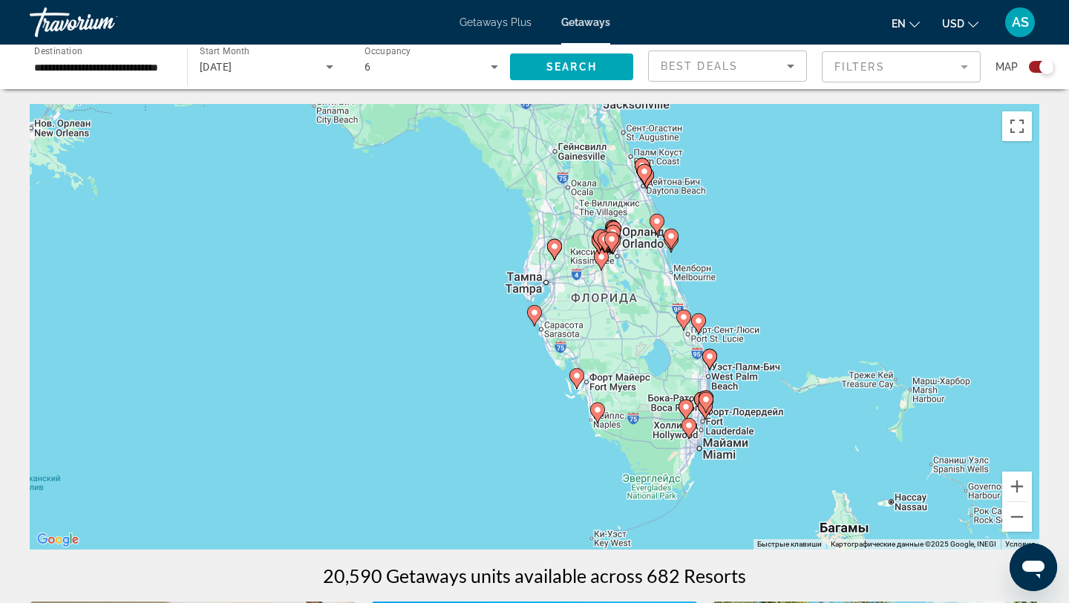
click at [535, 315] on image "Main content" at bounding box center [534, 312] width 9 height 9
type input "**********"
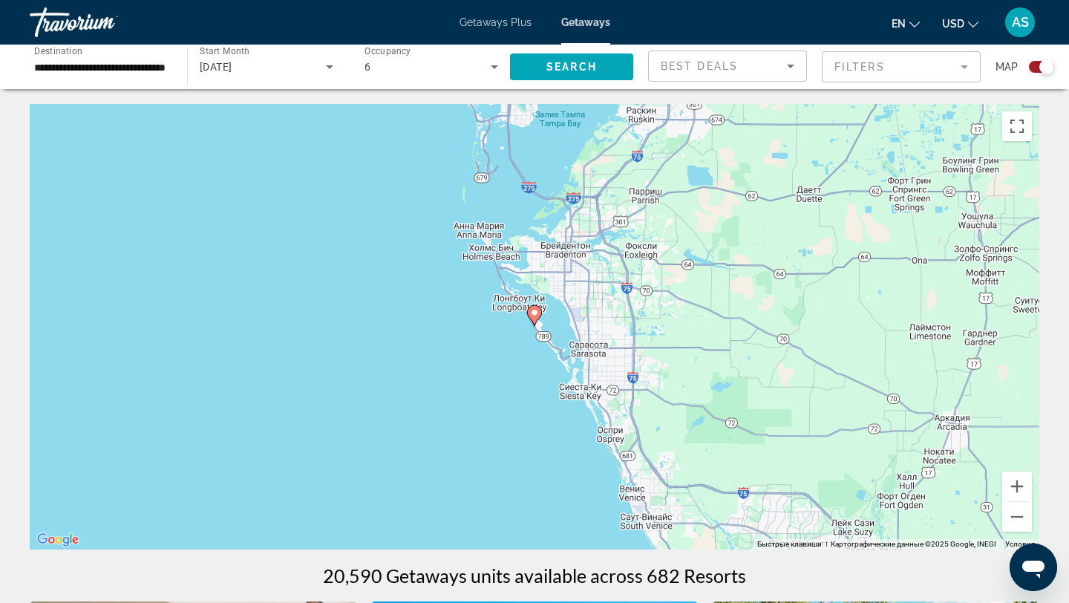
click at [535, 314] on image "Main content" at bounding box center [534, 312] width 9 height 9
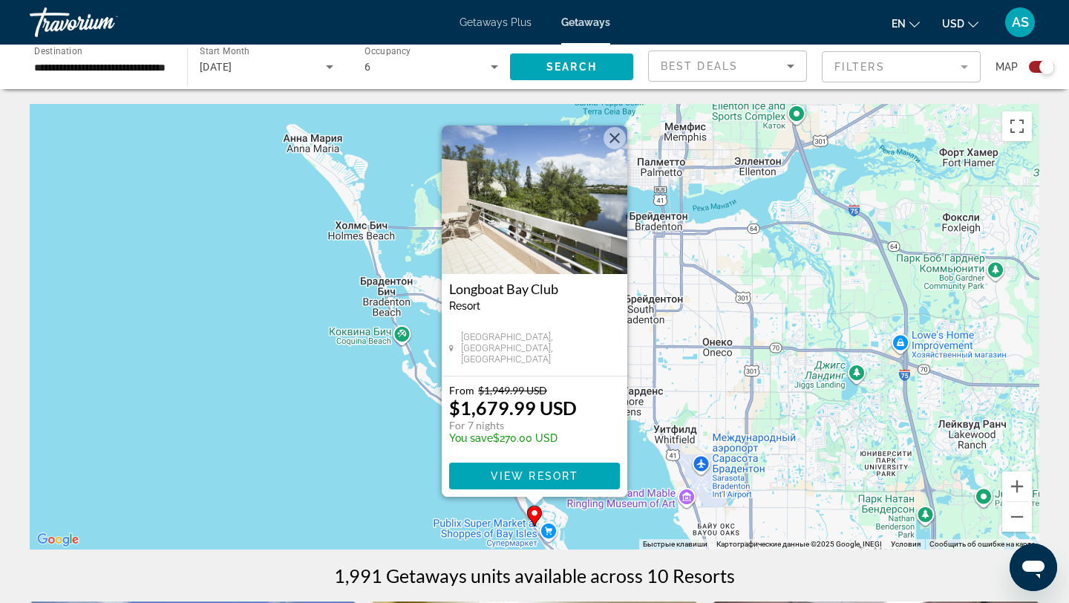
click at [351, 417] on div "Чтобы активировать перетаскивание с помощью клавиатуры, нажмите Alt + Ввод. Пос…" at bounding box center [535, 327] width 1010 height 446
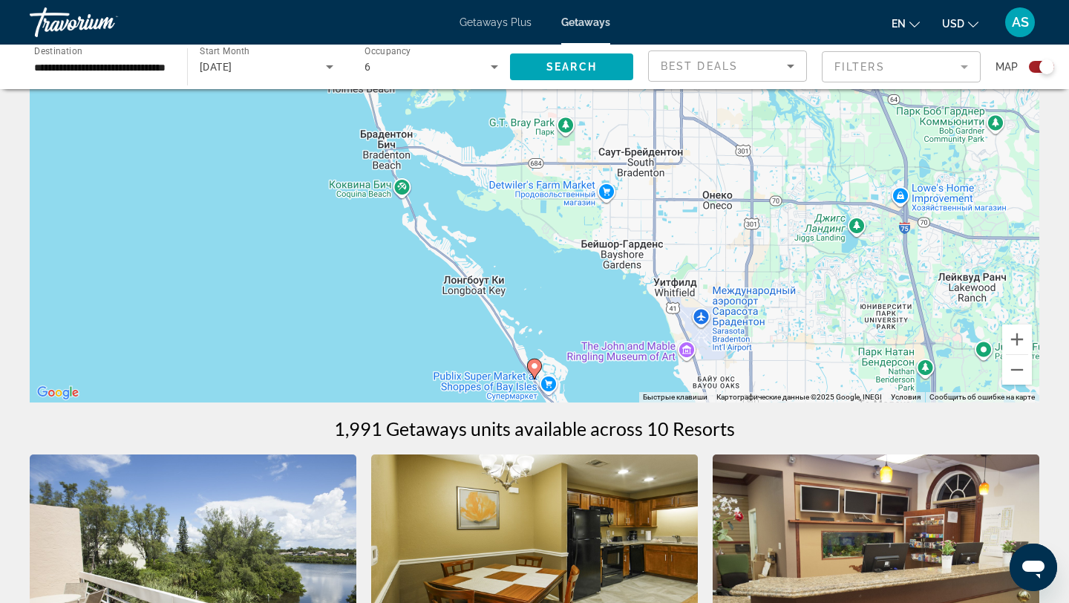
scroll to position [129, 0]
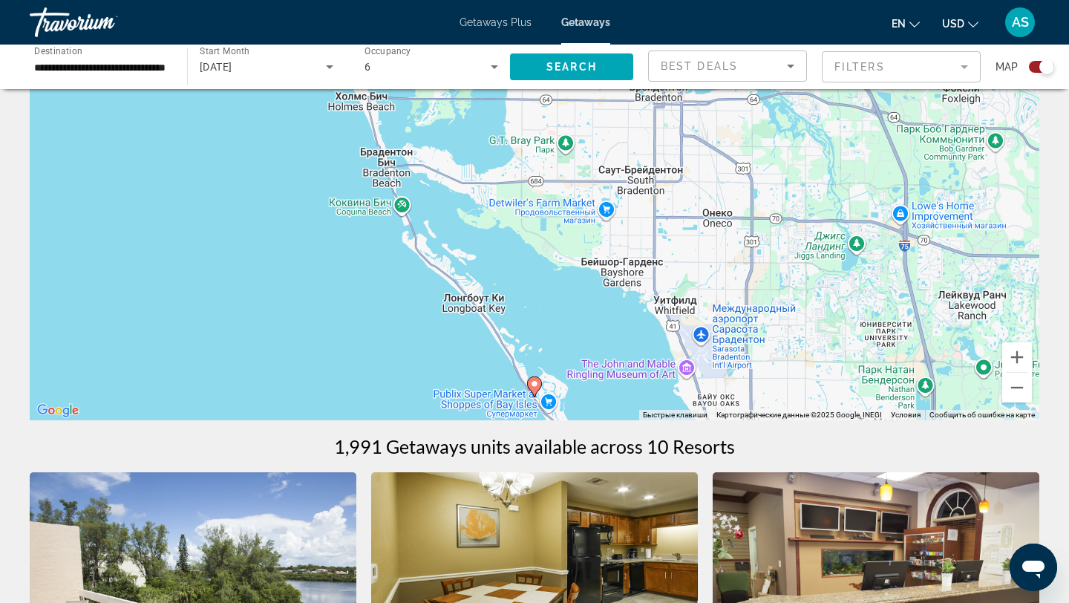
click at [535, 383] on image "Main content" at bounding box center [534, 384] width 9 height 9
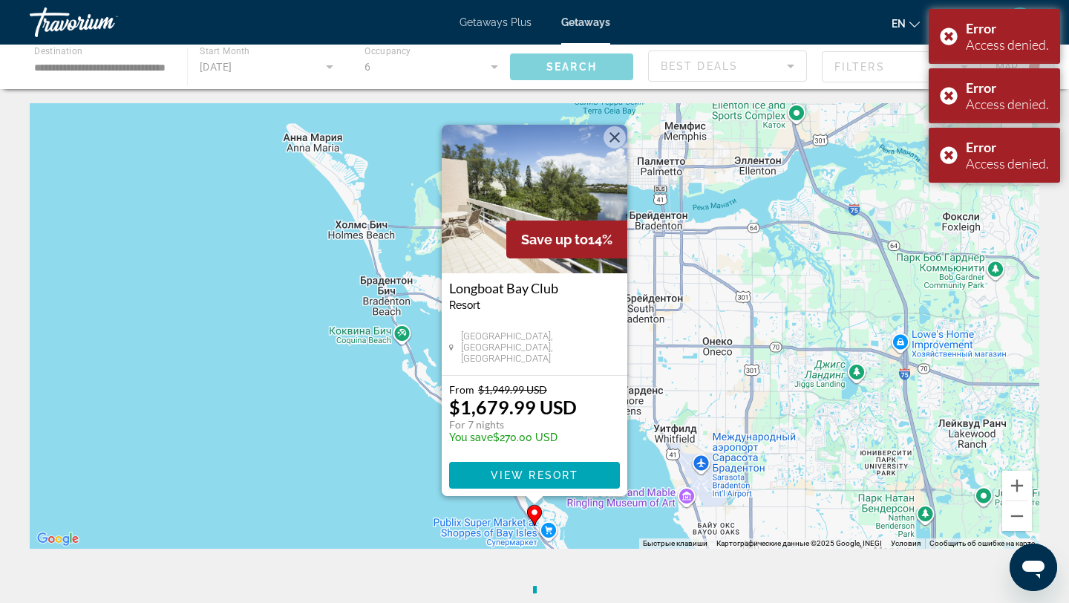
scroll to position [0, 0]
click at [944, 155] on div "Error Access denied." at bounding box center [994, 155] width 131 height 55
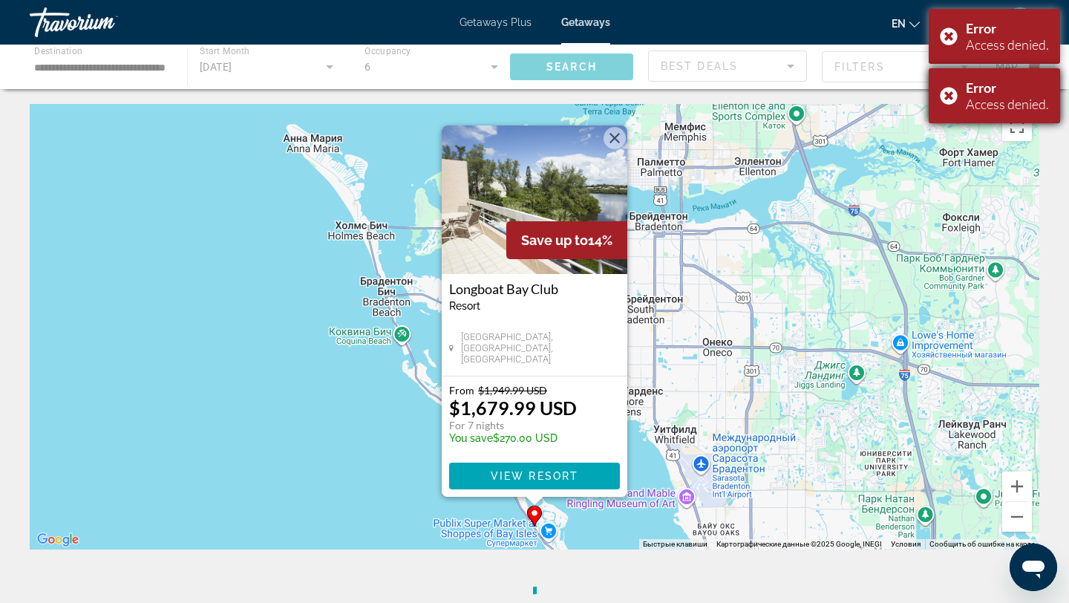
click at [945, 95] on div "Error Access denied." at bounding box center [994, 95] width 131 height 55
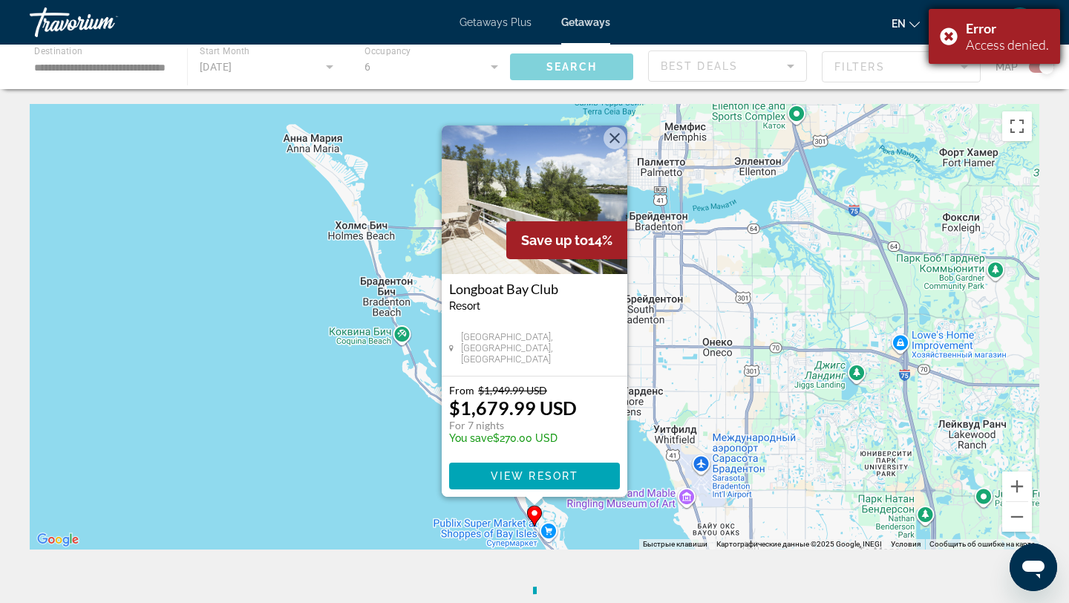
click at [943, 36] on div "Error Access denied." at bounding box center [994, 36] width 131 height 55
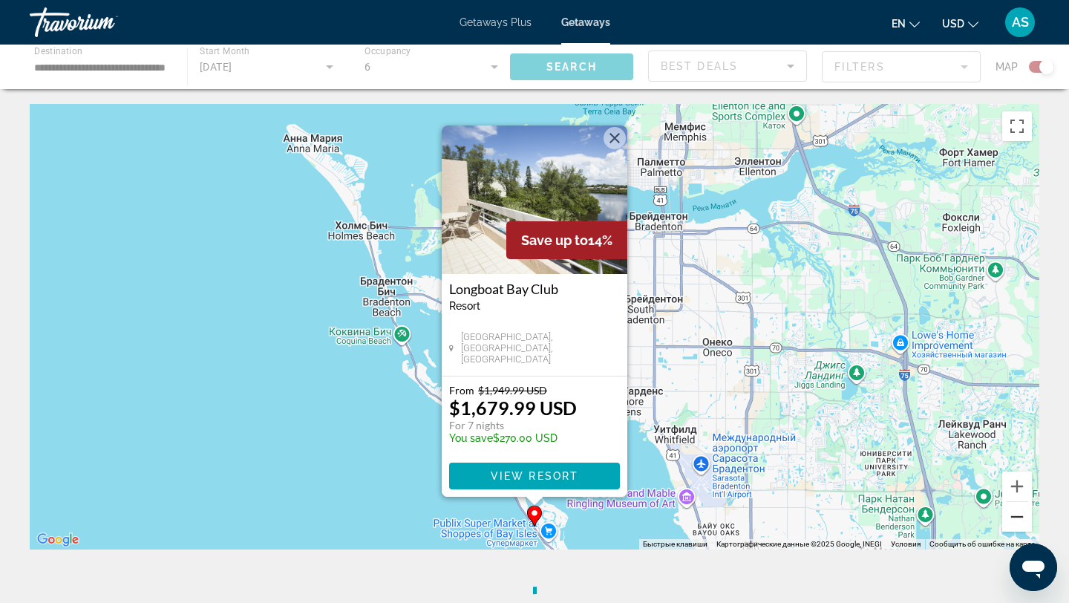
click at [1019, 518] on button "Уменьшить" at bounding box center [1018, 517] width 30 height 30
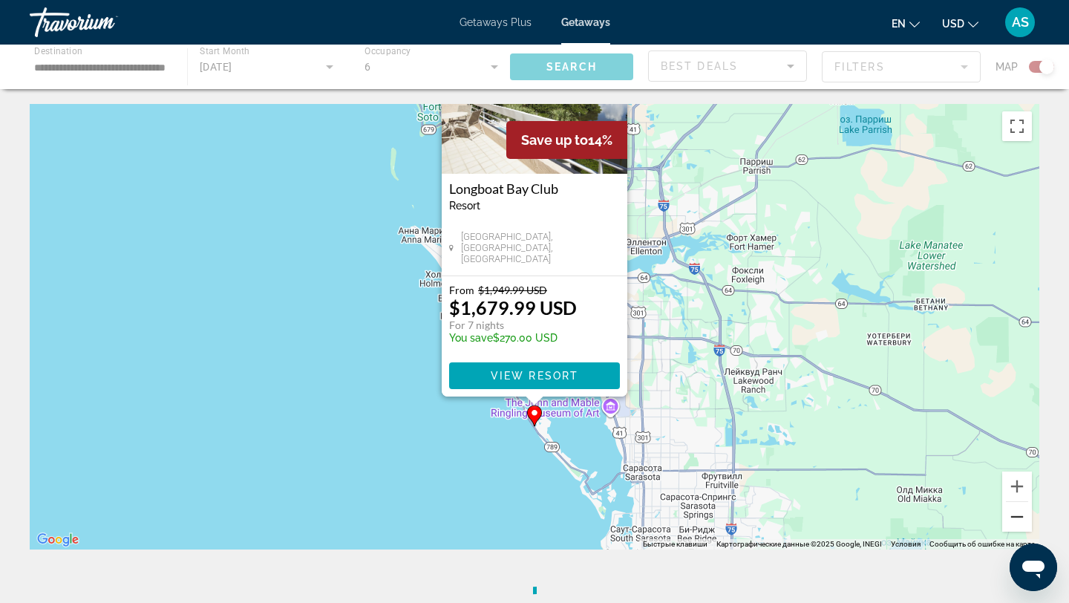
click at [1017, 517] on button "Уменьшить" at bounding box center [1018, 517] width 30 height 30
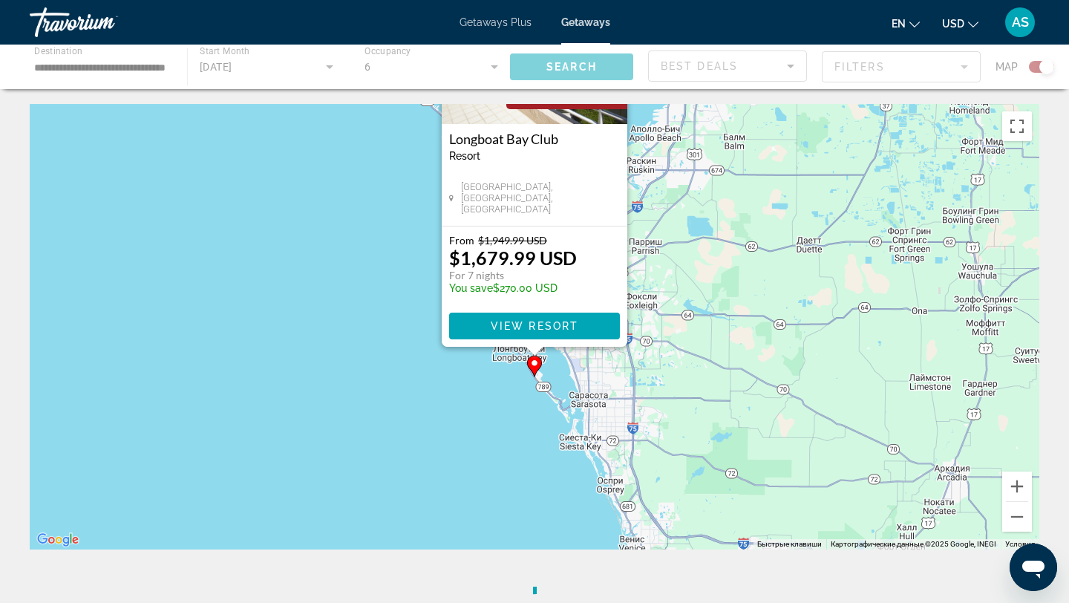
click at [462, 472] on div "Чтобы активировать перетаскивание с помощью клавиатуры, нажмите Alt + Ввод. Пос…" at bounding box center [535, 327] width 1010 height 446
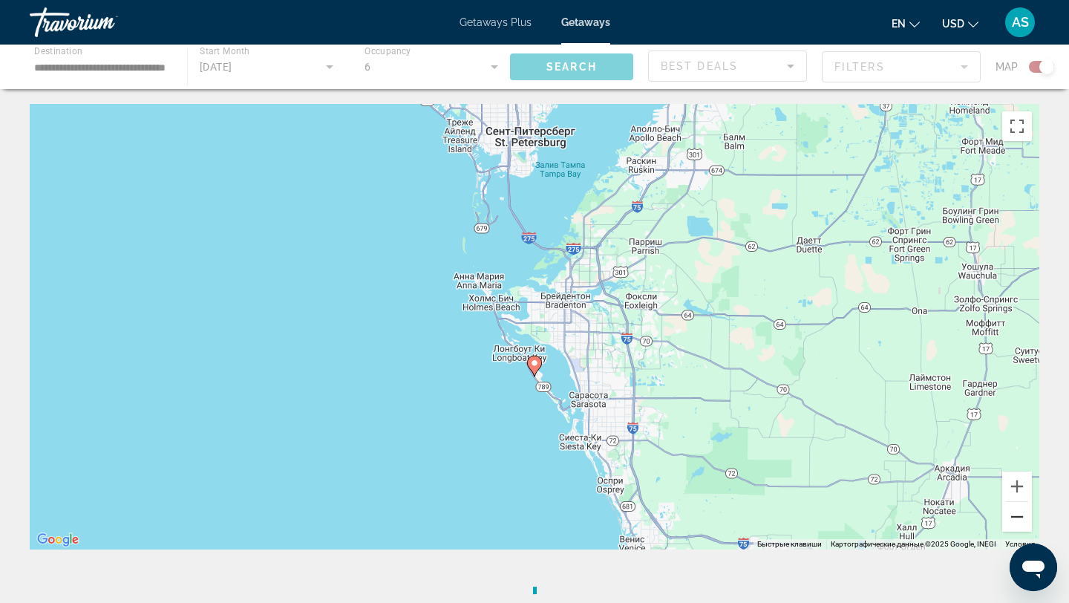
click at [1020, 515] on button "Уменьшить" at bounding box center [1018, 517] width 30 height 30
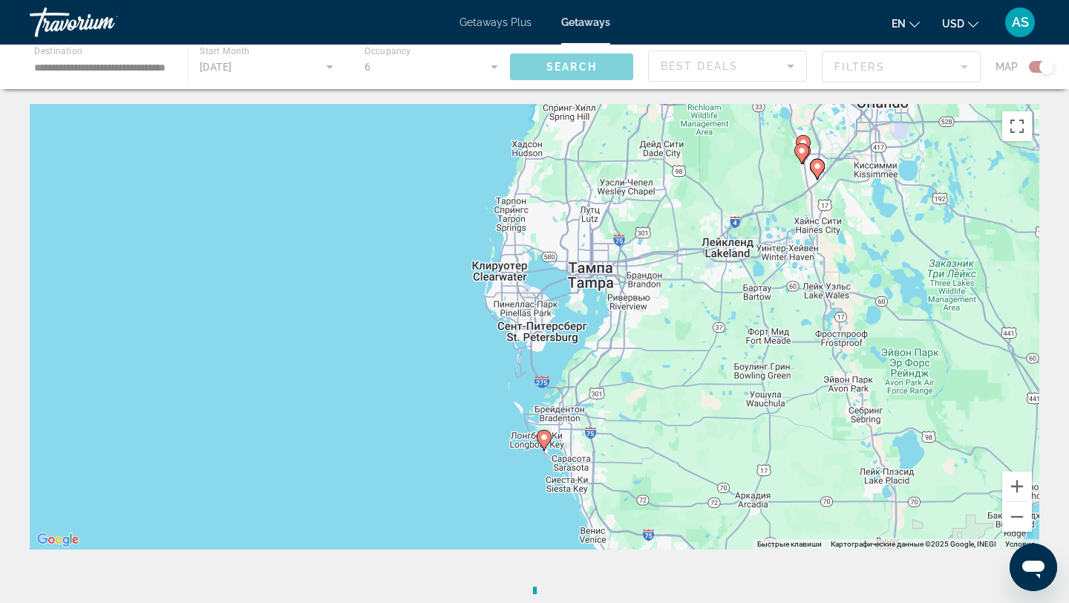
drag, startPoint x: 717, startPoint y: 287, endPoint x: 726, endPoint y: 381, distance: 94.1
click at [726, 381] on div "Чтобы активировать перетаскивание с помощью клавиатуры, нажмите Alt + Ввод. Пос…" at bounding box center [535, 327] width 1010 height 446
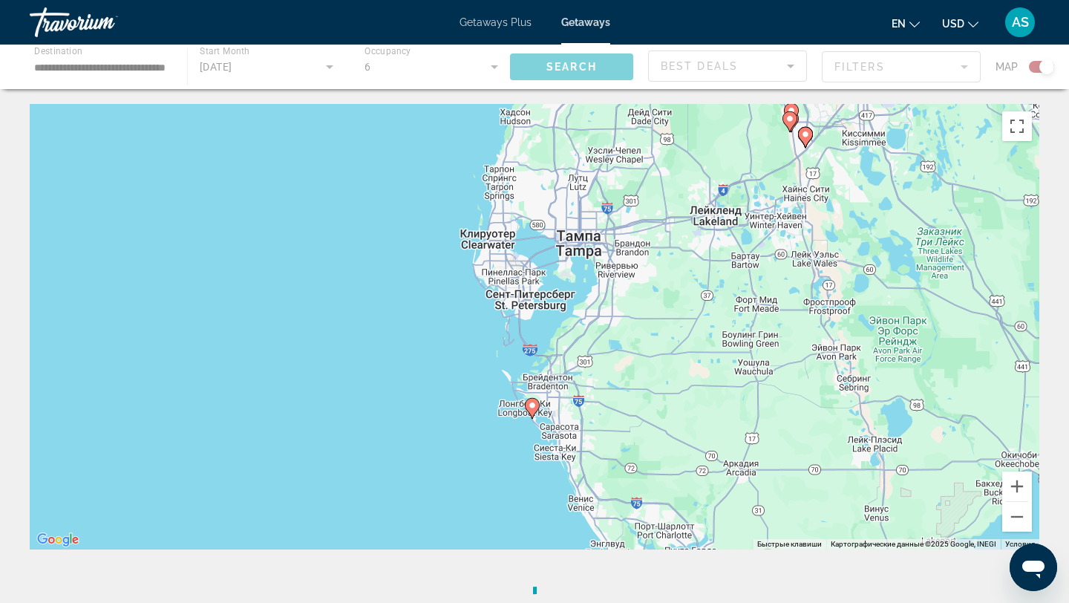
drag, startPoint x: 575, startPoint y: 202, endPoint x: 563, endPoint y: 185, distance: 20.8
click at [563, 185] on div "Чтобы активировать перетаскивание с помощью клавиатуры, нажмите Alt + Ввод. Пос…" at bounding box center [535, 327] width 1010 height 446
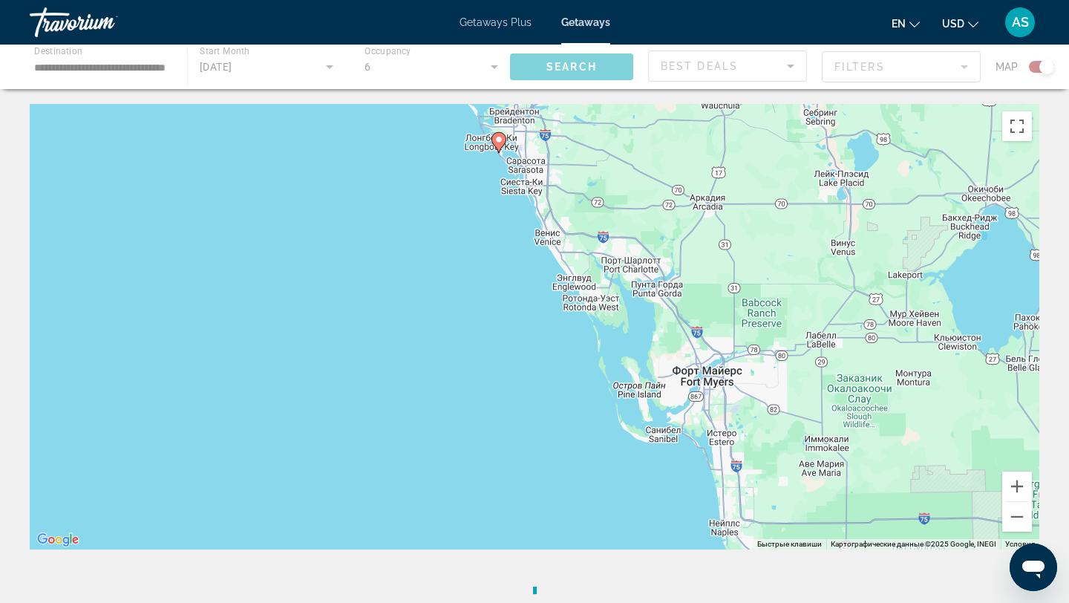
drag, startPoint x: 567, startPoint y: 351, endPoint x: 521, endPoint y: 63, distance: 291.7
click at [521, 104] on div "**********" at bounding box center [534, 445] width 1069 height 683
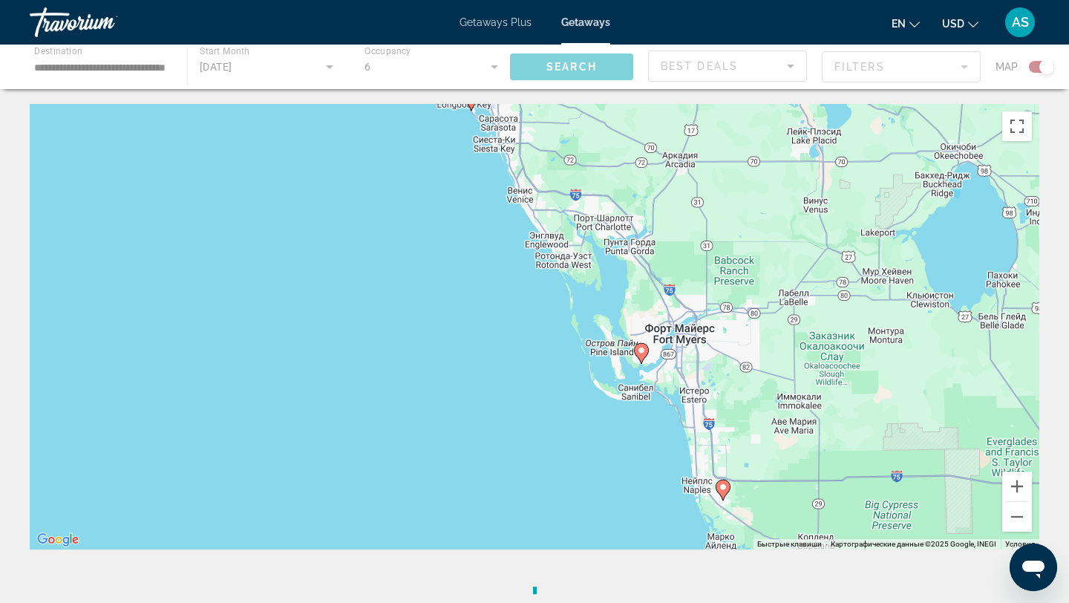
click at [642, 350] on image "Main content" at bounding box center [641, 350] width 9 height 9
click at [644, 354] on image "Main content" at bounding box center [641, 350] width 9 height 9
click at [644, 352] on image "Main content" at bounding box center [641, 350] width 9 height 9
click at [640, 352] on image "Main content" at bounding box center [641, 350] width 9 height 9
click at [640, 349] on image "Main content" at bounding box center [641, 350] width 9 height 9
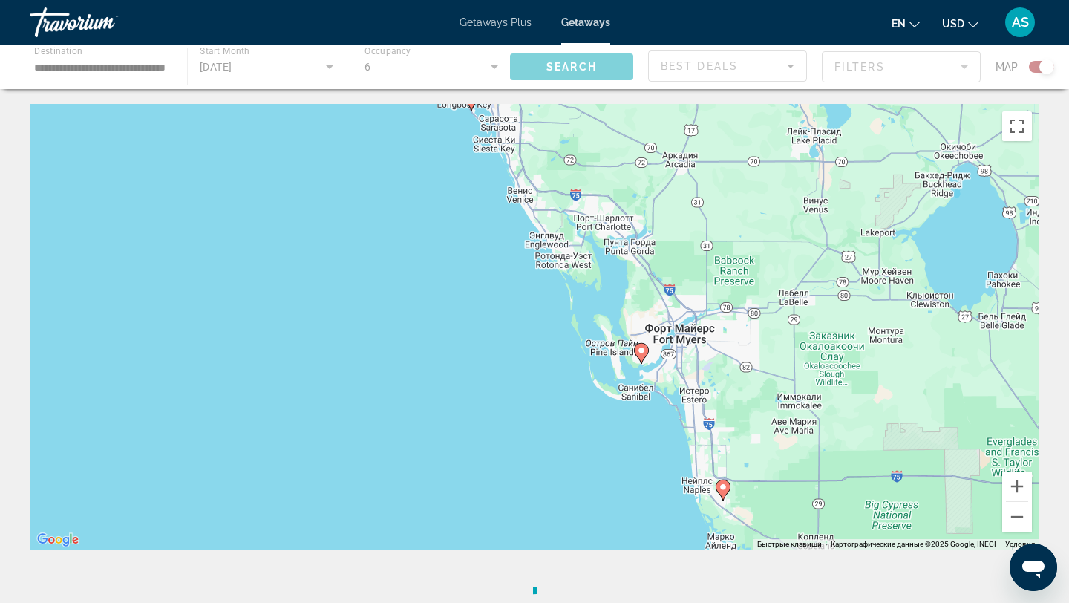
click at [640, 349] on image "Main content" at bounding box center [641, 350] width 9 height 9
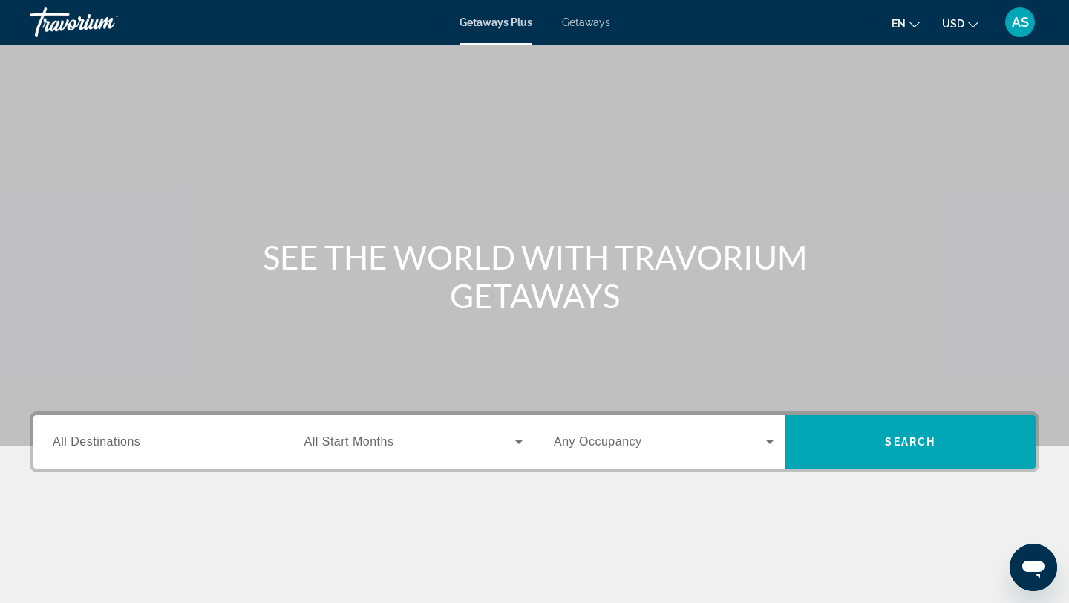
click at [429, 138] on div "Main content" at bounding box center [534, 223] width 1069 height 446
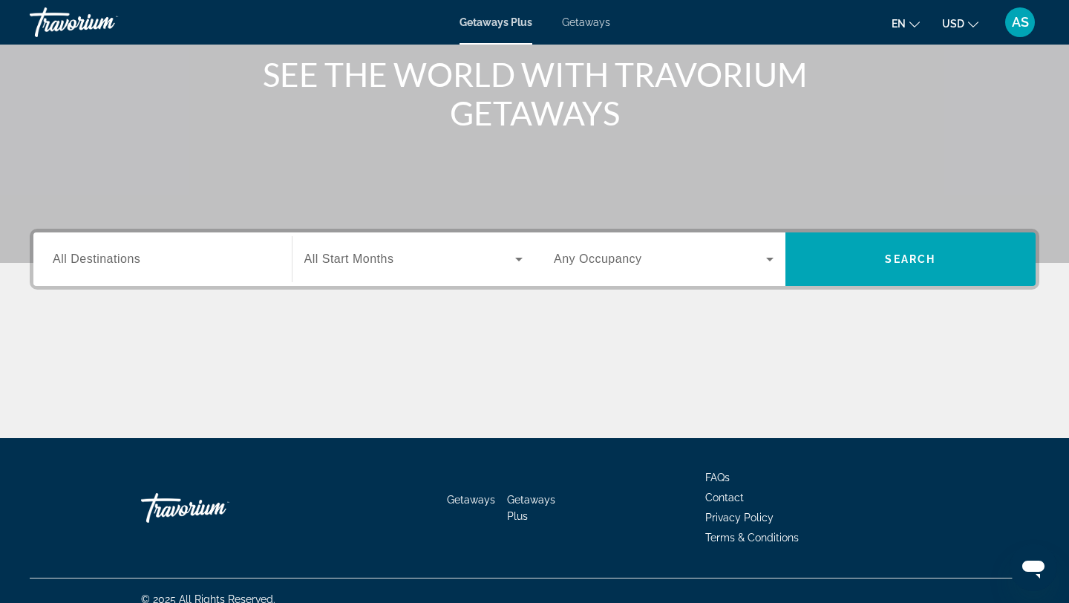
scroll to position [200, 0]
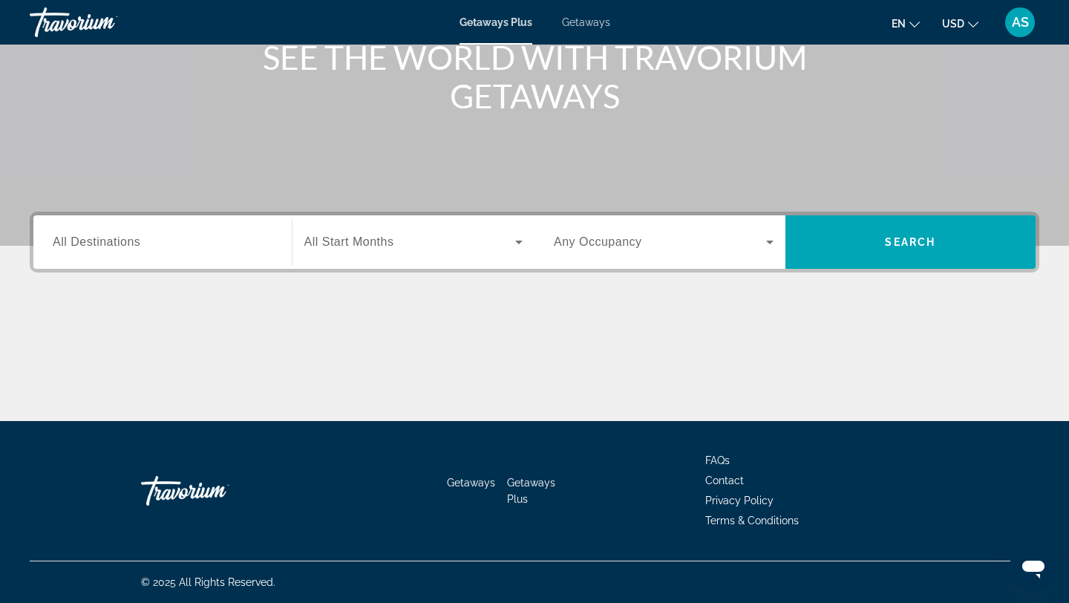
click at [439, 237] on span "Search widget" at bounding box center [410, 242] width 212 height 18
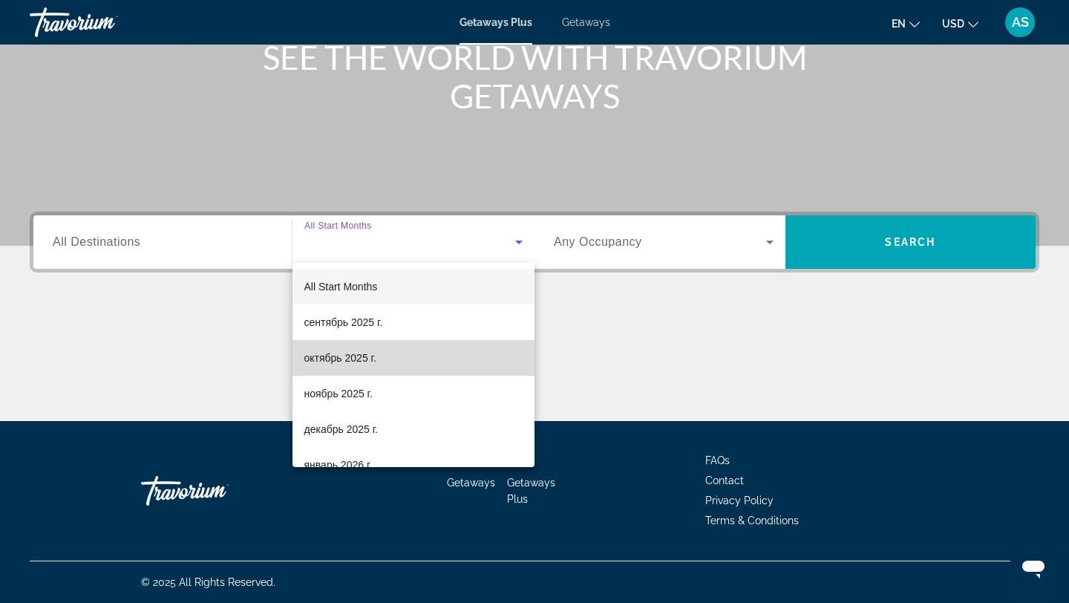
click at [350, 365] on span "октябрь 2025 г." at bounding box center [340, 358] width 72 height 18
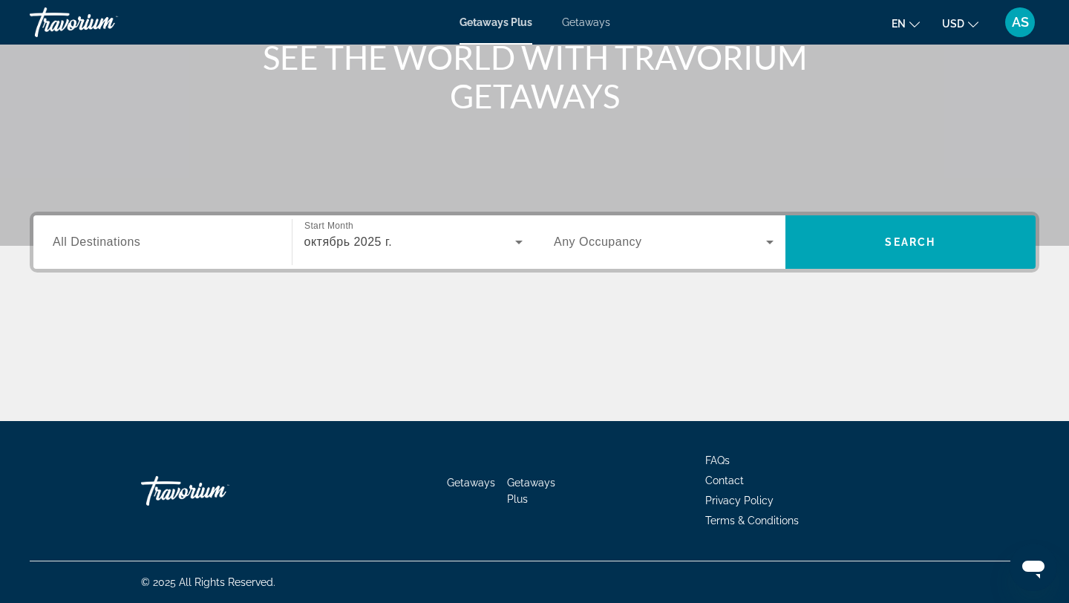
click at [639, 255] on div "Search widget" at bounding box center [664, 242] width 220 height 42
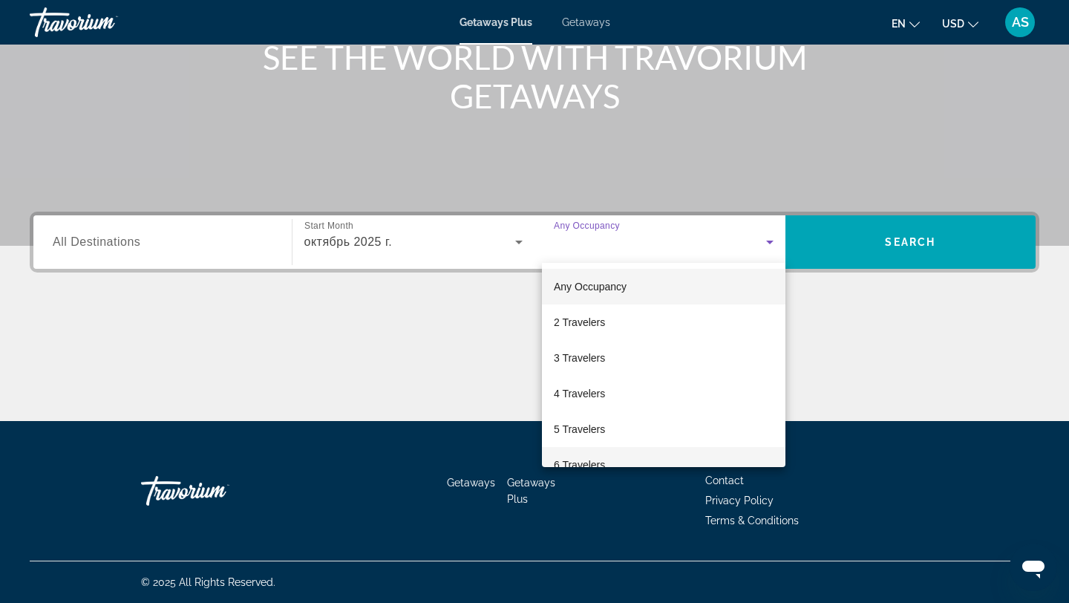
click at [578, 463] on span "6 Travelers" at bounding box center [579, 465] width 51 height 18
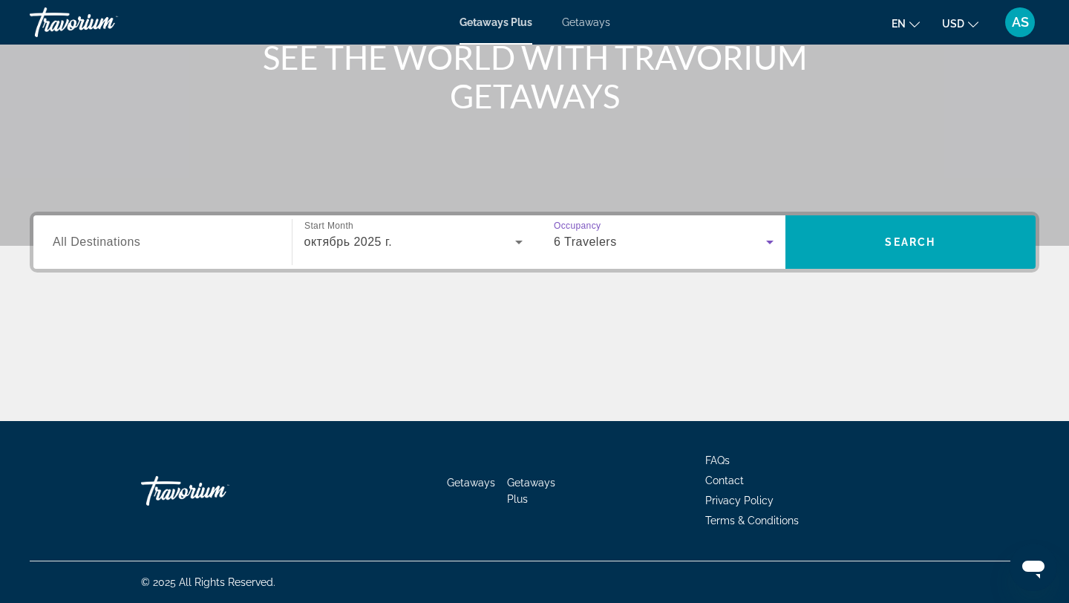
click at [222, 257] on div "Search widget" at bounding box center [163, 242] width 220 height 42
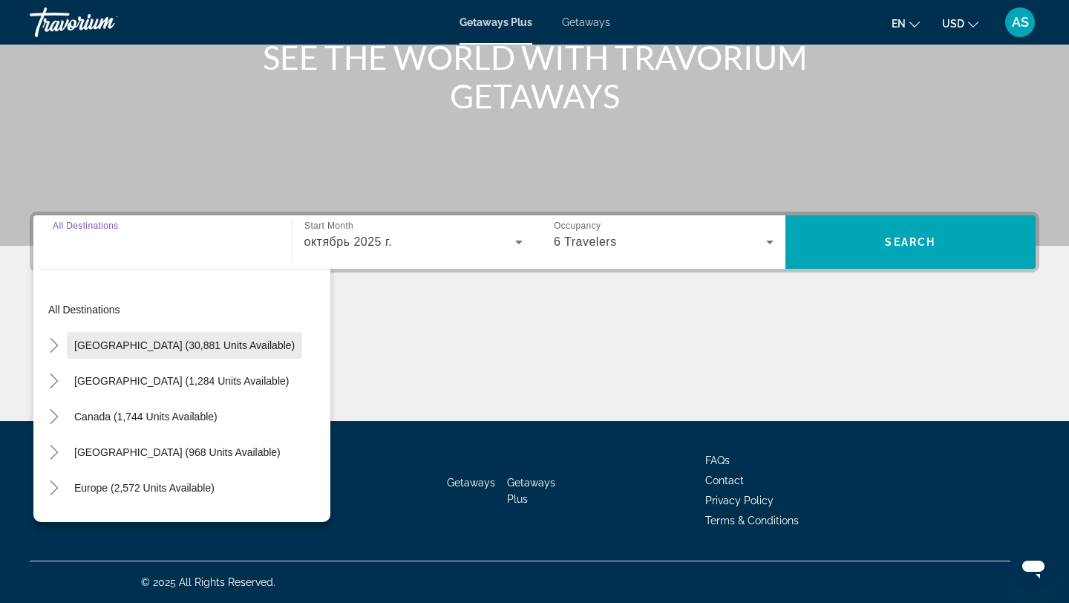
click at [168, 338] on span "Search widget" at bounding box center [184, 346] width 235 height 36
type input "**********"
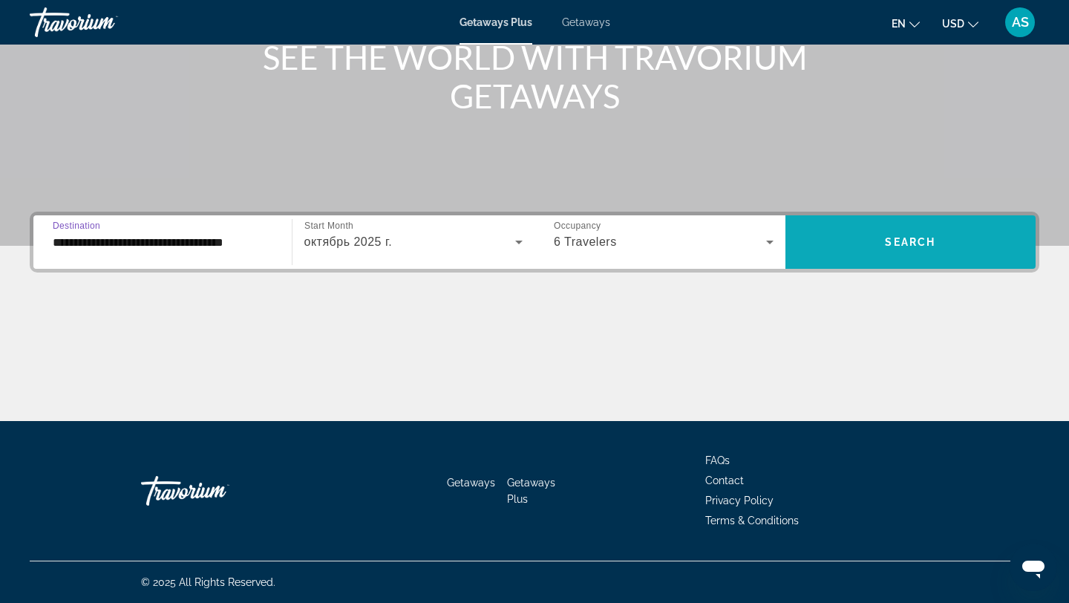
click at [859, 242] on span "Search widget" at bounding box center [911, 242] width 251 height 36
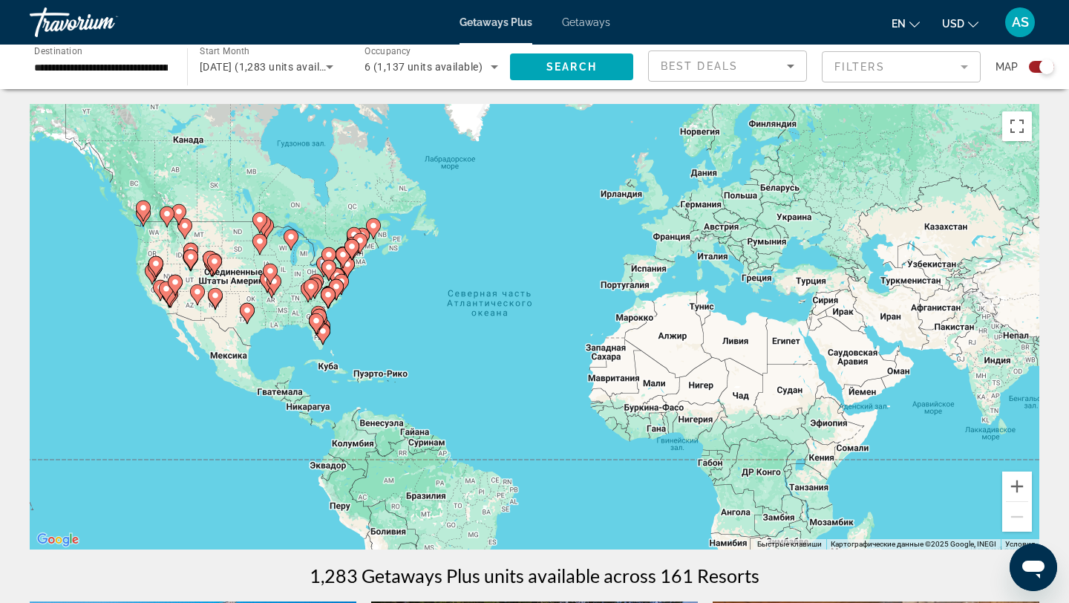
click at [355, 328] on div "Чтобы активировать перетаскивание с помощью клавиатуры, нажмите Alt + Ввод. Пос…" at bounding box center [535, 327] width 1010 height 446
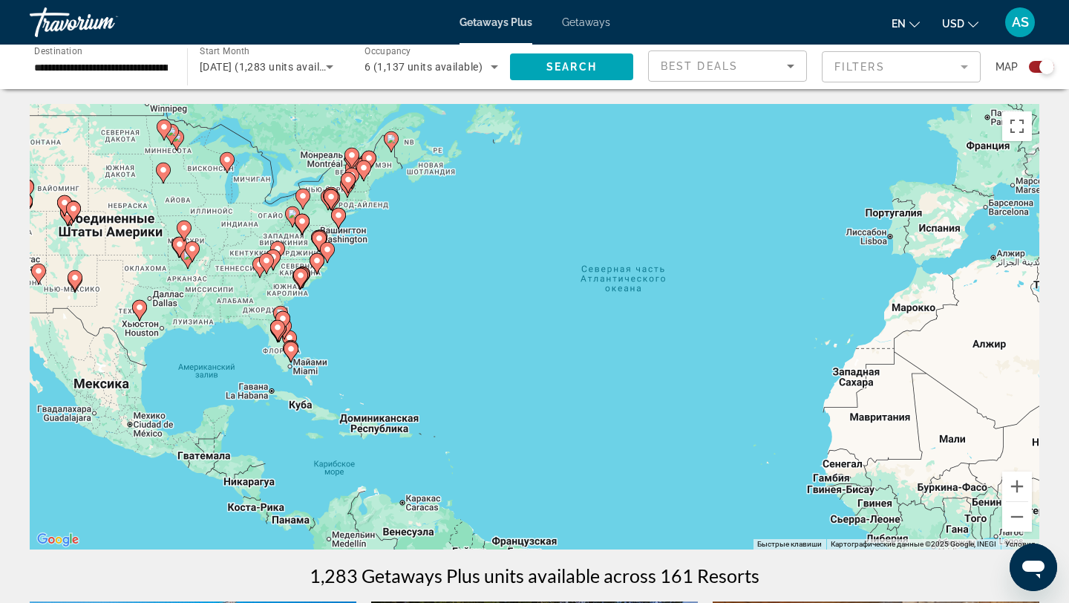
click at [355, 328] on div "Чтобы активировать перетаскивание с помощью клавиатуры, нажмите Alt + Ввод. Пос…" at bounding box center [535, 327] width 1010 height 446
click at [355, 329] on div "Чтобы активировать перетаскивание с помощью клавиатуры, нажмите Alt + Ввод. Пос…" at bounding box center [535, 327] width 1010 height 446
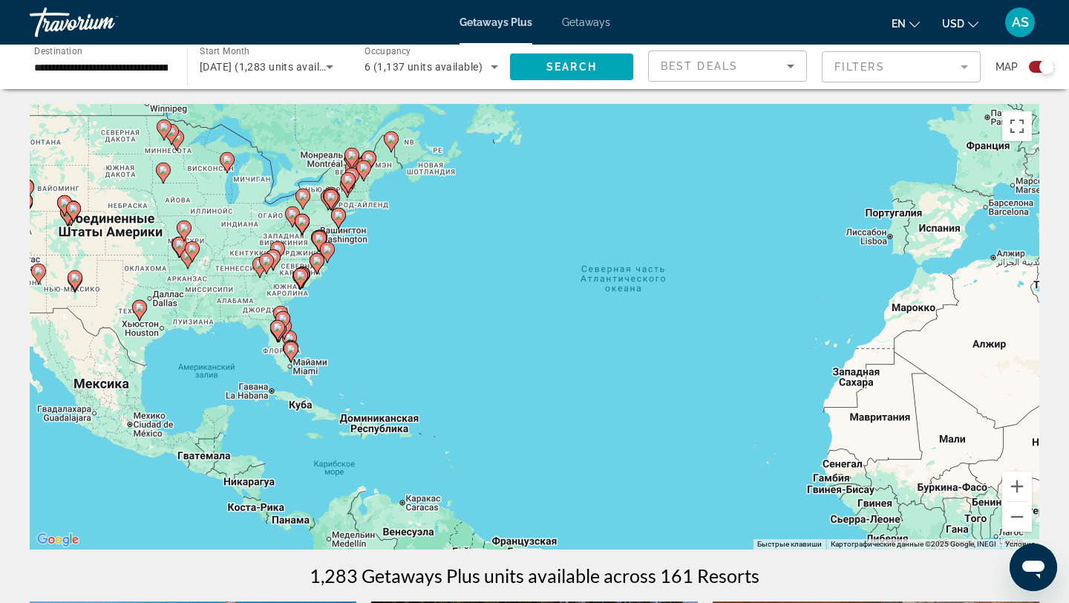
click at [355, 329] on div "Чтобы активировать перетаскивание с помощью клавиатуры, нажмите Alt + Ввод. Пос…" at bounding box center [535, 327] width 1010 height 446
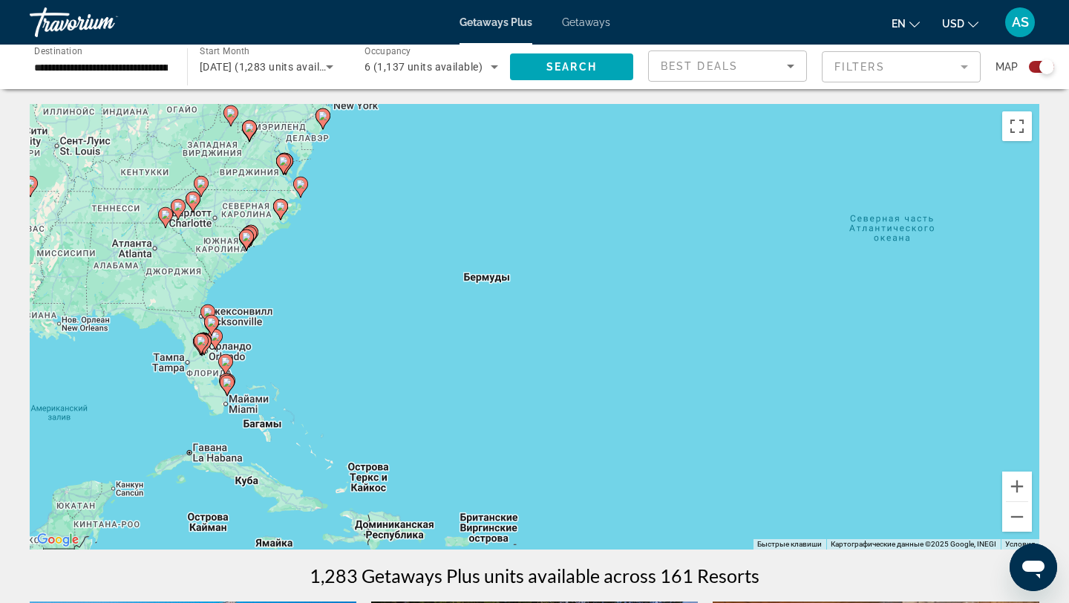
click at [298, 329] on div "Чтобы активировать перетаскивание с помощью клавиатуры, нажмите Alt + Ввод. Пос…" at bounding box center [535, 327] width 1010 height 446
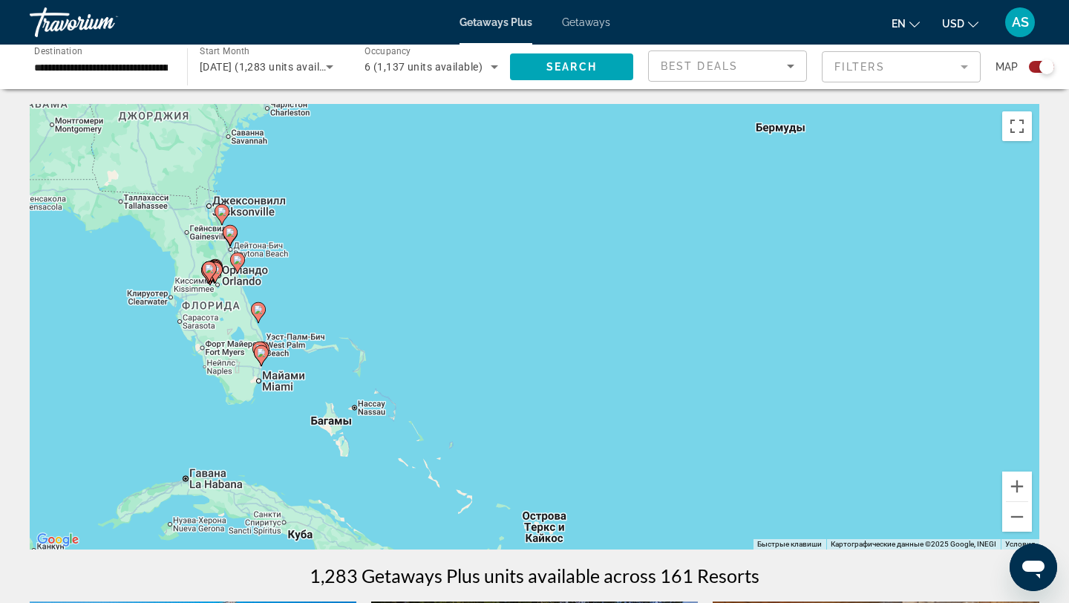
drag, startPoint x: 258, startPoint y: 341, endPoint x: 365, endPoint y: 243, distance: 145.1
click at [365, 243] on div "Чтобы активировать перетаскивание с помощью клавиатуры, нажмите Alt + Ввод. Пос…" at bounding box center [535, 327] width 1010 height 446
click at [260, 307] on image "Main content" at bounding box center [258, 309] width 9 height 9
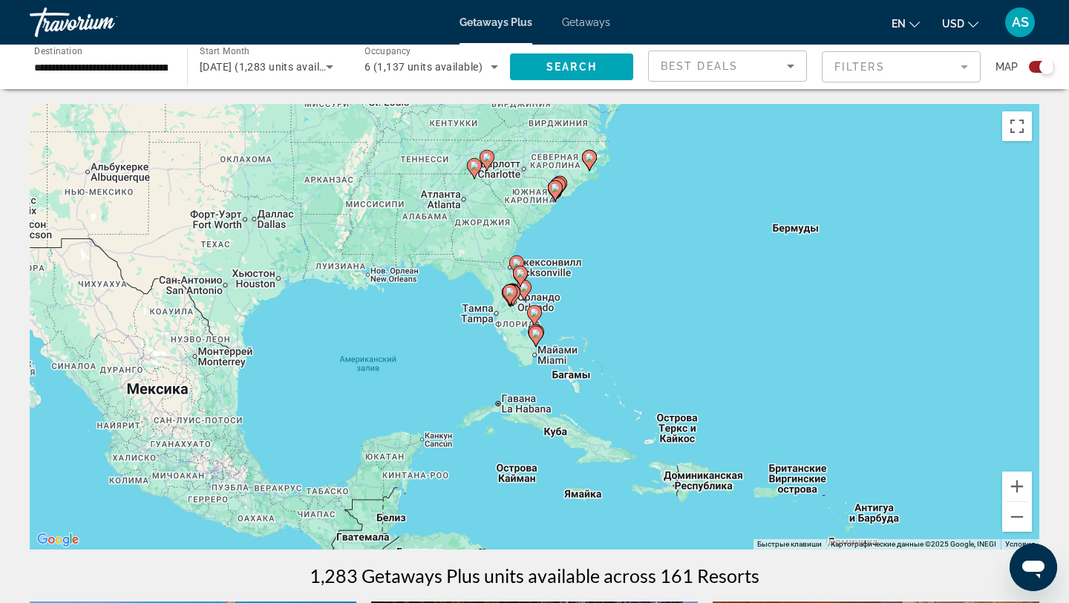
click at [597, 325] on div "Для навигации используйте клавиши со стрелками. Чтобы активировать перетаскиван…" at bounding box center [535, 327] width 1010 height 446
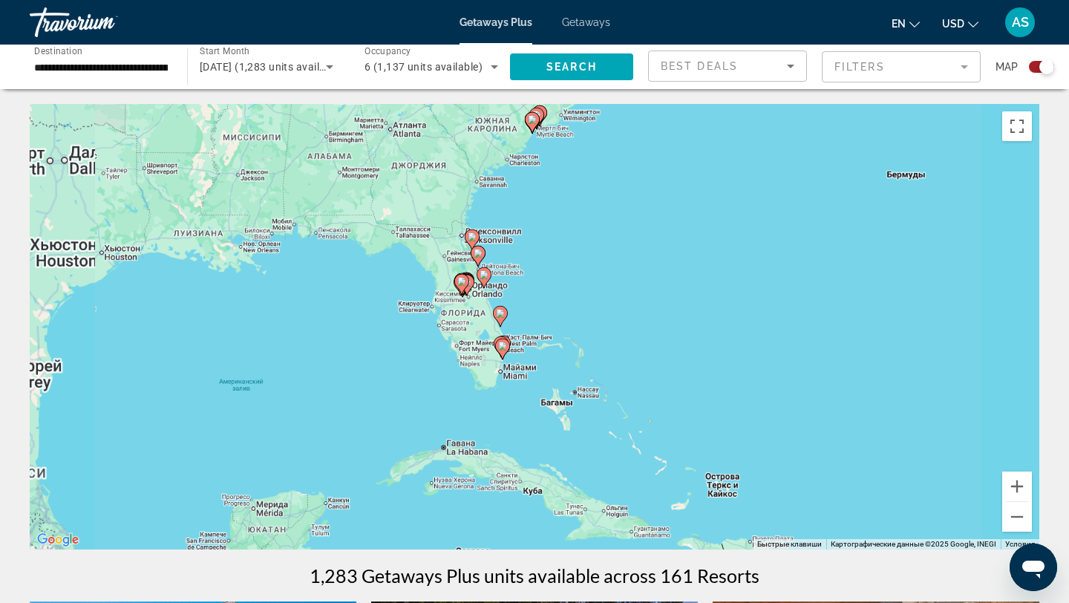
click at [597, 325] on div "Чтобы активировать перетаскивание с помощью клавиатуры, нажмите Alt + Ввод. Пос…" at bounding box center [535, 327] width 1010 height 446
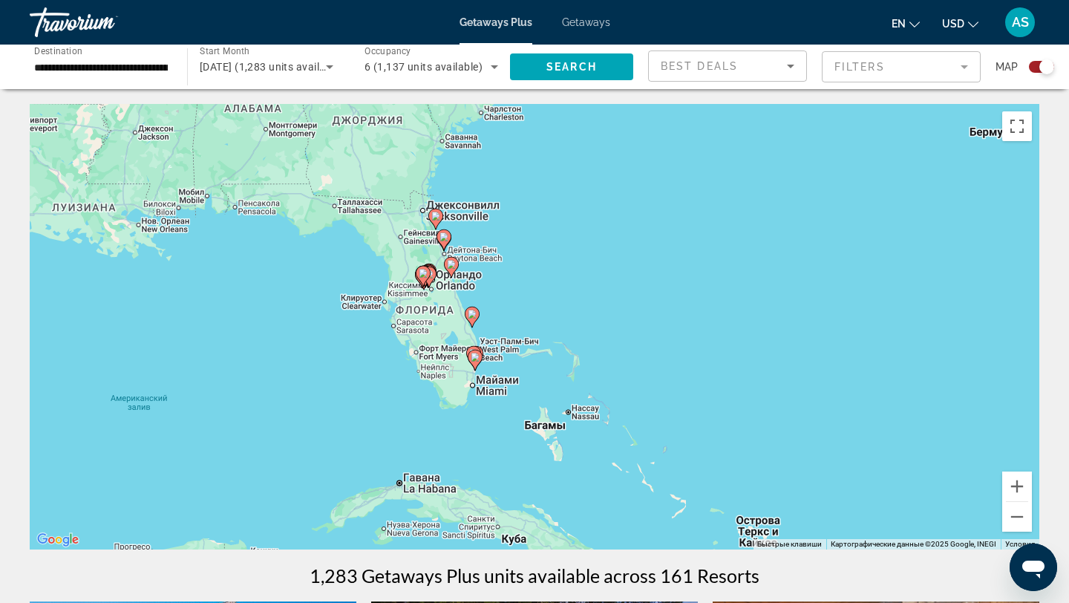
click at [597, 325] on div "Чтобы активировать перетаскивание с помощью клавиатуры, нажмите Alt + Ввод. Пос…" at bounding box center [535, 327] width 1010 height 446
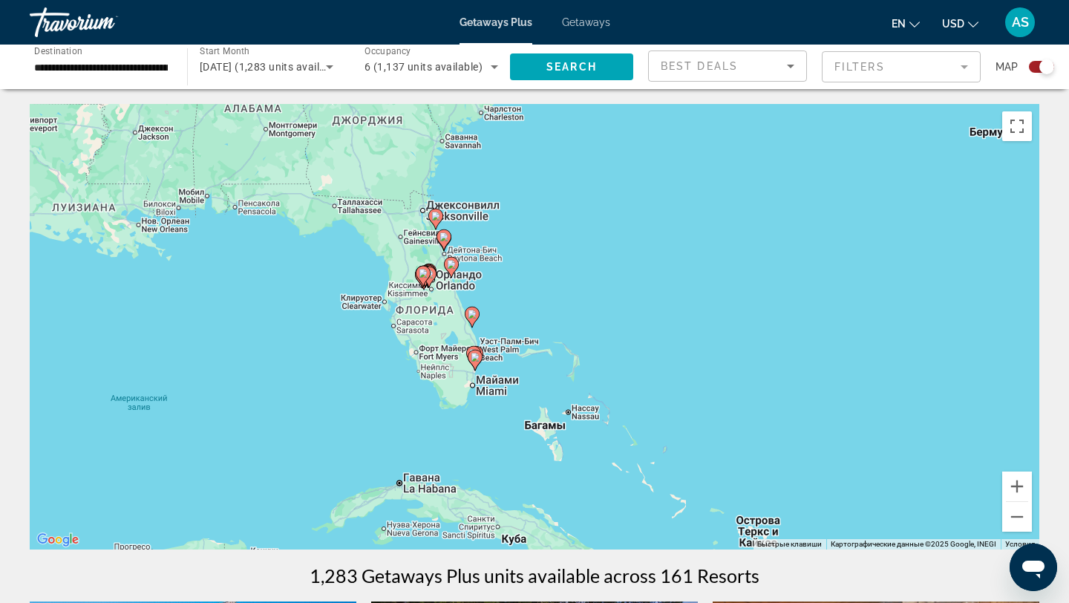
click at [597, 325] on div "Чтобы активировать перетаскивание с помощью клавиатуры, нажмите Alt + Ввод. Пос…" at bounding box center [535, 327] width 1010 height 446
click at [501, 291] on div "Чтобы активировать перетаскивание с помощью клавиатуры, нажмите Alt + Ввод. Пос…" at bounding box center [535, 327] width 1010 height 446
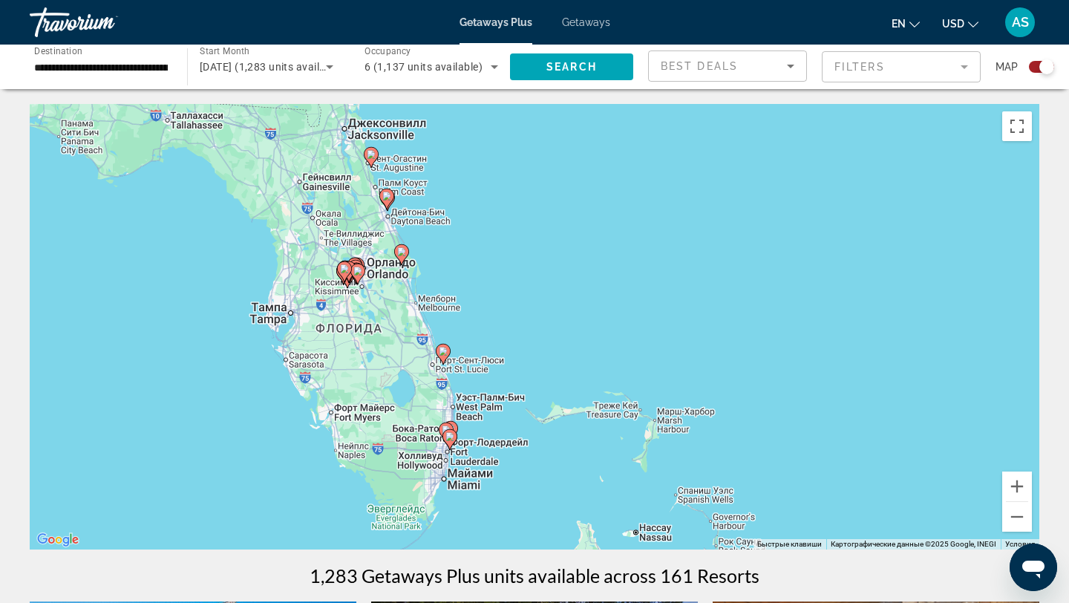
click at [501, 291] on div "Чтобы активировать перетаскивание с помощью клавиатуры, нажмите Alt + Ввод. Пос…" at bounding box center [535, 327] width 1010 height 446
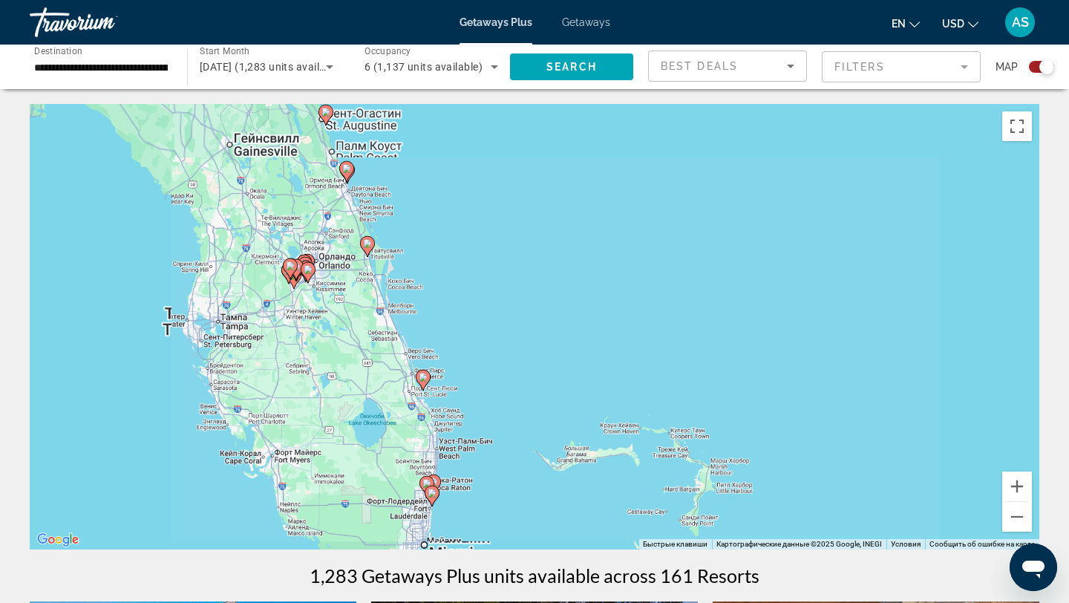
click at [501, 291] on div "Чтобы активировать перетаскивание с помощью клавиатуры, нажмите Alt + Ввод. Пос…" at bounding box center [535, 327] width 1010 height 446
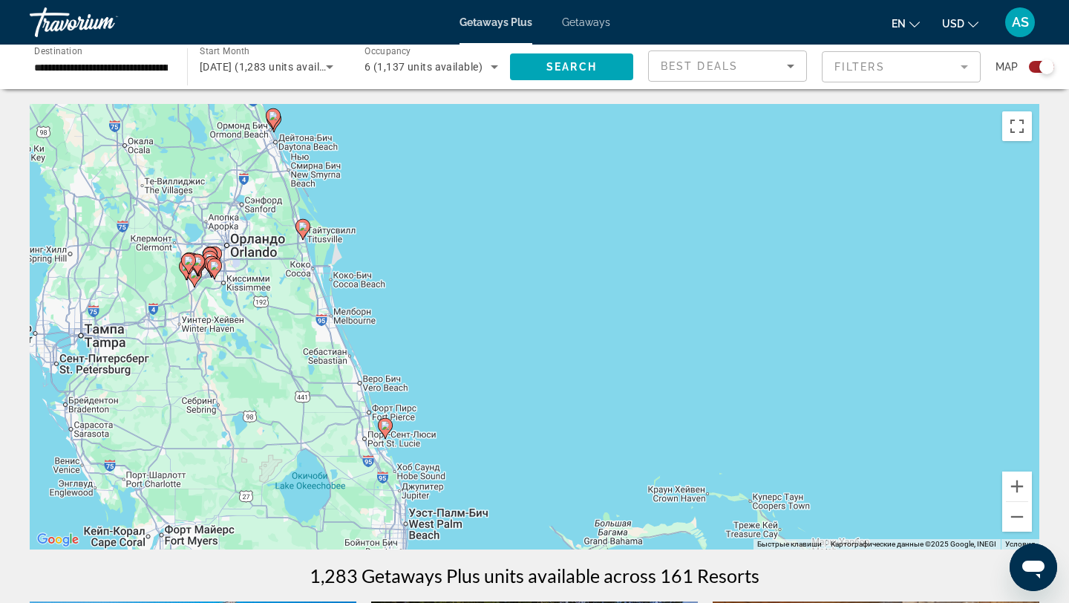
click at [303, 228] on image "Main content" at bounding box center [303, 226] width 9 height 9
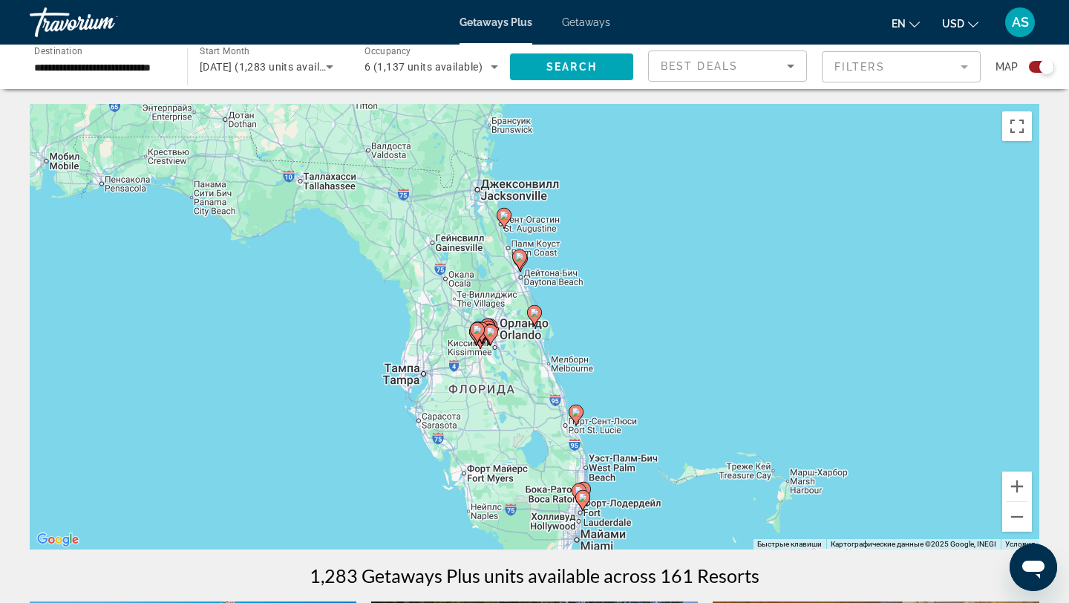
click at [535, 314] on image "Main content" at bounding box center [534, 312] width 9 height 9
type input "**********"
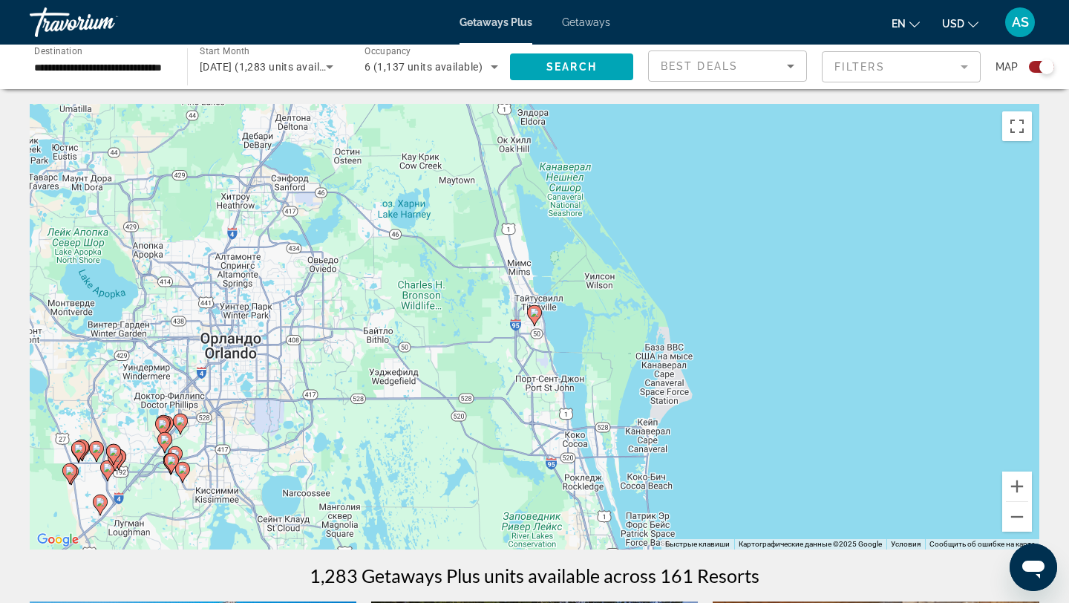
click at [535, 313] on image "Main content" at bounding box center [534, 312] width 9 height 9
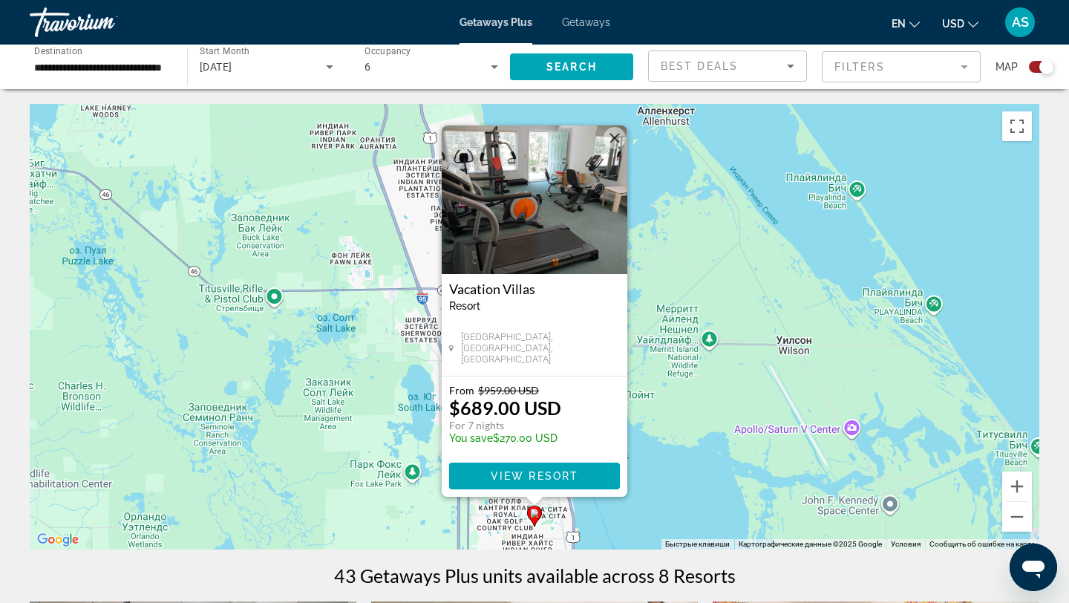
click at [587, 19] on span "Getaways" at bounding box center [586, 22] width 48 height 12
